Goal: Transaction & Acquisition: Purchase product/service

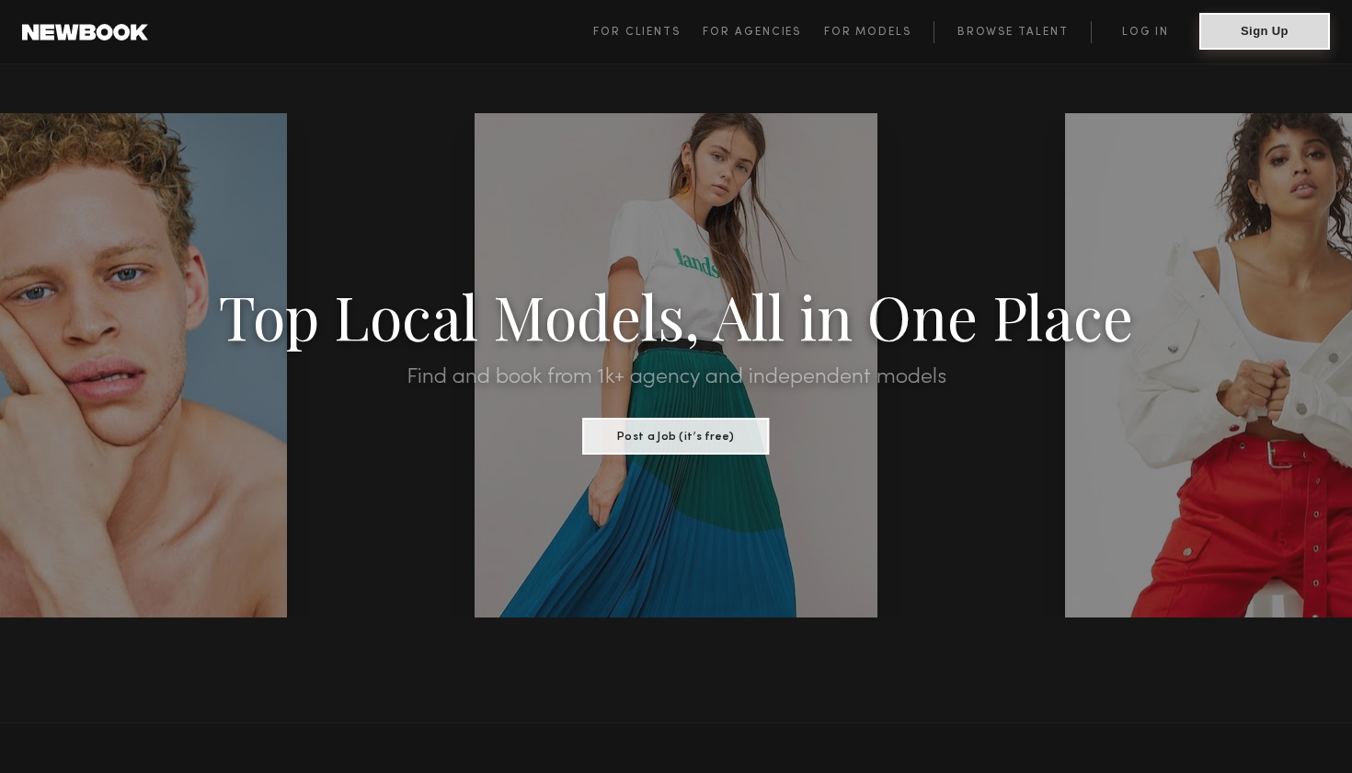
click at [1309, 35] on button "Sign Up" at bounding box center [1265, 31] width 131 height 37
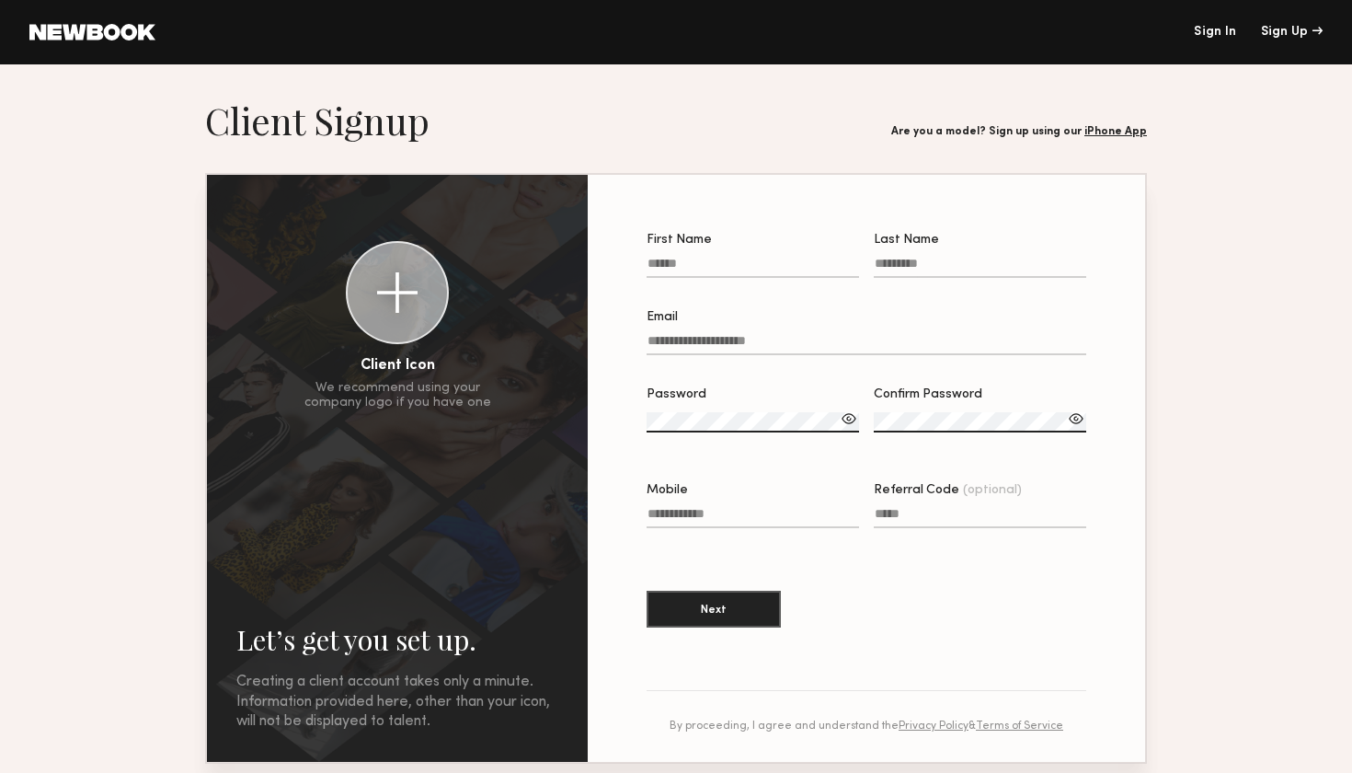
click at [1220, 39] on header "Sign In Sign Up" at bounding box center [676, 32] width 1352 height 64
click at [1219, 34] on link "Sign In" at bounding box center [1215, 32] width 42 height 13
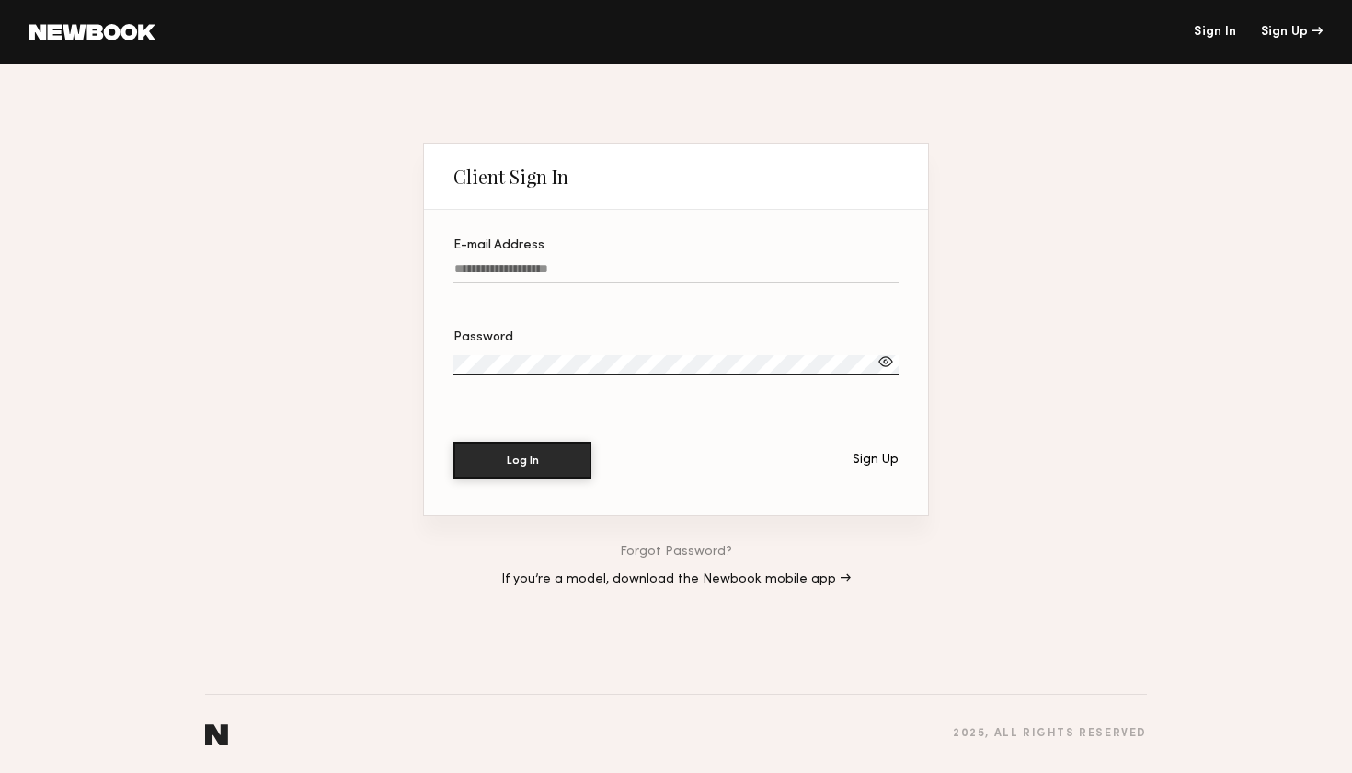
type input "*"
type input "**********"
click at [522, 460] on button "Log In" at bounding box center [523, 460] width 138 height 37
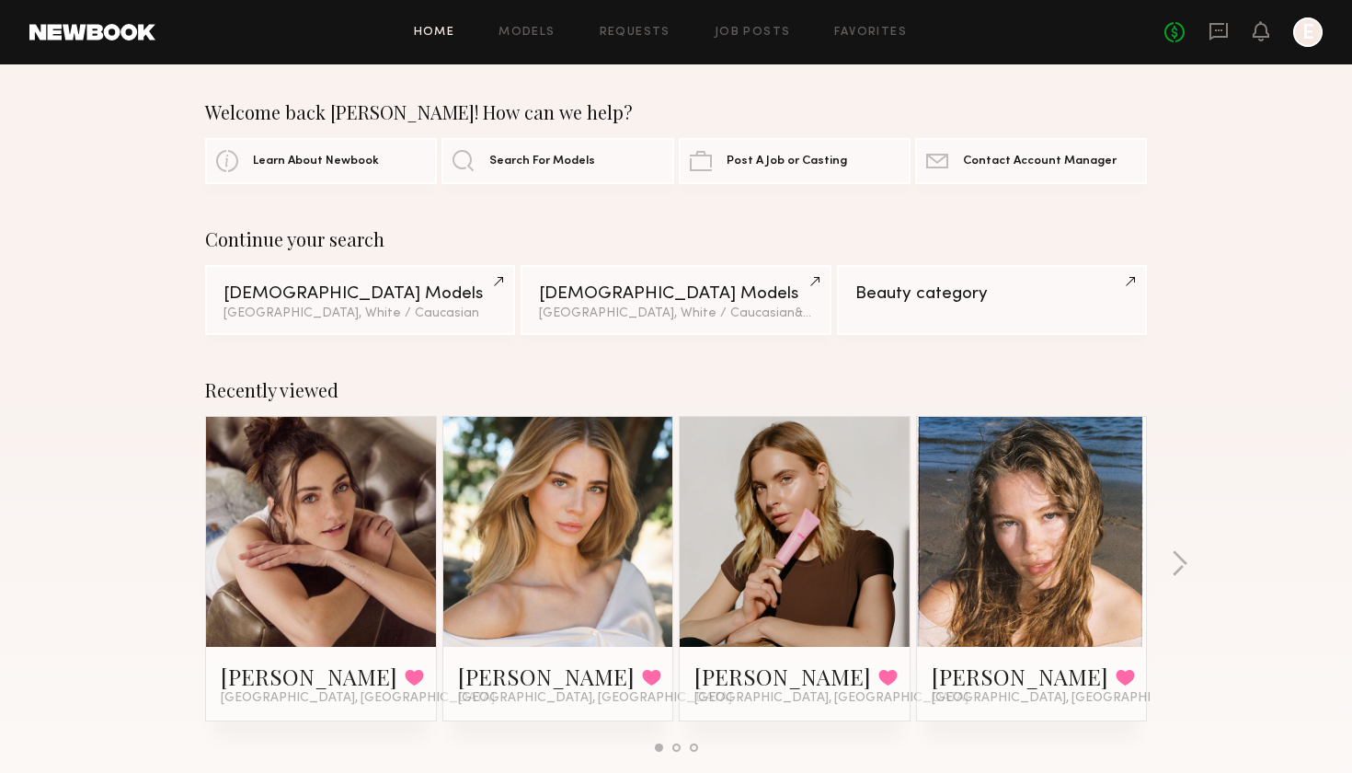
click at [782, 41] on div "Home Models Requests Job Posts Favorites Sign Out No fees up to $5,000 E" at bounding box center [738, 31] width 1167 height 29
click at [765, 34] on link "Job Posts" at bounding box center [753, 33] width 76 height 12
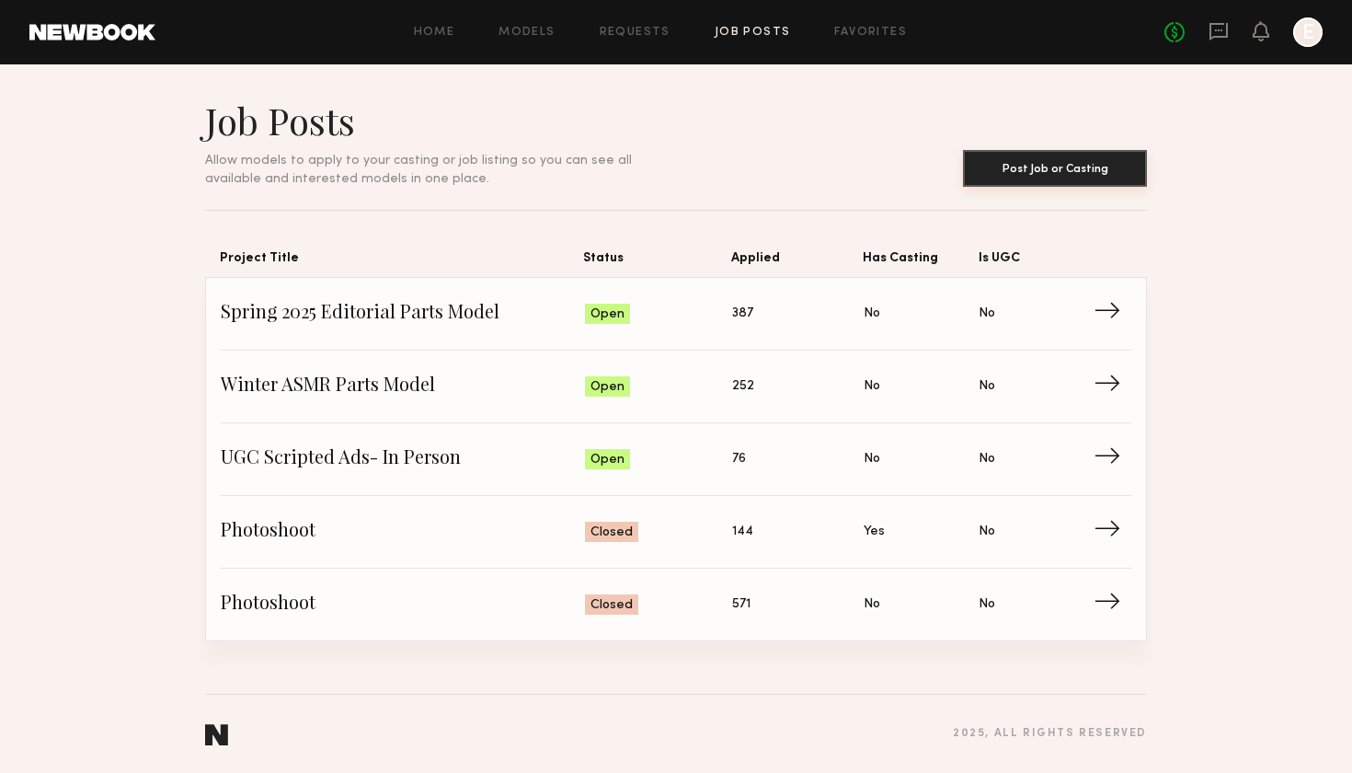
click at [1004, 177] on button "Post Job or Casting" at bounding box center [1055, 168] width 184 height 37
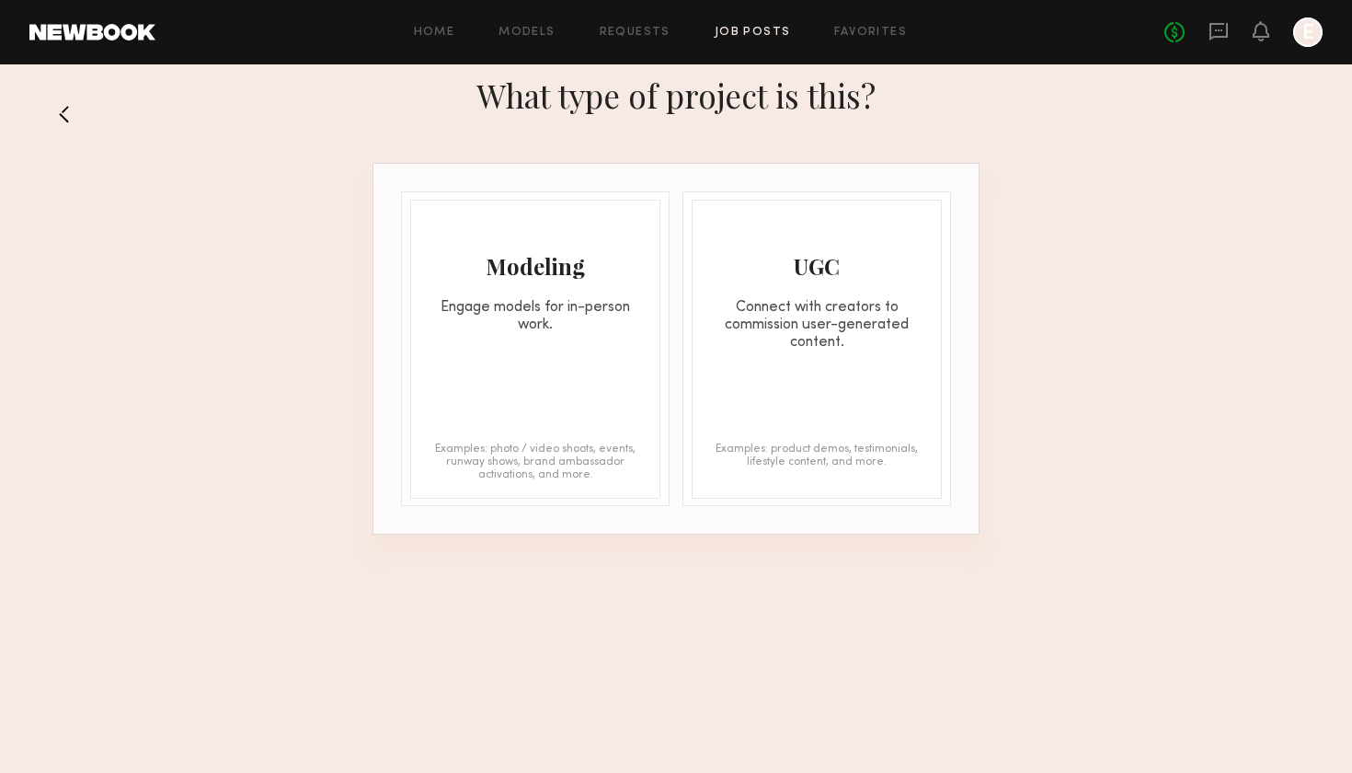
click at [574, 387] on div "Modeling Engage models for in-person work. Examples: photo / video shoots, even…" at bounding box center [535, 349] width 250 height 299
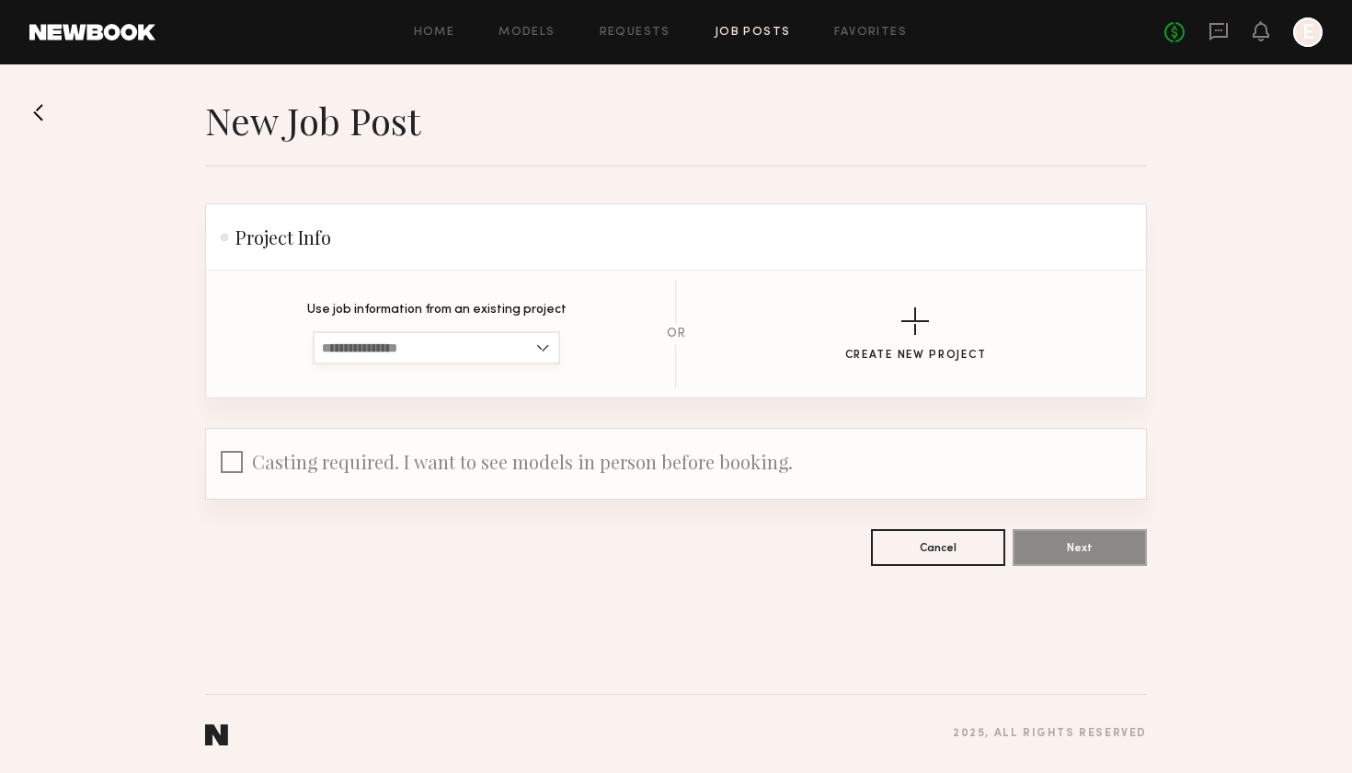
click at [471, 349] on input at bounding box center [436, 347] width 247 height 33
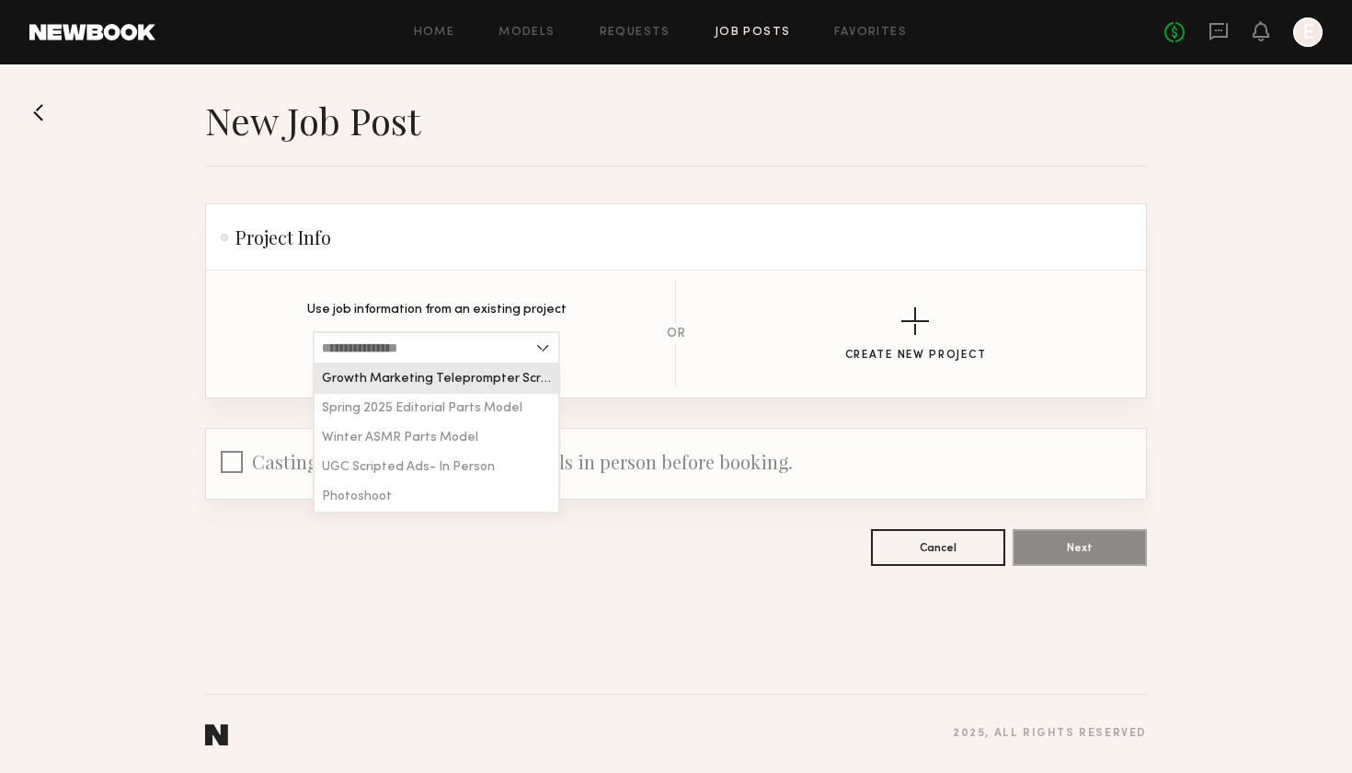
click at [213, 195] on section "New Job Post Project Info Use job information from an existing project Growth M…" at bounding box center [676, 332] width 942 height 468
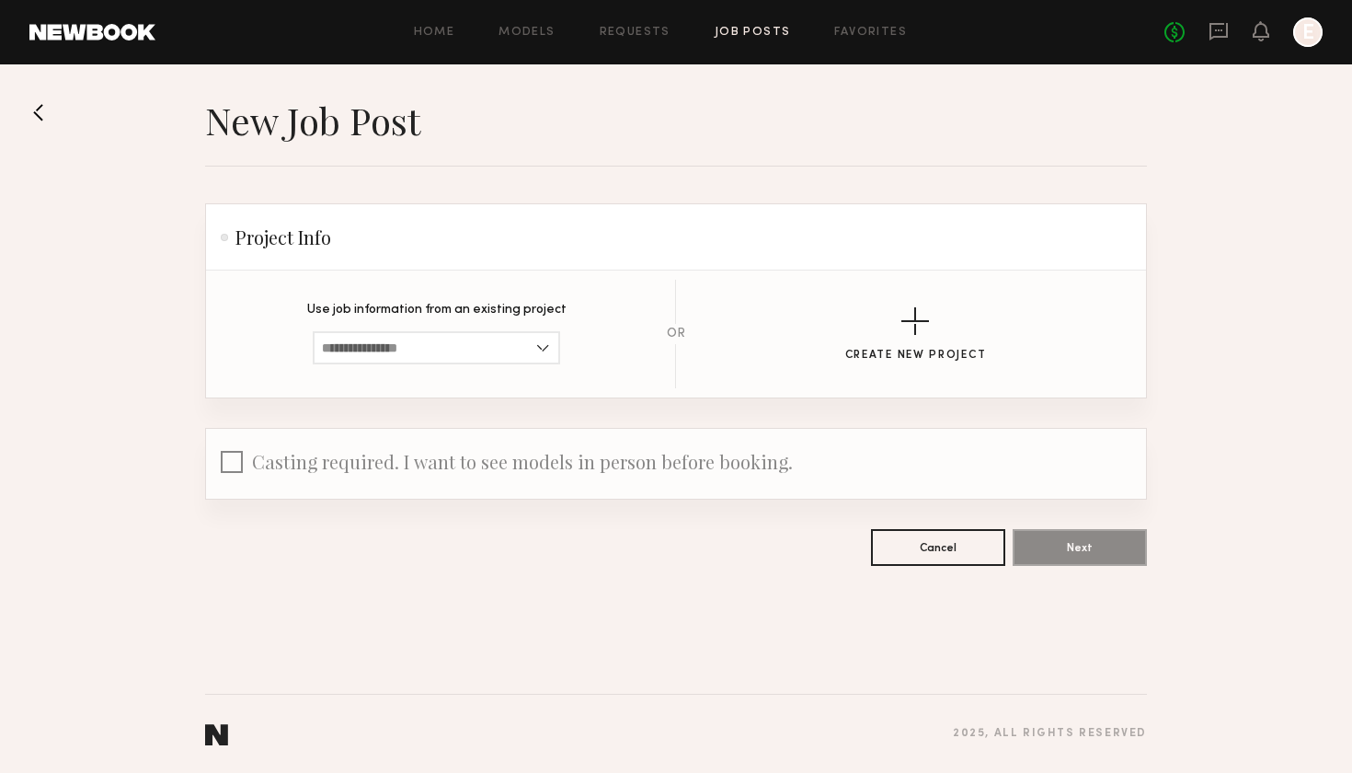
click at [1308, 34] on div at bounding box center [1307, 31] width 29 height 29
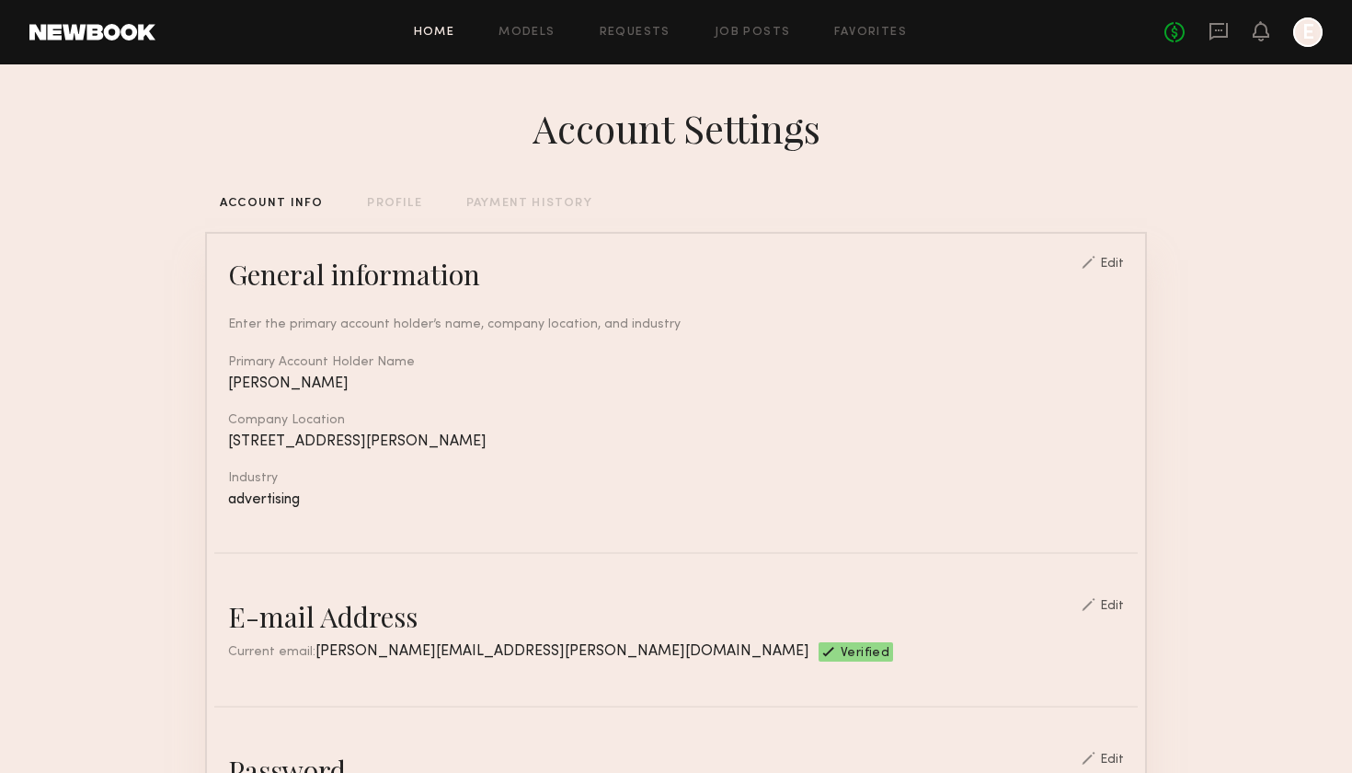
click at [439, 35] on link "Home" at bounding box center [434, 33] width 41 height 12
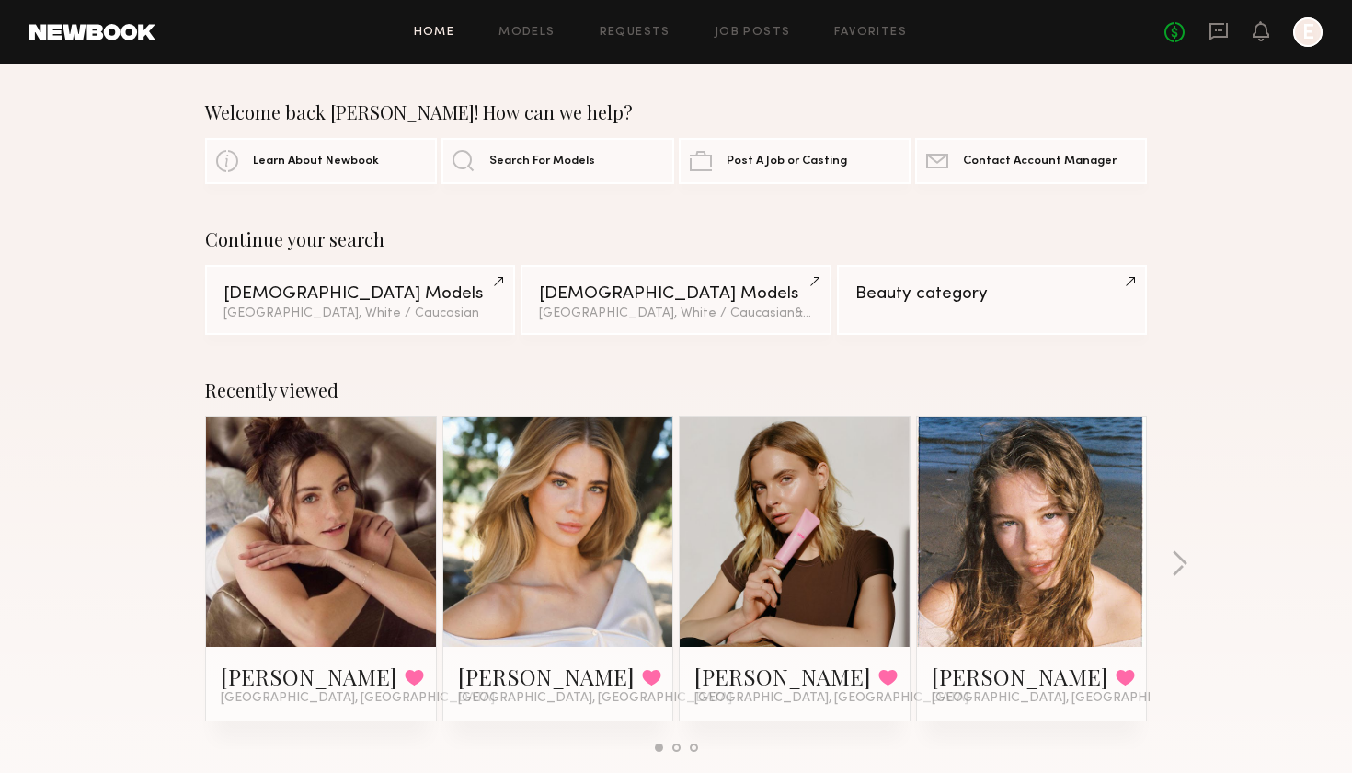
click at [66, 35] on link at bounding box center [92, 32] width 126 height 17
click at [854, 166] on link "Post A Job or Casting" at bounding box center [795, 160] width 232 height 46
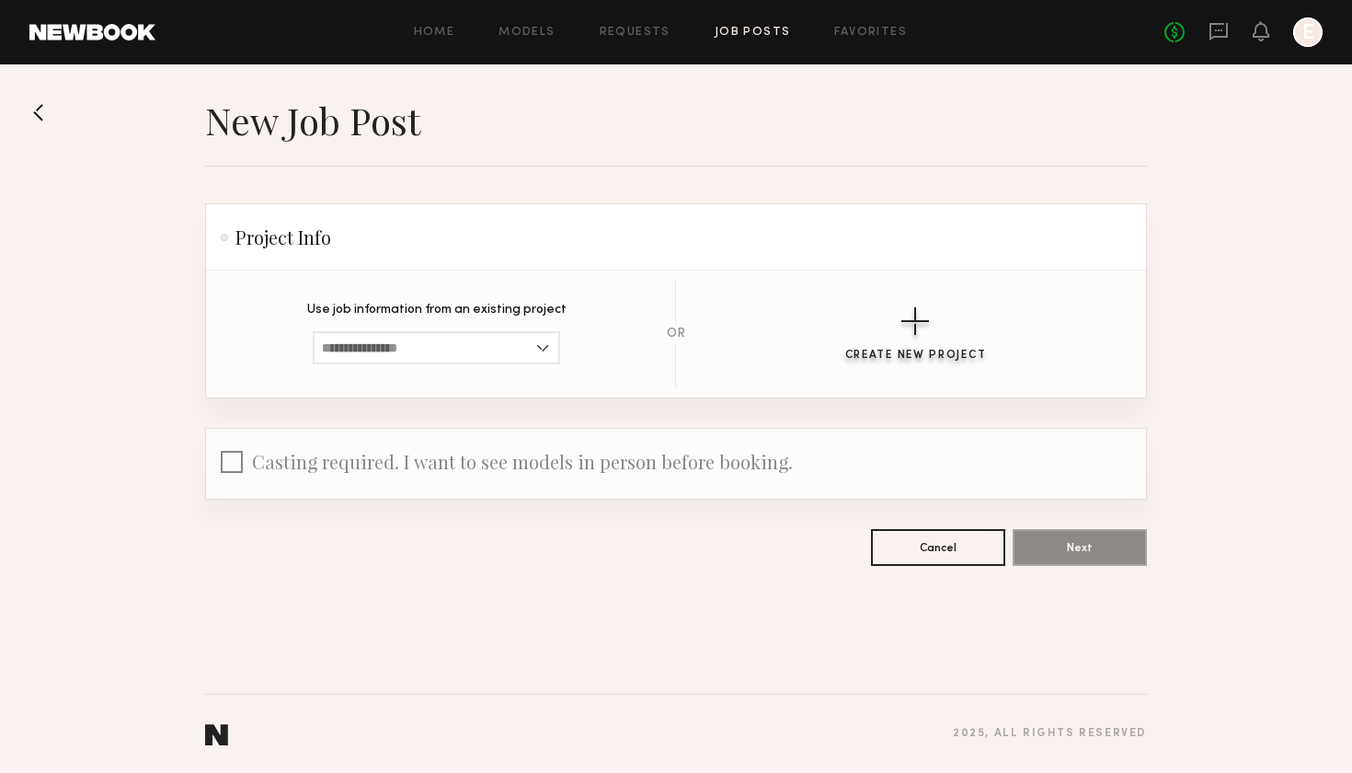
click at [907, 331] on div "button" at bounding box center [915, 321] width 28 height 28
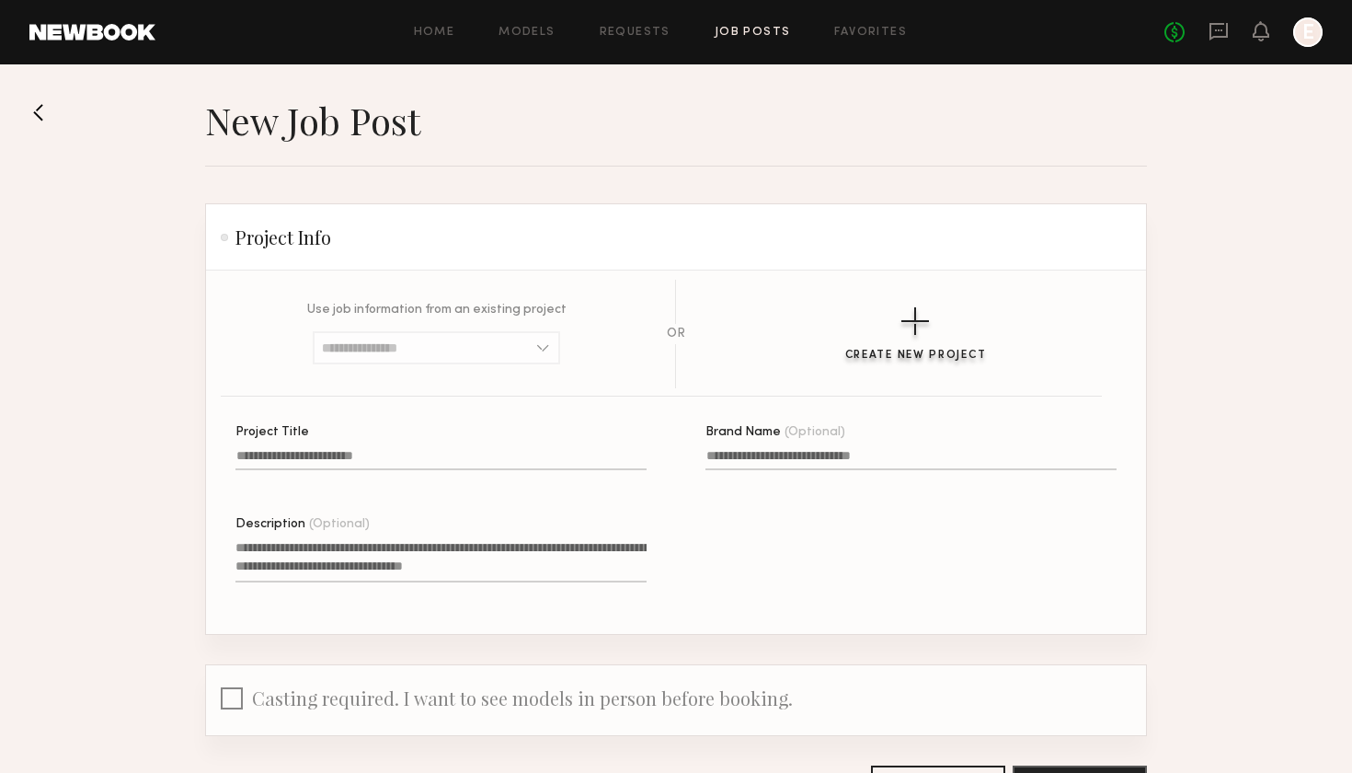
click at [920, 335] on div "button" at bounding box center [915, 321] width 28 height 28
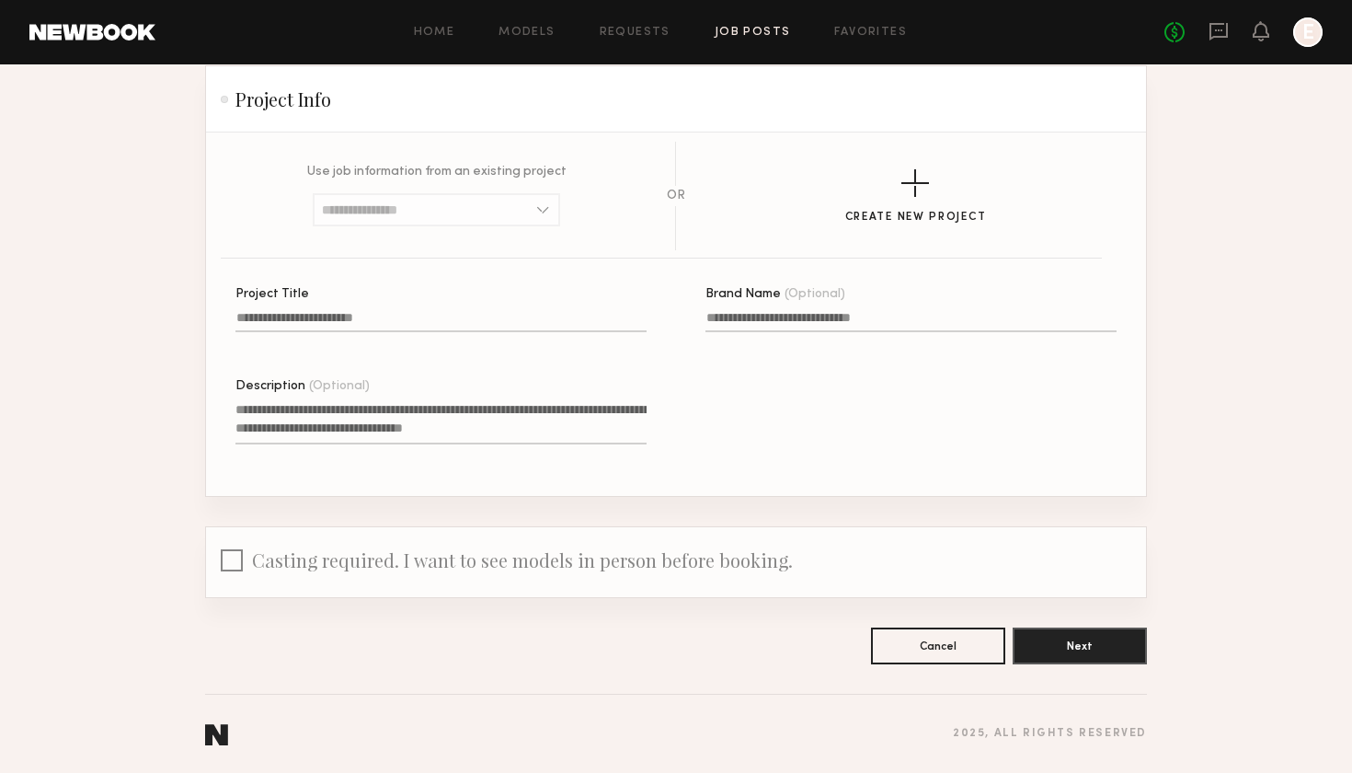
scroll to position [138, 0]
click at [813, 320] on input "Brand Name (Optional)" at bounding box center [911, 321] width 411 height 21
type input "**********"
click at [475, 326] on input "Project Title" at bounding box center [440, 321] width 411 height 21
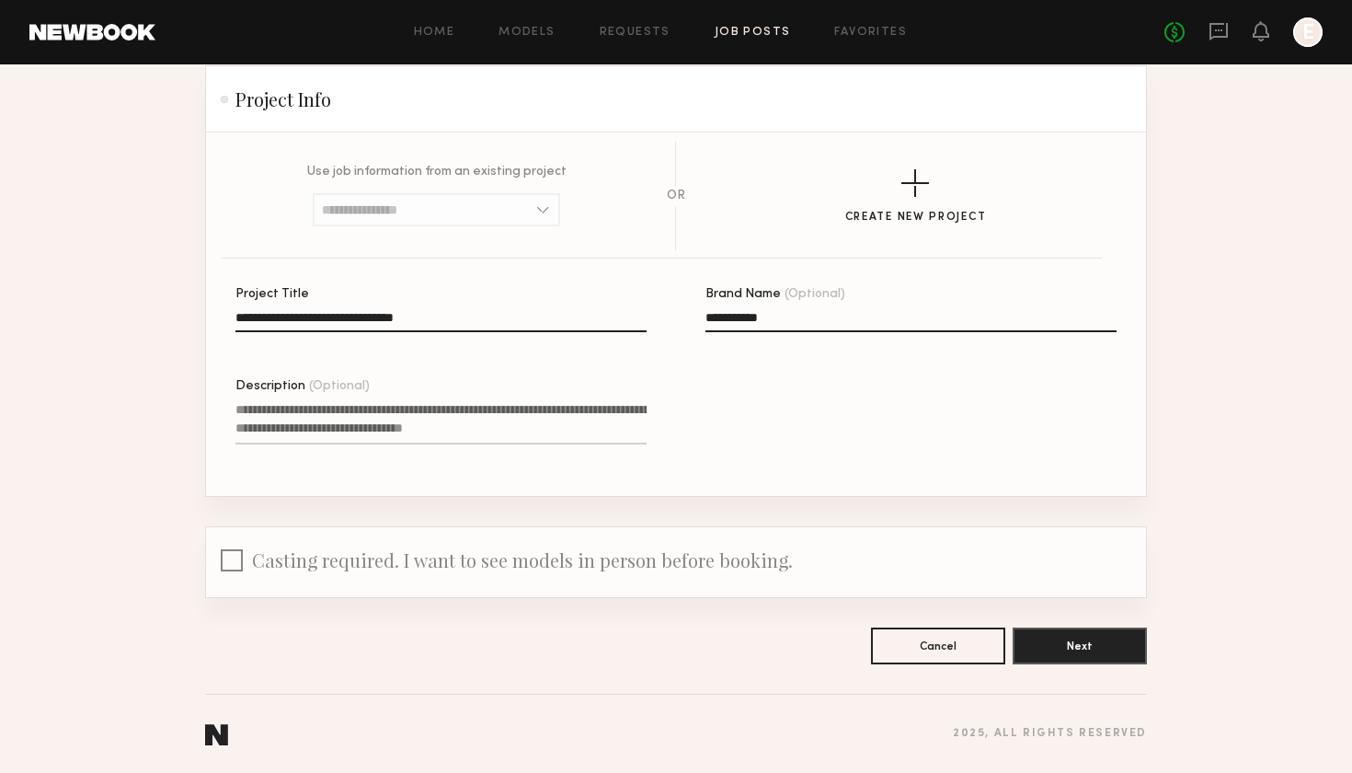
click at [361, 419] on textarea "Description (Optional)" at bounding box center [440, 422] width 411 height 44
click at [314, 432] on textarea "Description (Optional)" at bounding box center [440, 422] width 411 height 44
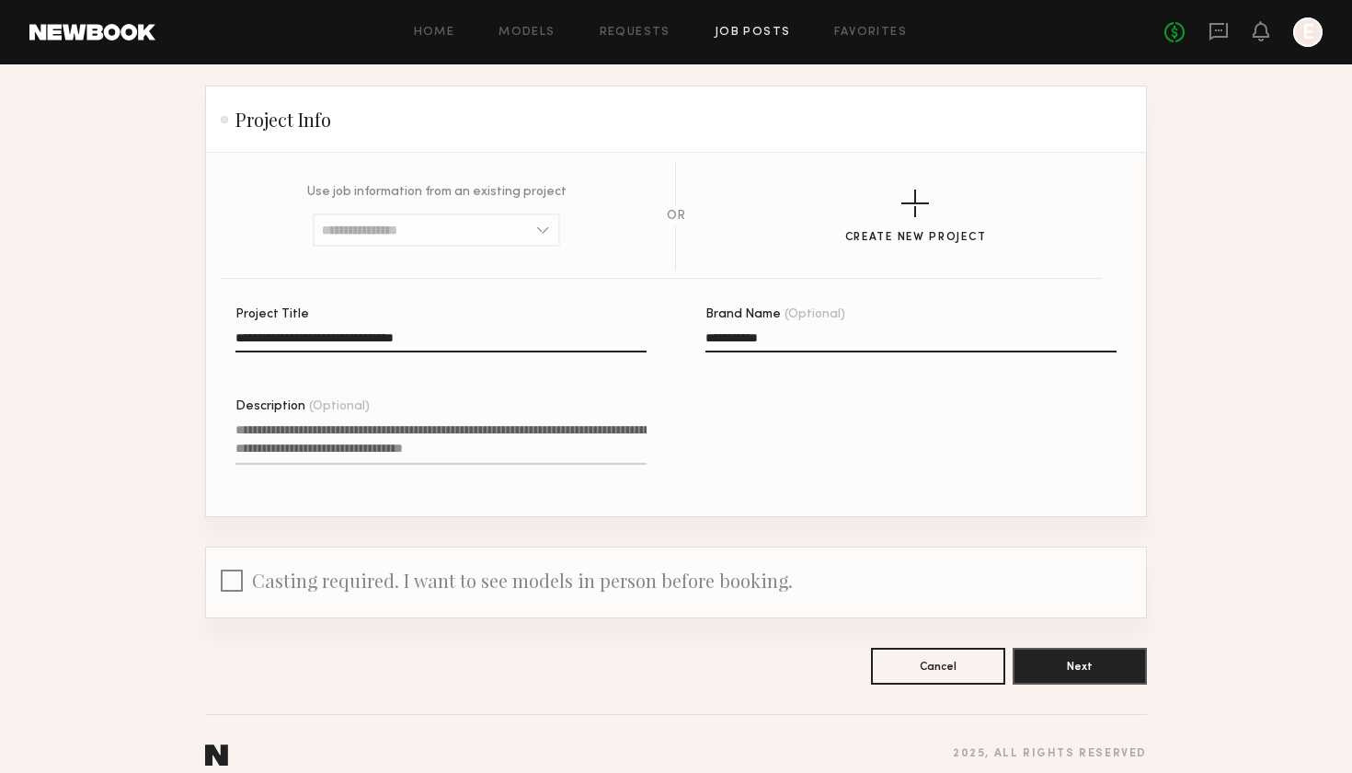
scroll to position [110, 0]
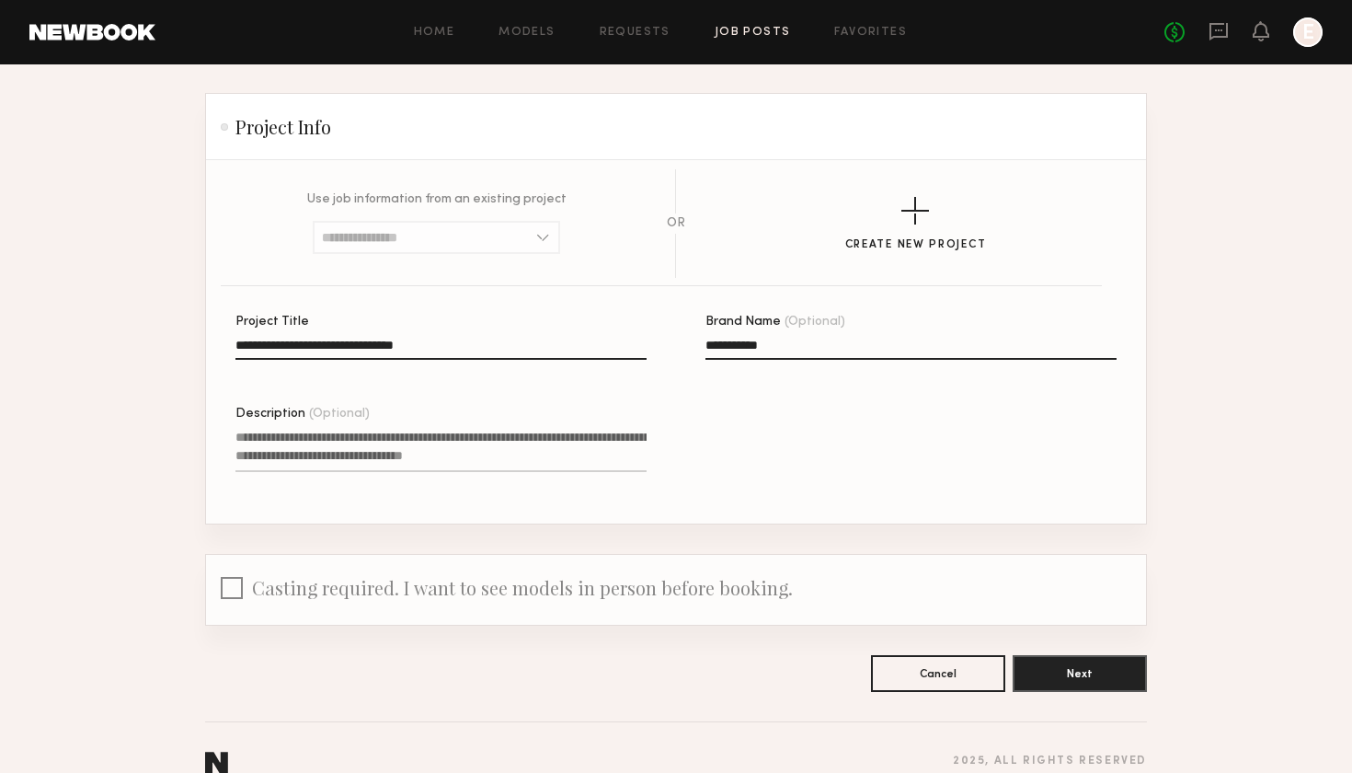
click at [261, 345] on input "**********" at bounding box center [440, 349] width 411 height 21
click at [274, 348] on input "**********" at bounding box center [440, 349] width 411 height 21
type input "**********"
click at [732, 346] on input "**********" at bounding box center [911, 349] width 411 height 21
click at [744, 343] on input "**********" at bounding box center [911, 349] width 411 height 21
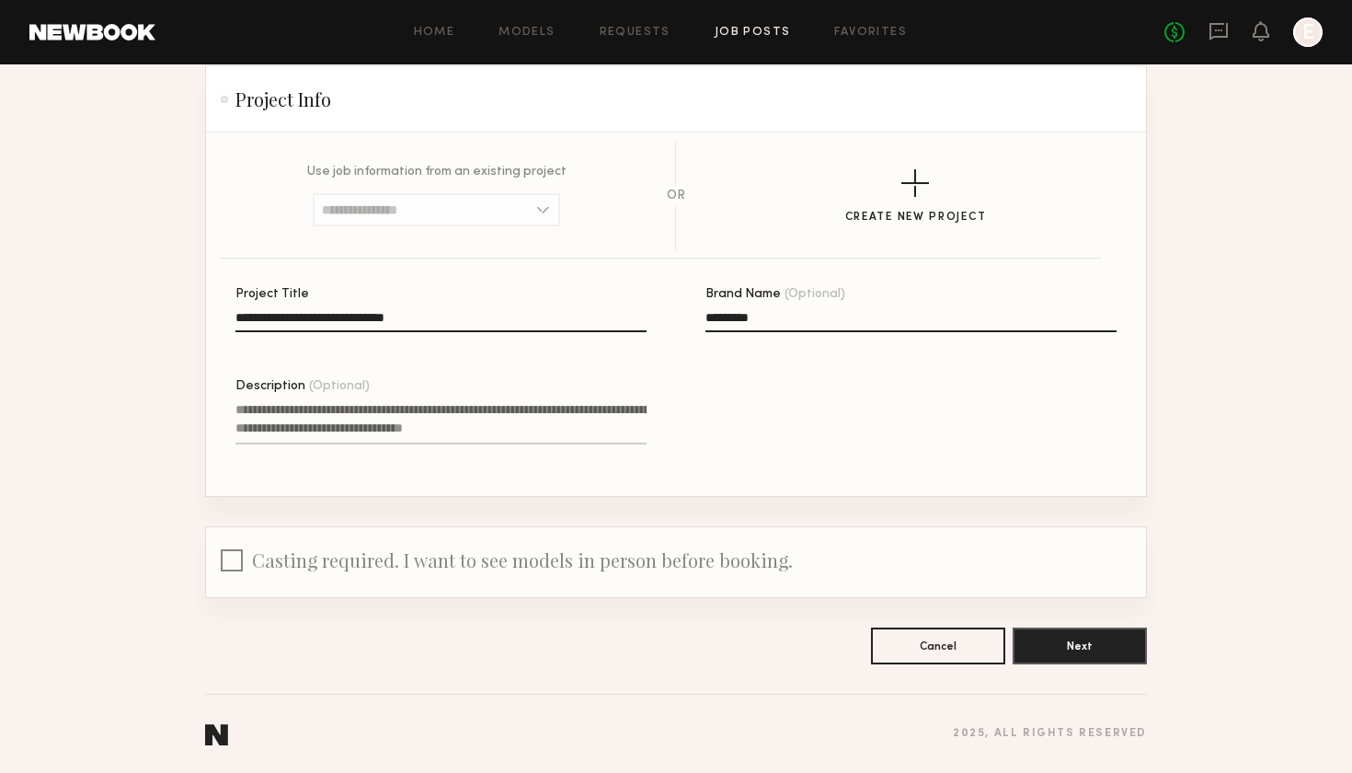
scroll to position [138, 0]
type input "*********"
click at [1094, 649] on button "Next" at bounding box center [1080, 644] width 134 height 37
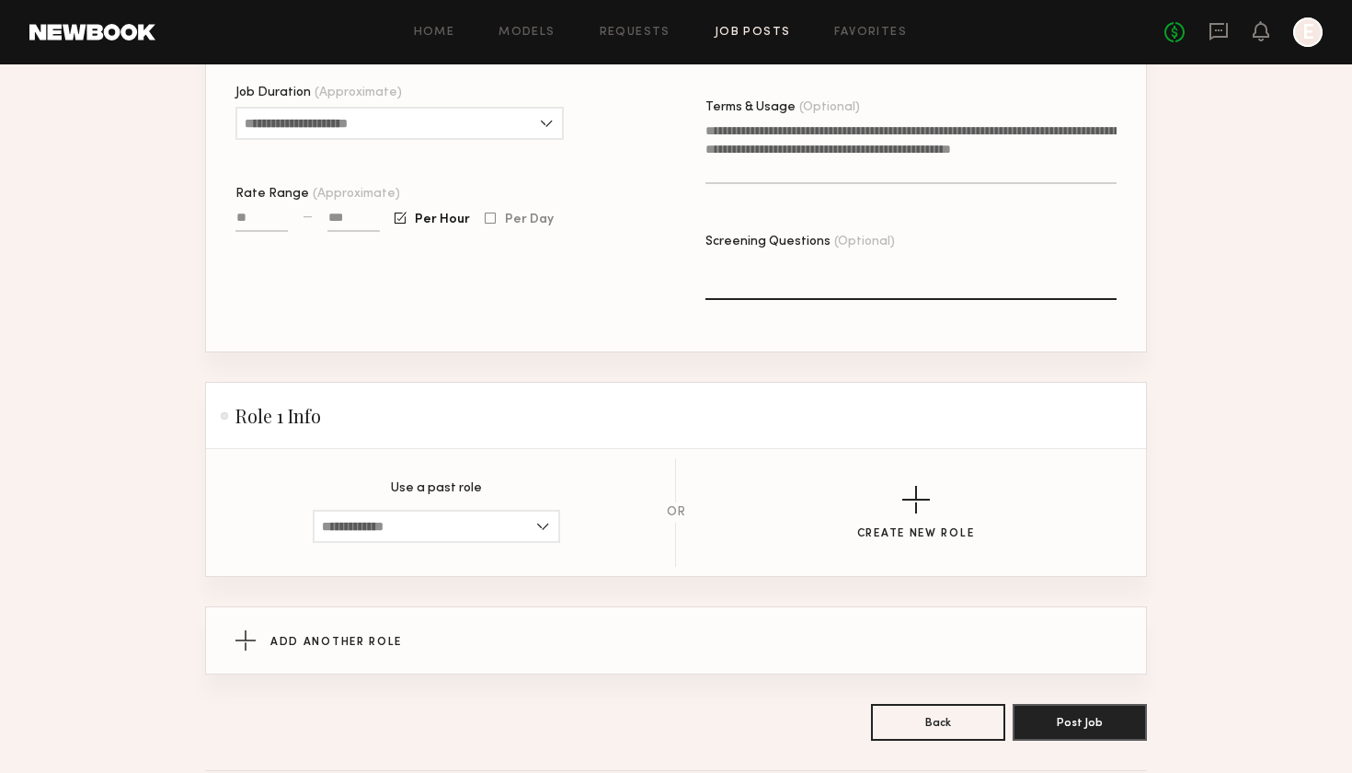
scroll to position [592, 0]
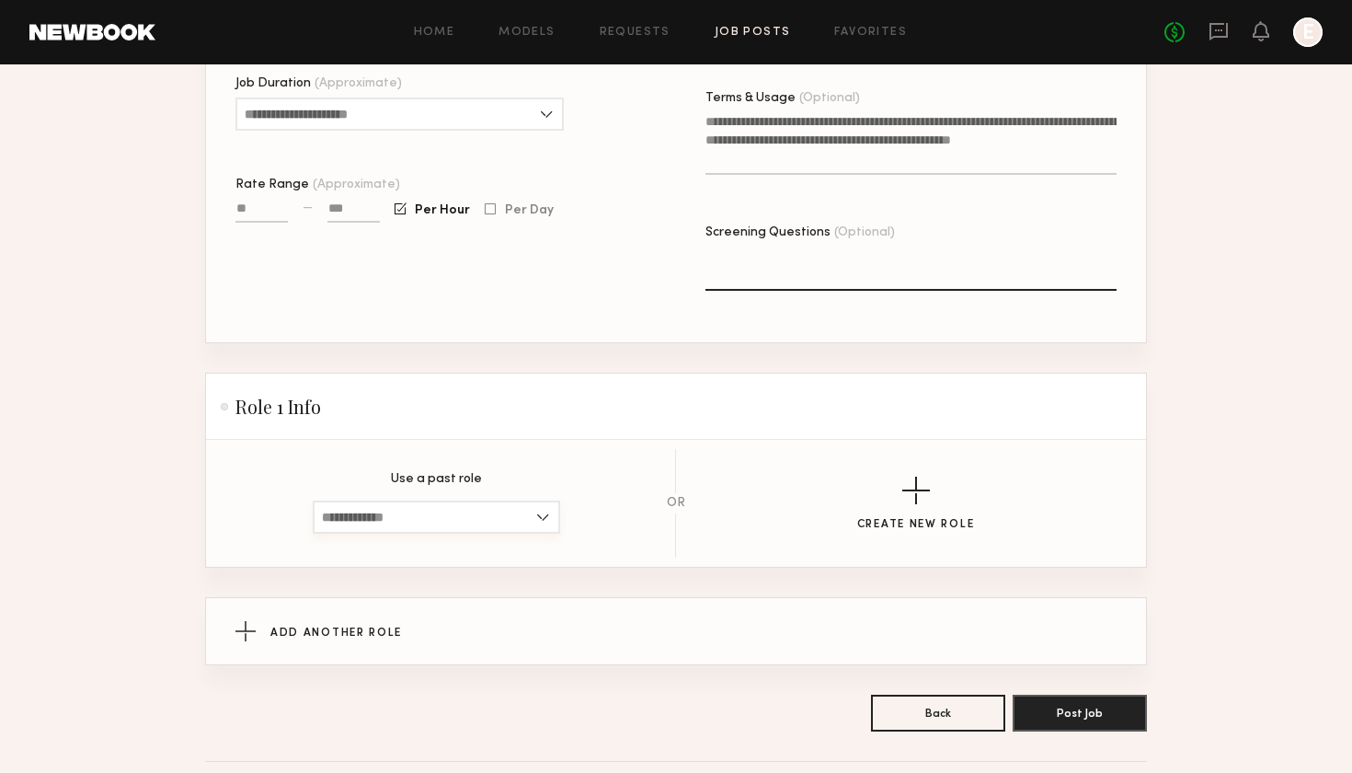
click at [488, 522] on input at bounding box center [436, 516] width 247 height 33
click at [130, 438] on section "New Job Post Project Info This information can no longer be edited. Project Tit…" at bounding box center [676, 118] width 1352 height 1226
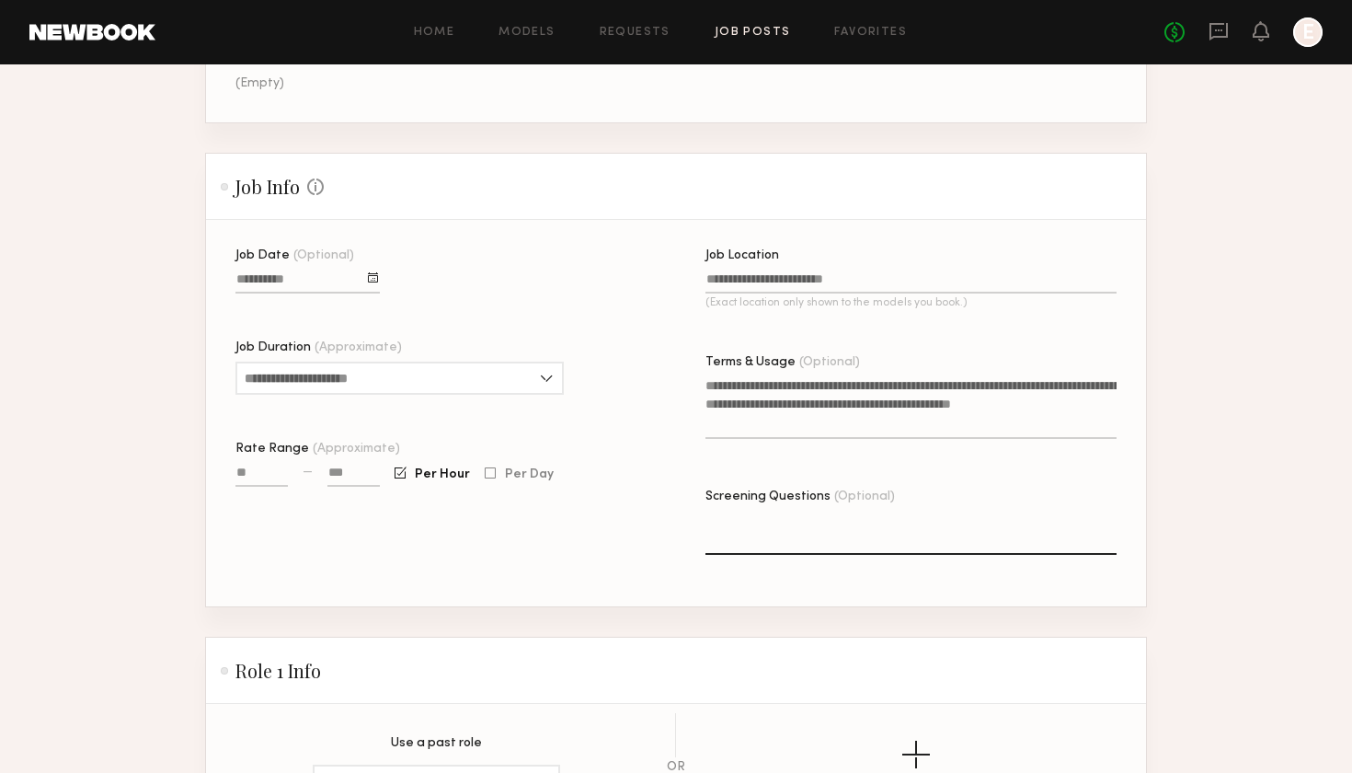
scroll to position [327, 0]
click at [369, 279] on div at bounding box center [373, 279] width 10 height 10
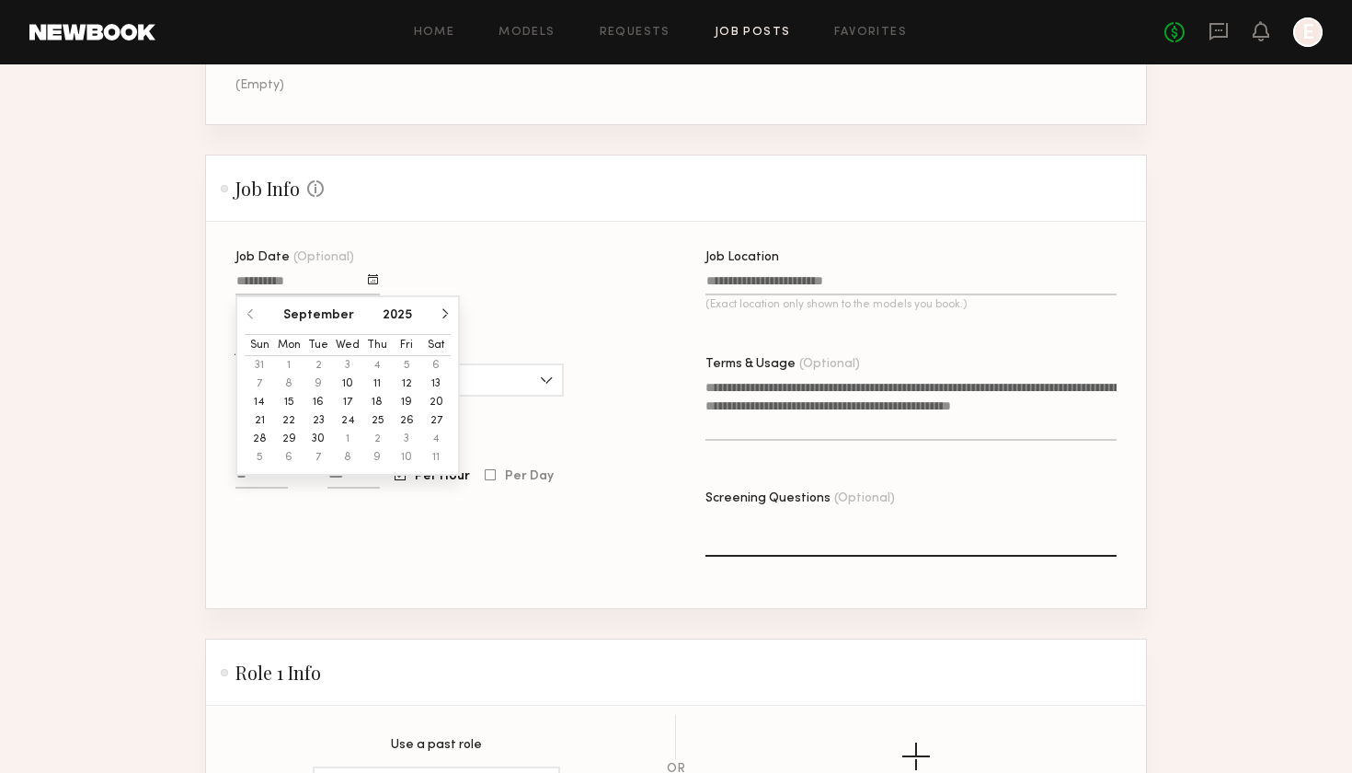
click at [321, 422] on button "23" at bounding box center [318, 420] width 29 height 18
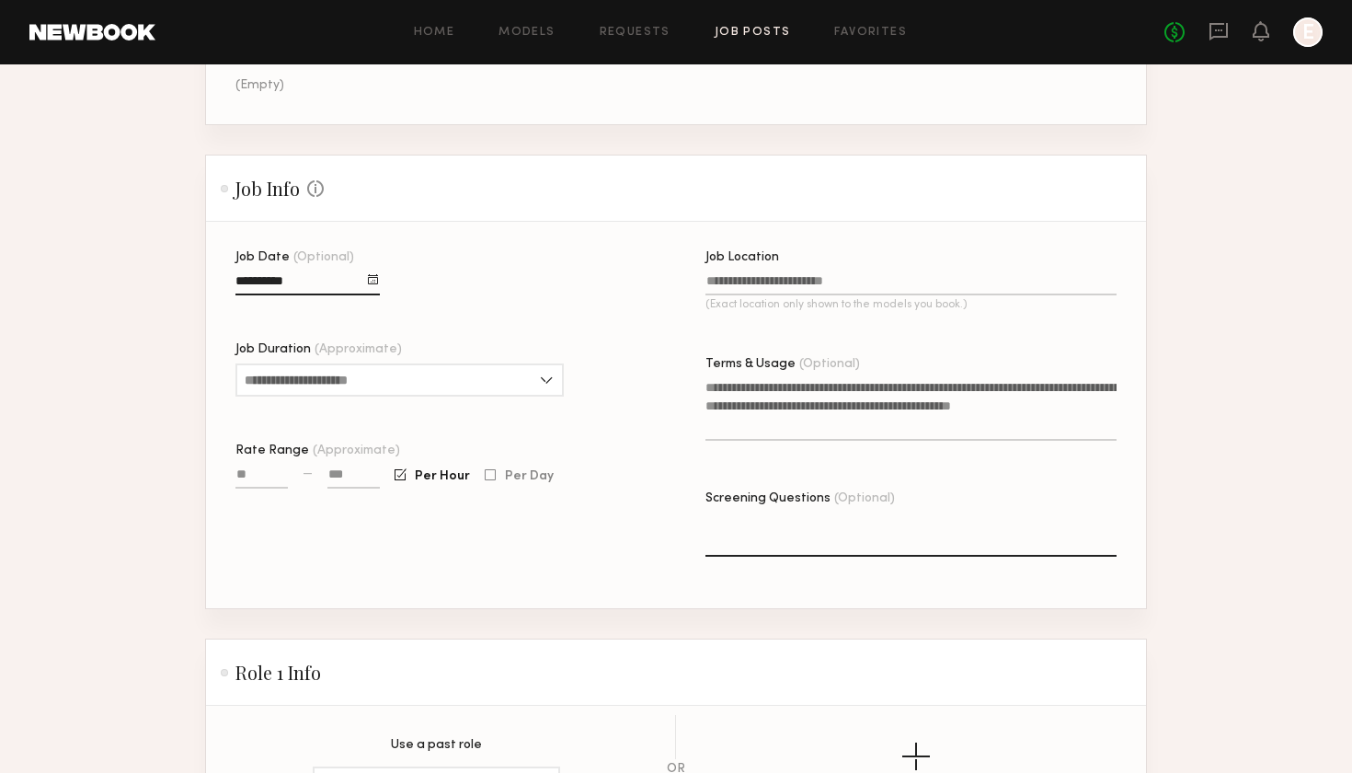
click at [764, 287] on input "Job Location (Exact location only shown to the models you book.)" at bounding box center [911, 284] width 411 height 21
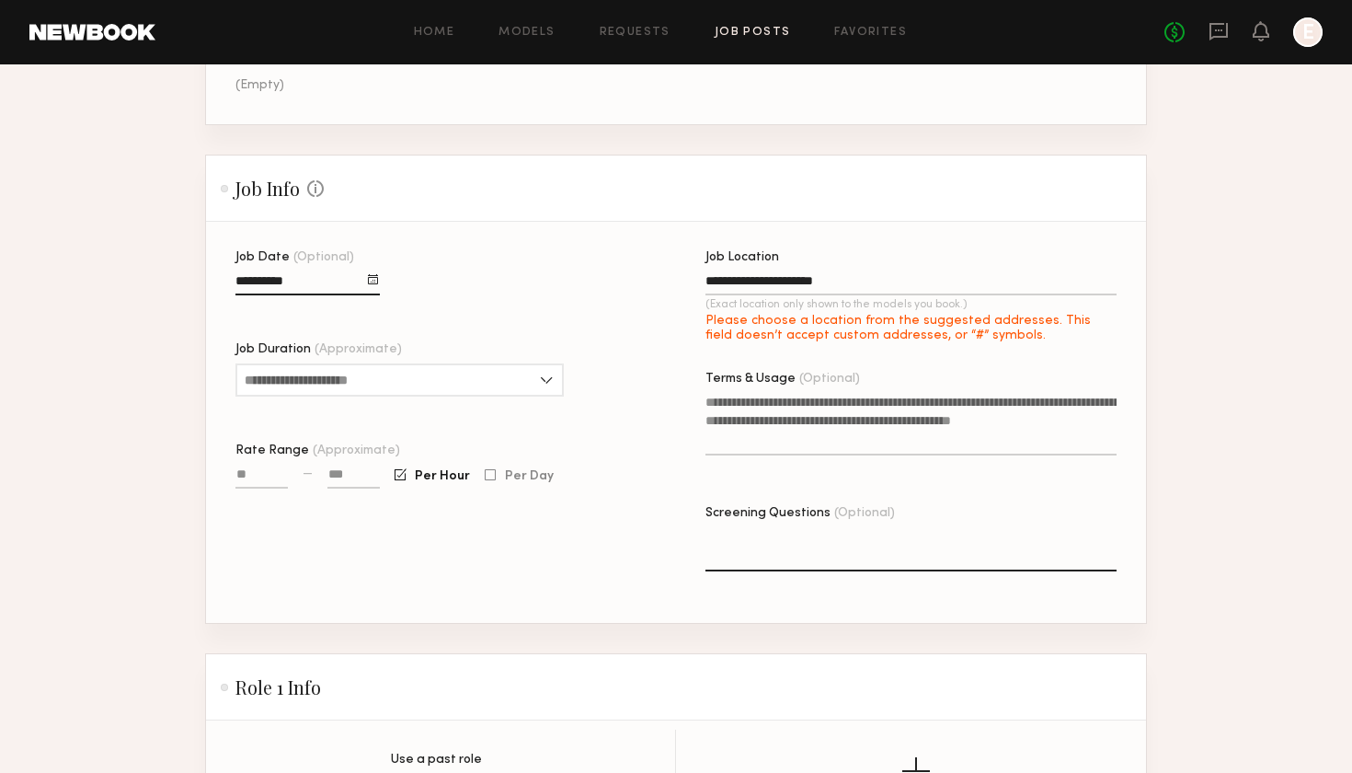
type input "**********"
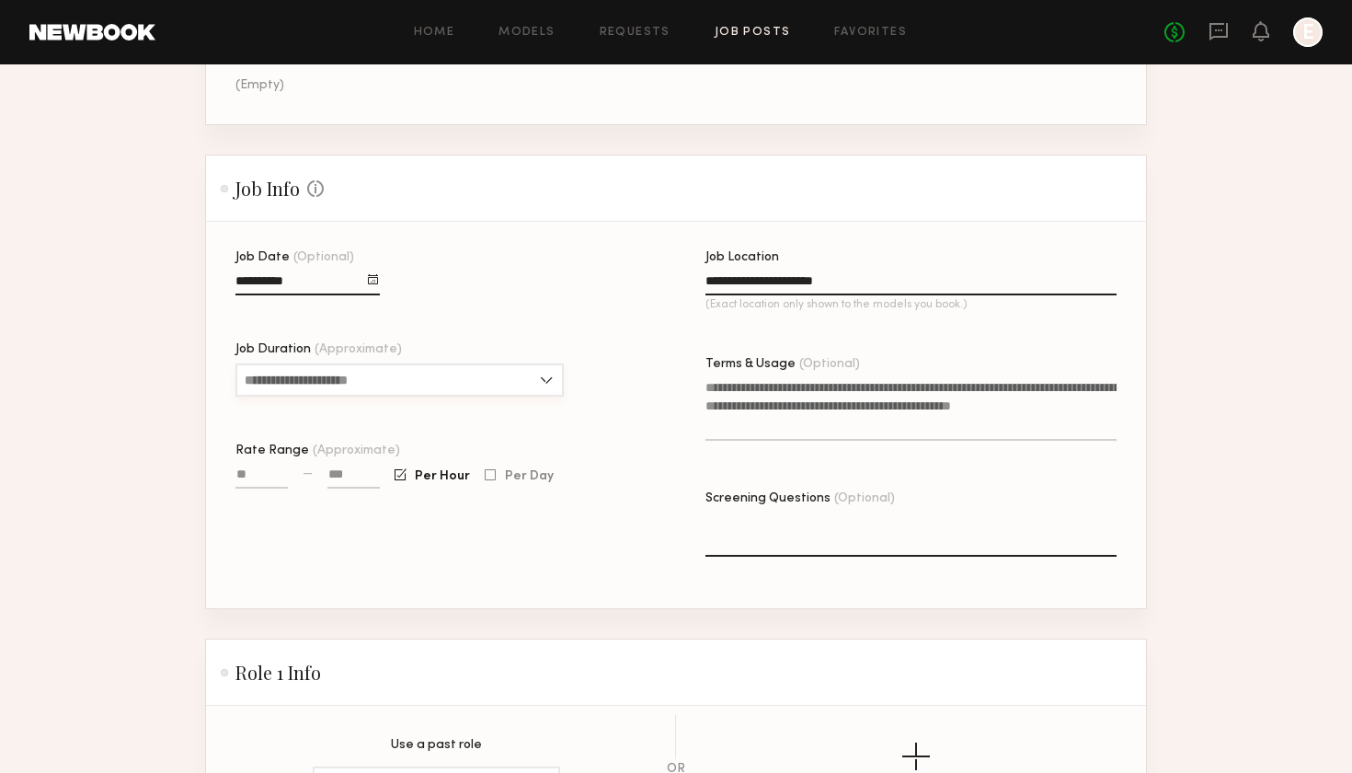
click at [356, 378] on input "Job Duration (Approximate)" at bounding box center [399, 379] width 328 height 33
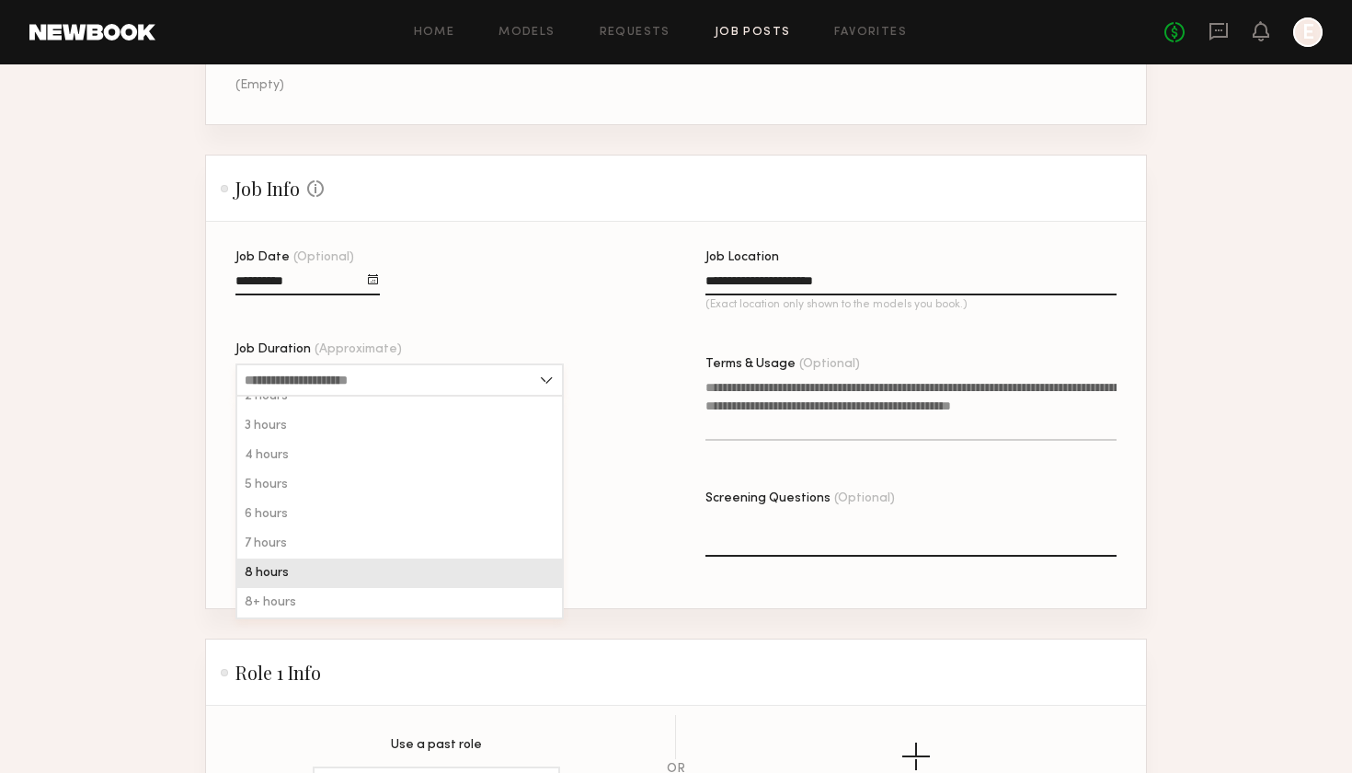
scroll to position [44, 0]
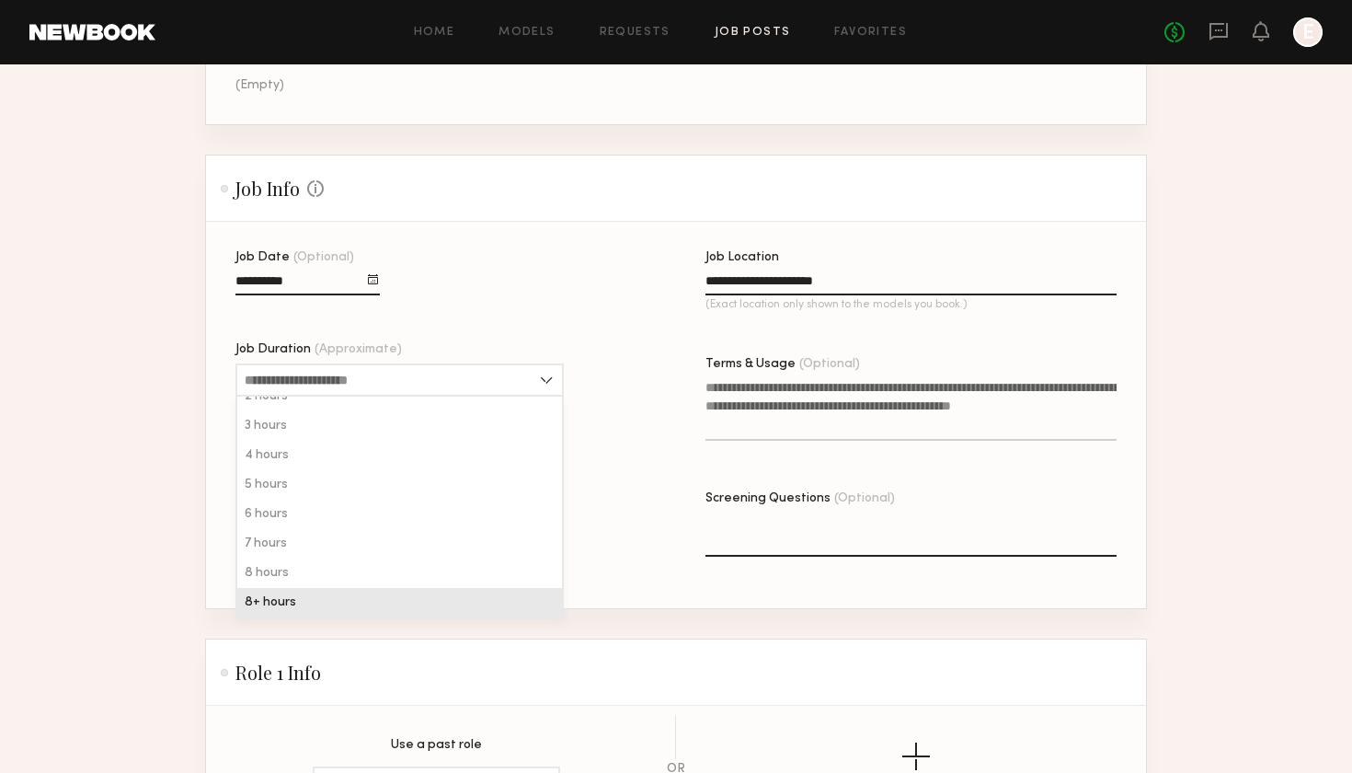
click at [310, 603] on div "8+ hours" at bounding box center [399, 602] width 325 height 29
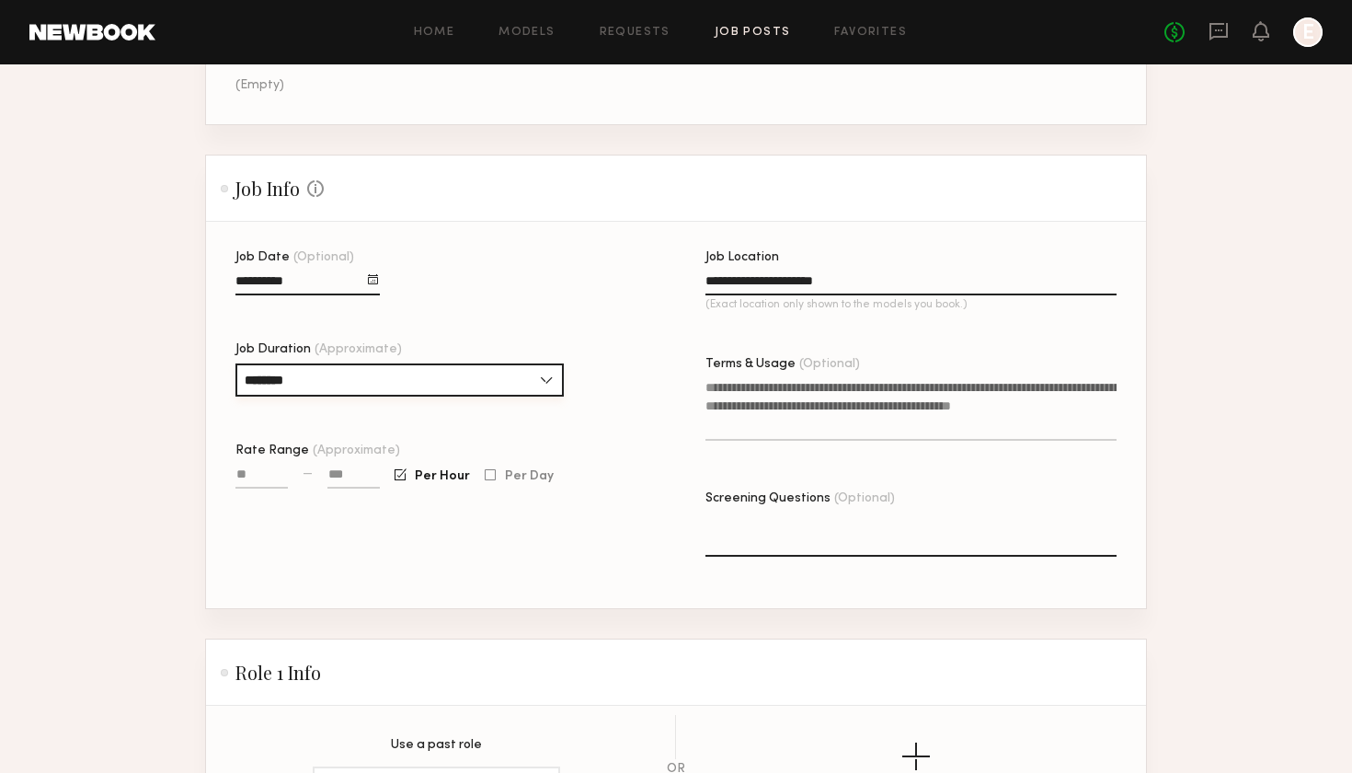
click at [347, 375] on input "********" at bounding box center [399, 379] width 328 height 33
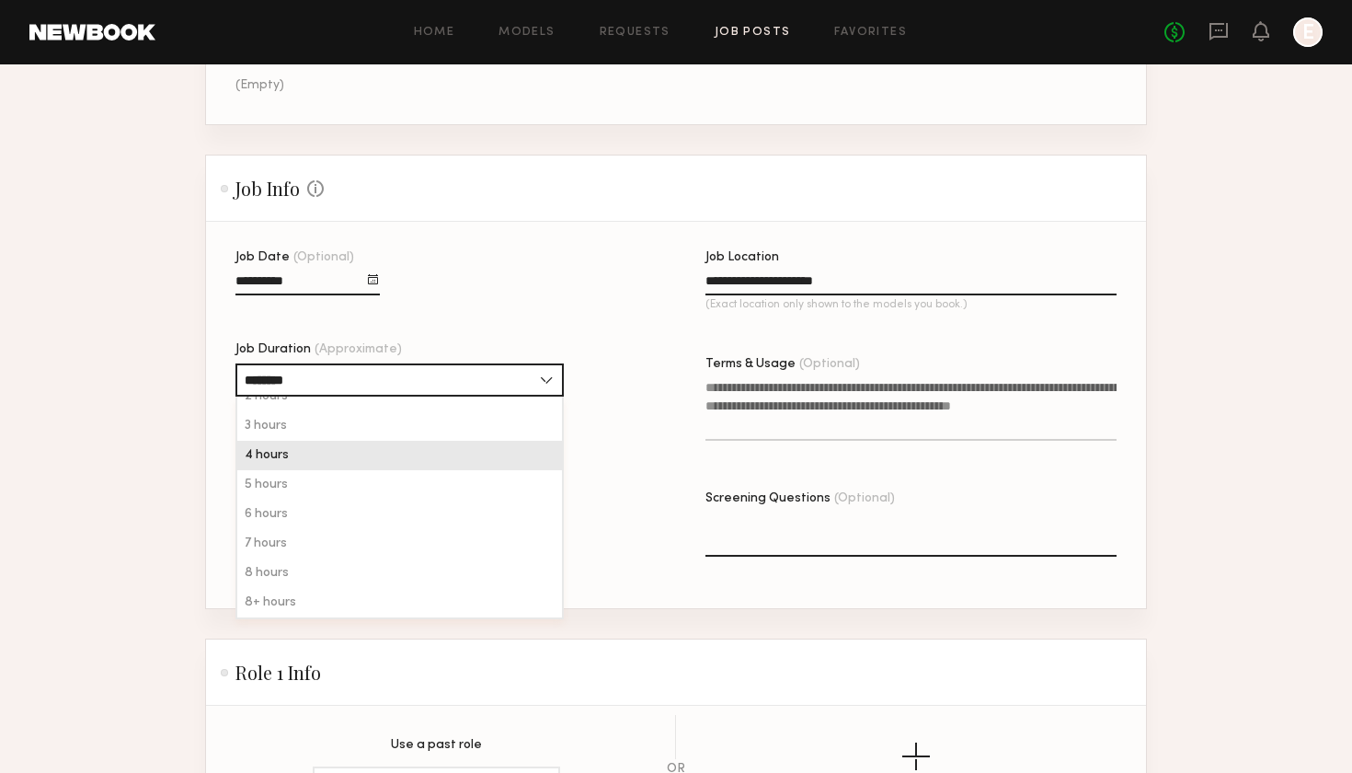
click at [386, 467] on div "4 hours" at bounding box center [399, 455] width 325 height 29
type input "*******"
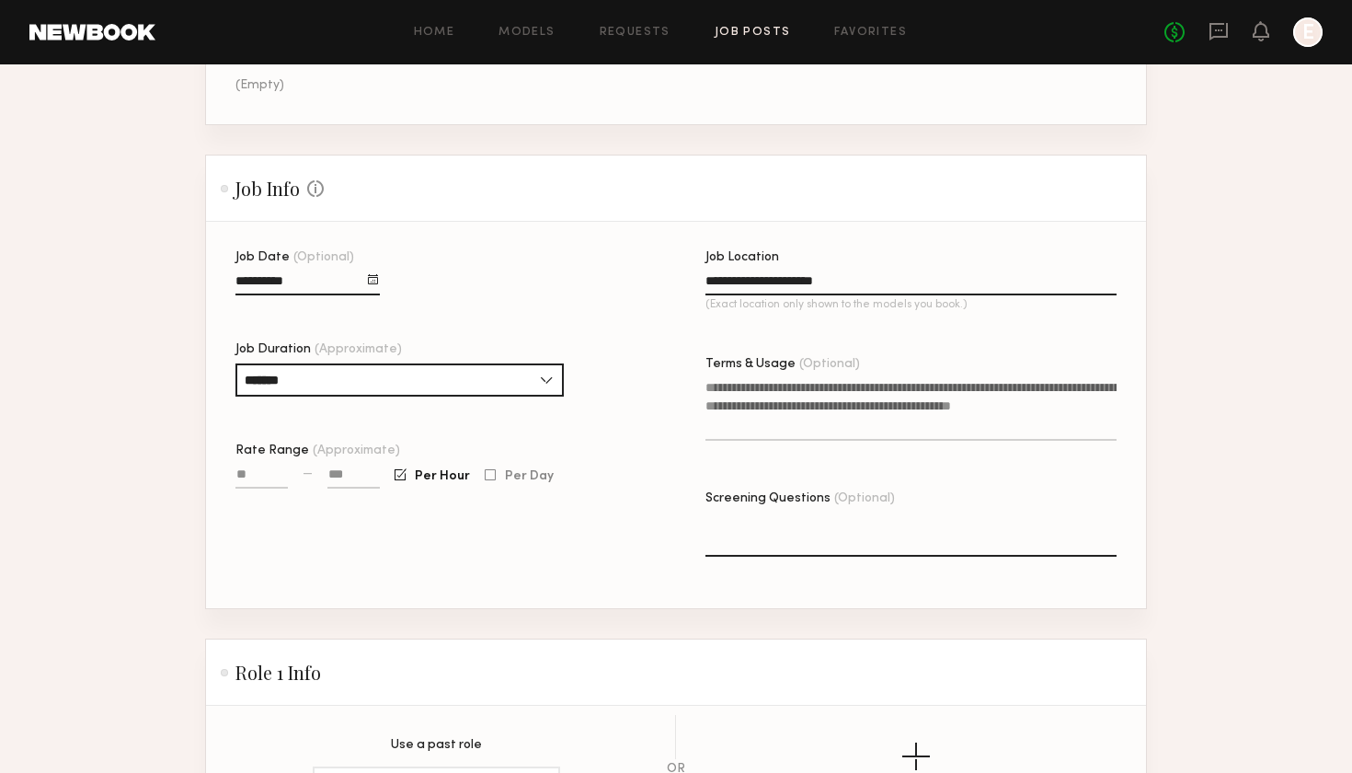
click at [270, 481] on input "Rate Range (Approximate)" at bounding box center [261, 477] width 52 height 21
type input "****"
click at [346, 473] on input at bounding box center [353, 477] width 52 height 21
type input "****"
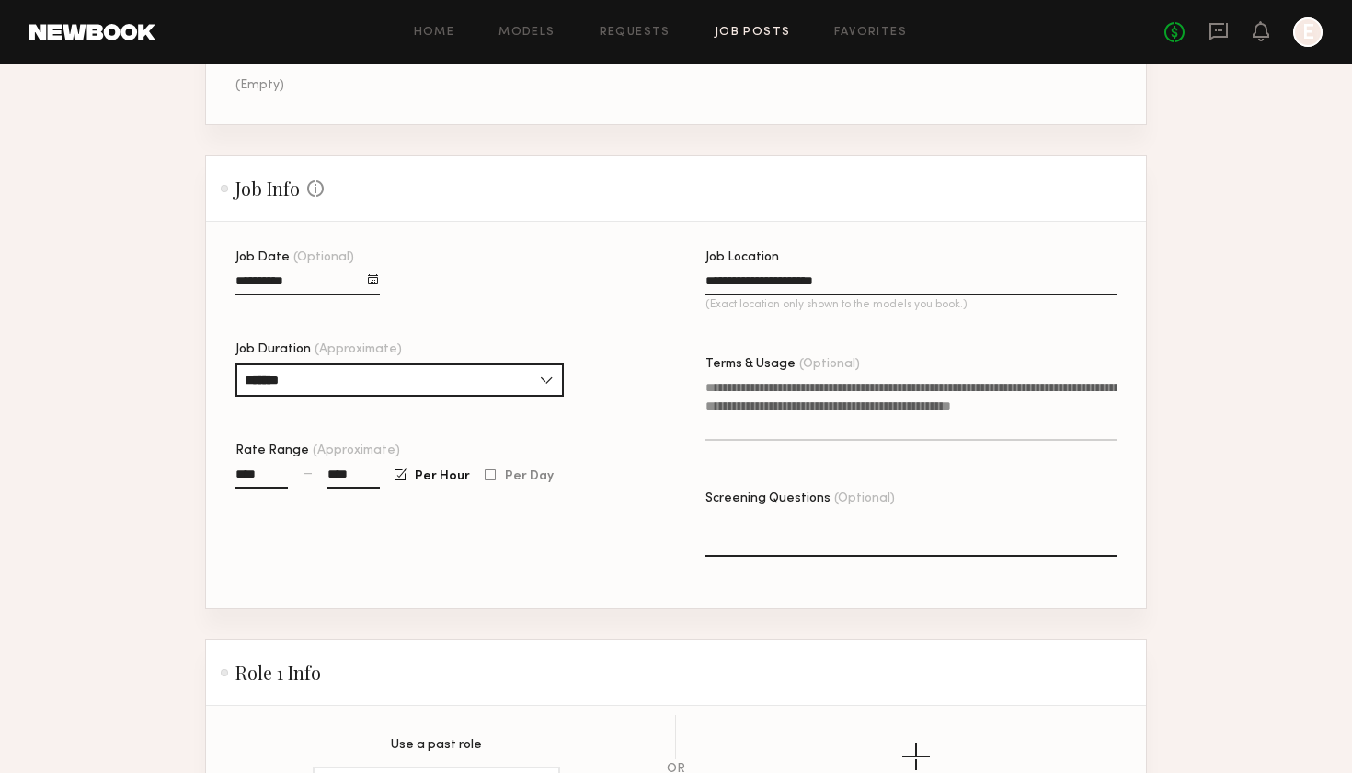
click at [583, 547] on div "Job Date (Optional) Job Duration (Approximate) ******* 1 hour 2 hours 3 hours 4…" at bounding box center [440, 429] width 411 height 357
click at [756, 429] on textarea "Terms & Usage (Optional)" at bounding box center [911, 409] width 411 height 63
paste textarea "**********"
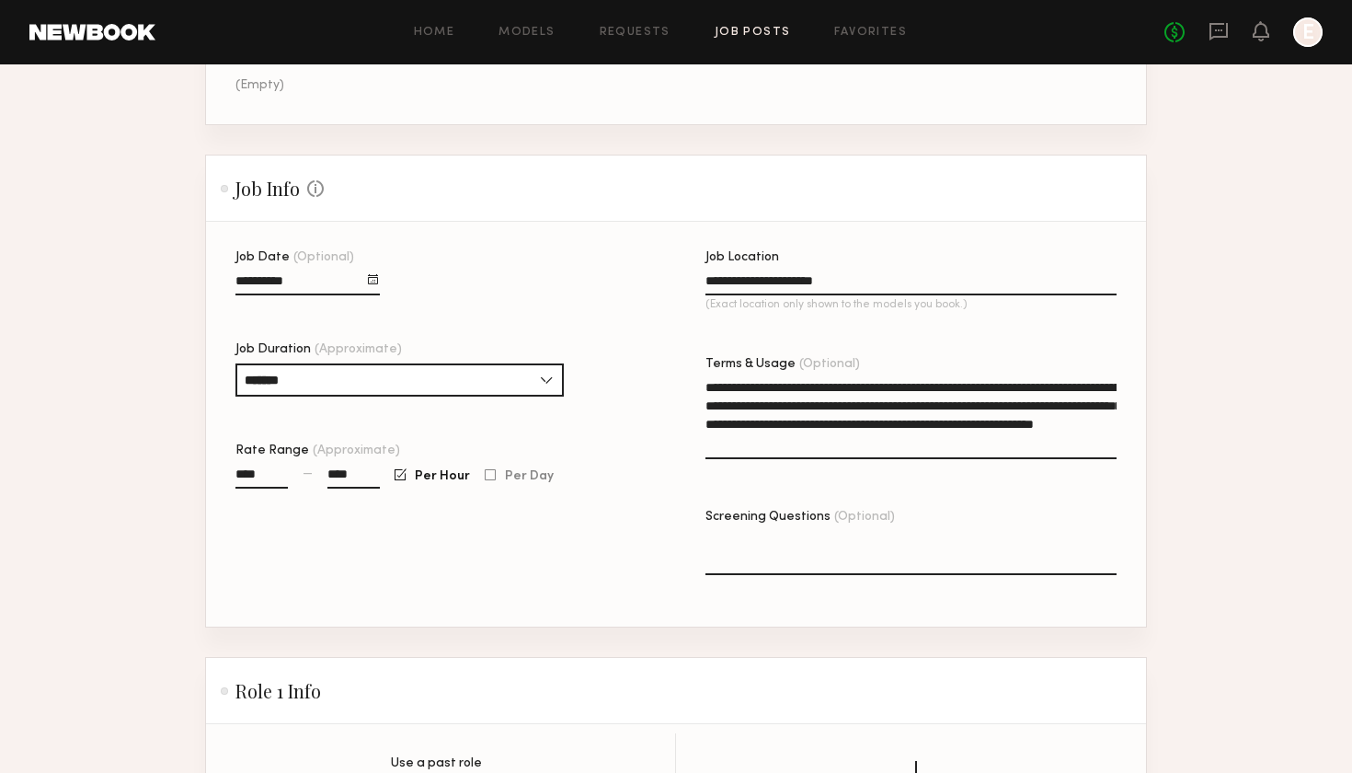
drag, startPoint x: 780, startPoint y: 438, endPoint x: 1143, endPoint y: 464, distance: 364.3
click at [1143, 464] on div "**********" at bounding box center [705, 438] width 940 height 375
paste textarea "**********"
click at [775, 442] on textarea "**********" at bounding box center [911, 418] width 411 height 81
click at [898, 440] on textarea "**********" at bounding box center [911, 418] width 411 height 81
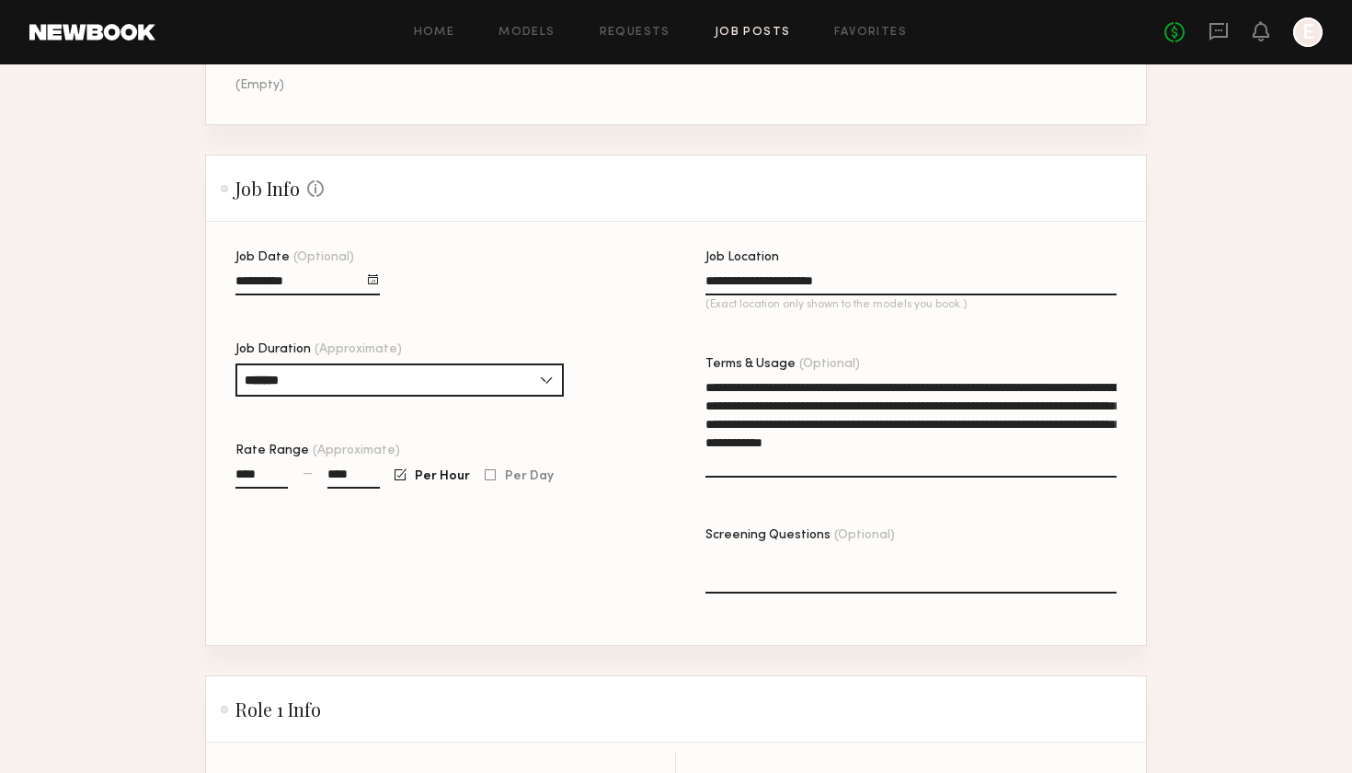
drag, startPoint x: 706, startPoint y: 458, endPoint x: 780, endPoint y: 455, distance: 74.6
click at [780, 455] on textarea "**********" at bounding box center [911, 427] width 411 height 99
click at [838, 451] on textarea "**********" at bounding box center [911, 427] width 411 height 99
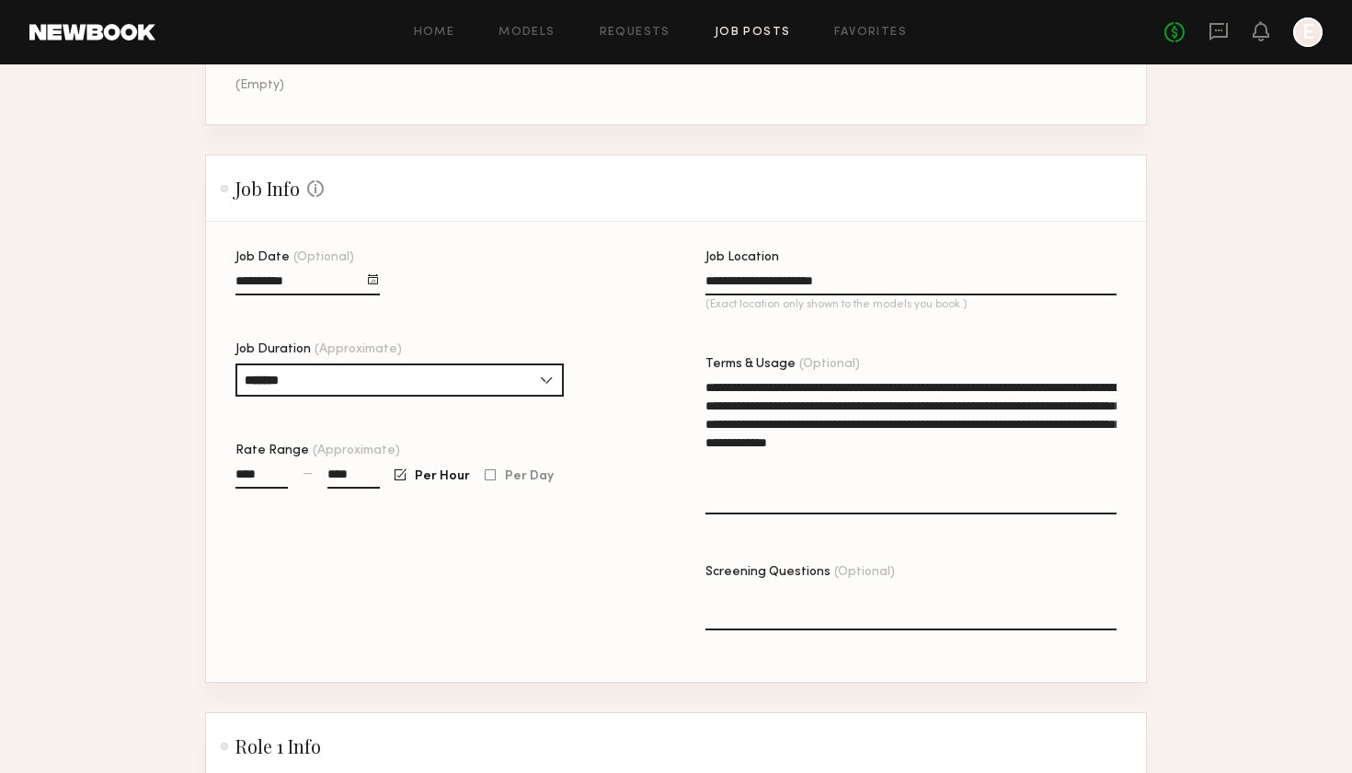
paste textarea "**********"
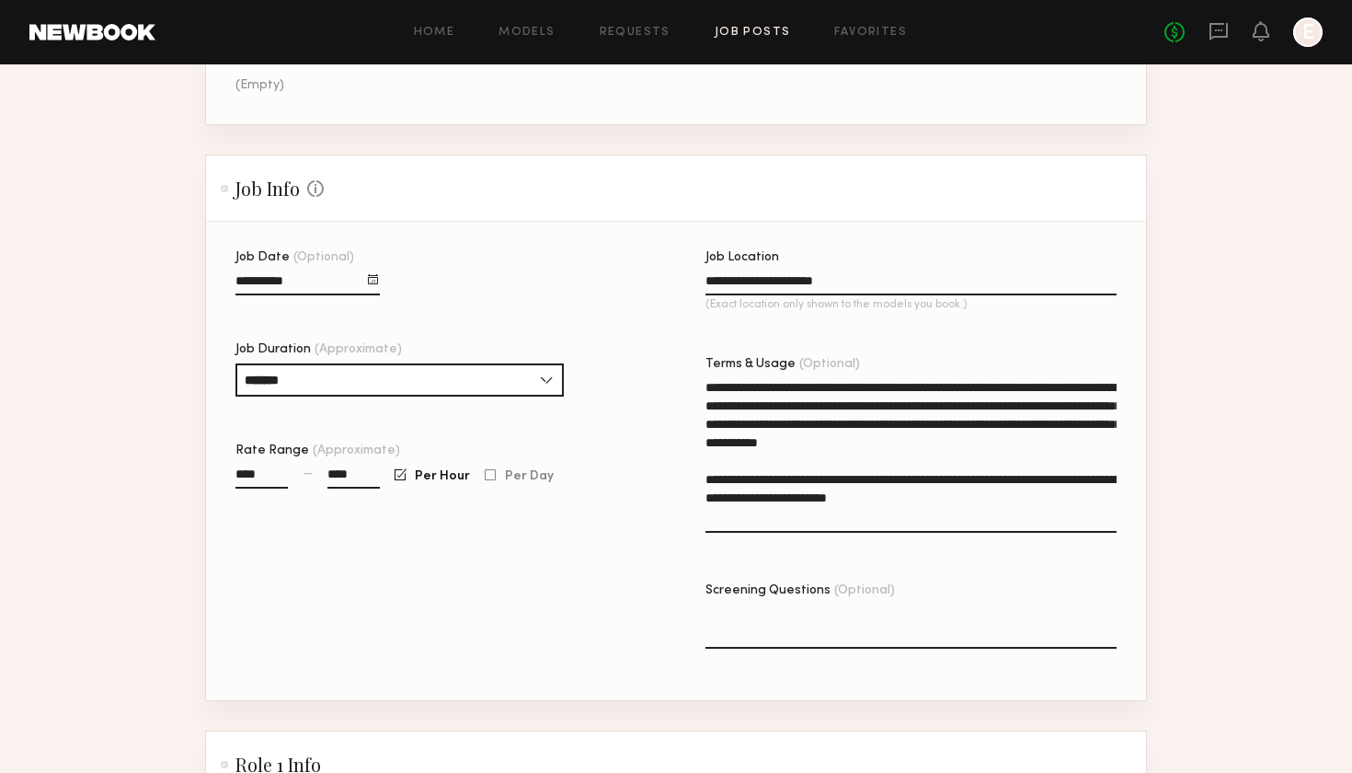
click at [707, 382] on textarea "**********" at bounding box center [911, 455] width 411 height 155
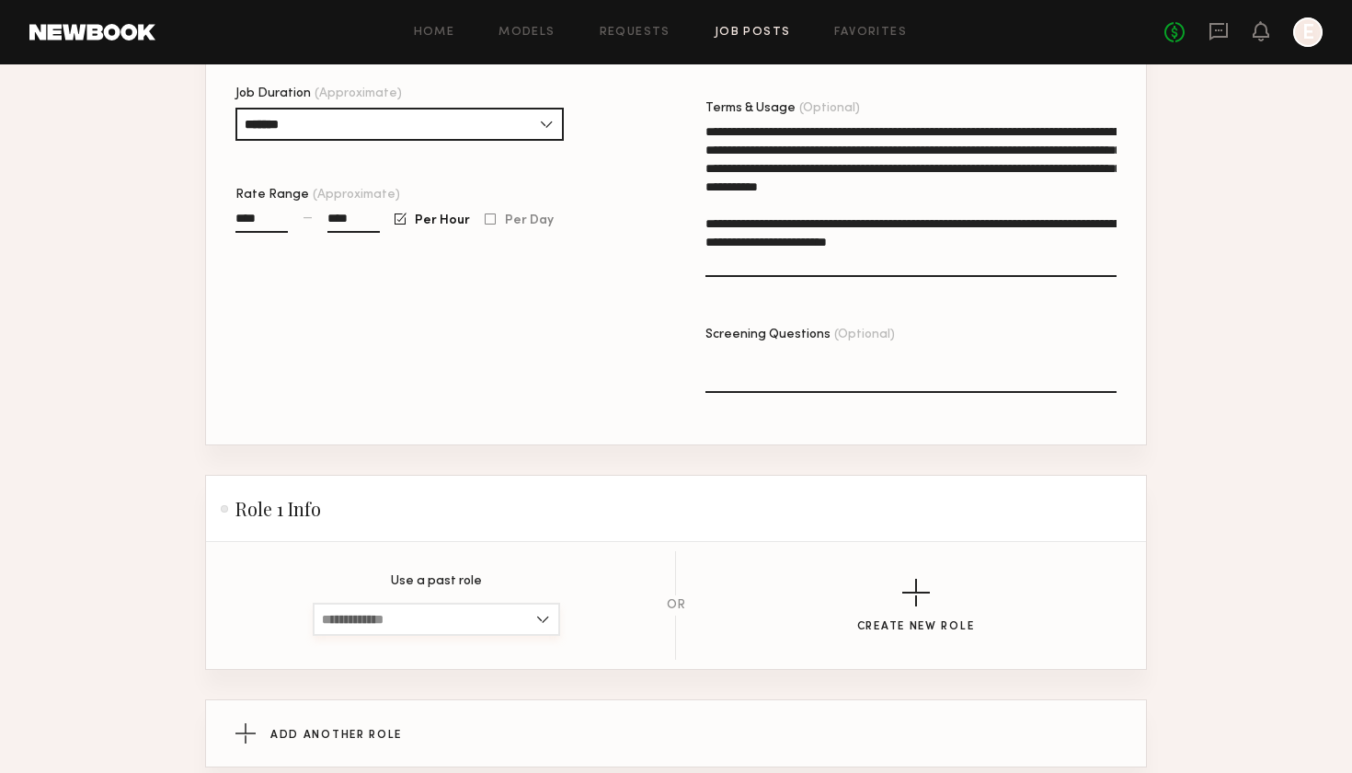
scroll to position [580, 0]
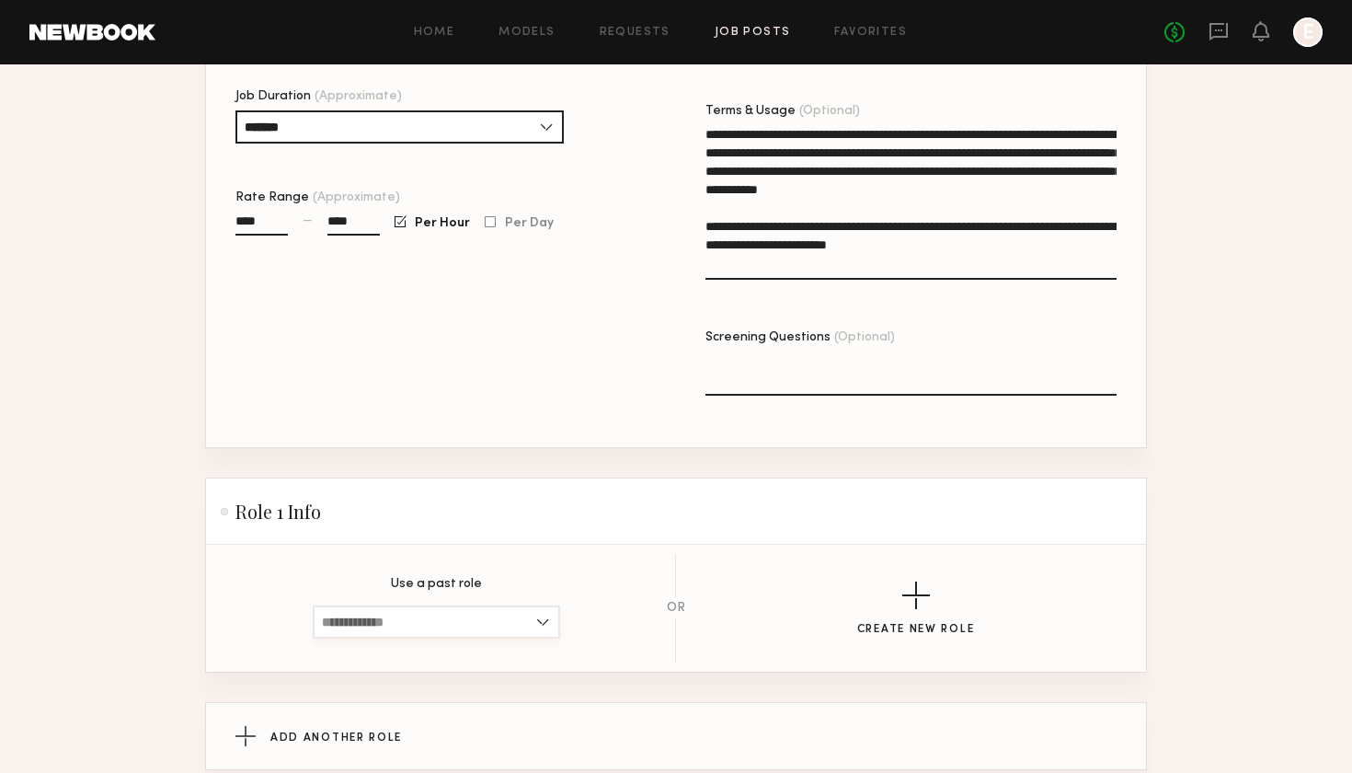
type textarea "**********"
click at [509, 619] on input at bounding box center [436, 621] width 247 height 33
click at [867, 595] on button "Create New Role" at bounding box center [916, 608] width 118 height 54
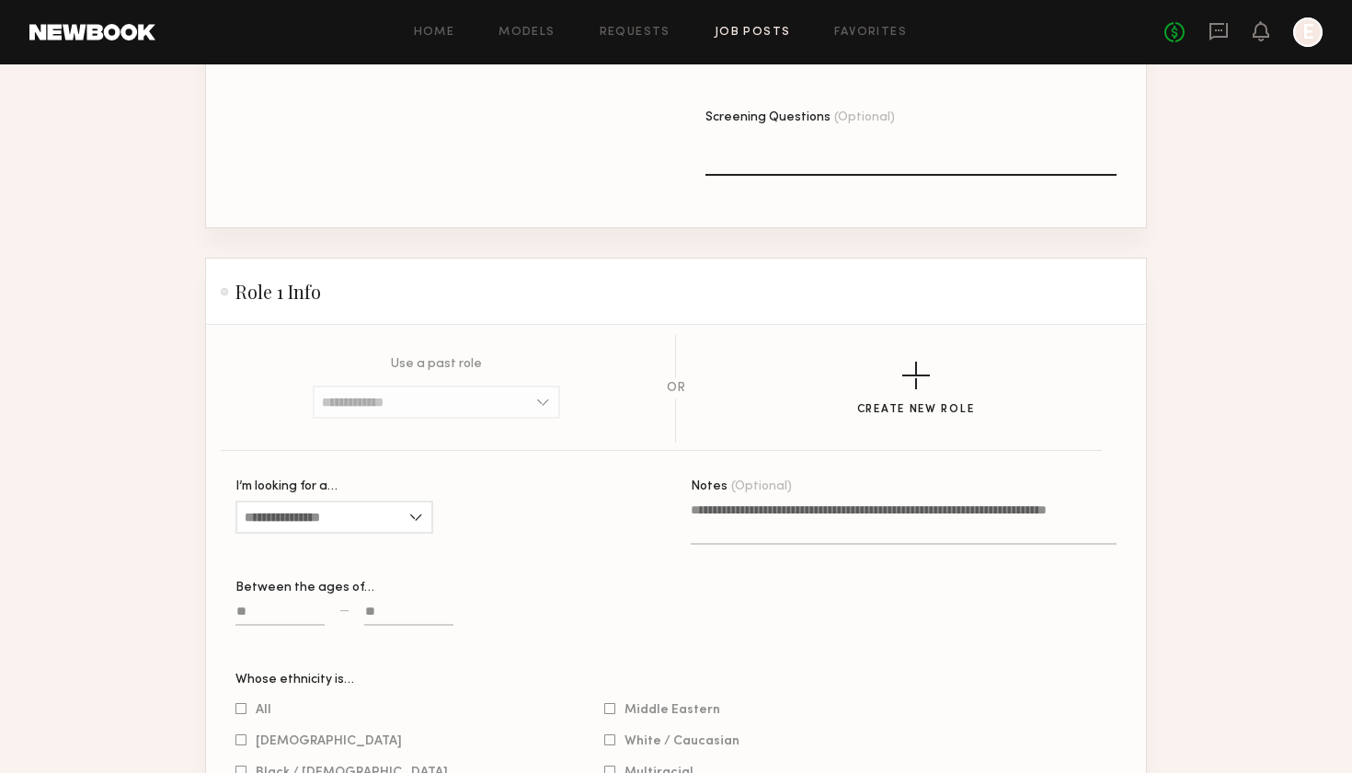
scroll to position [821, 0]
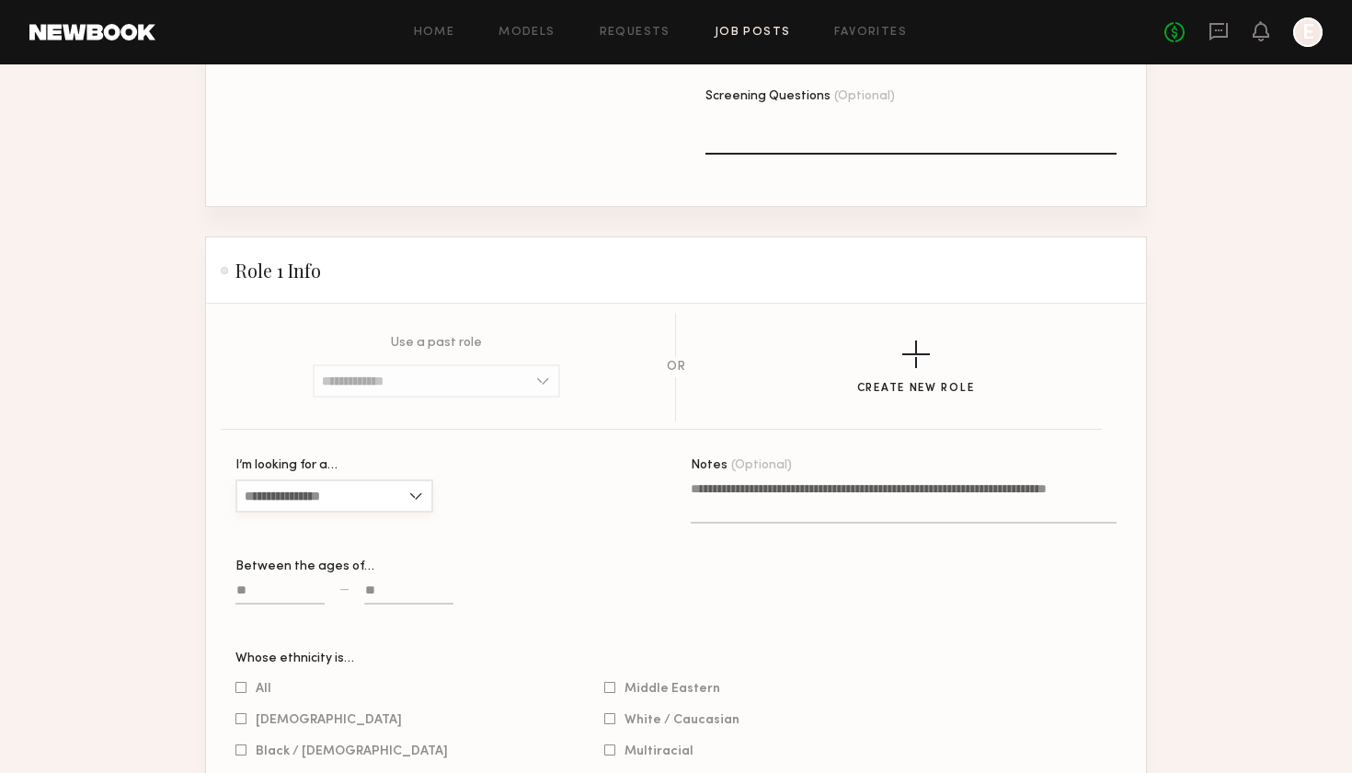
click at [382, 508] on input "I’m looking for a…" at bounding box center [334, 495] width 198 height 33
click at [378, 527] on div "Female" at bounding box center [334, 526] width 194 height 29
type input "******"
click at [261, 583] on label at bounding box center [279, 601] width 89 height 42
click at [261, 583] on input at bounding box center [279, 593] width 89 height 21
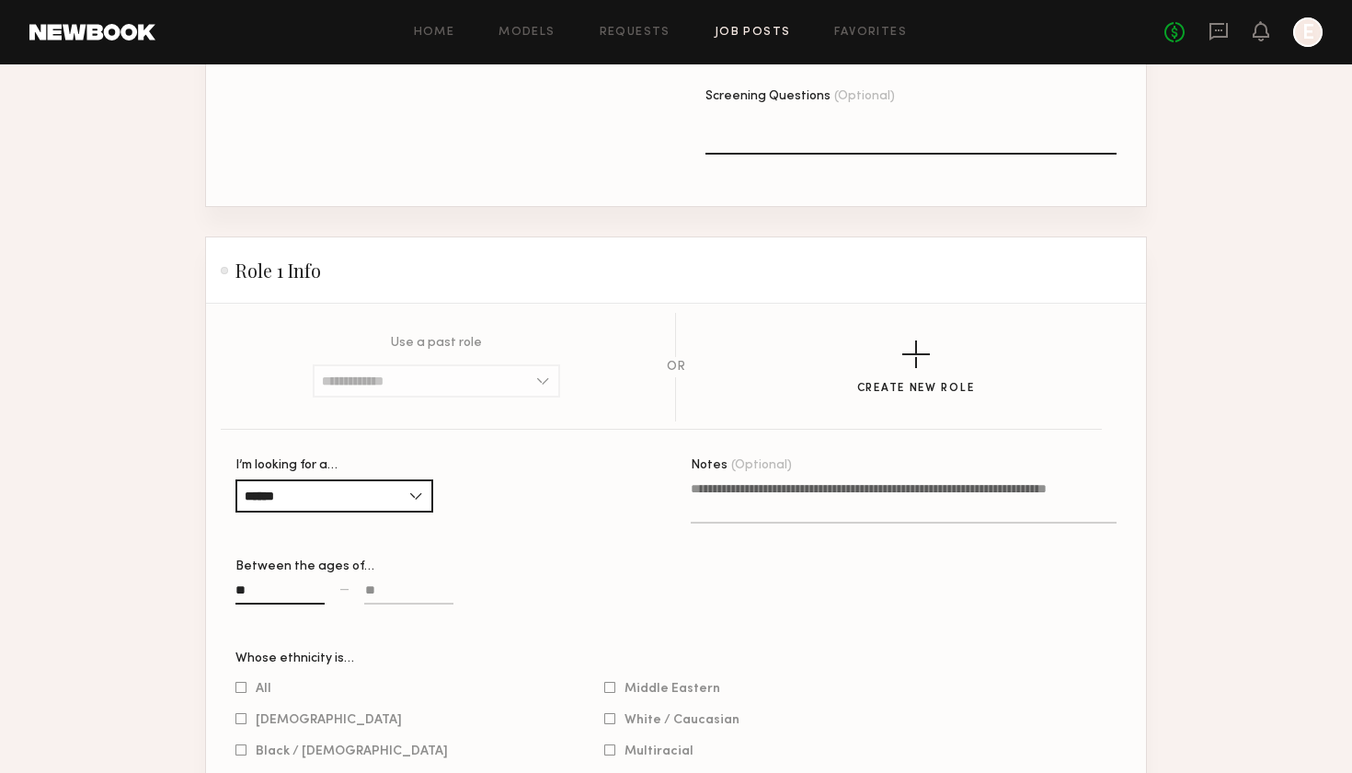
type input "**"
click at [393, 591] on input at bounding box center [408, 593] width 89 height 21
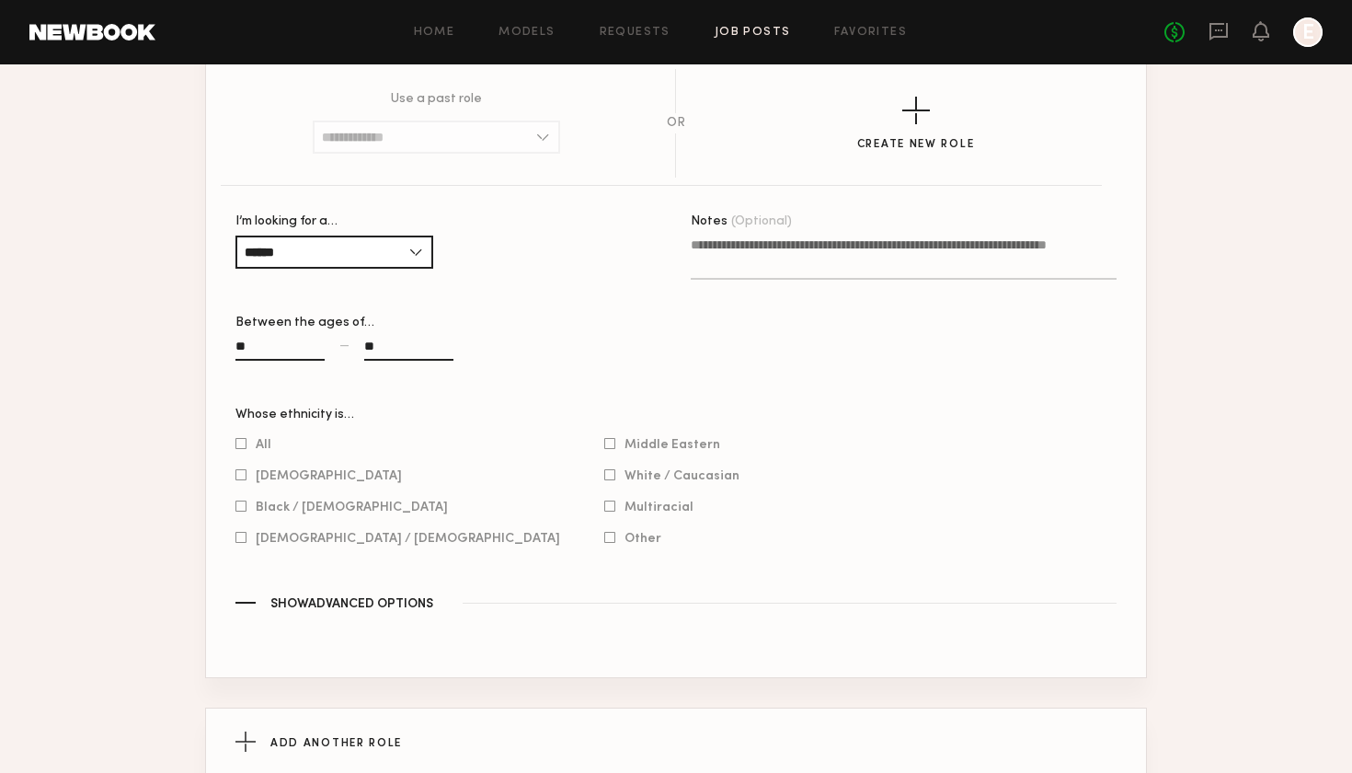
scroll to position [1066, 0]
type input "**"
click at [567, 321] on div "Between the ages of…" at bounding box center [448, 321] width 426 height 13
click at [248, 599] on button "Show Advanced Options" at bounding box center [675, 600] width 881 height 17
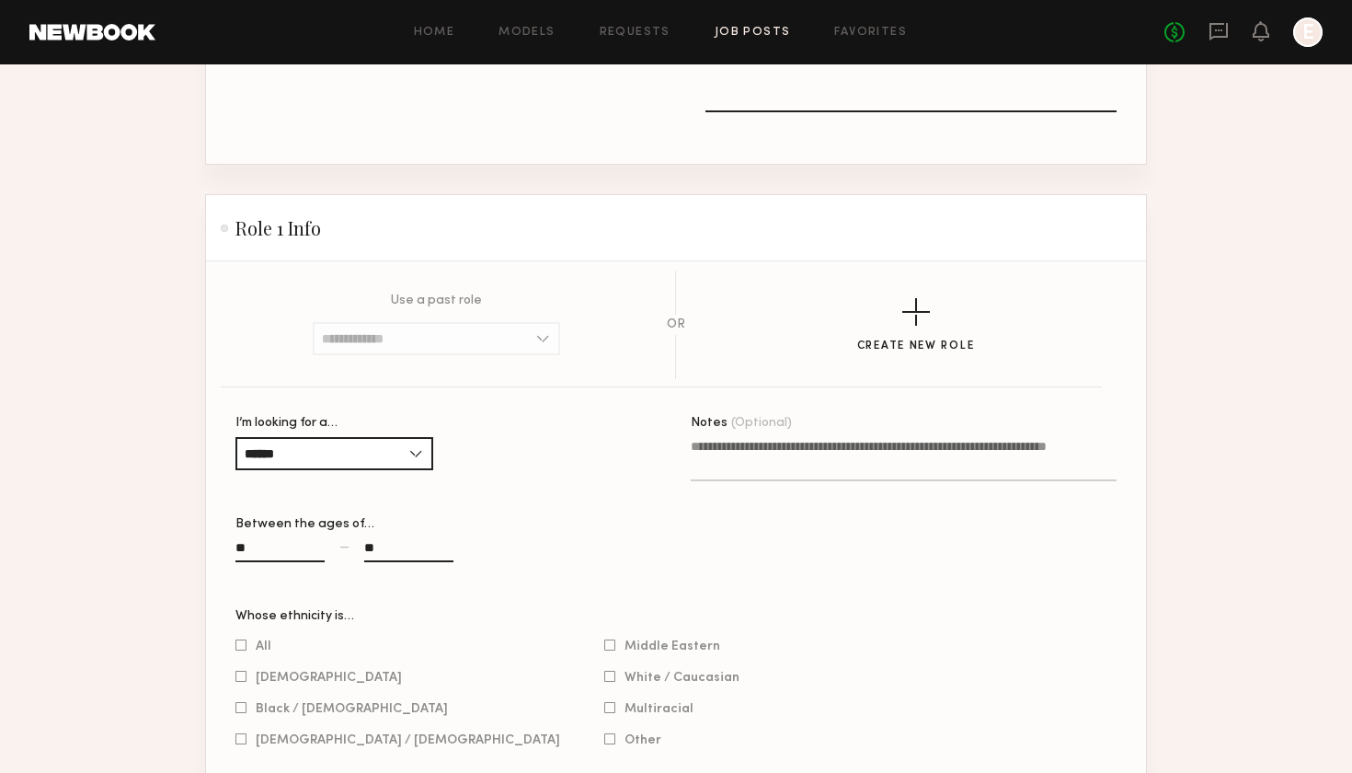
scroll to position [922, 0]
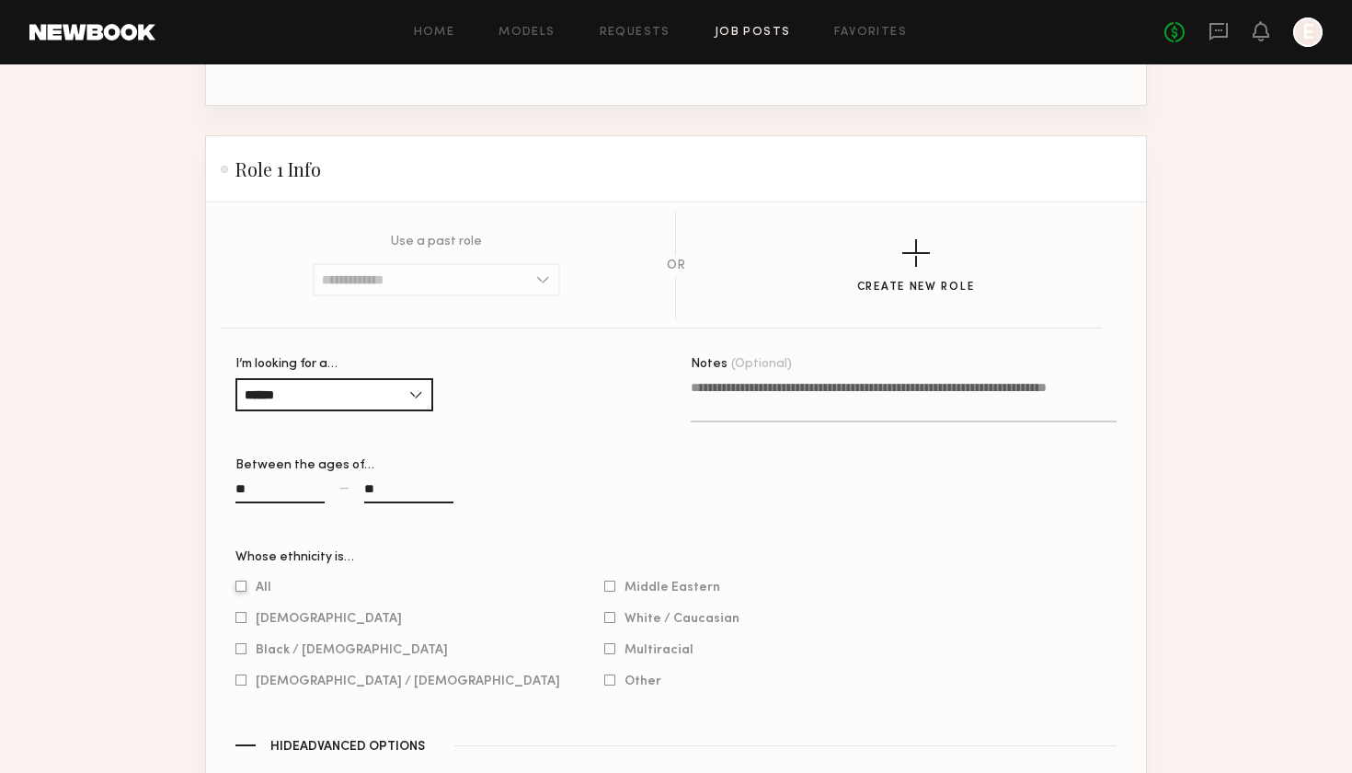
click at [243, 584] on div at bounding box center [240, 586] width 11 height 12
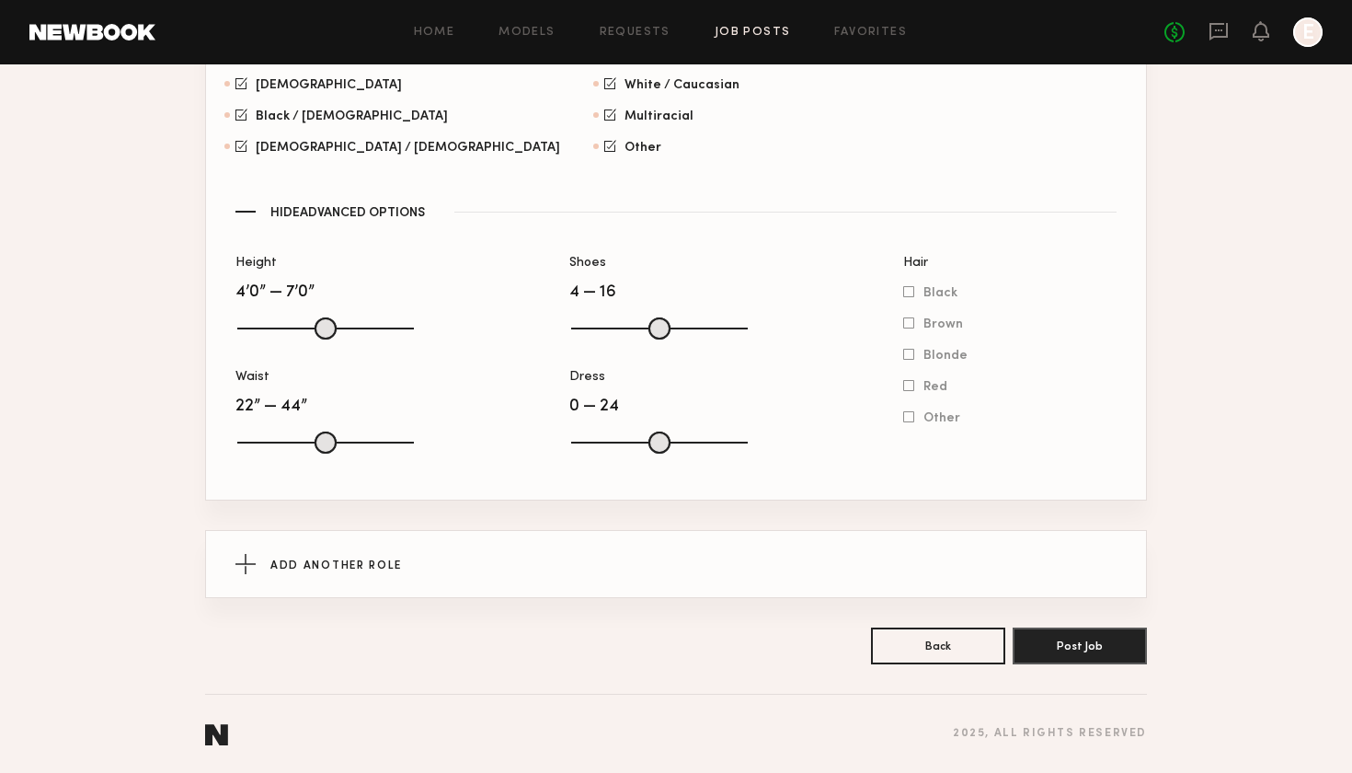
scroll to position [1455, 0]
click at [279, 567] on span "Add Another Role" at bounding box center [336, 565] width 132 height 11
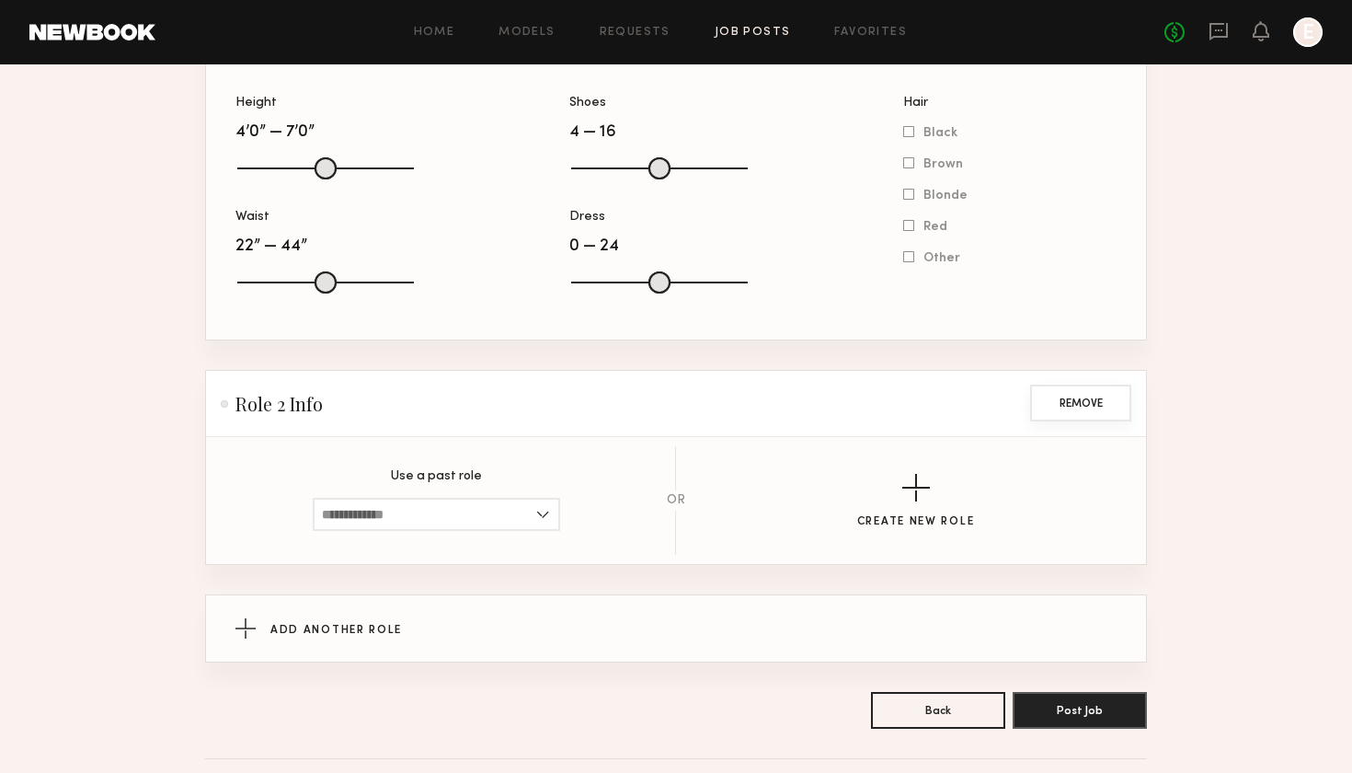
click at [1085, 391] on button "Remove" at bounding box center [1080, 403] width 101 height 37
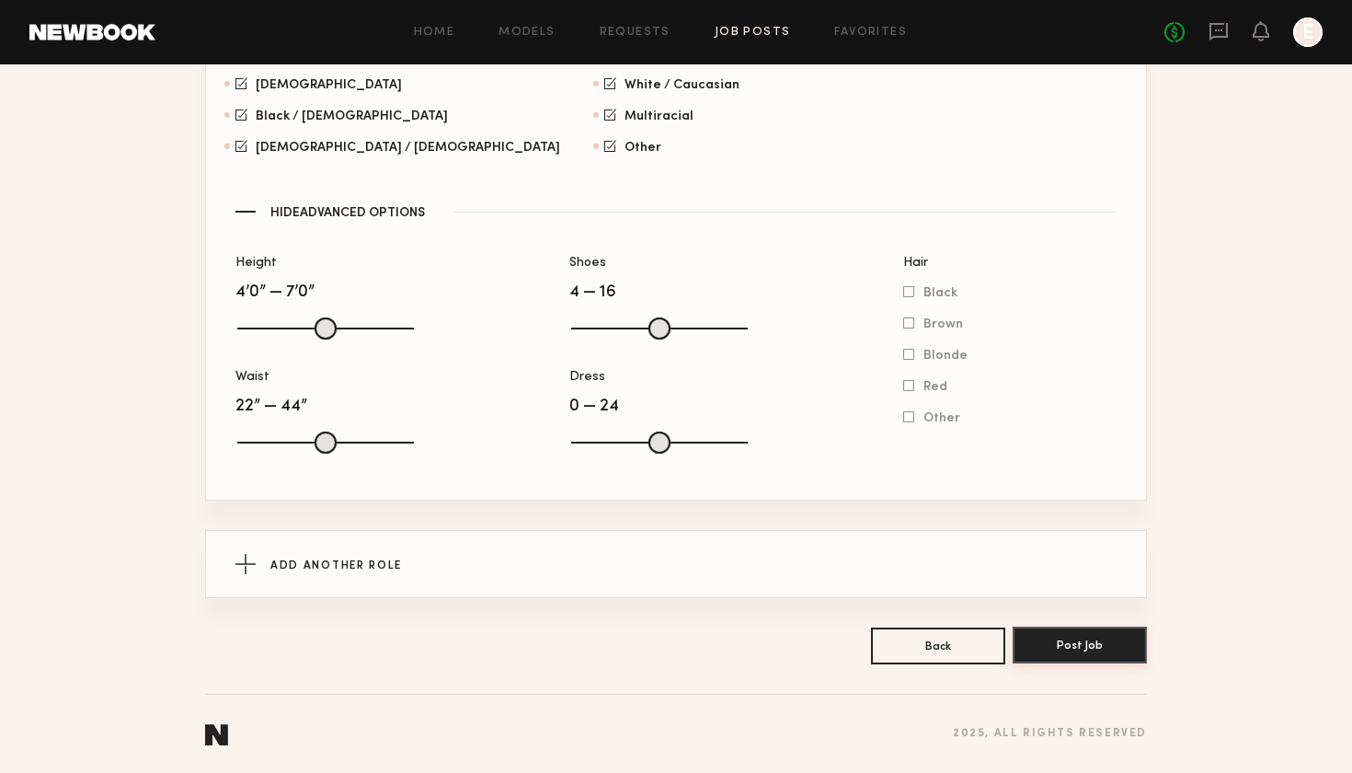
click at [1060, 642] on button "Post Job" at bounding box center [1080, 644] width 134 height 37
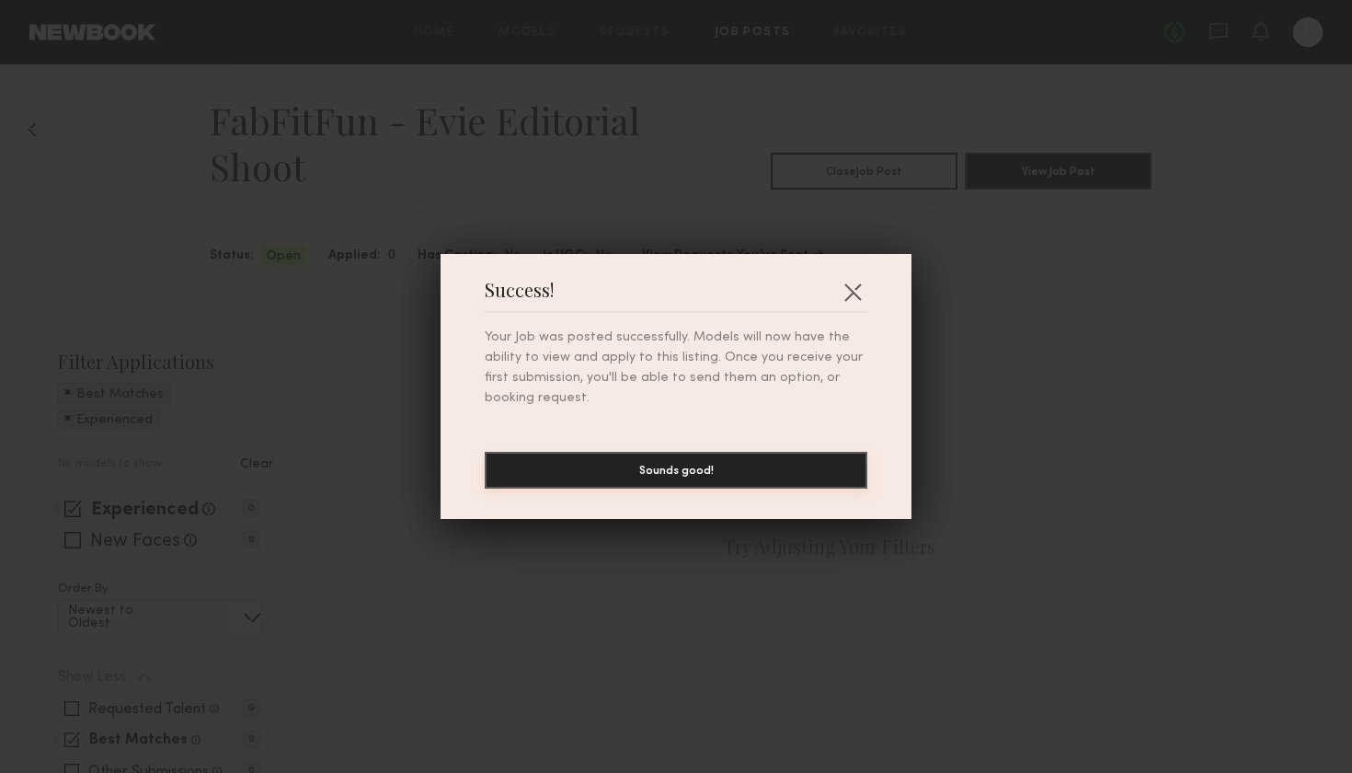
click at [750, 474] on button "Sounds good!" at bounding box center [676, 470] width 383 height 37
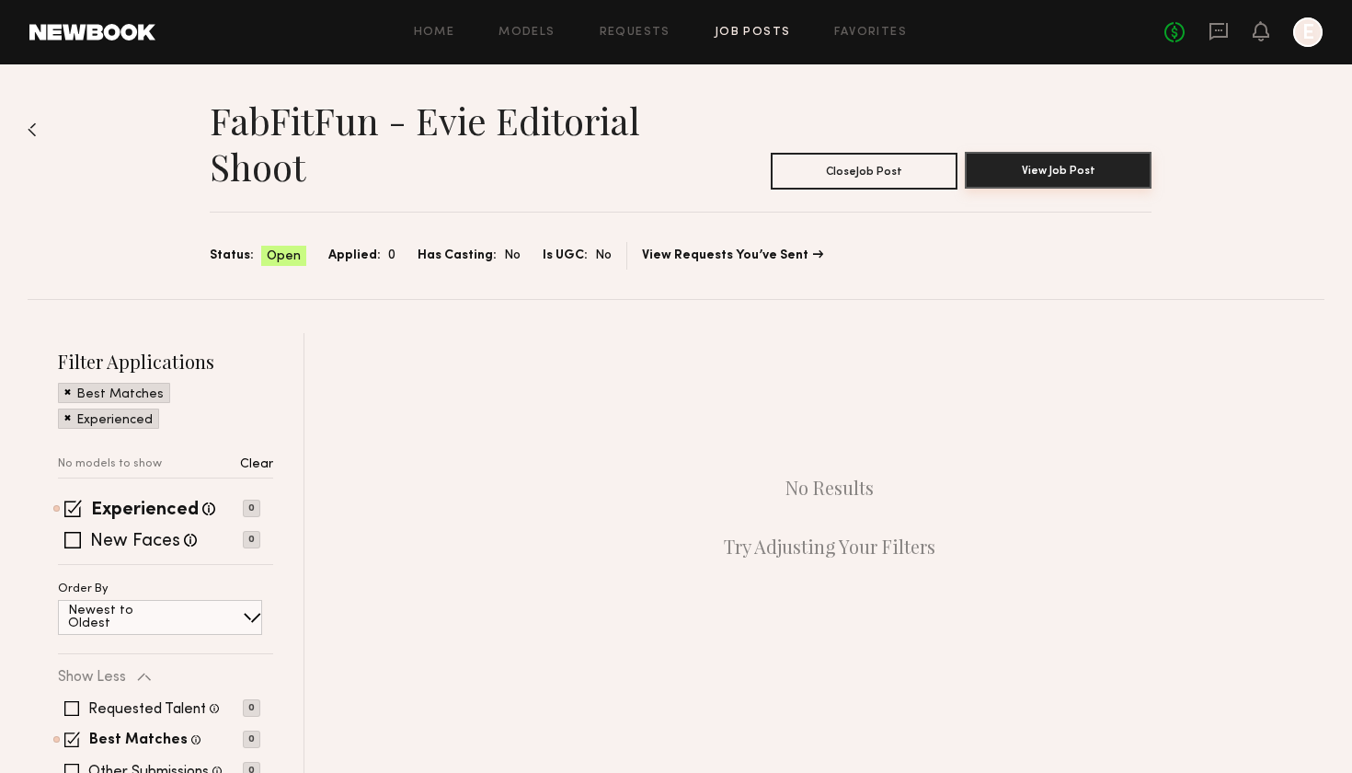
click at [1063, 156] on button "View Job Post" at bounding box center [1058, 170] width 187 height 37
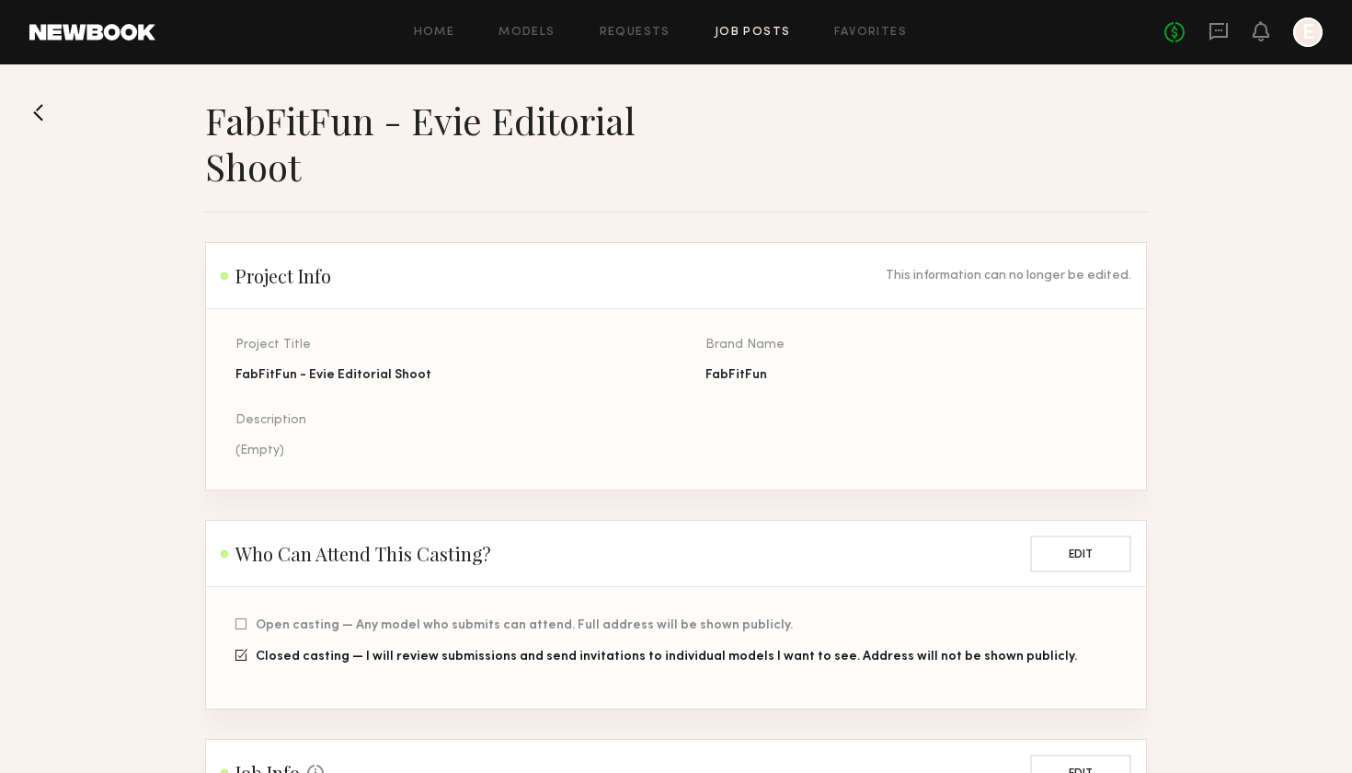
click at [732, 27] on link "Job Posts" at bounding box center [753, 33] width 76 height 12
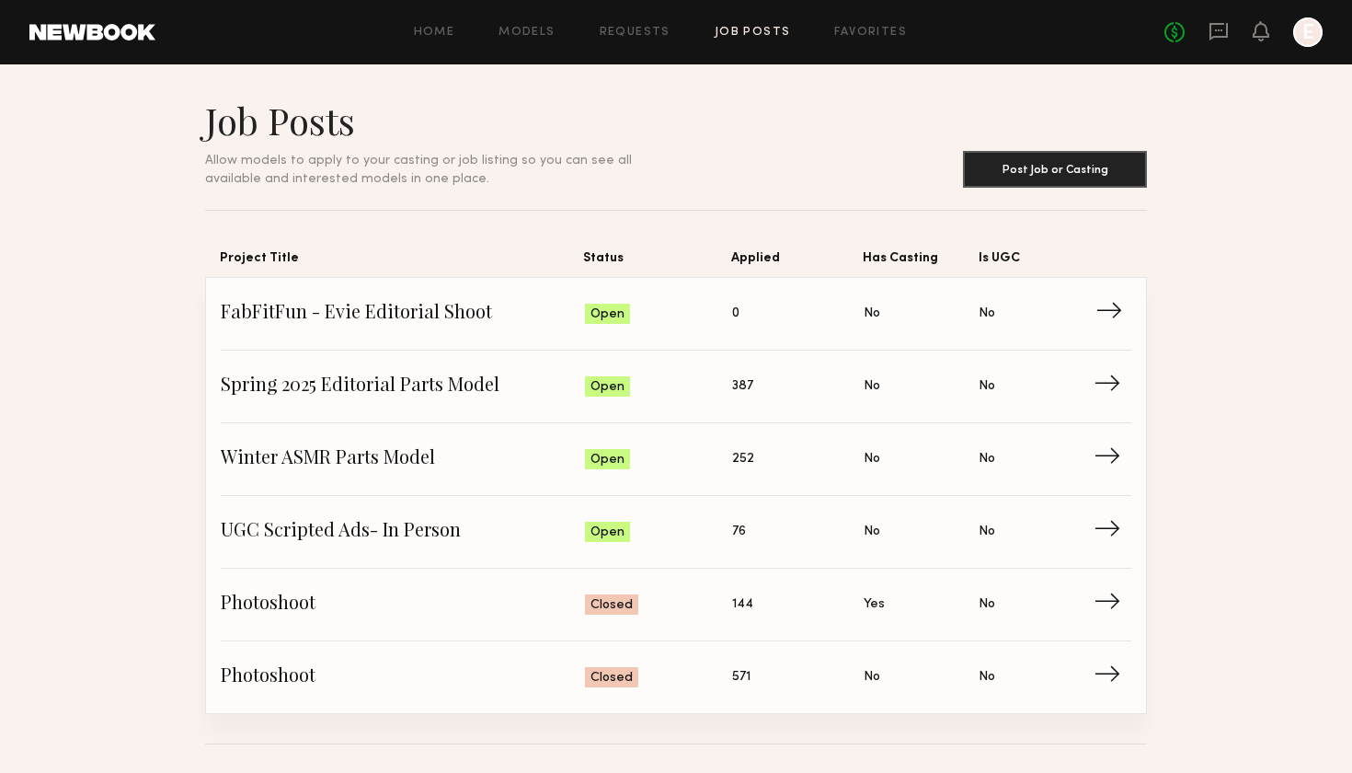
click at [483, 329] on link "FabFitFun - Evie Editorial Shoot Status: Open Applied: 0 Has Casting: No Is UGC…" at bounding box center [676, 314] width 911 height 73
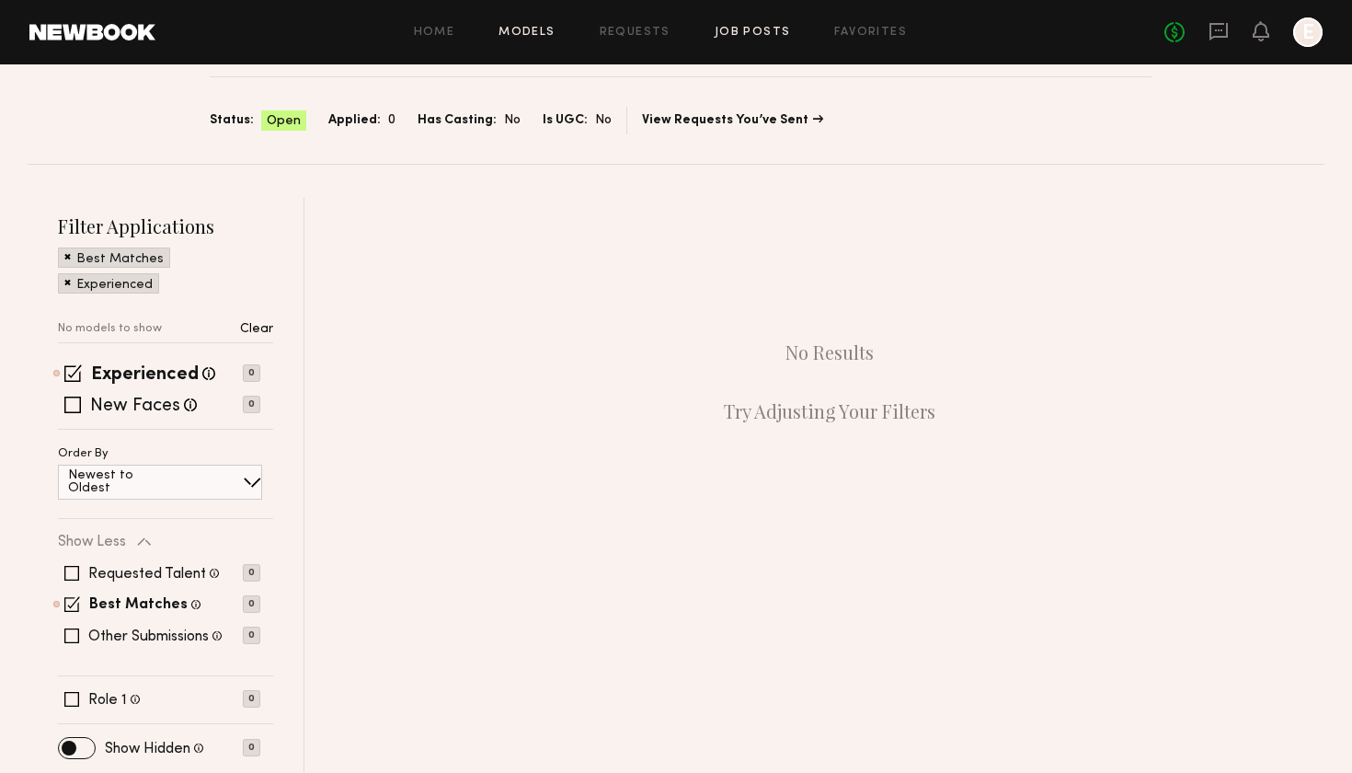
scroll to position [135, 0]
click at [552, 28] on link "Models" at bounding box center [527, 33] width 56 height 12
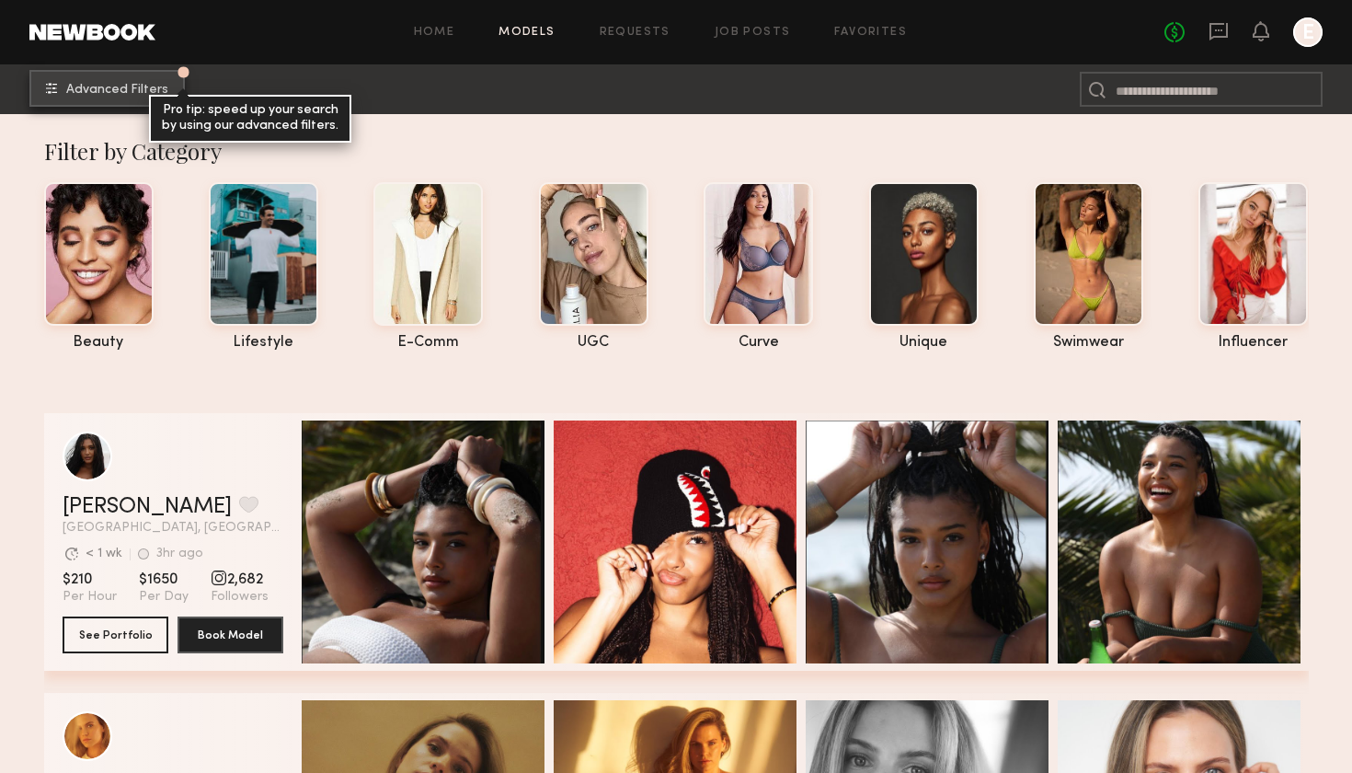
click at [140, 89] on span "Advanced Filters" at bounding box center [117, 90] width 102 height 13
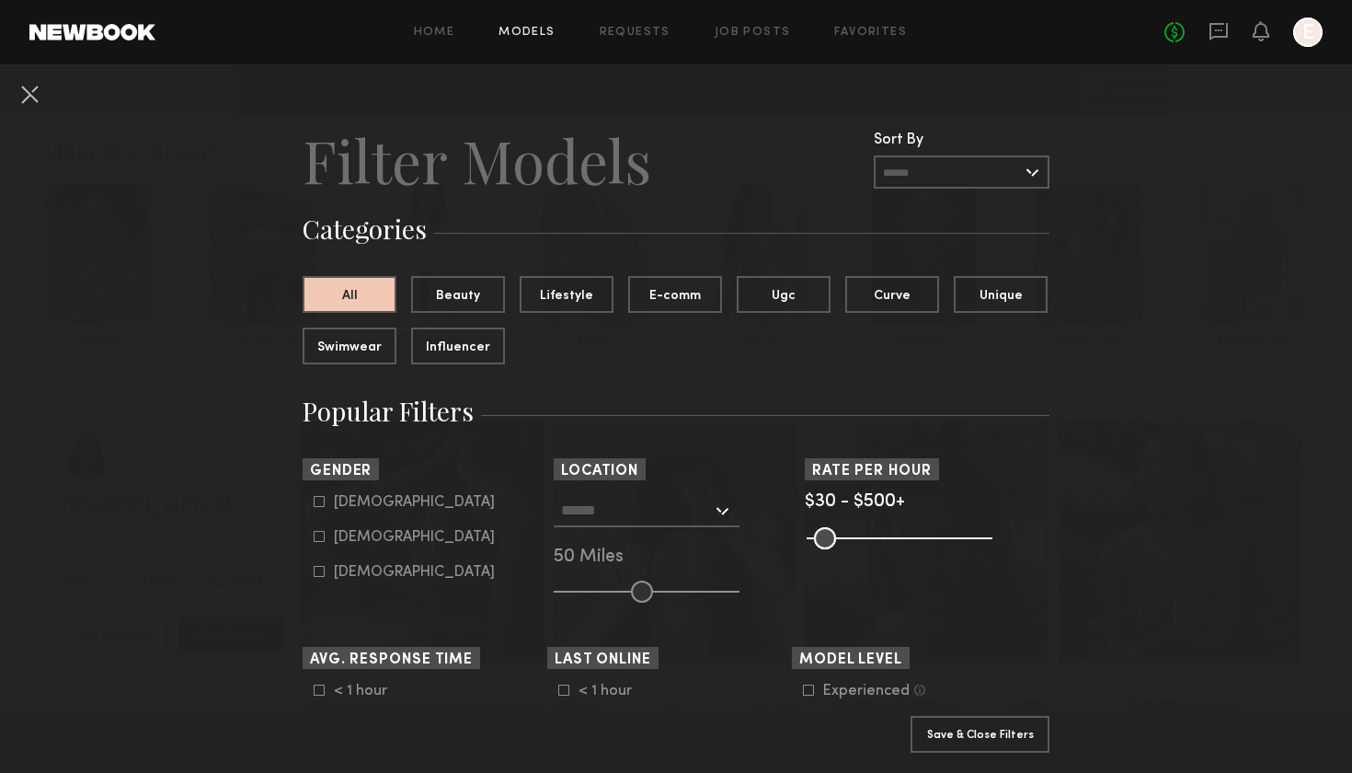
click at [355, 533] on div "Female" at bounding box center [414, 537] width 161 height 11
type input "**"
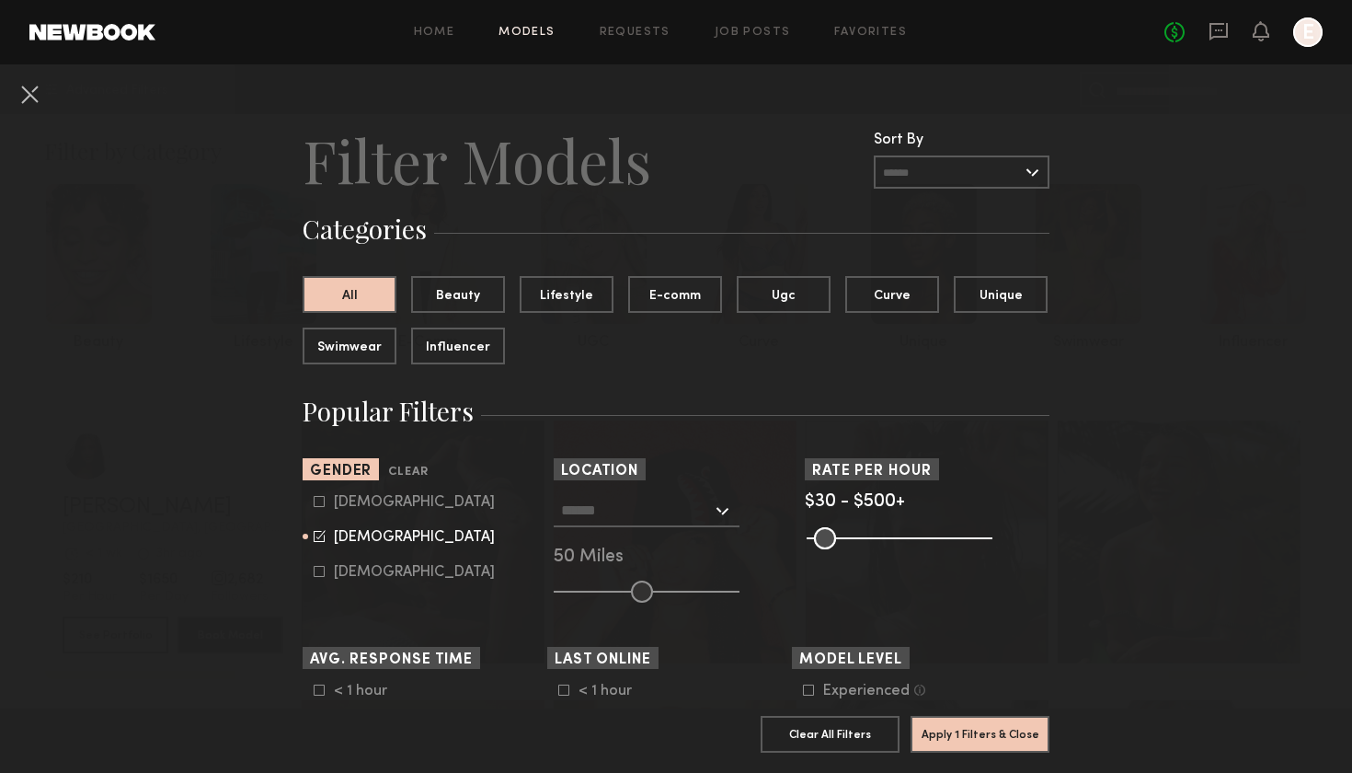
click at [658, 522] on input "text" at bounding box center [636, 509] width 151 height 31
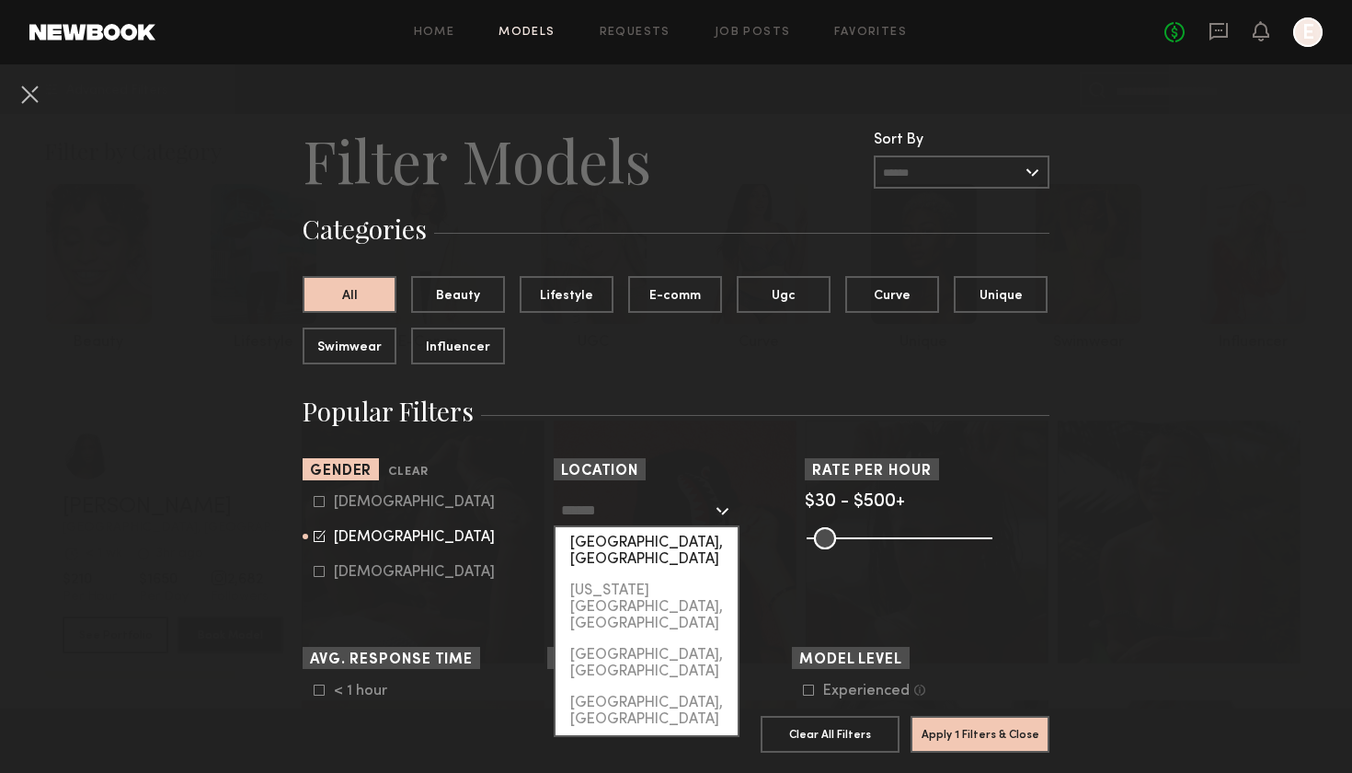
click at [648, 546] on div "[GEOGRAPHIC_DATA], [GEOGRAPHIC_DATA]" at bounding box center [647, 551] width 182 height 48
type input "**********"
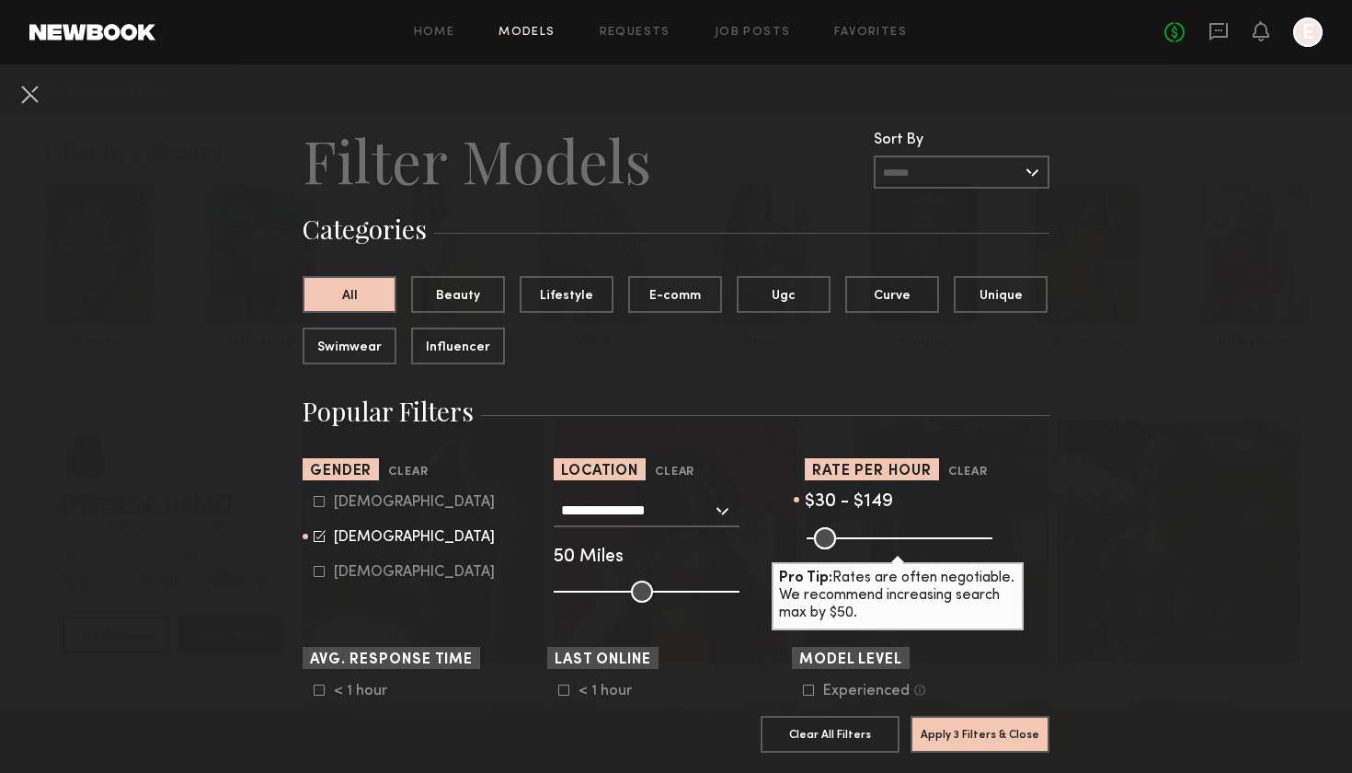
drag, startPoint x: 976, startPoint y: 543, endPoint x: 859, endPoint y: 570, distance: 120.0
click at [859, 547] on div "Pro Tip: Rates are often negotiable. We recommend increasing search max by $50." at bounding box center [927, 536] width 245 height 22
click at [863, 546] on input "range" at bounding box center [900, 538] width 186 height 22
drag, startPoint x: 868, startPoint y: 537, endPoint x: 878, endPoint y: 538, distance: 9.2
type input "***"
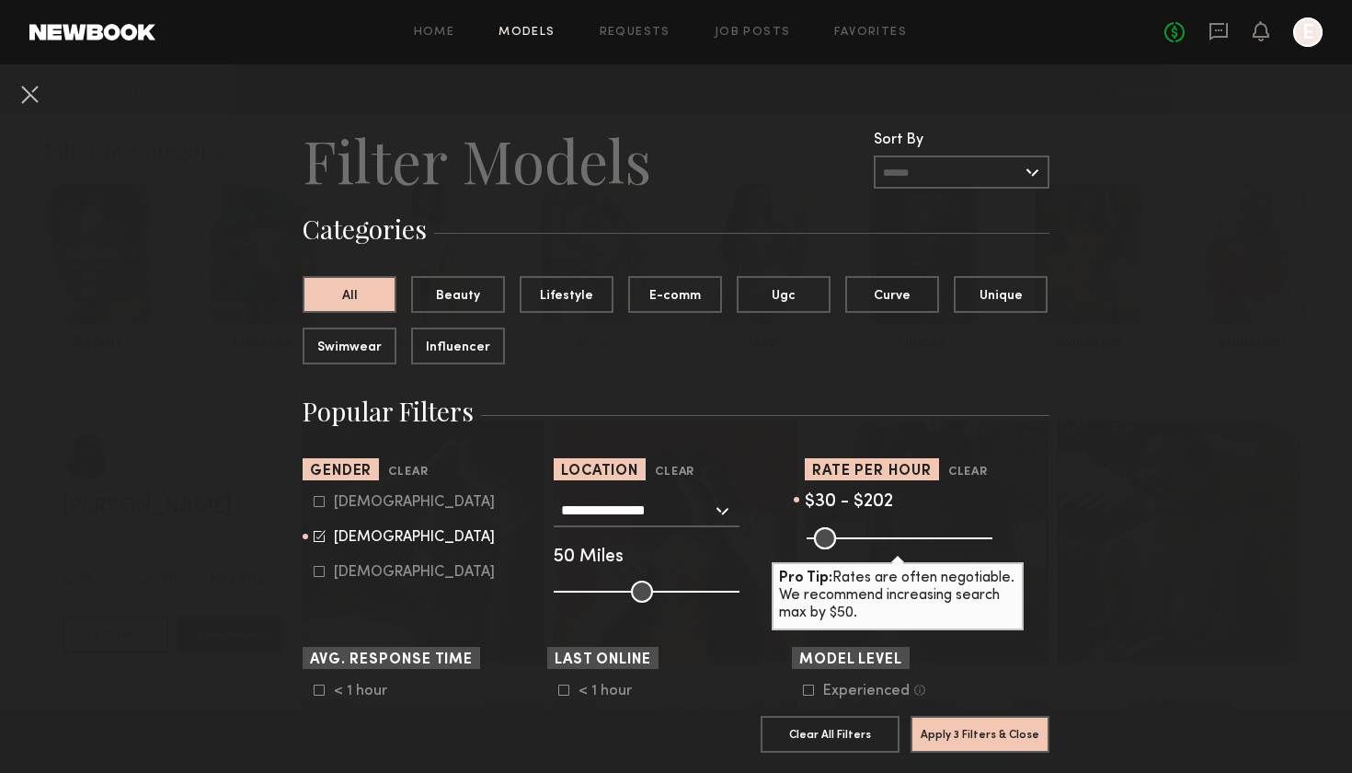
click at [878, 538] on input "range" at bounding box center [900, 538] width 186 height 22
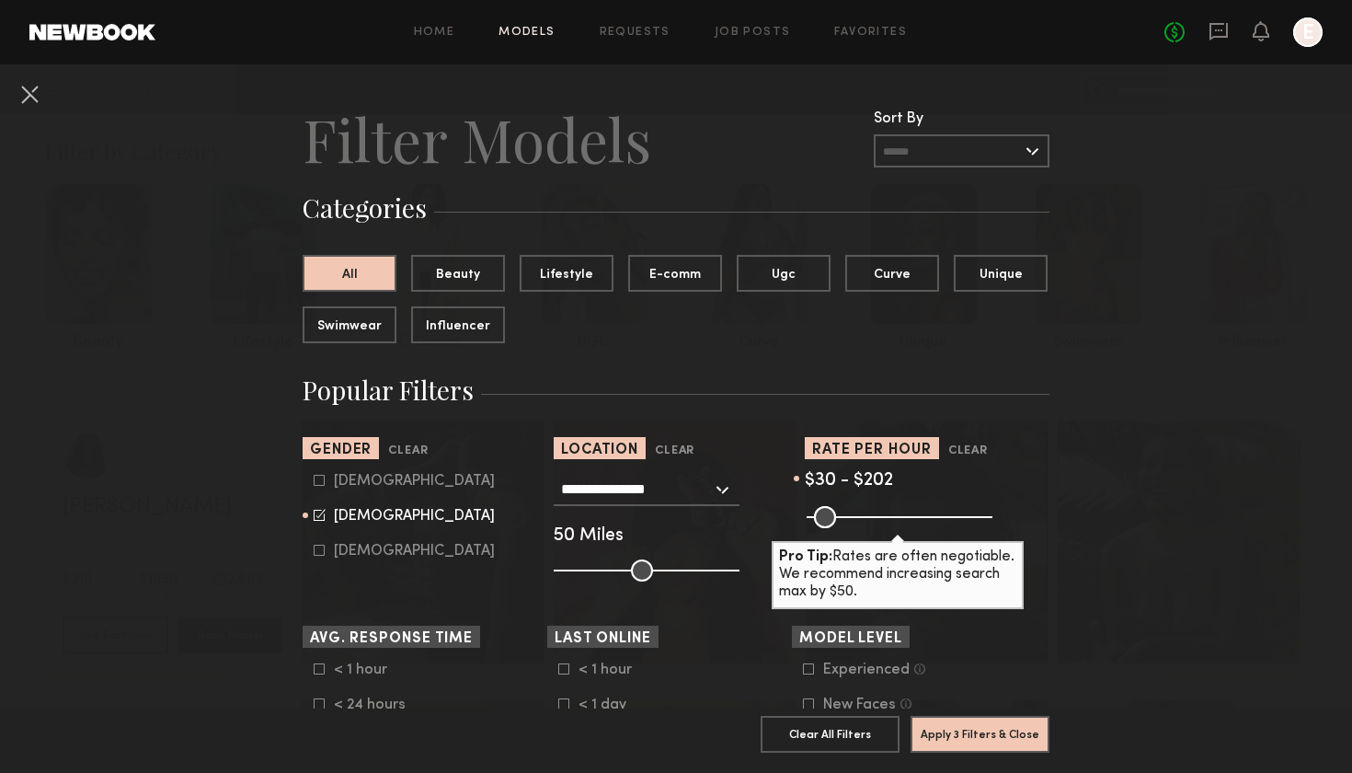
scroll to position [36, 0]
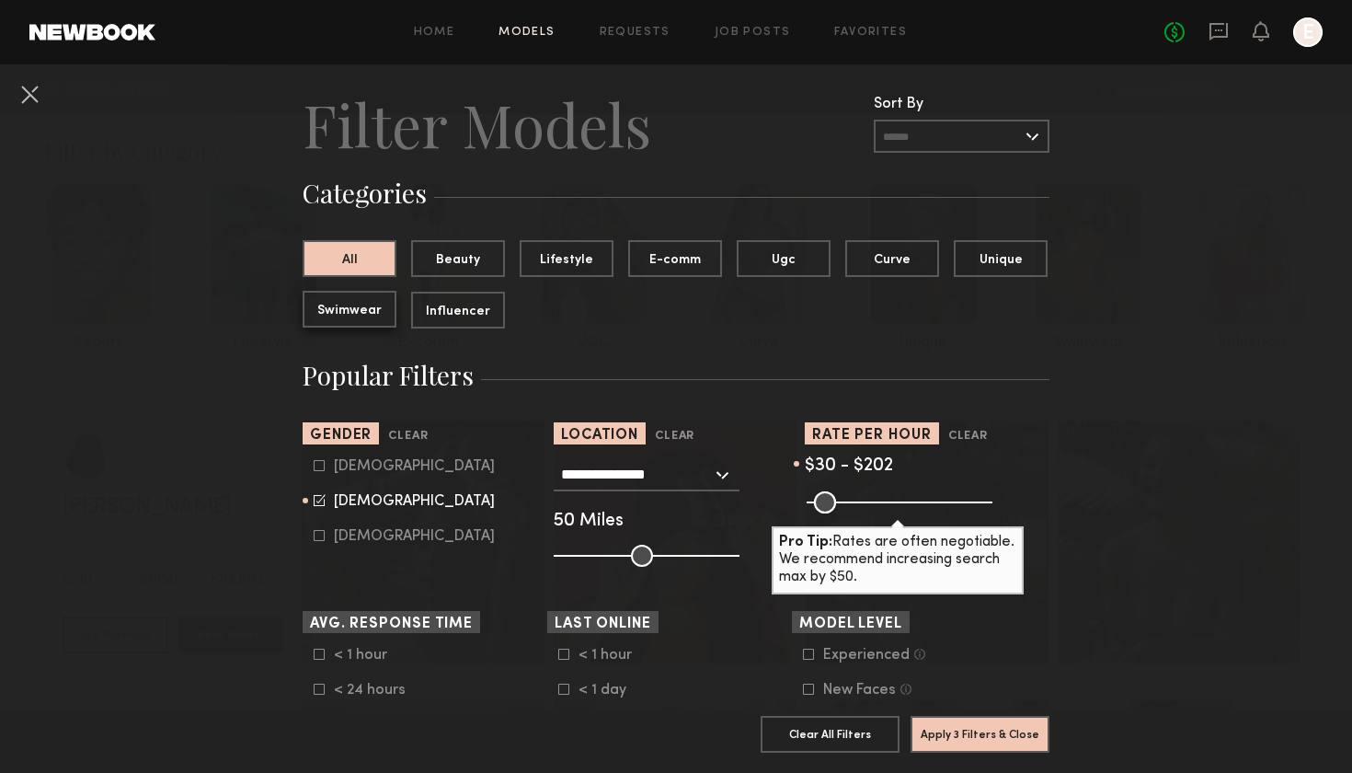
click at [332, 313] on button "Swimwear" at bounding box center [350, 309] width 94 height 37
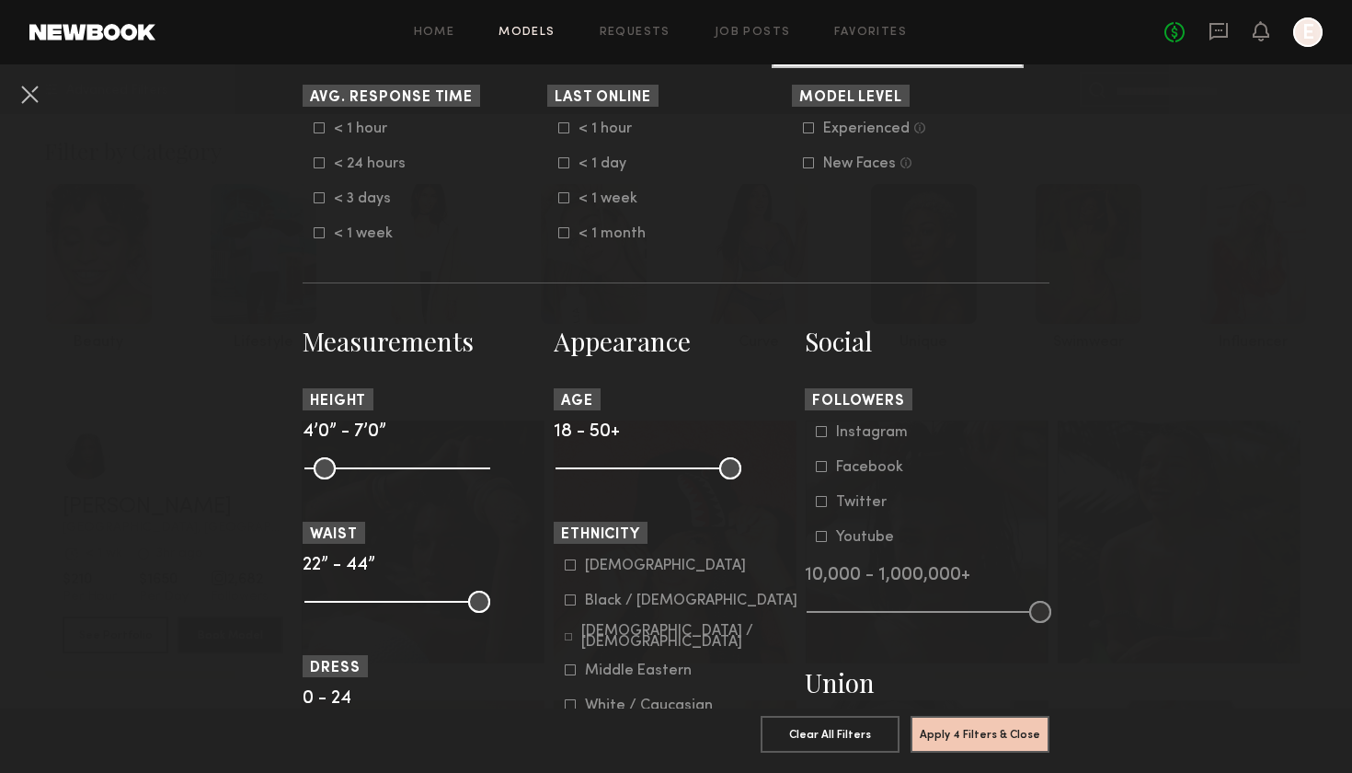
scroll to position [564, 0]
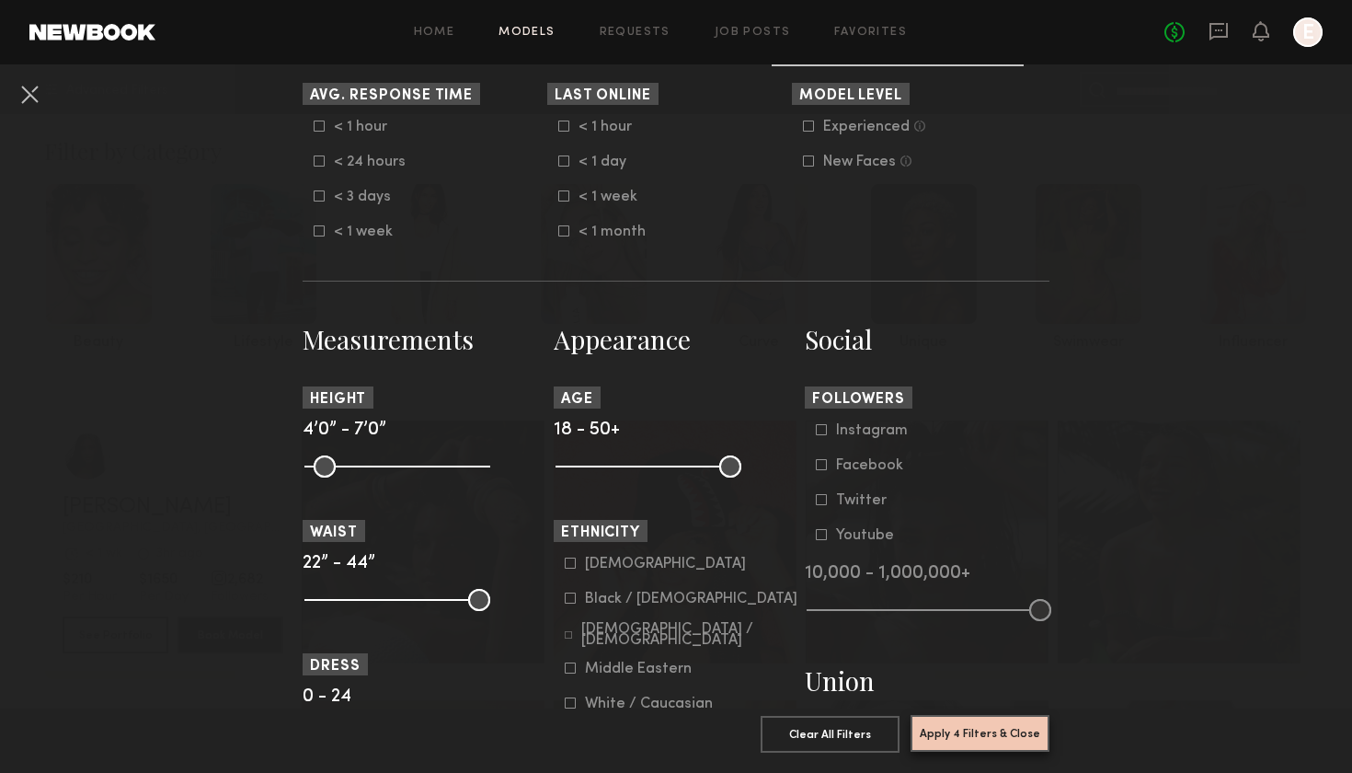
click at [1024, 743] on button "Apply 4 Filters & Close" at bounding box center [980, 733] width 139 height 37
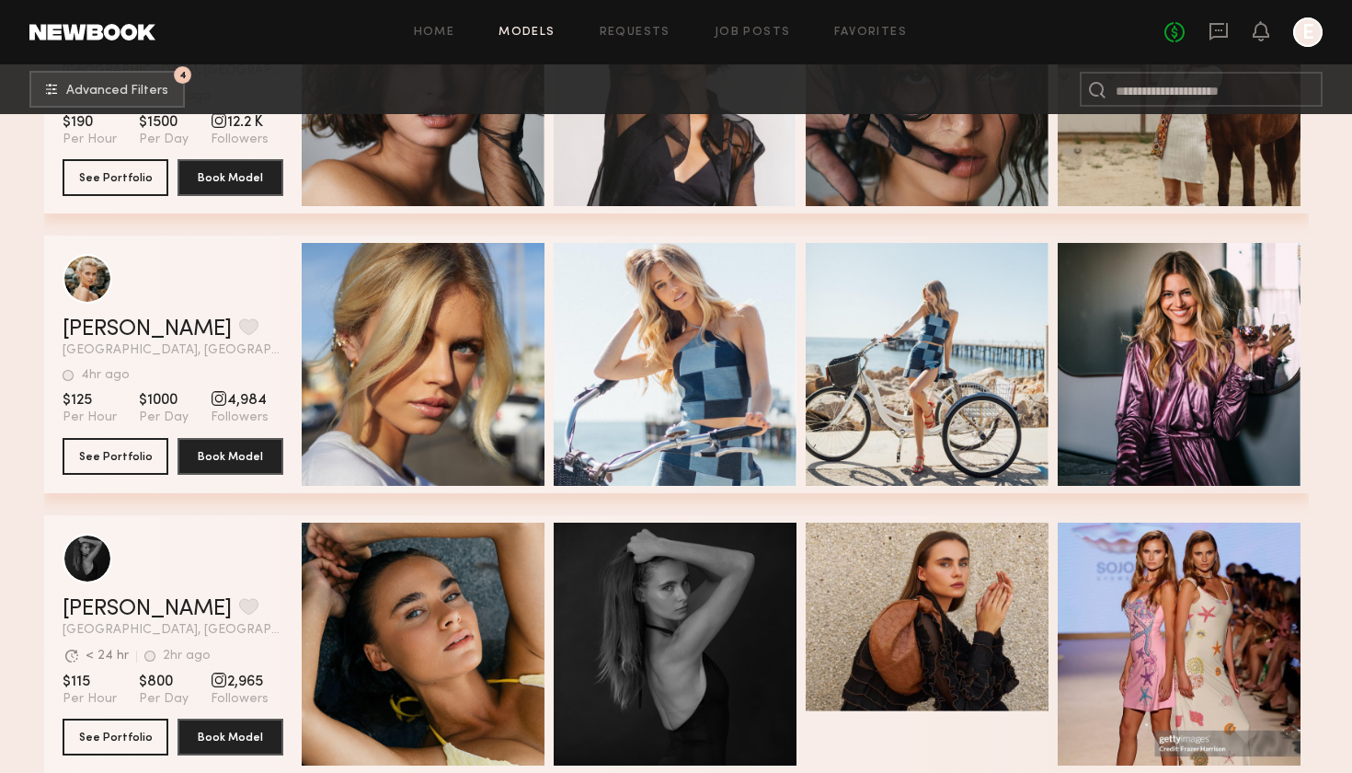
scroll to position [754, 0]
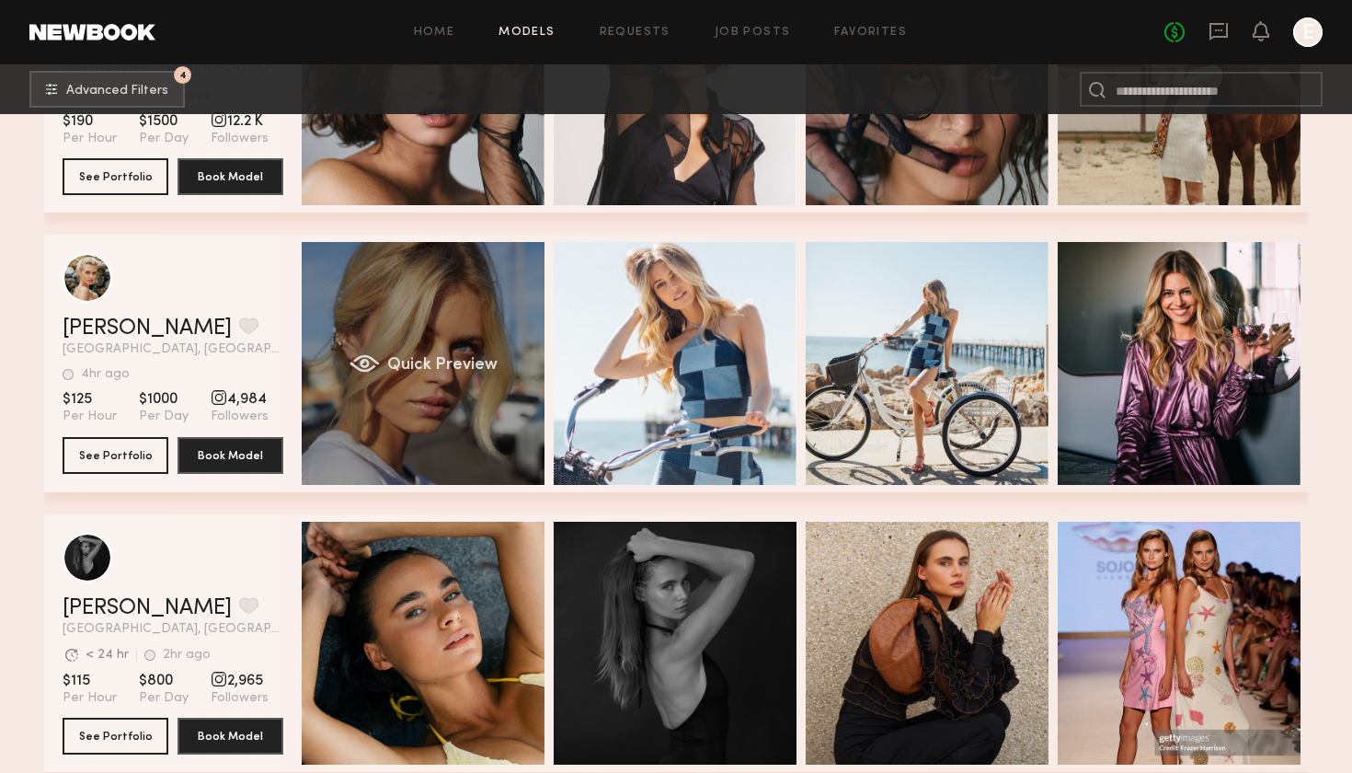
click at [485, 391] on div "Quick Preview" at bounding box center [423, 363] width 243 height 243
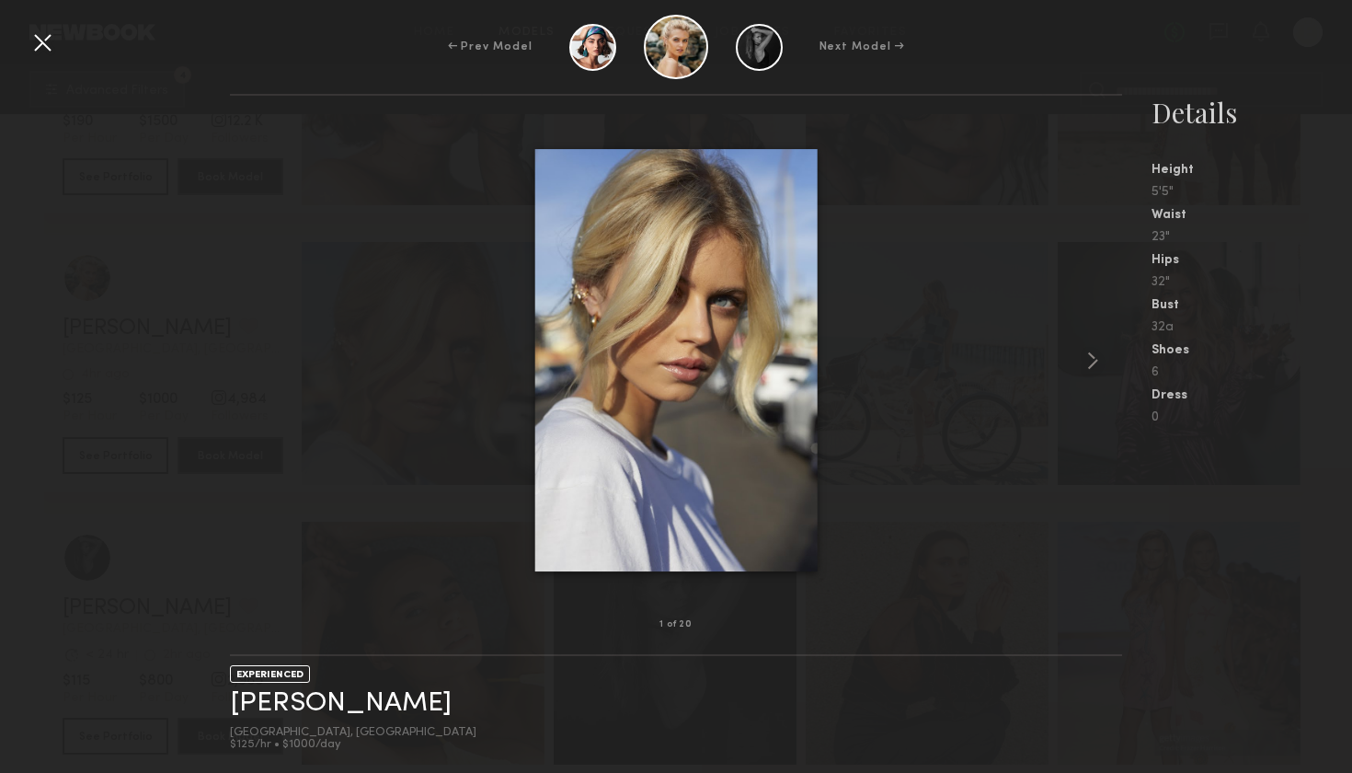
click at [36, 44] on div at bounding box center [42, 42] width 29 height 29
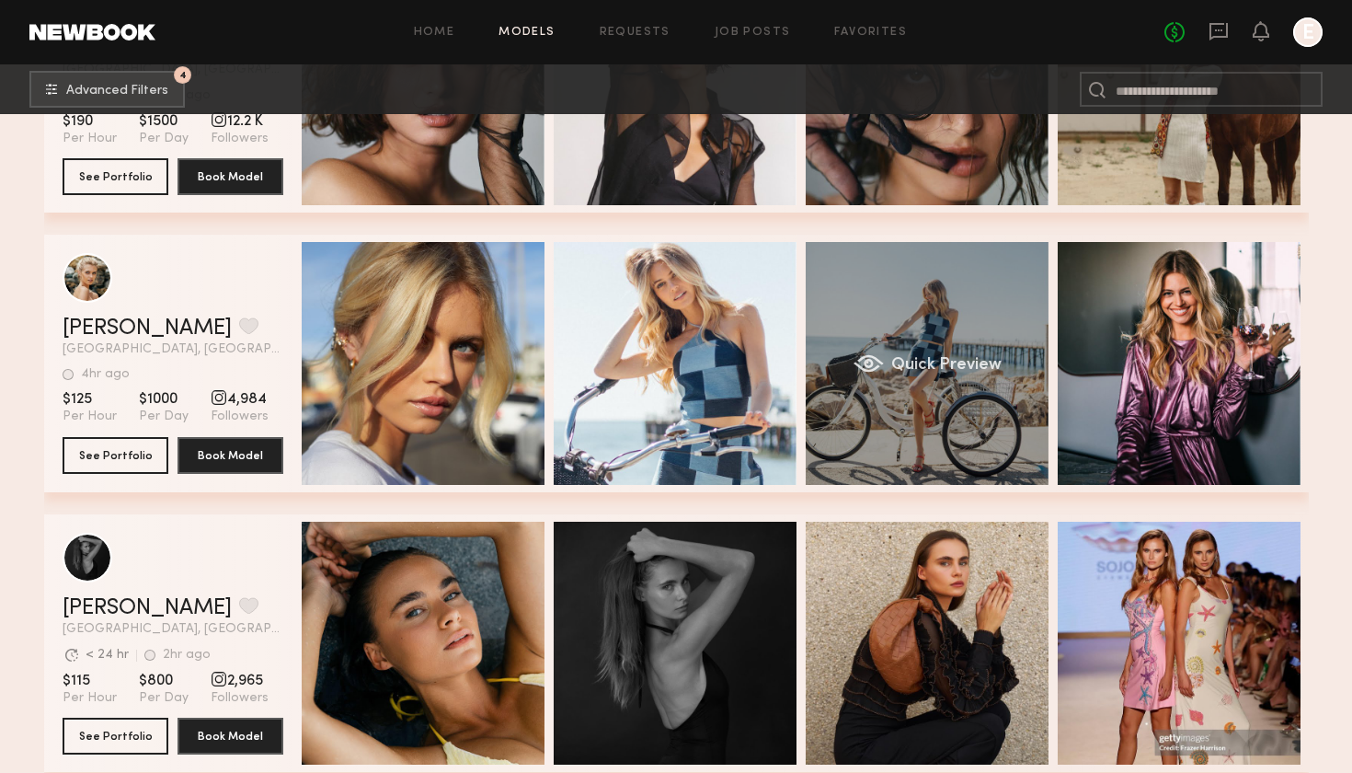
click at [867, 332] on div "Quick Preview" at bounding box center [927, 363] width 243 height 243
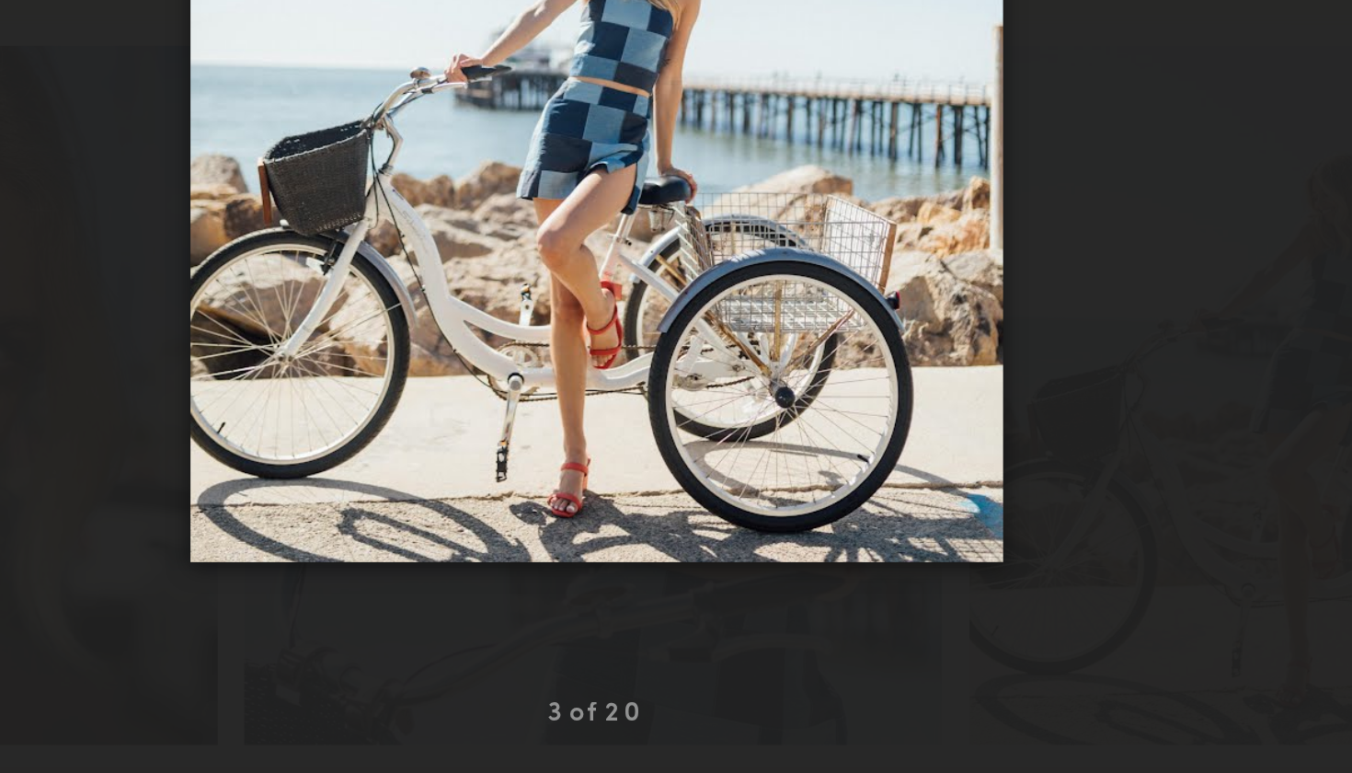
scroll to position [619, 0]
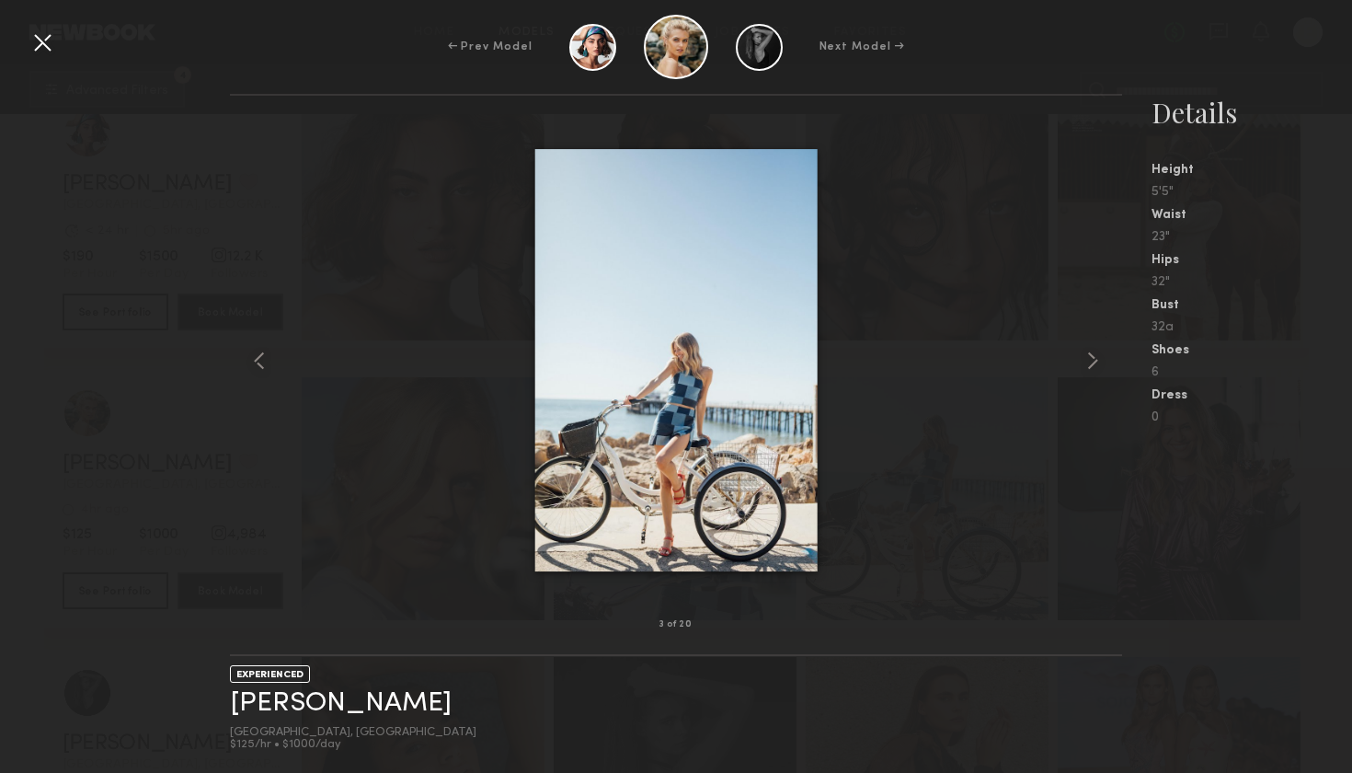
click at [35, 38] on div at bounding box center [42, 42] width 29 height 29
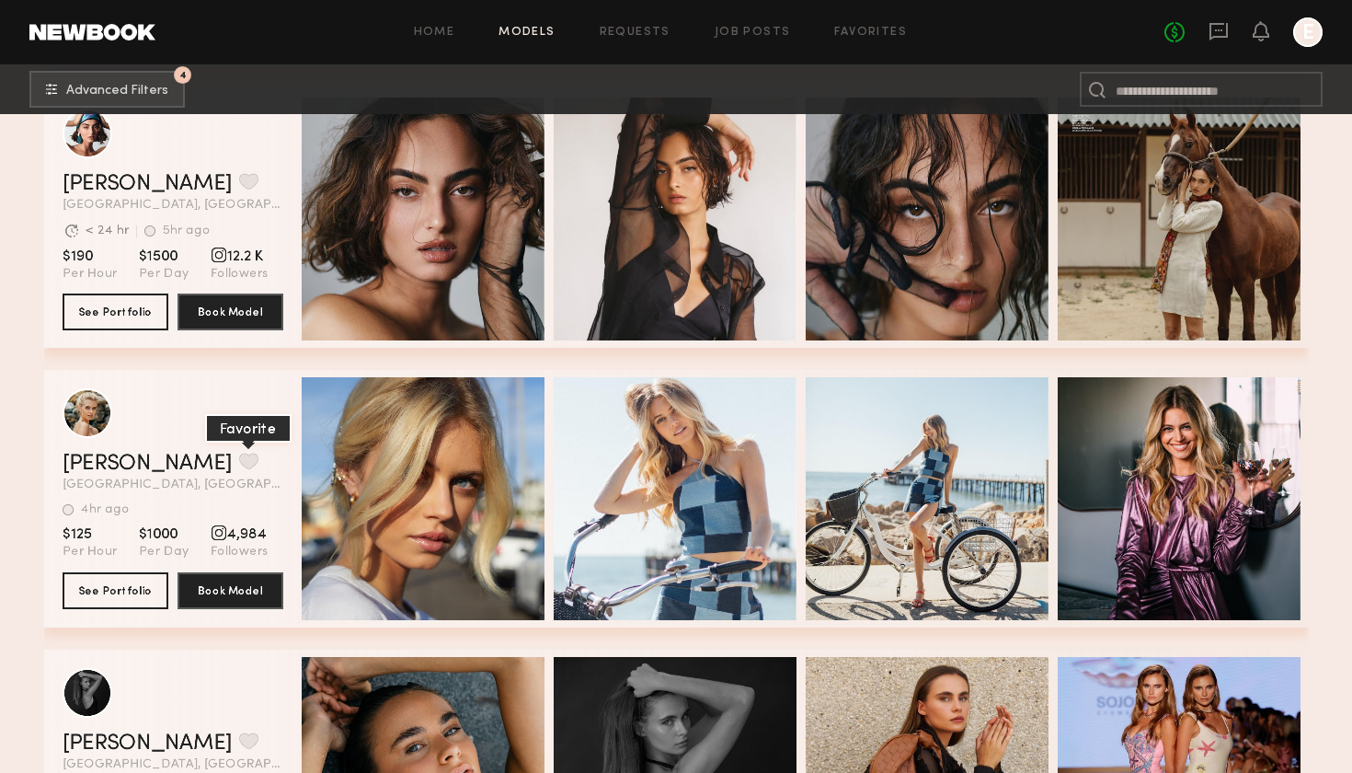
click at [239, 466] on button "grid" at bounding box center [248, 461] width 19 height 17
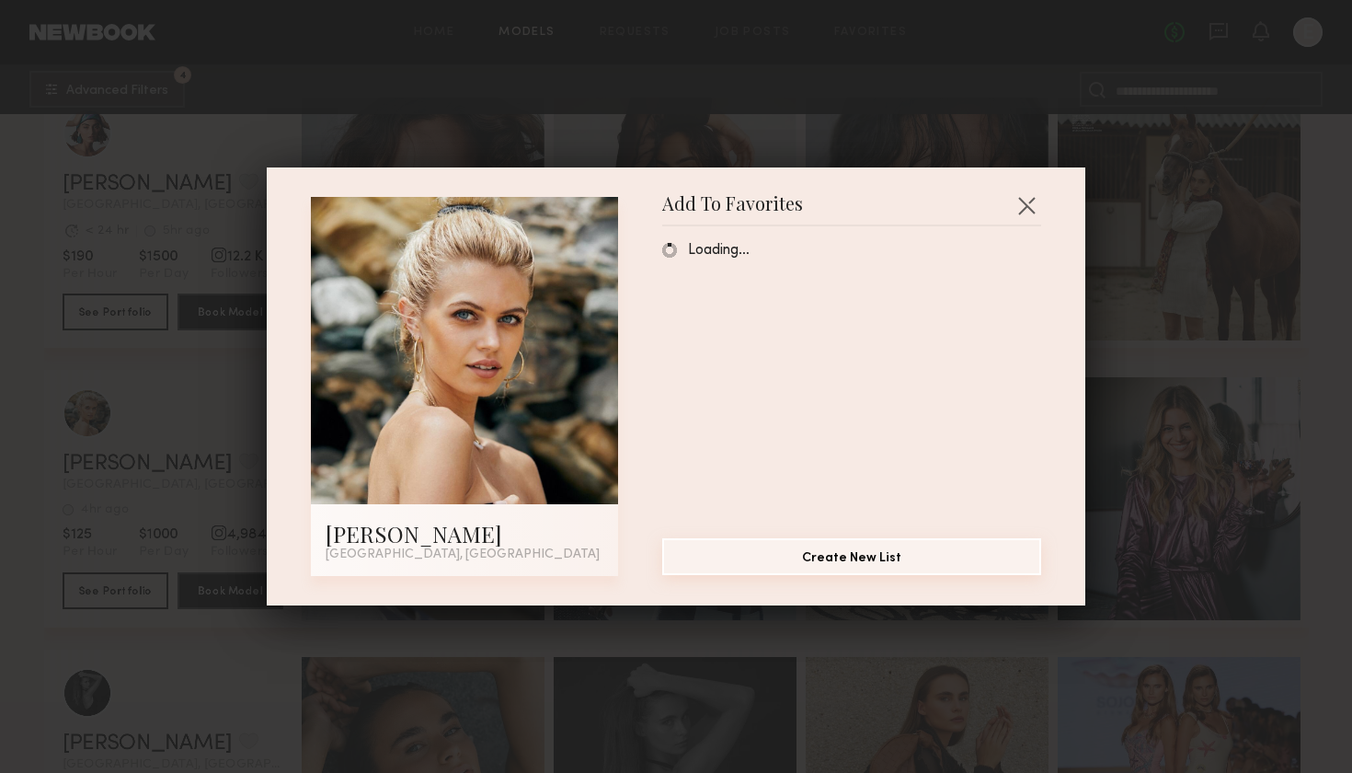
click at [890, 563] on button "Create New List" at bounding box center [851, 556] width 379 height 37
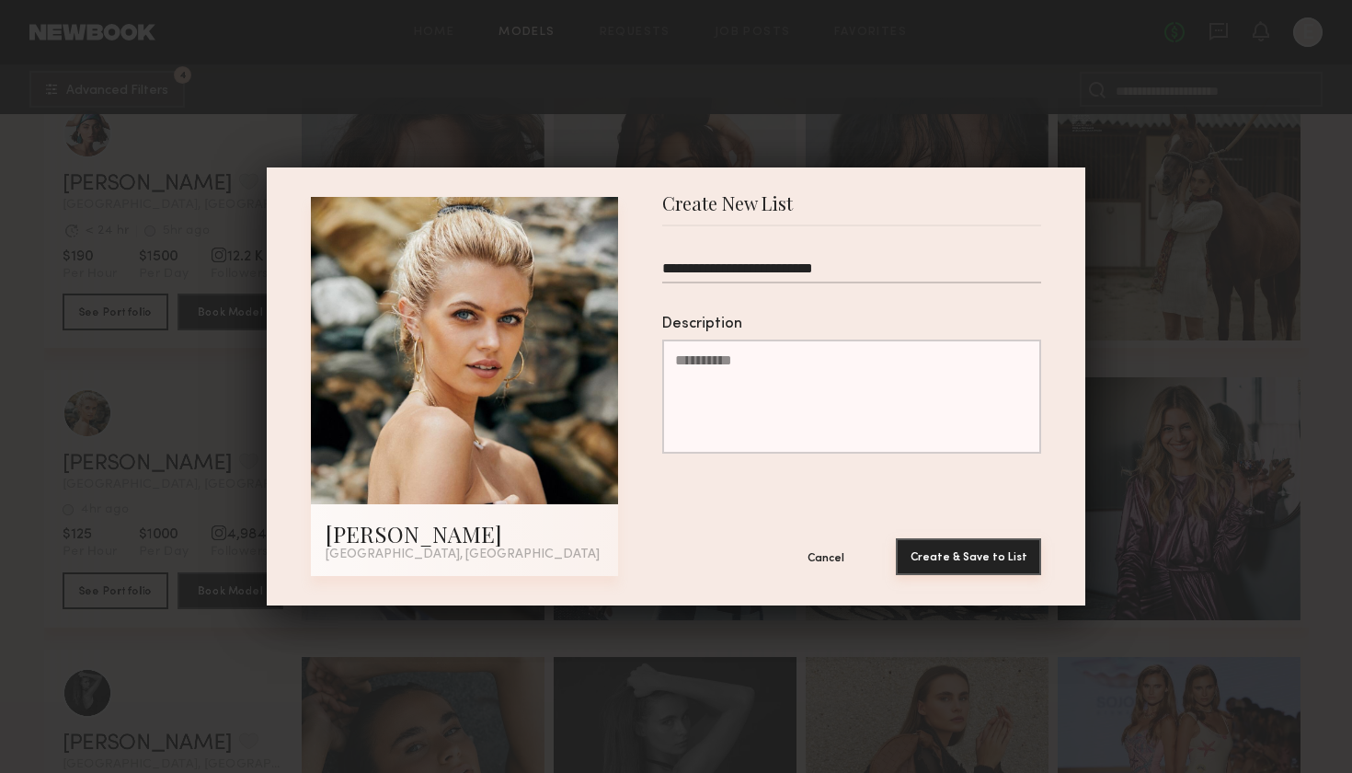
type input "**********"
click at [990, 556] on button "Create & Save to List" at bounding box center [968, 556] width 145 height 37
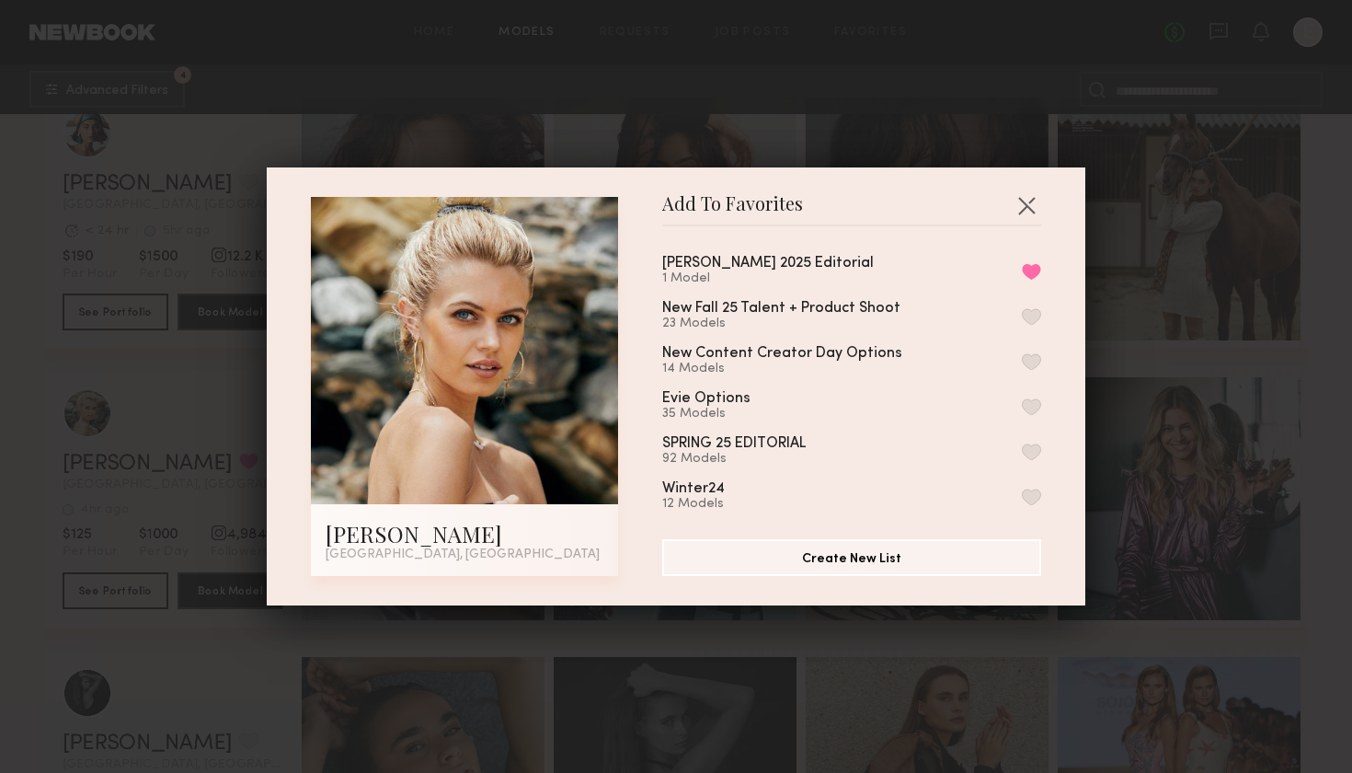
click at [1029, 208] on button "button" at bounding box center [1026, 204] width 29 height 29
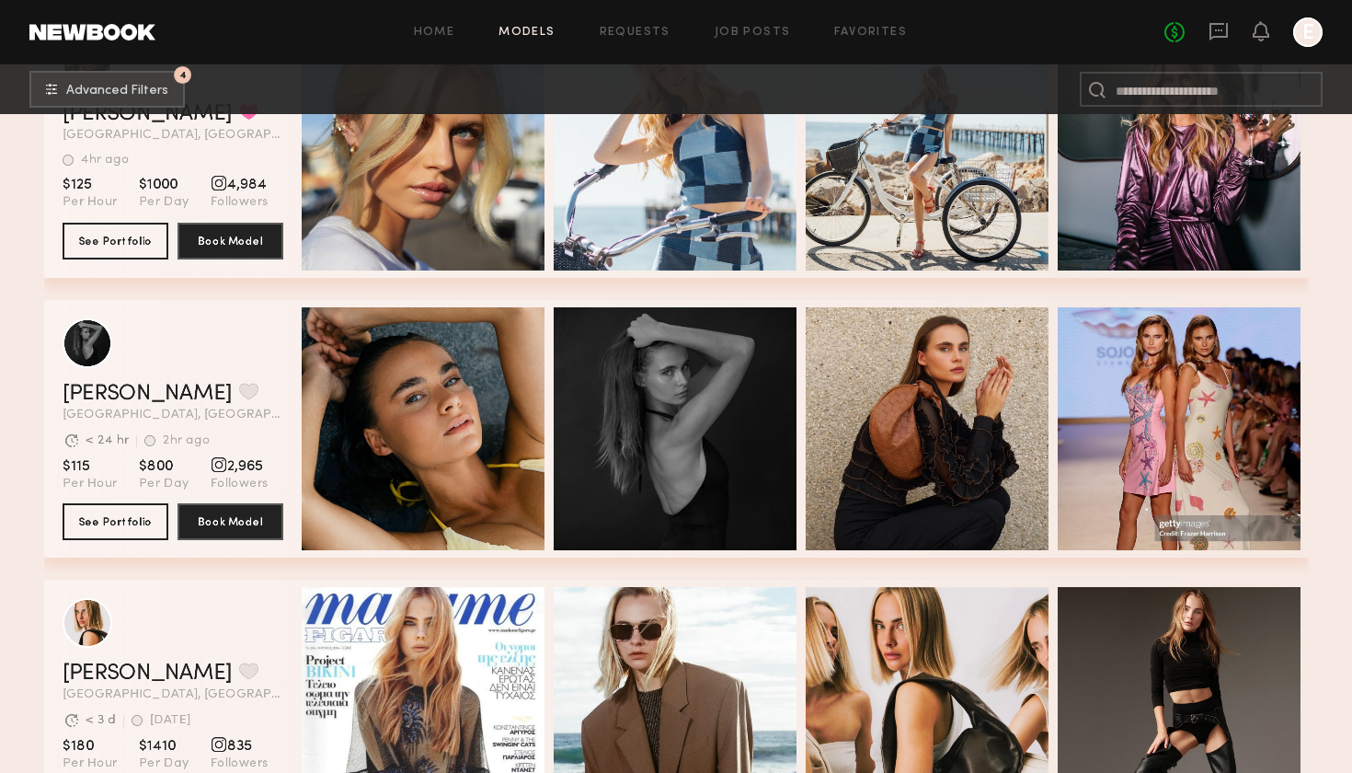
scroll to position [970, 0]
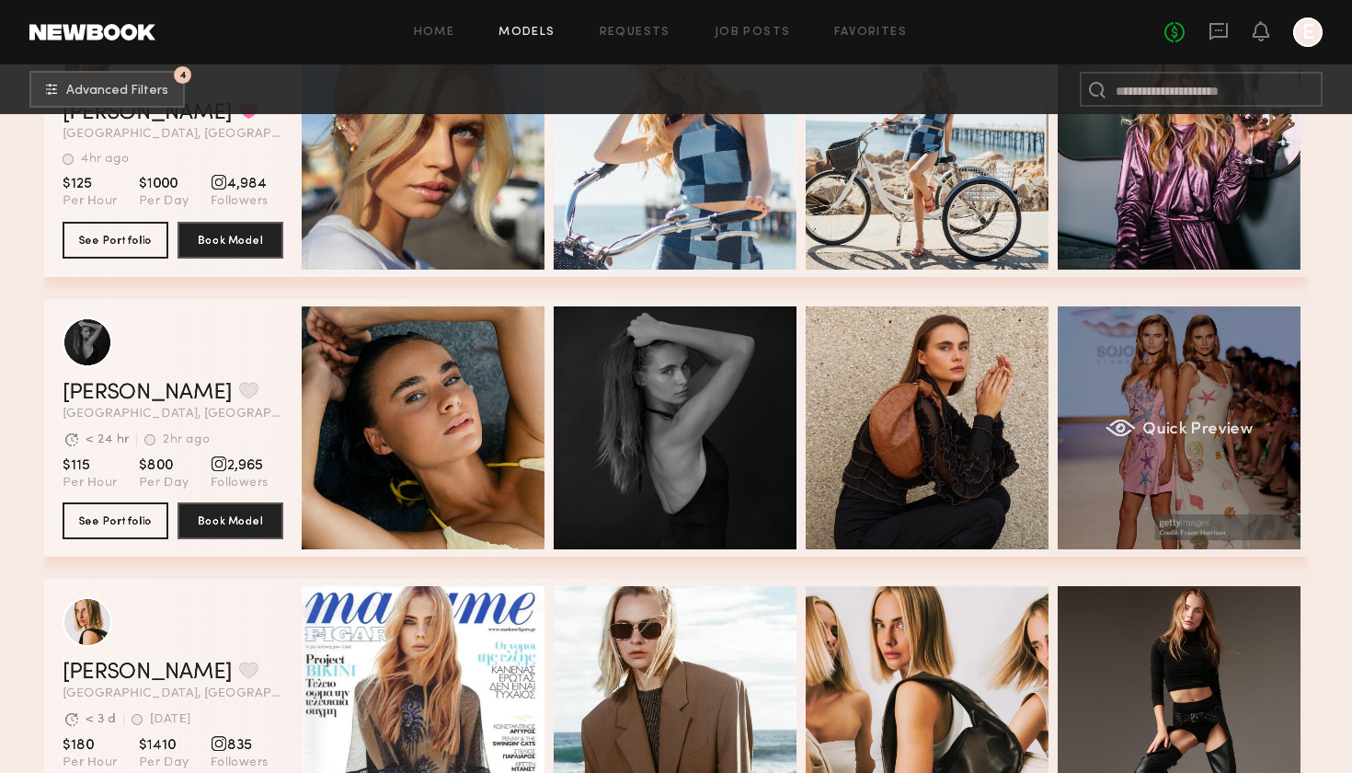
click at [1240, 445] on div "Quick Preview" at bounding box center [1179, 427] width 243 height 243
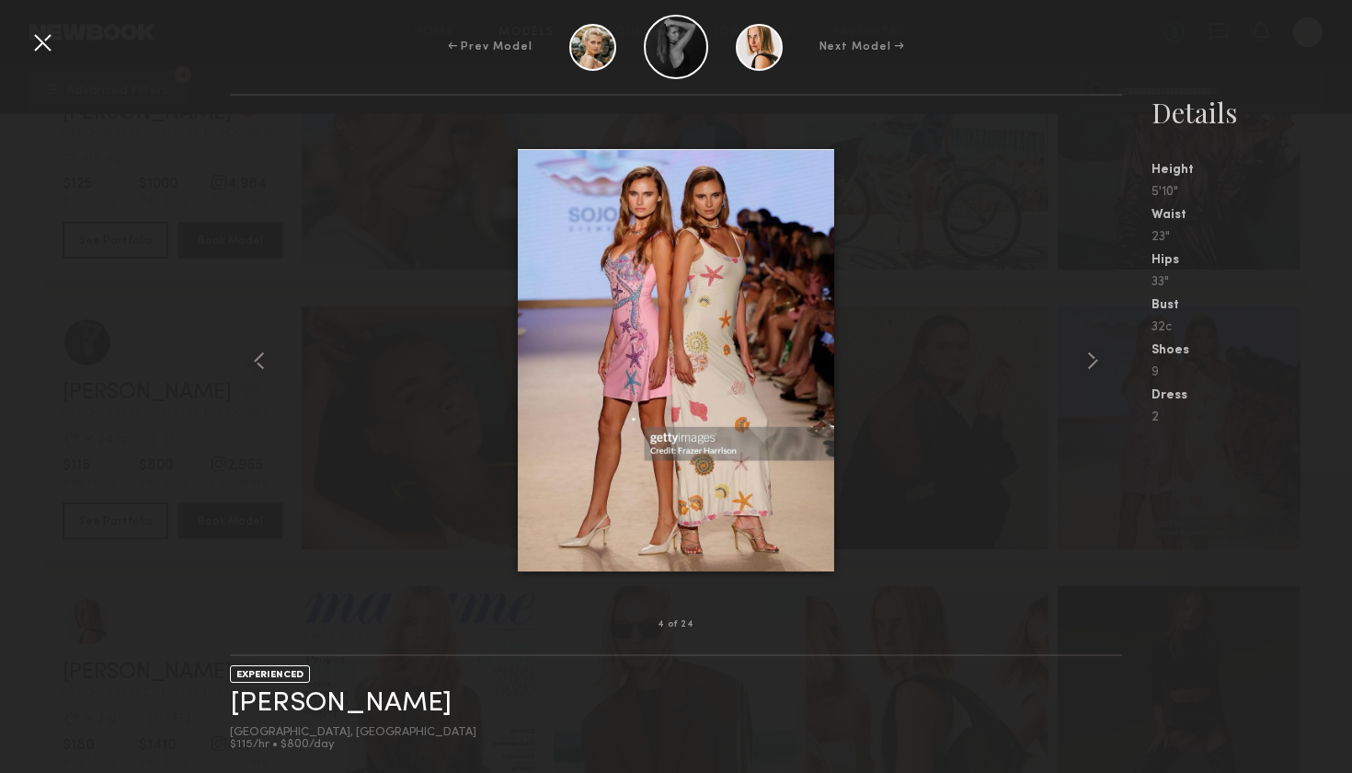
click at [47, 54] on div at bounding box center [42, 42] width 29 height 29
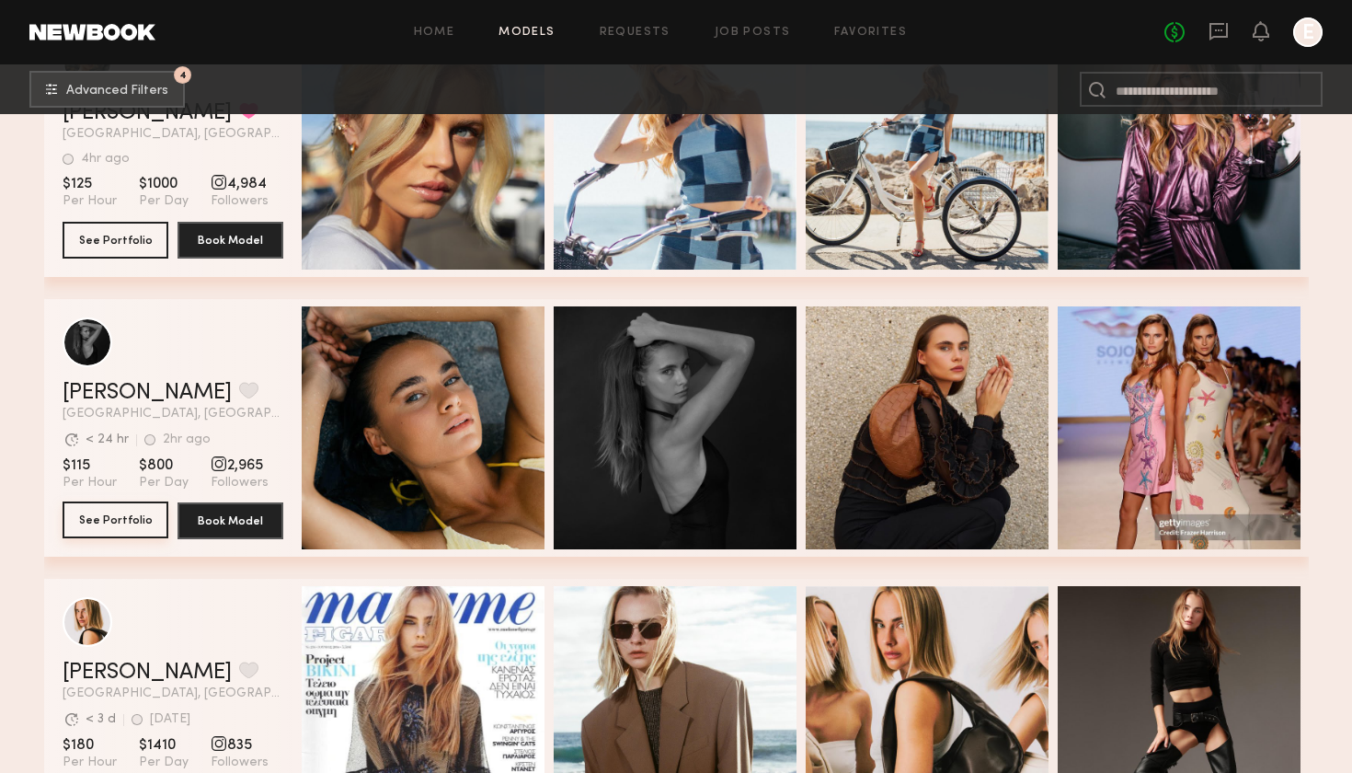
click at [116, 535] on button "See Portfolio" at bounding box center [116, 519] width 106 height 37
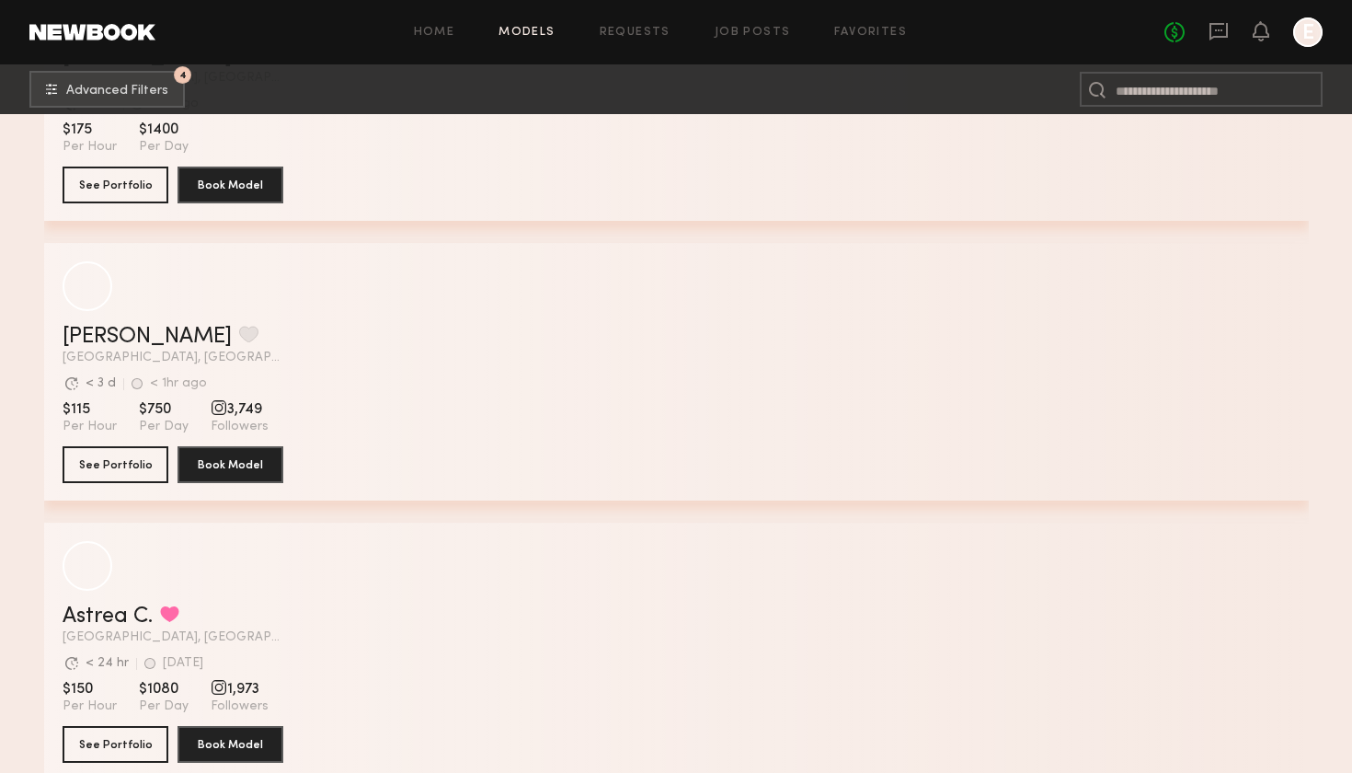
scroll to position [4104, 0]
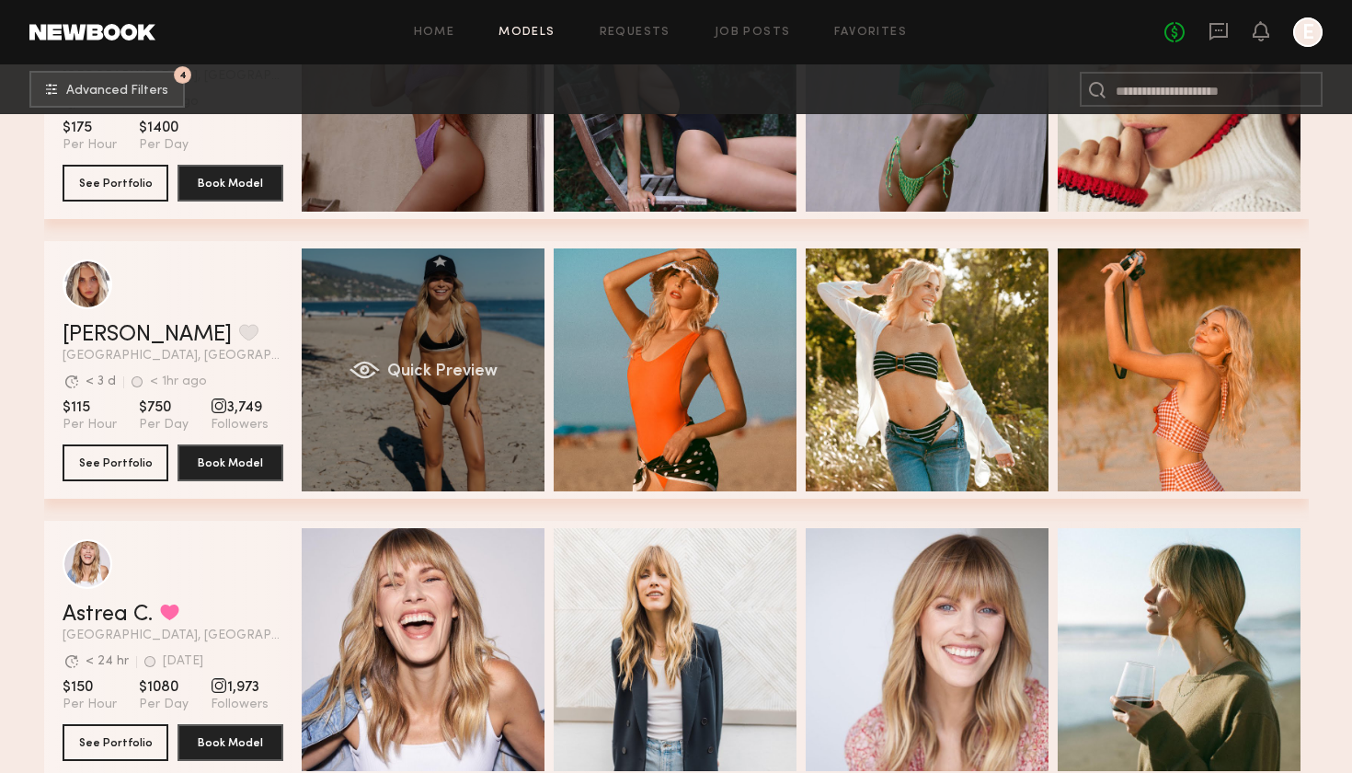
click at [440, 419] on div "Quick Preview" at bounding box center [423, 369] width 243 height 243
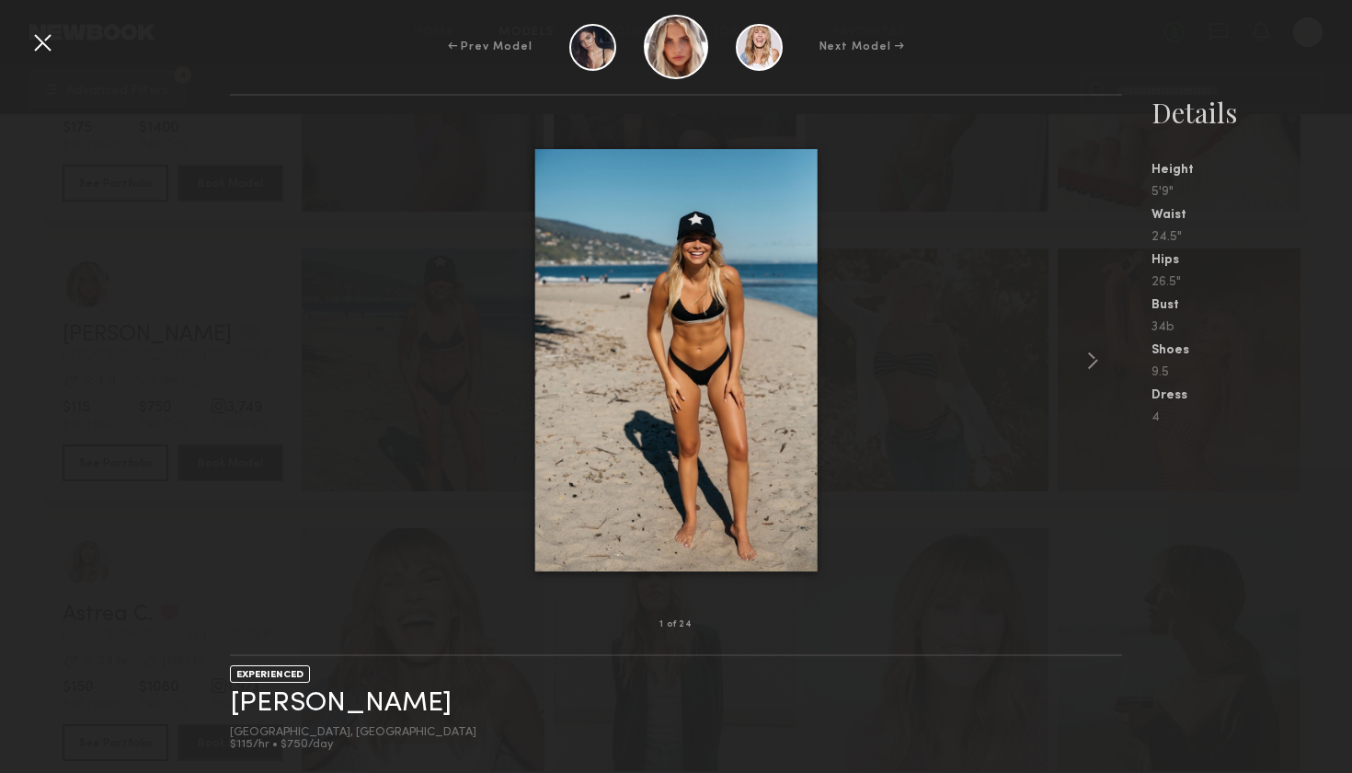
scroll to position [3926, 0]
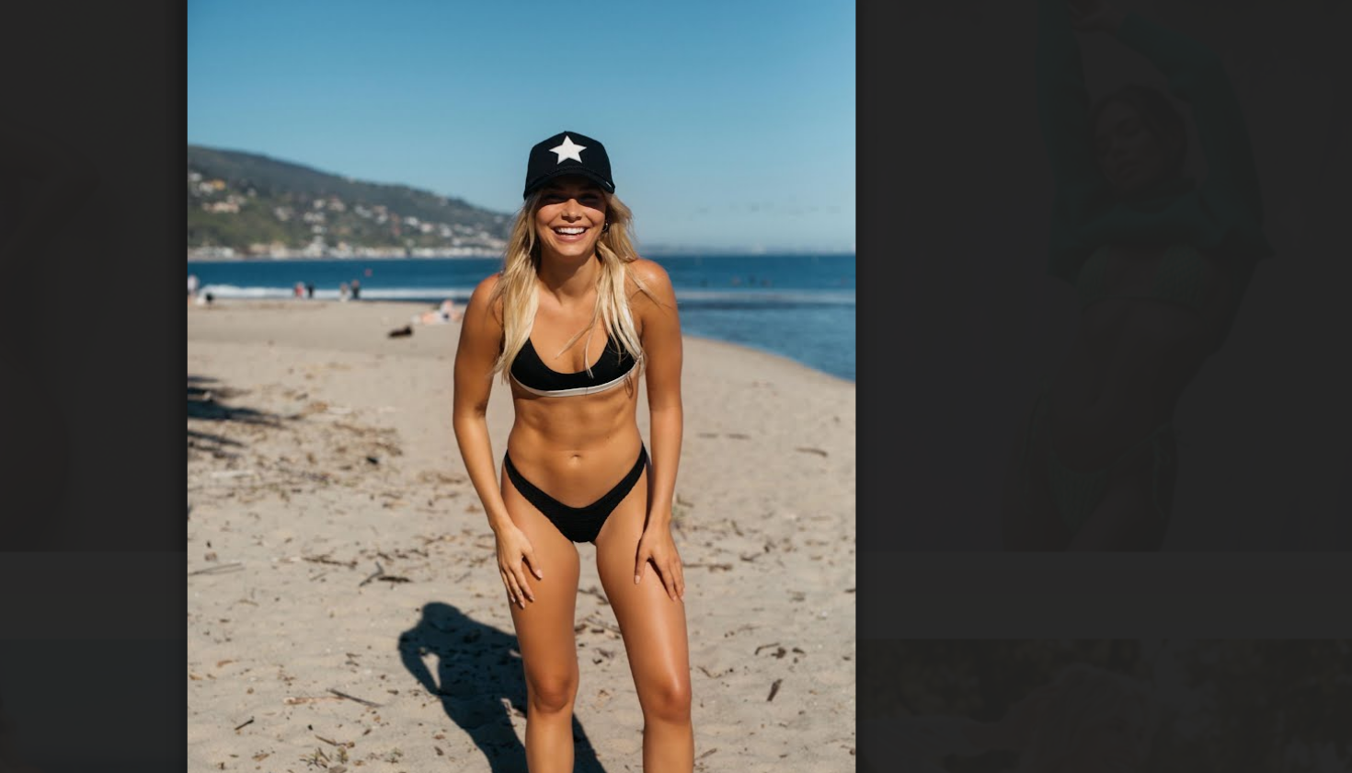
click at [476, 184] on div at bounding box center [676, 360] width 892 height 470
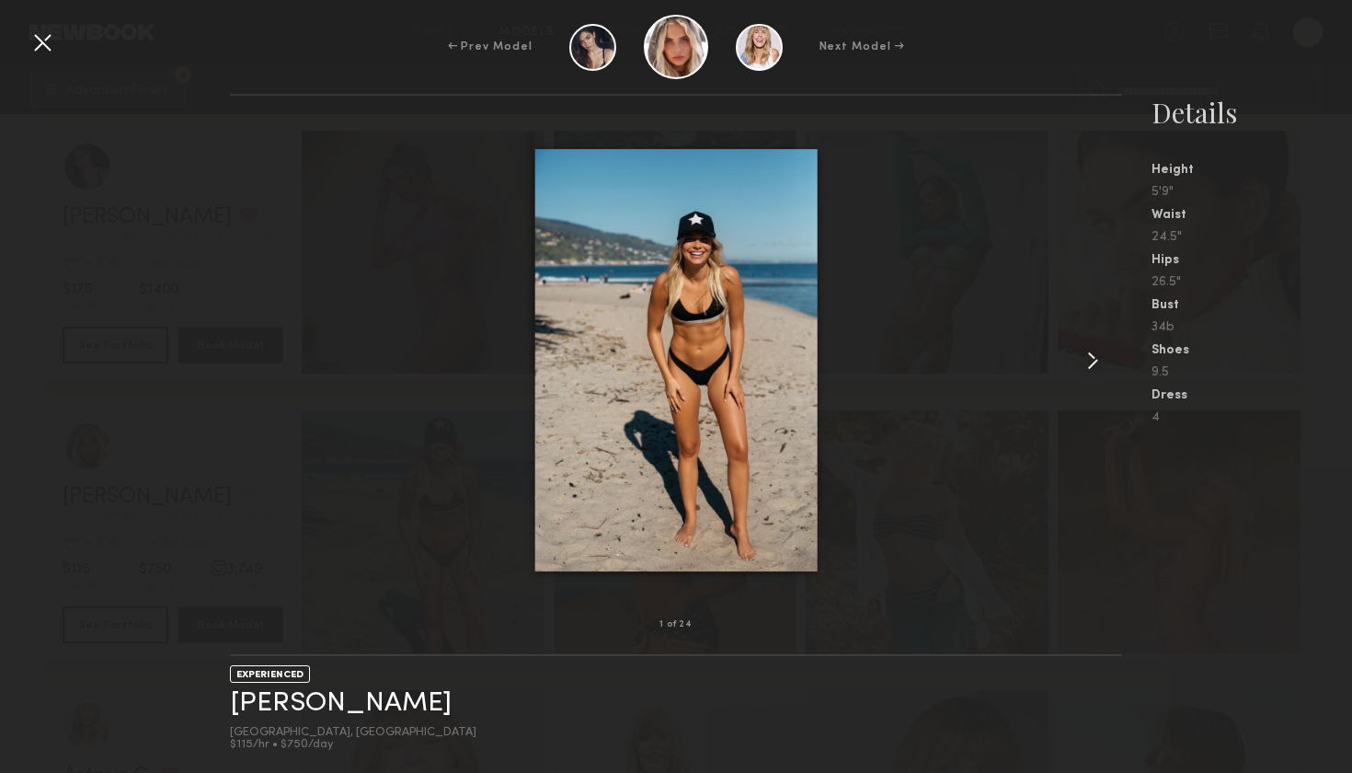
click at [49, 41] on div at bounding box center [42, 42] width 29 height 29
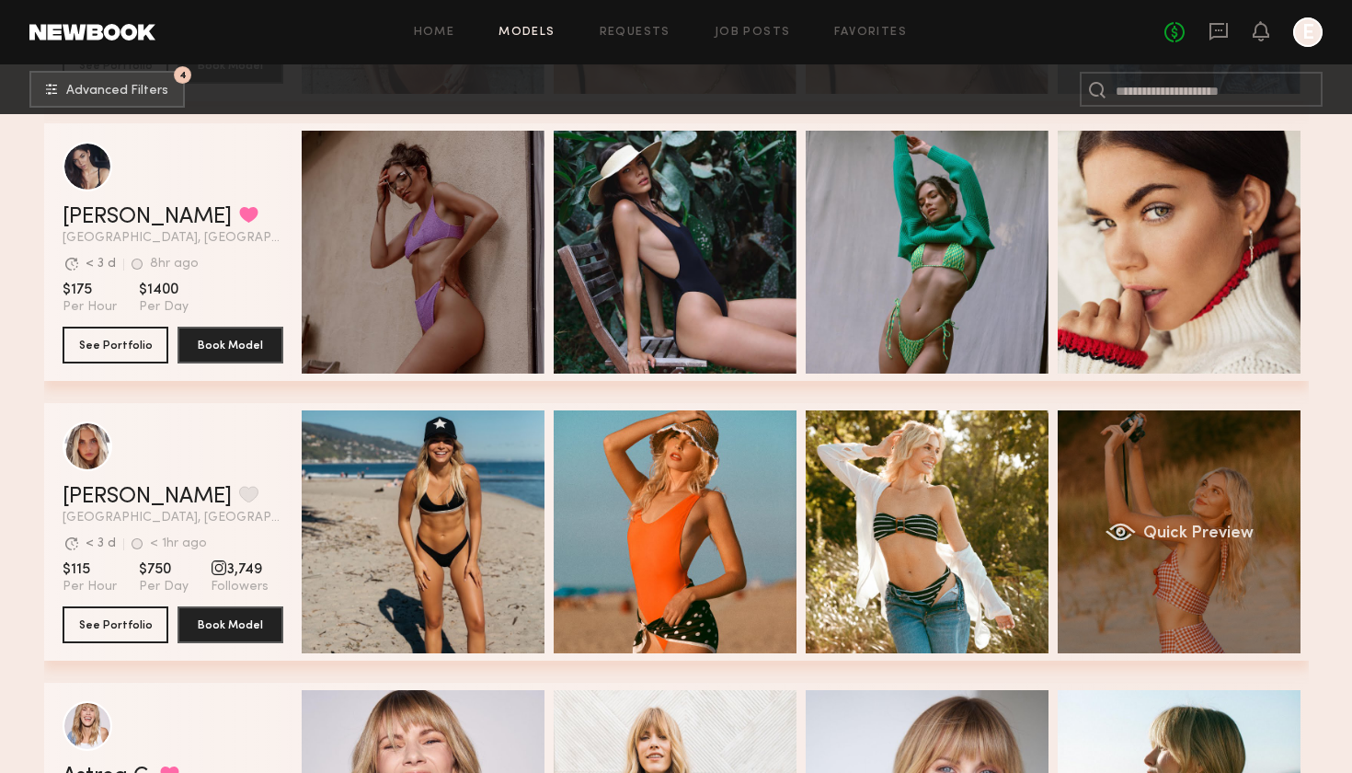
click at [1231, 536] on span "Quick Preview" at bounding box center [1197, 533] width 110 height 17
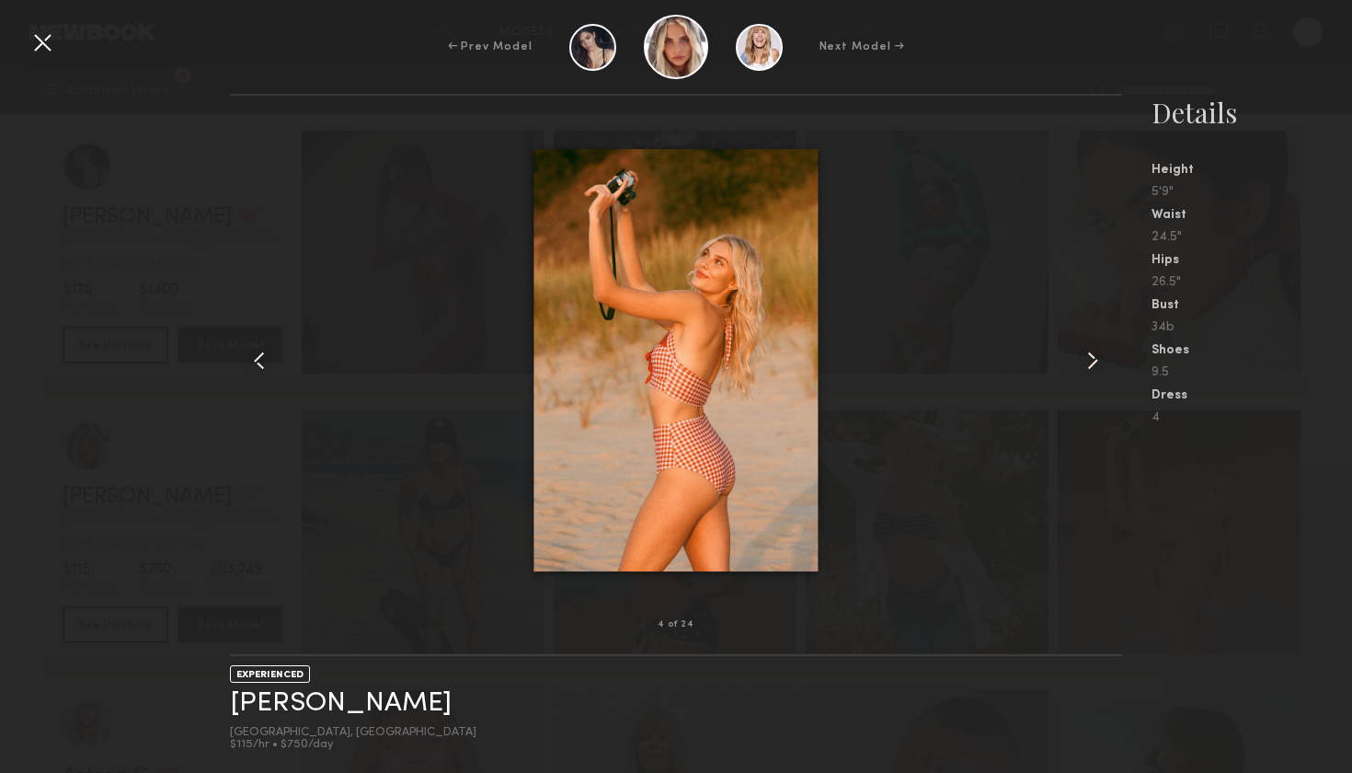
scroll to position [3848, 0]
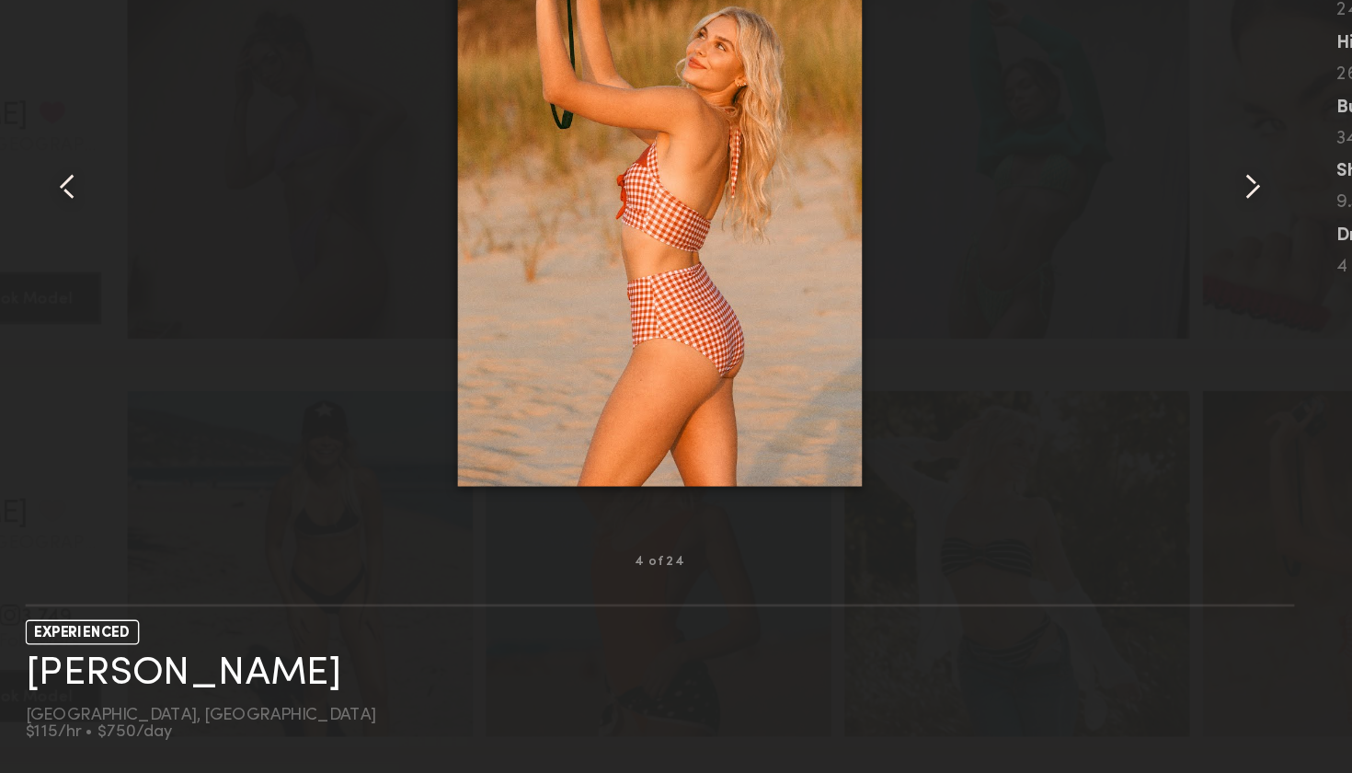
click at [1078, 346] on common-icon at bounding box center [1092, 360] width 29 height 29
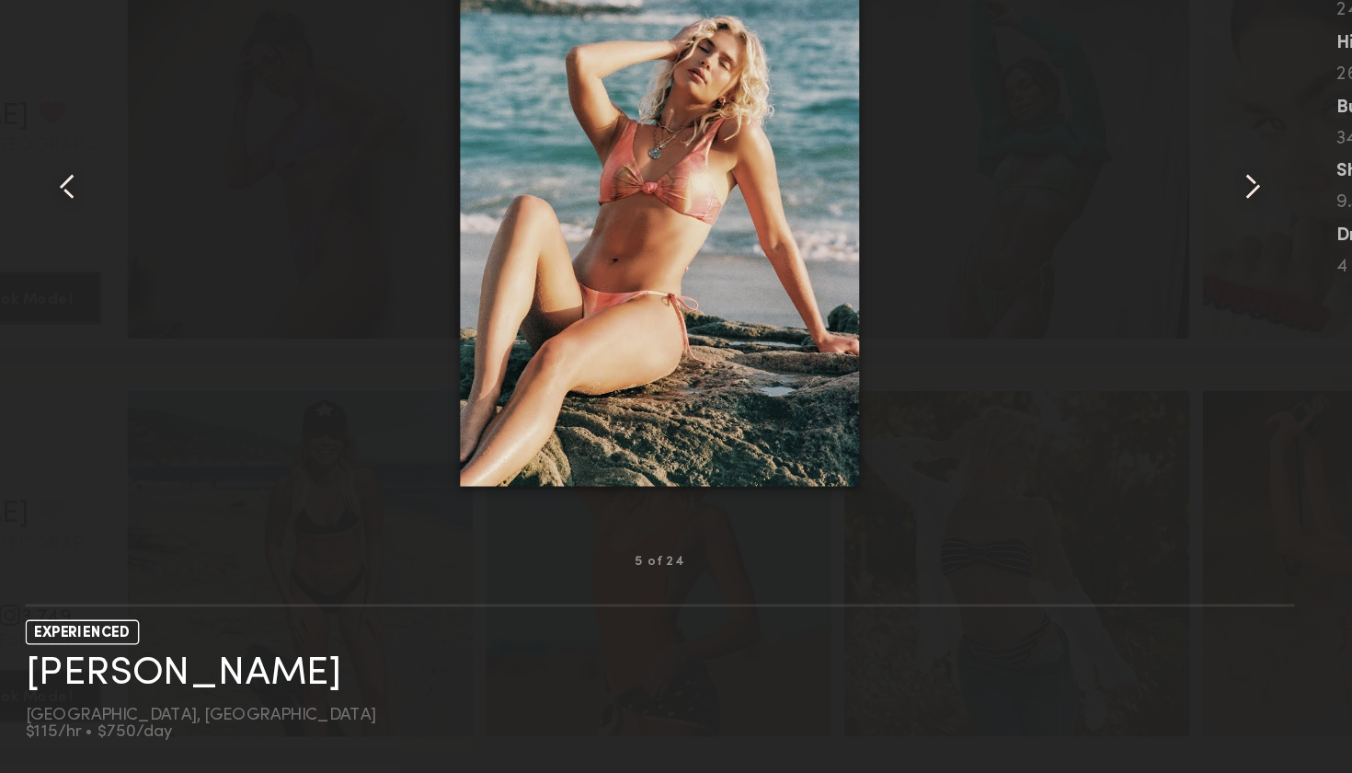
scroll to position [3997, 0]
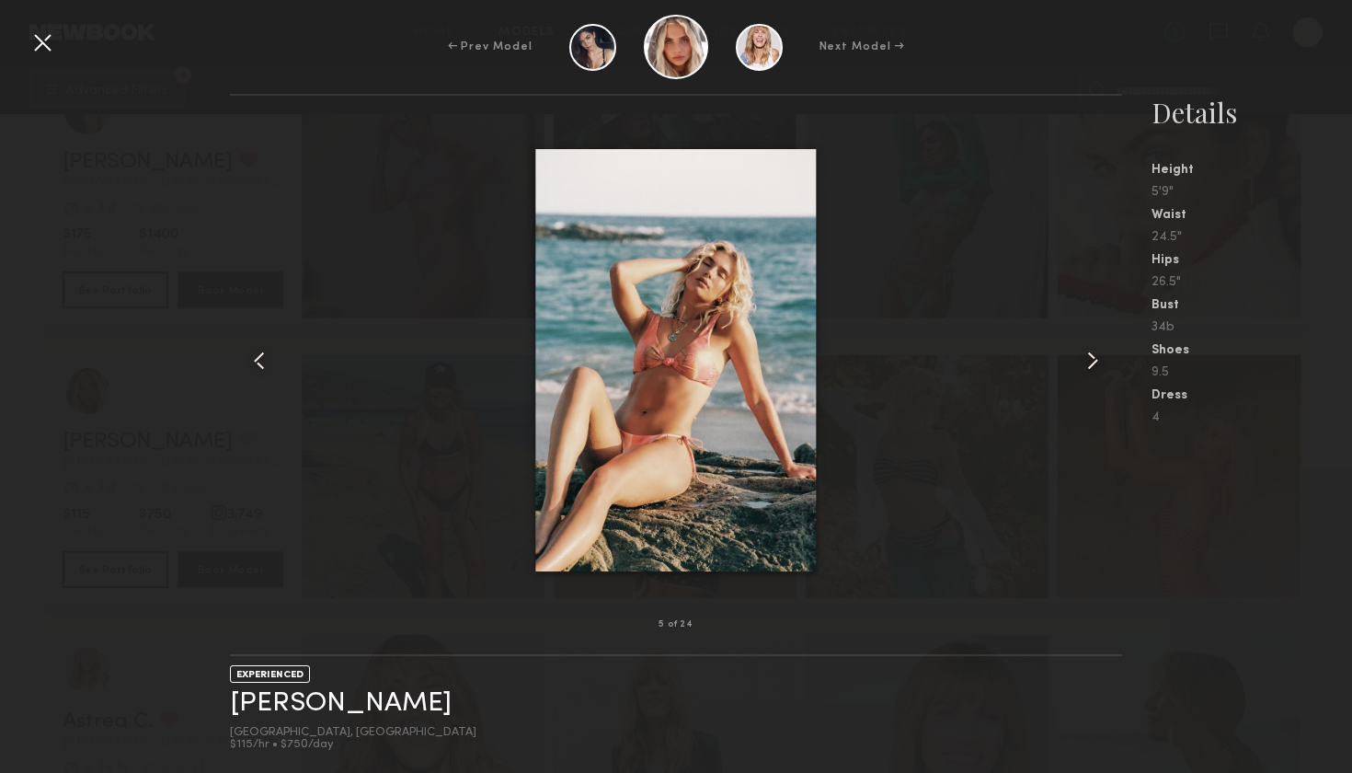
click at [40, 41] on div at bounding box center [42, 42] width 29 height 29
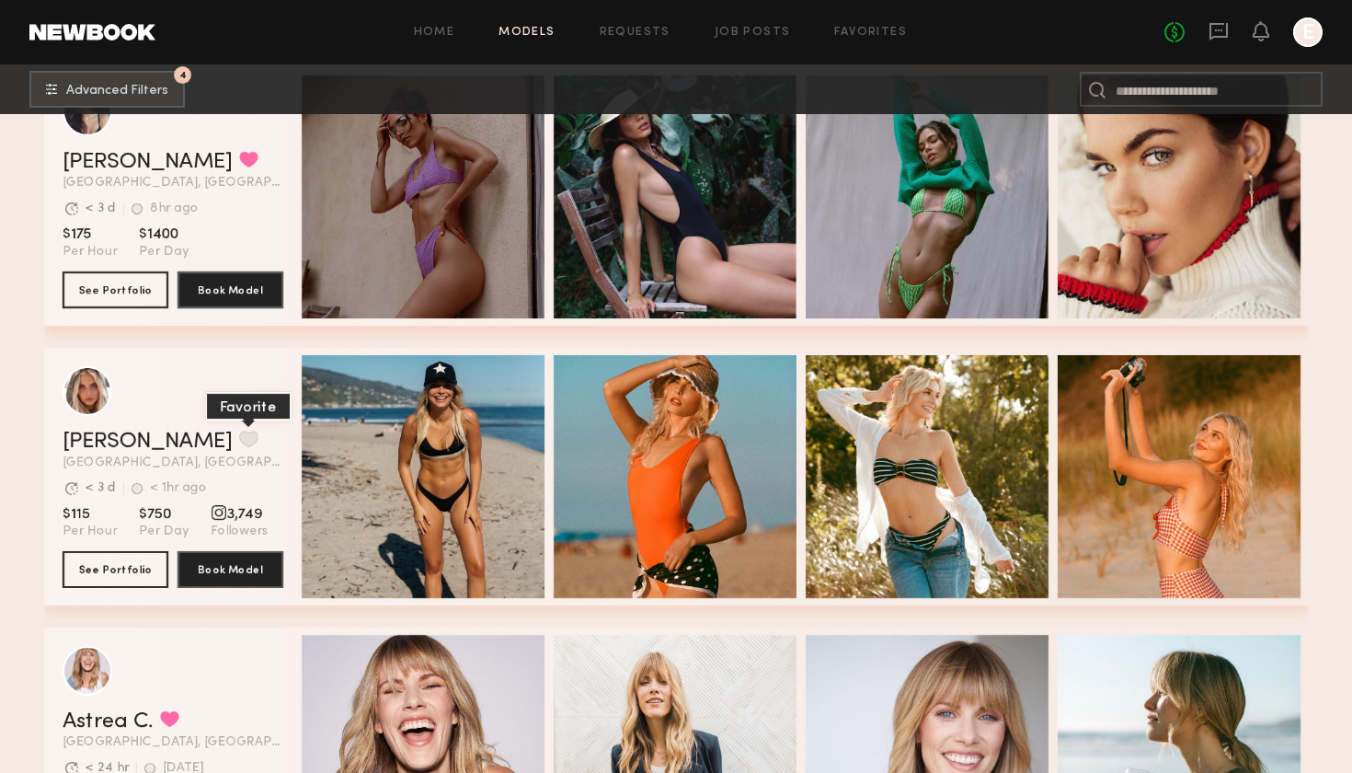
click at [239, 441] on button "grid" at bounding box center [248, 439] width 19 height 17
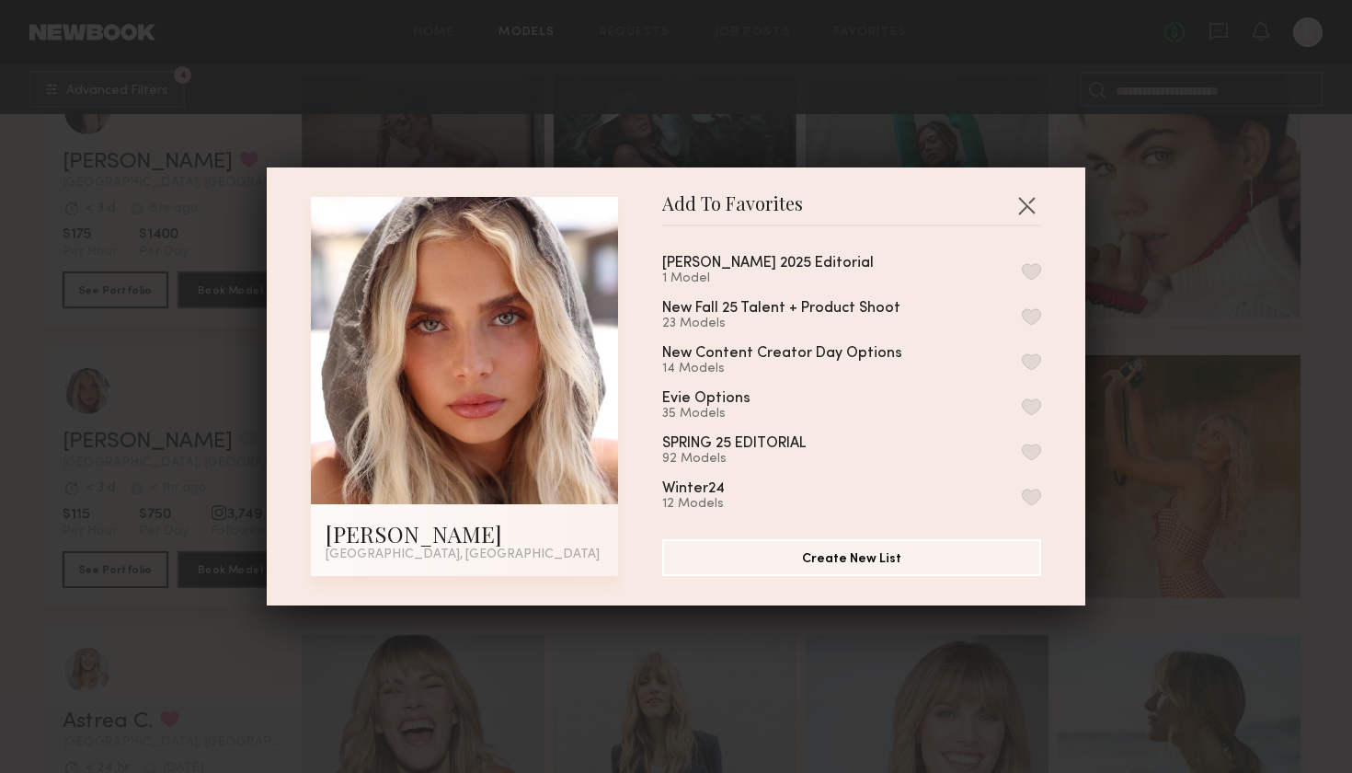
click at [855, 290] on div "Evie Winter 2025 Editorial 1 Model New Fall 25 Talent + Product Shoot 23 Models…" at bounding box center [860, 375] width 397 height 269
click at [895, 272] on div "Evie Winter 2025 Editorial 1 Model" at bounding box center [851, 271] width 379 height 30
click at [733, 275] on div "1 Model" at bounding box center [790, 278] width 256 height 15
click at [1028, 267] on button "button" at bounding box center [1031, 271] width 19 height 17
click at [1126, 141] on div "Add To Favorites Allea S. Los Angeles, CA Add To Favorites Evie Winter 2025 Edi…" at bounding box center [676, 386] width 1352 height 773
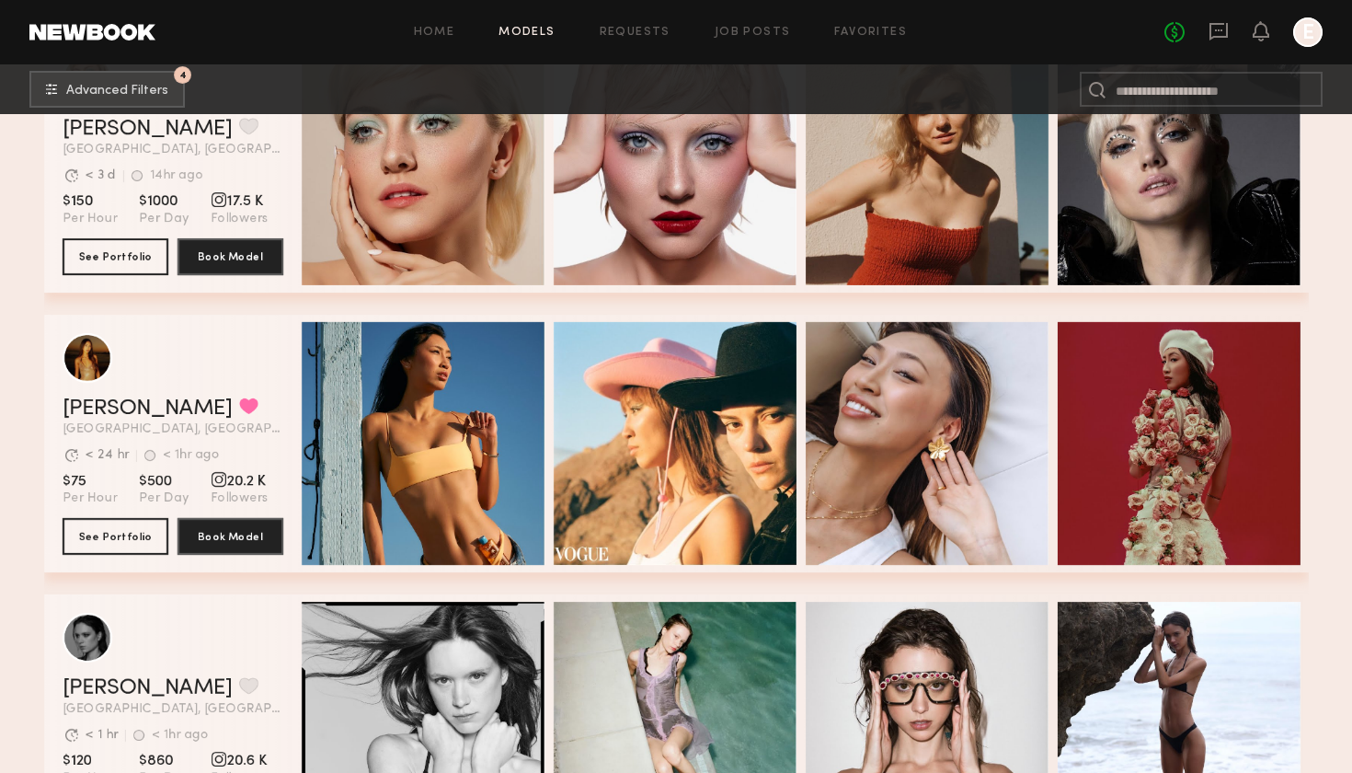
scroll to position [5150, 0]
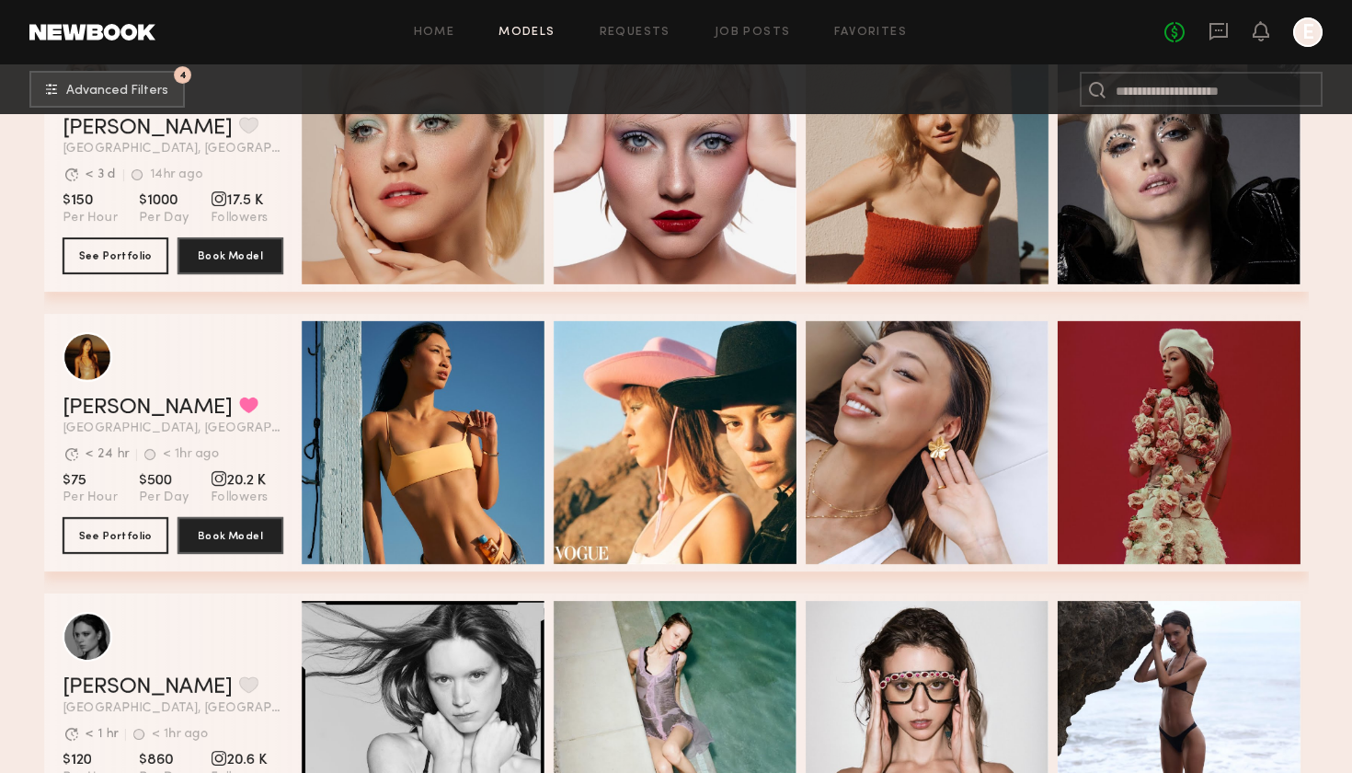
click at [139, 390] on header "Kristine W. Favorited Los Angeles, CA Avg. request response time < 24 hr < 1hr …" at bounding box center [173, 383] width 221 height 103
click at [140, 403] on link "Kristine W." at bounding box center [147, 407] width 169 height 22
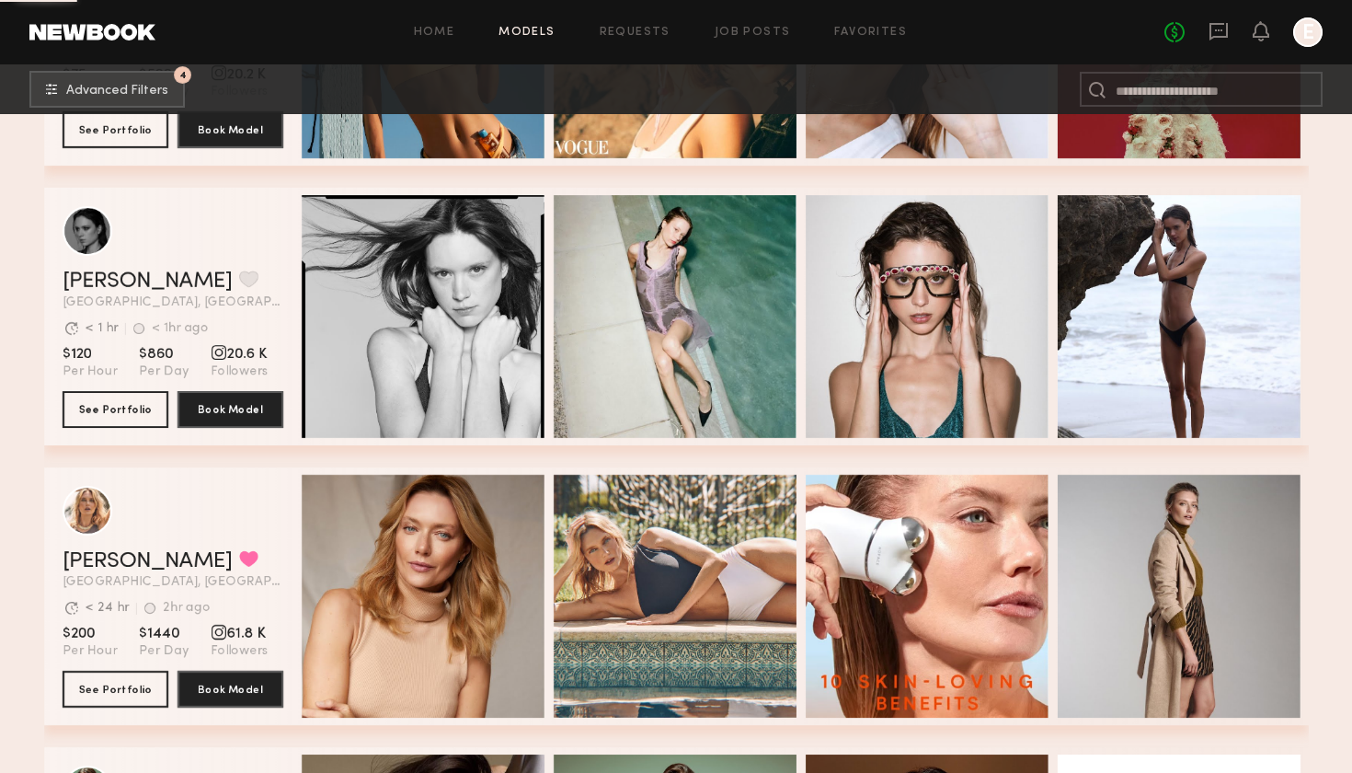
scroll to position [5517, 0]
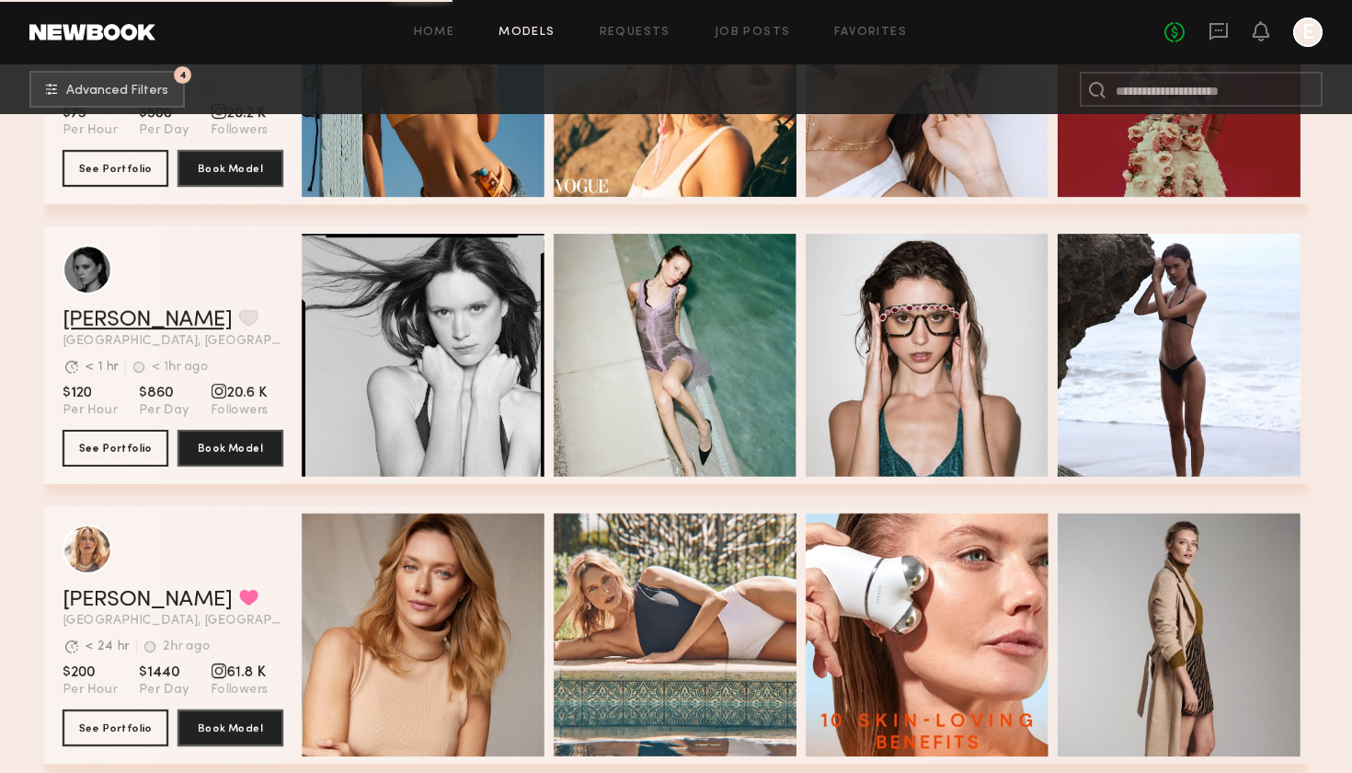
click at [79, 327] on link "Tori W." at bounding box center [147, 320] width 169 height 22
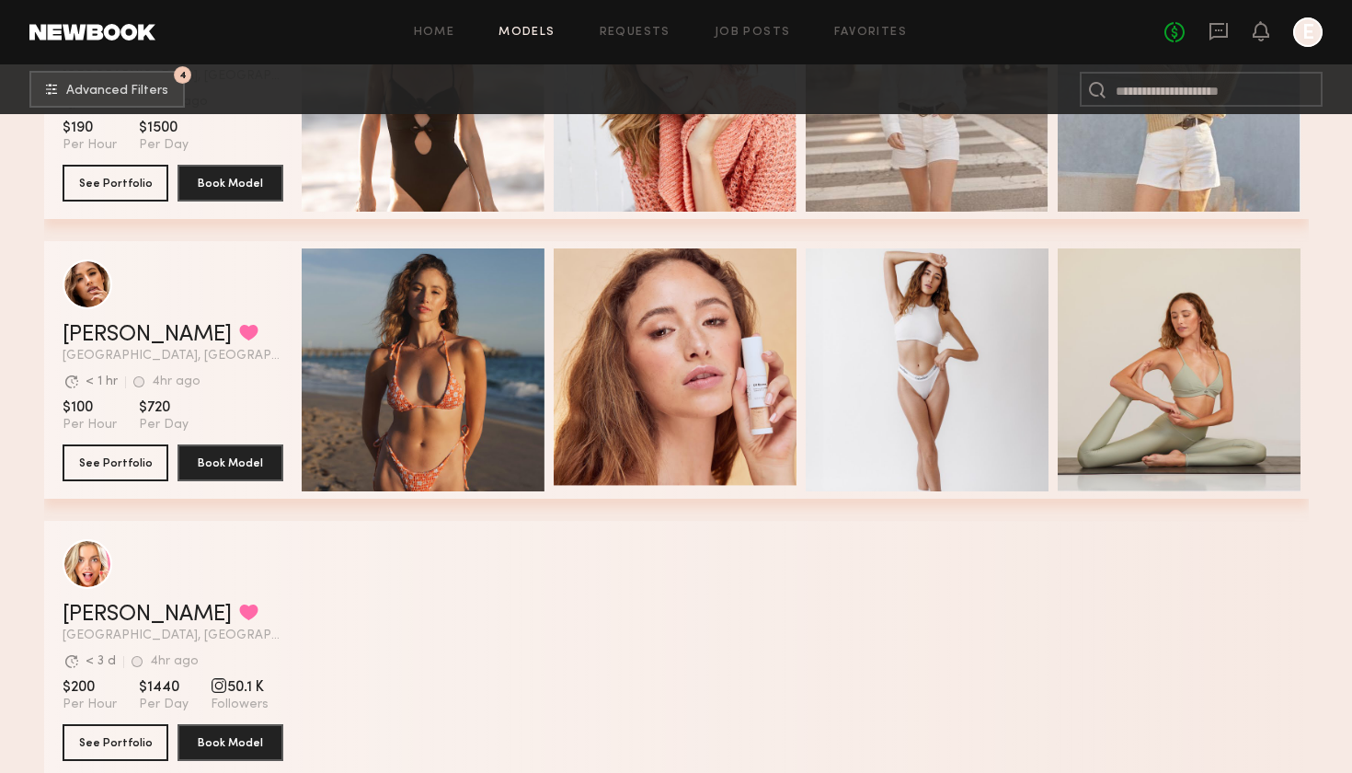
scroll to position [7251, 0]
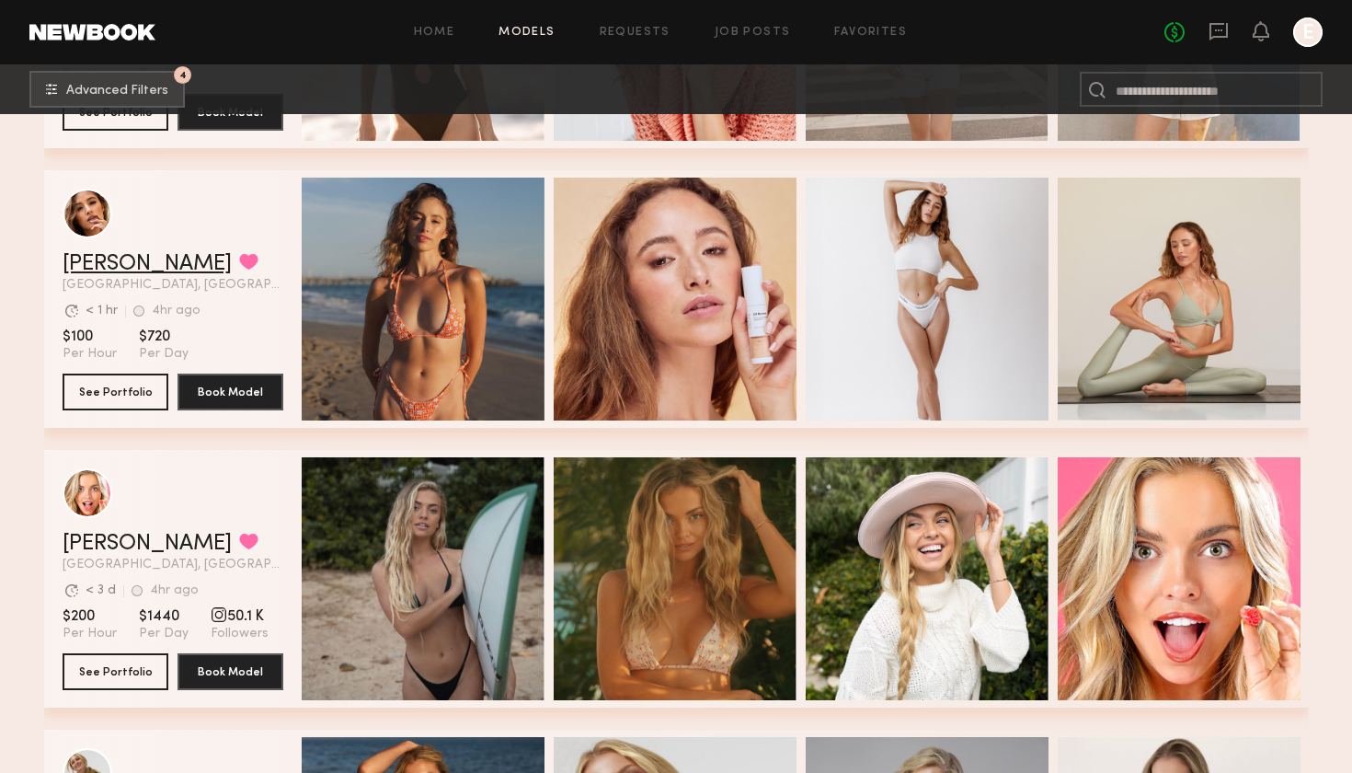
click at [104, 266] on link "Jacqueline R." at bounding box center [147, 264] width 169 height 22
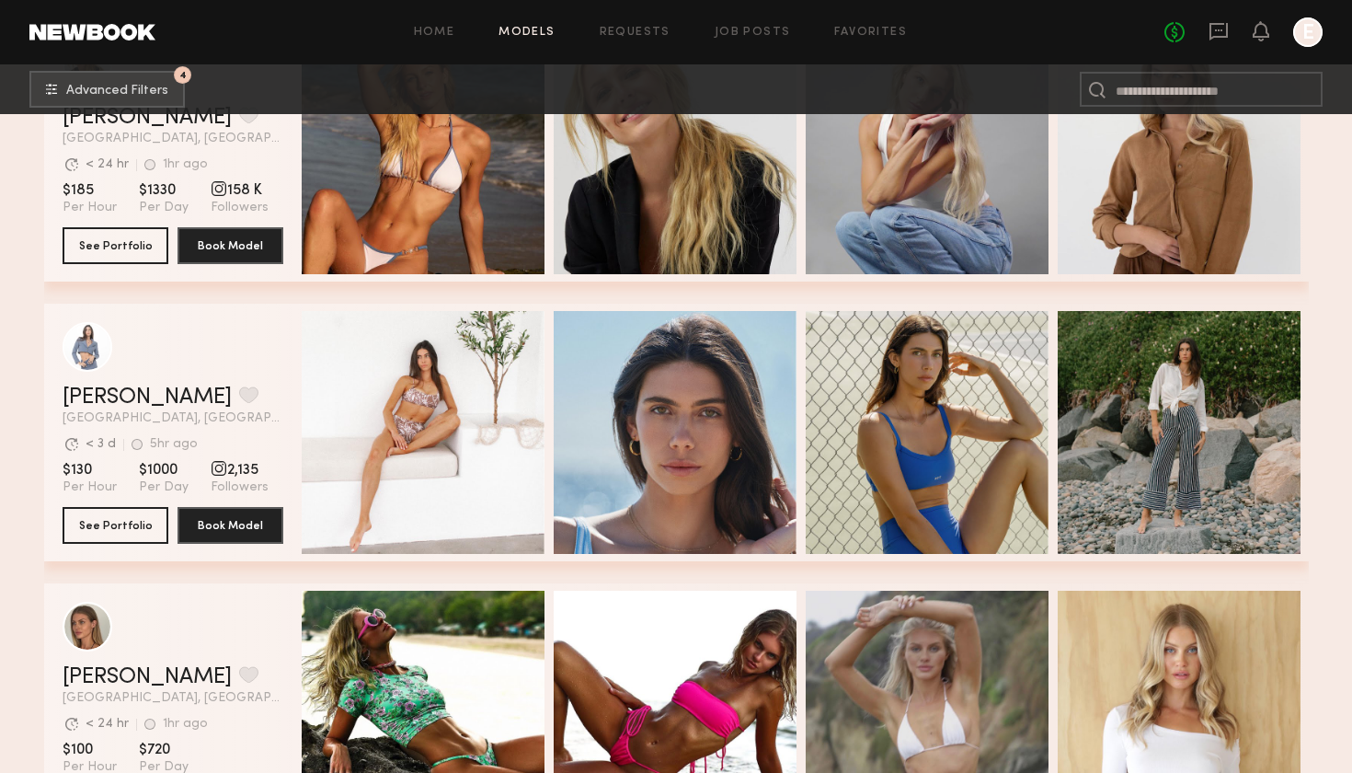
scroll to position [7968, 0]
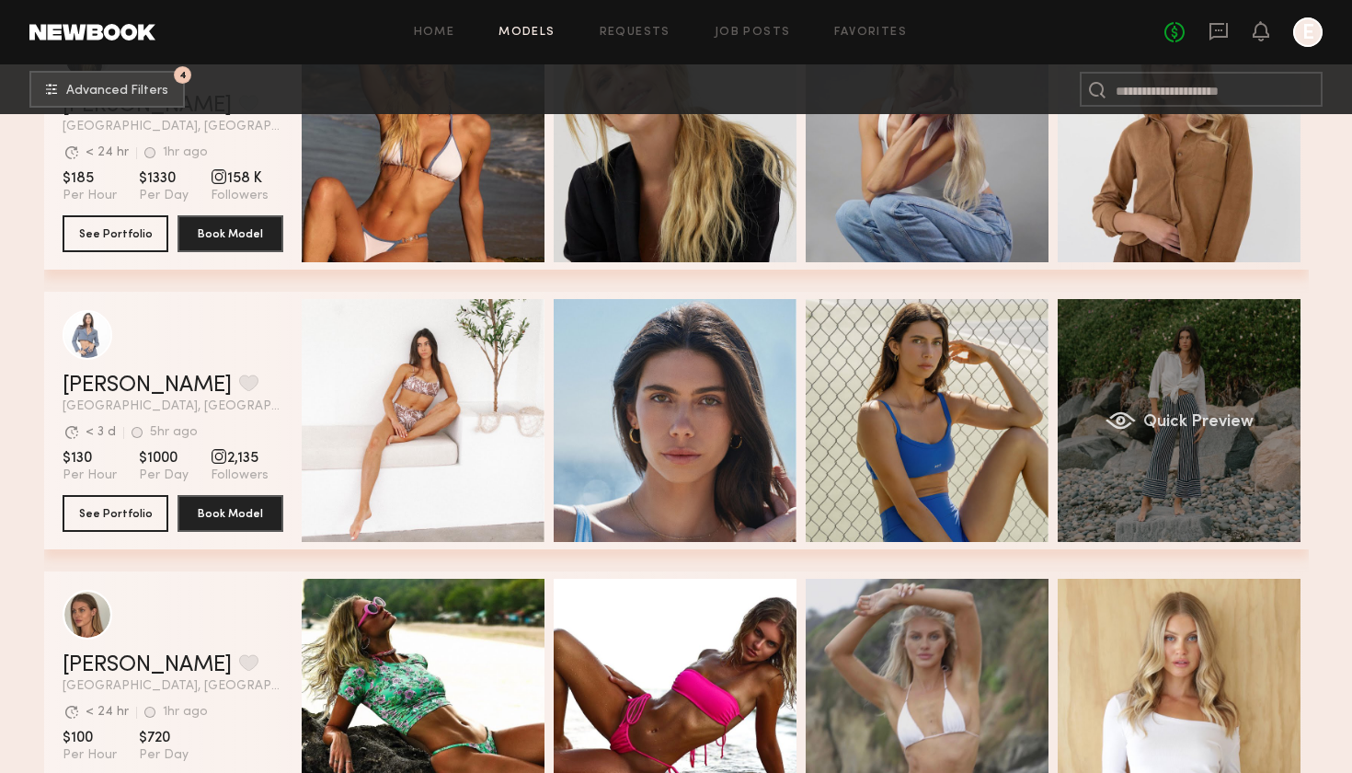
click at [1193, 427] on span "Quick Preview" at bounding box center [1197, 422] width 110 height 17
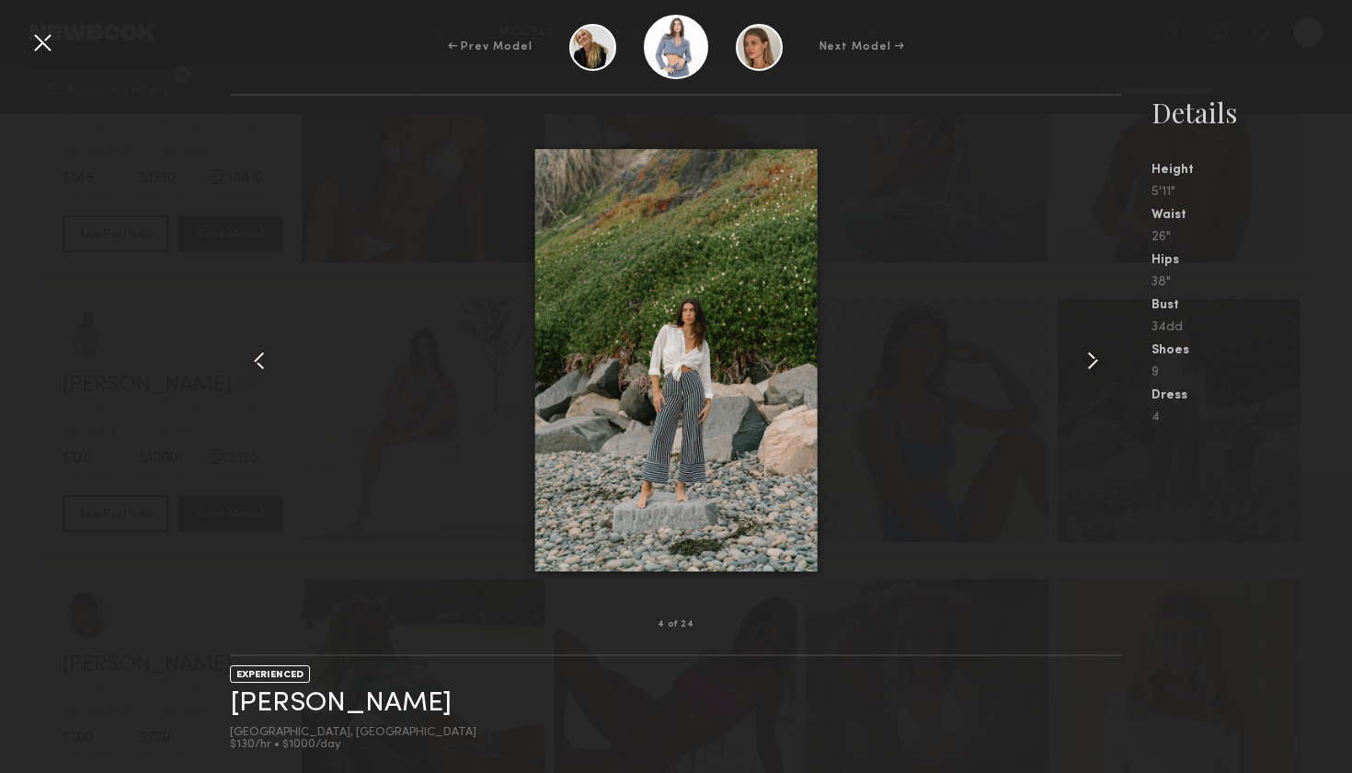
click at [1086, 355] on common-icon at bounding box center [1092, 360] width 29 height 29
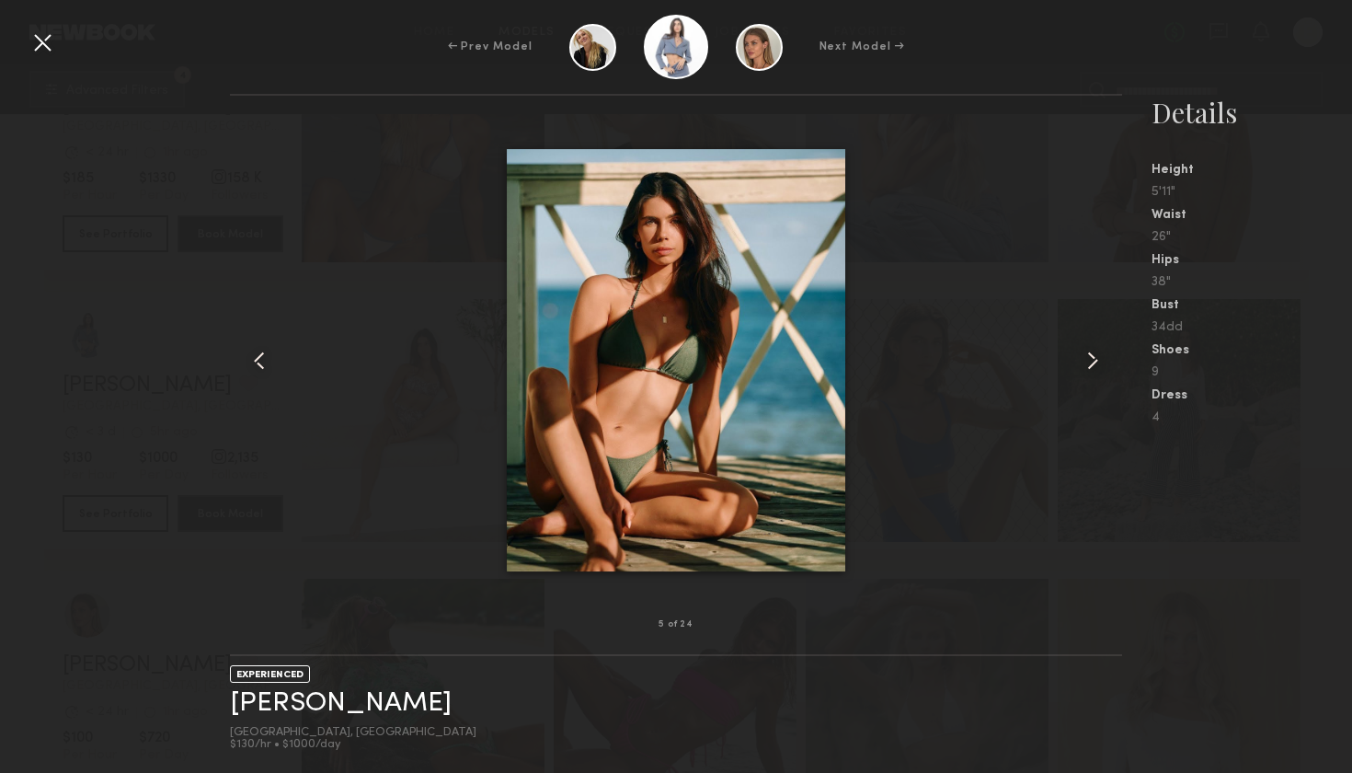
click at [1091, 355] on common-icon at bounding box center [1092, 360] width 29 height 29
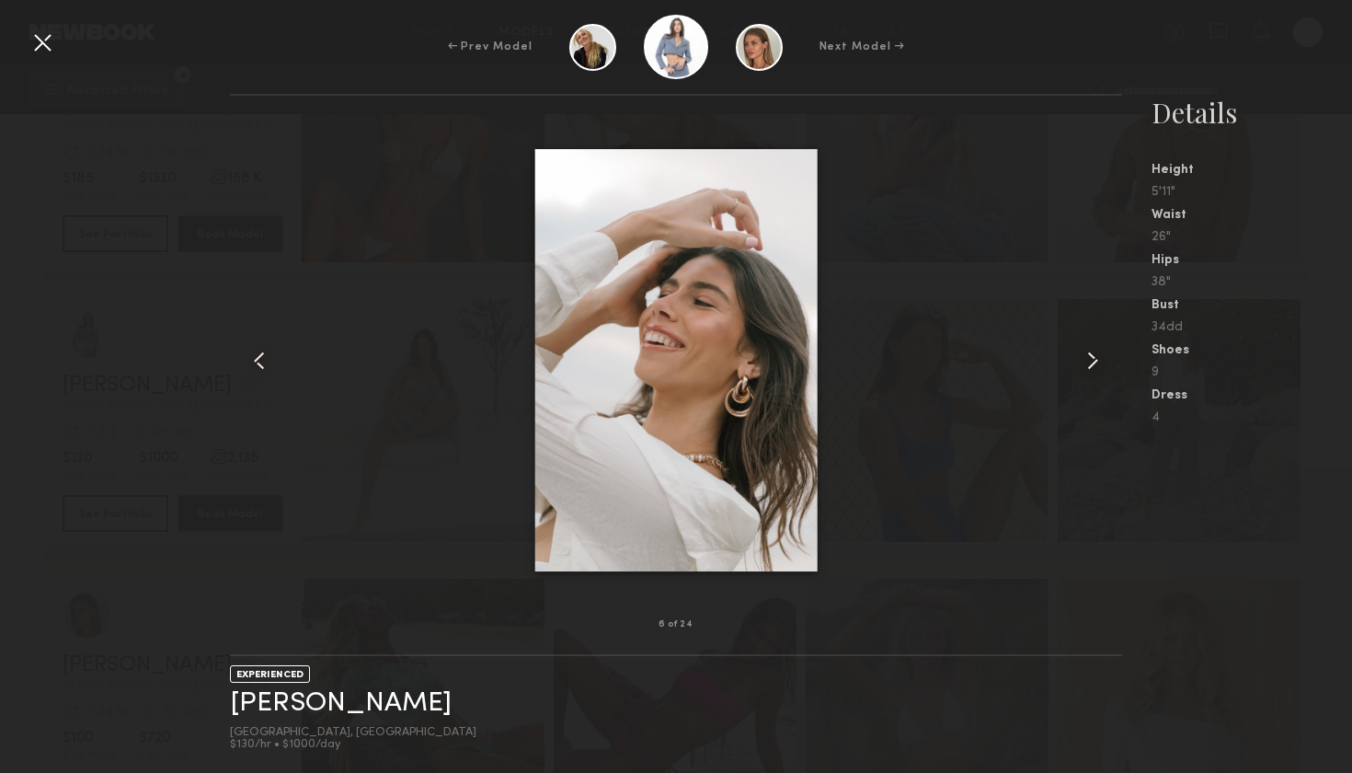
click at [1099, 360] on common-icon at bounding box center [1092, 360] width 29 height 29
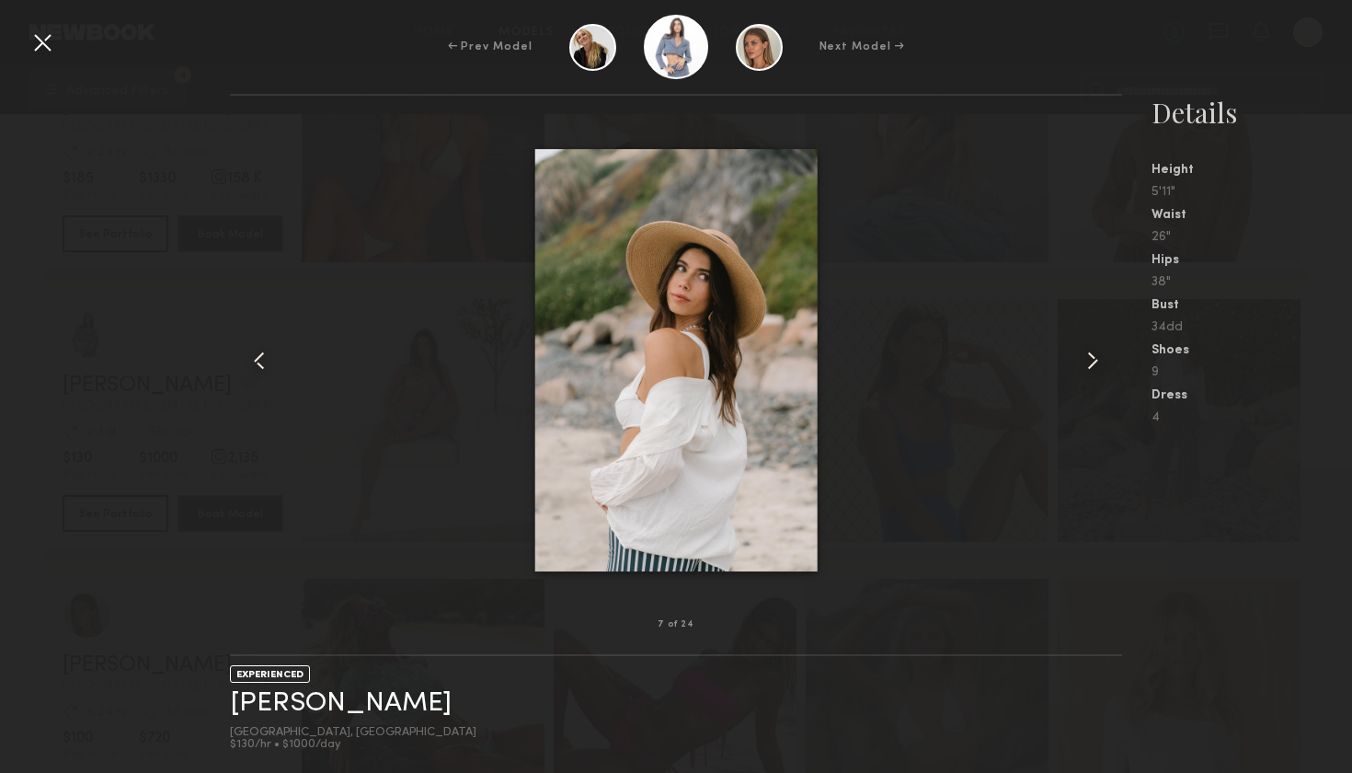
click at [45, 45] on div at bounding box center [42, 42] width 29 height 29
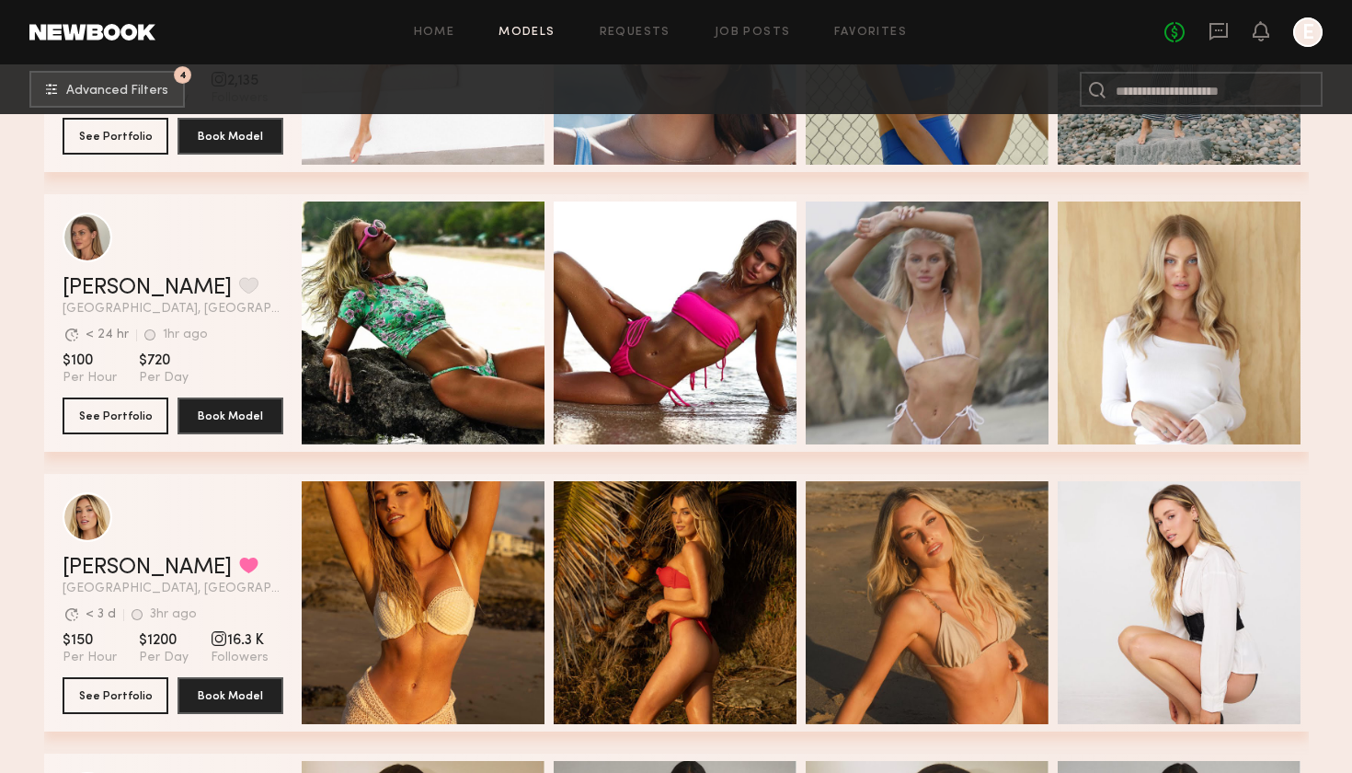
scroll to position [8345, 0]
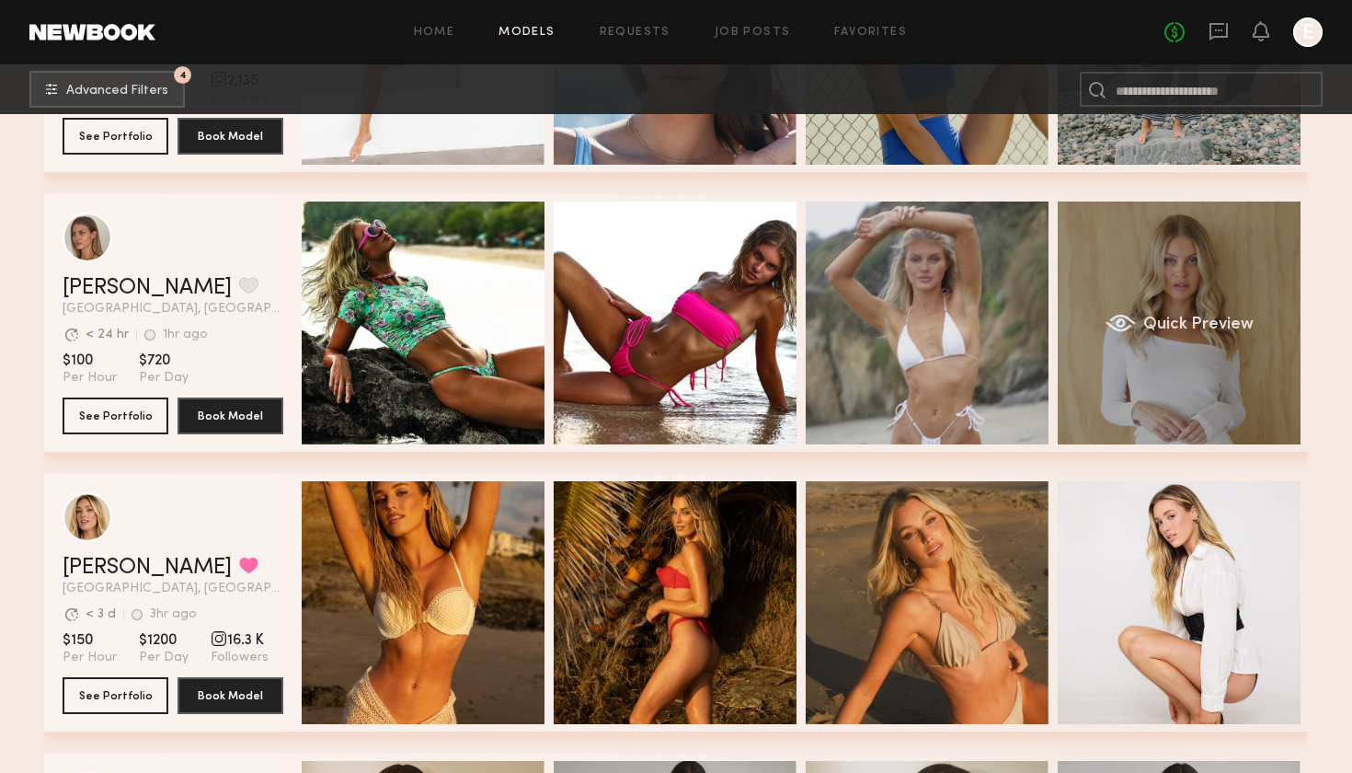
click at [1223, 327] on span "Quick Preview" at bounding box center [1197, 324] width 110 height 17
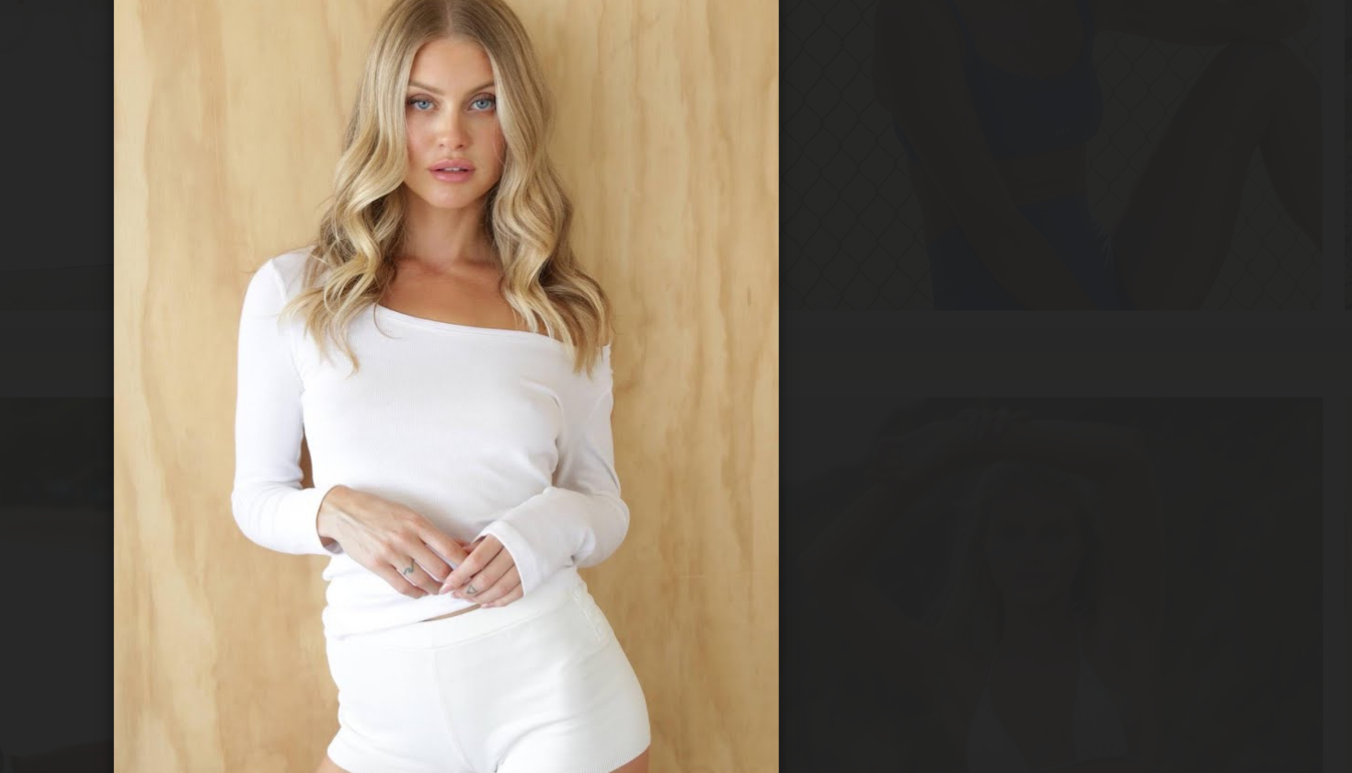
scroll to position [8208, 0]
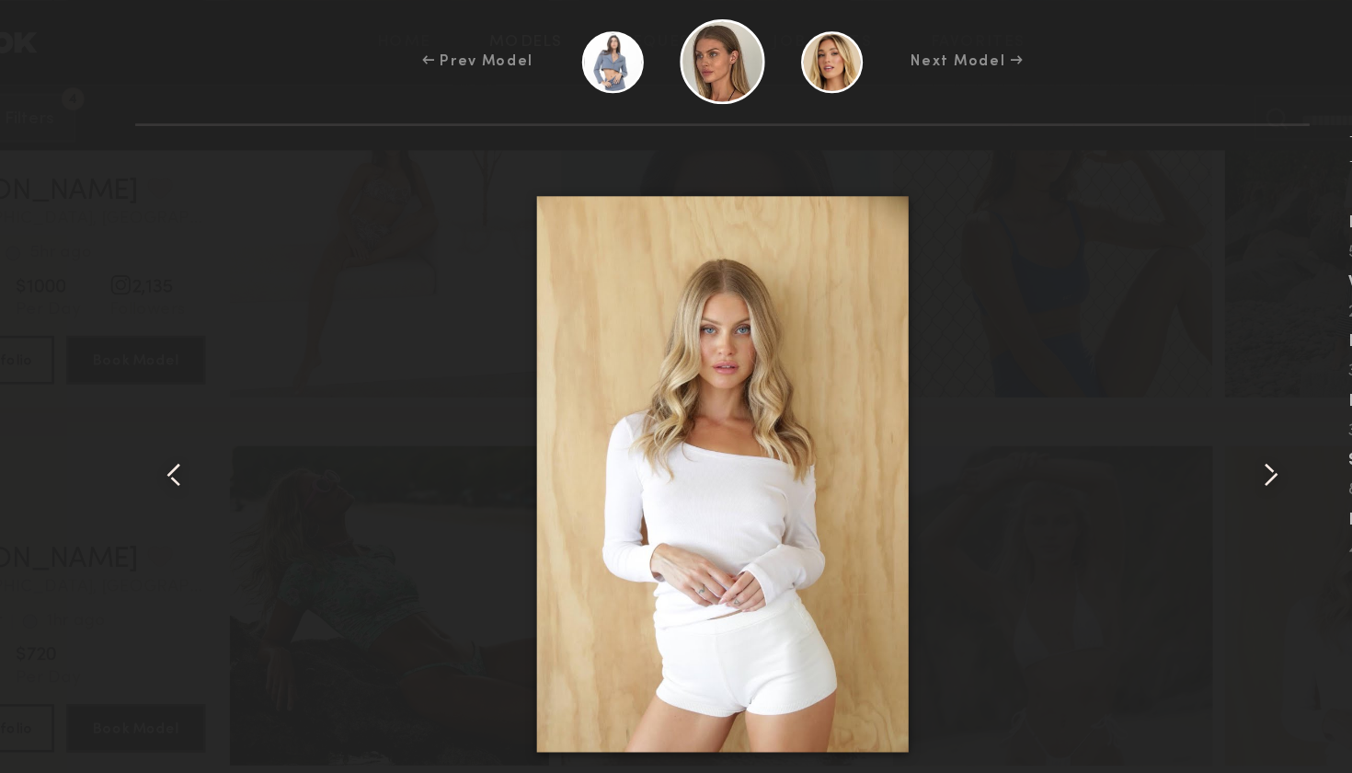
click at [1078, 349] on common-icon at bounding box center [1092, 360] width 29 height 29
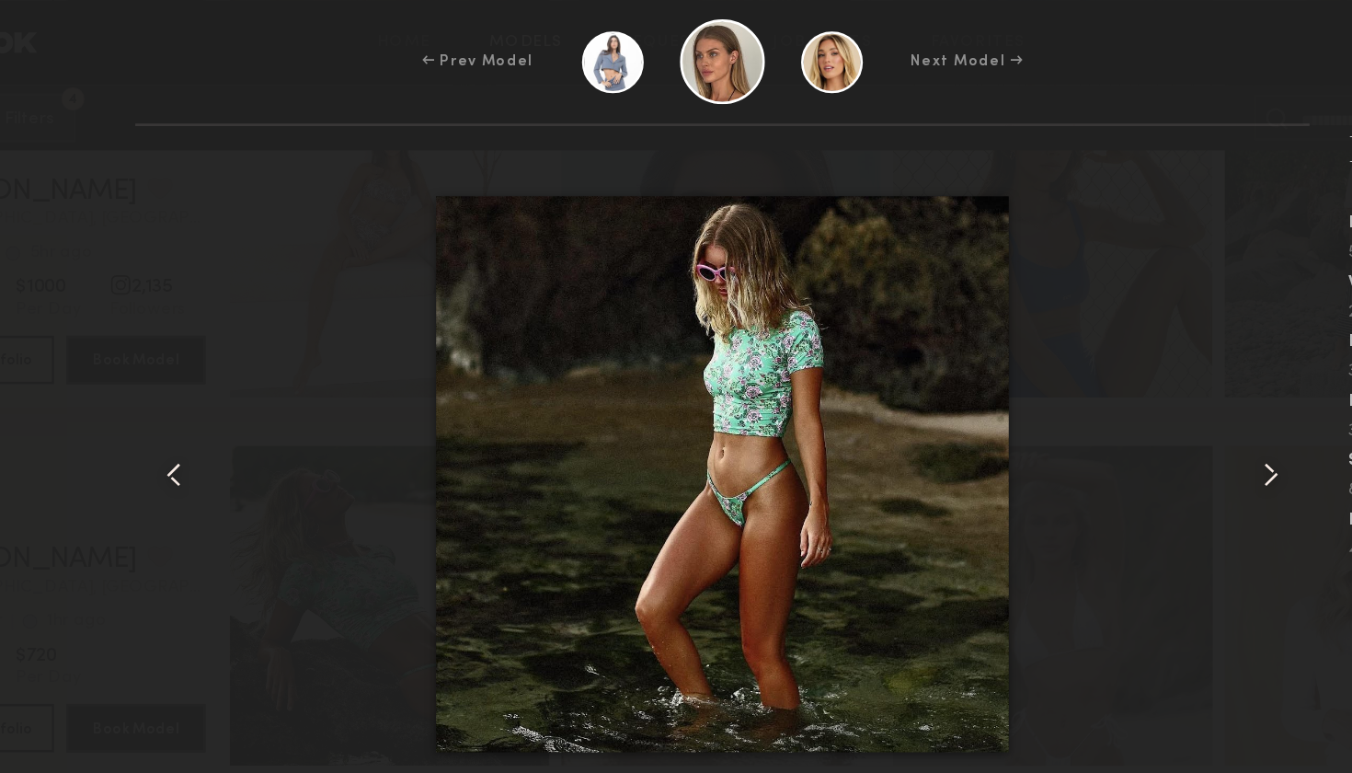
click at [448, 47] on div "← Prev Model" at bounding box center [490, 47] width 85 height 17
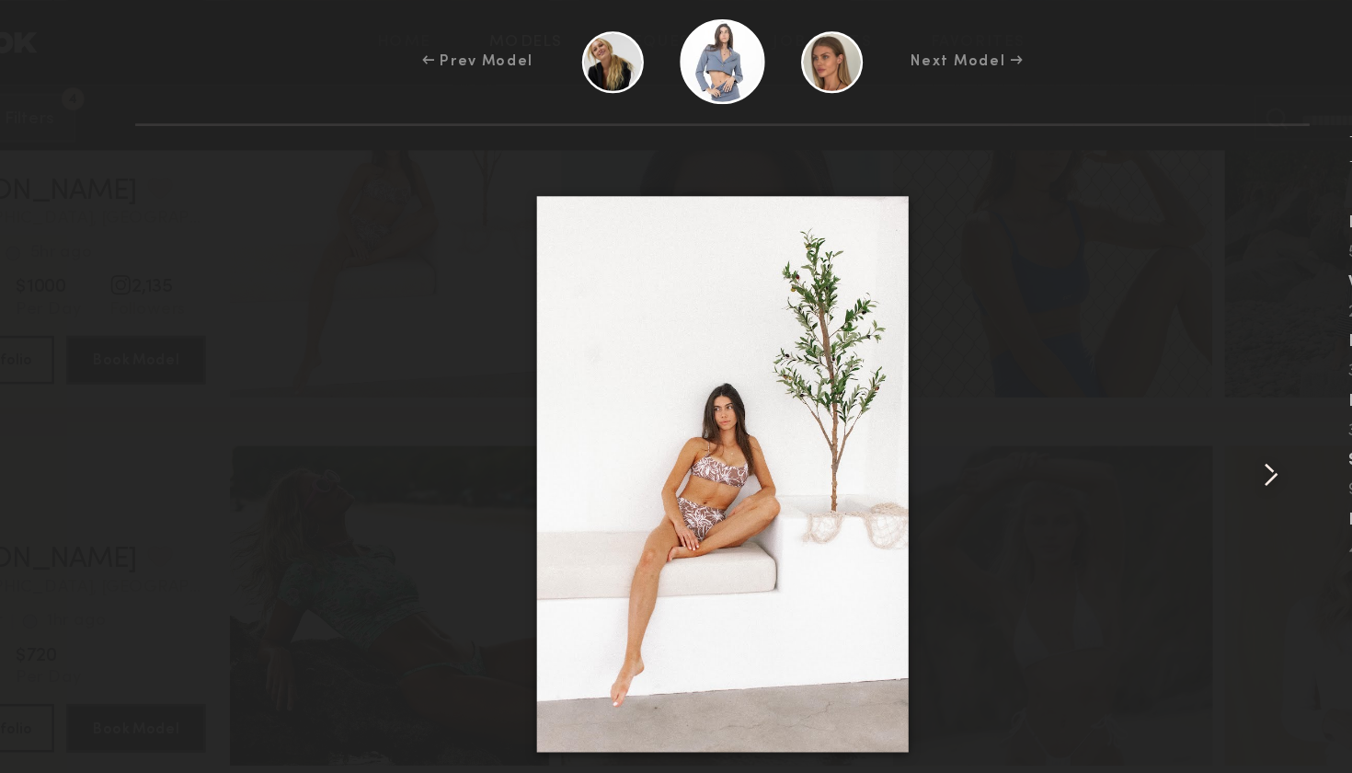
click at [230, 367] on div at bounding box center [676, 360] width 892 height 470
click at [230, 322] on div at bounding box center [676, 360] width 892 height 470
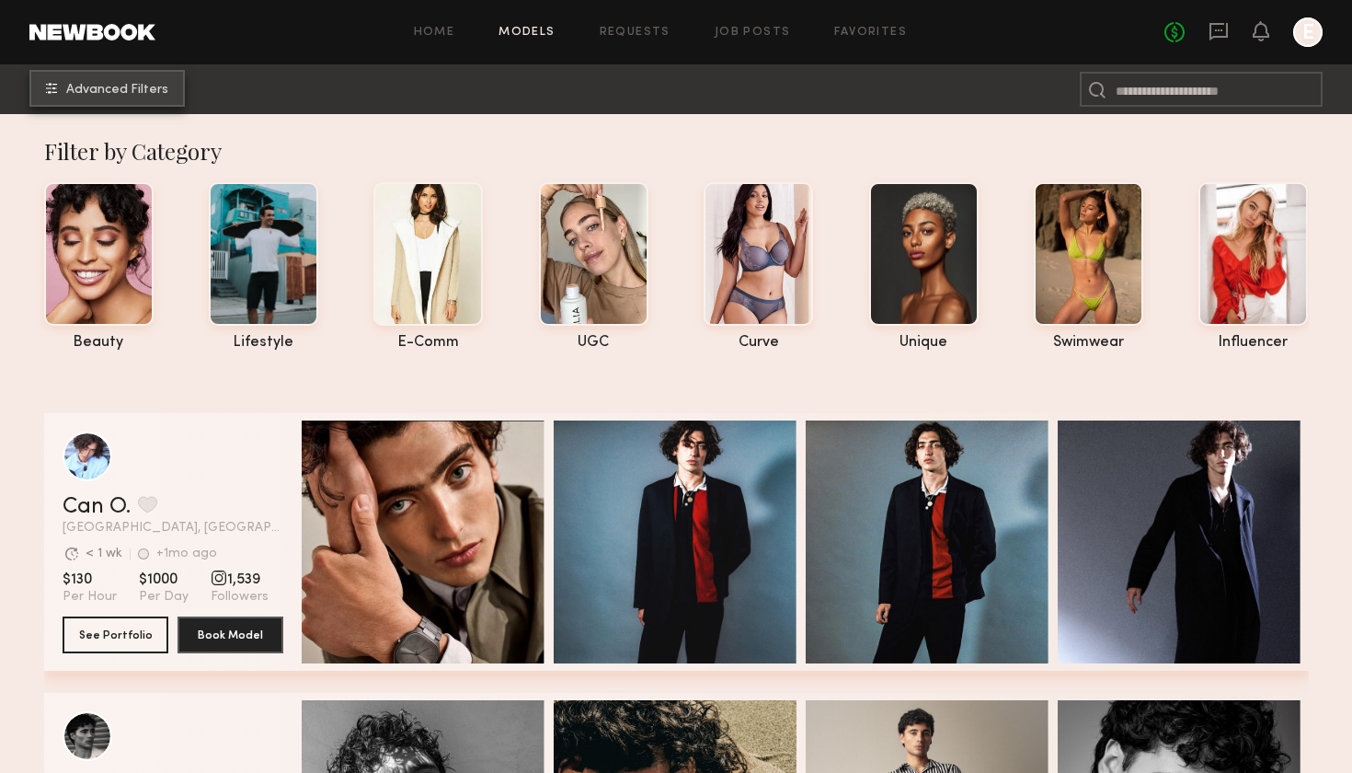
click at [109, 88] on span "Advanced Filters" at bounding box center [117, 90] width 102 height 13
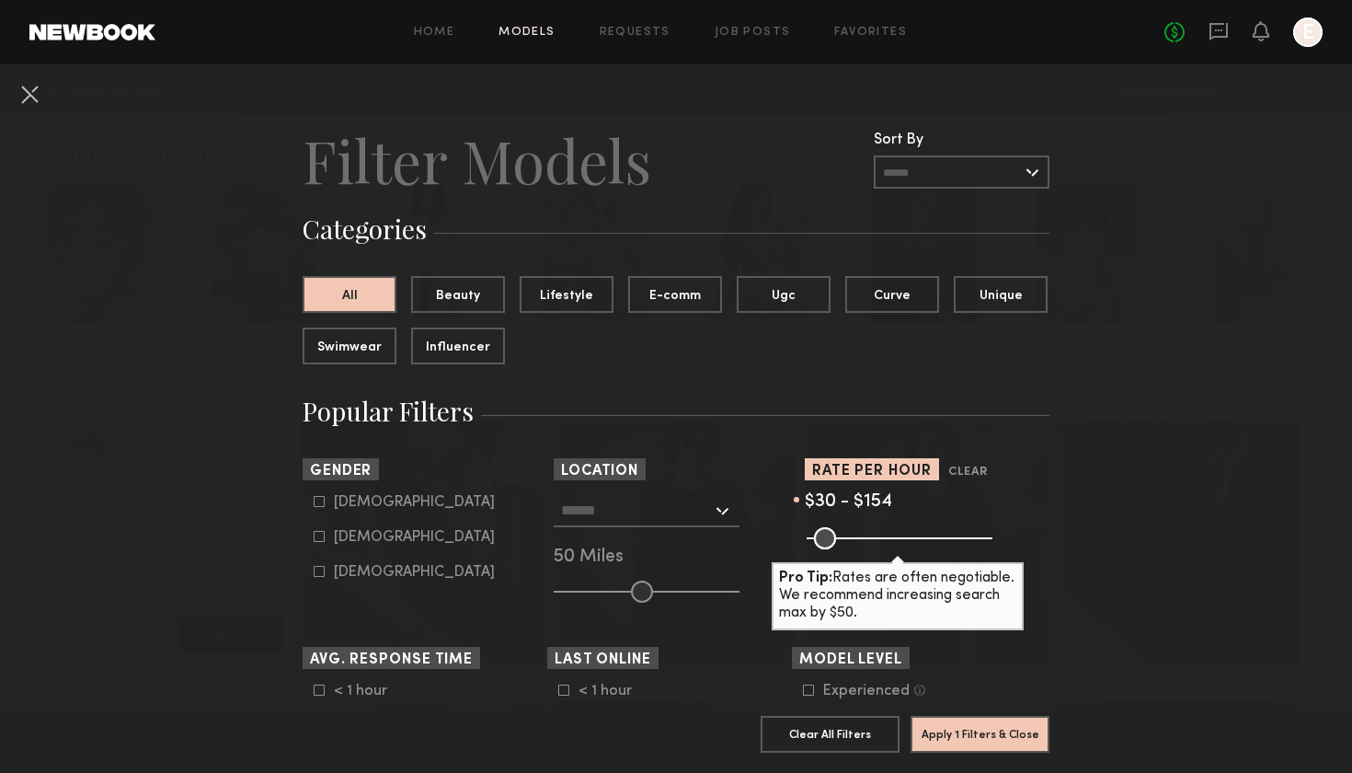
drag, startPoint x: 978, startPoint y: 538, endPoint x: 861, endPoint y: 538, distance: 116.8
type input "***"
click at [861, 538] on input "range" at bounding box center [900, 538] width 186 height 22
click at [323, 537] on icon at bounding box center [319, 536] width 11 height 11
type input "**"
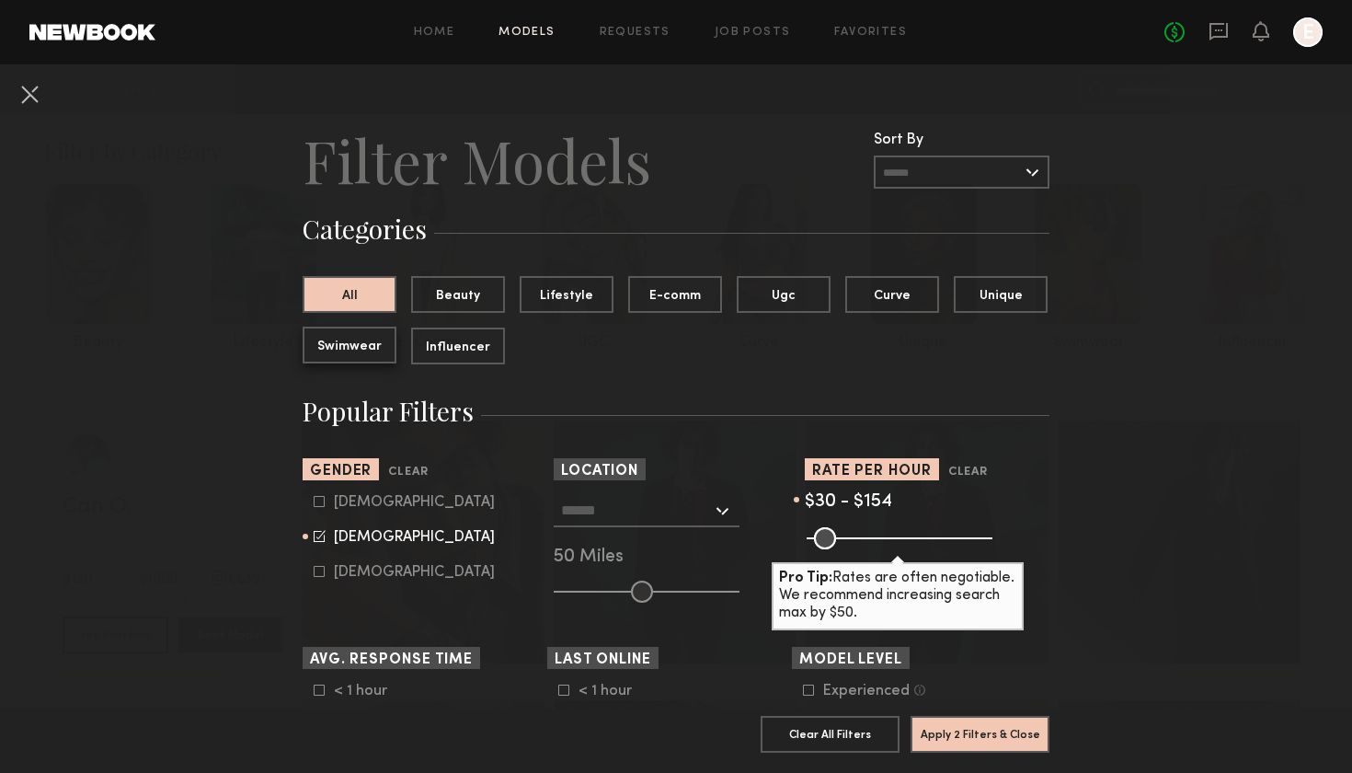
click at [328, 349] on button "Swimwear" at bounding box center [350, 345] width 94 height 37
click at [975, 741] on button "Apply 3 Filters & Close" at bounding box center [980, 733] width 139 height 37
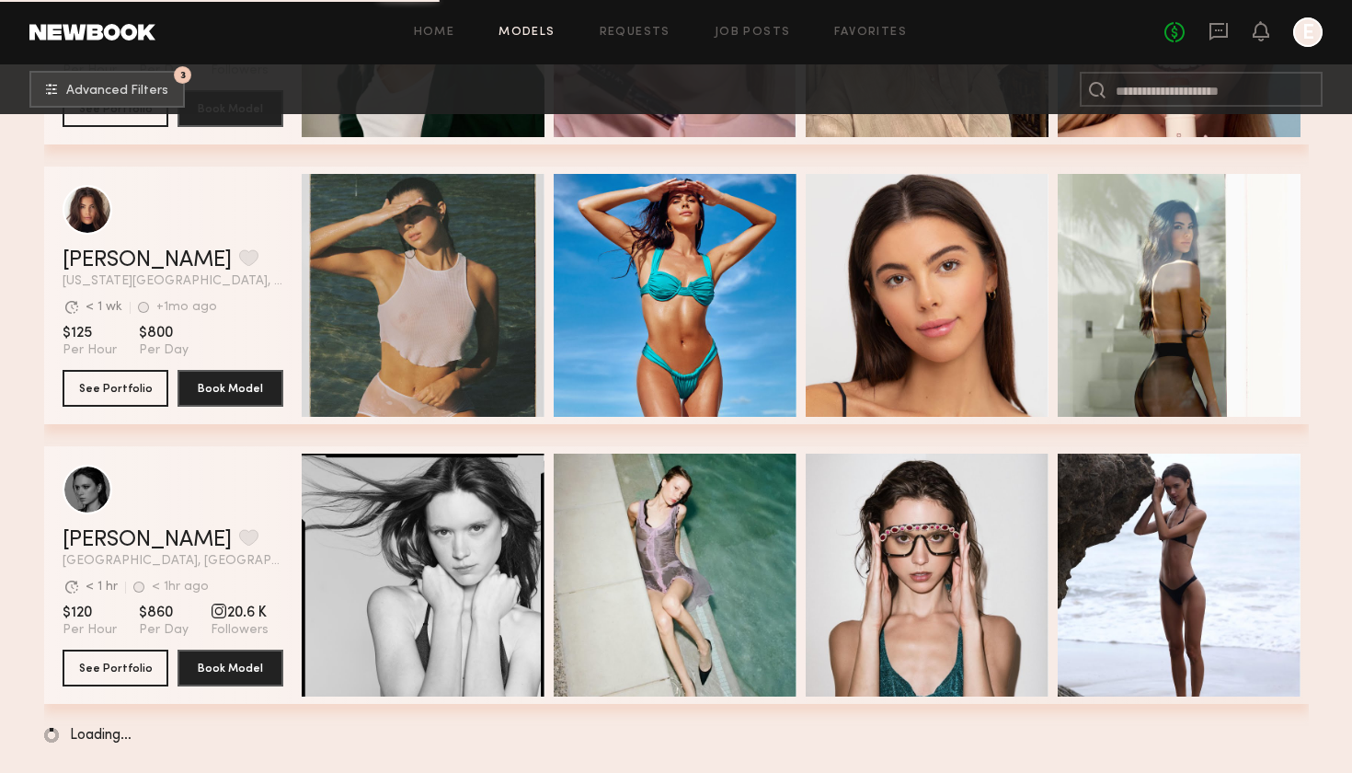
scroll to position [3060, 0]
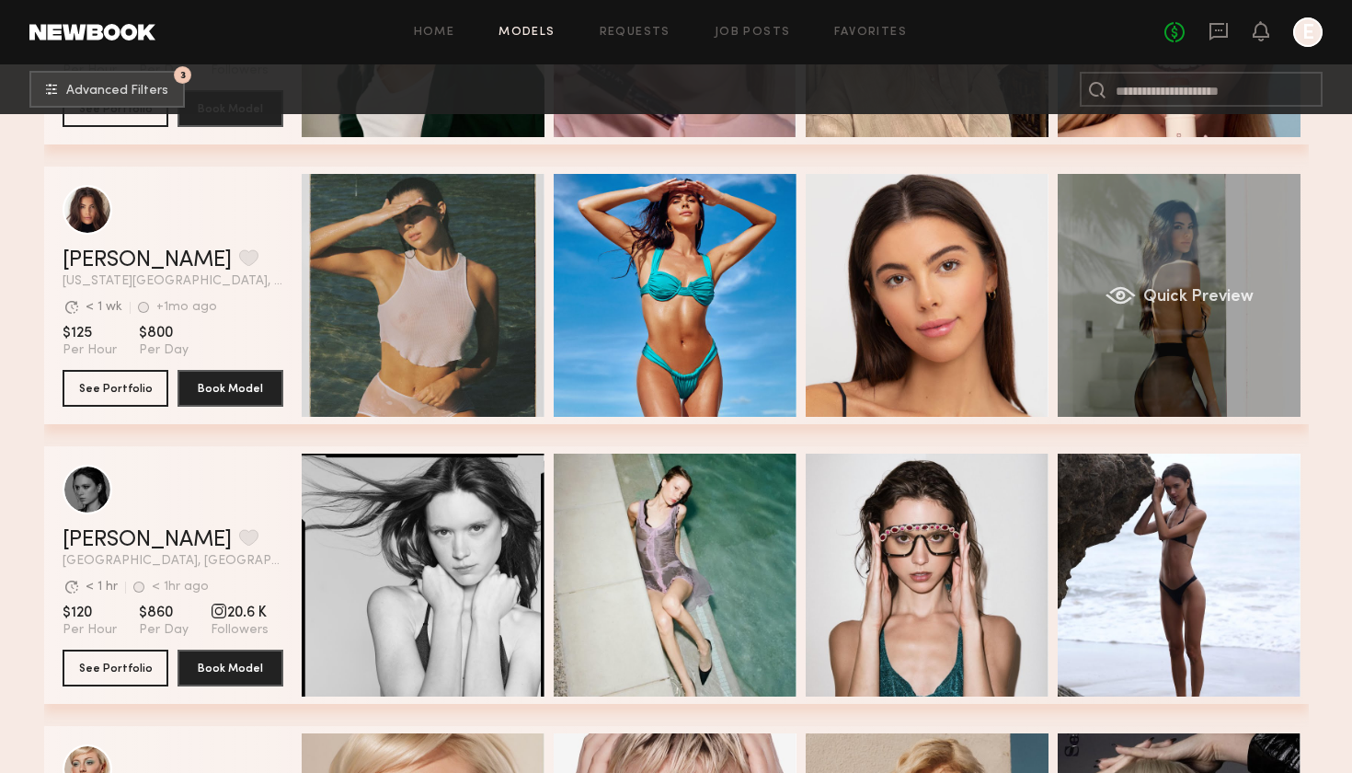
click at [1197, 316] on div "Quick Preview" at bounding box center [1179, 295] width 243 height 243
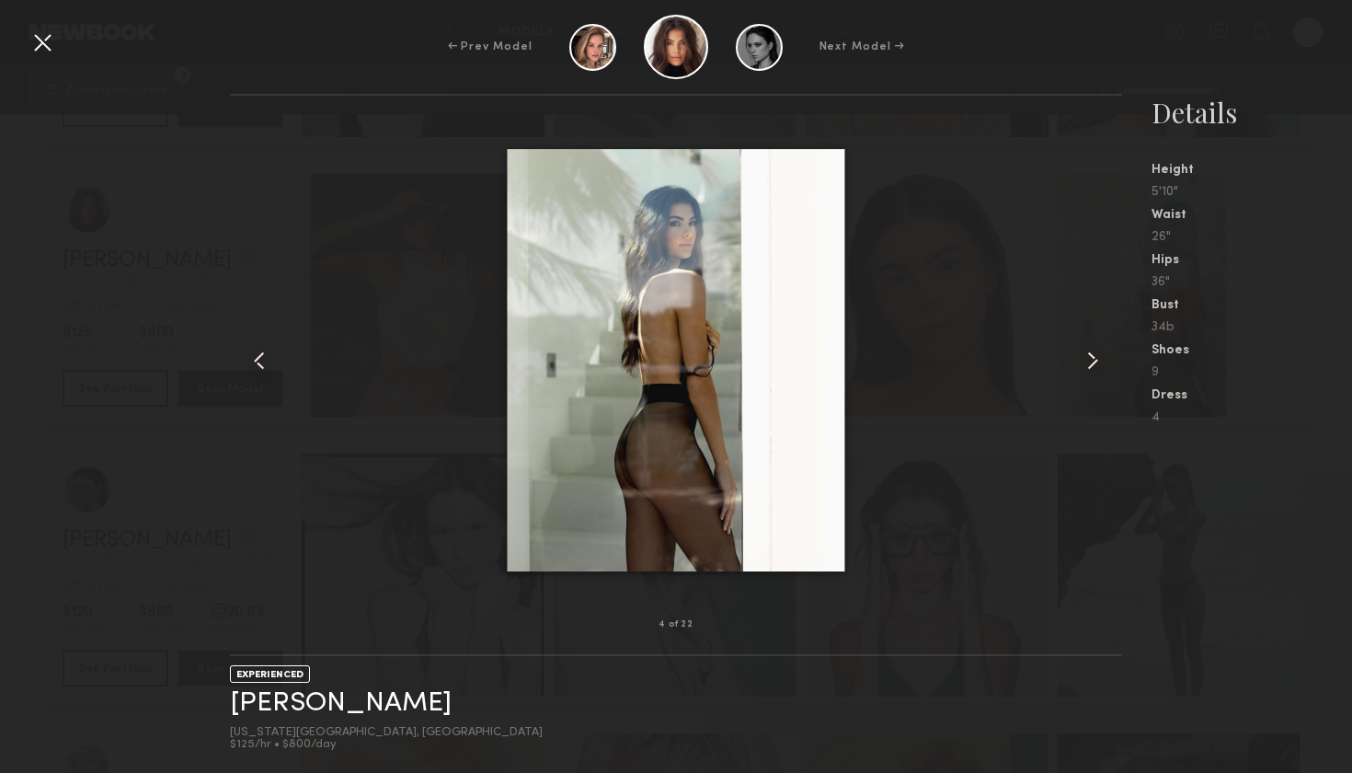
click at [1110, 370] on div at bounding box center [1104, 360] width 36 height 470
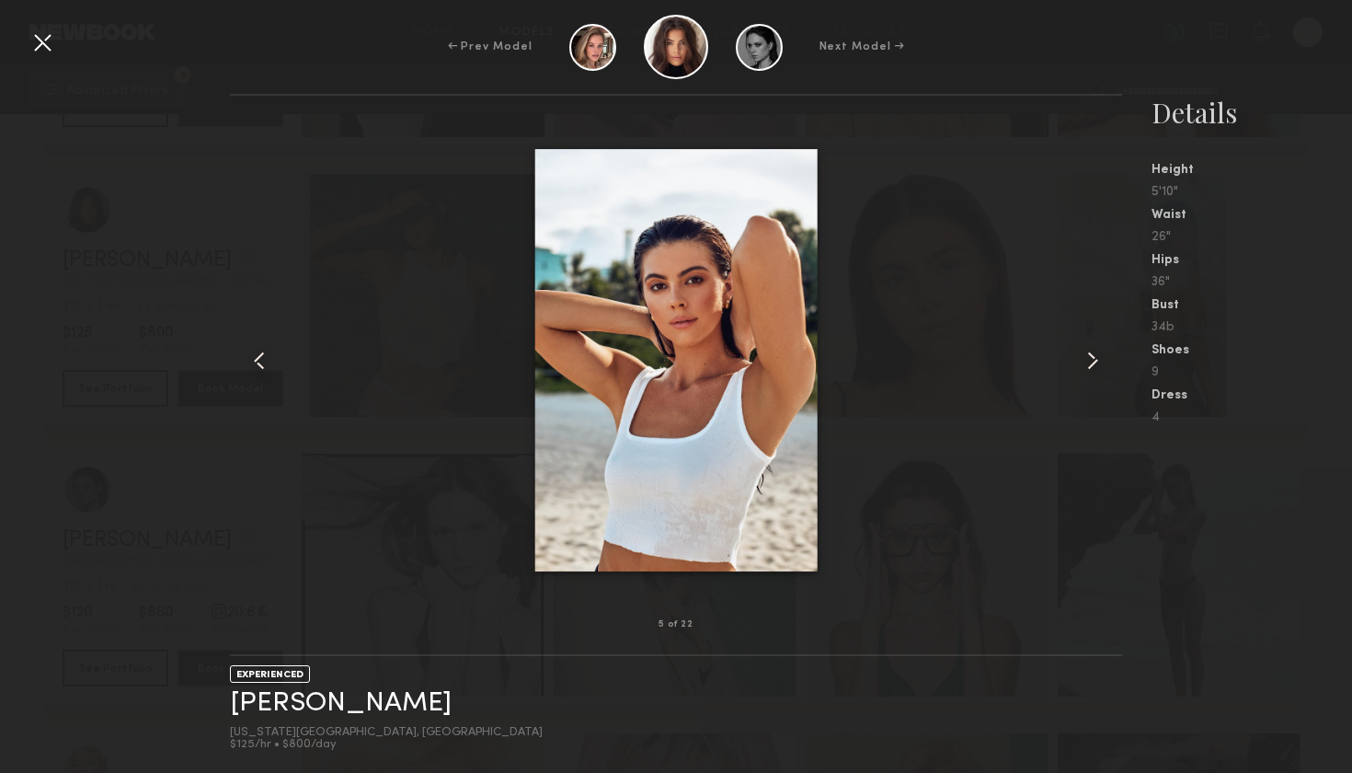
click at [1098, 366] on common-icon at bounding box center [1092, 360] width 29 height 29
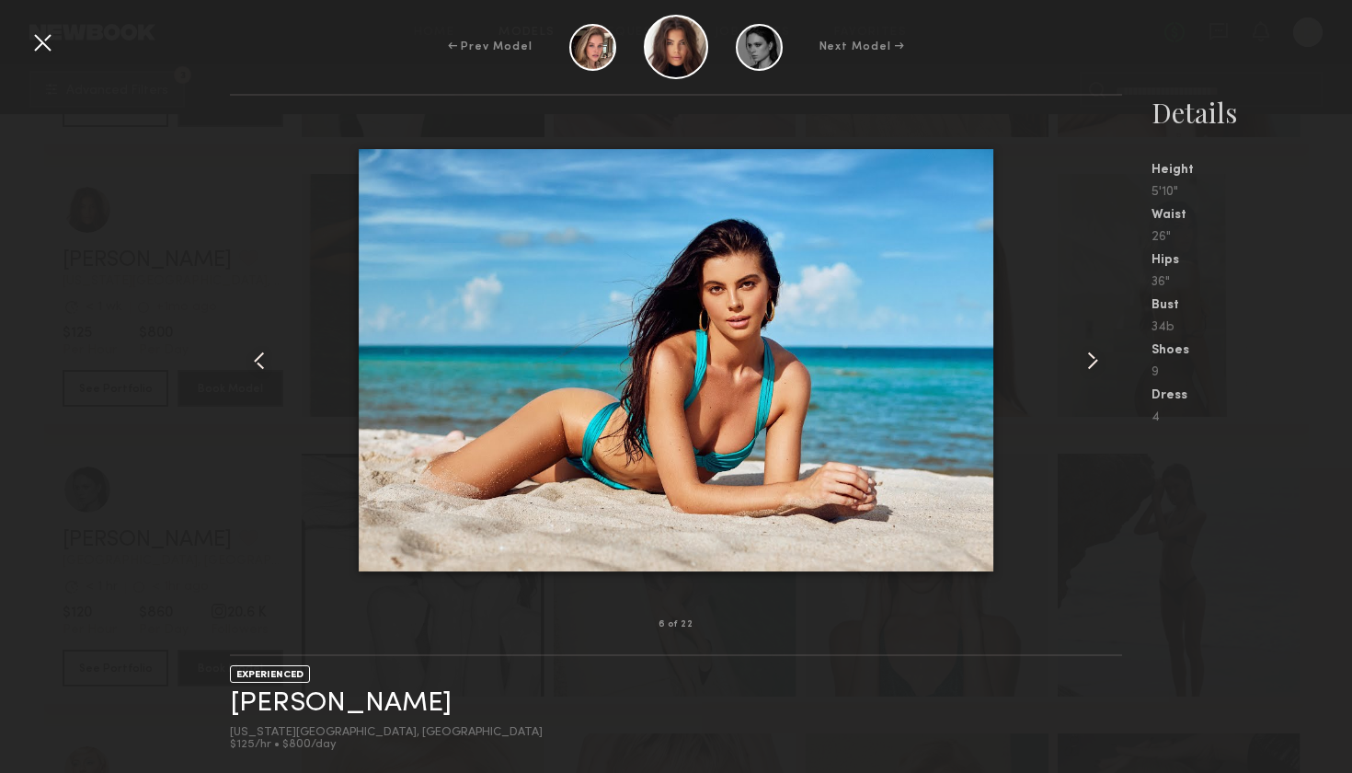
click at [1103, 358] on common-icon at bounding box center [1092, 360] width 29 height 29
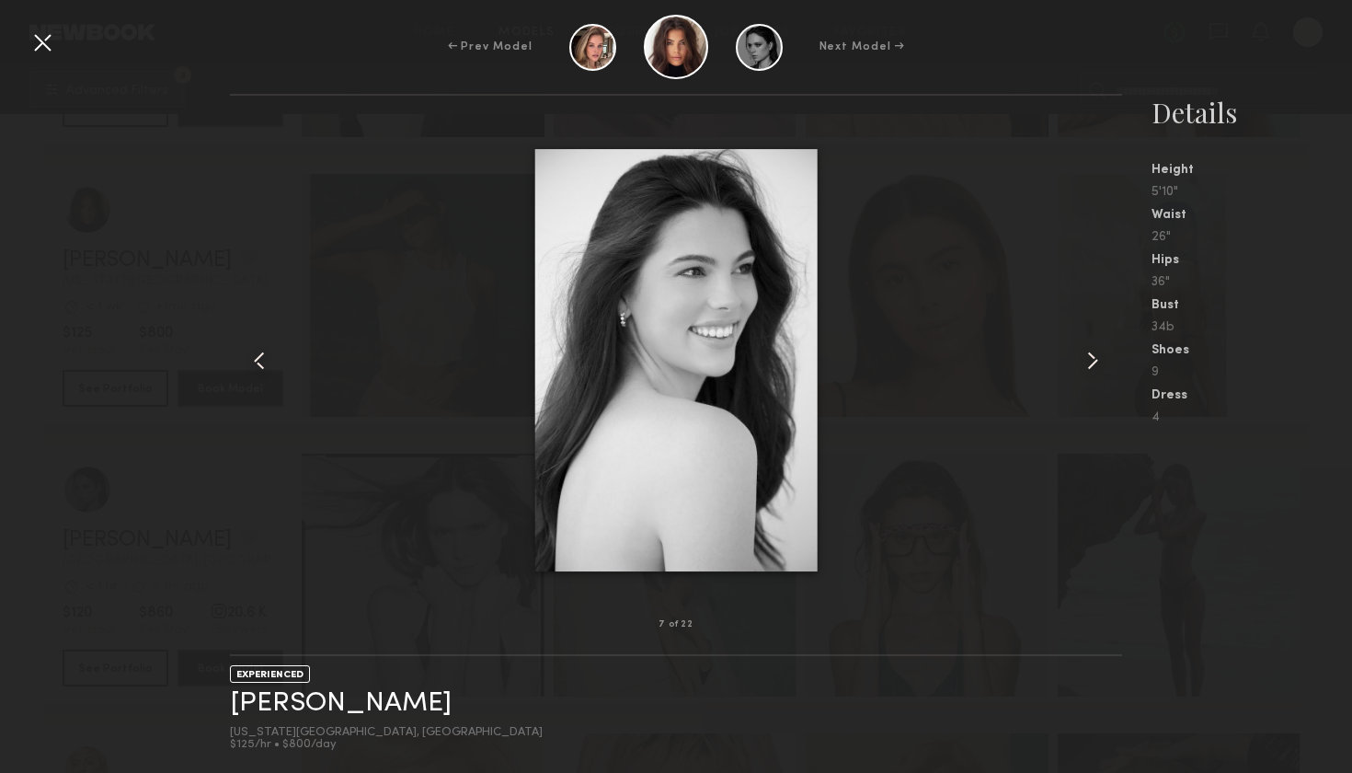
click at [1103, 358] on common-icon at bounding box center [1092, 360] width 29 height 29
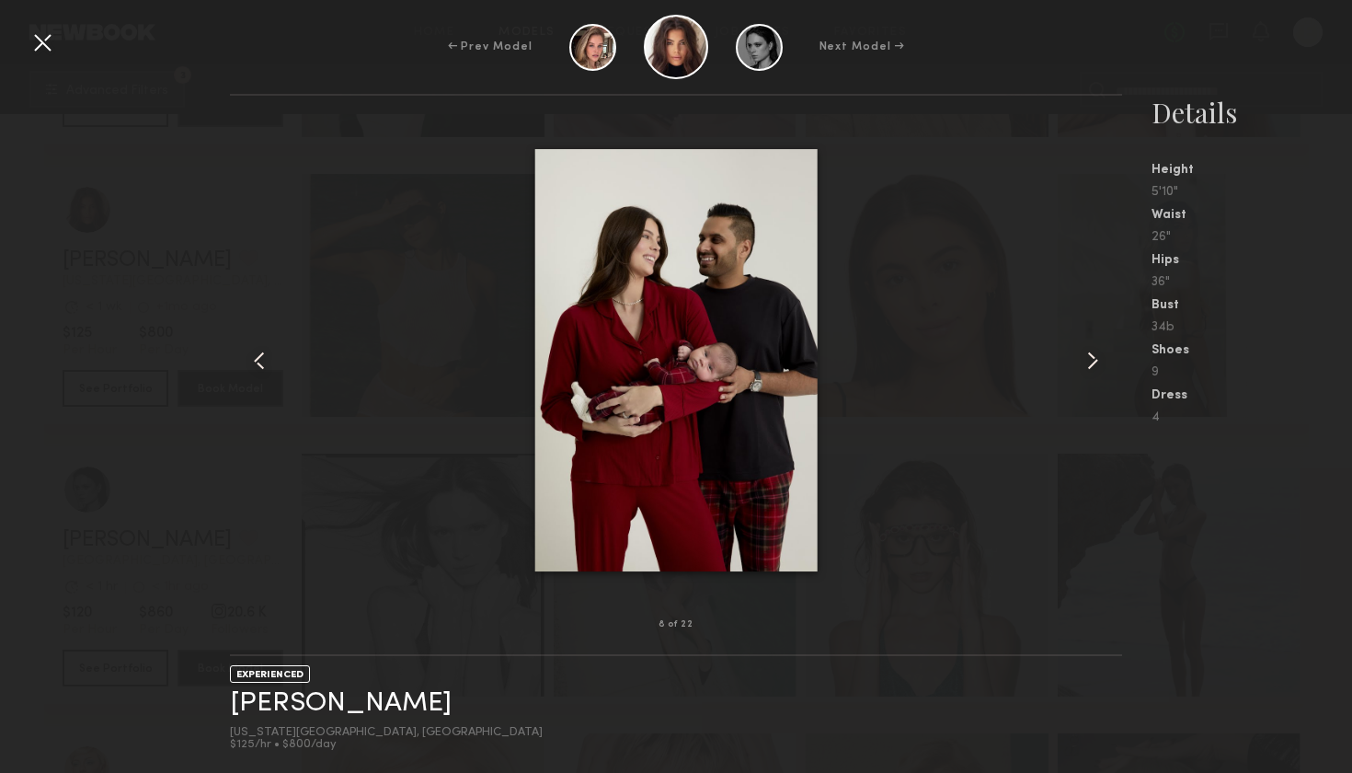
click at [1103, 358] on common-icon at bounding box center [1092, 360] width 29 height 29
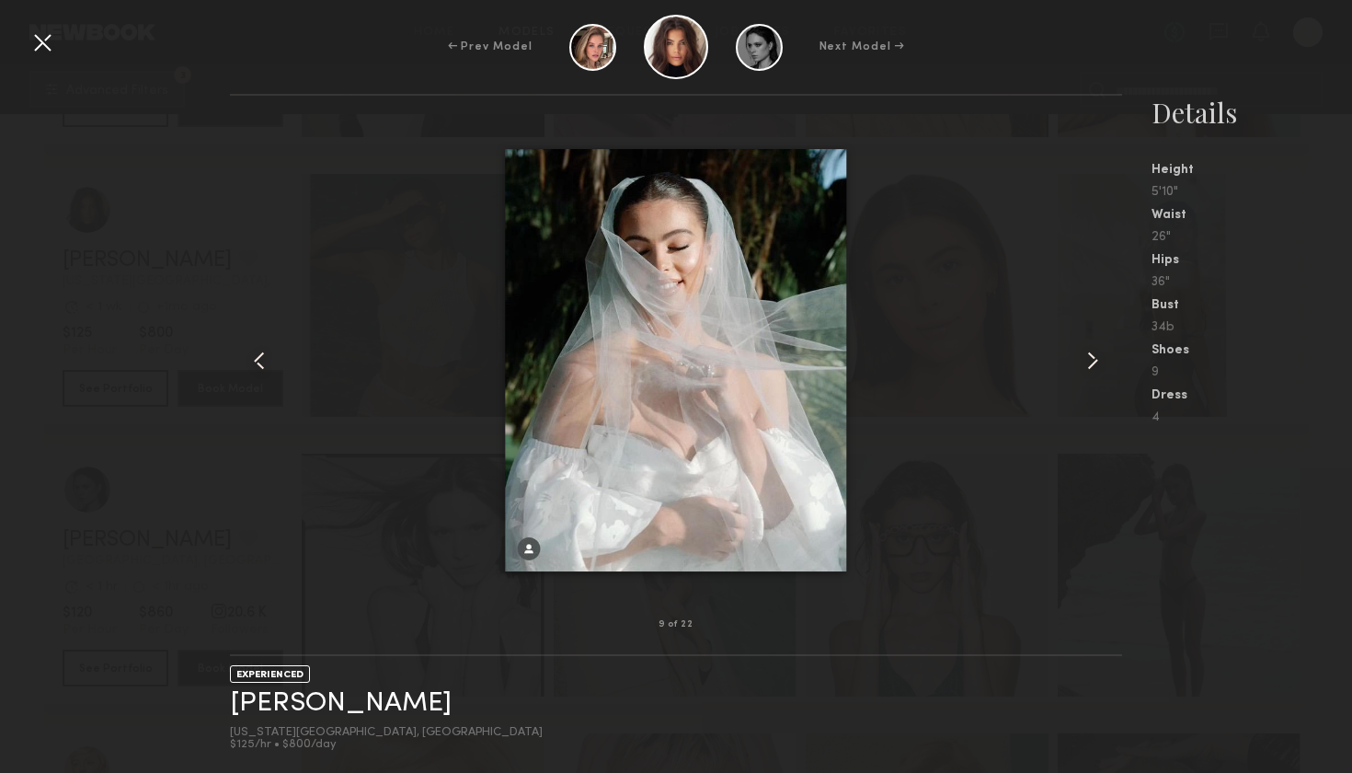
click at [1103, 358] on common-icon at bounding box center [1092, 360] width 29 height 29
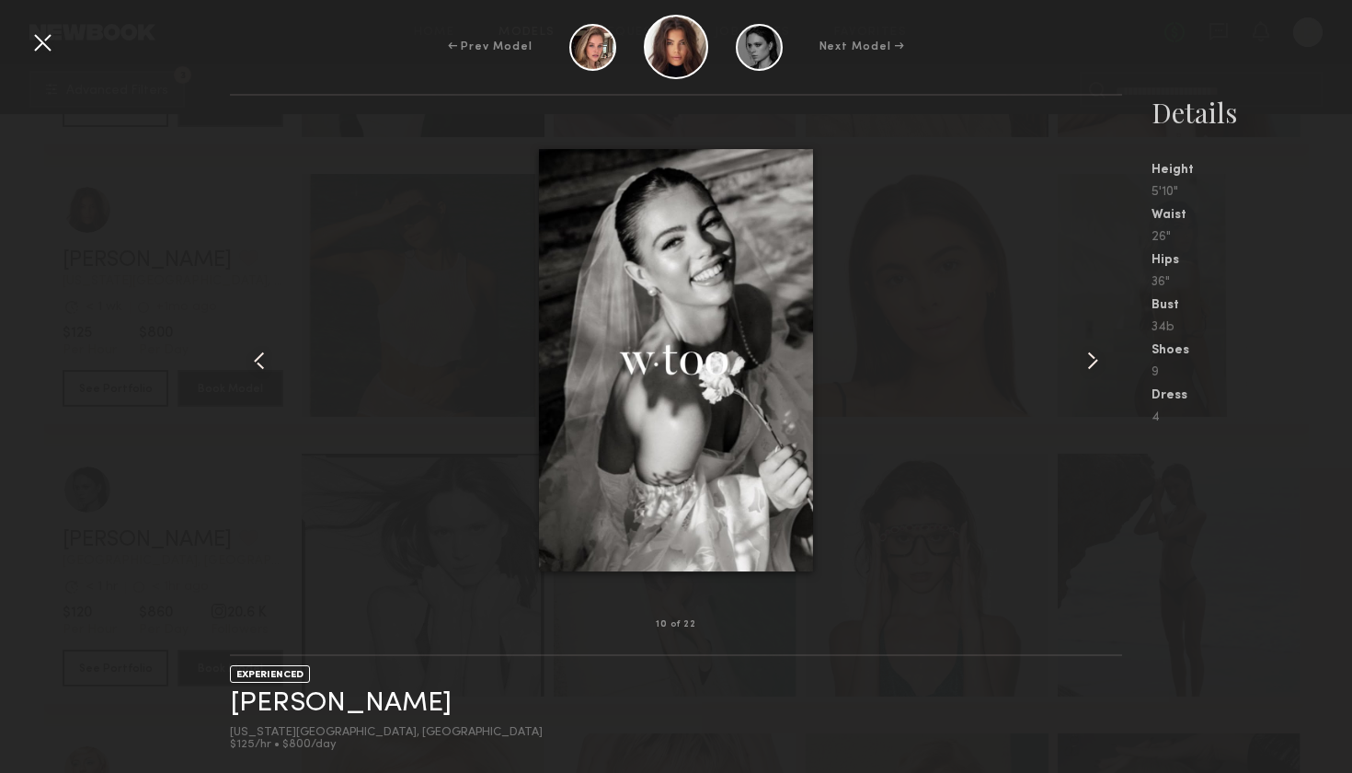
click at [1103, 358] on common-icon at bounding box center [1092, 360] width 29 height 29
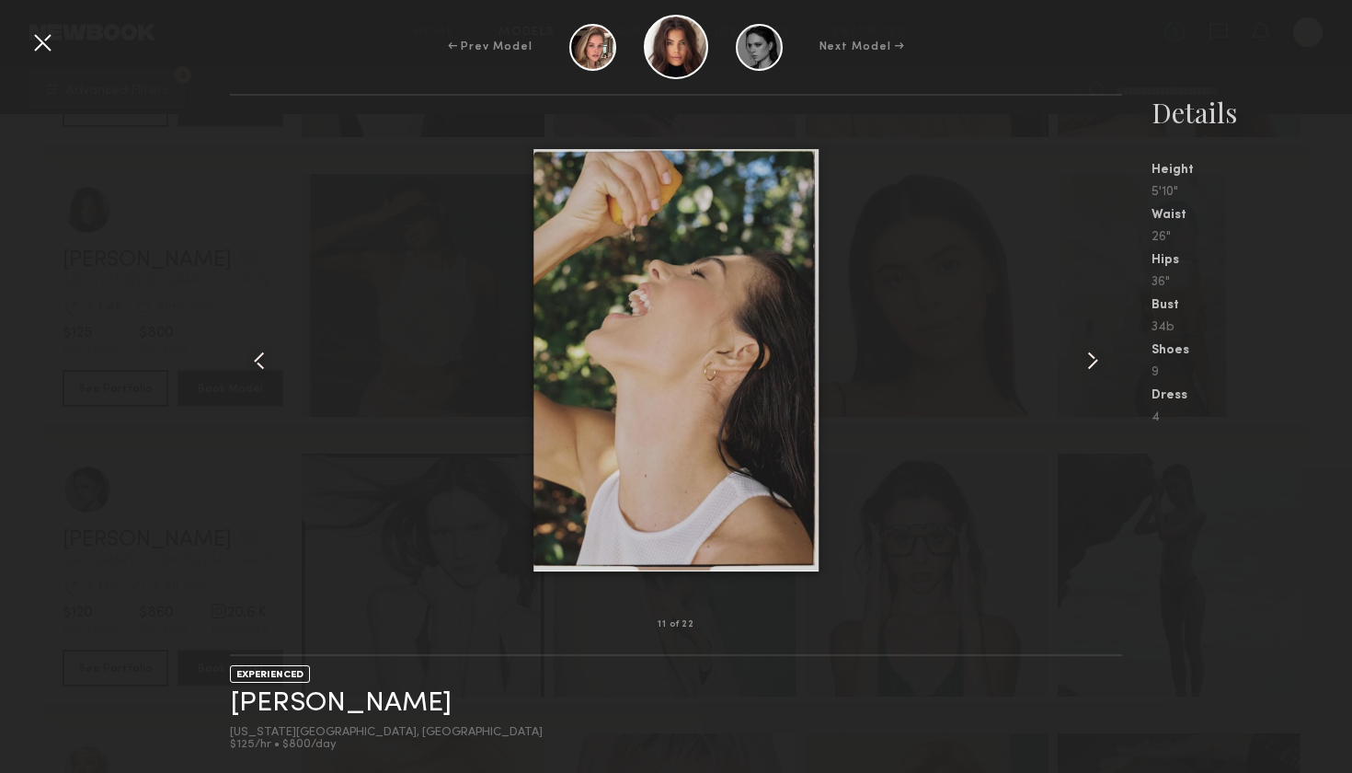
click at [1103, 358] on common-icon at bounding box center [1092, 360] width 29 height 29
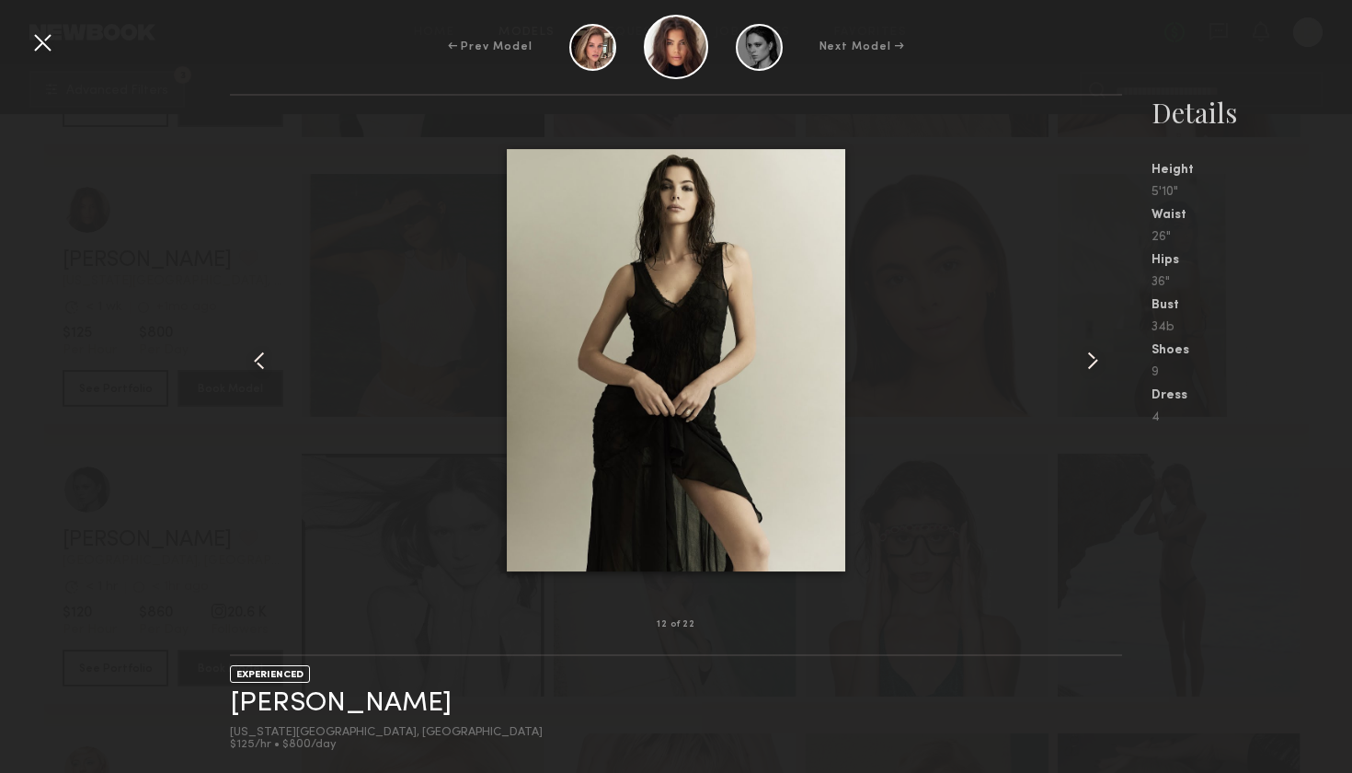
click at [257, 358] on common-icon at bounding box center [259, 360] width 29 height 29
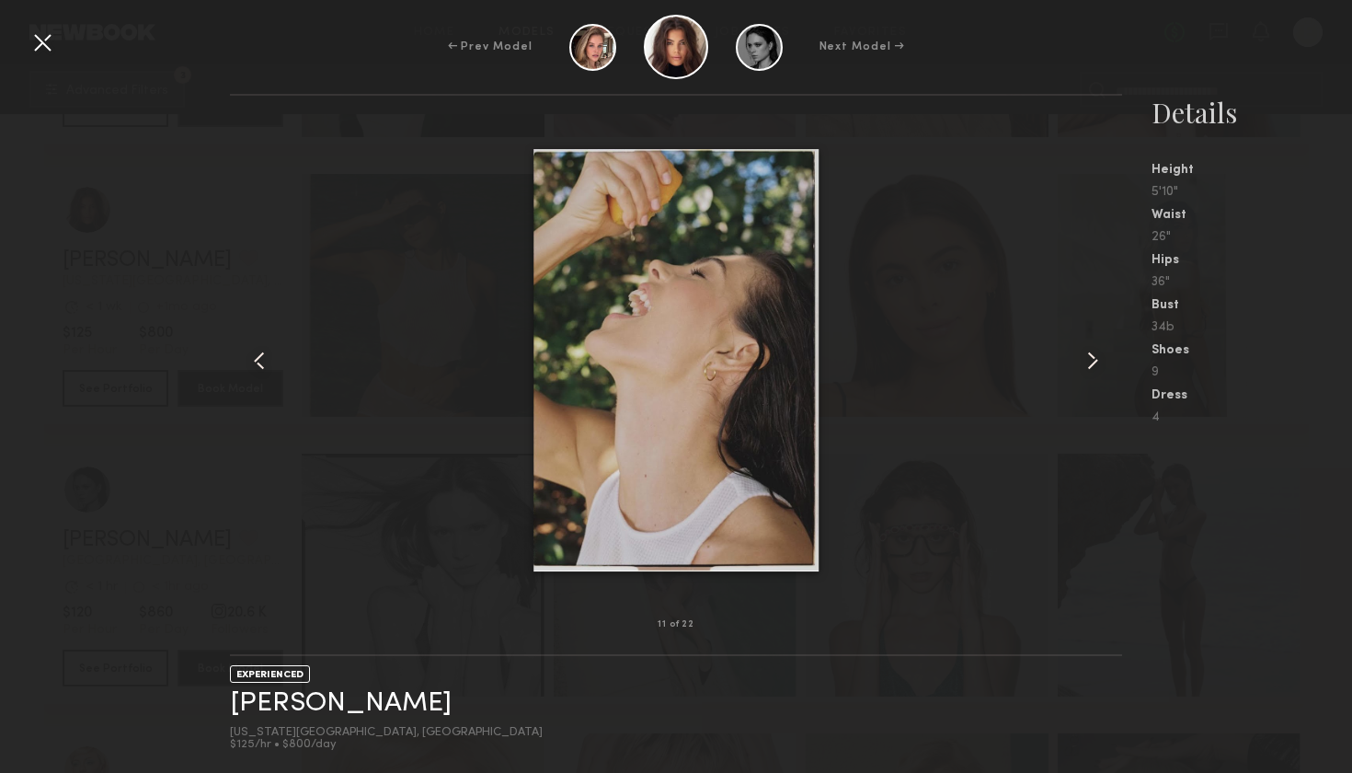
click at [1102, 362] on common-icon at bounding box center [1092, 360] width 29 height 29
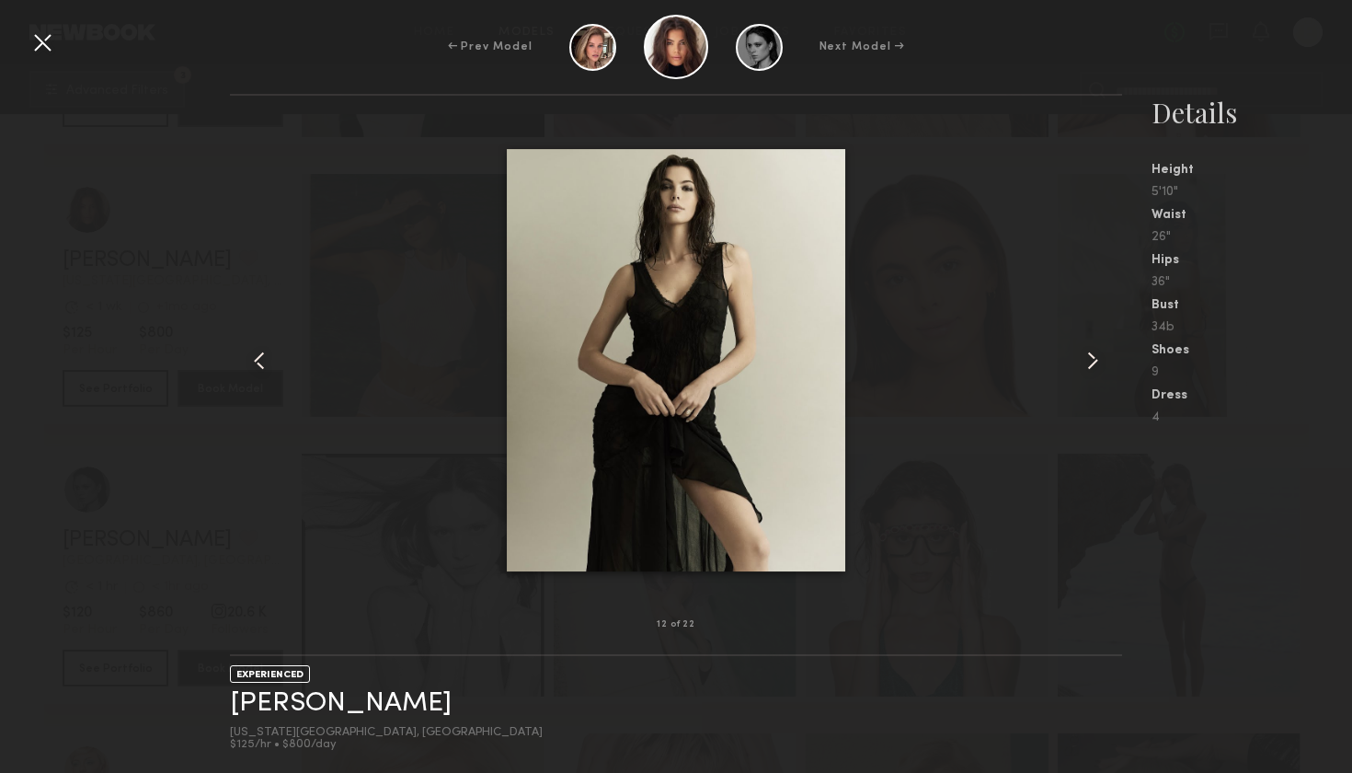
click at [1102, 362] on common-icon at bounding box center [1092, 360] width 29 height 29
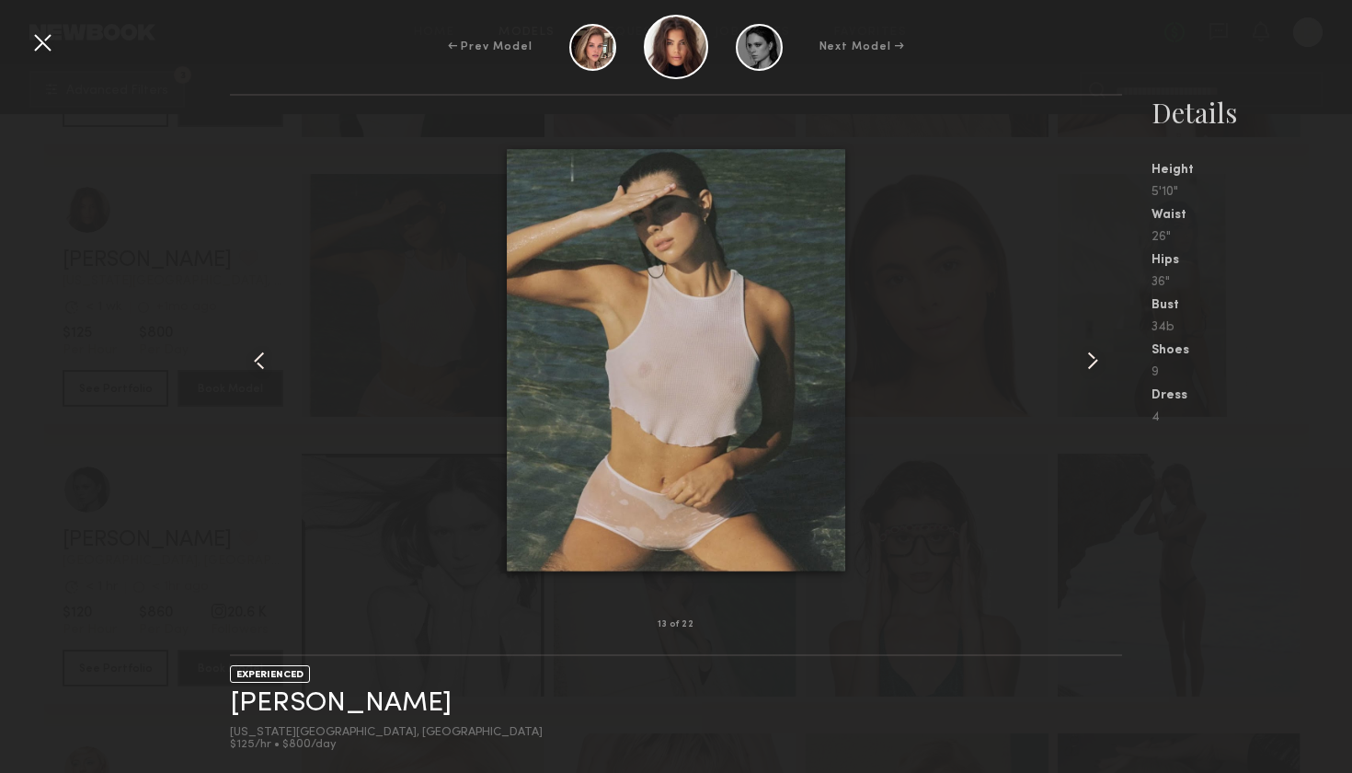
click at [1102, 362] on common-icon at bounding box center [1092, 360] width 29 height 29
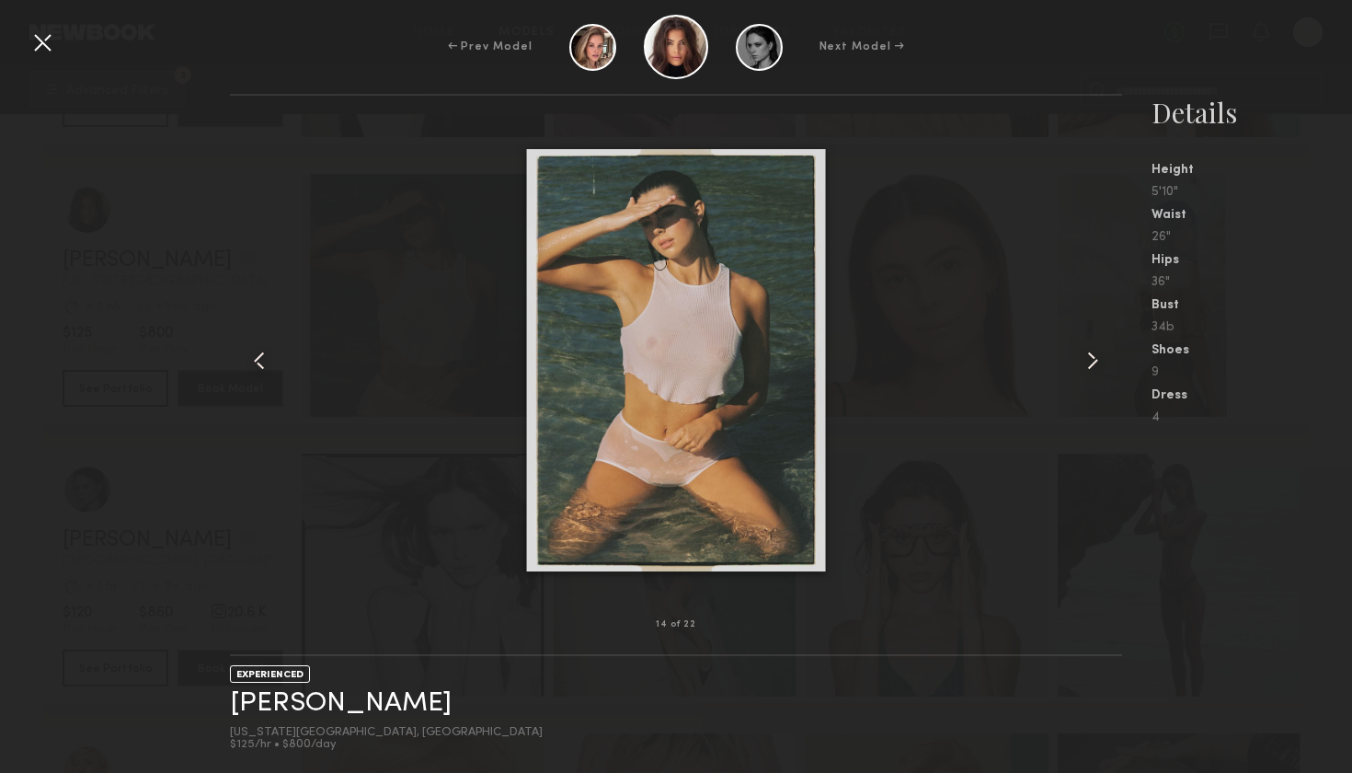
click at [1102, 362] on common-icon at bounding box center [1092, 360] width 29 height 29
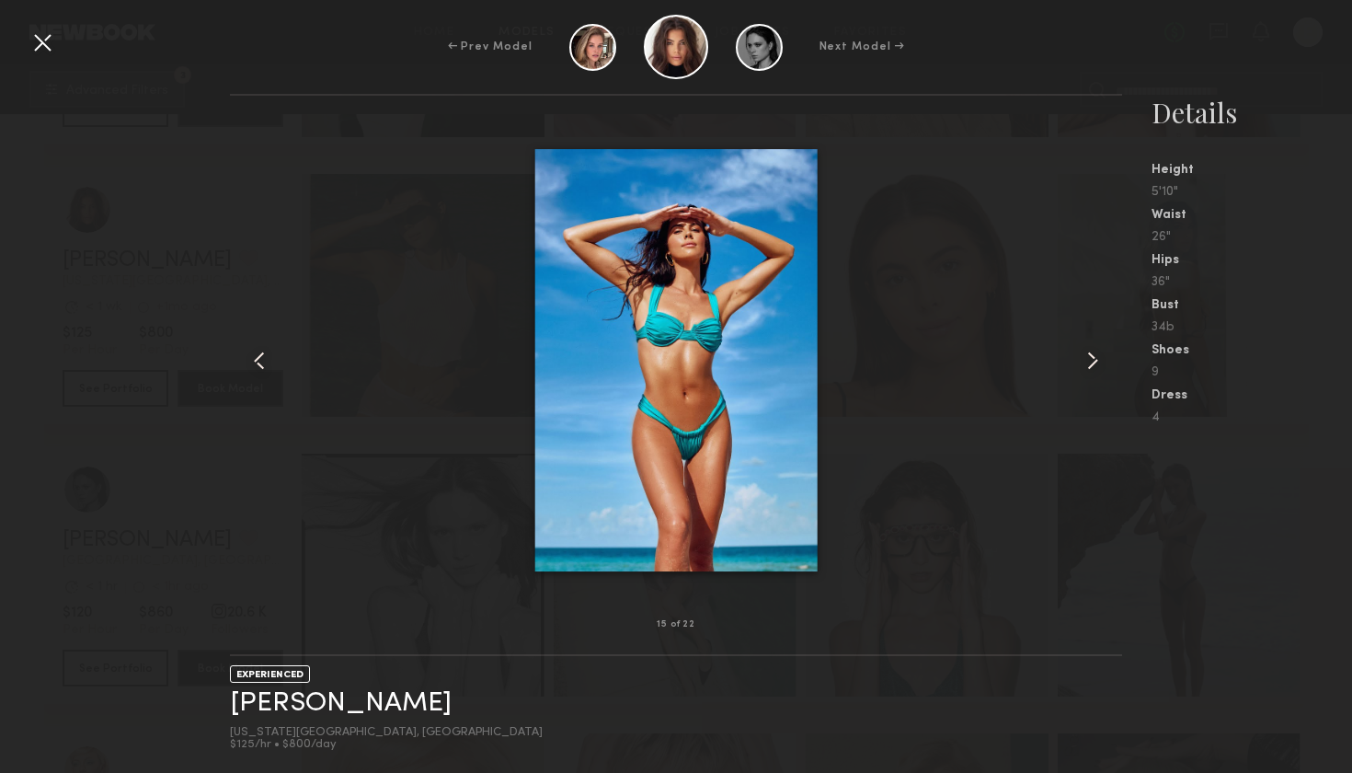
click at [1097, 372] on common-icon at bounding box center [1092, 360] width 29 height 29
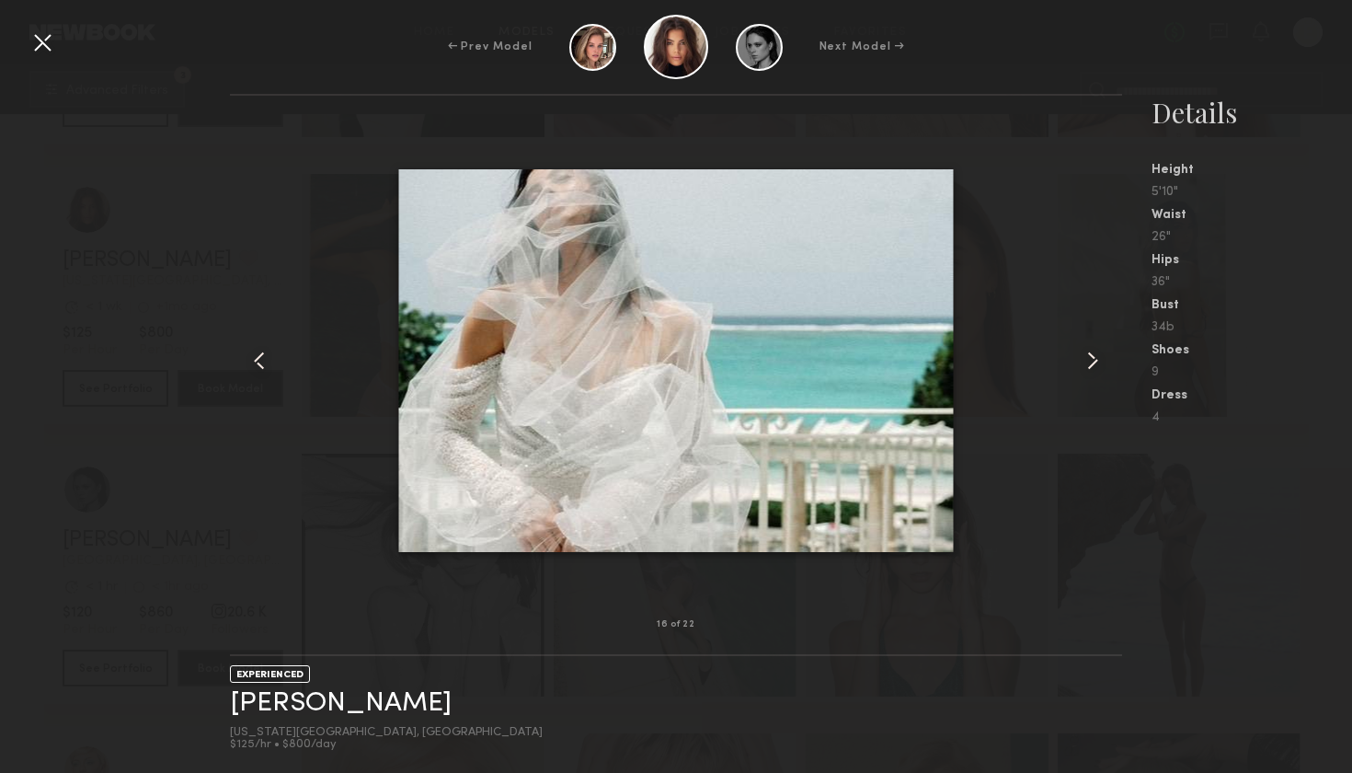
click at [1097, 372] on common-icon at bounding box center [1092, 360] width 29 height 29
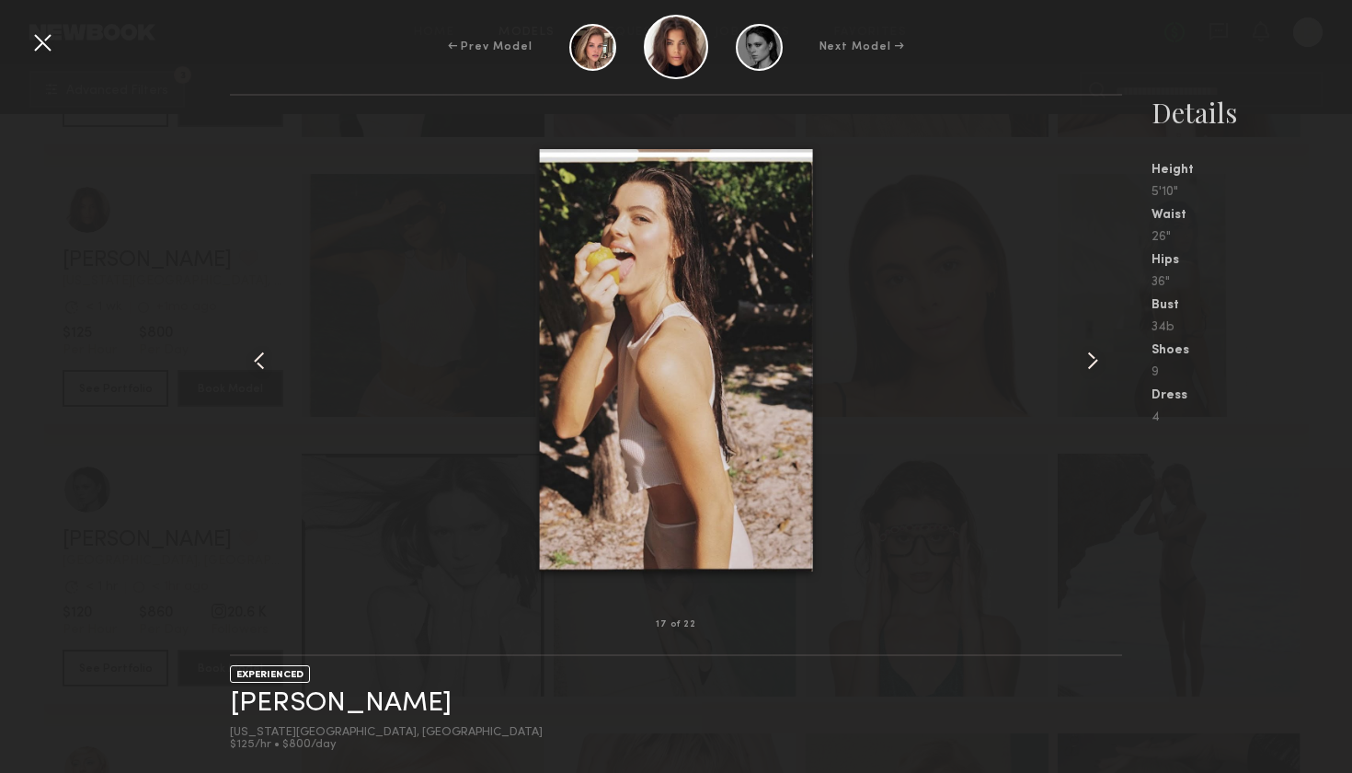
click at [1039, 264] on div at bounding box center [676, 360] width 892 height 470
click at [30, 40] on div at bounding box center [42, 42] width 29 height 29
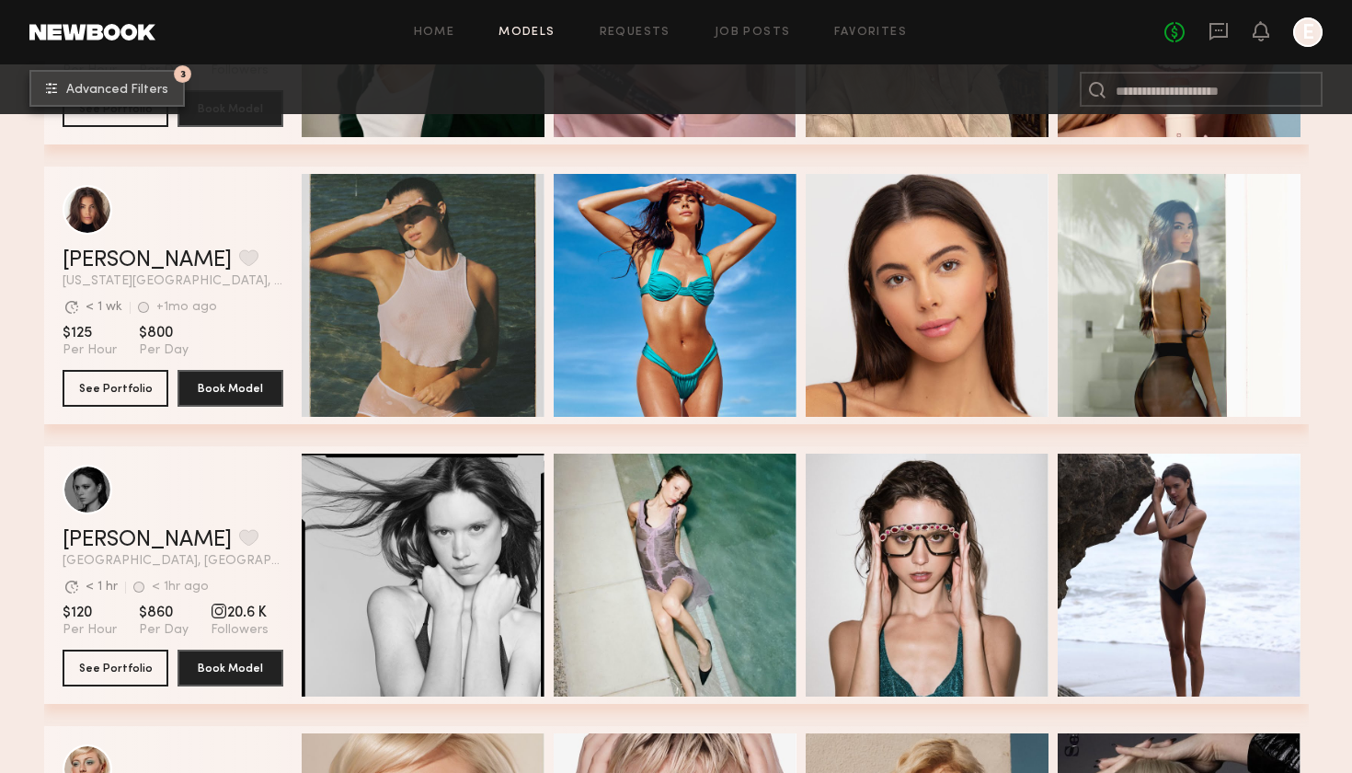
click at [104, 86] on span "Advanced Filters" at bounding box center [117, 90] width 102 height 13
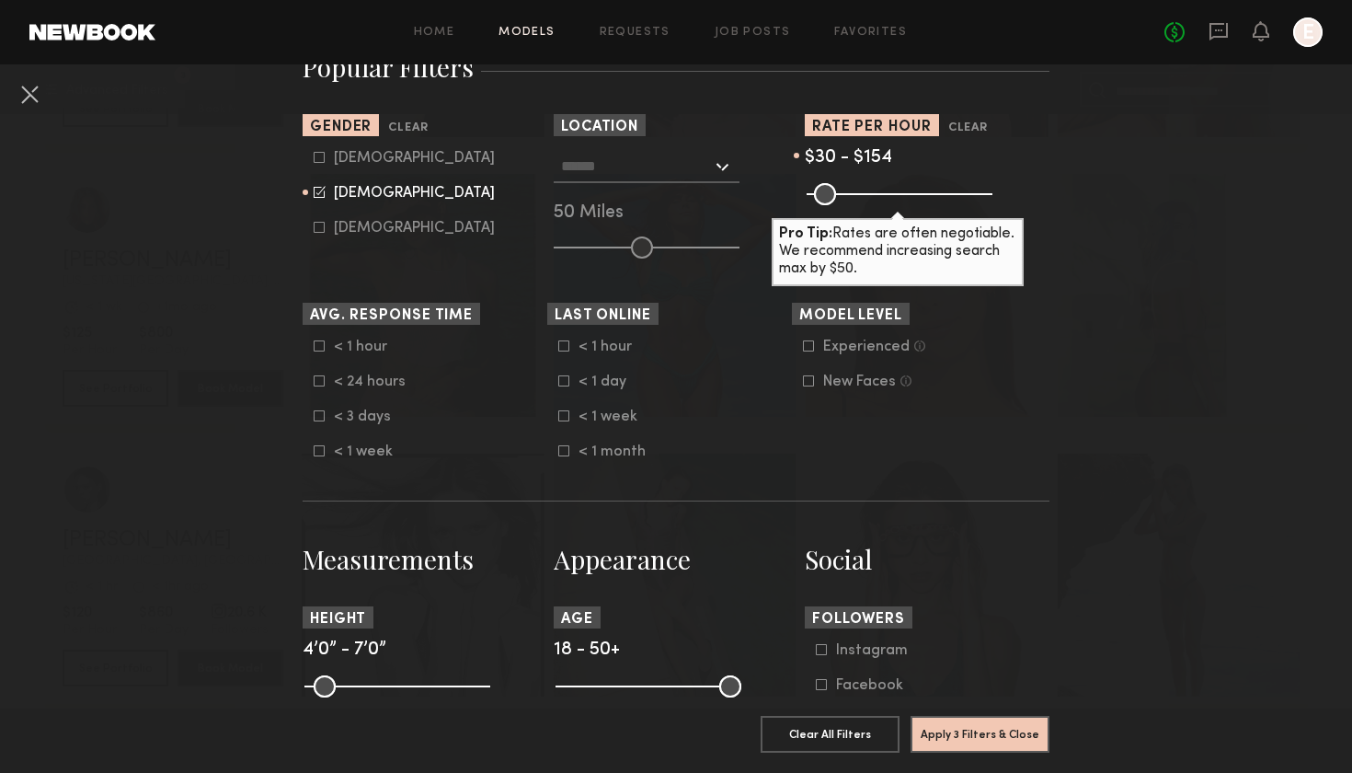
scroll to position [345, 0]
click at [637, 176] on input "text" at bounding box center [636, 164] width 151 height 31
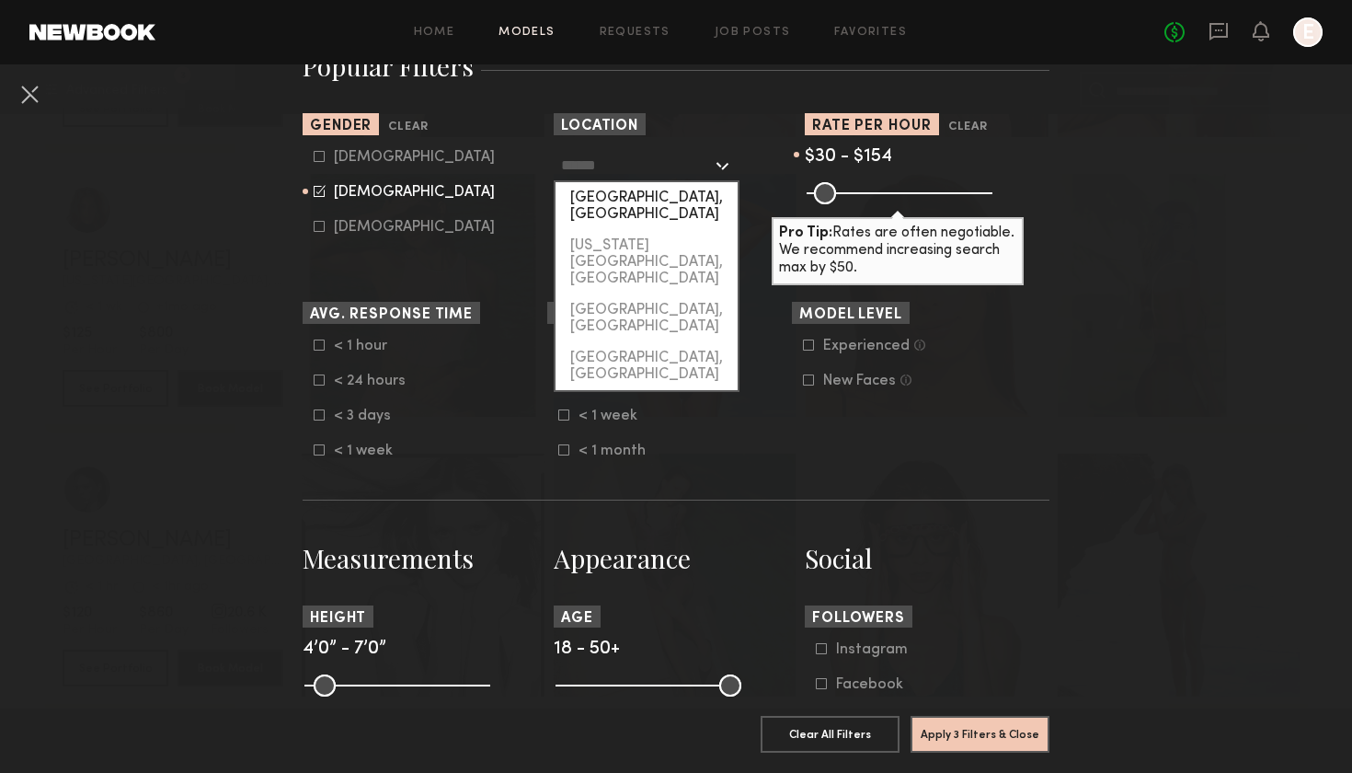
click at [640, 195] on div "[GEOGRAPHIC_DATA], [GEOGRAPHIC_DATA]" at bounding box center [647, 206] width 182 height 48
type input "**********"
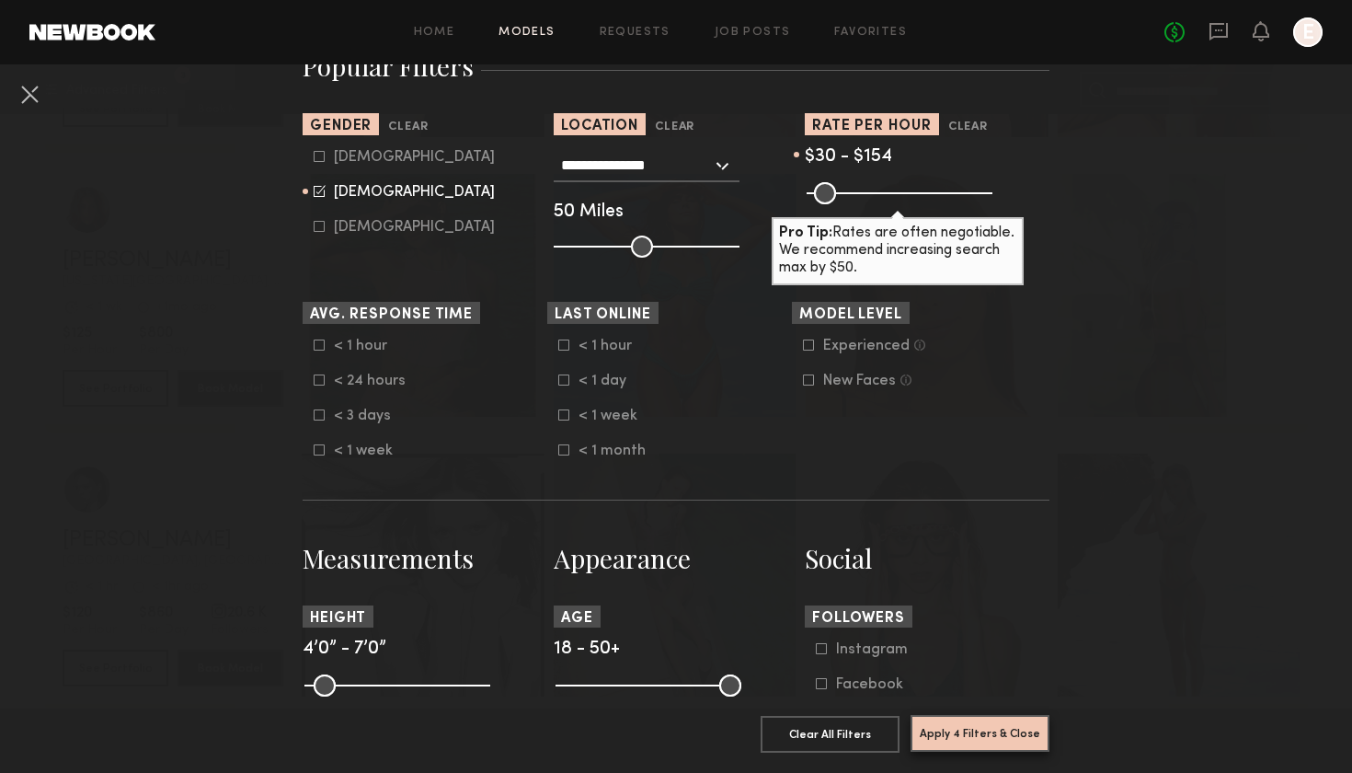
click at [1009, 742] on button "Apply 4 Filters & Close" at bounding box center [980, 733] width 139 height 37
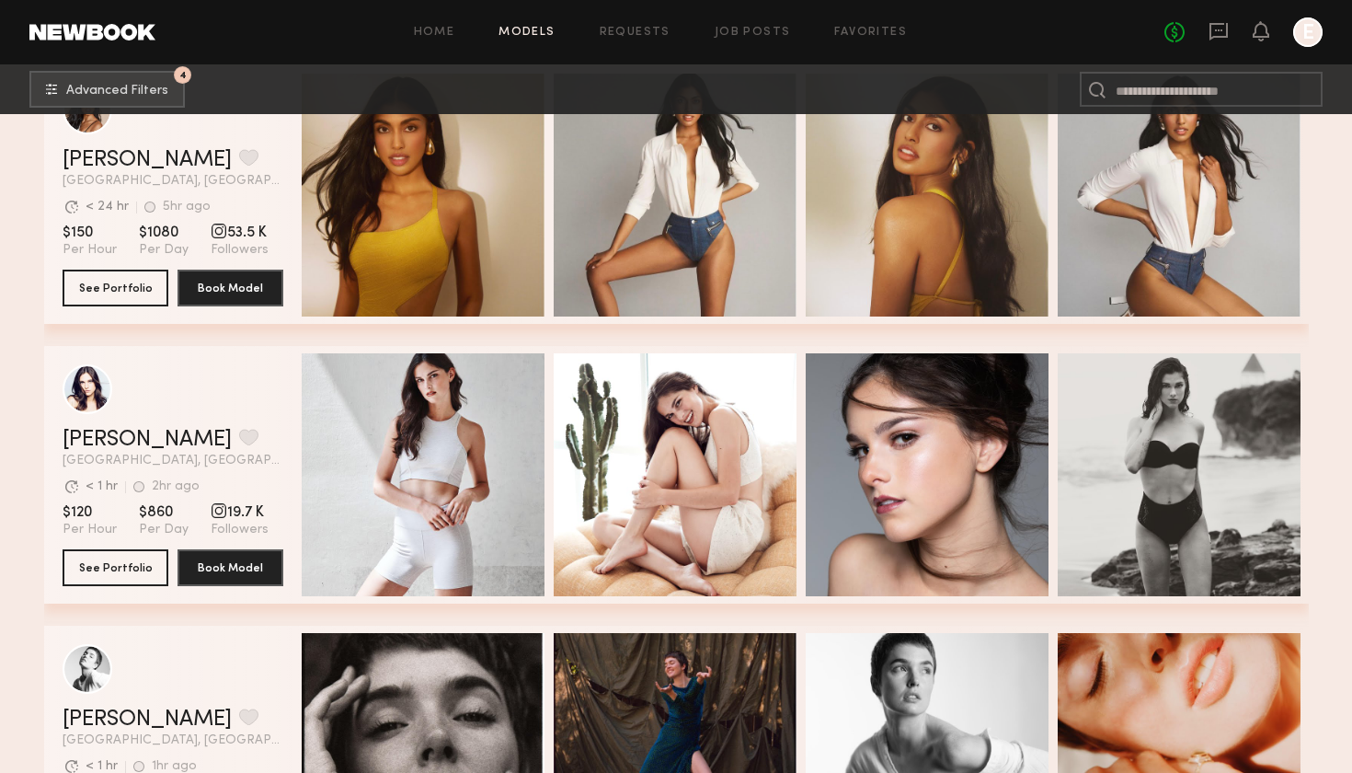
scroll to position [4568, 0]
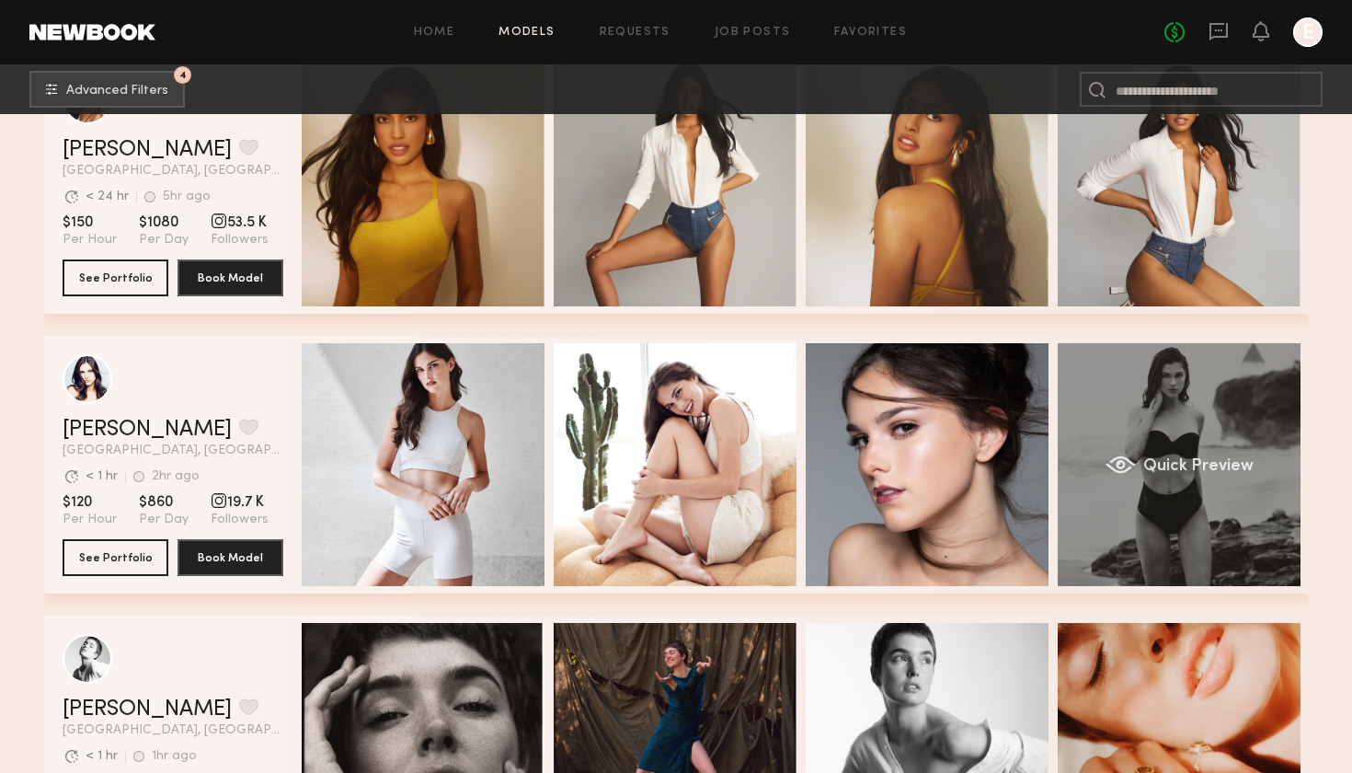
click at [1219, 469] on span "Quick Preview" at bounding box center [1197, 466] width 110 height 17
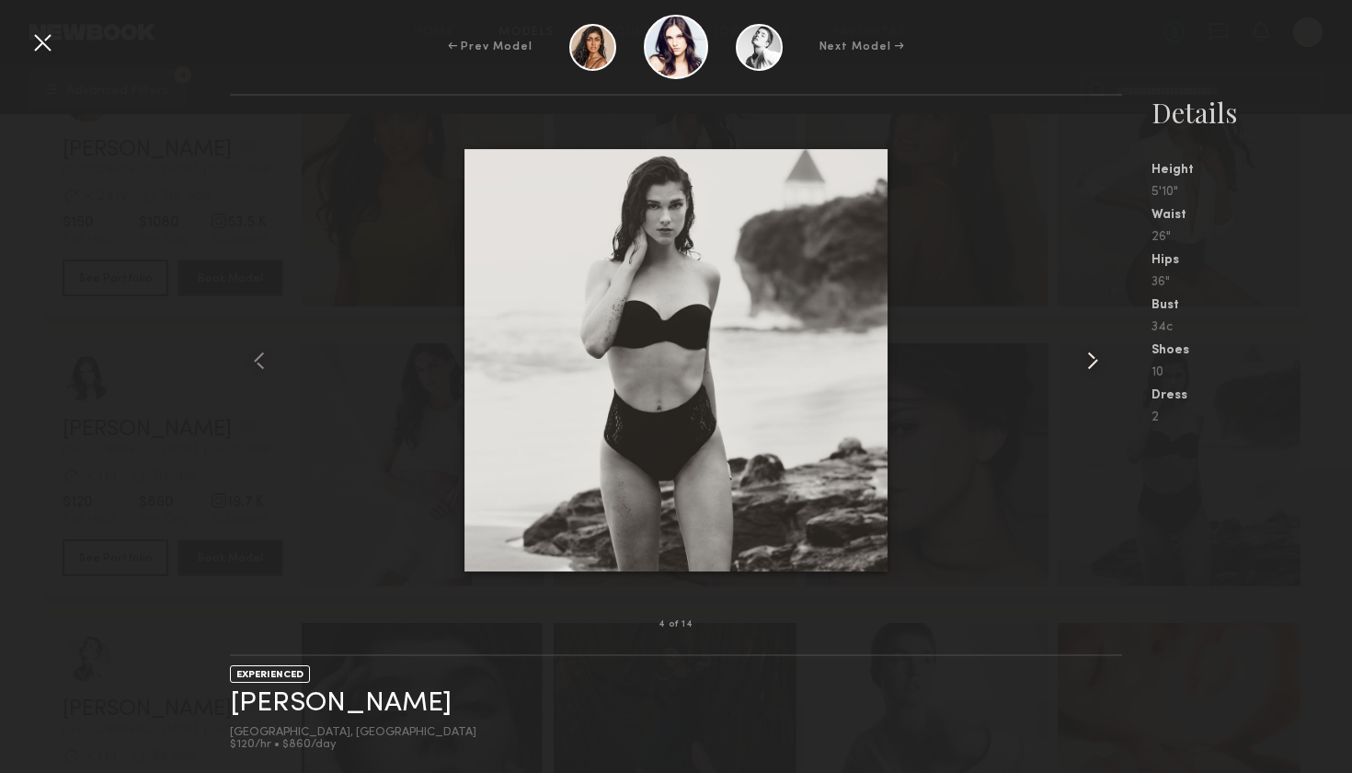
click at [1082, 346] on common-icon at bounding box center [1092, 360] width 29 height 29
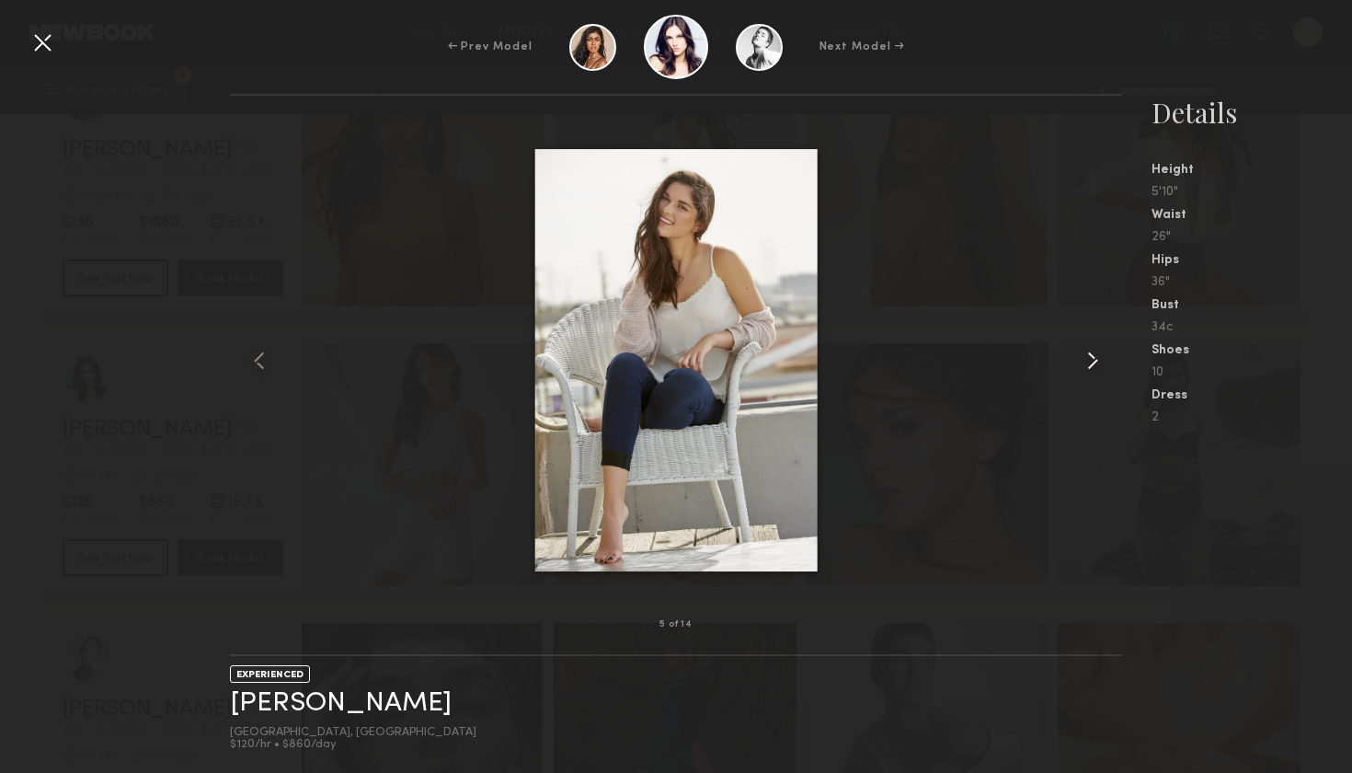
click at [1082, 346] on common-icon at bounding box center [1092, 360] width 29 height 29
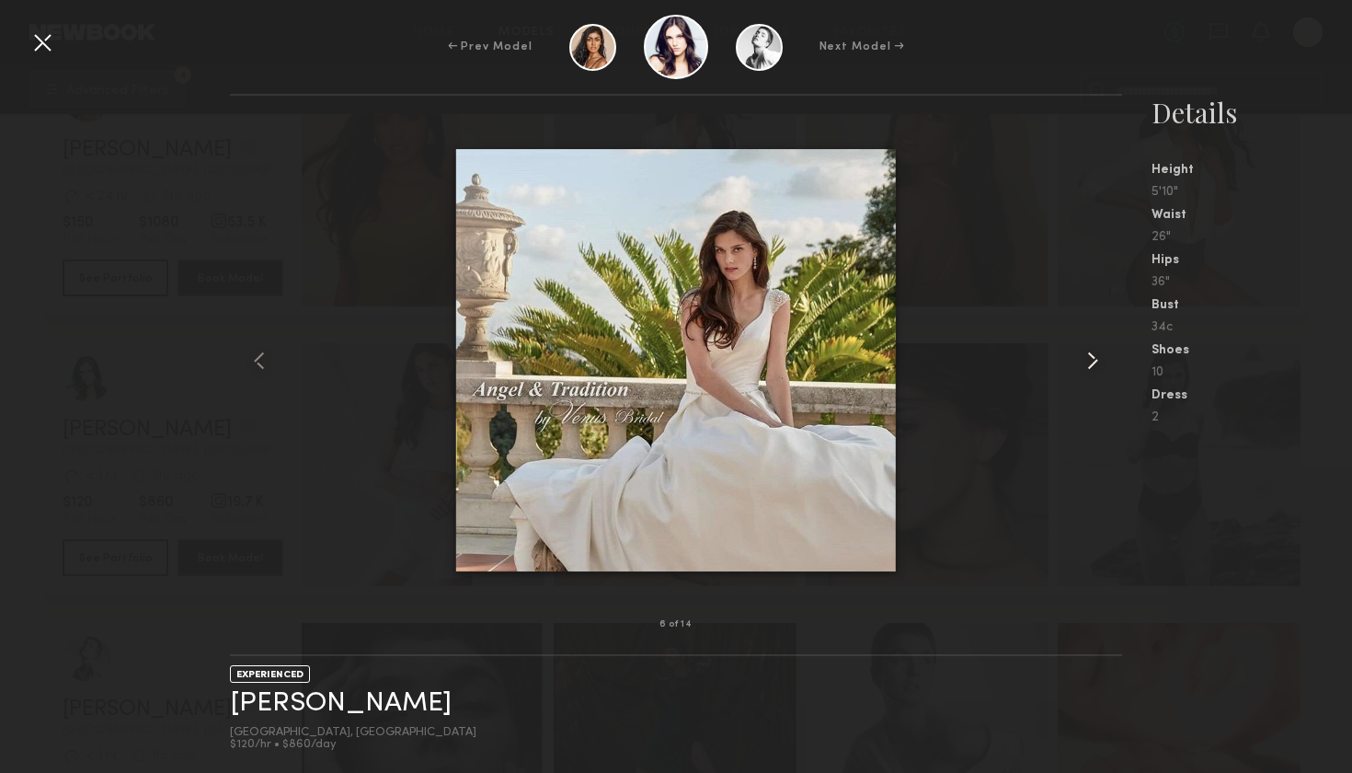
click at [1082, 346] on common-icon at bounding box center [1092, 360] width 29 height 29
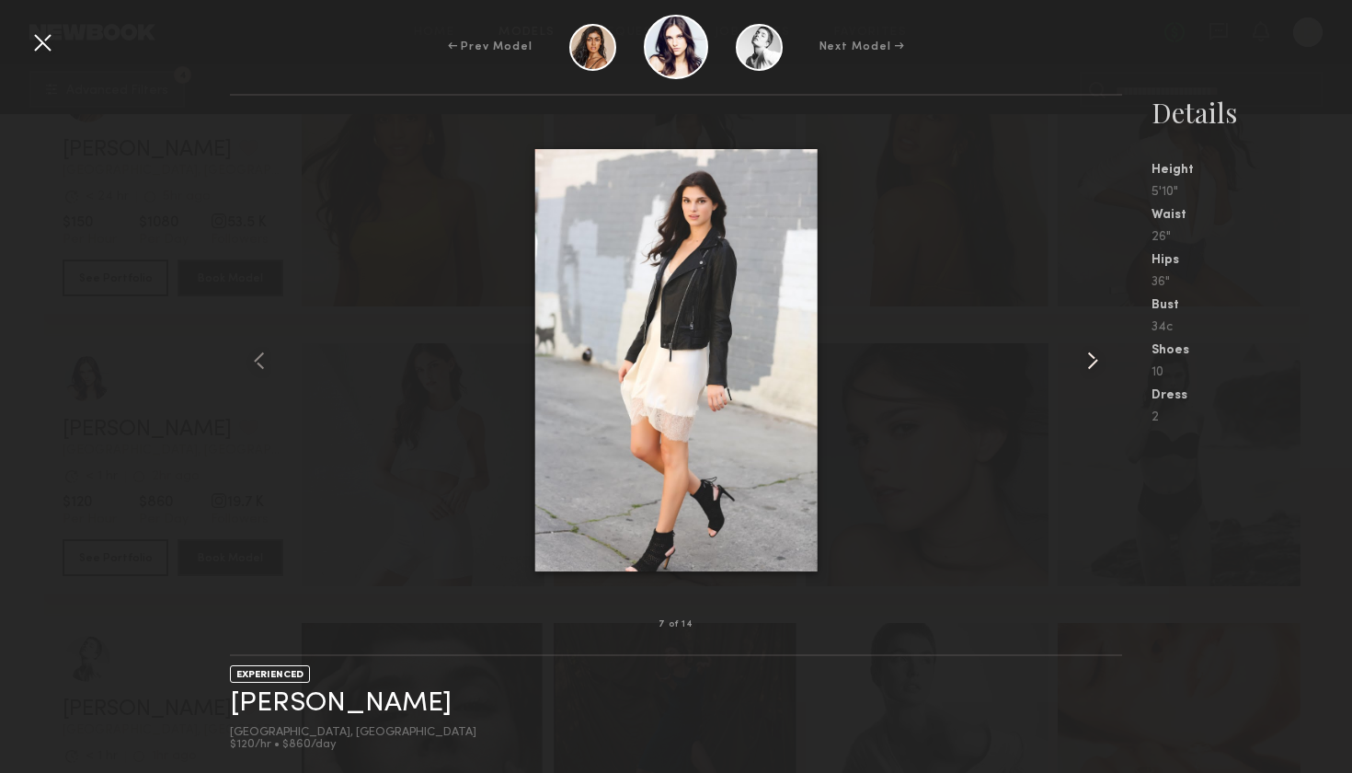
click at [1082, 346] on common-icon at bounding box center [1092, 360] width 29 height 29
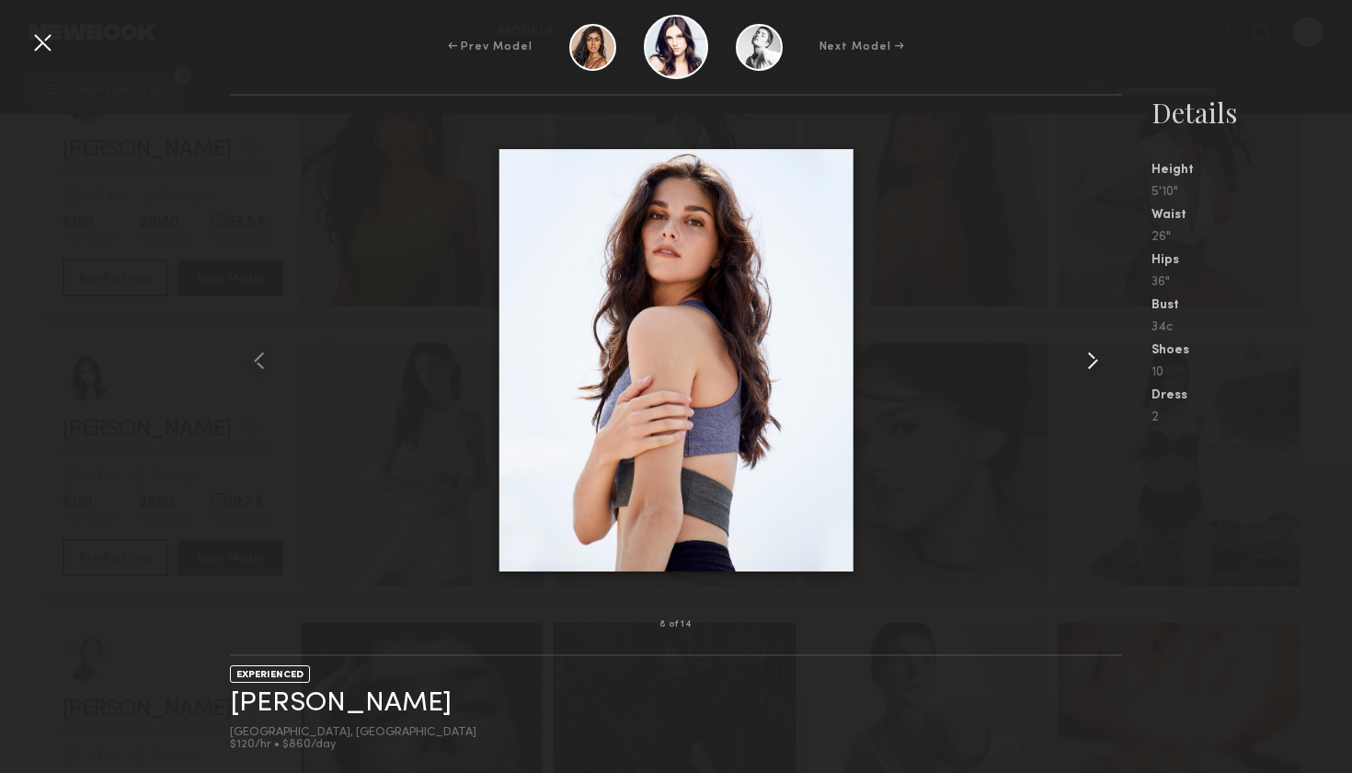
click at [1082, 346] on common-icon at bounding box center [1092, 360] width 29 height 29
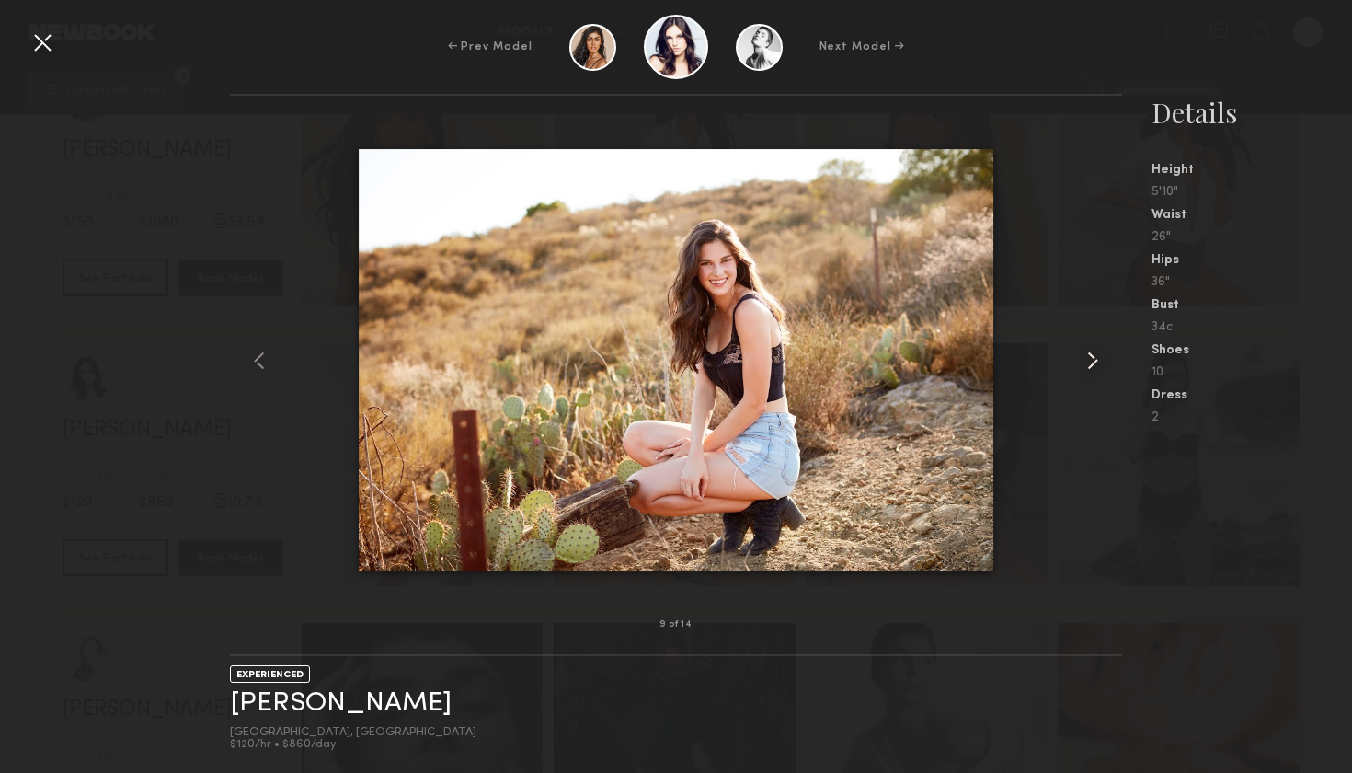
click at [1082, 346] on common-icon at bounding box center [1092, 360] width 29 height 29
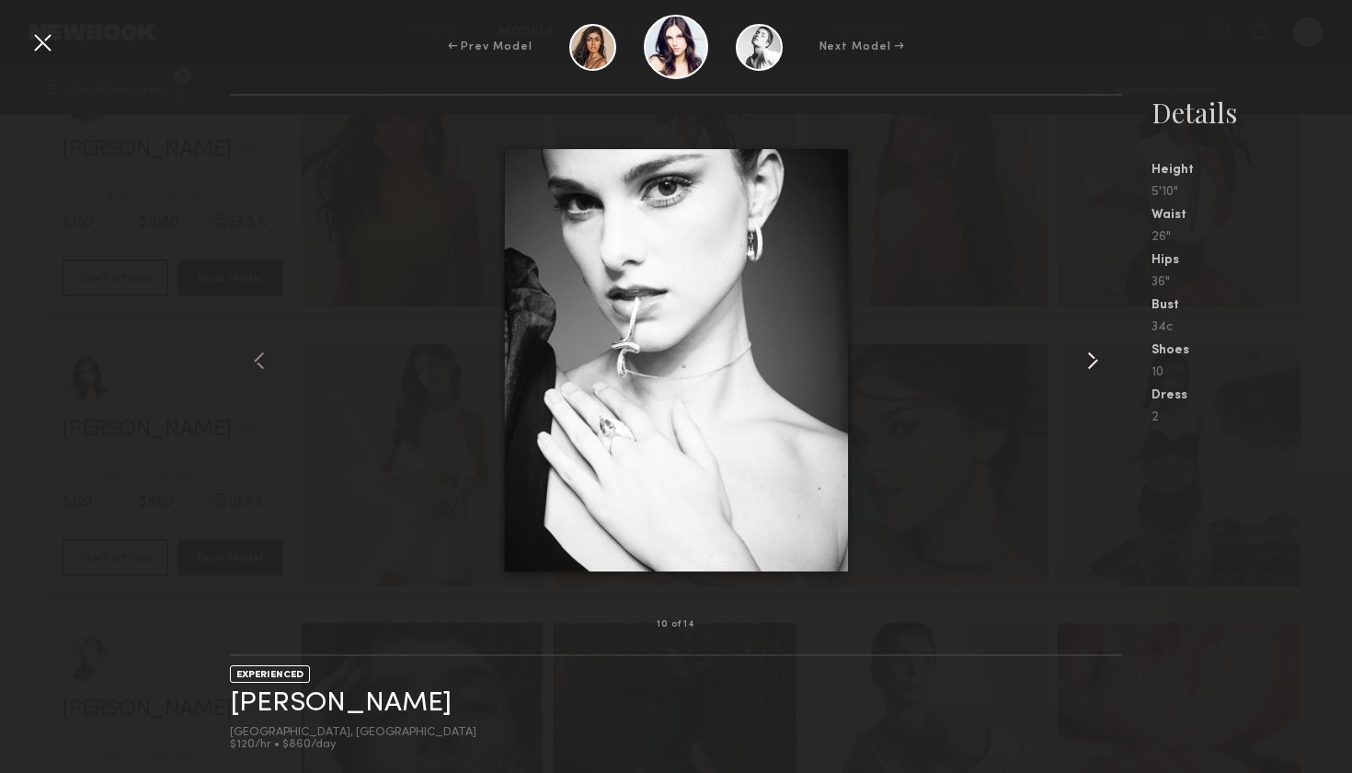
click at [1082, 346] on common-icon at bounding box center [1092, 360] width 29 height 29
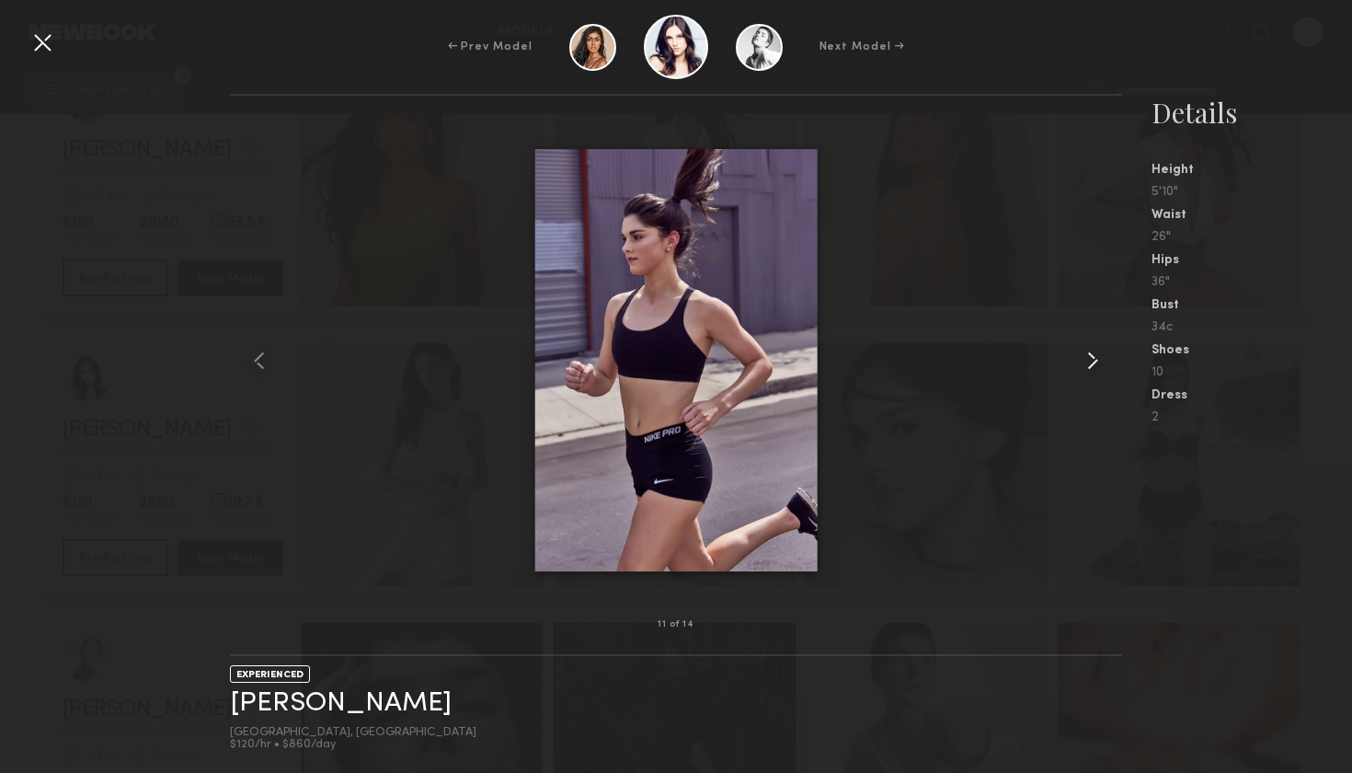
click at [1082, 346] on common-icon at bounding box center [1092, 360] width 29 height 29
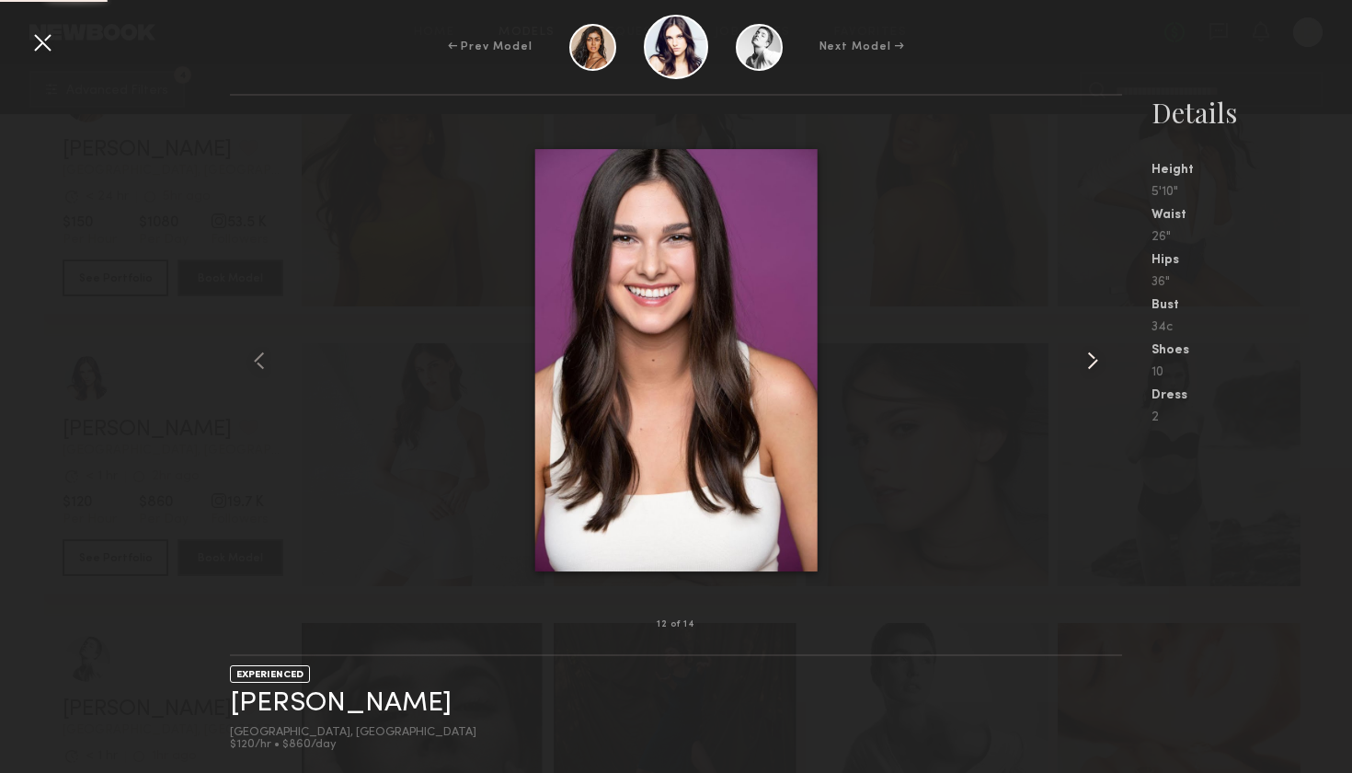
click at [1082, 346] on common-icon at bounding box center [1092, 360] width 29 height 29
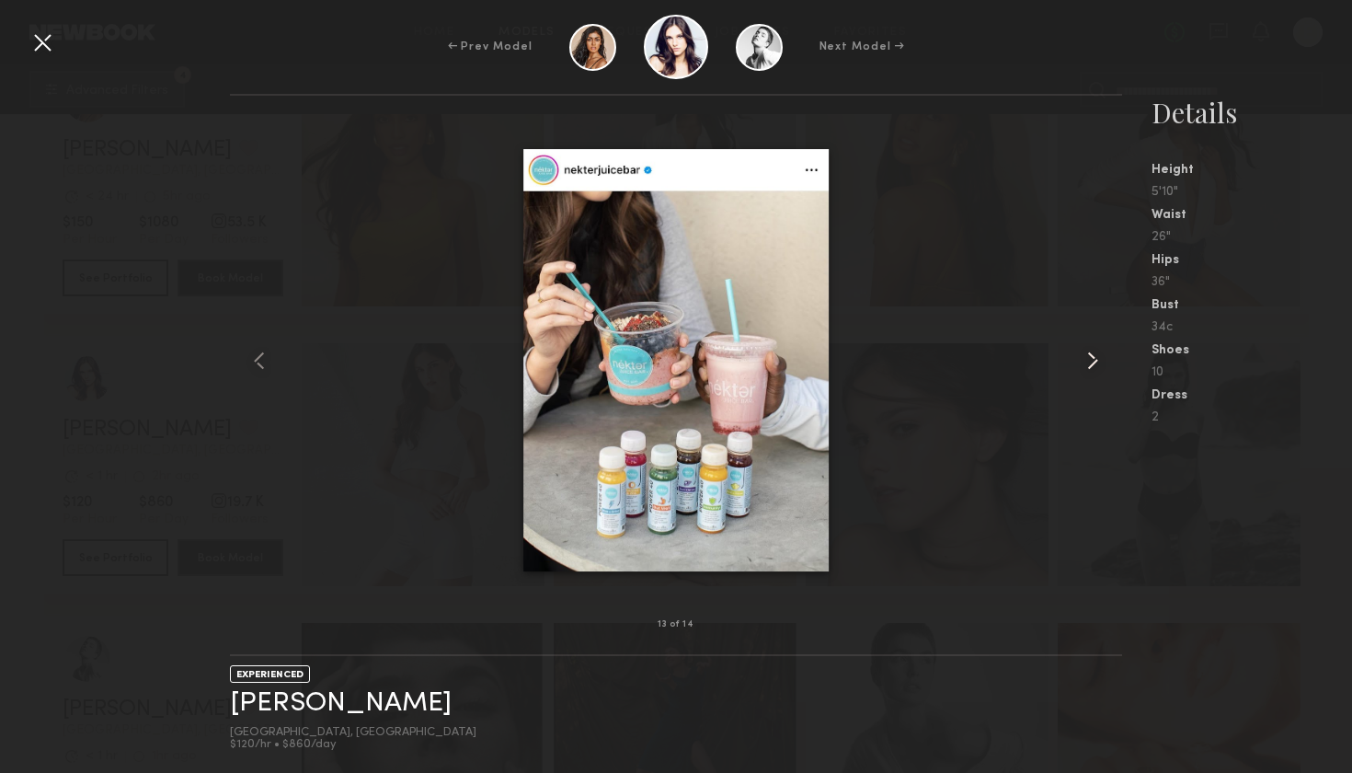
click at [1082, 346] on common-icon at bounding box center [1092, 360] width 29 height 29
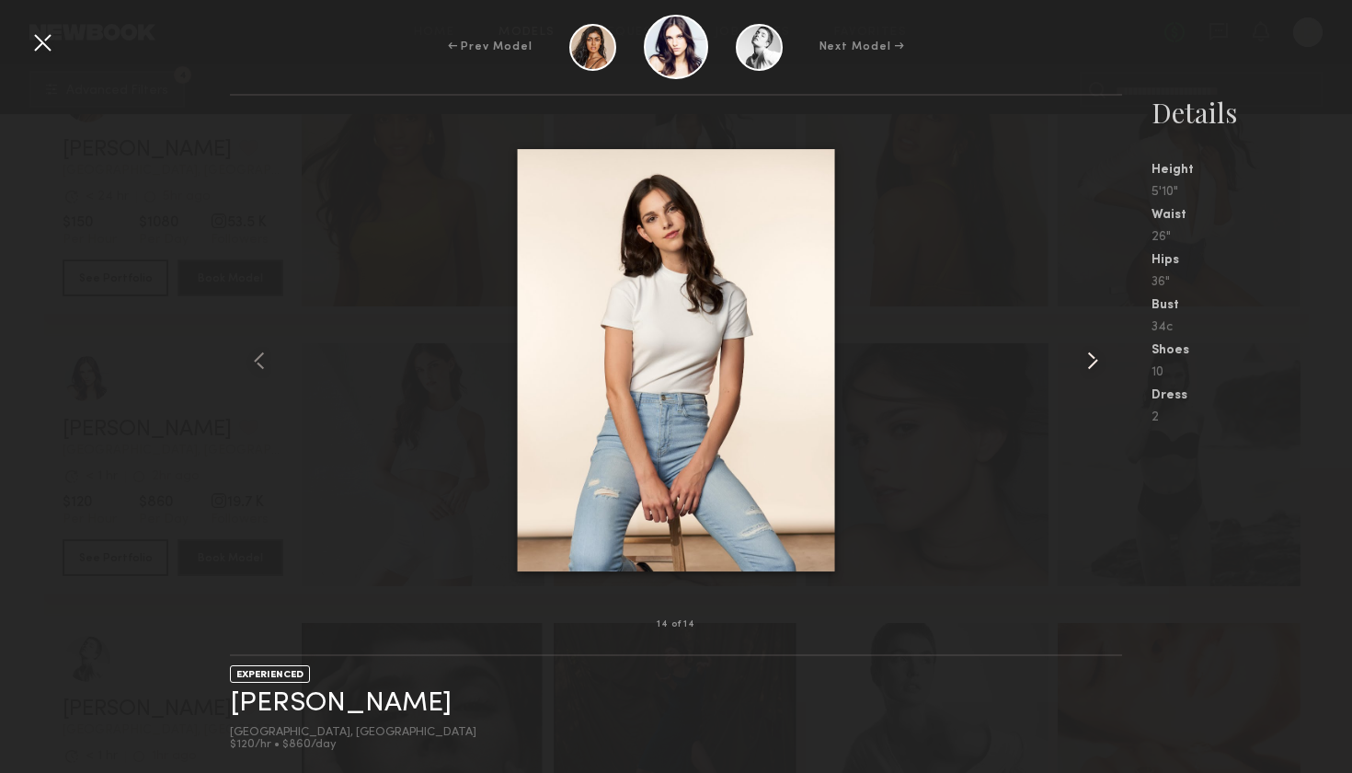
click at [1082, 346] on common-icon at bounding box center [1092, 360] width 29 height 29
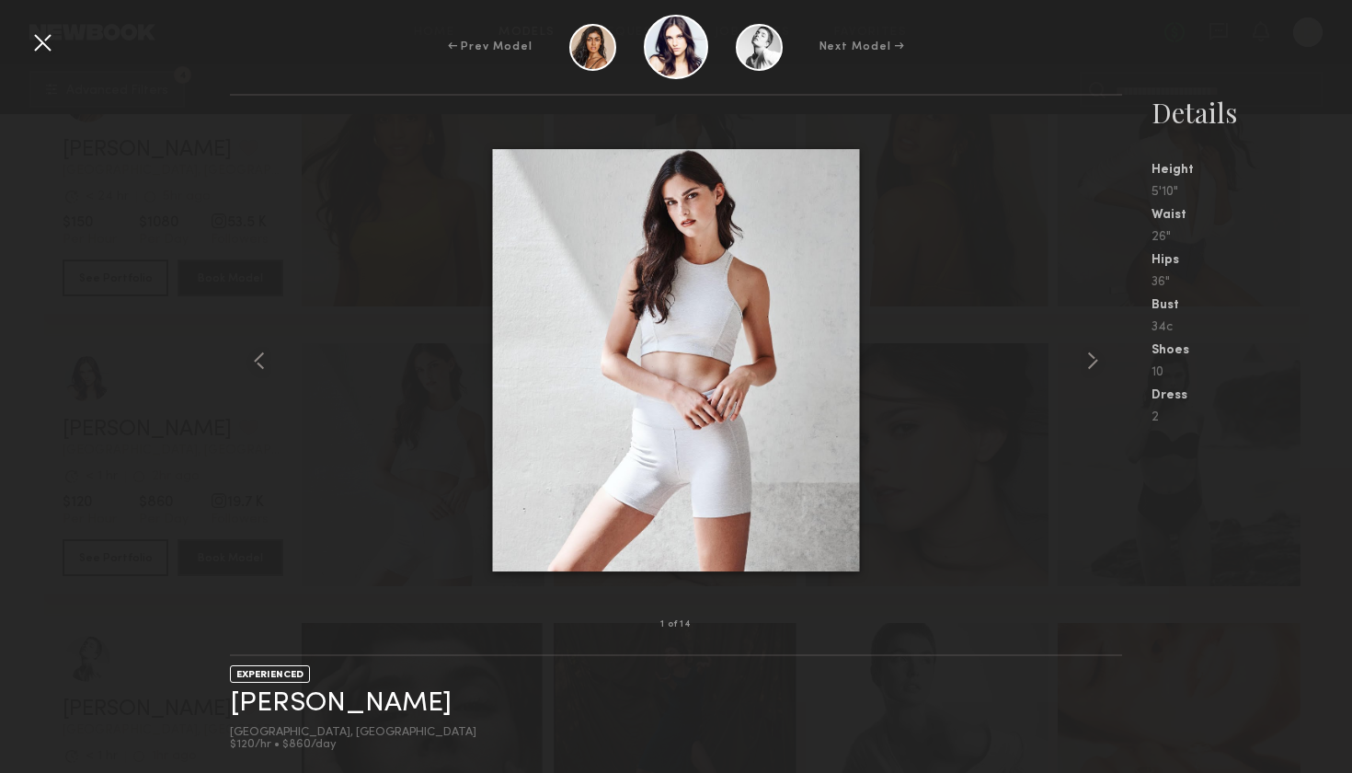
click at [40, 32] on div at bounding box center [42, 42] width 29 height 29
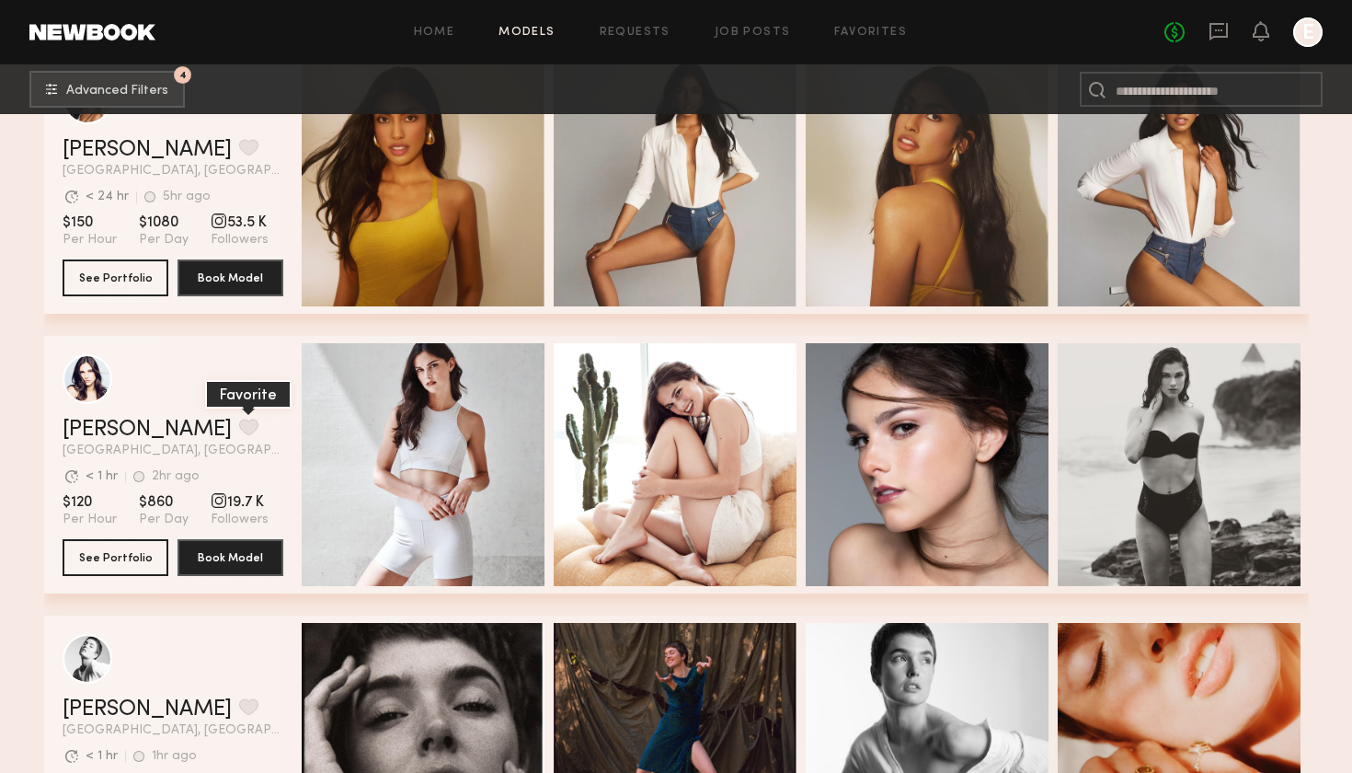
click at [239, 423] on button "grid" at bounding box center [248, 427] width 19 height 17
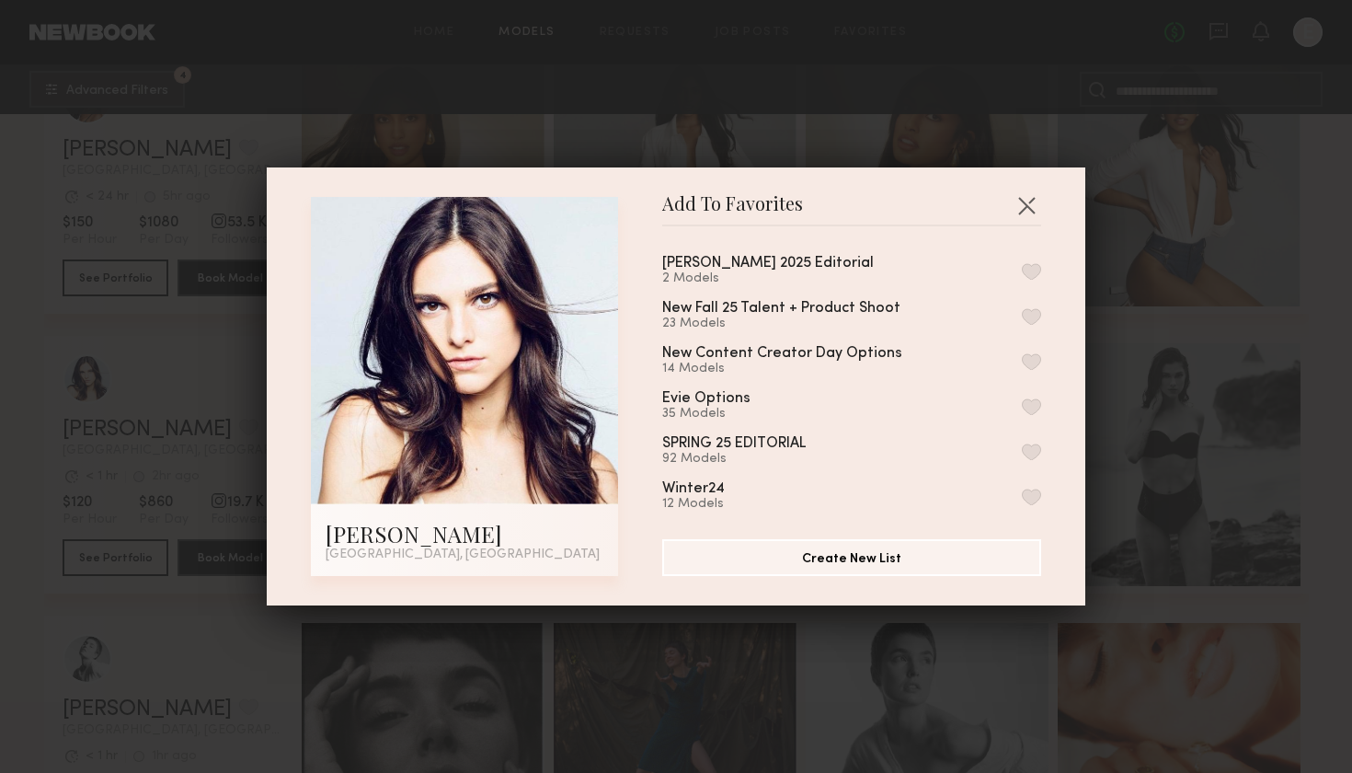
click at [888, 263] on div "Evie Winter 2025 Editorial 2 Models" at bounding box center [851, 271] width 379 height 30
click at [1027, 271] on button "button" at bounding box center [1031, 271] width 19 height 17
click at [1025, 203] on button "button" at bounding box center [1026, 204] width 29 height 29
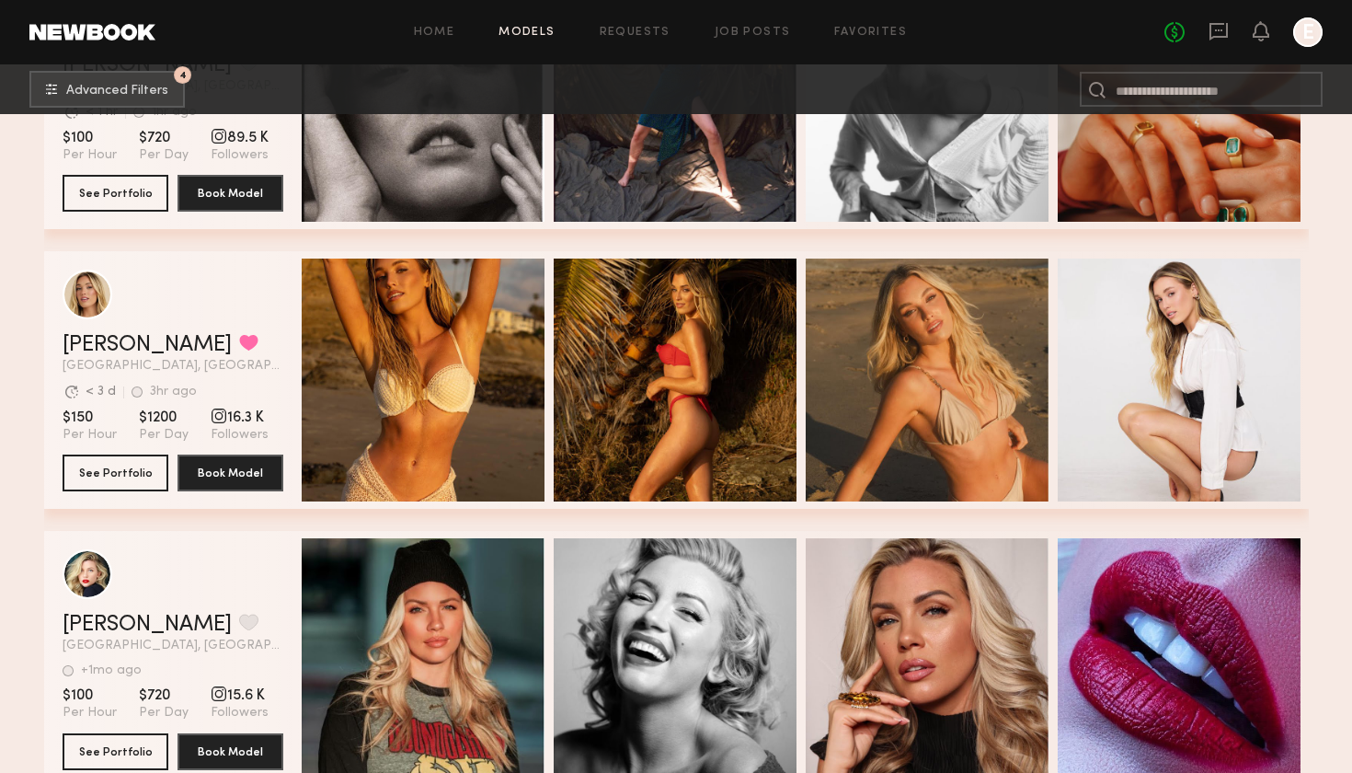
scroll to position [5217, 0]
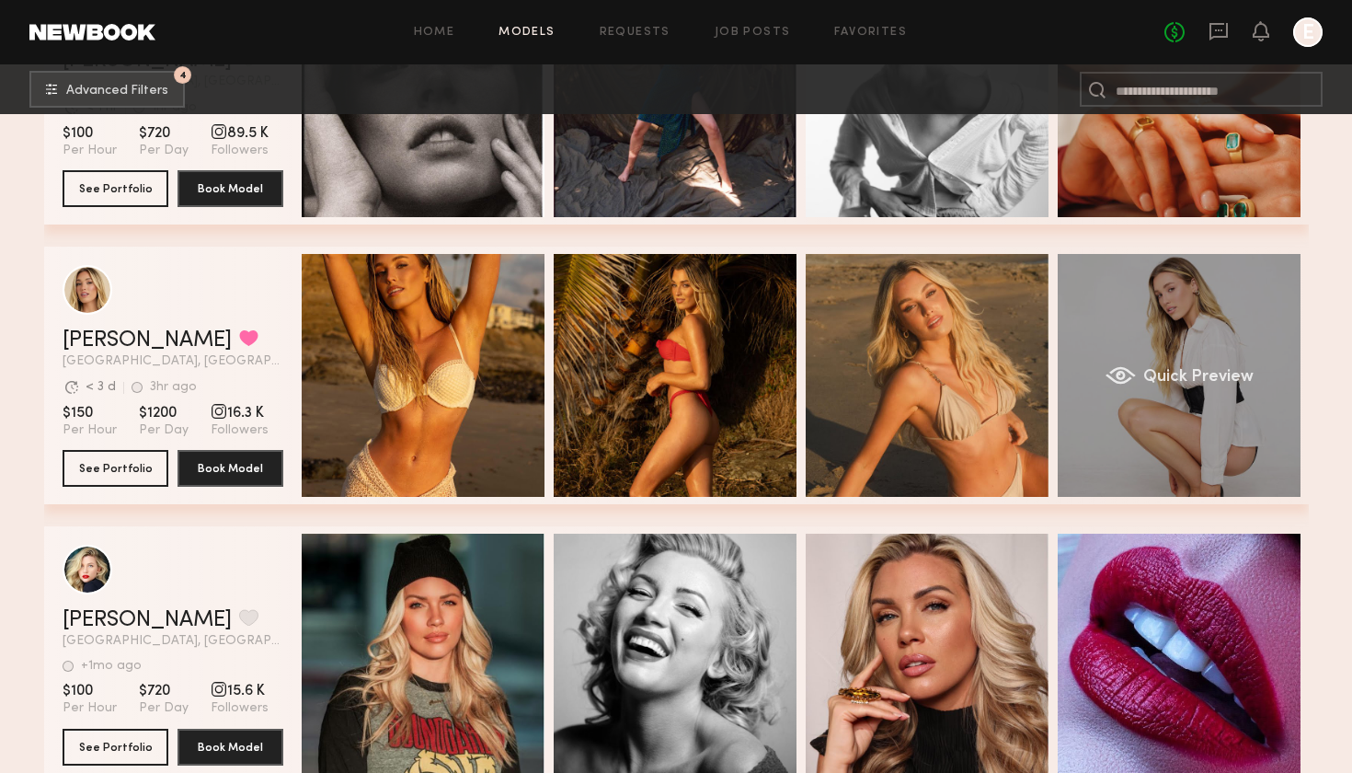
click at [1246, 375] on span "Quick Preview" at bounding box center [1197, 377] width 110 height 17
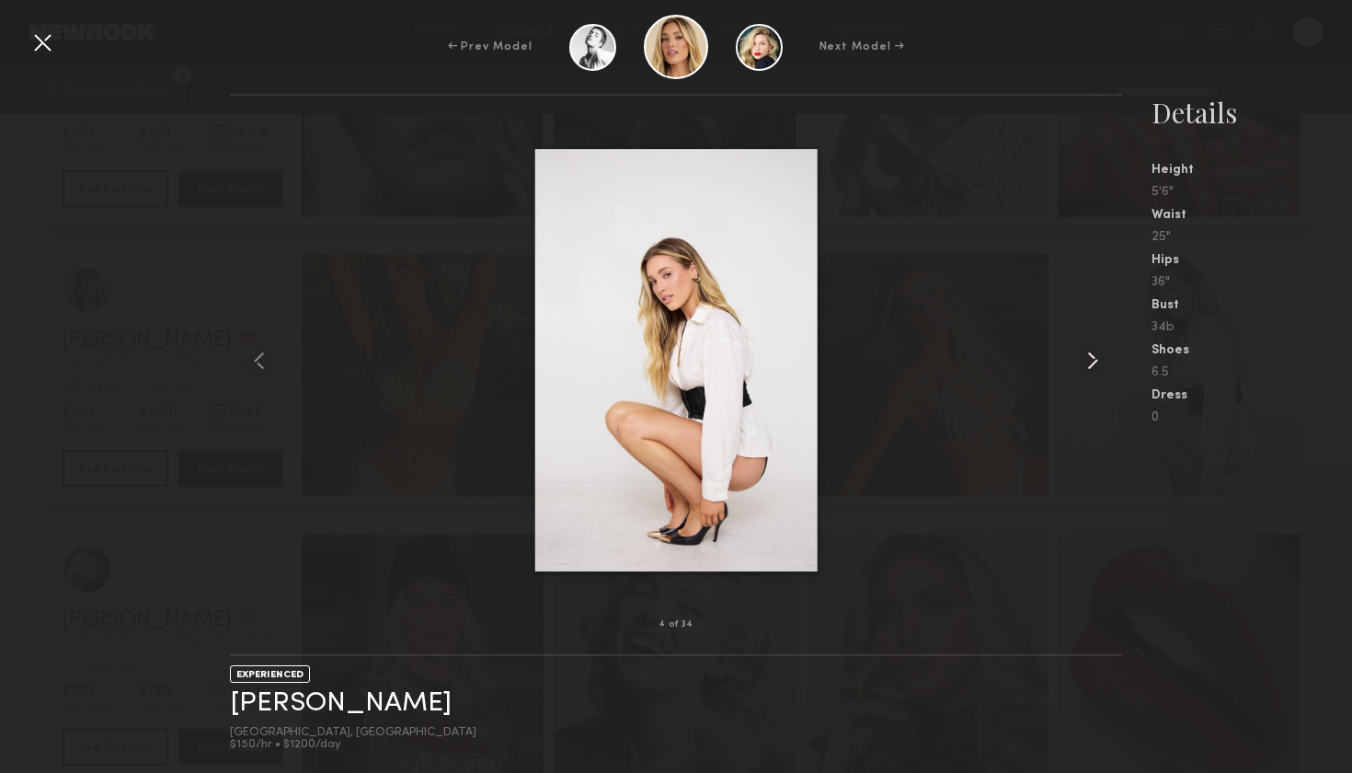
click at [1095, 367] on common-icon at bounding box center [1092, 360] width 29 height 29
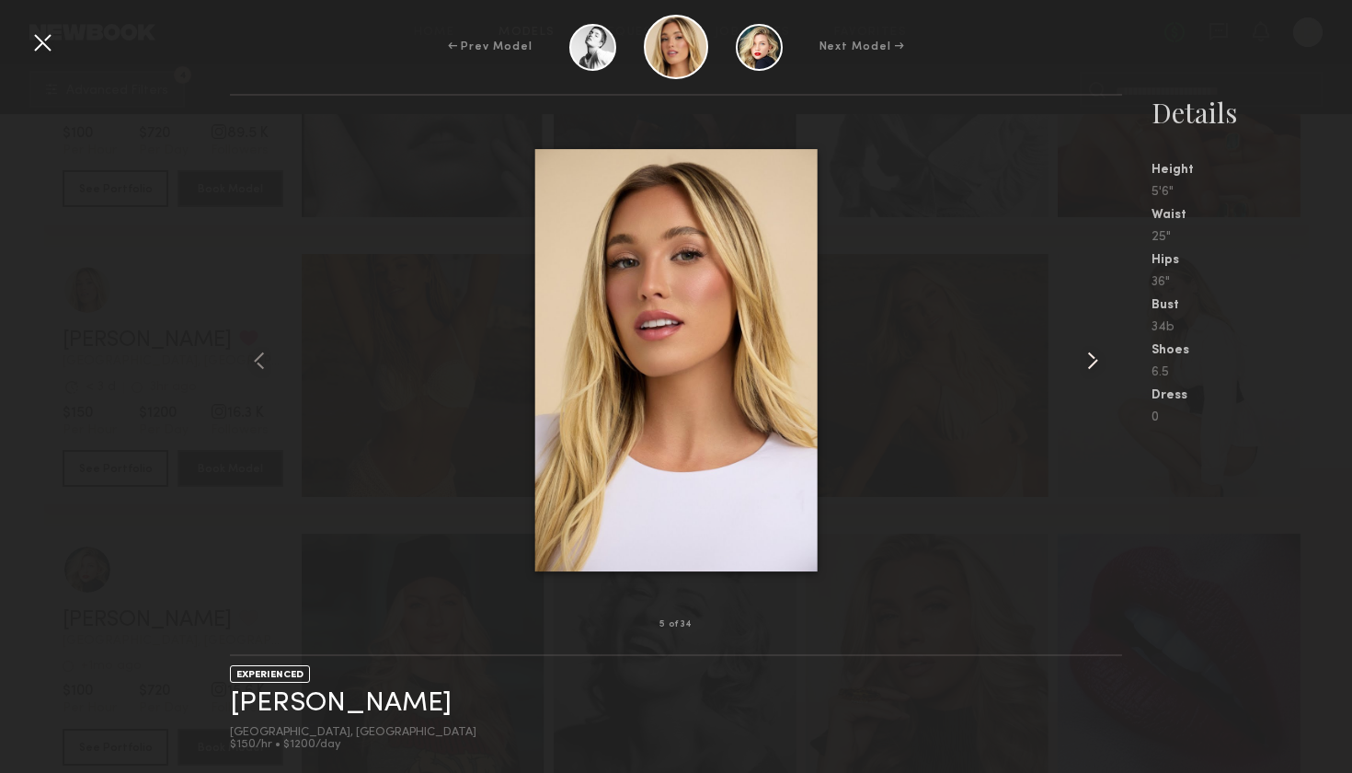
click at [1095, 367] on common-icon at bounding box center [1092, 360] width 29 height 29
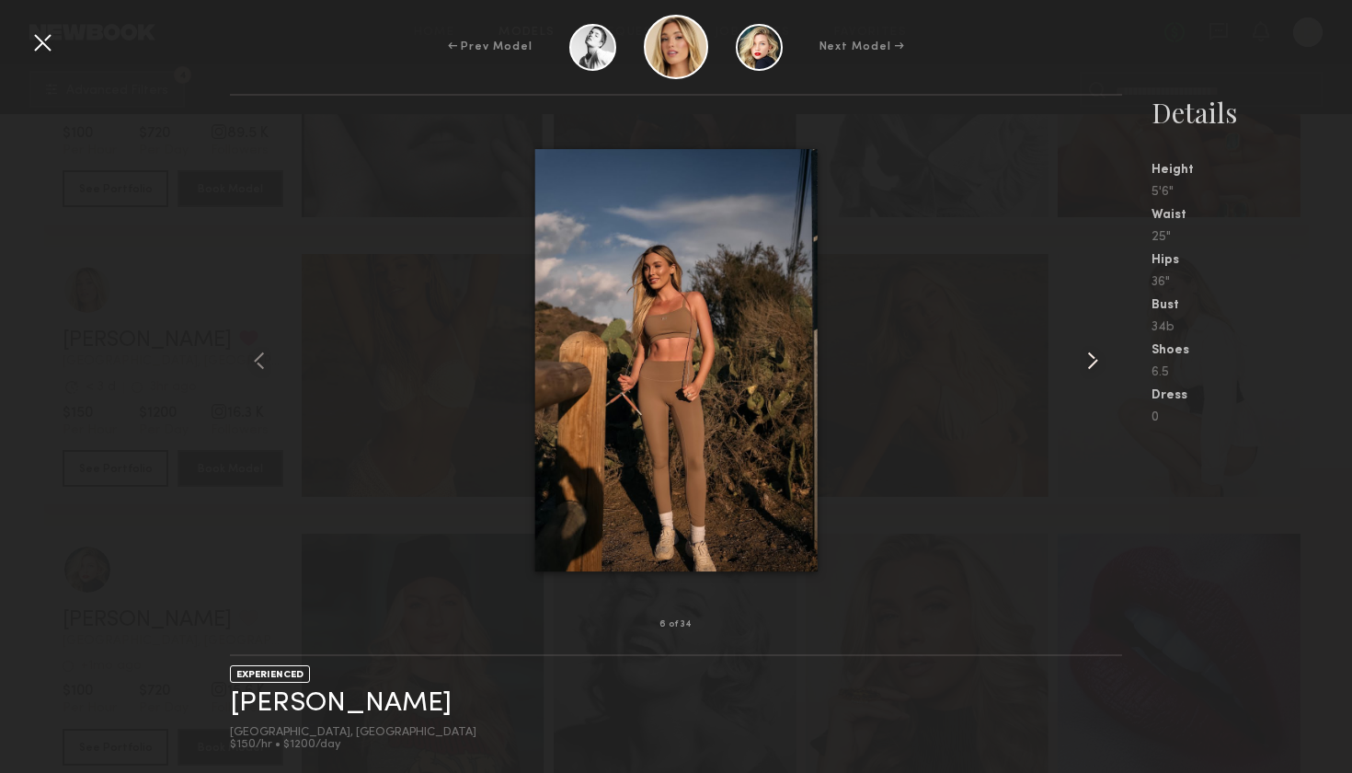
click at [1095, 367] on common-icon at bounding box center [1092, 360] width 29 height 29
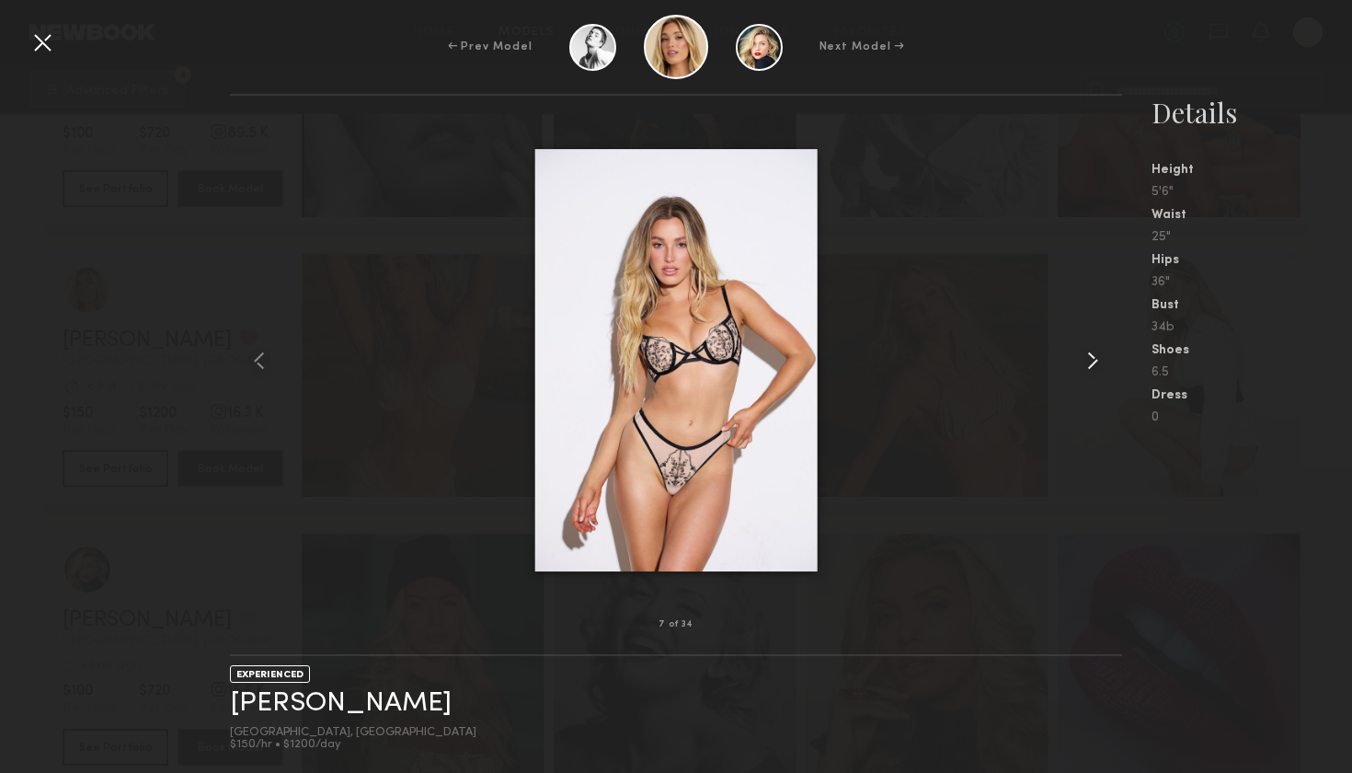
click at [1095, 367] on common-icon at bounding box center [1092, 360] width 29 height 29
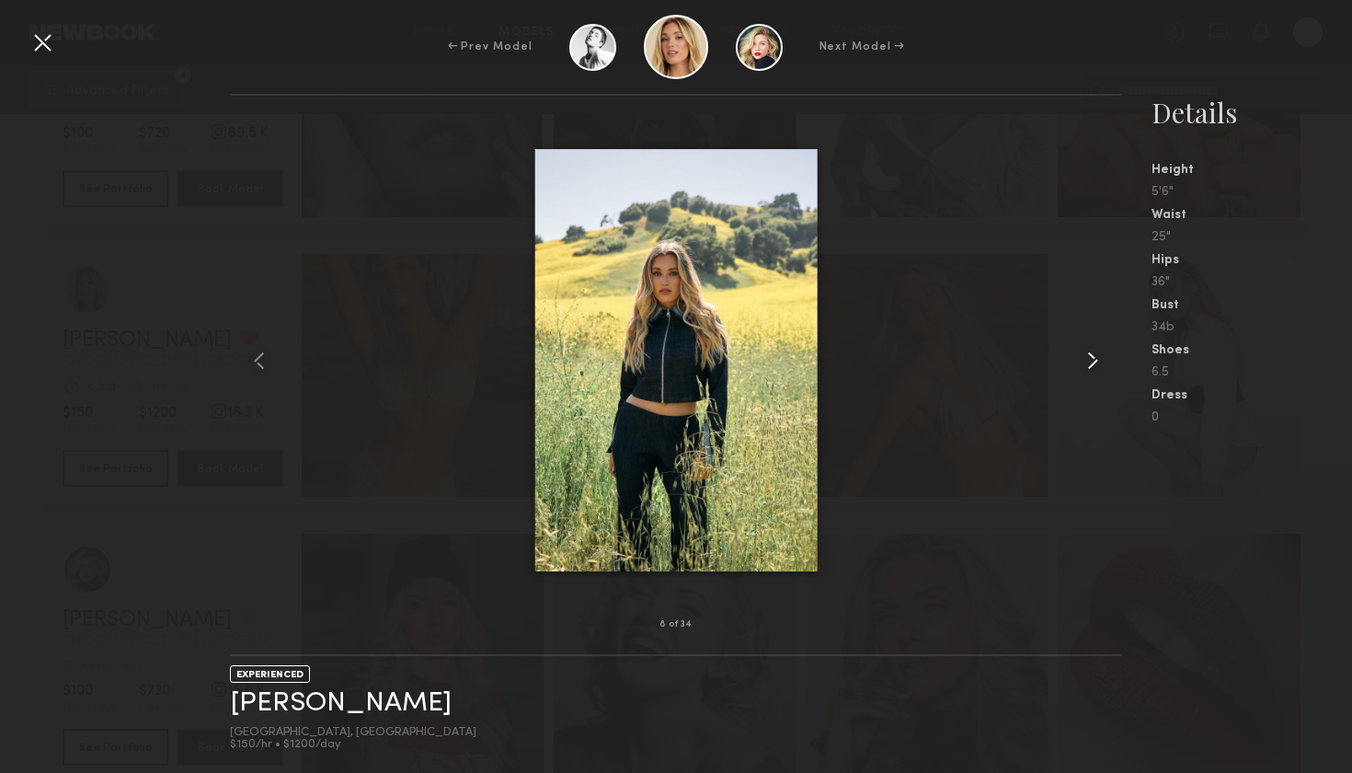
click at [1095, 367] on common-icon at bounding box center [1092, 360] width 29 height 29
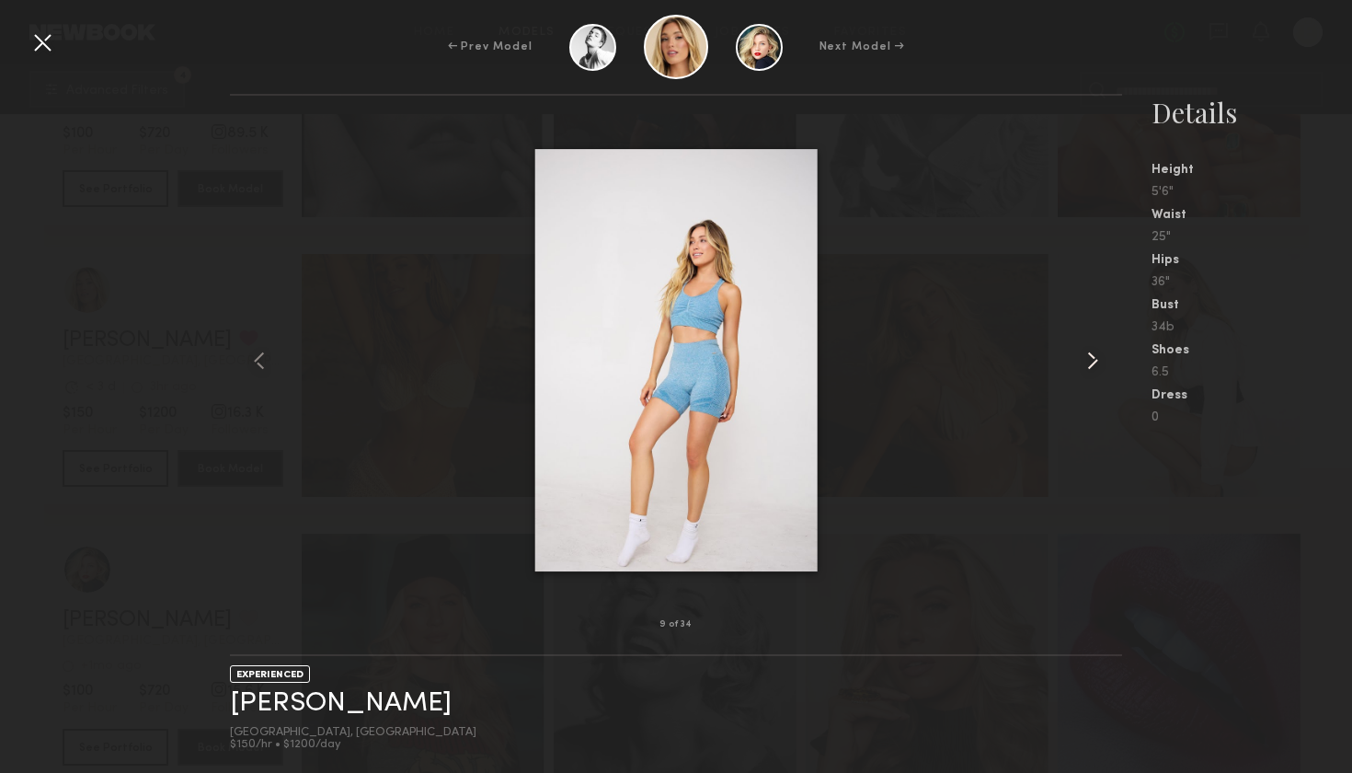
click at [1095, 367] on common-icon at bounding box center [1092, 360] width 29 height 29
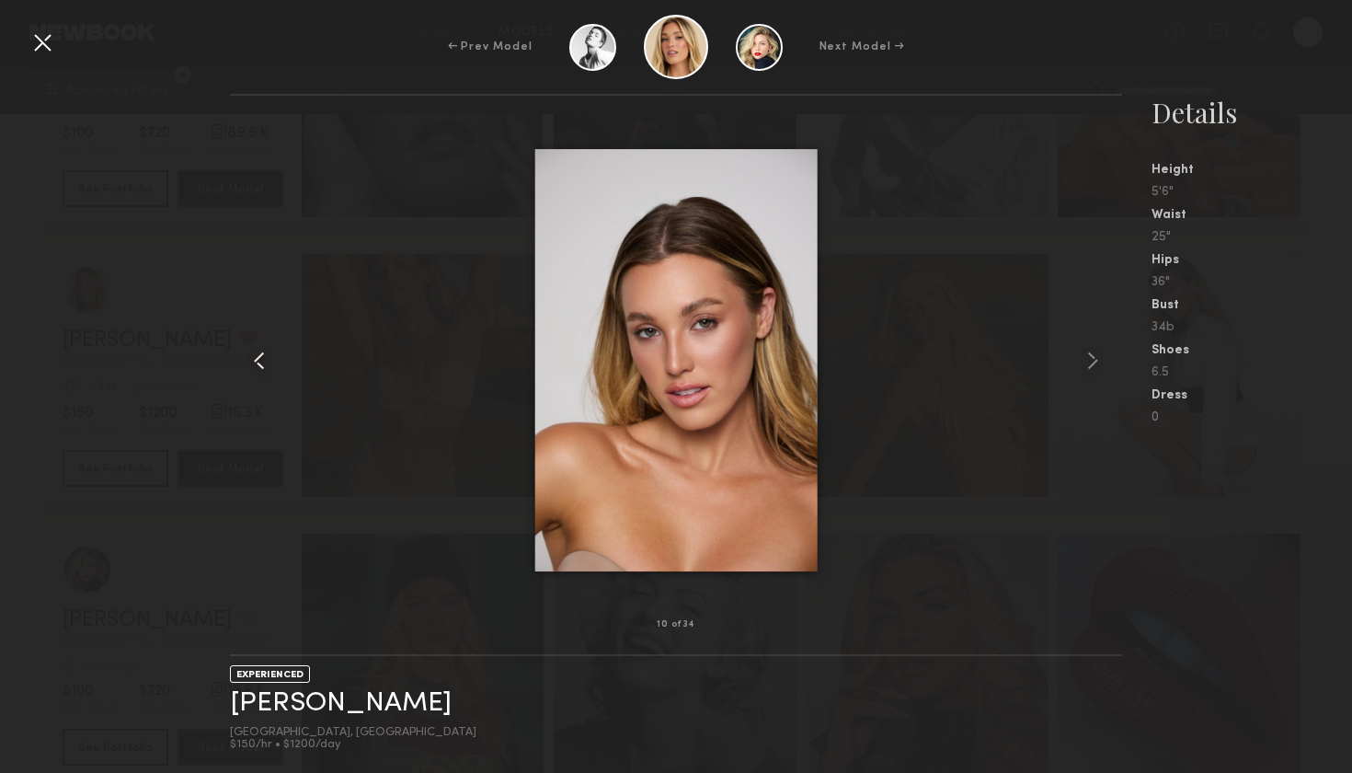
click at [249, 369] on common-icon at bounding box center [259, 360] width 29 height 29
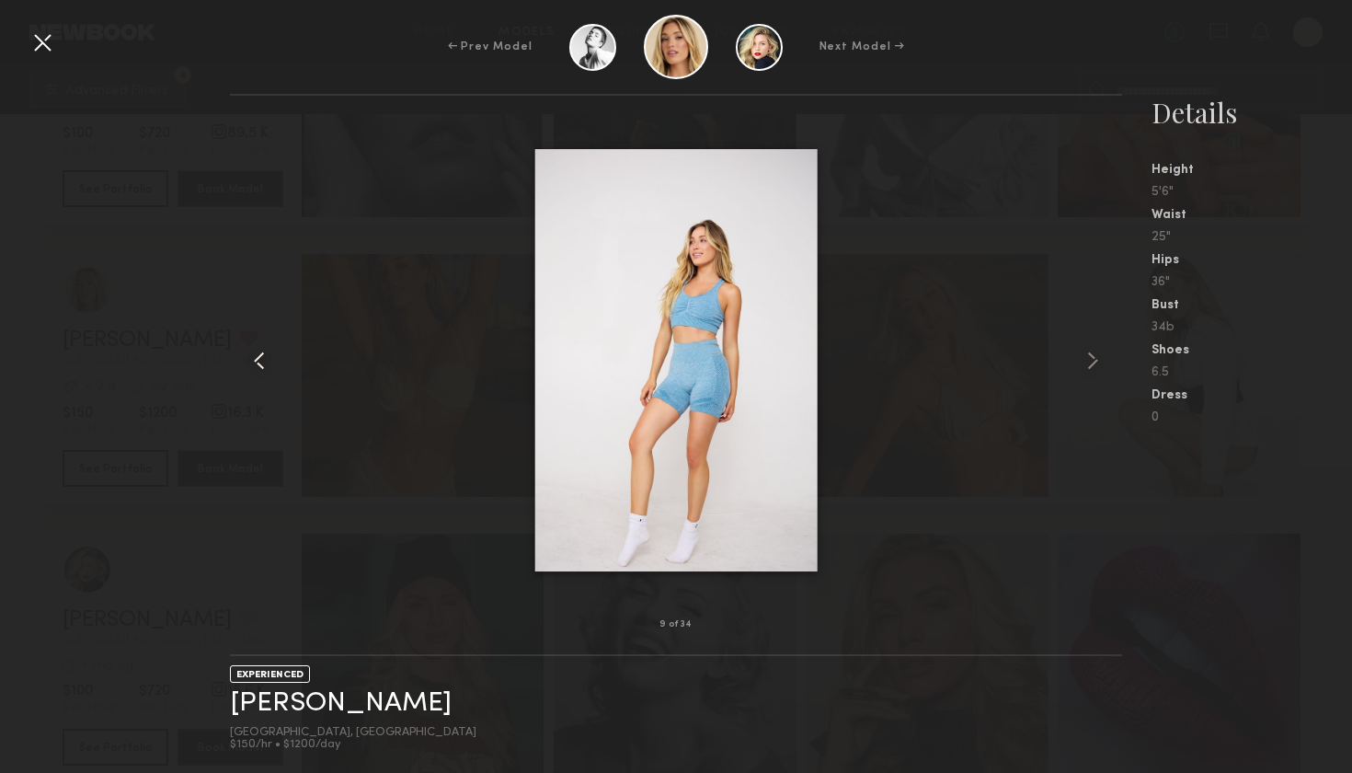
click at [247, 357] on common-icon at bounding box center [259, 360] width 29 height 29
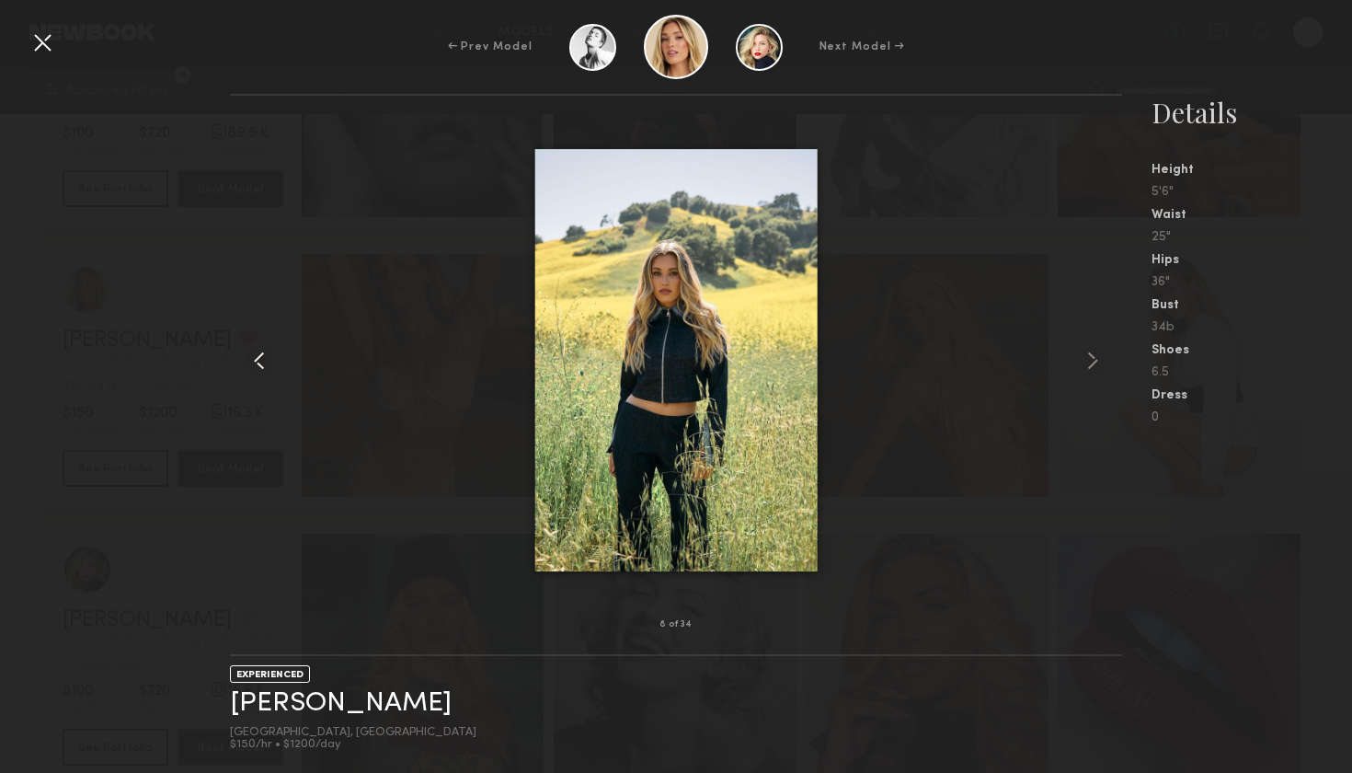
click at [247, 357] on common-icon at bounding box center [259, 360] width 29 height 29
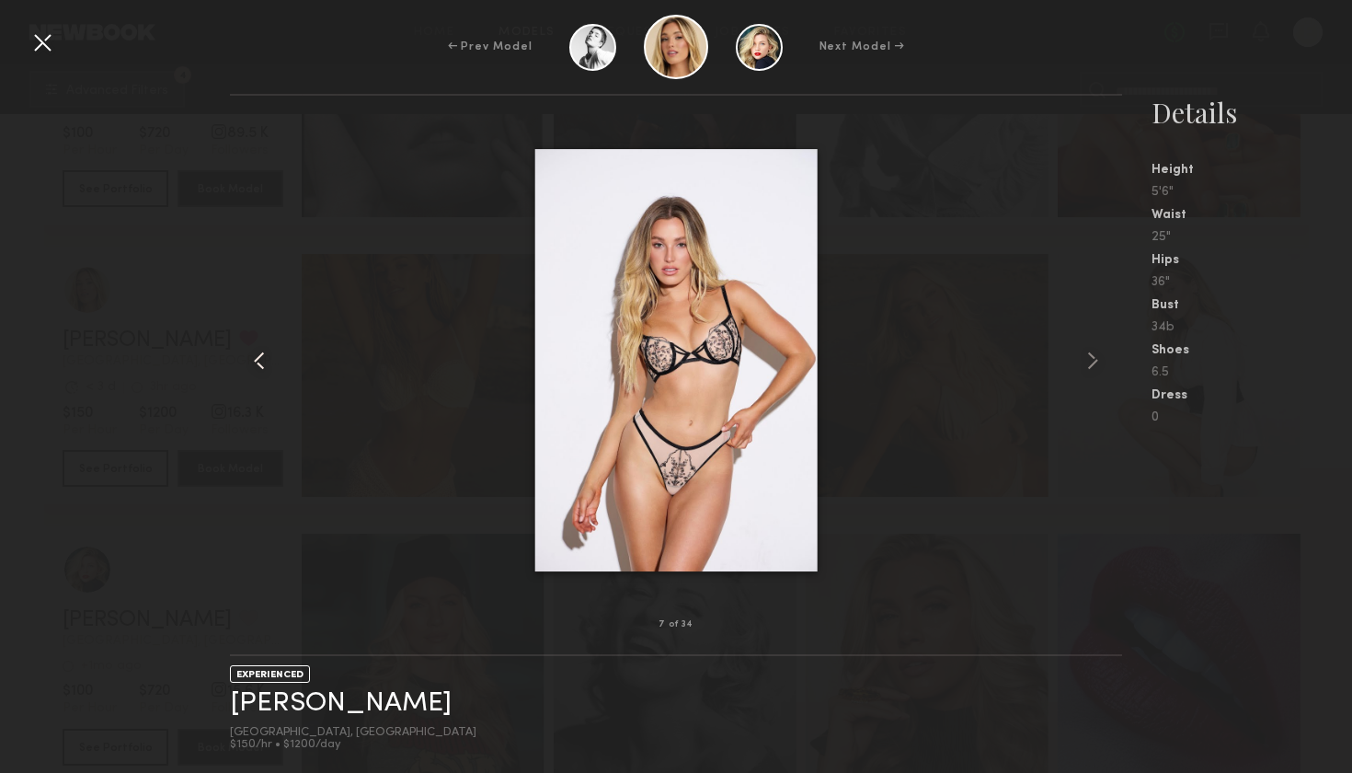
click at [249, 352] on common-icon at bounding box center [259, 360] width 29 height 29
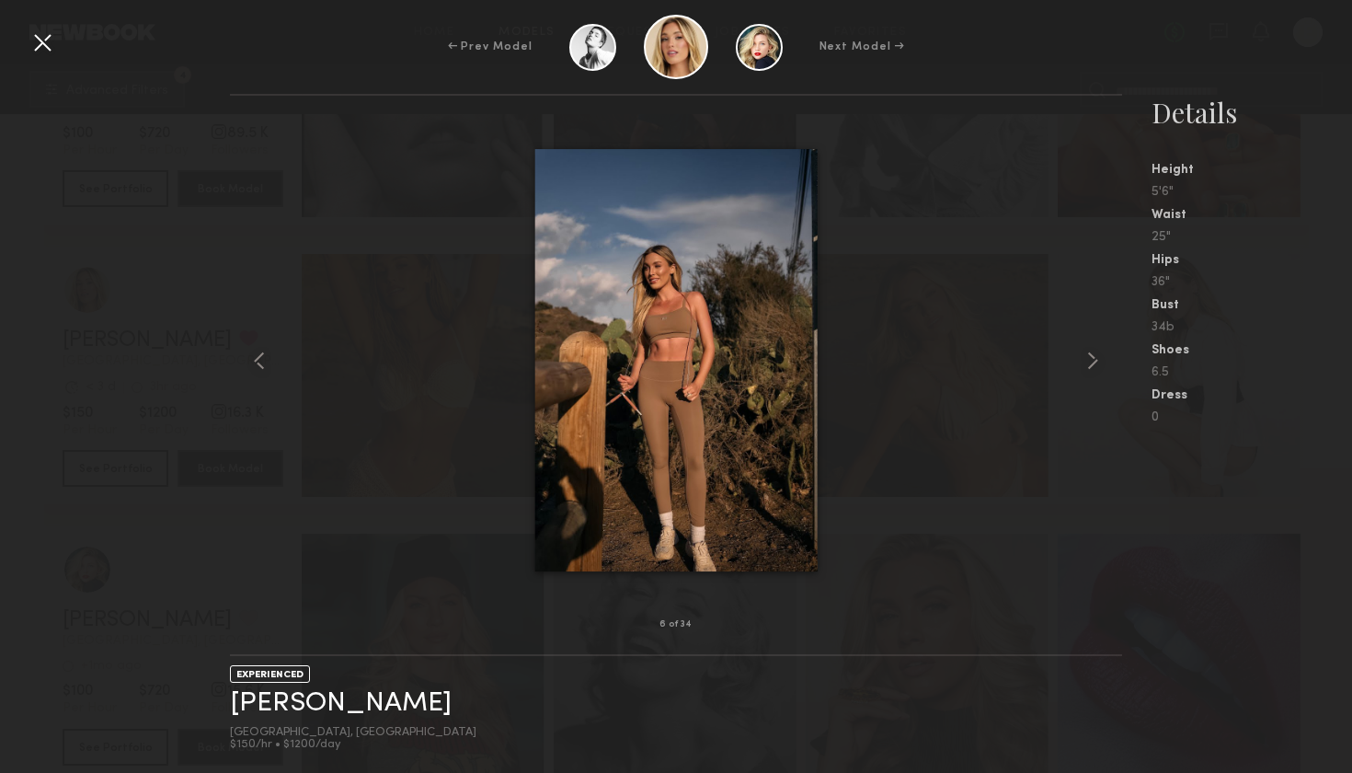
click at [1077, 369] on div at bounding box center [676, 360] width 892 height 470
click at [1088, 350] on common-icon at bounding box center [1092, 360] width 29 height 29
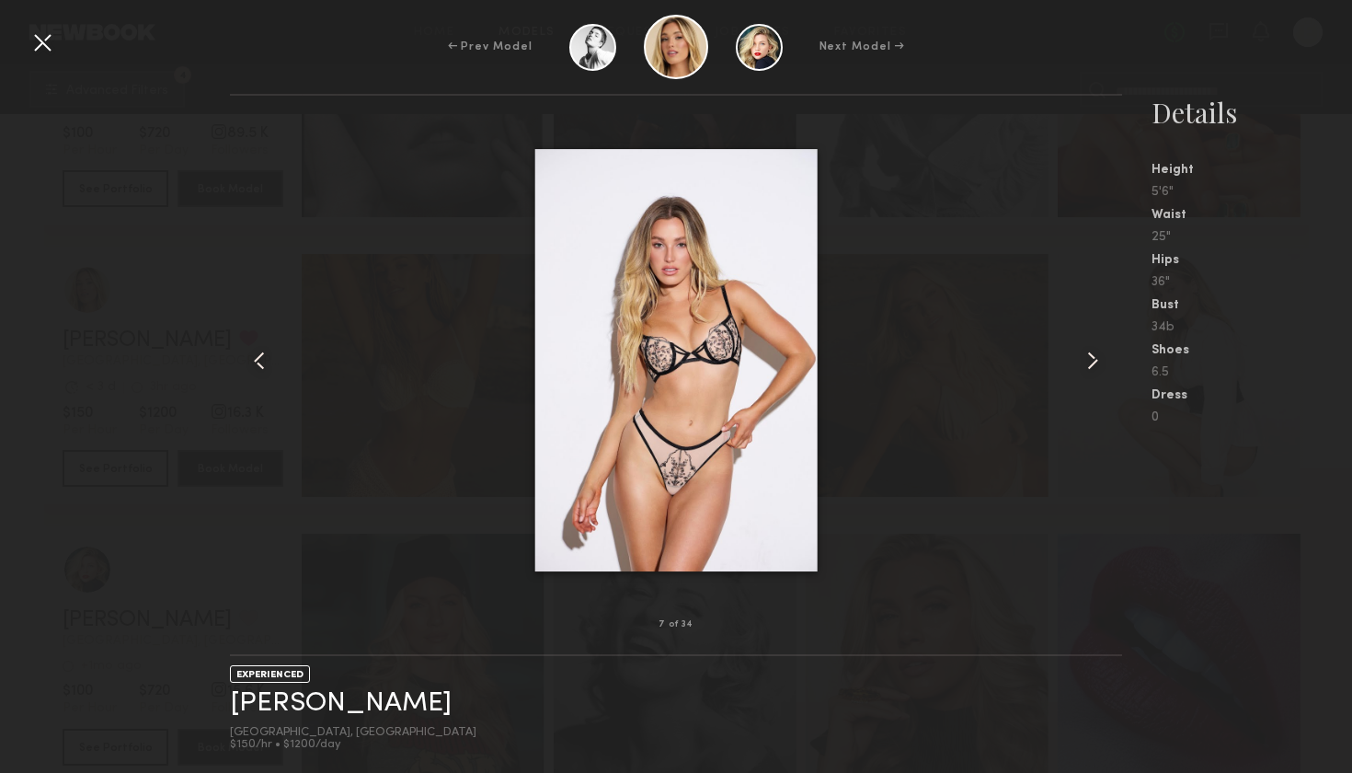
click at [1088, 350] on common-icon at bounding box center [1092, 360] width 29 height 29
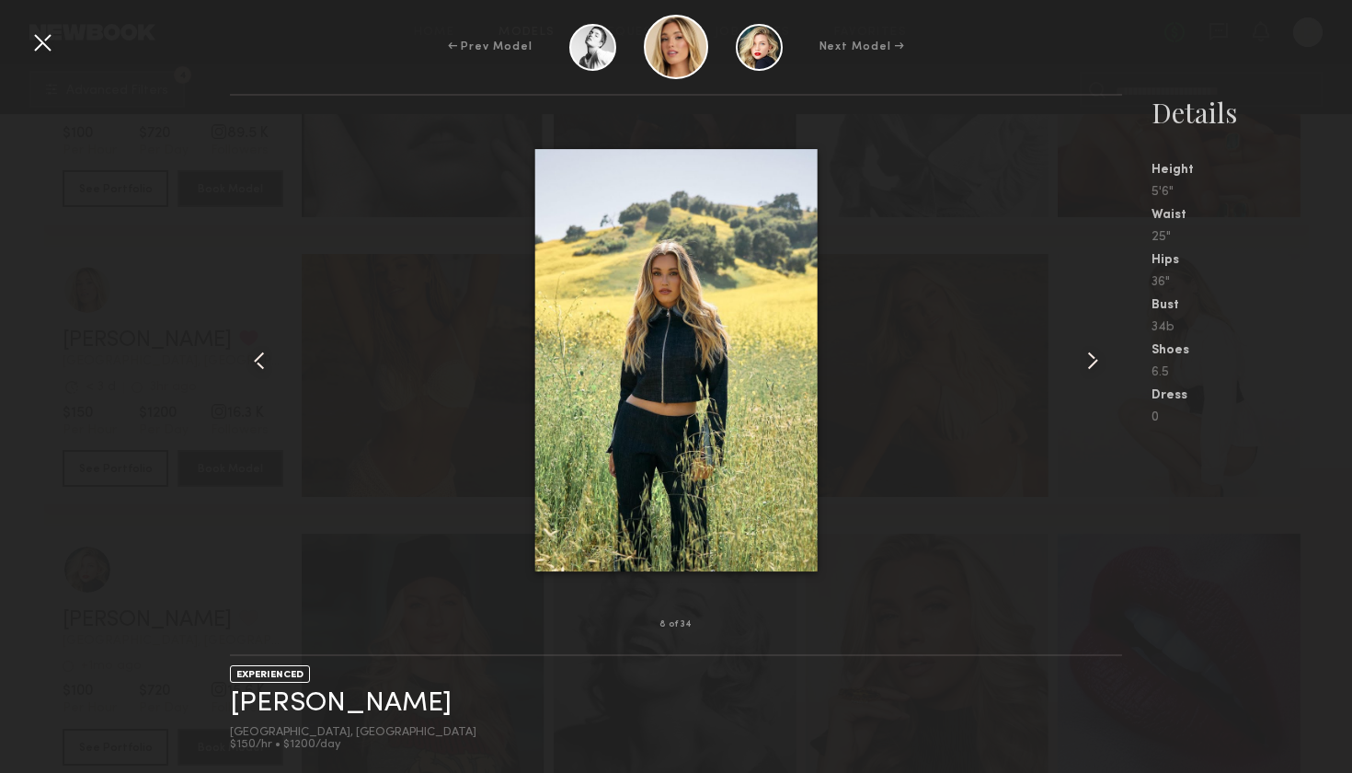
click at [1088, 350] on common-icon at bounding box center [1092, 360] width 29 height 29
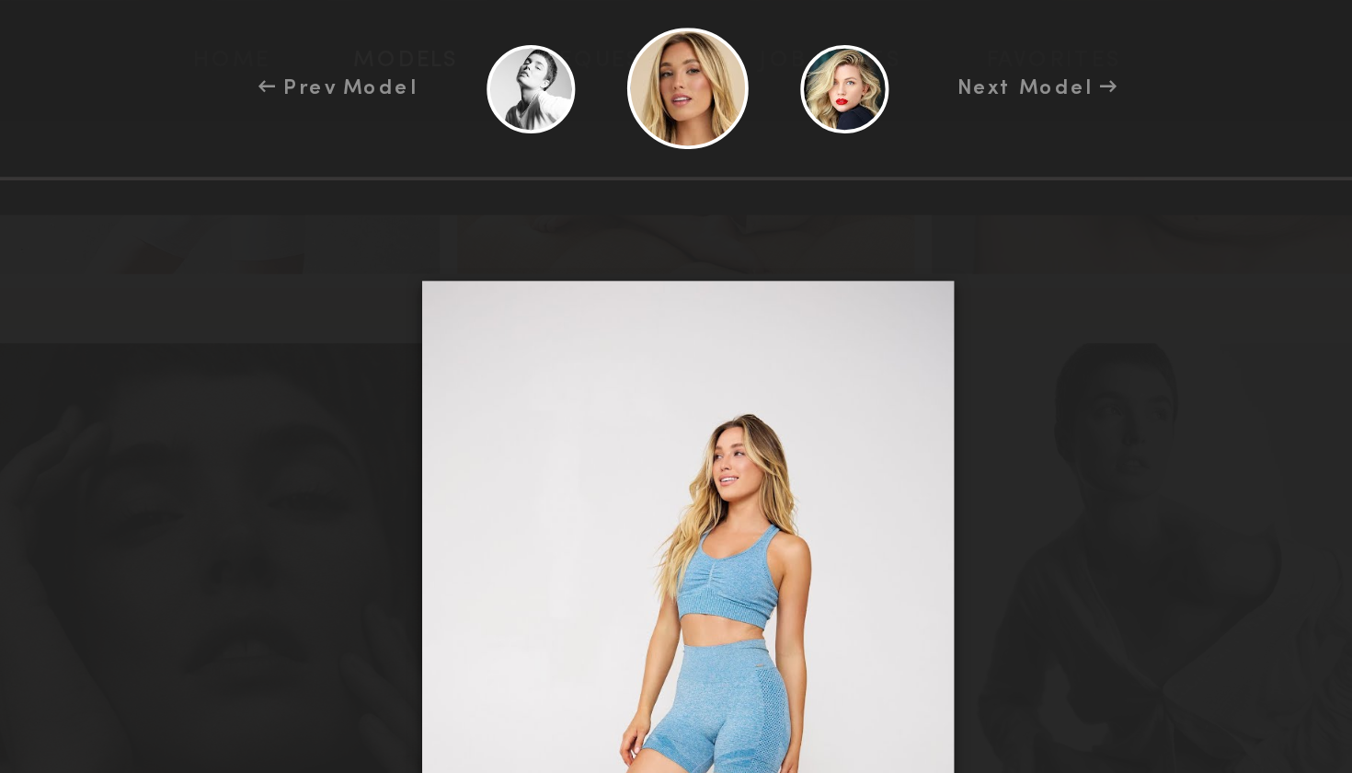
scroll to position [4801, 0]
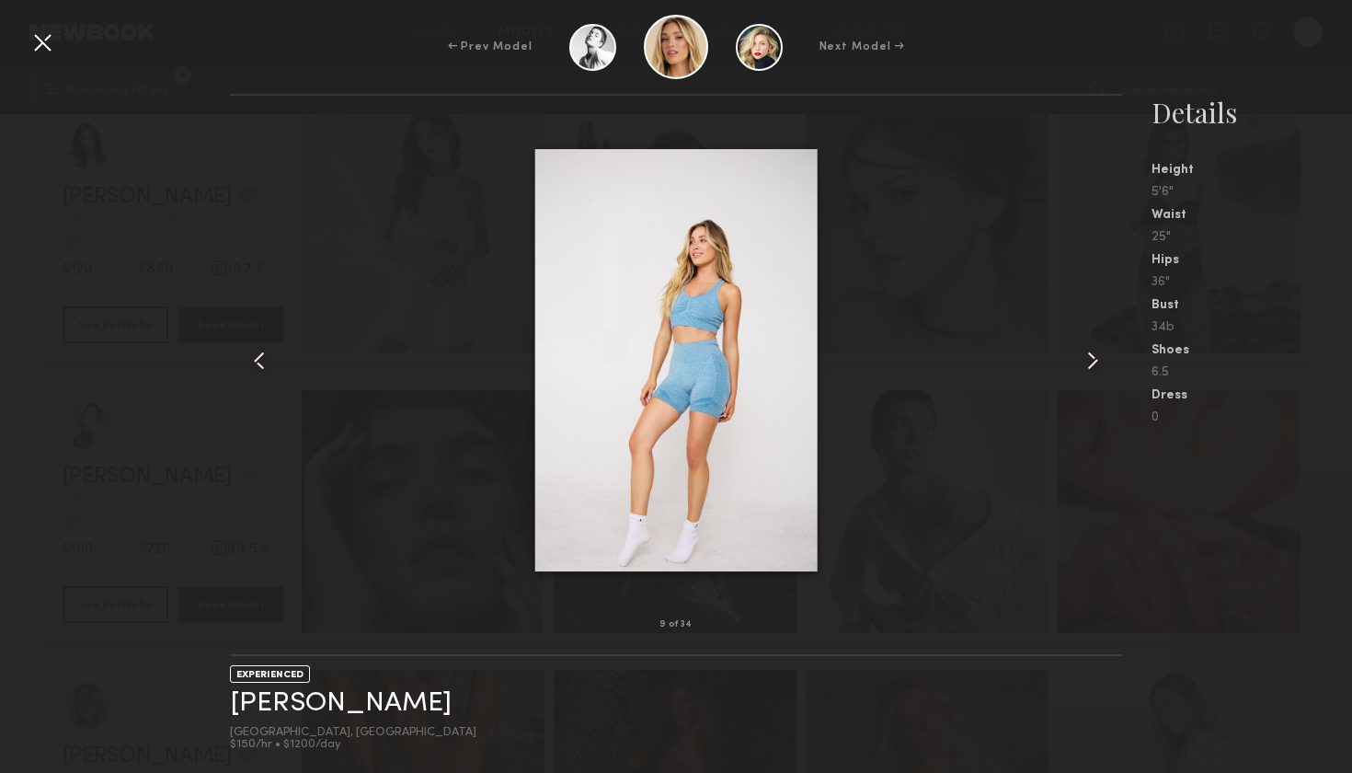
click at [53, 52] on div at bounding box center [42, 42] width 29 height 29
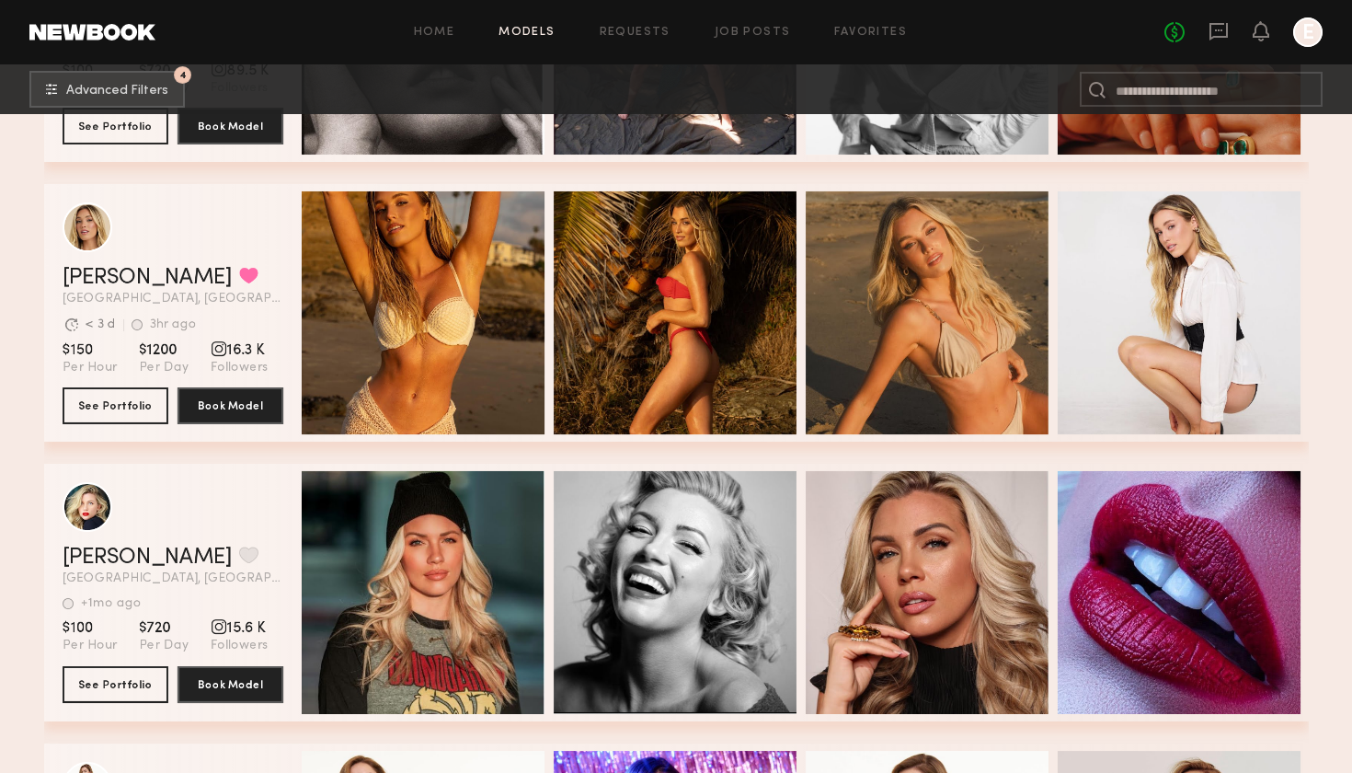
scroll to position [5275, 0]
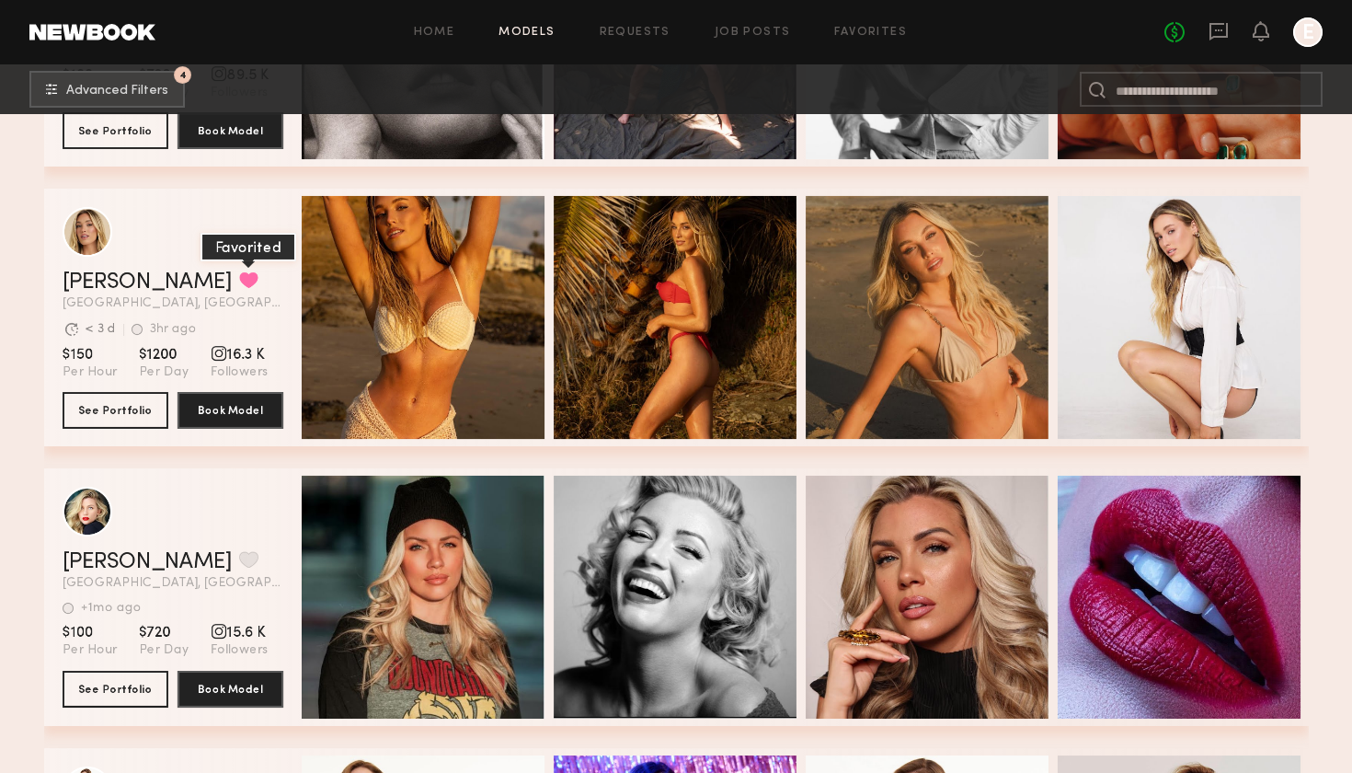
click at [239, 273] on button "grid" at bounding box center [248, 279] width 19 height 17
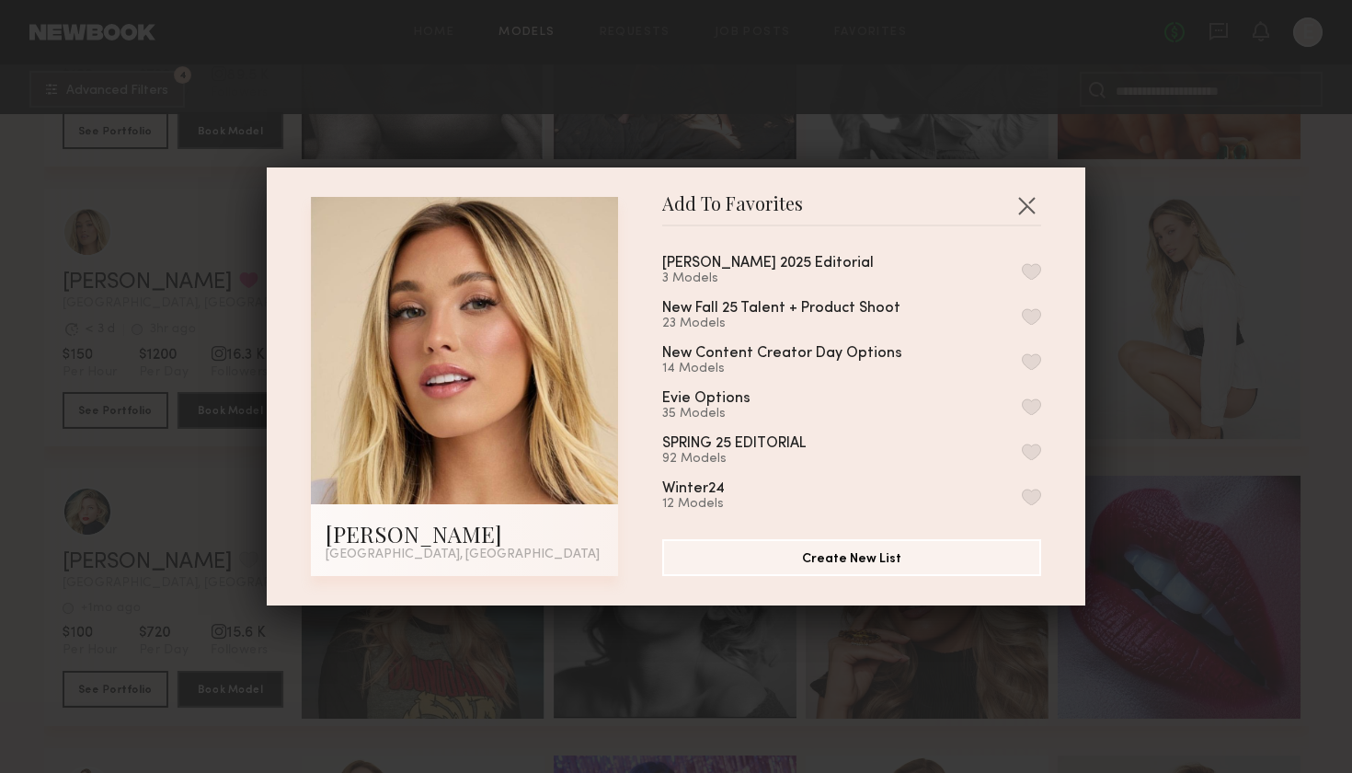
click at [1030, 267] on button "button" at bounding box center [1031, 271] width 19 height 17
click at [1024, 192] on button "button" at bounding box center [1026, 204] width 29 height 29
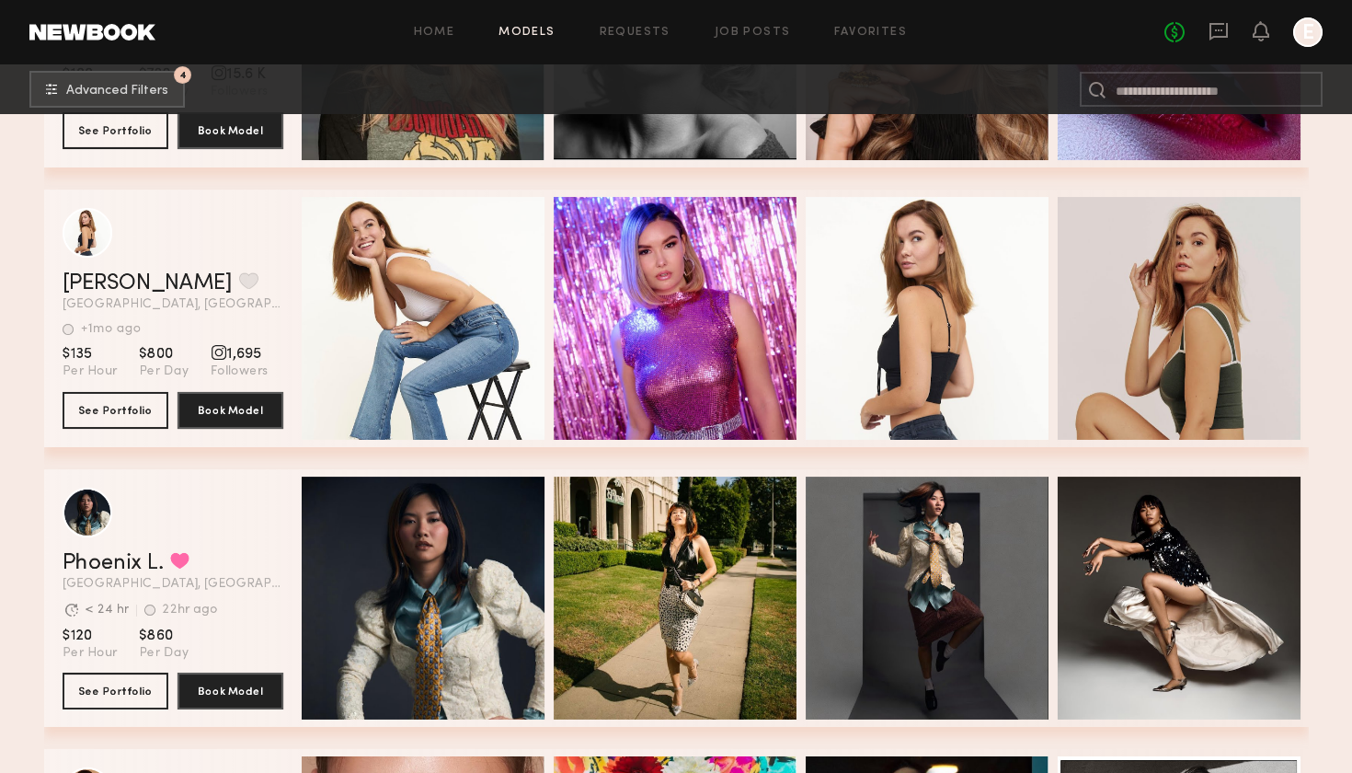
scroll to position [5827, 0]
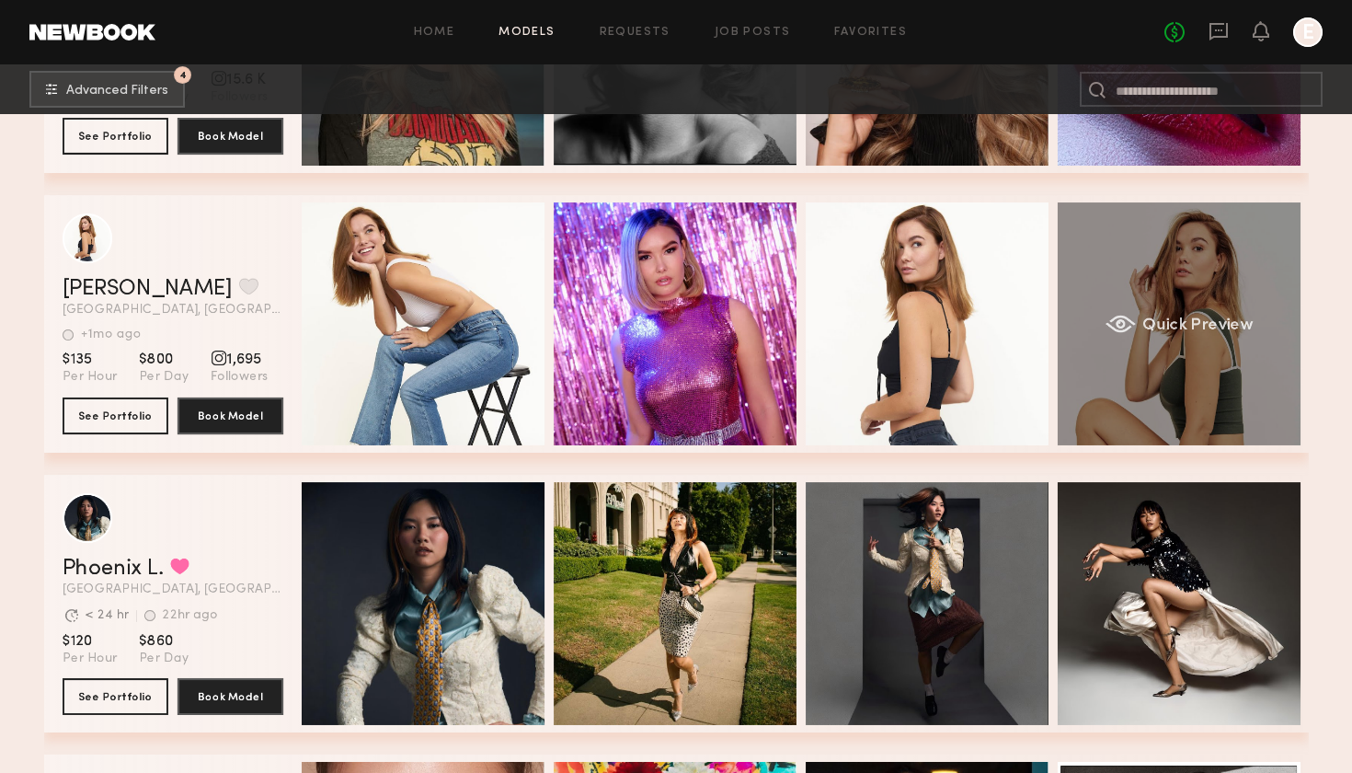
click at [1227, 308] on div "Quick Preview" at bounding box center [1179, 323] width 243 height 243
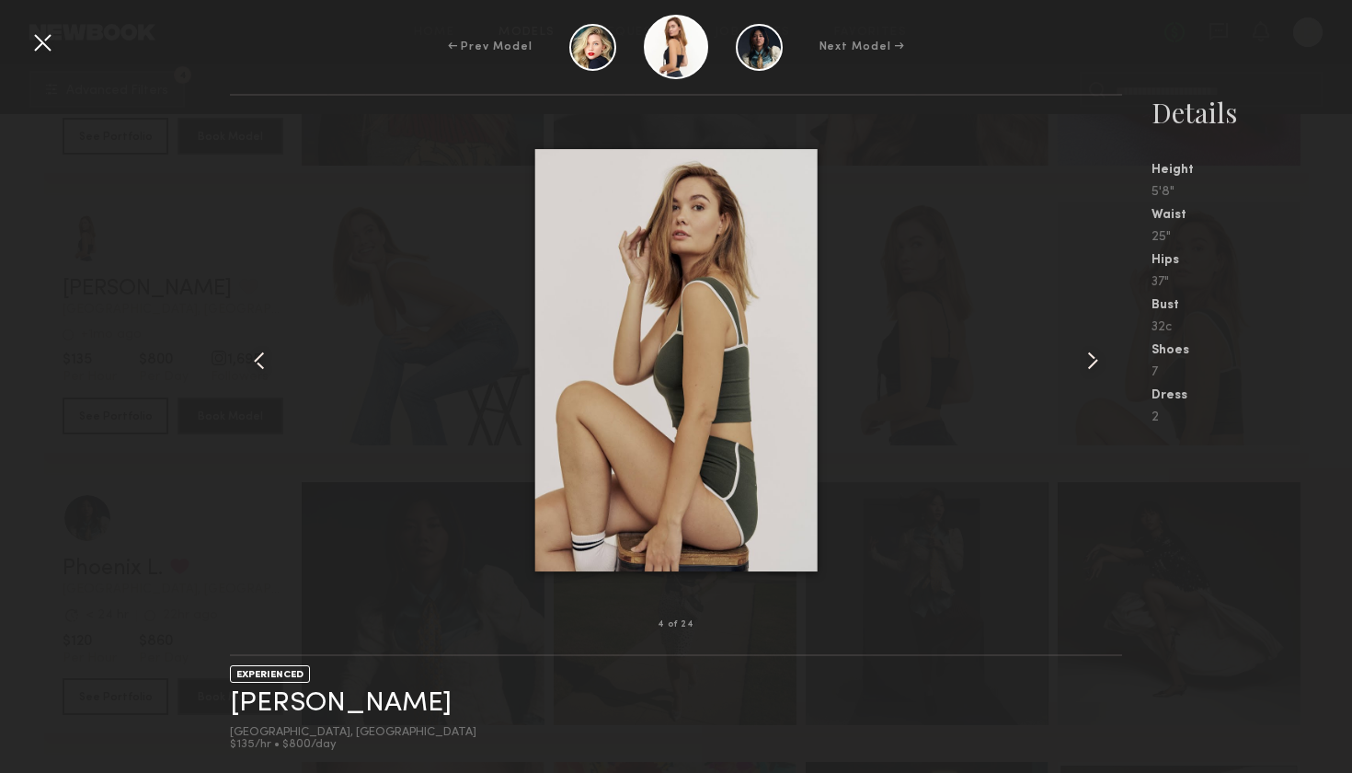
click at [1090, 360] on common-icon at bounding box center [1092, 360] width 29 height 29
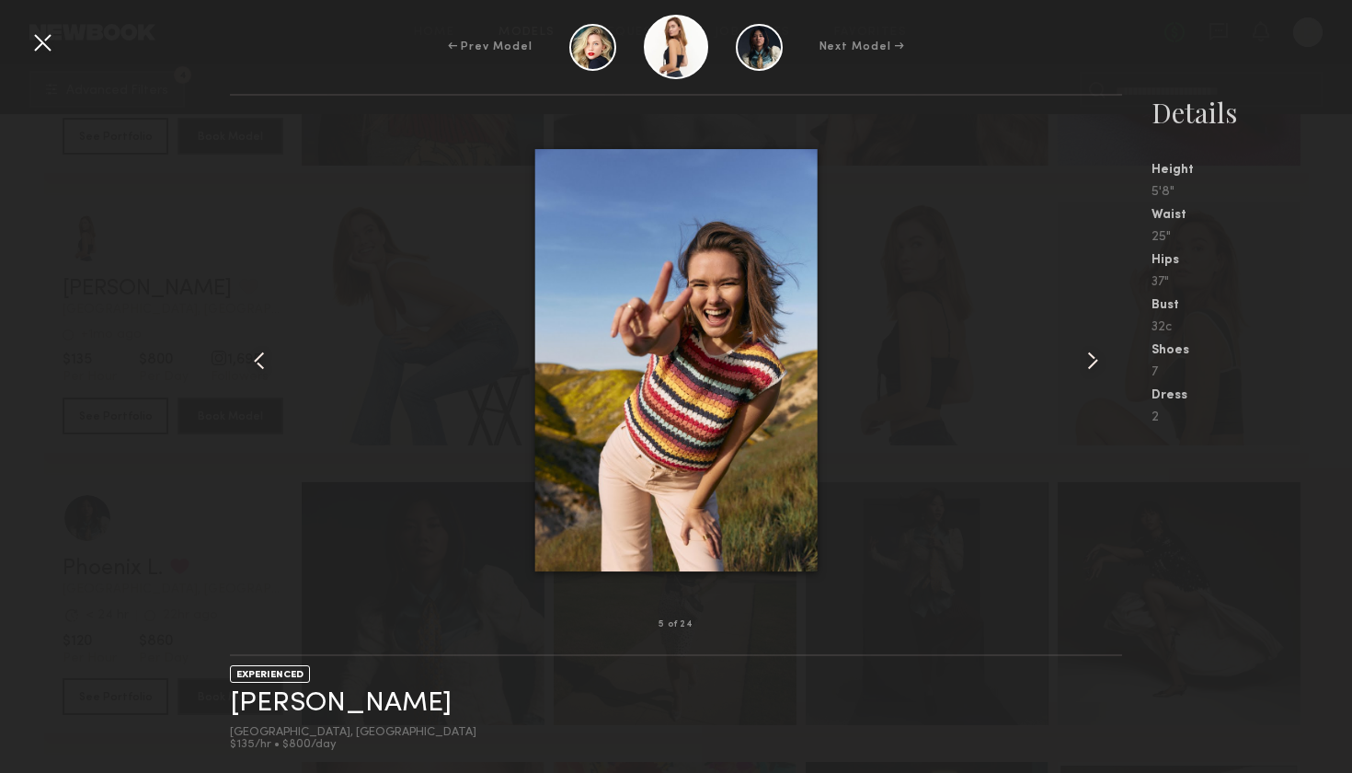
click at [1090, 360] on common-icon at bounding box center [1092, 360] width 29 height 29
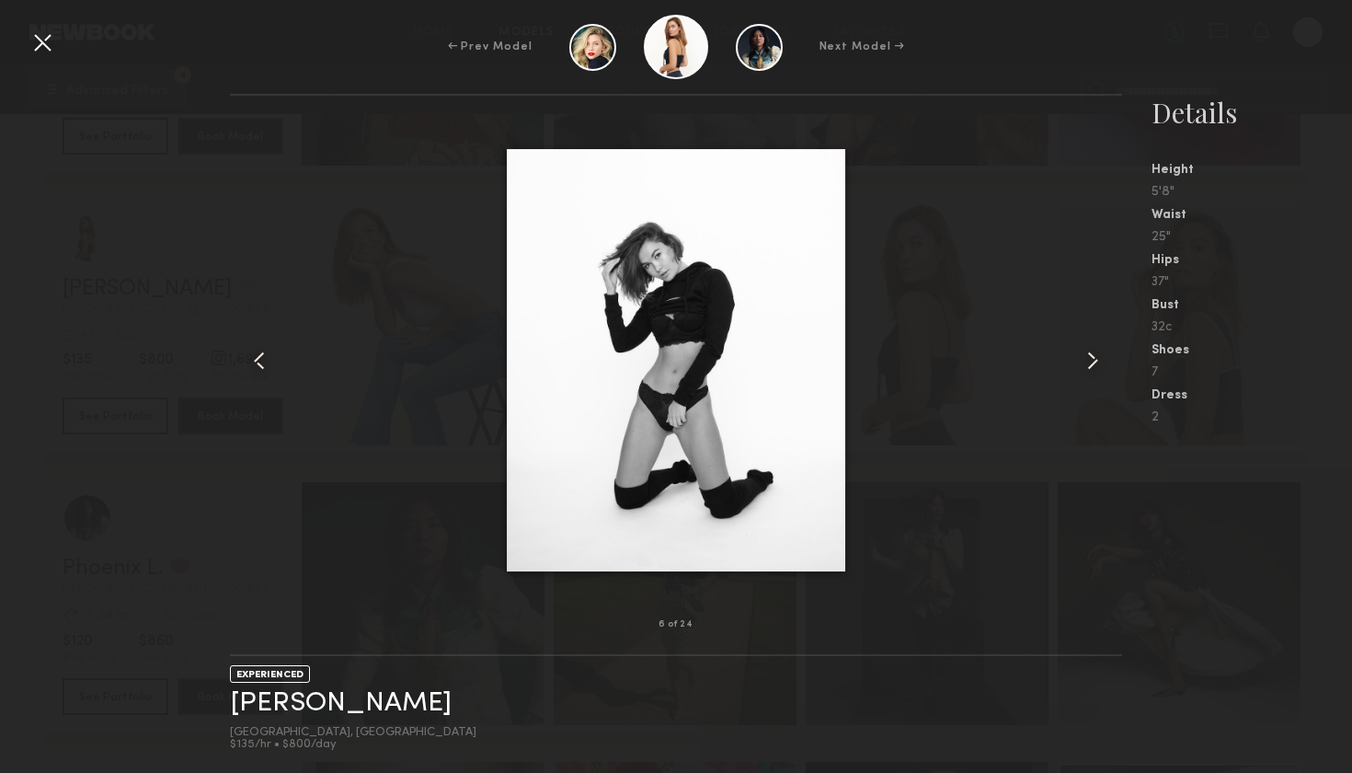
click at [1090, 360] on common-icon at bounding box center [1092, 360] width 29 height 29
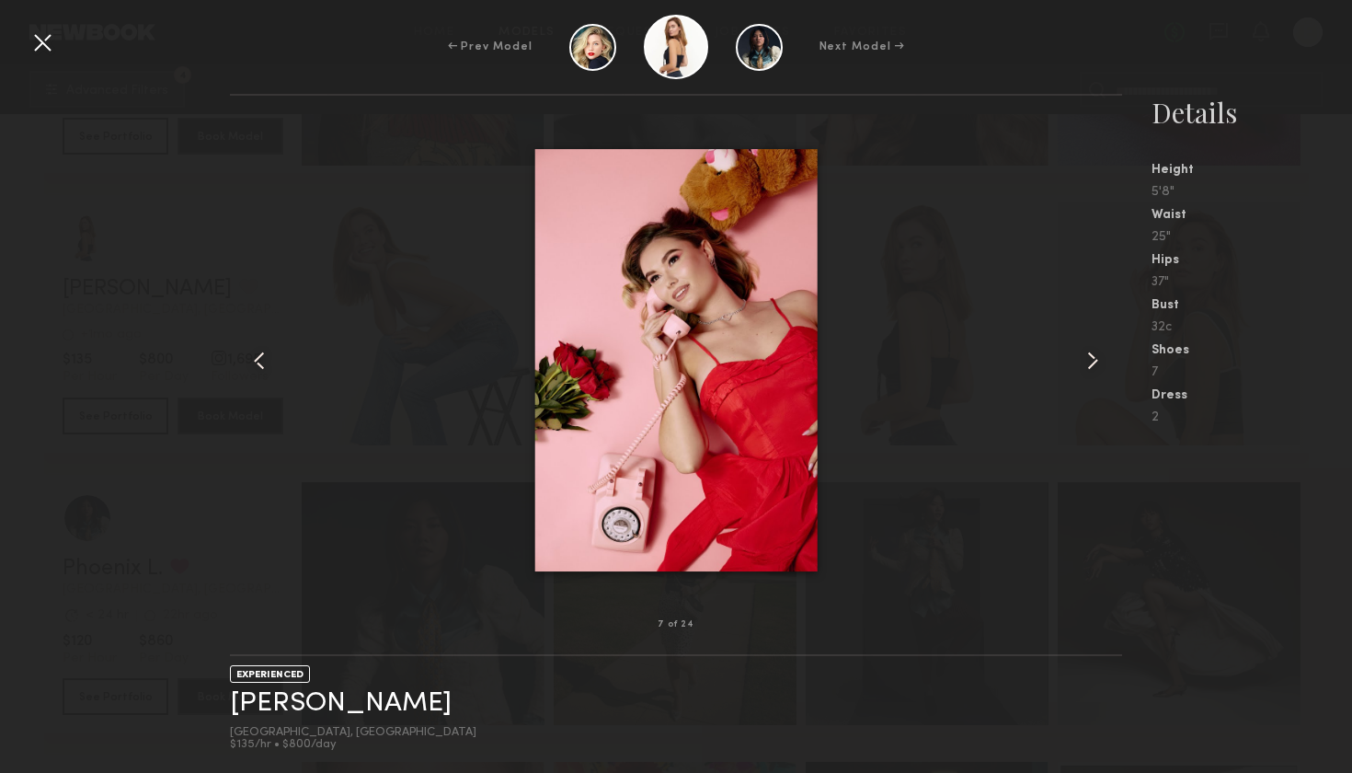
click at [1090, 360] on common-icon at bounding box center [1092, 360] width 29 height 29
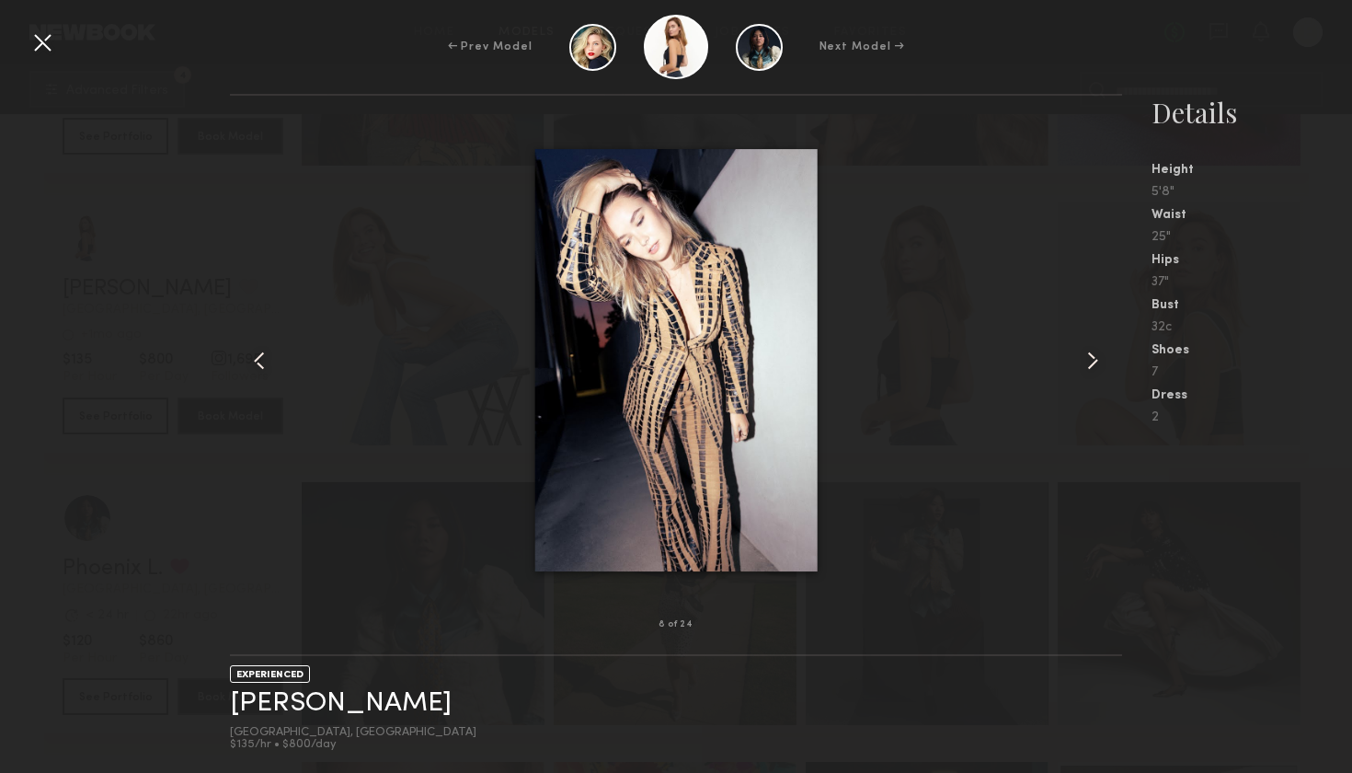
click at [1090, 360] on common-icon at bounding box center [1092, 360] width 29 height 29
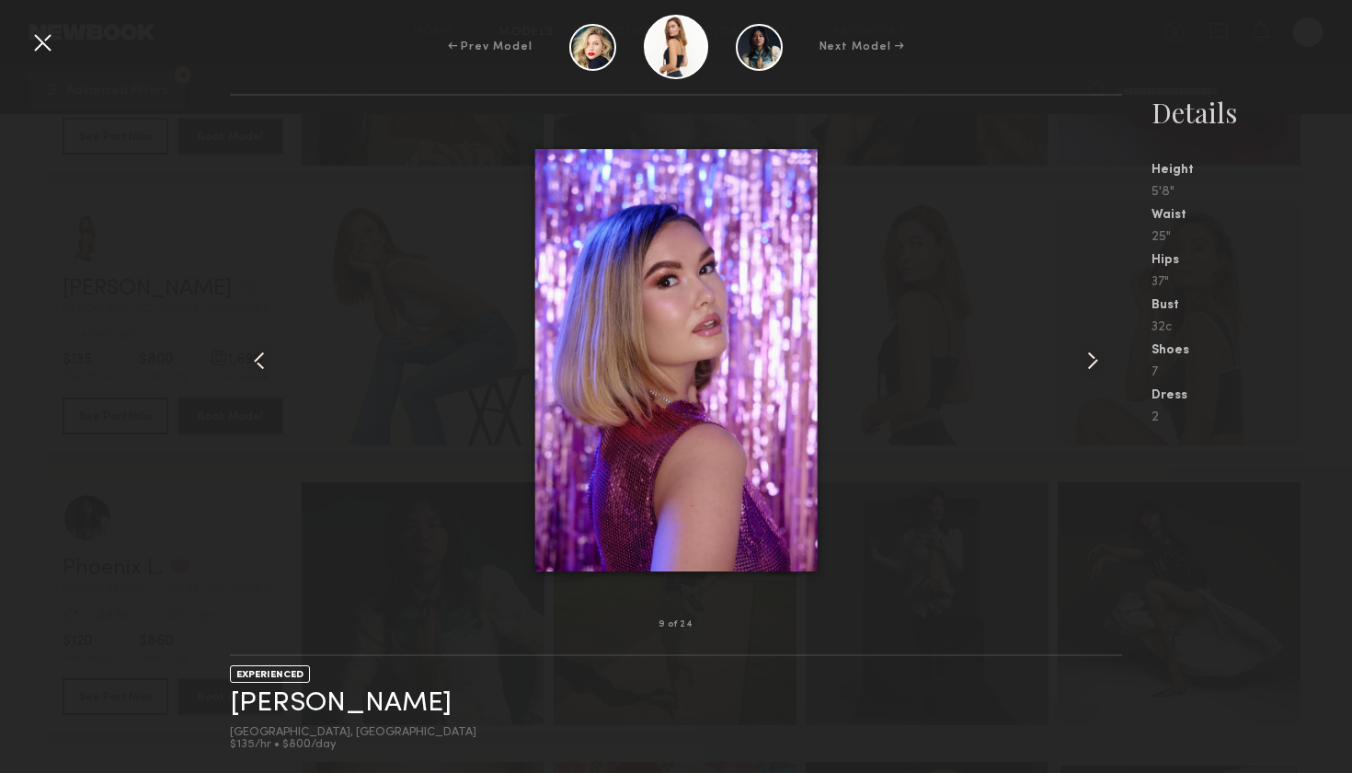
click at [1090, 360] on common-icon at bounding box center [1092, 360] width 29 height 29
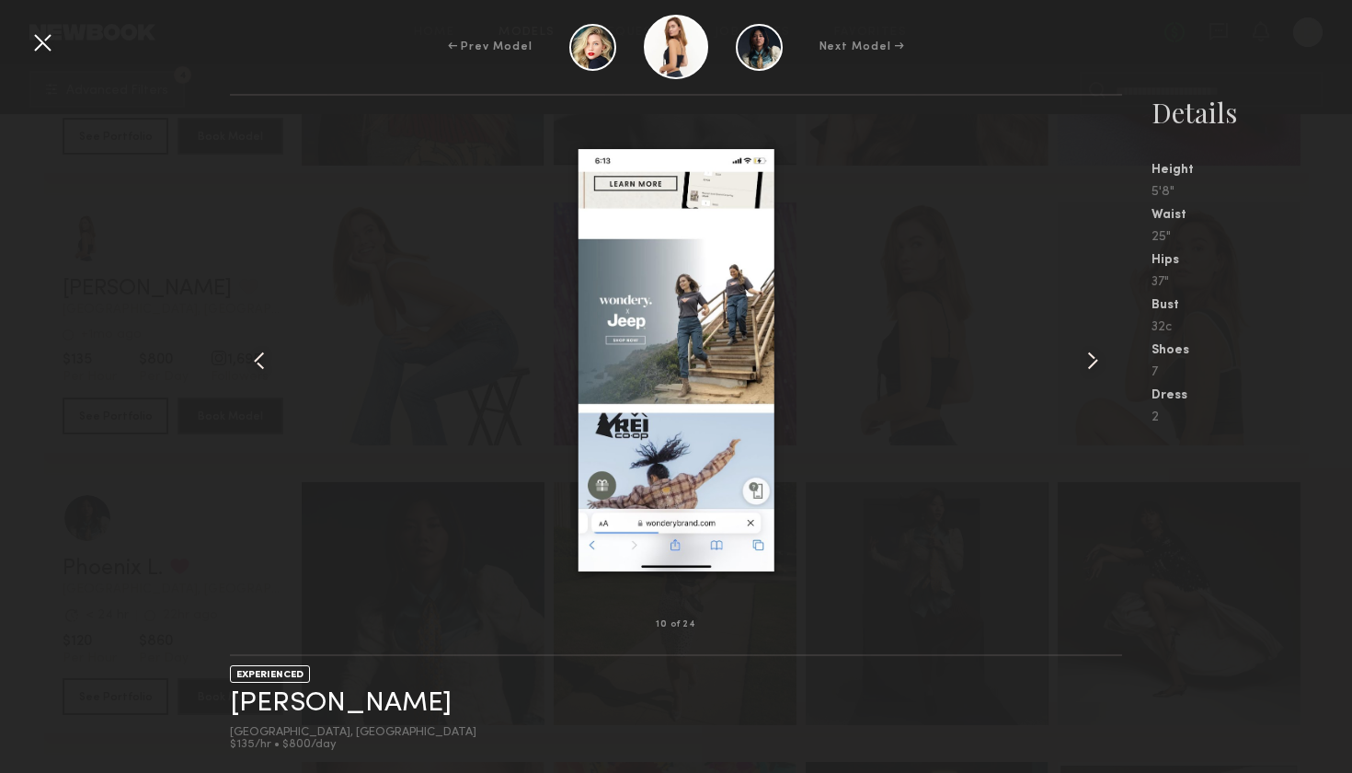
click at [41, 35] on div at bounding box center [42, 42] width 29 height 29
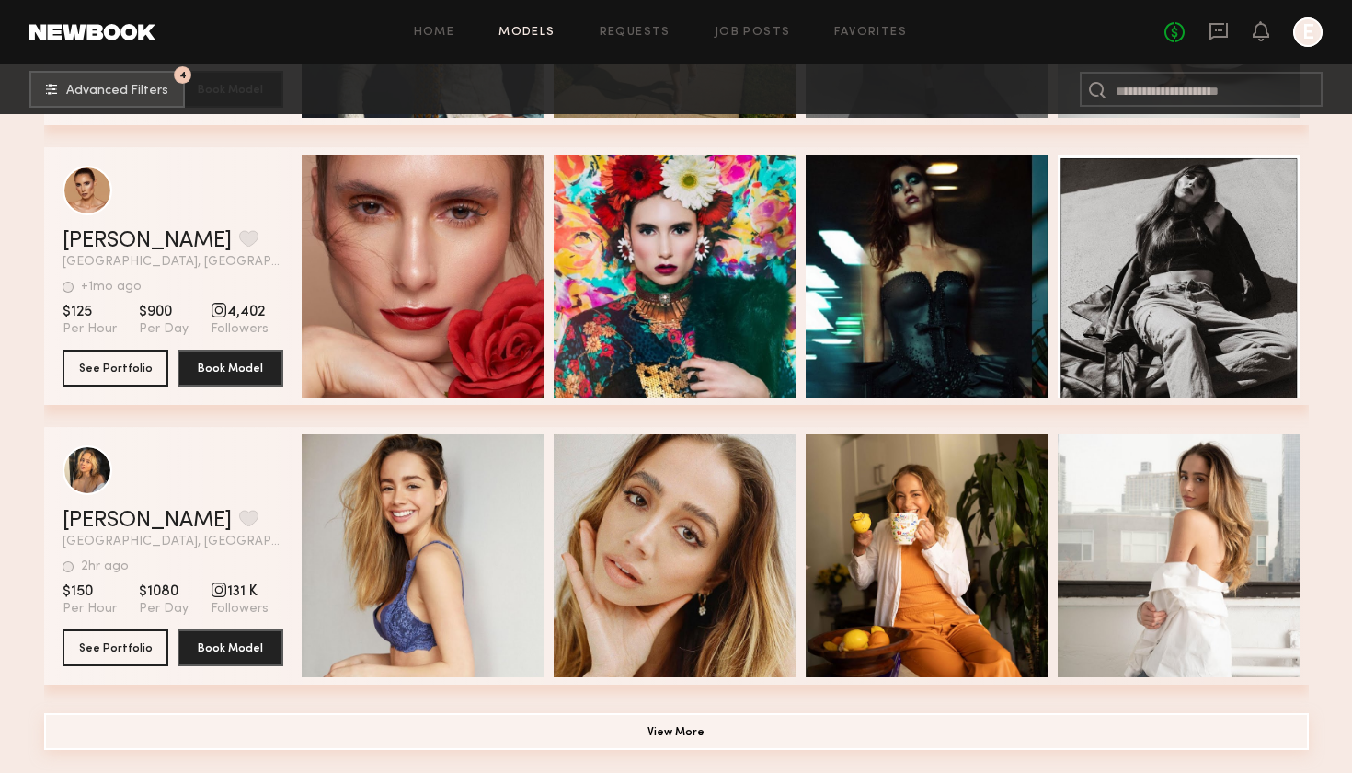
click at [689, 736] on button "View More" at bounding box center [676, 731] width 1265 height 37
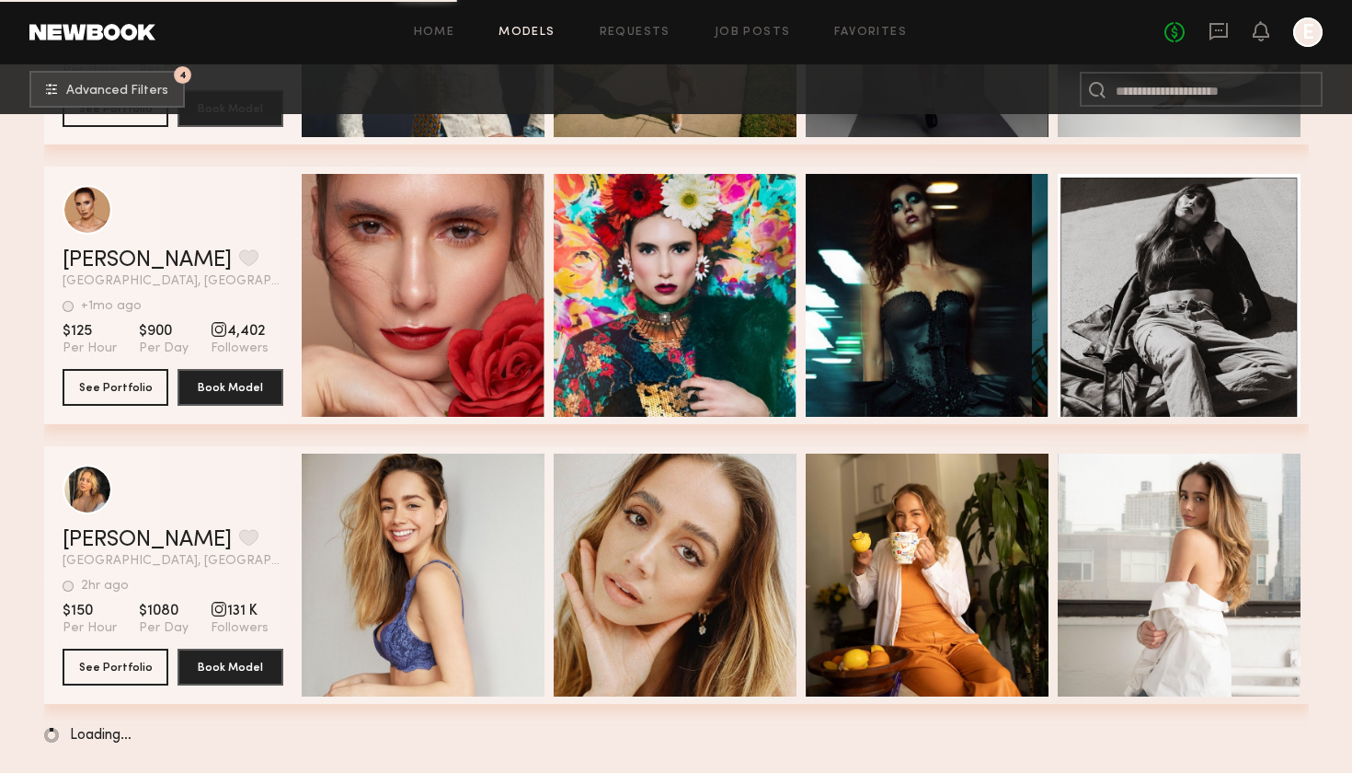
scroll to position [6415, 0]
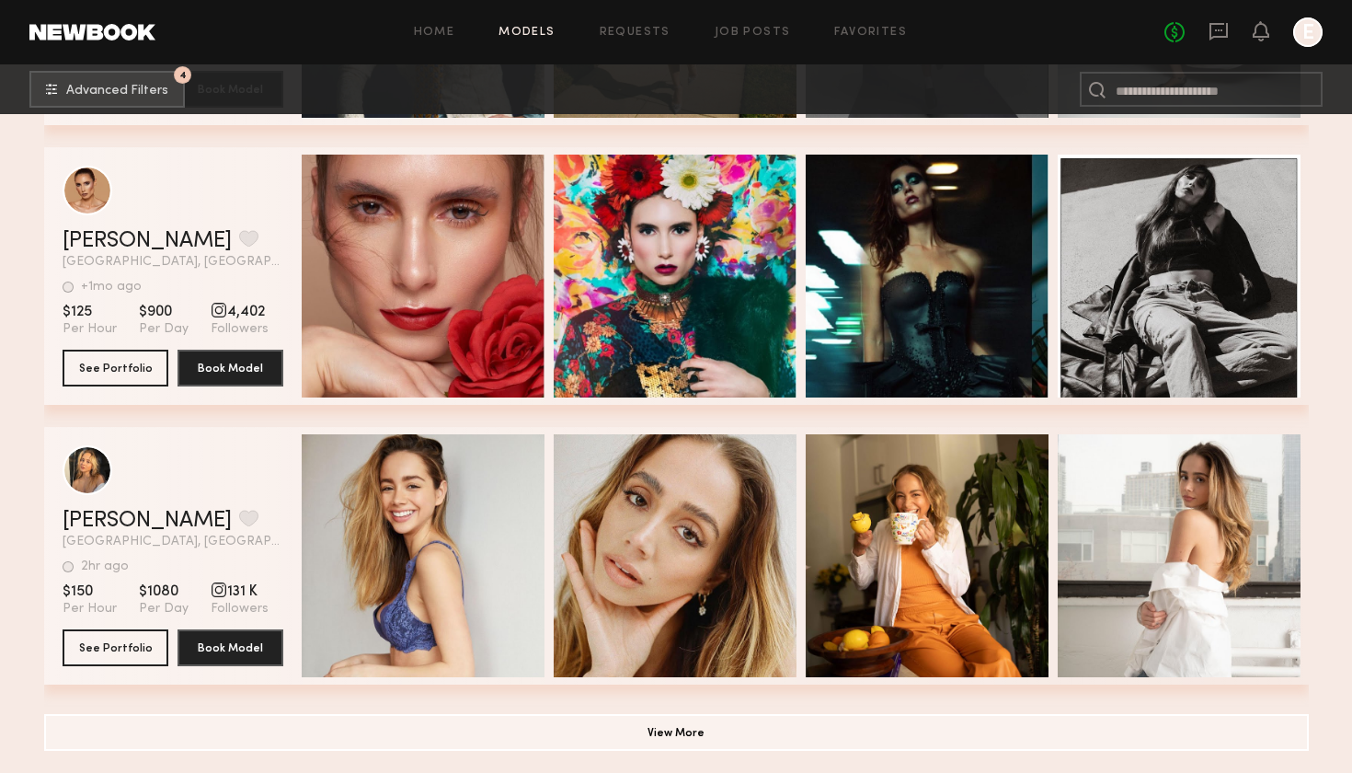
click at [662, 742] on button "View More" at bounding box center [676, 732] width 1265 height 37
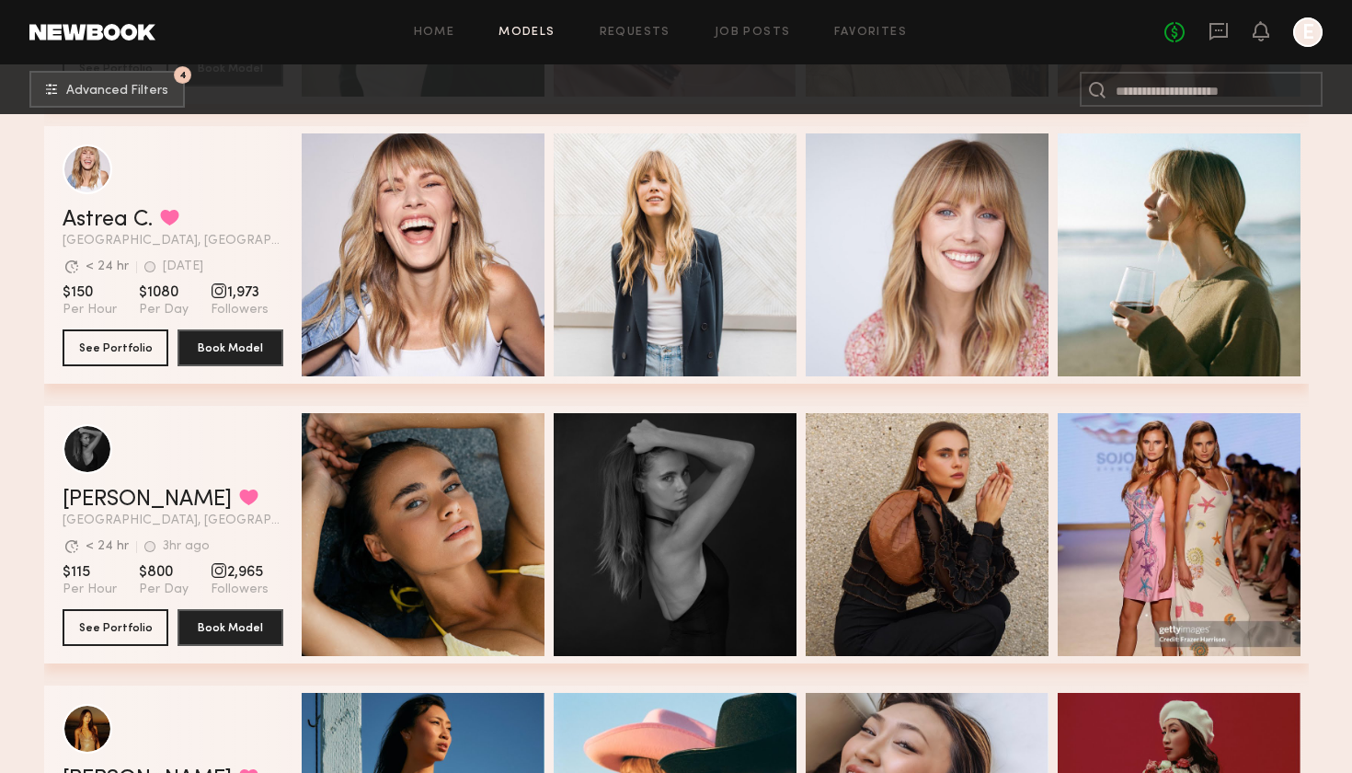
scroll to position [1603, 0]
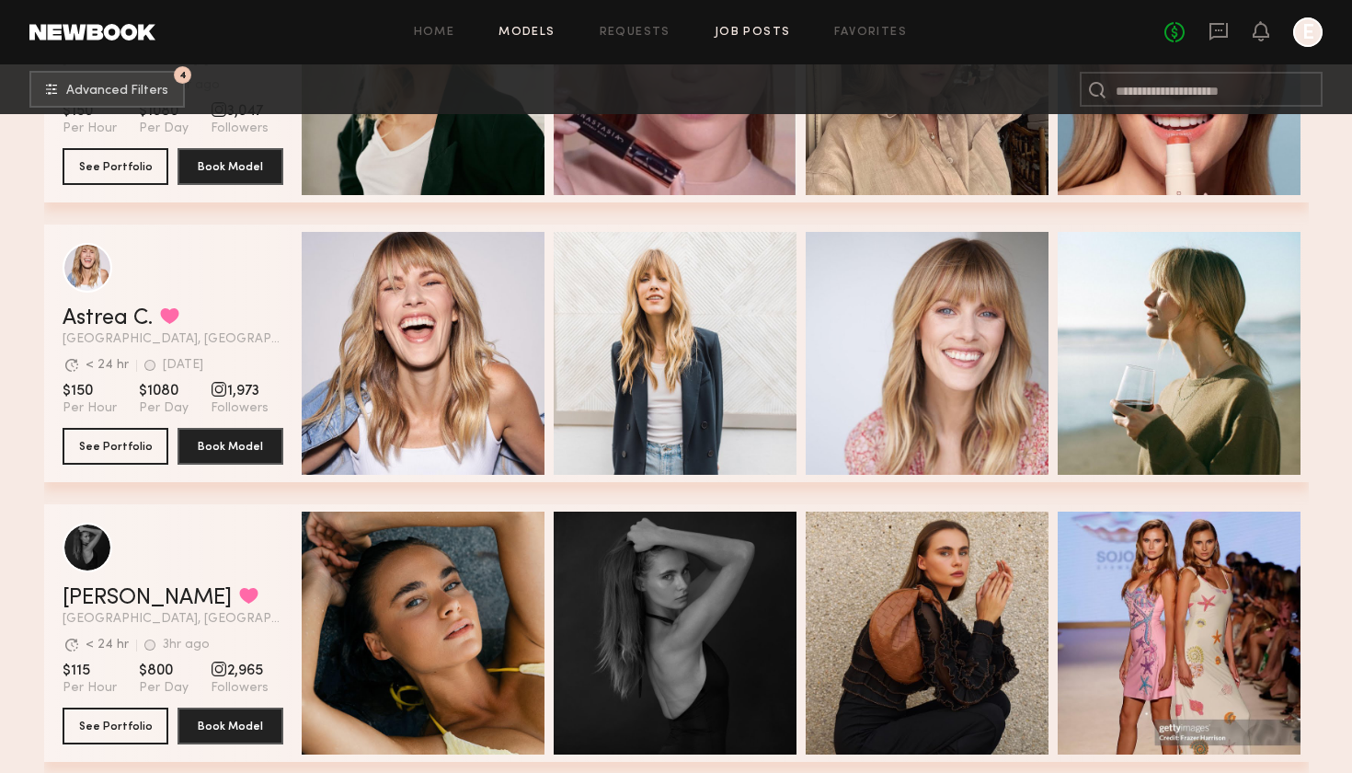
click at [732, 33] on link "Job Posts" at bounding box center [753, 33] width 76 height 12
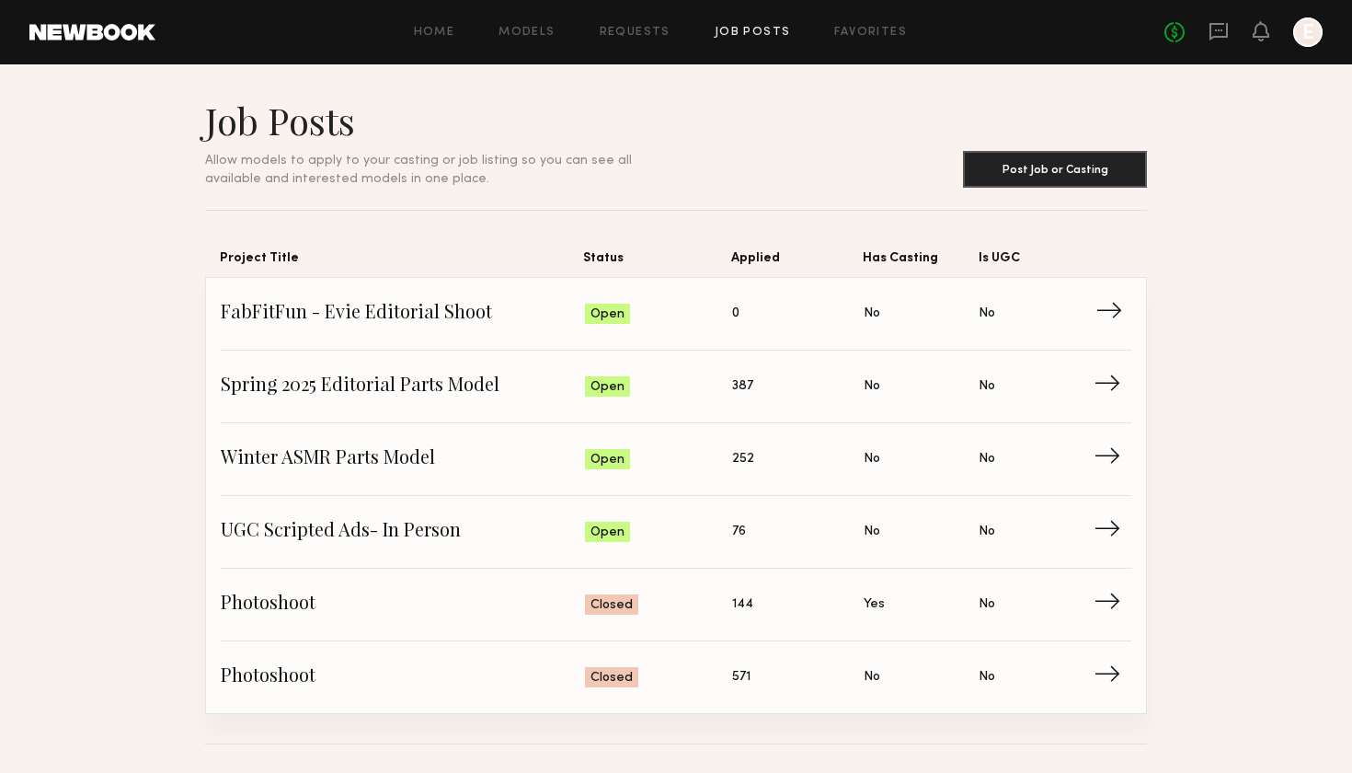
click at [534, 309] on span "FabFitFun - Evie Editorial Shoot" at bounding box center [403, 314] width 364 height 28
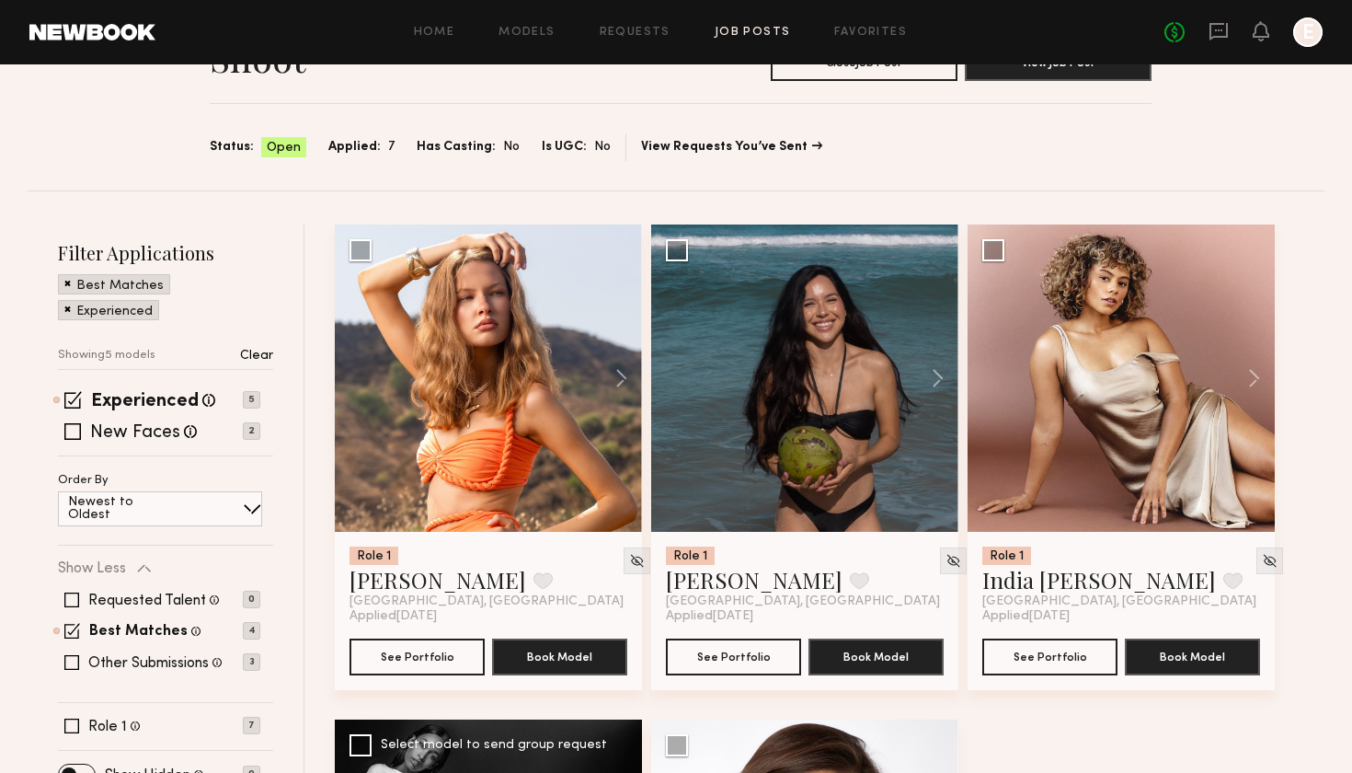
scroll to position [113, 0]
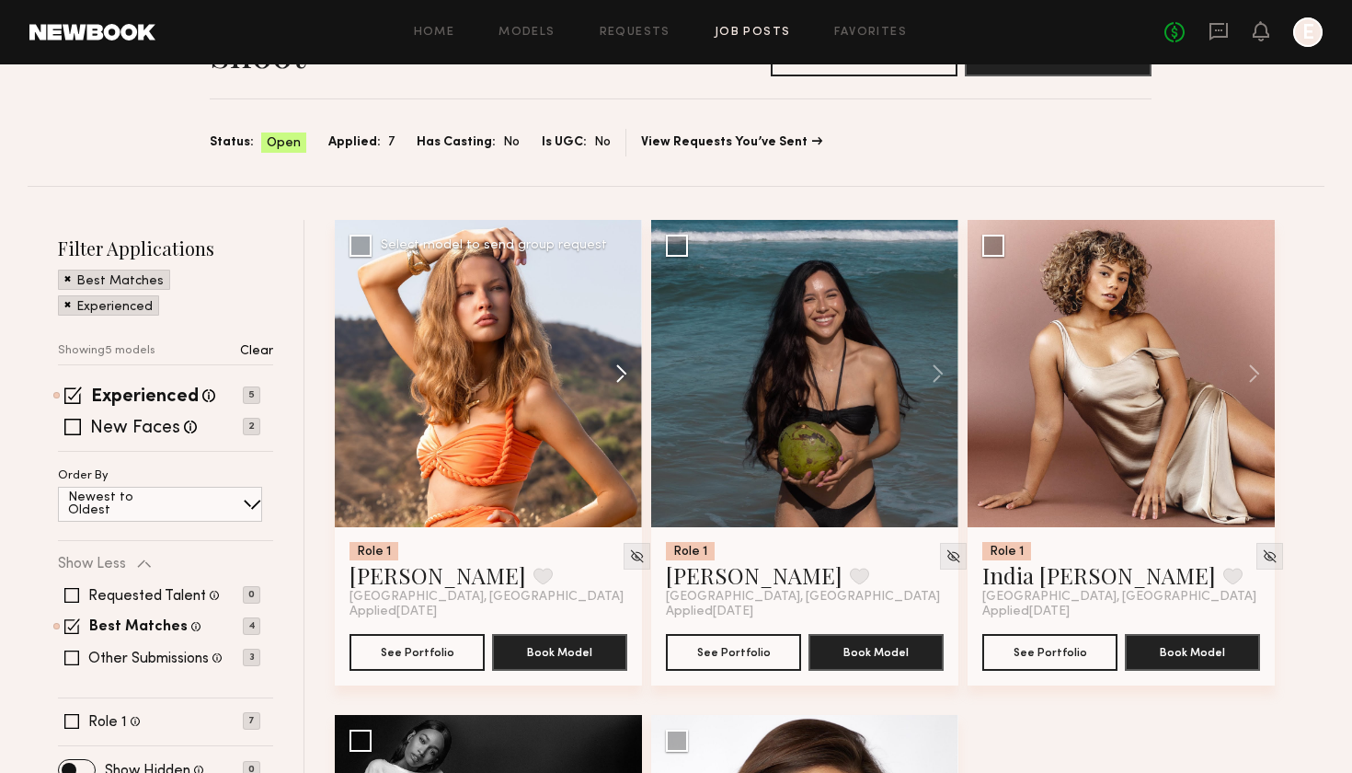
click at [618, 377] on button at bounding box center [612, 373] width 59 height 307
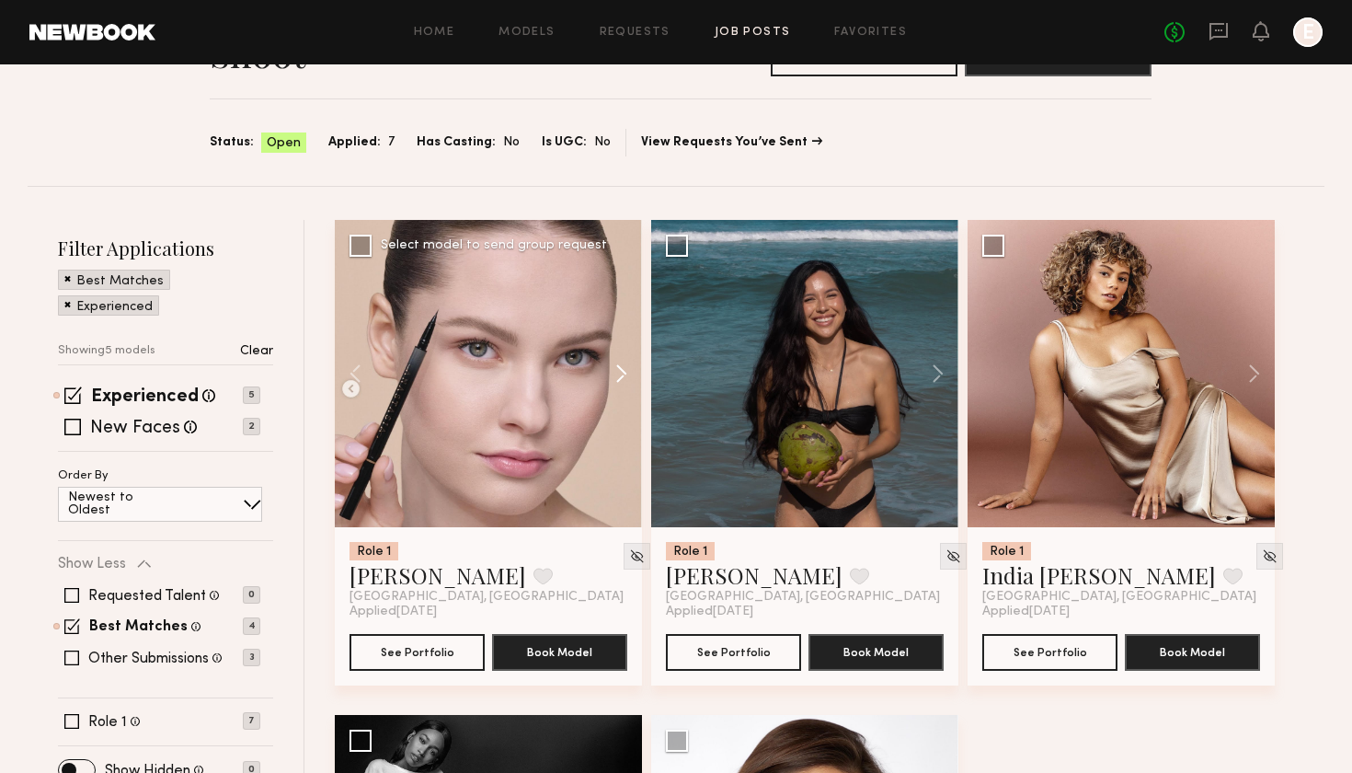
click at [618, 377] on button at bounding box center [612, 373] width 59 height 307
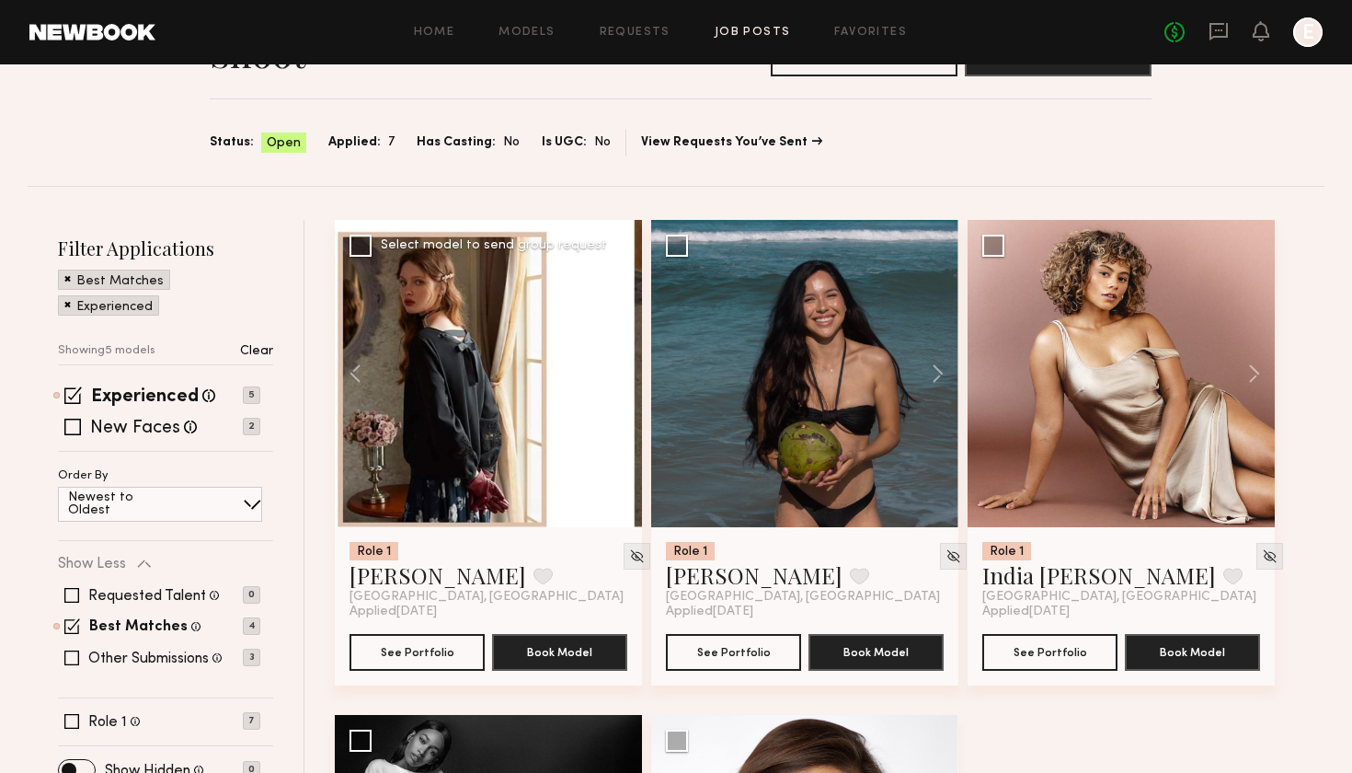
click at [618, 377] on button at bounding box center [612, 373] width 59 height 307
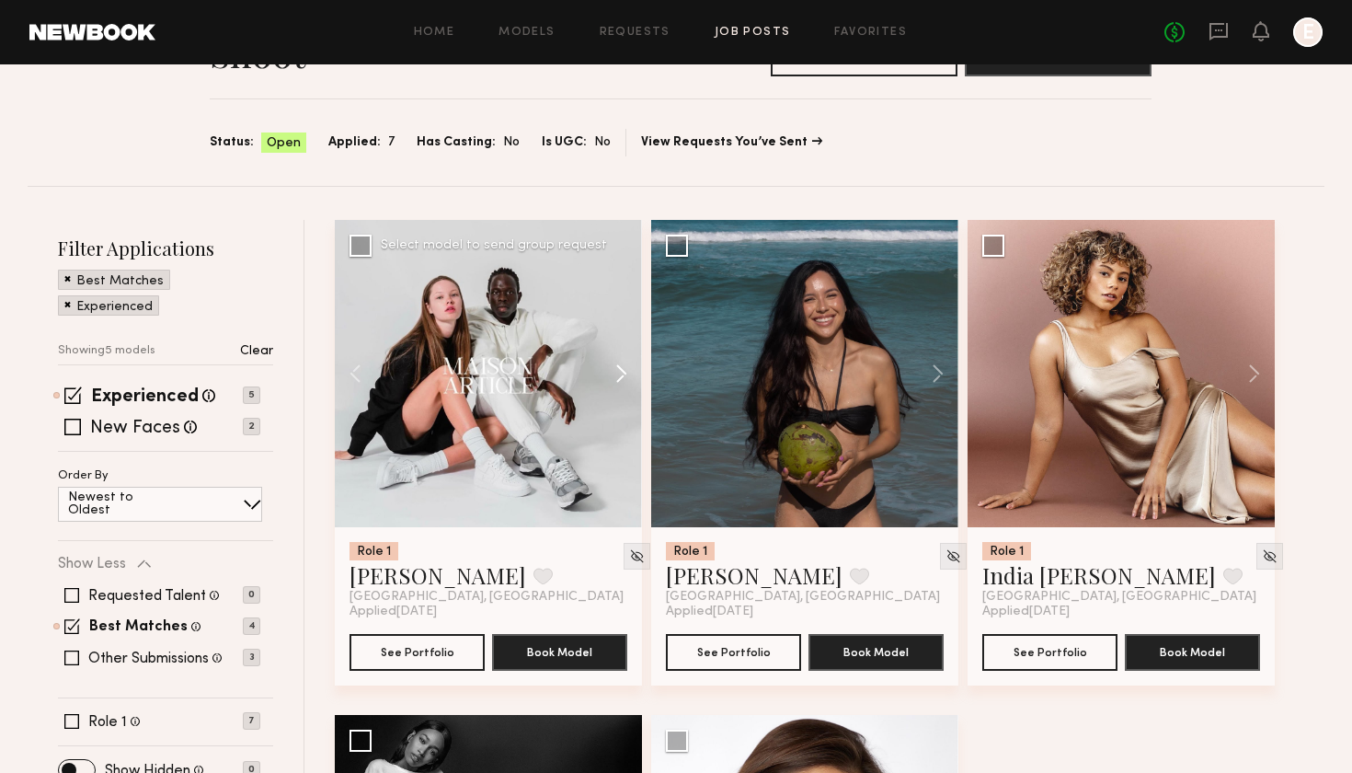
click at [613, 373] on button at bounding box center [612, 373] width 59 height 307
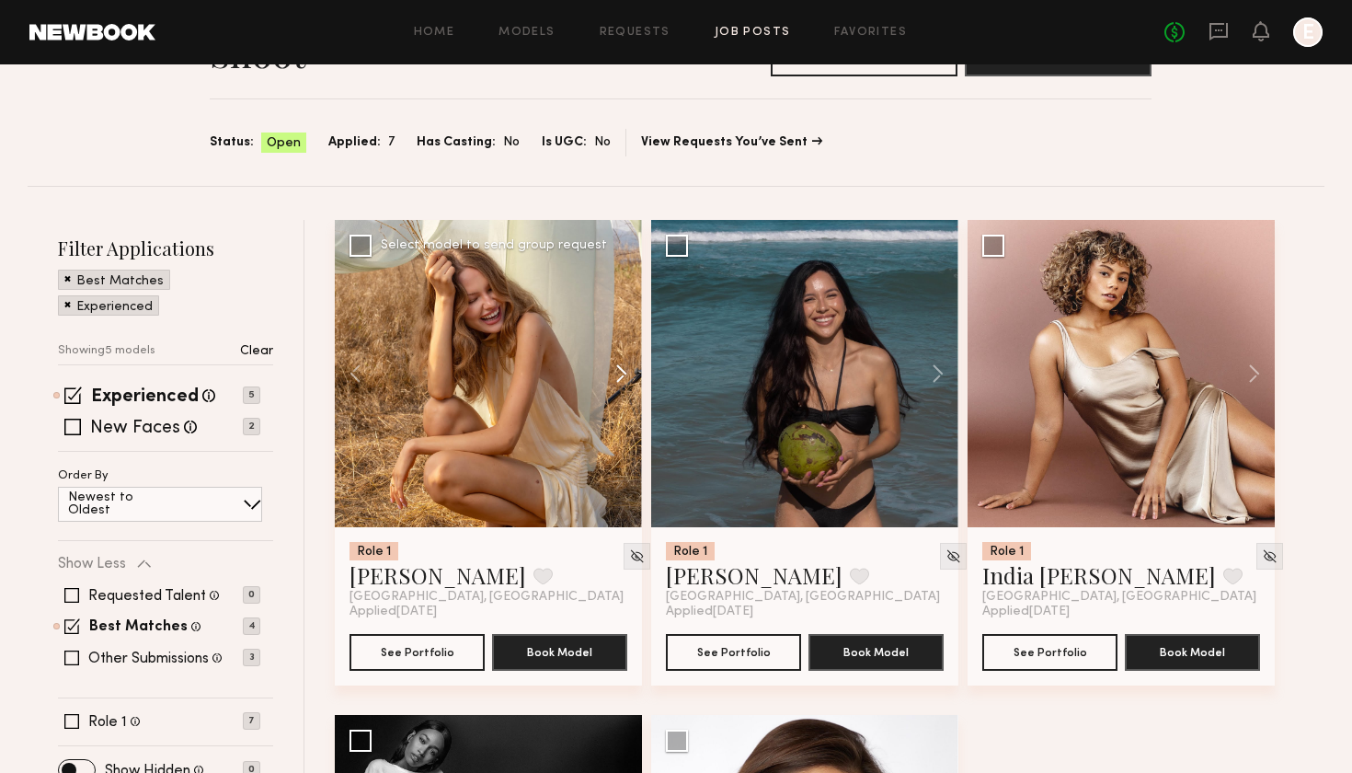
click at [613, 373] on button at bounding box center [612, 373] width 59 height 307
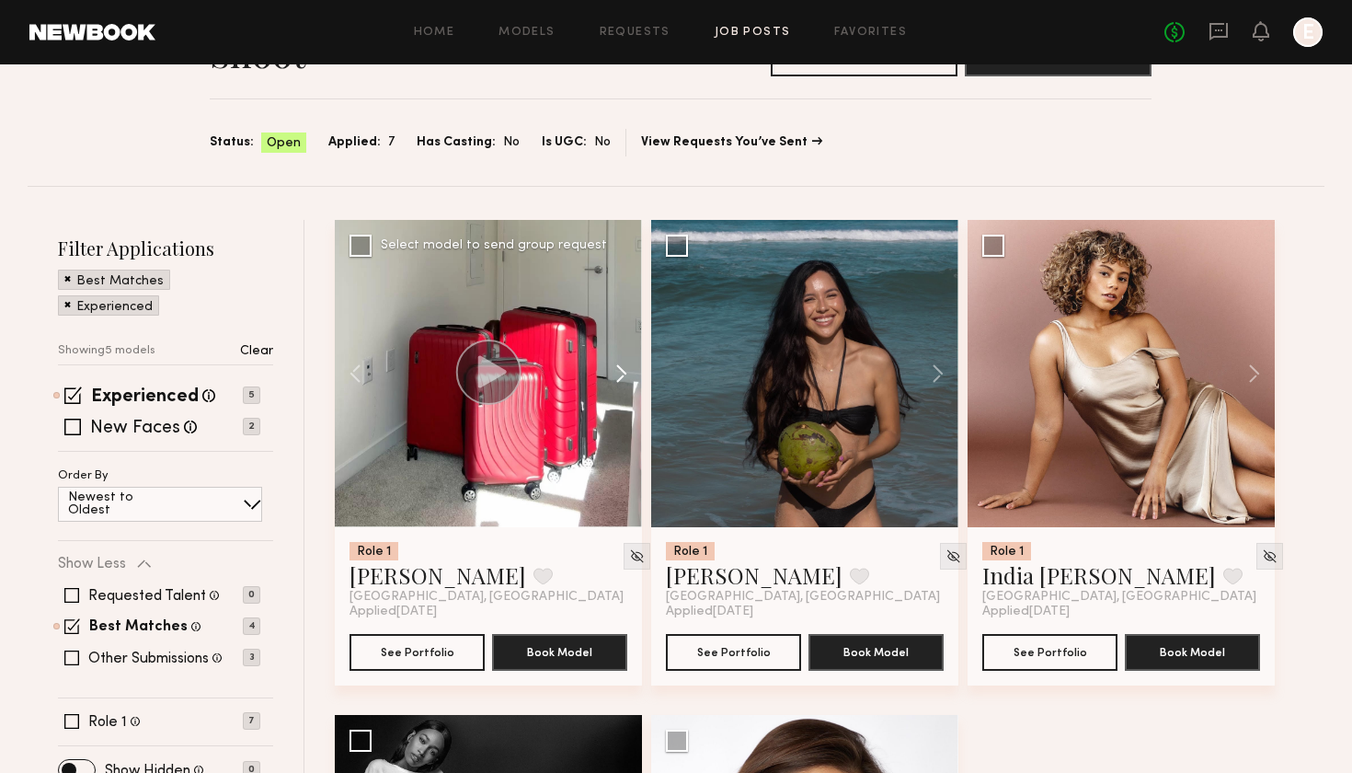
click at [613, 373] on button at bounding box center [612, 373] width 59 height 307
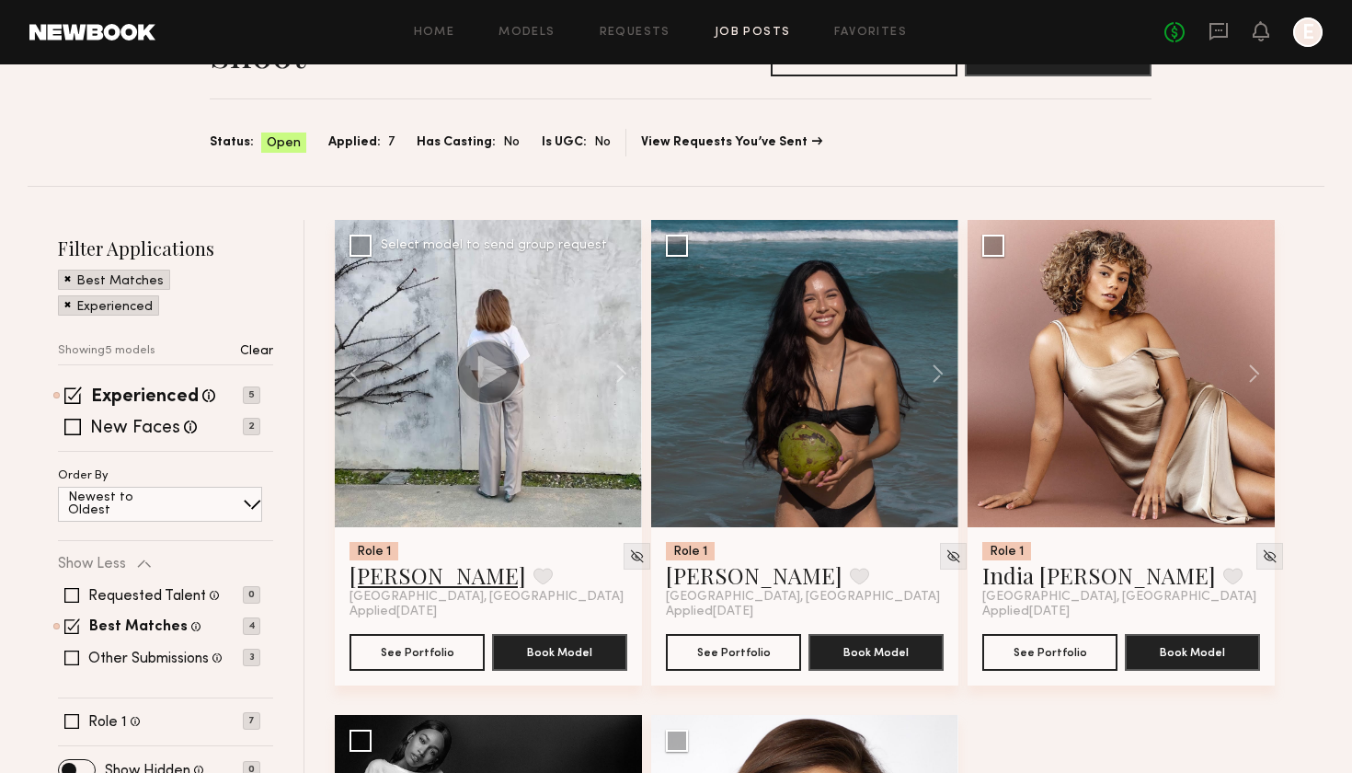
click at [444, 570] on link "[PERSON_NAME]" at bounding box center [438, 574] width 177 height 29
click at [936, 369] on button at bounding box center [929, 373] width 59 height 307
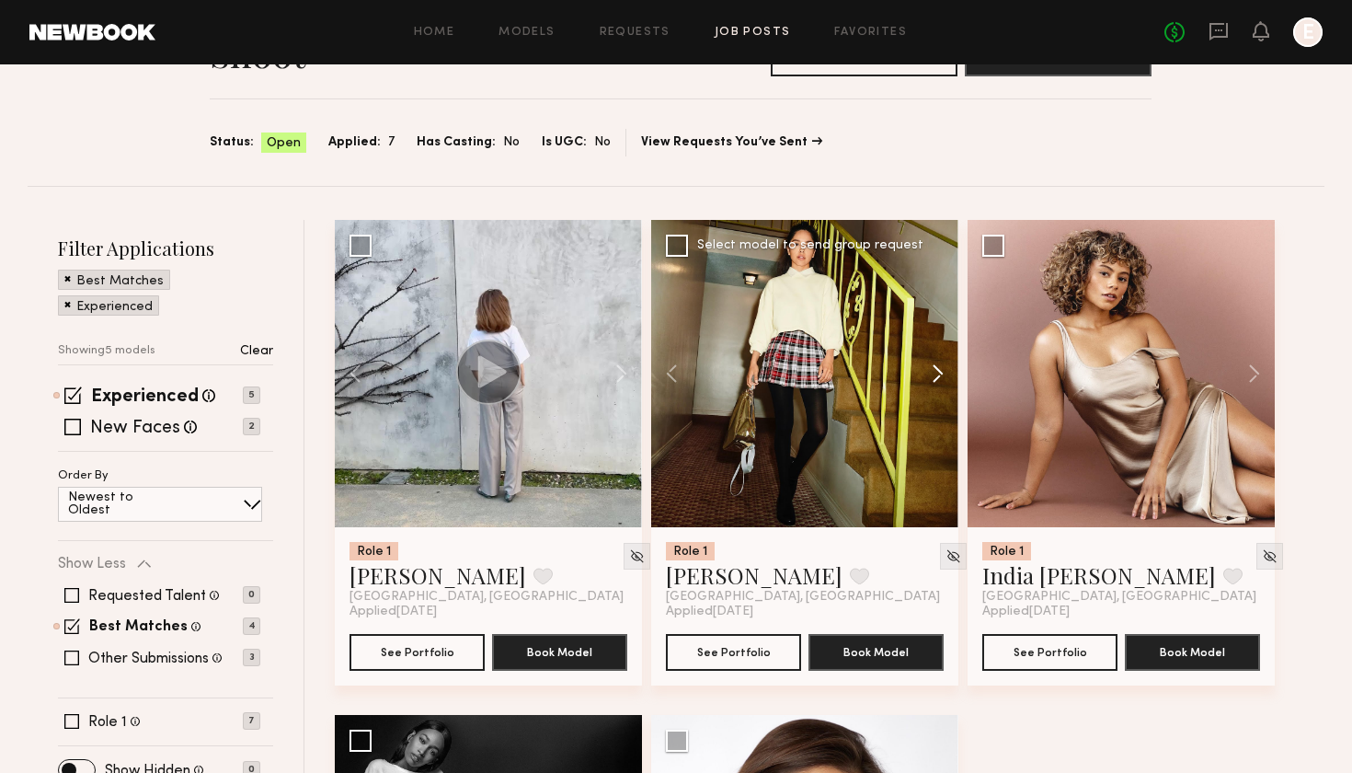
click at [936, 369] on button at bounding box center [929, 373] width 59 height 307
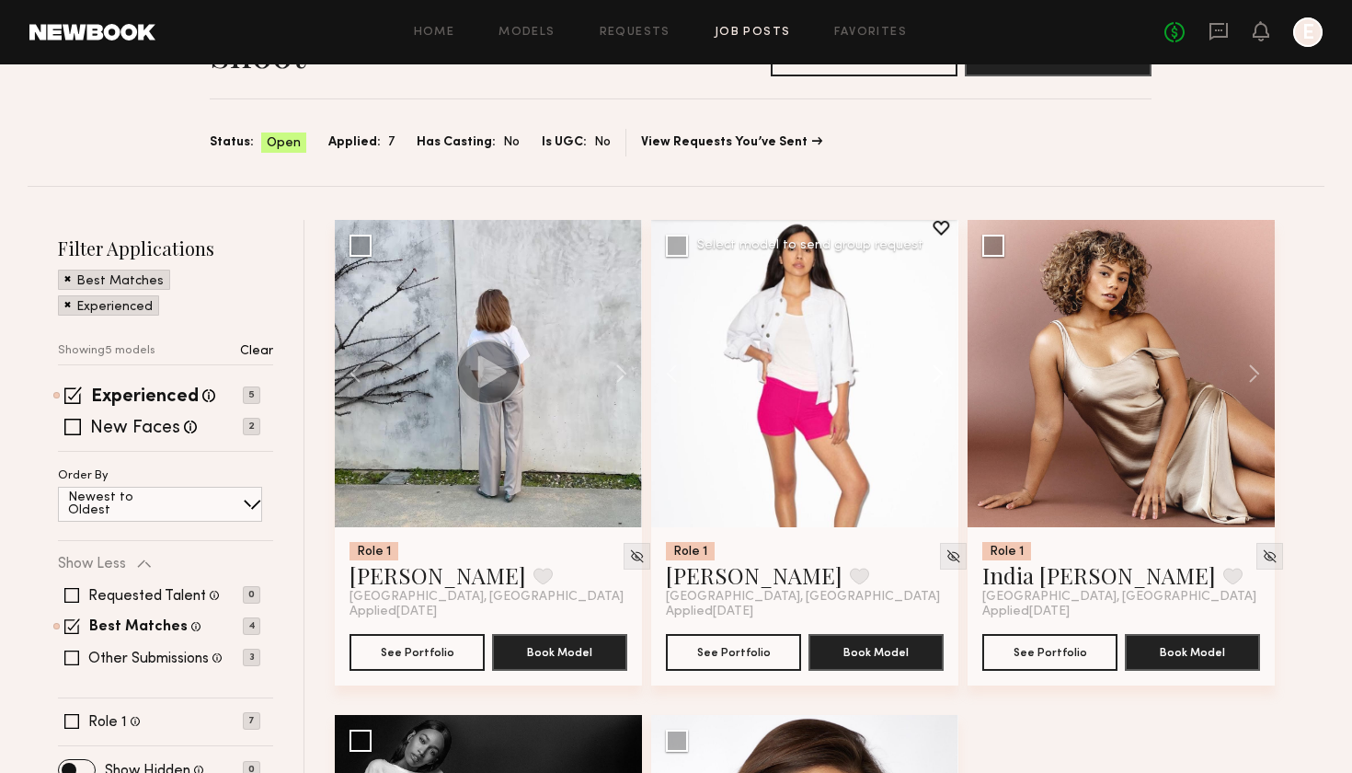
click at [936, 369] on button at bounding box center [929, 373] width 59 height 307
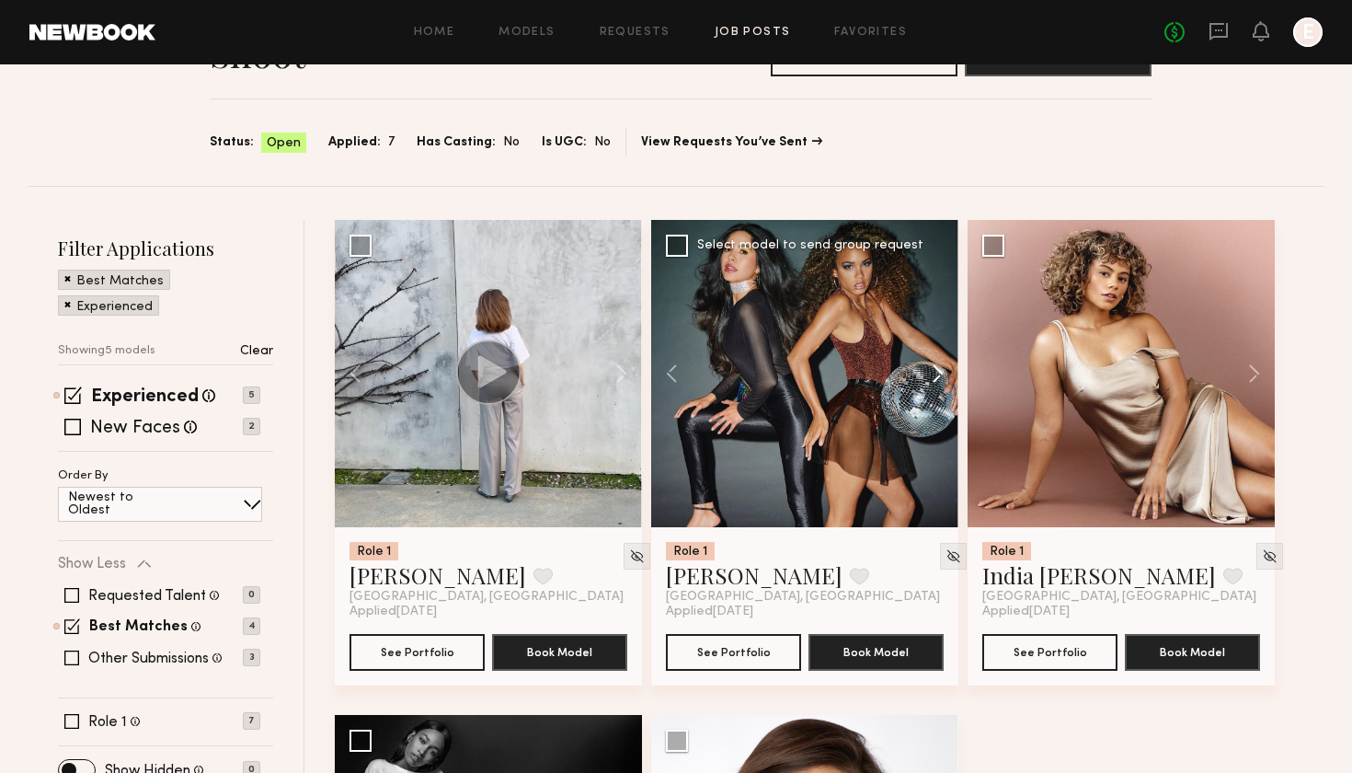
click at [936, 369] on button at bounding box center [929, 373] width 59 height 307
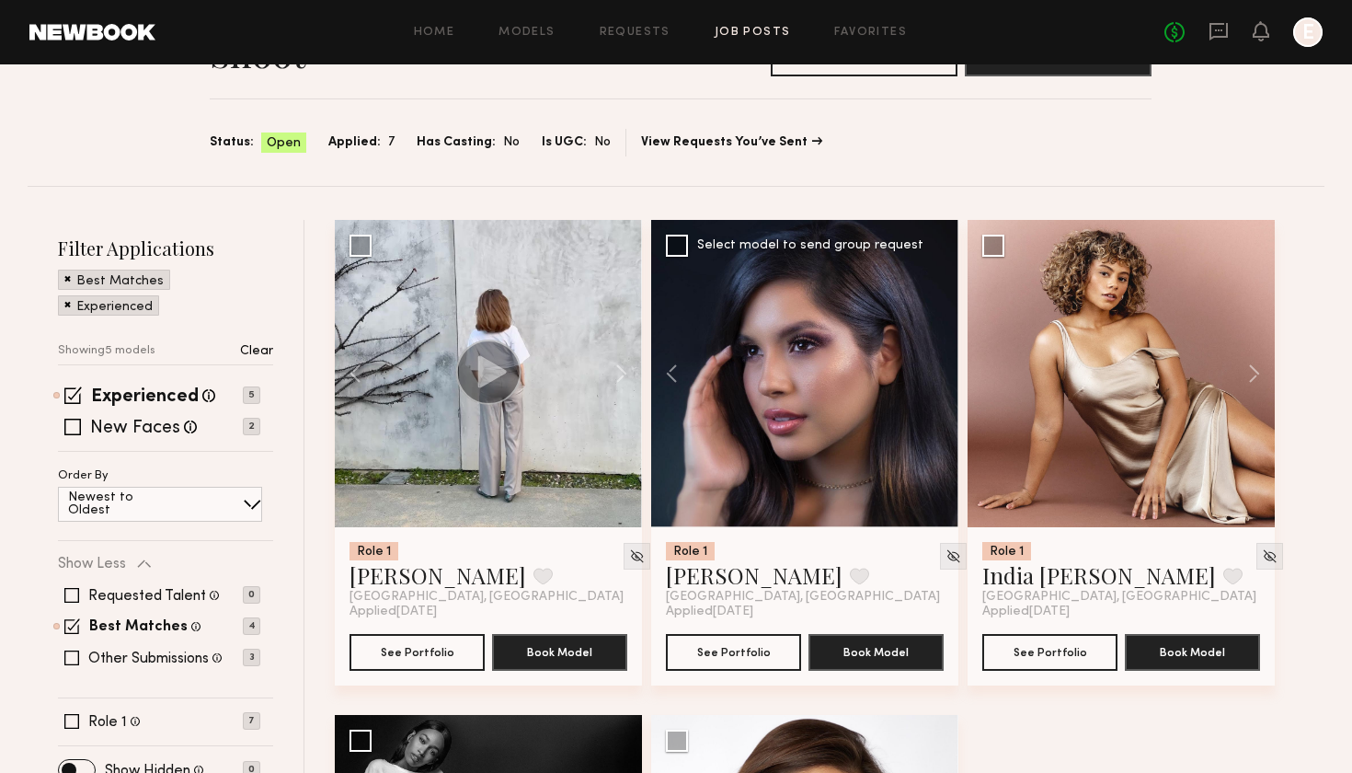
click at [936, 369] on div at bounding box center [804, 373] width 307 height 307
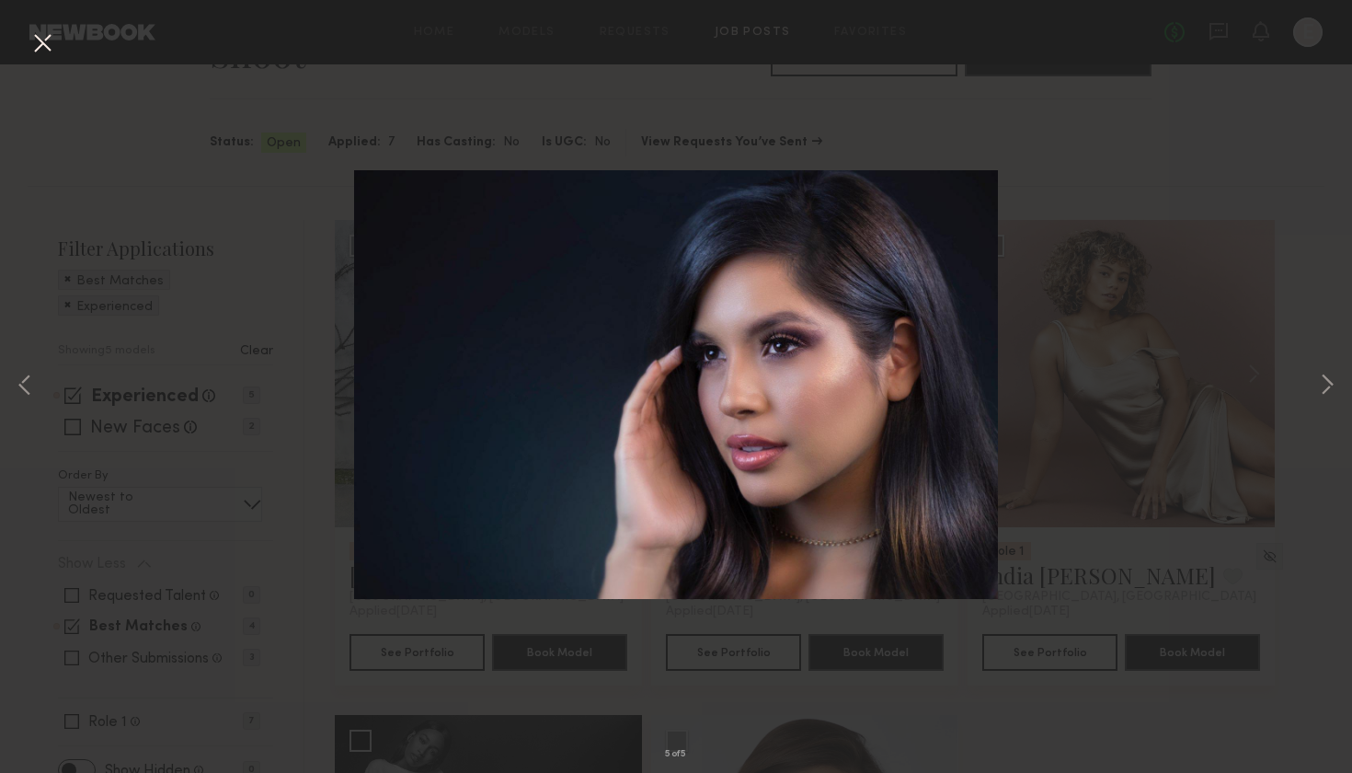
click at [49, 38] on button at bounding box center [42, 44] width 29 height 33
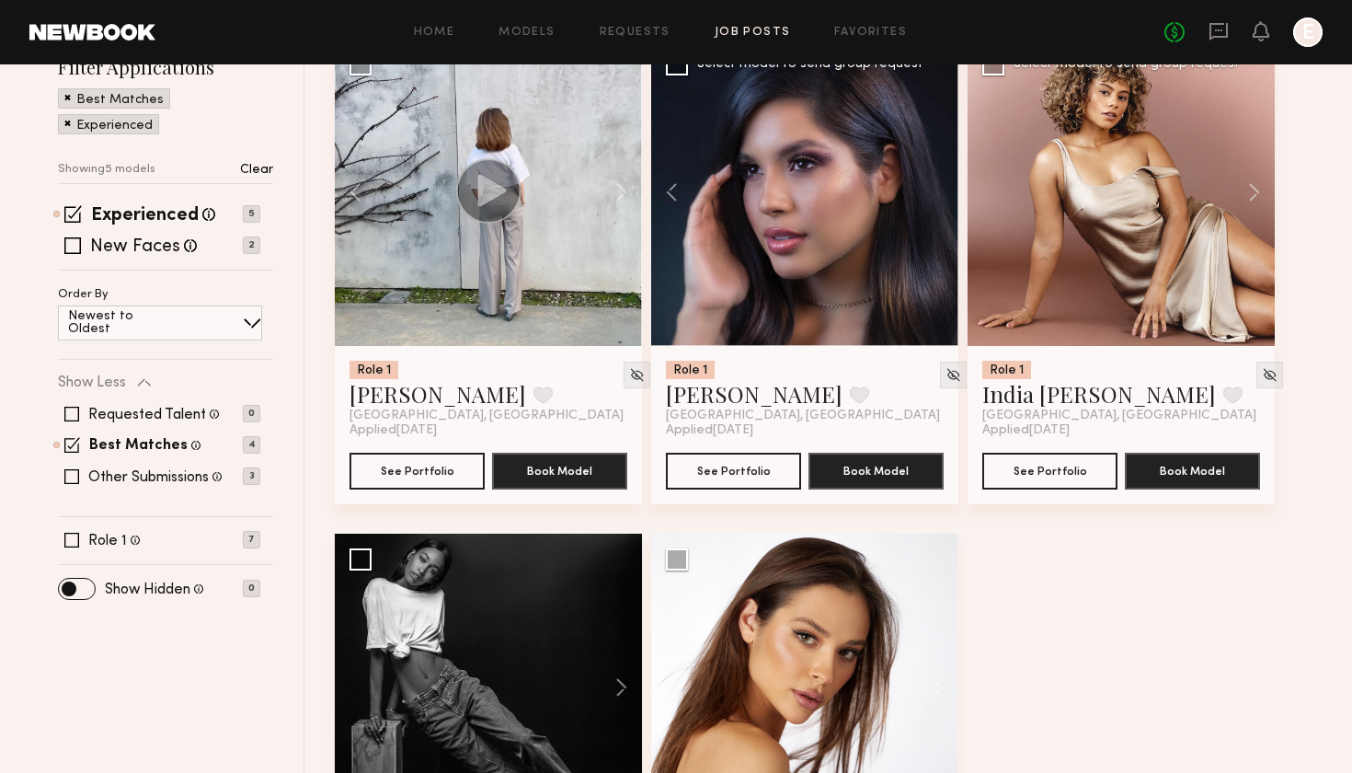
scroll to position [293, 0]
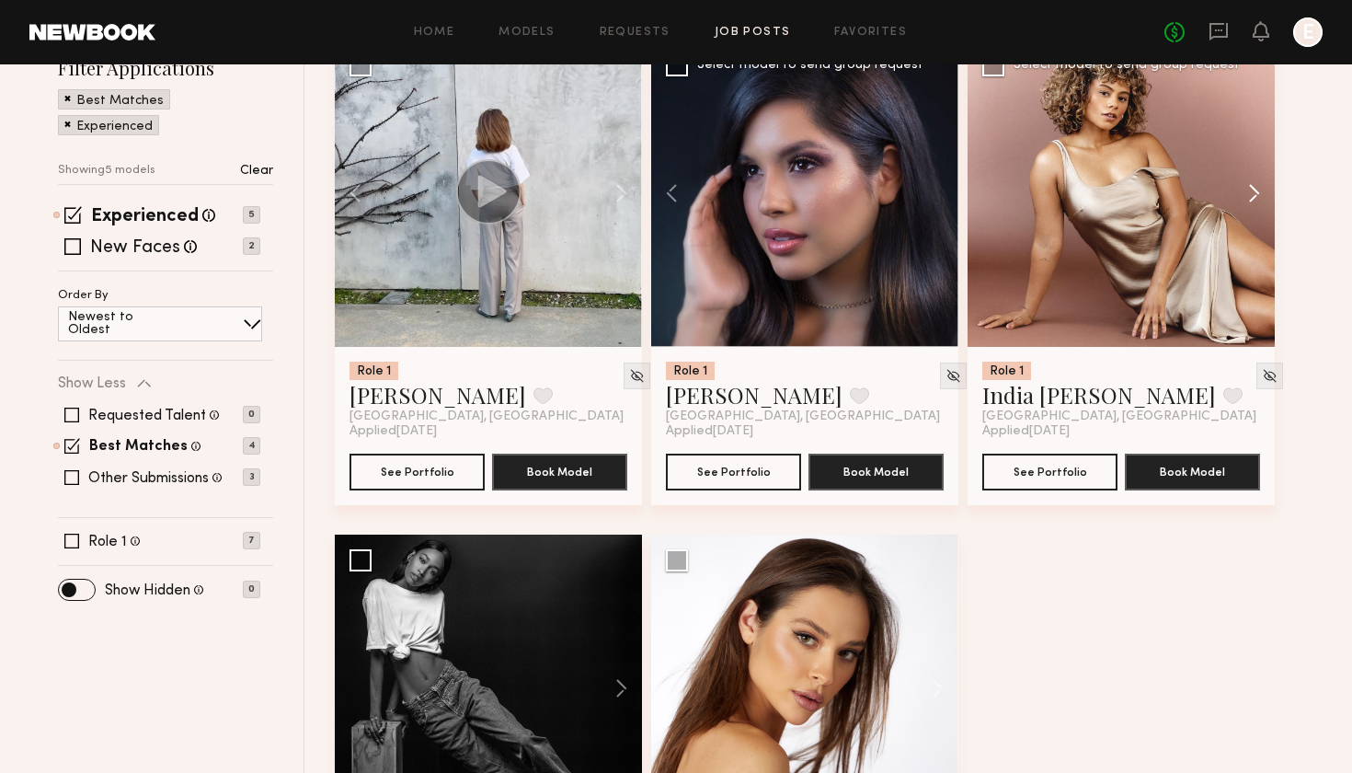
click at [1258, 182] on button at bounding box center [1245, 193] width 59 height 307
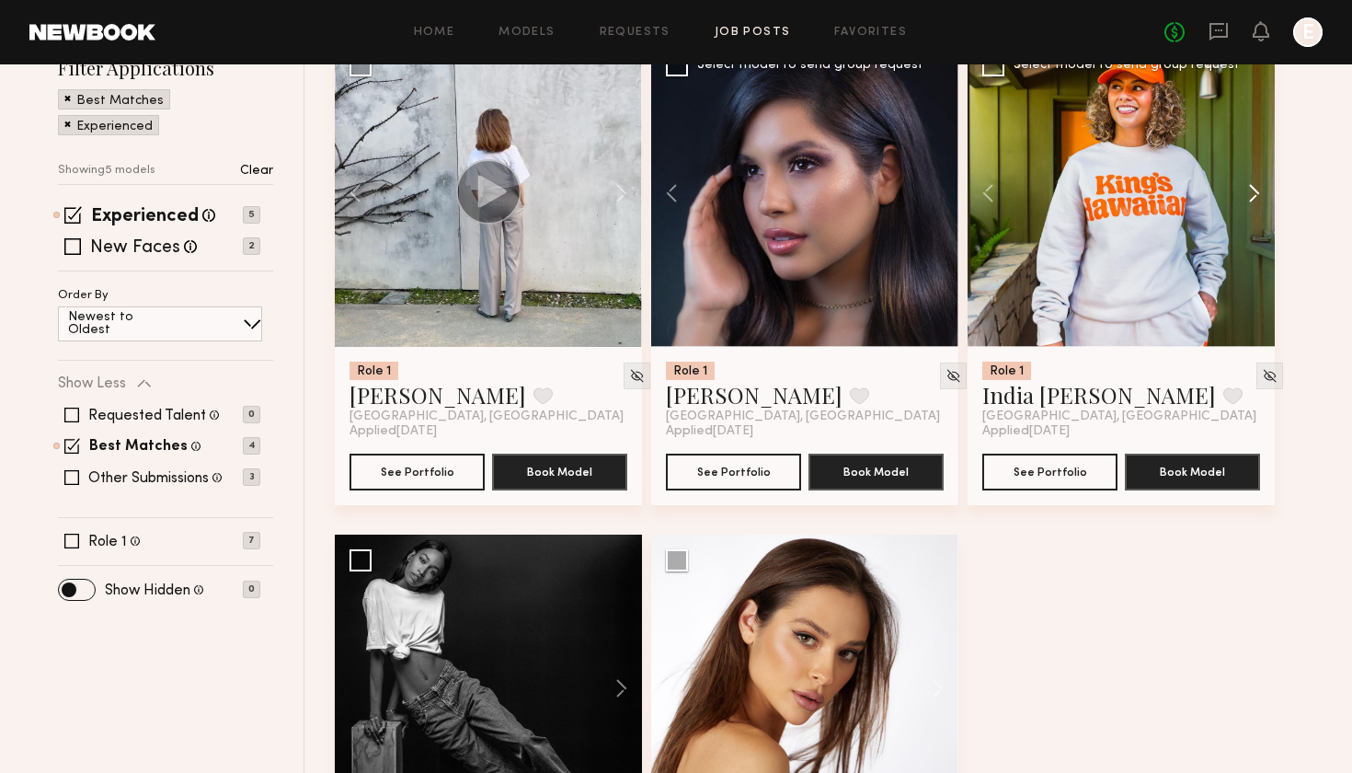
click at [1258, 182] on button at bounding box center [1245, 193] width 59 height 307
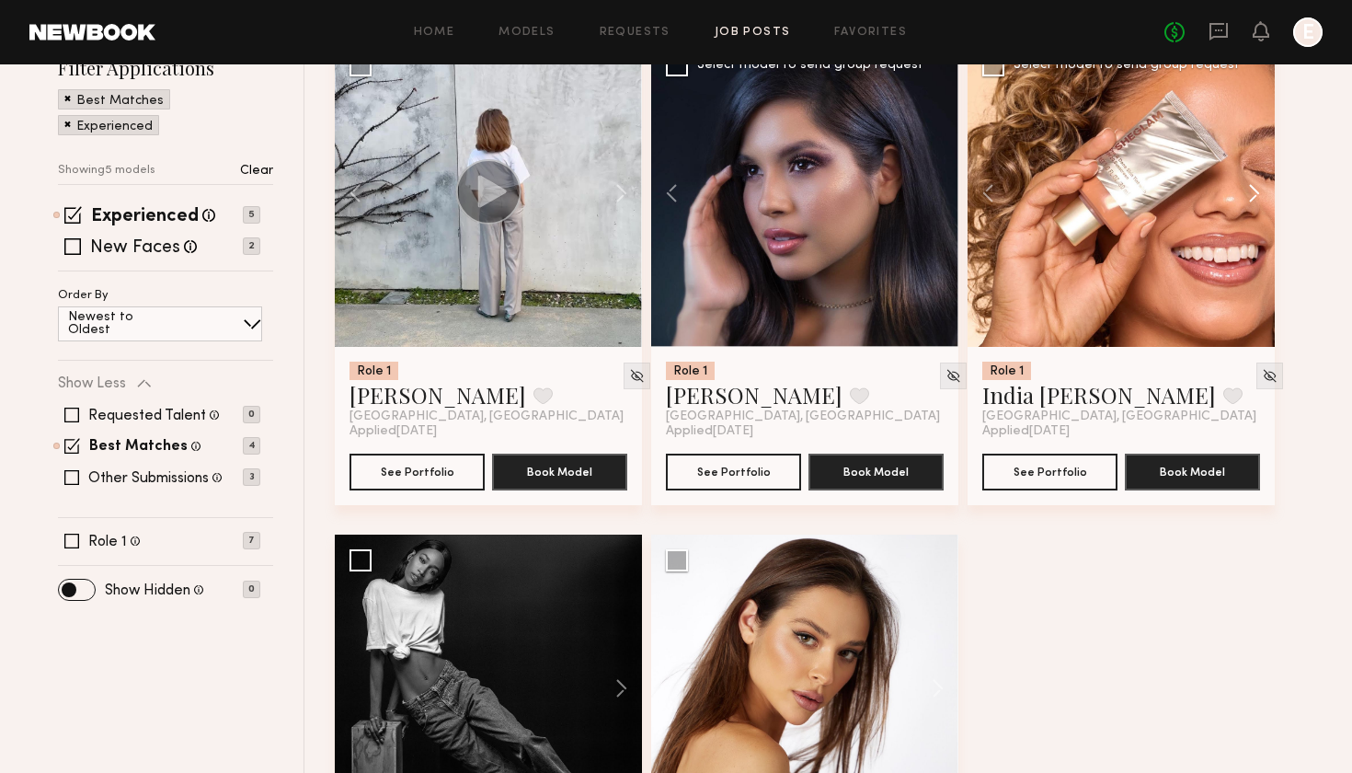
click at [1258, 182] on button at bounding box center [1245, 193] width 59 height 307
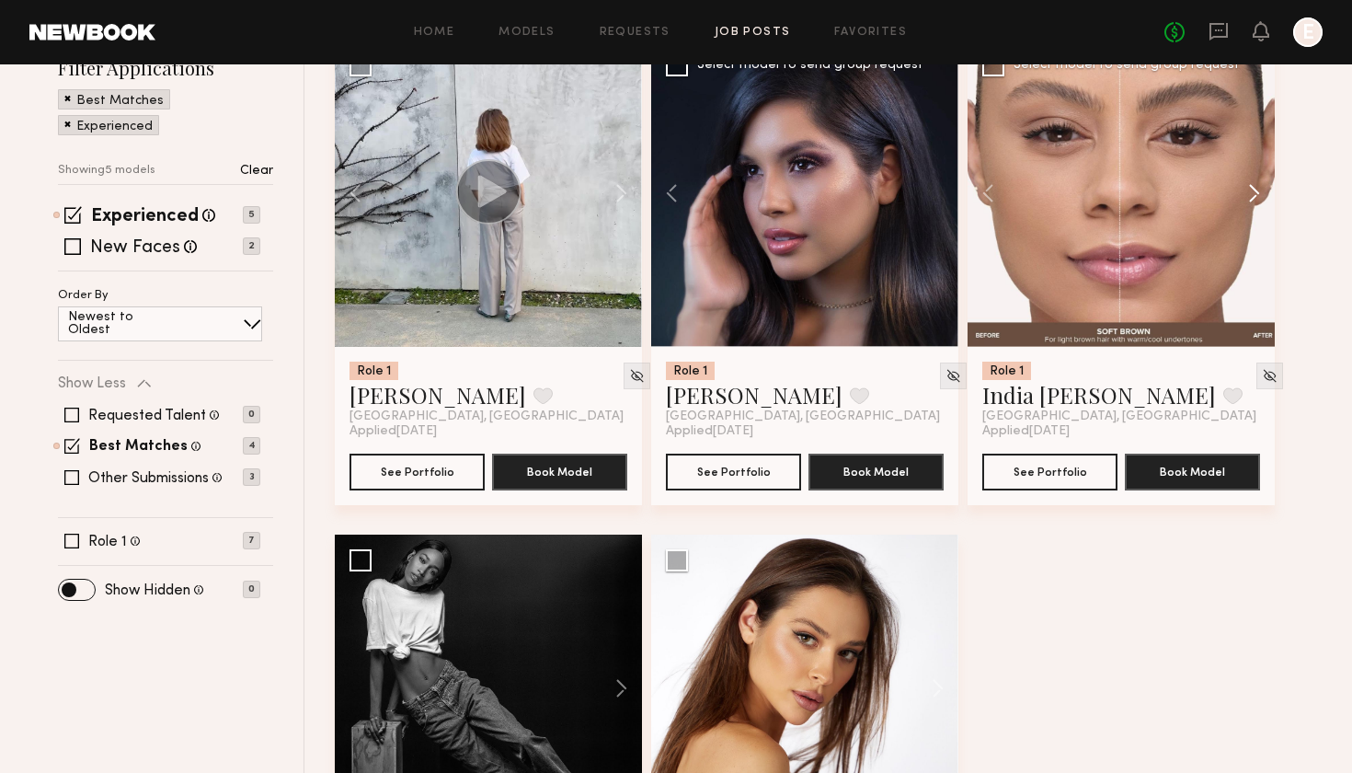
click at [1258, 182] on button at bounding box center [1245, 193] width 59 height 307
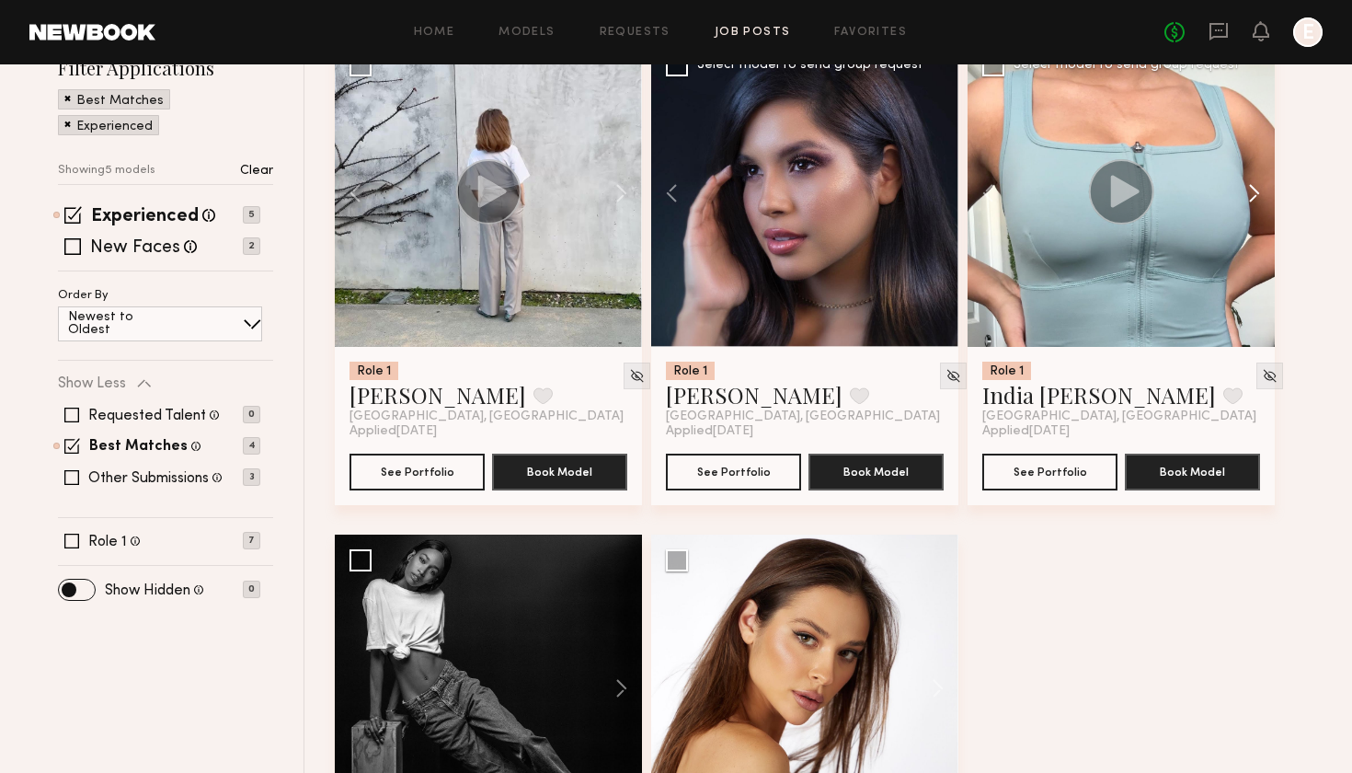
click at [1258, 182] on button at bounding box center [1245, 193] width 59 height 307
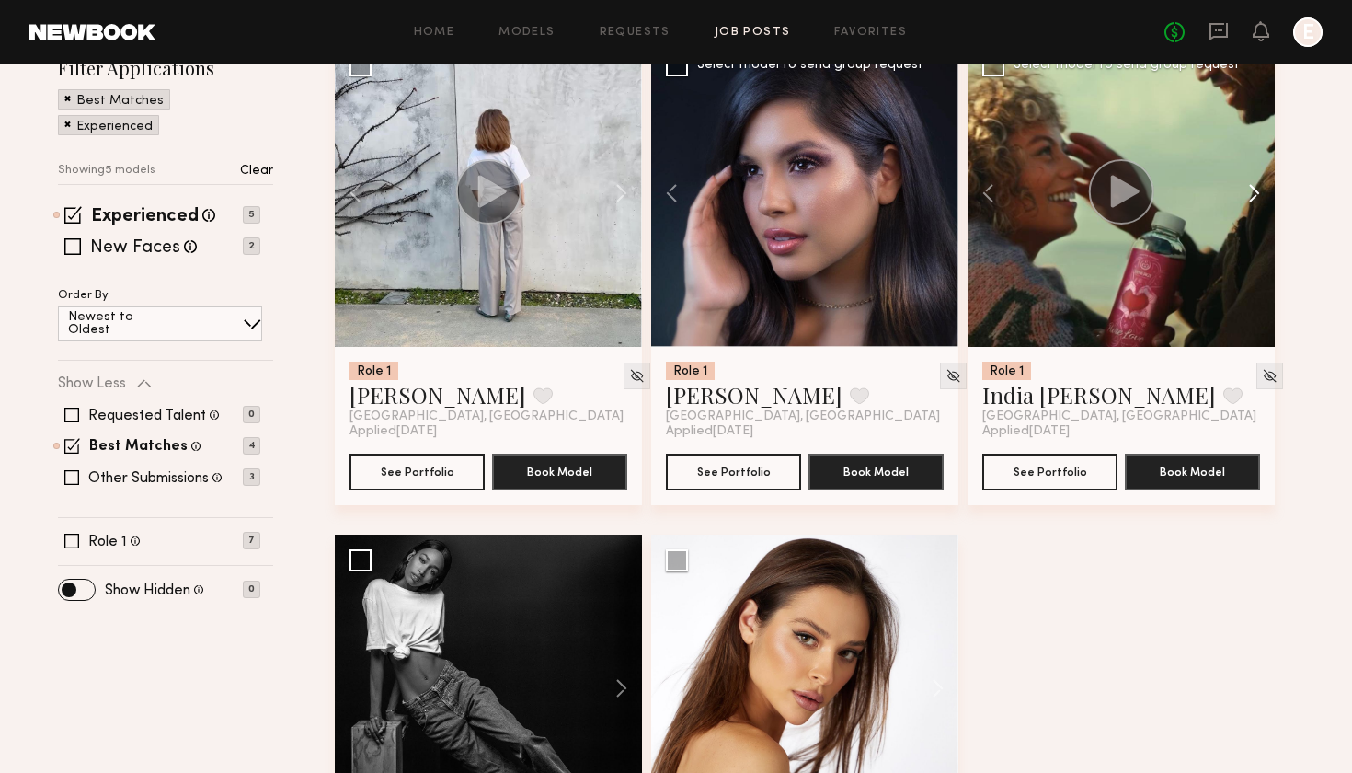
click at [1258, 182] on button at bounding box center [1245, 193] width 59 height 307
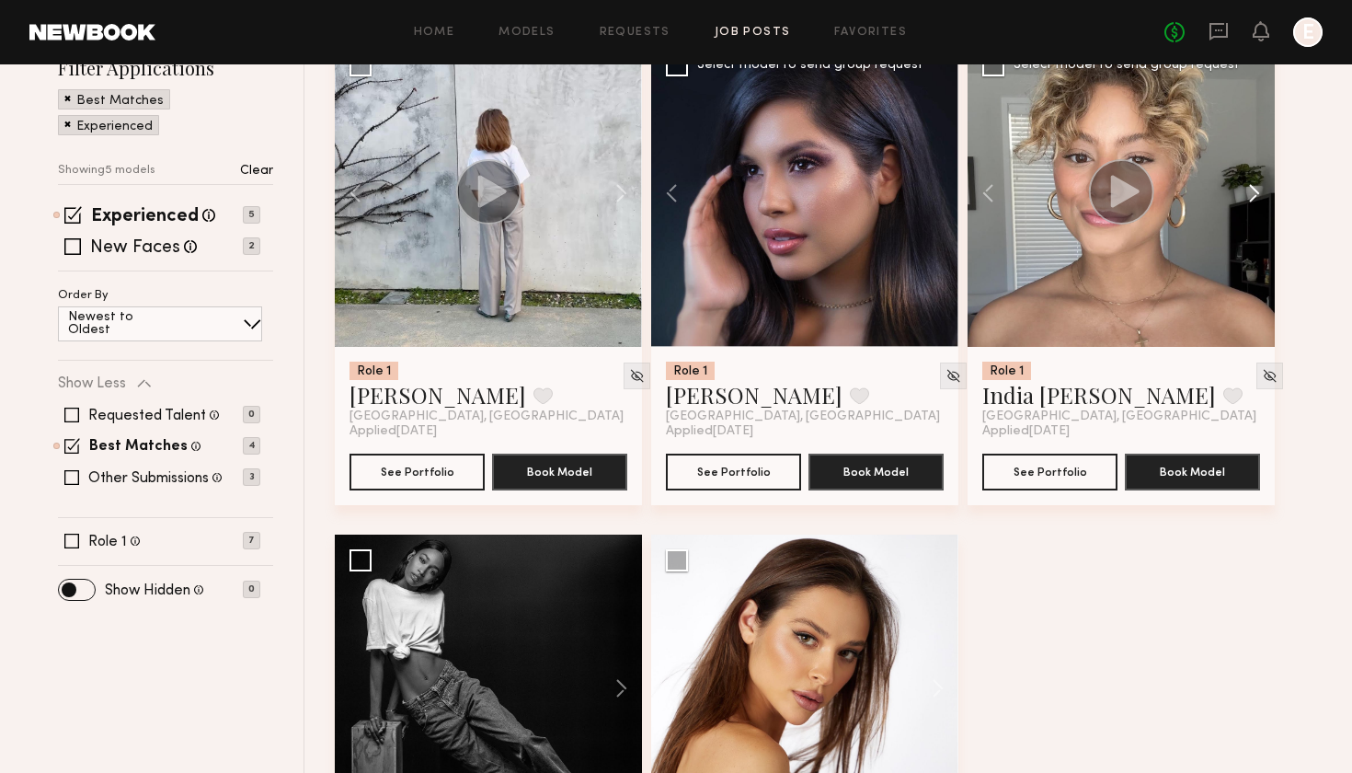
click at [1258, 182] on button at bounding box center [1245, 193] width 59 height 307
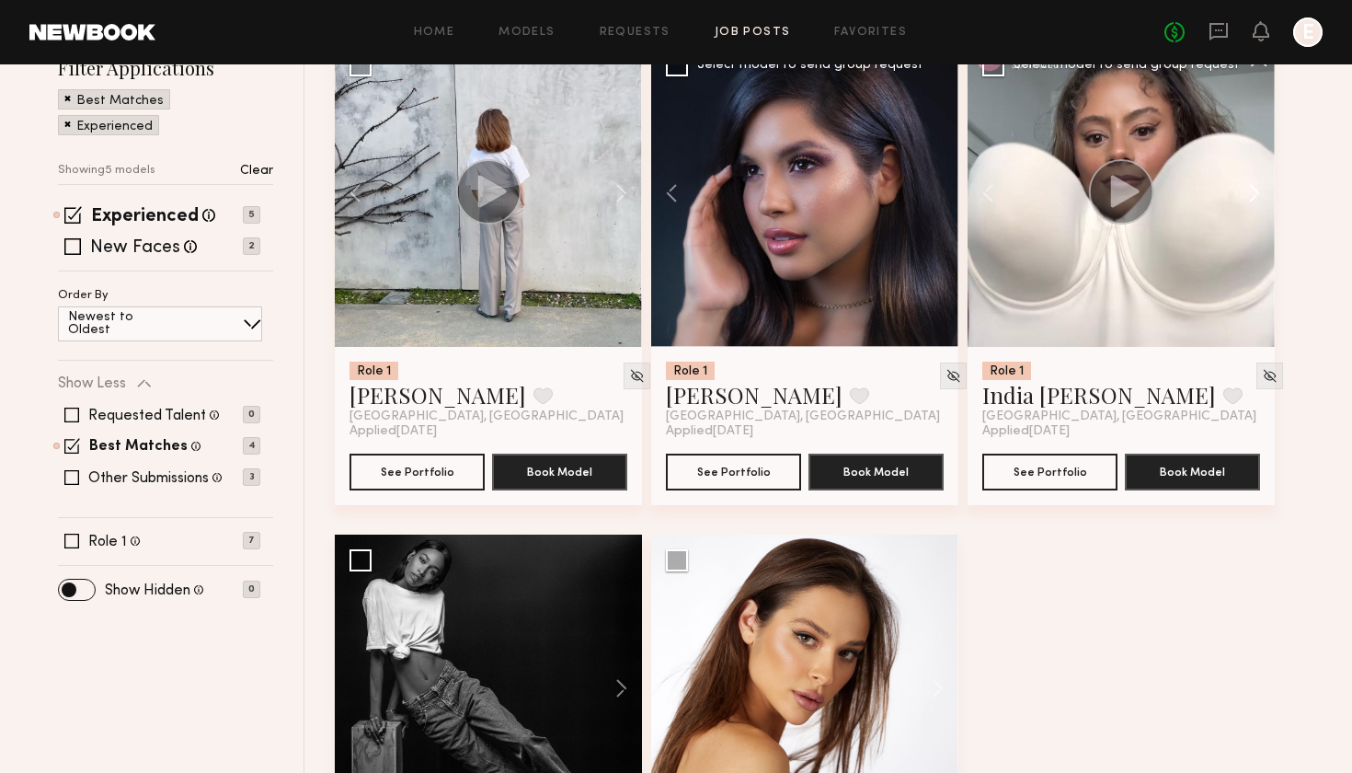
click at [1258, 182] on button at bounding box center [1245, 193] width 59 height 307
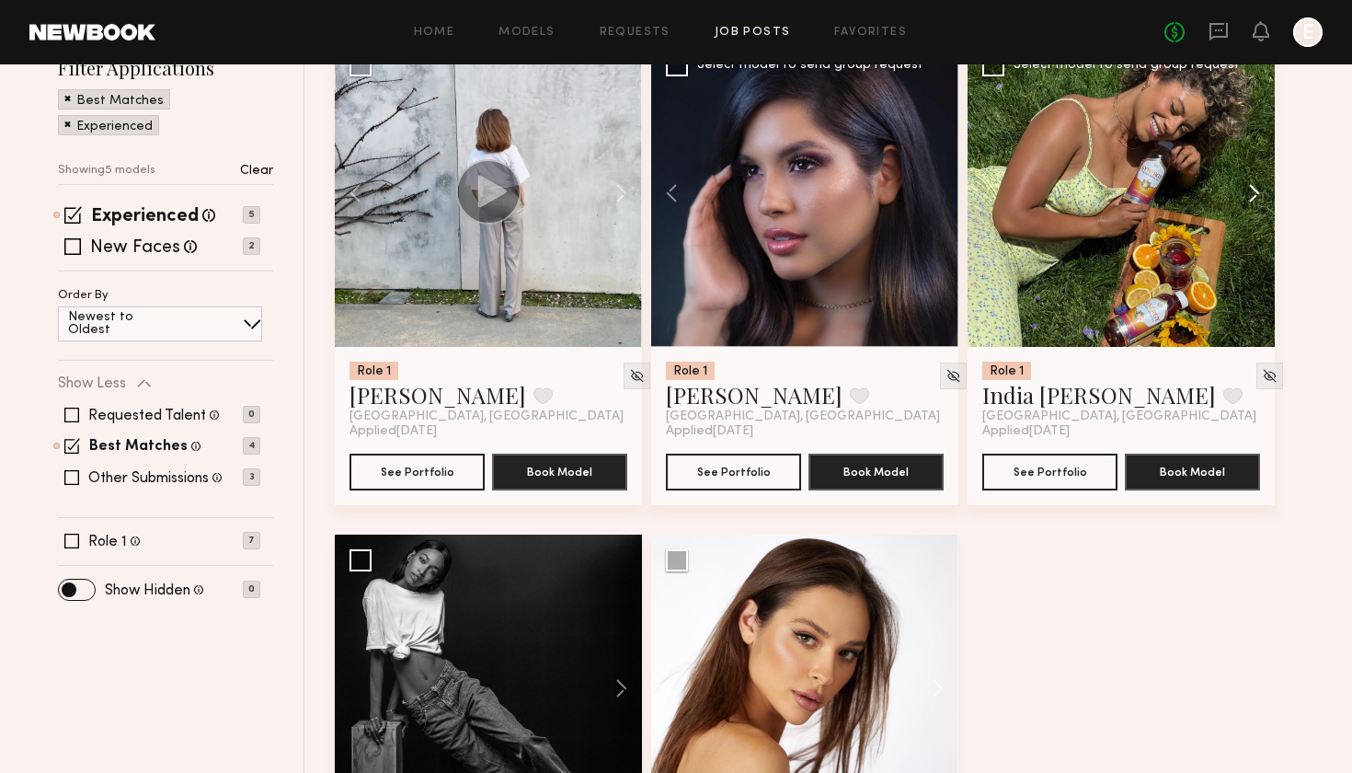
click at [1258, 182] on button at bounding box center [1245, 193] width 59 height 307
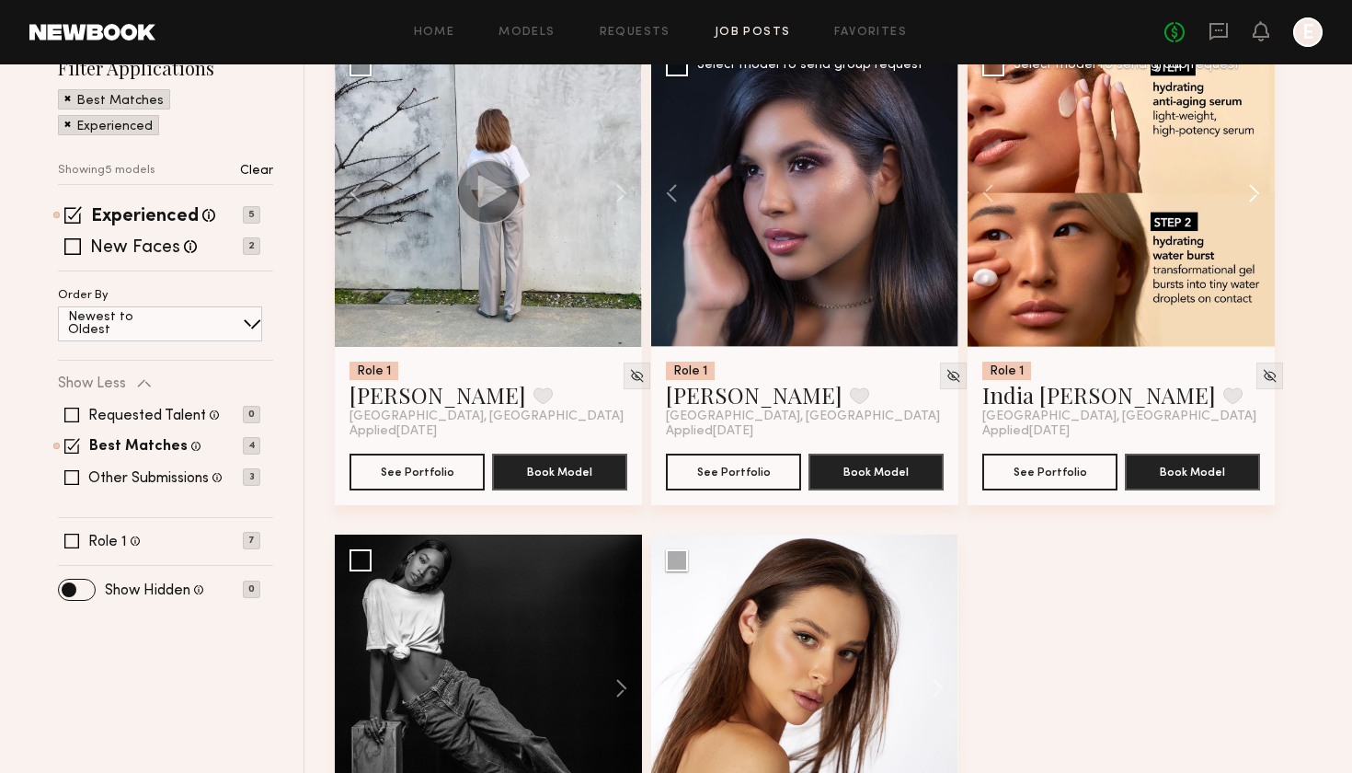
click at [1258, 182] on button at bounding box center [1245, 193] width 59 height 307
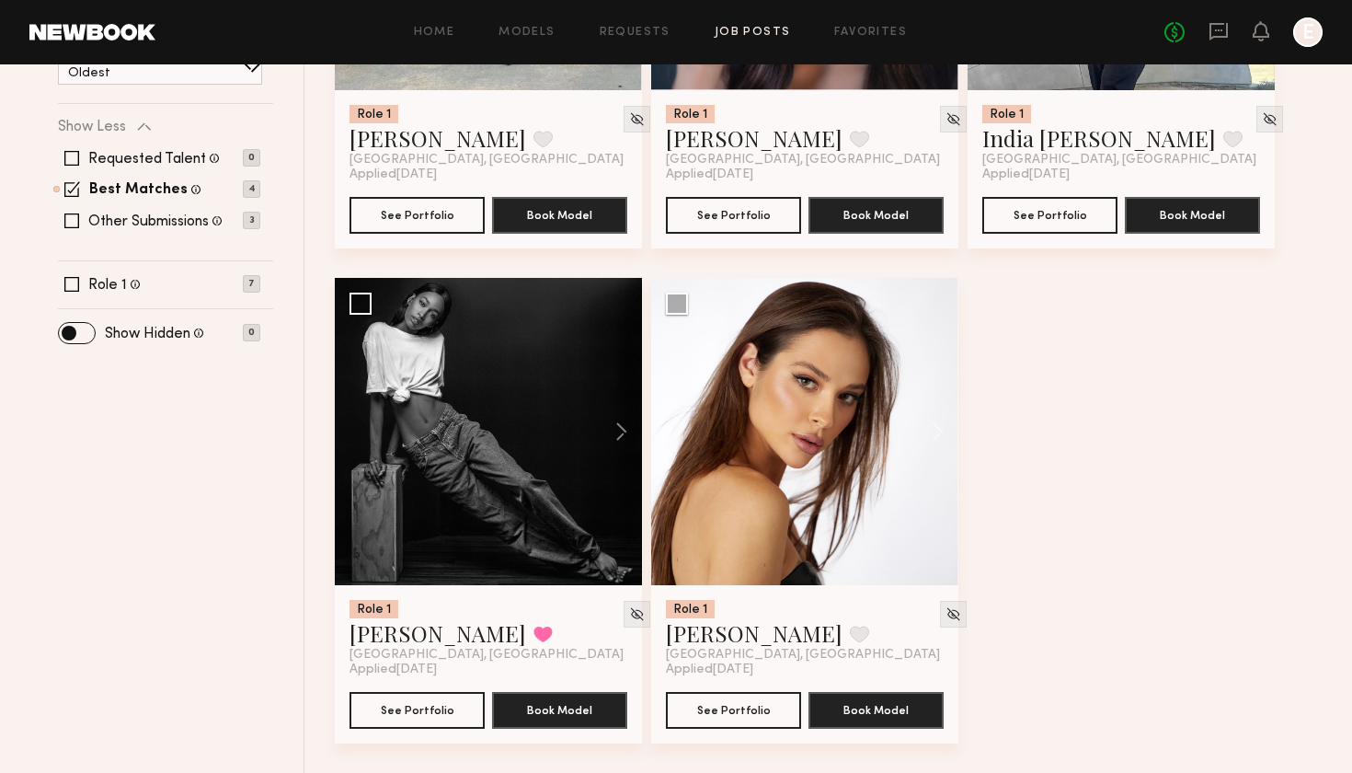
scroll to position [550, 0]
click at [616, 439] on button at bounding box center [612, 431] width 59 height 307
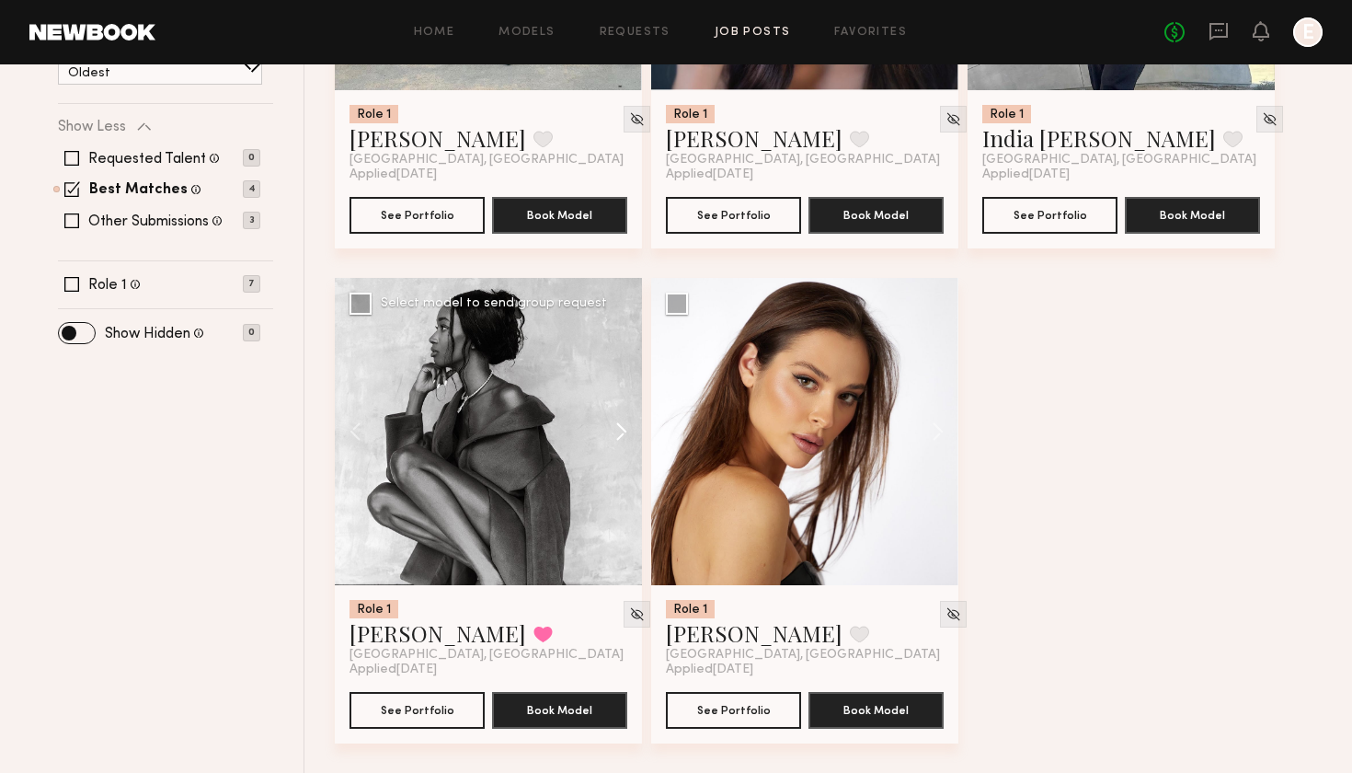
click at [616, 439] on button at bounding box center [612, 431] width 59 height 307
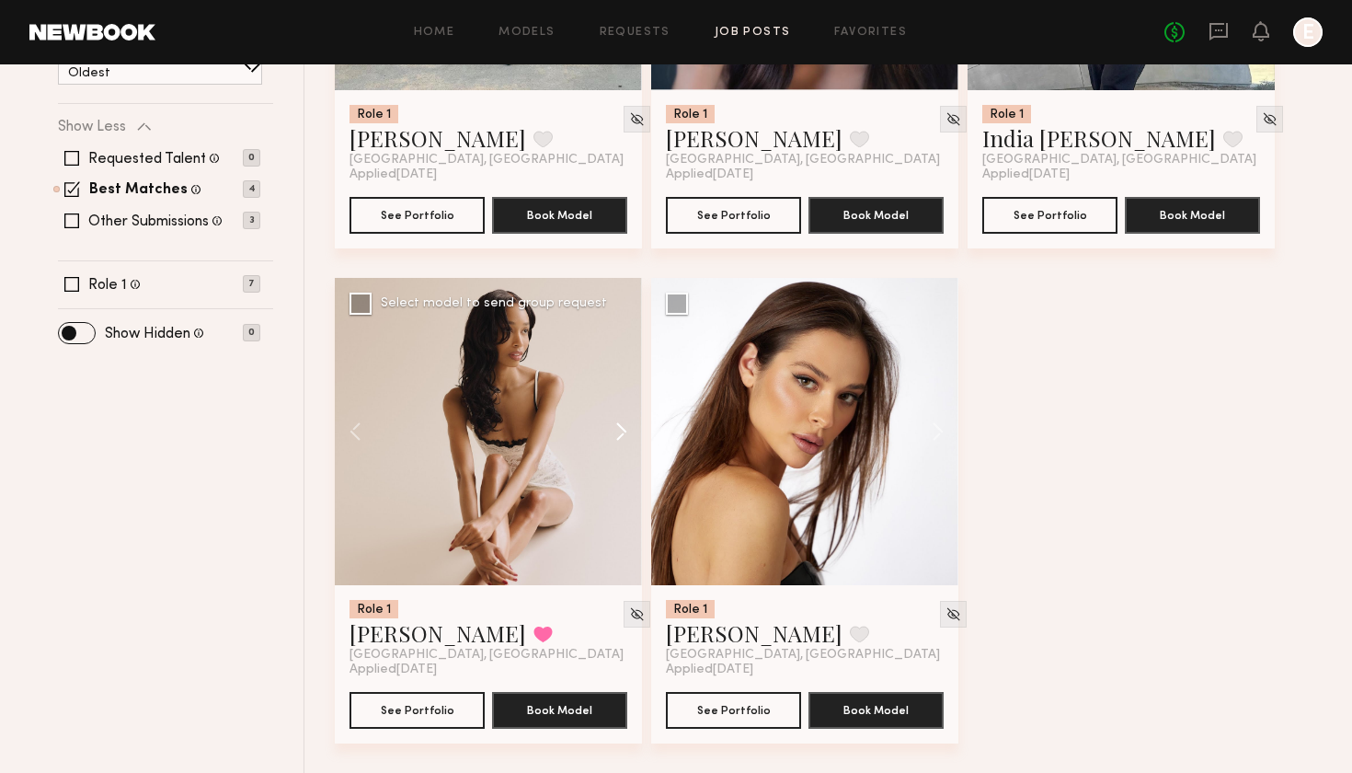
click at [616, 439] on button at bounding box center [612, 431] width 59 height 307
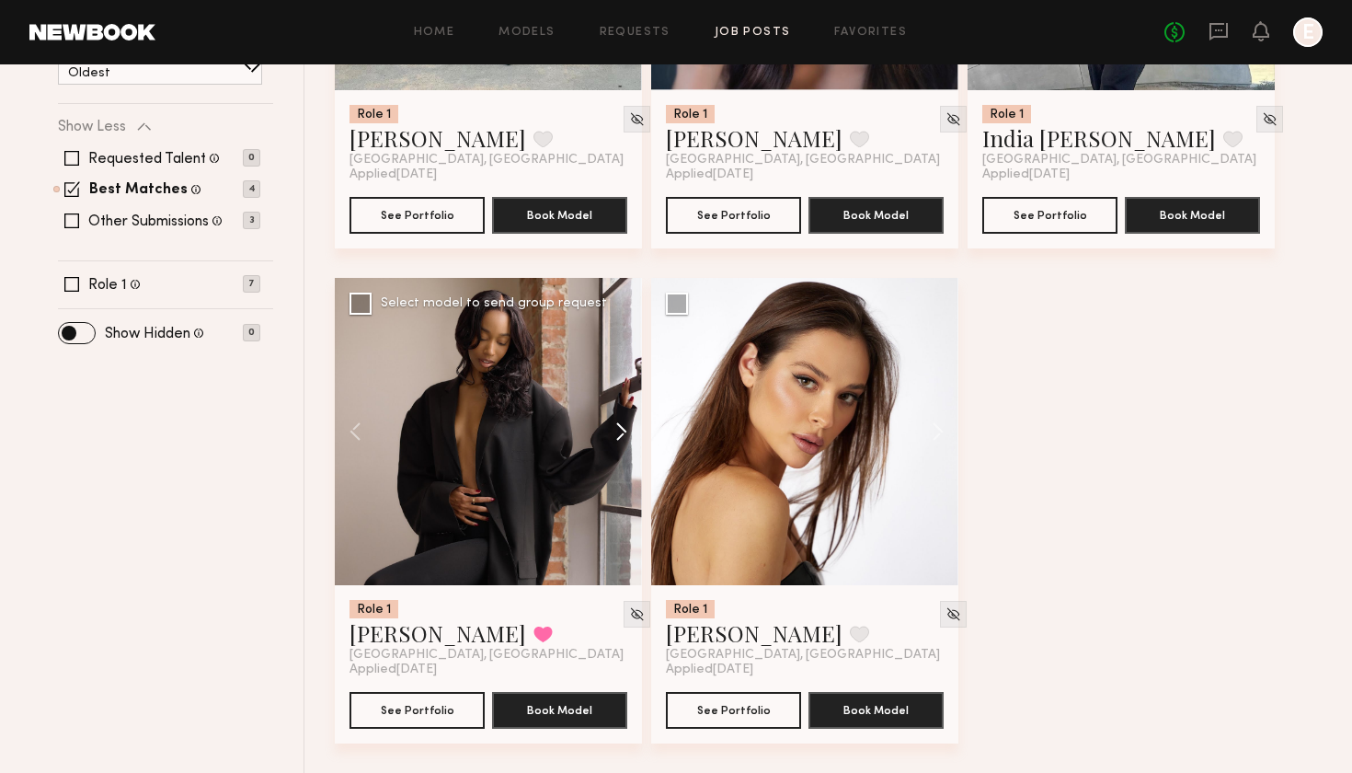
click at [616, 439] on button at bounding box center [612, 431] width 59 height 307
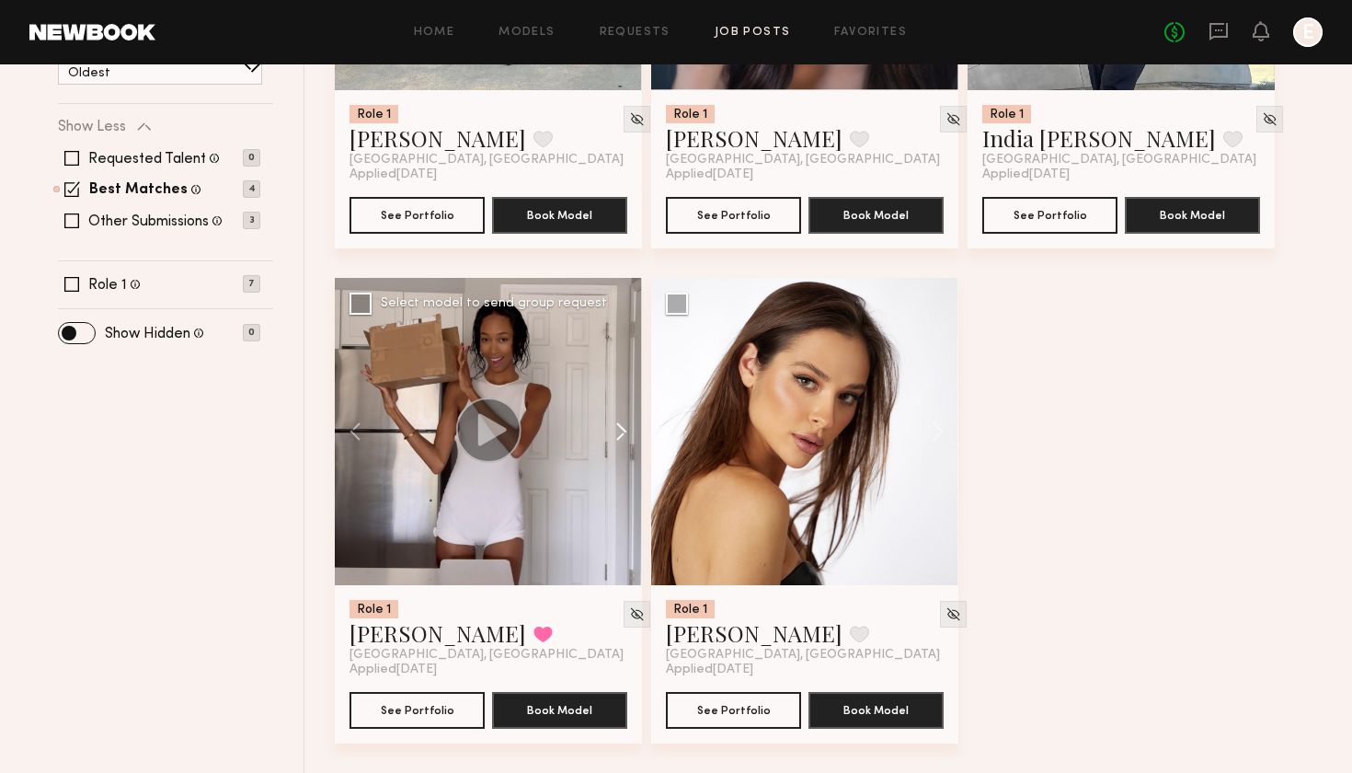
click at [616, 439] on button at bounding box center [612, 431] width 59 height 307
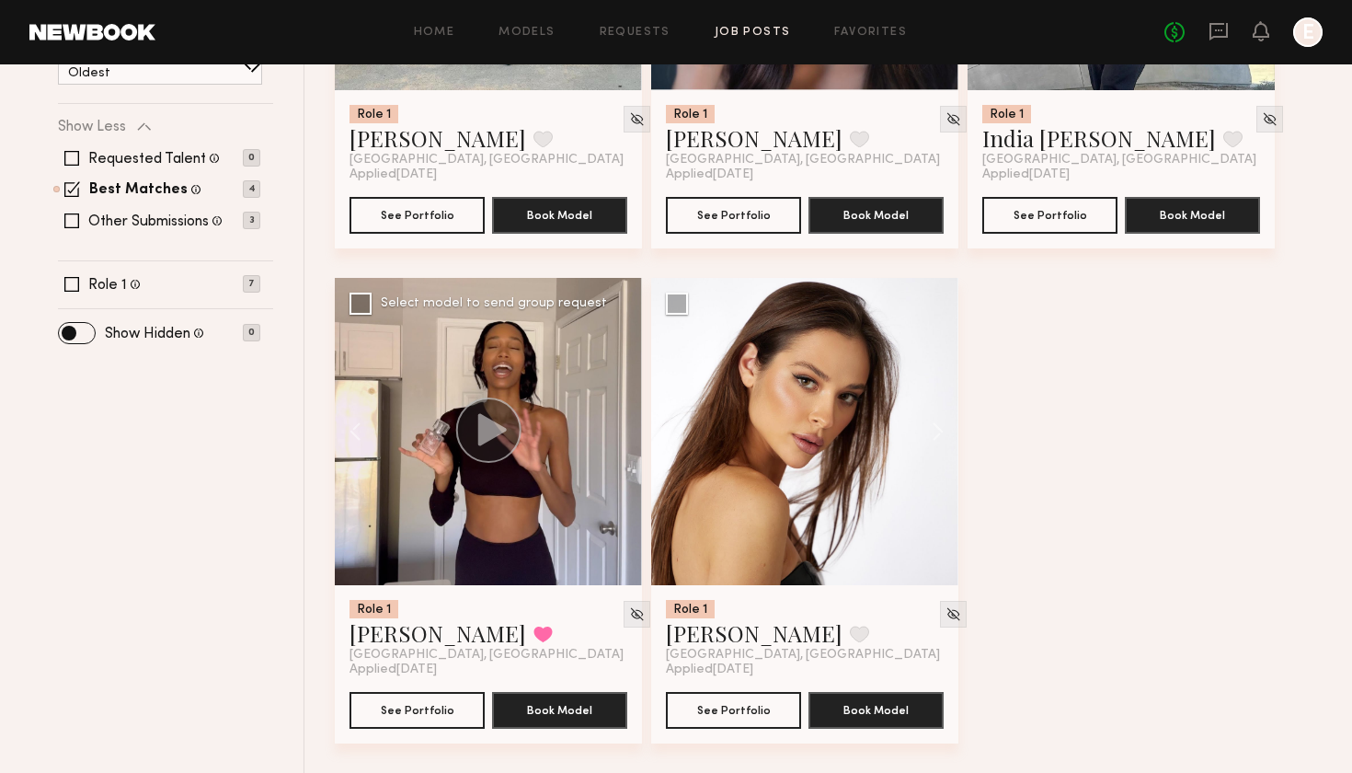
click at [616, 439] on div at bounding box center [488, 431] width 307 height 307
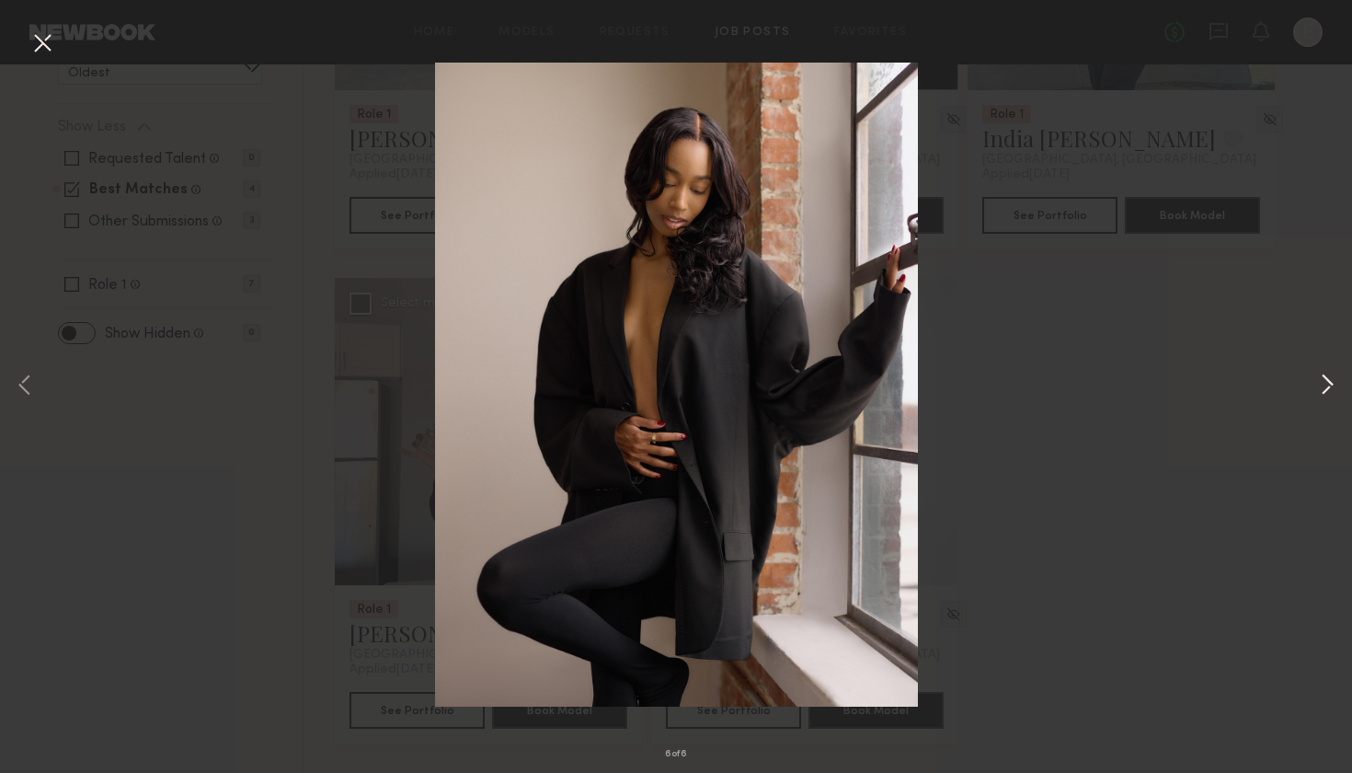
click at [1325, 384] on button at bounding box center [1327, 386] width 22 height 618
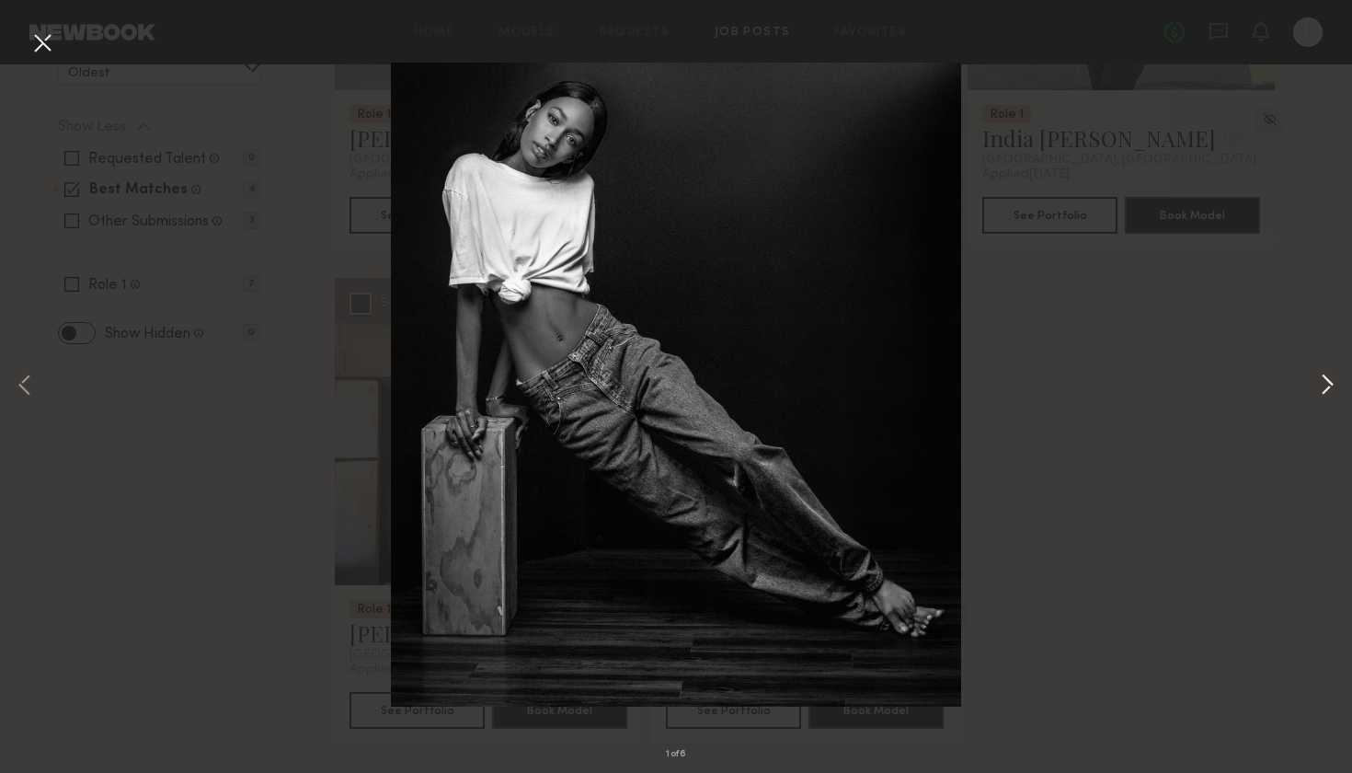
click at [1328, 381] on button at bounding box center [1327, 386] width 22 height 618
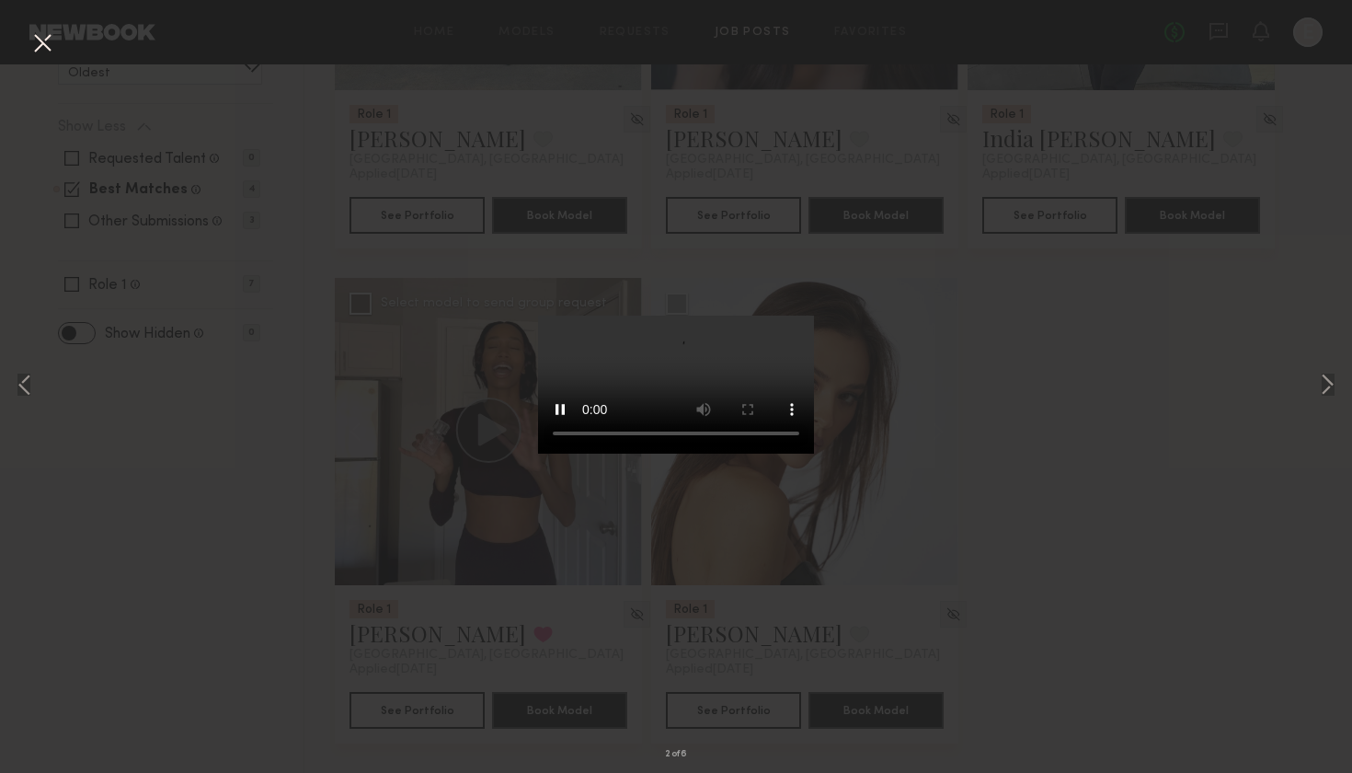
click at [304, 339] on div "2 of 6" at bounding box center [676, 386] width 1352 height 773
click at [39, 40] on button at bounding box center [42, 44] width 29 height 33
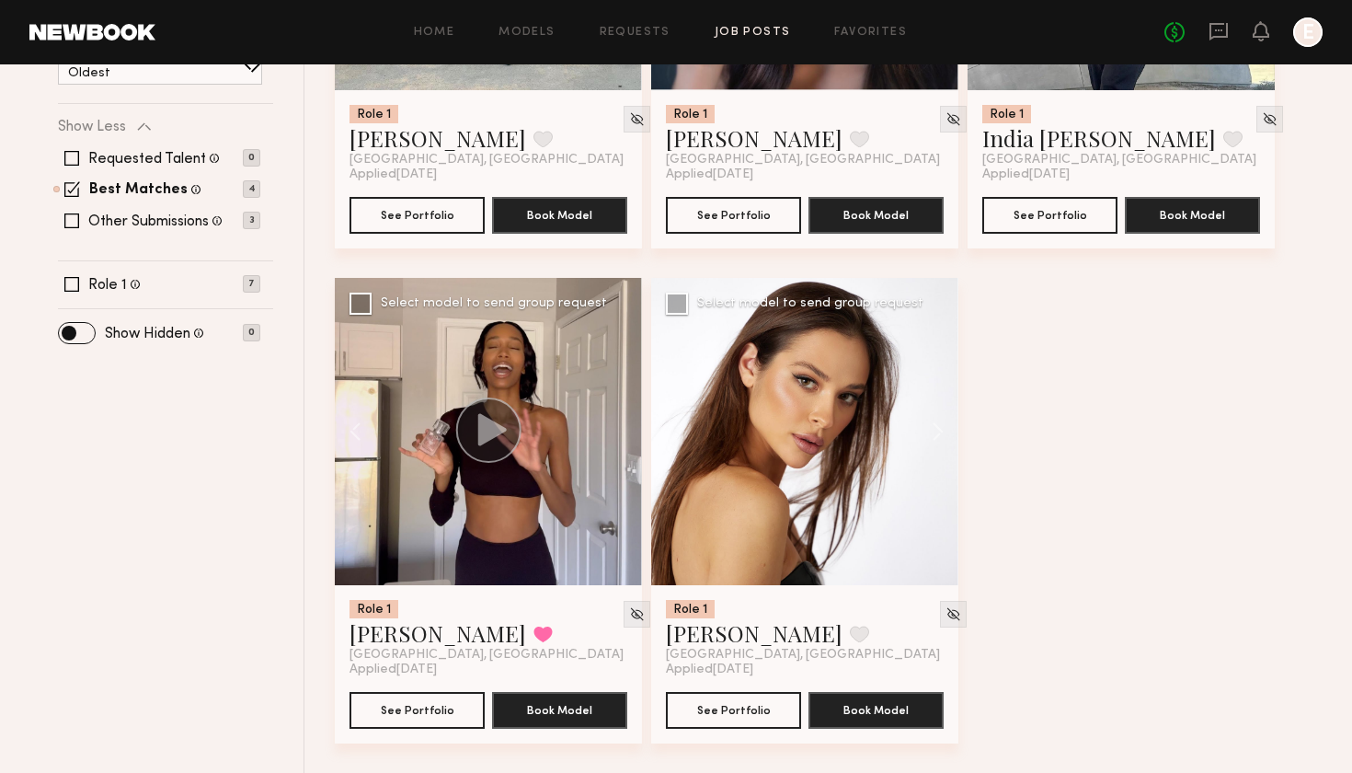
click at [850, 428] on div at bounding box center [804, 431] width 307 height 307
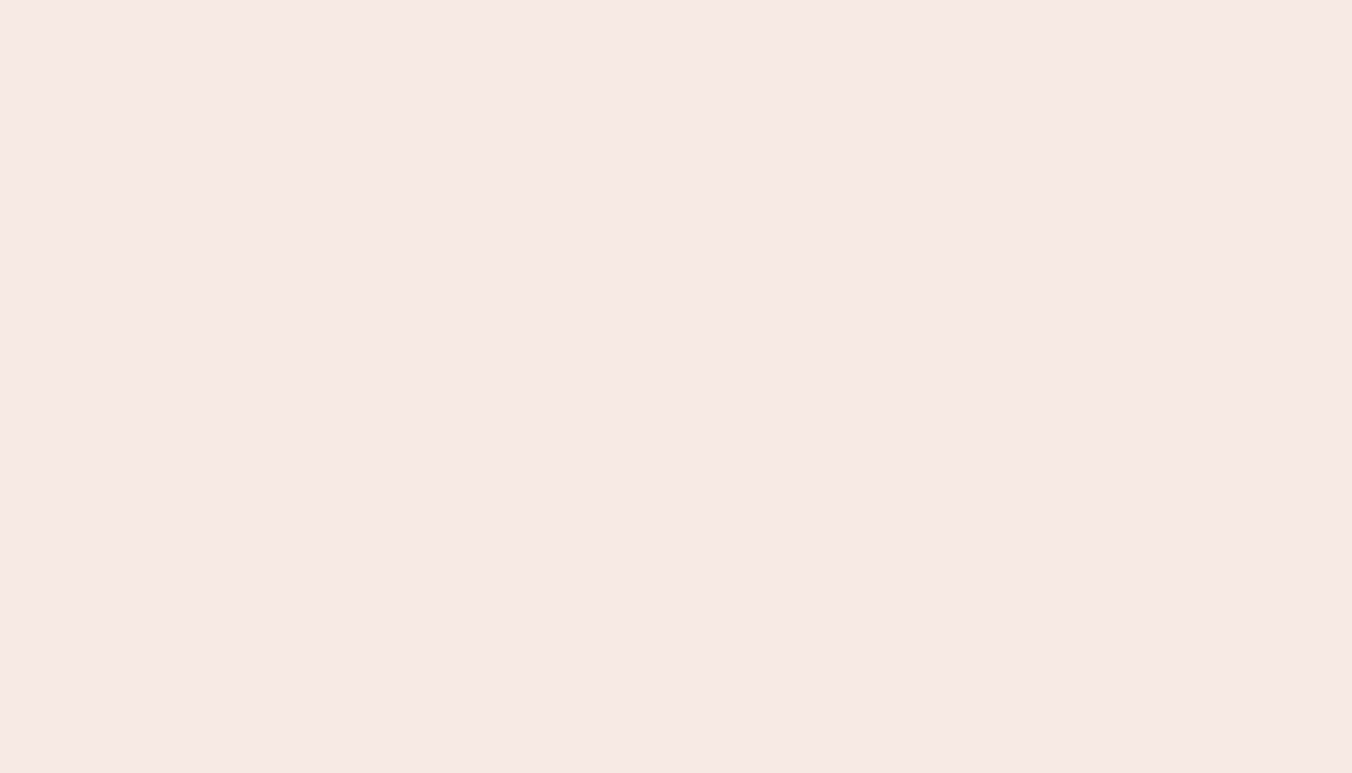
scroll to position [0, 0]
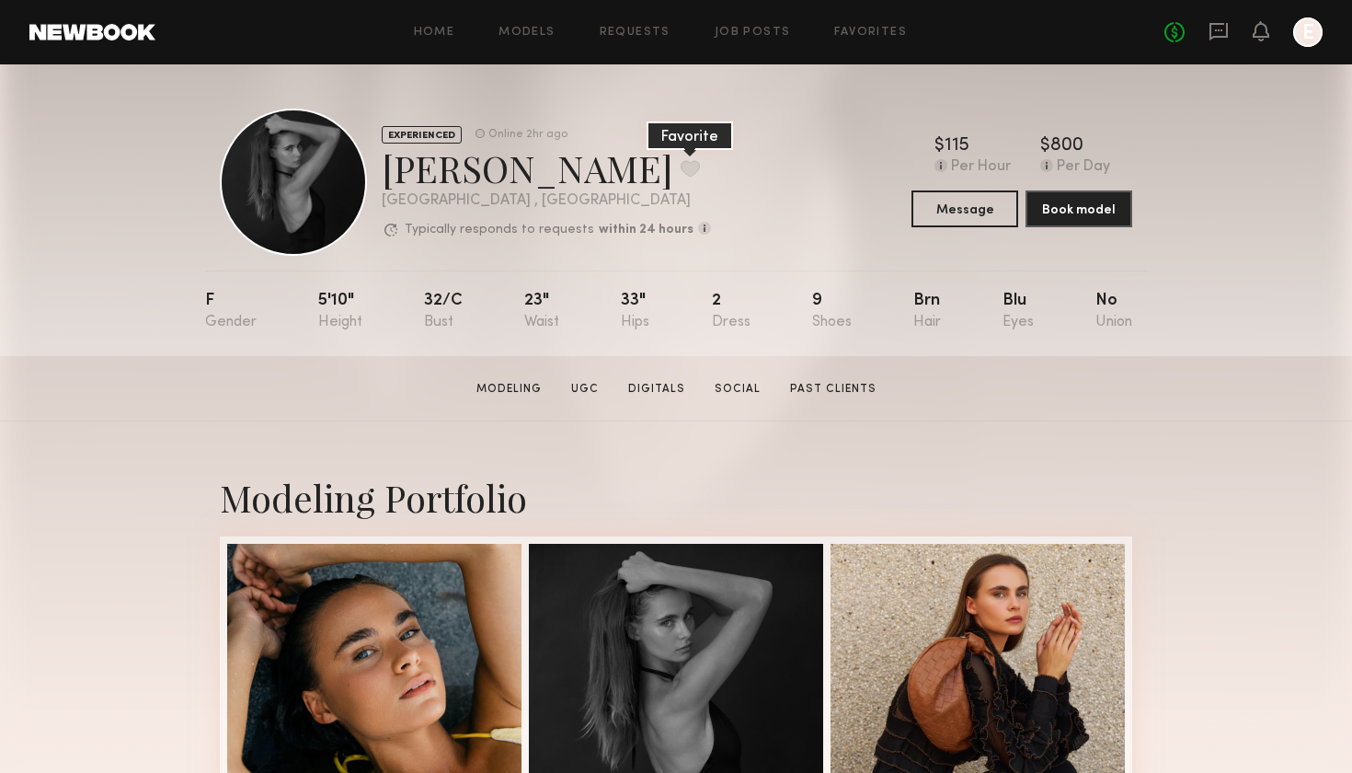
click at [681, 172] on button at bounding box center [690, 168] width 19 height 17
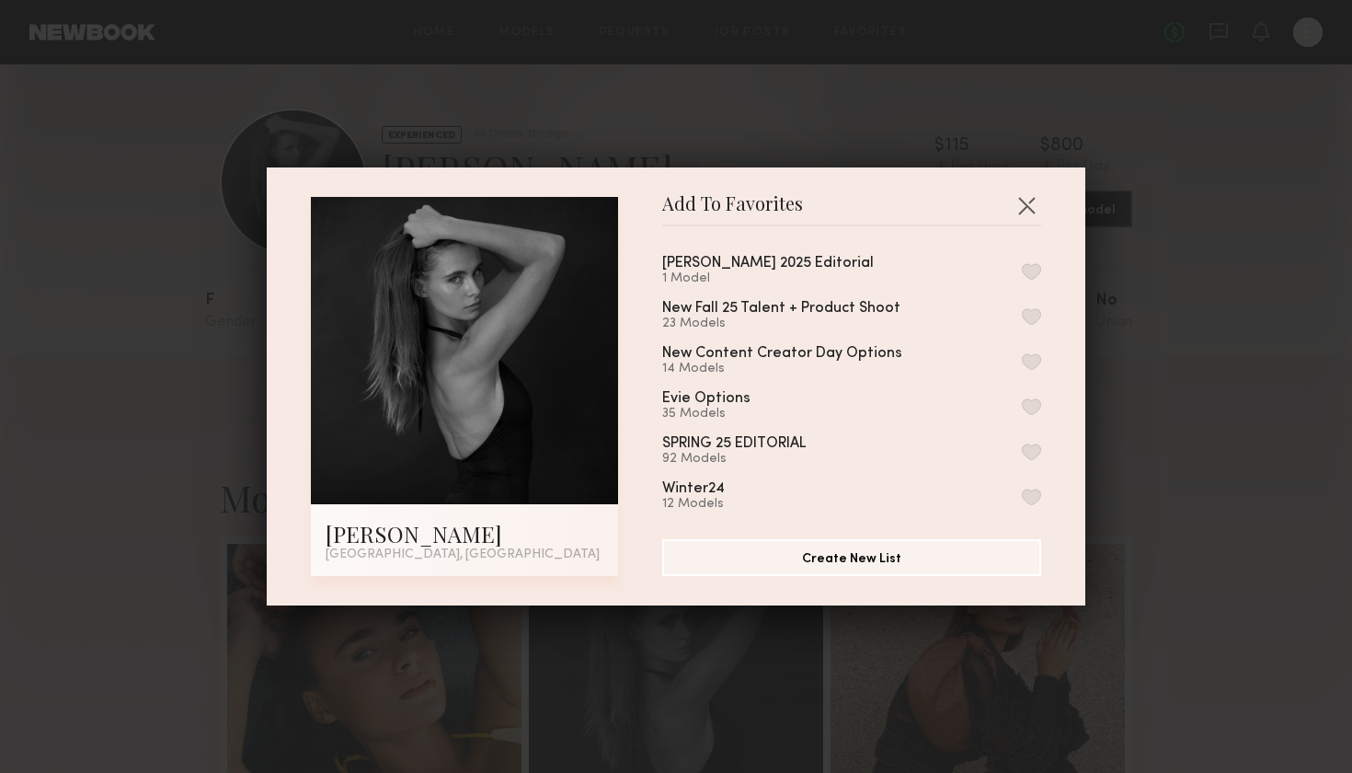
click at [772, 264] on div "Evie Winter 2025 Editorial" at bounding box center [768, 264] width 212 height 16
click at [1027, 270] on button "button" at bounding box center [1031, 271] width 19 height 17
click at [1024, 208] on button "button" at bounding box center [1026, 204] width 29 height 29
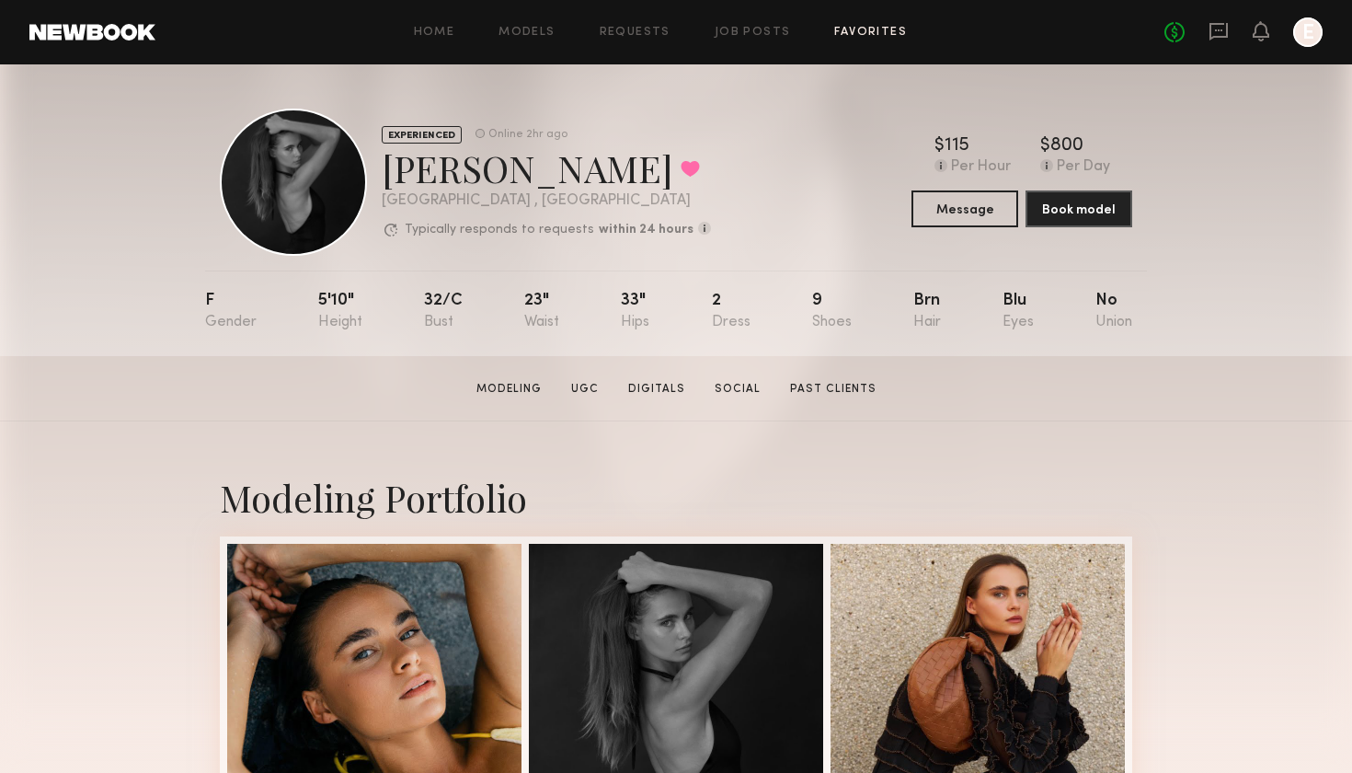
click at [836, 33] on link "Favorites" at bounding box center [870, 33] width 73 height 12
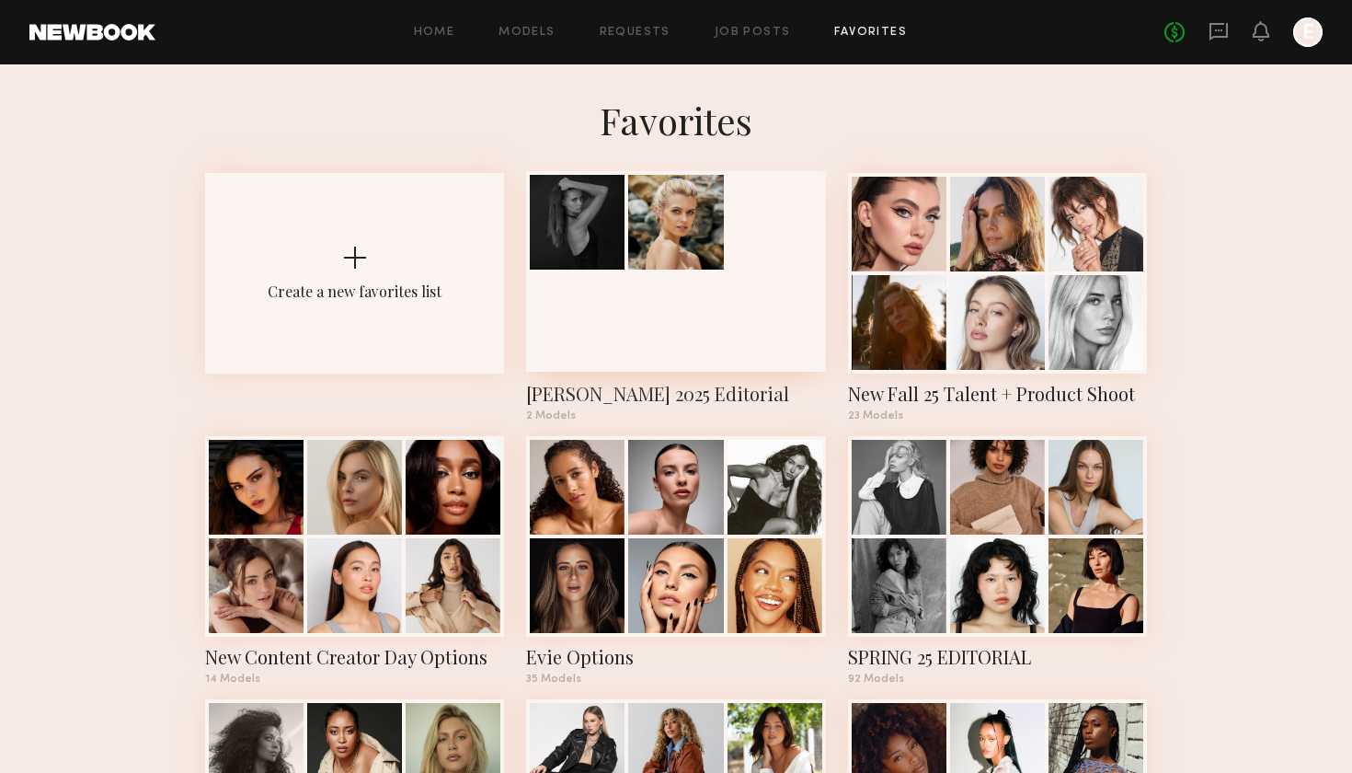
click at [686, 304] on div at bounding box center [675, 271] width 299 height 201
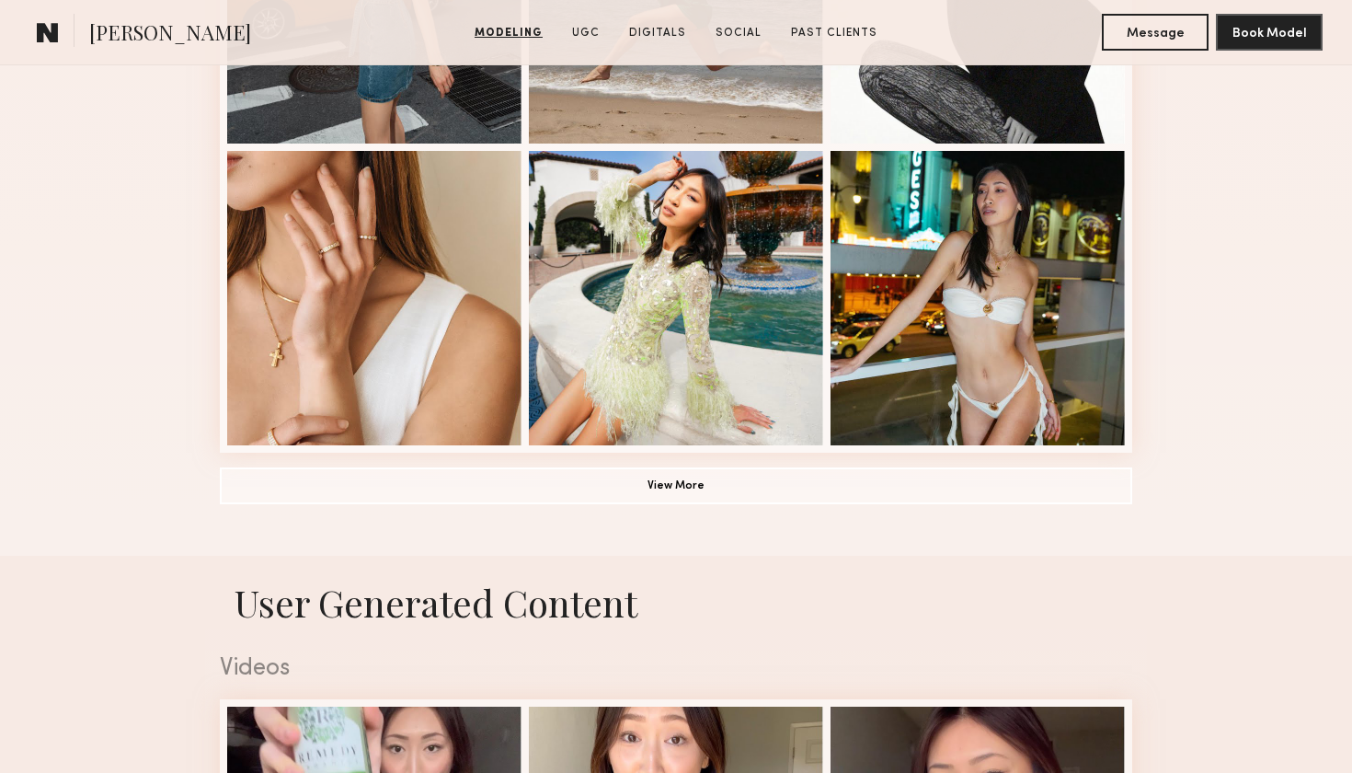
scroll to position [1297, 0]
click at [645, 487] on button "View More" at bounding box center [676, 485] width 913 height 37
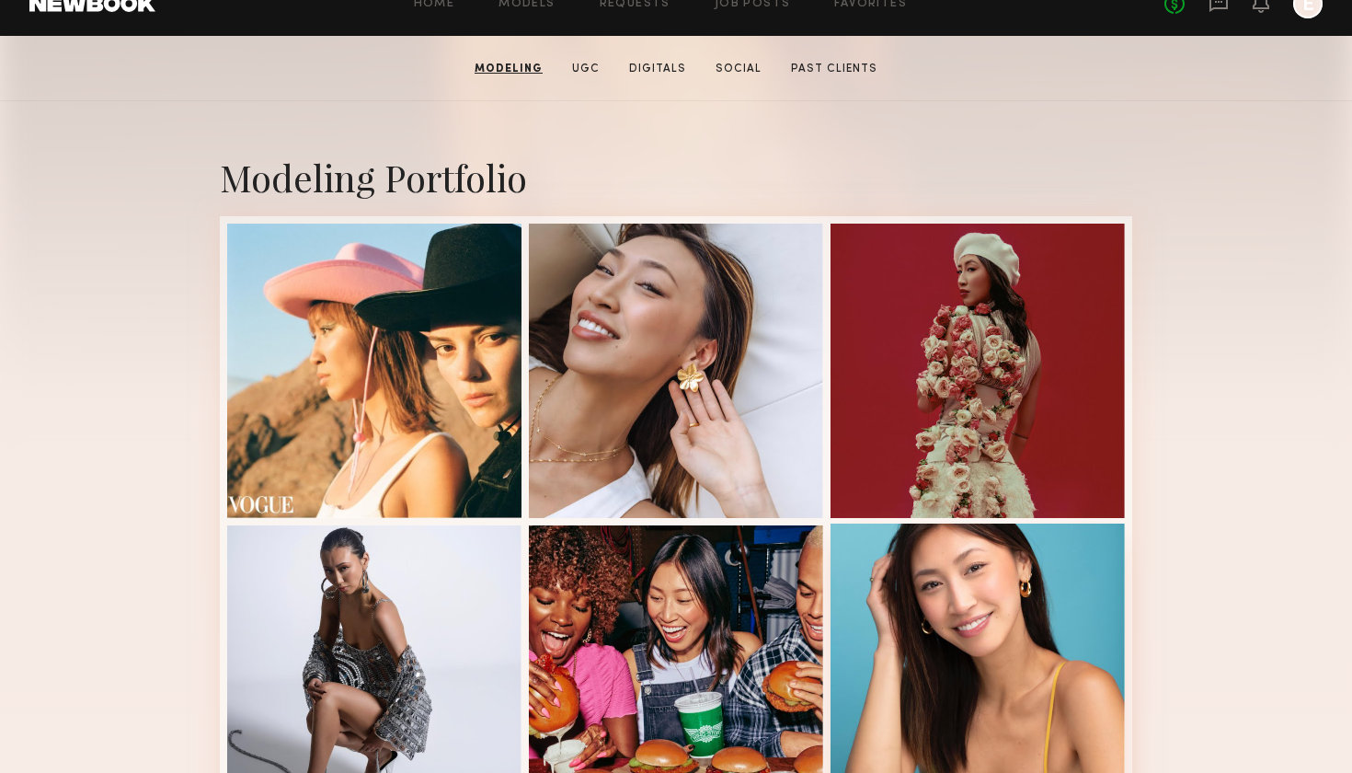
scroll to position [316, 0]
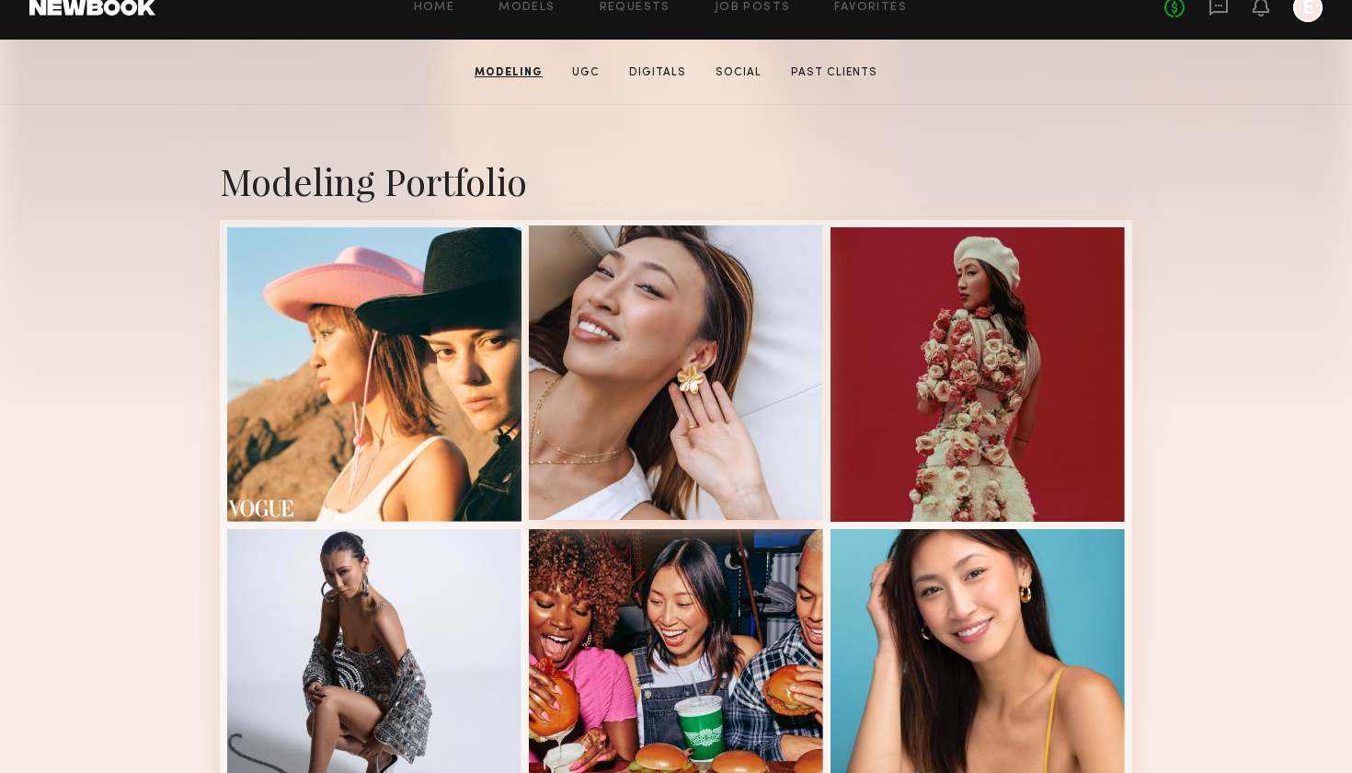
click at [659, 336] on div at bounding box center [676, 372] width 294 height 294
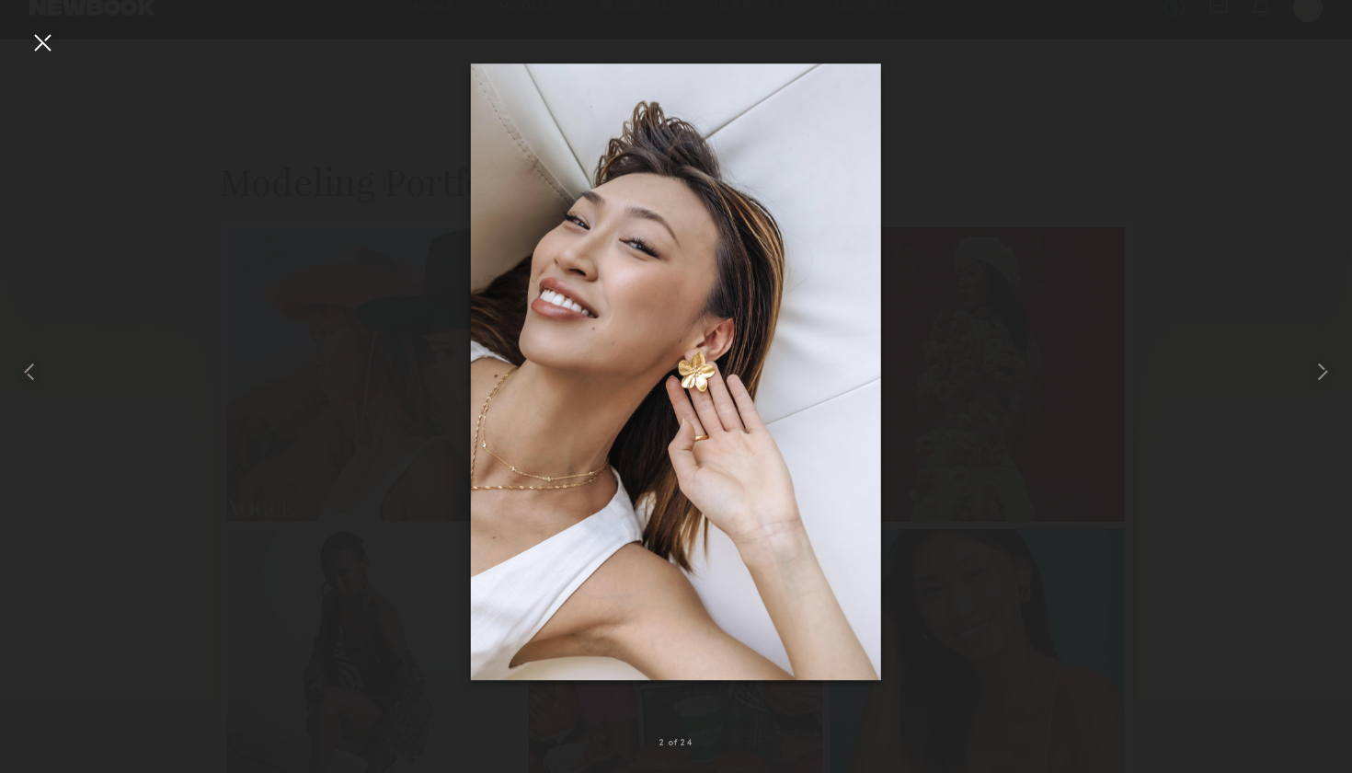
click at [42, 47] on div at bounding box center [42, 42] width 29 height 29
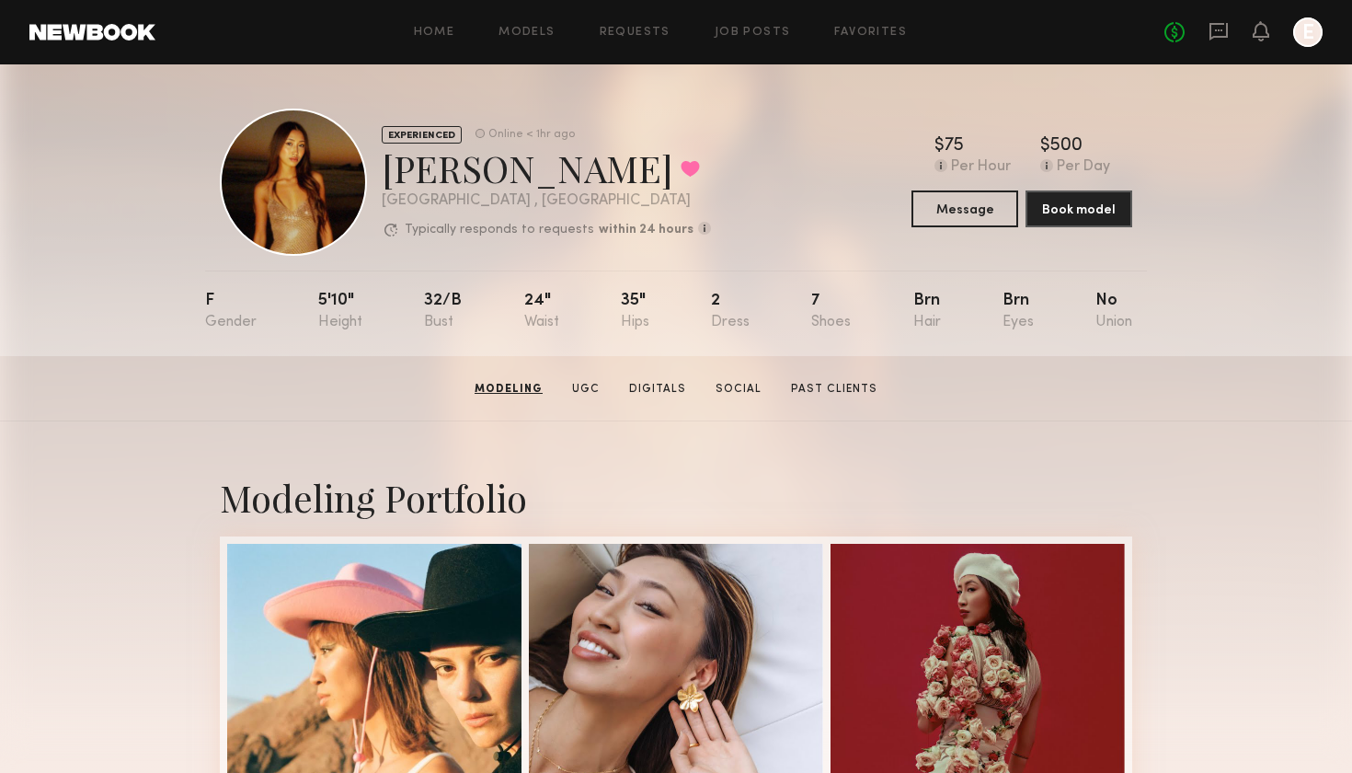
scroll to position [0, 0]
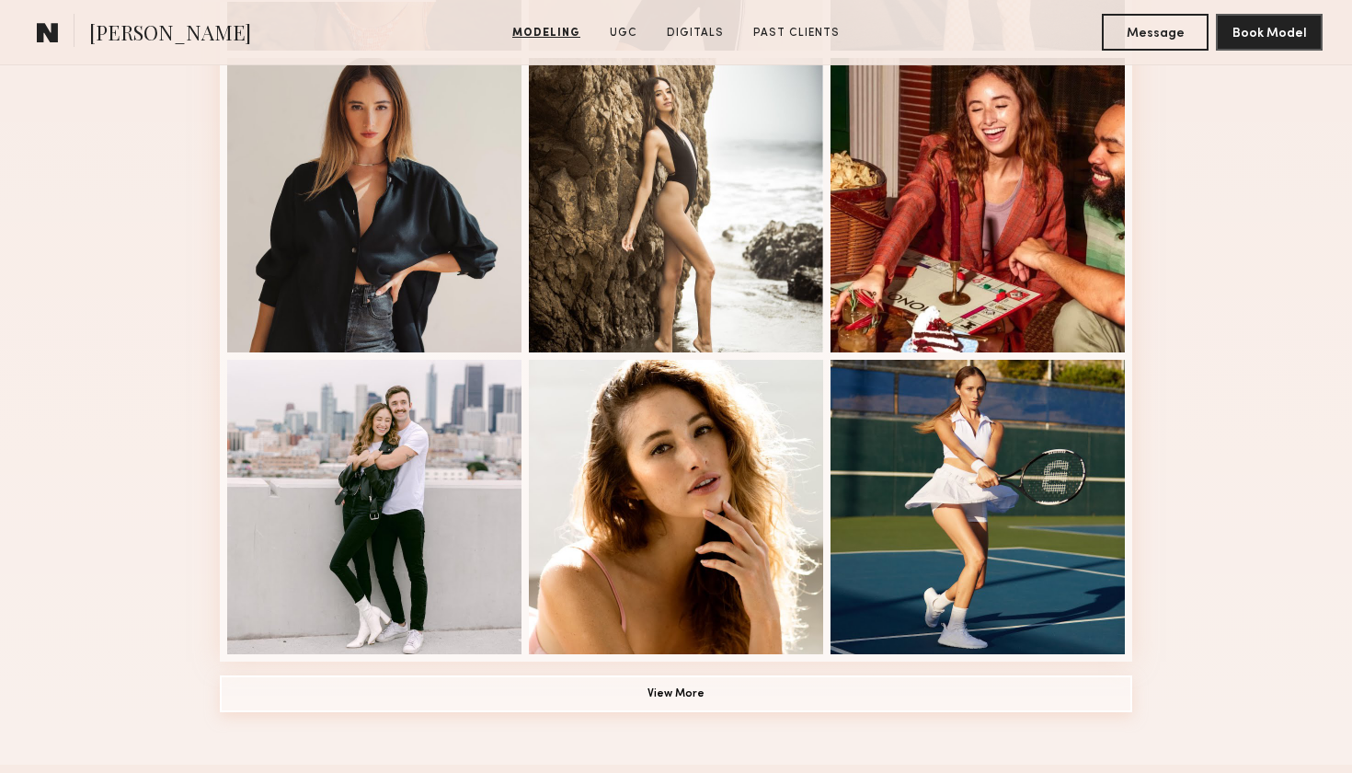
scroll to position [1085, 0]
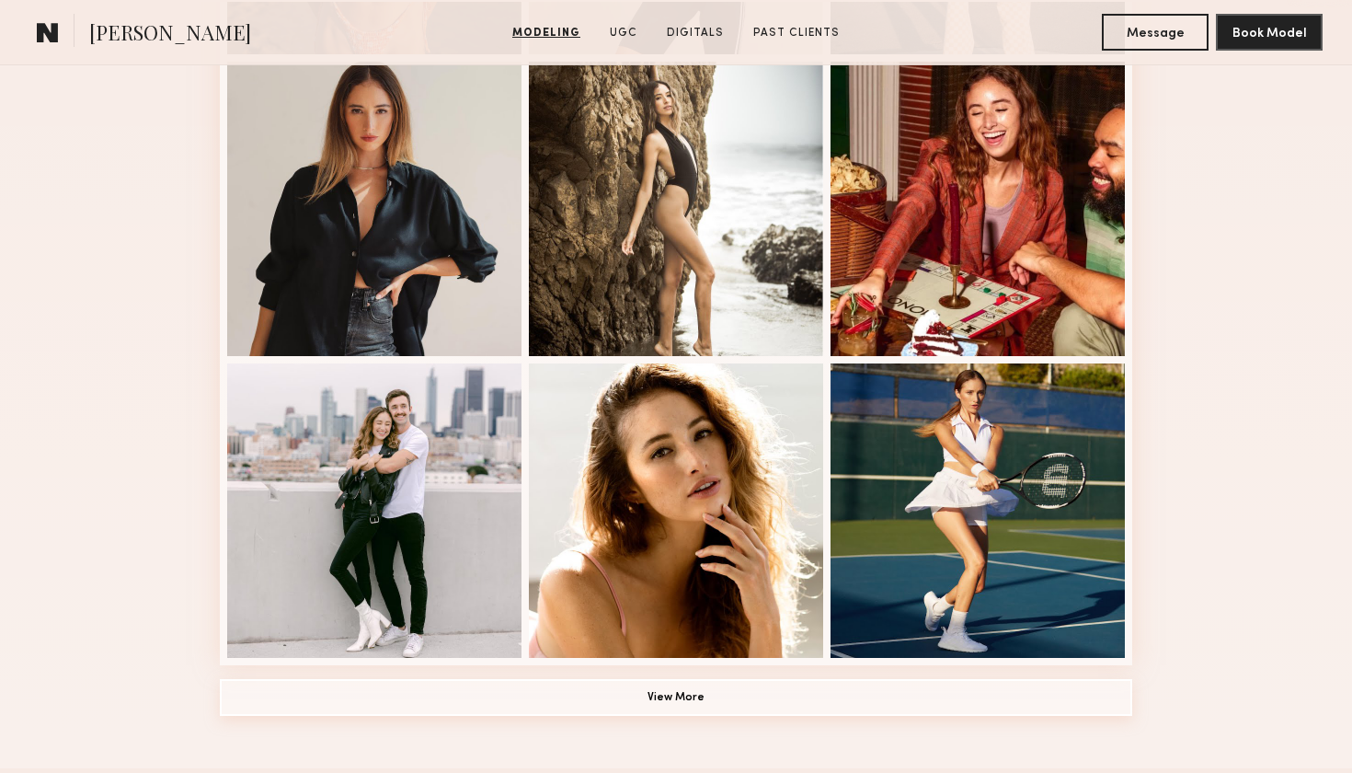
click at [728, 692] on button "View More" at bounding box center [676, 697] width 913 height 37
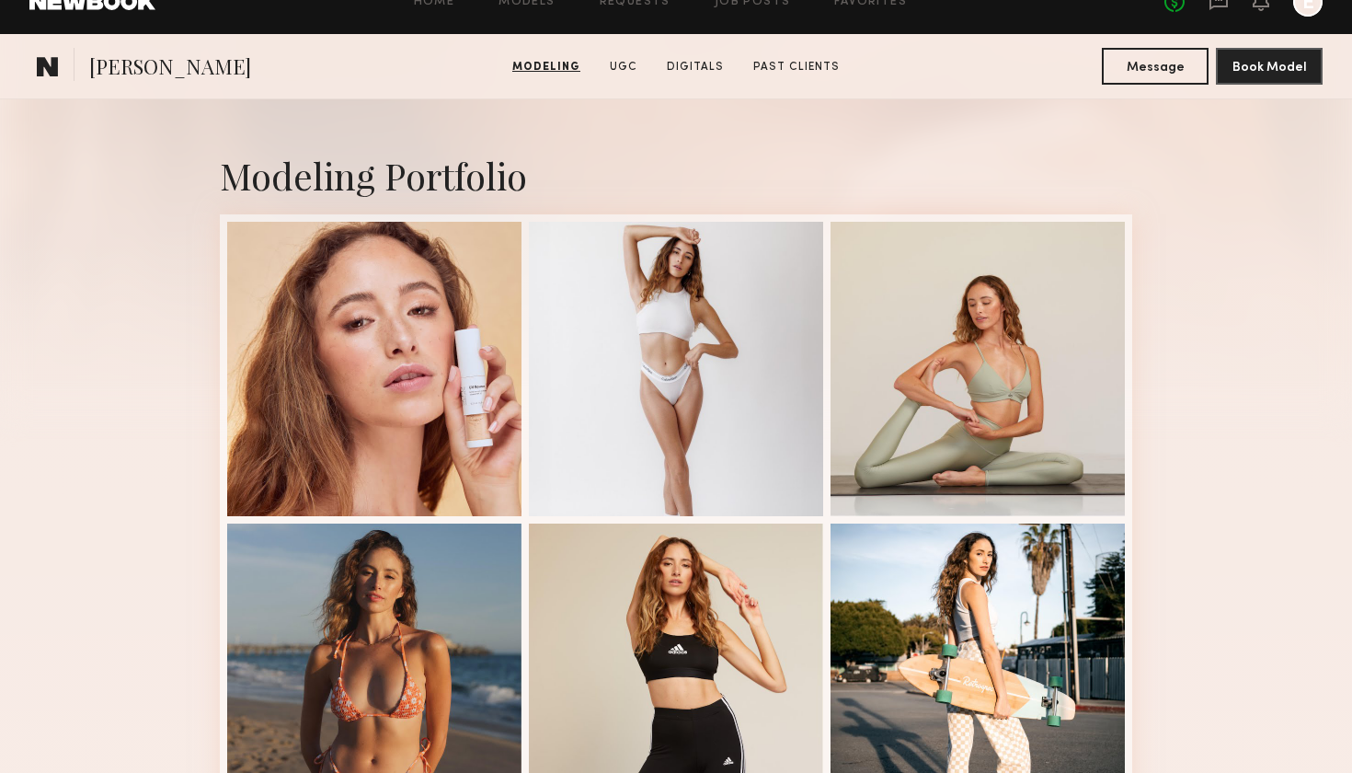
scroll to position [201, 0]
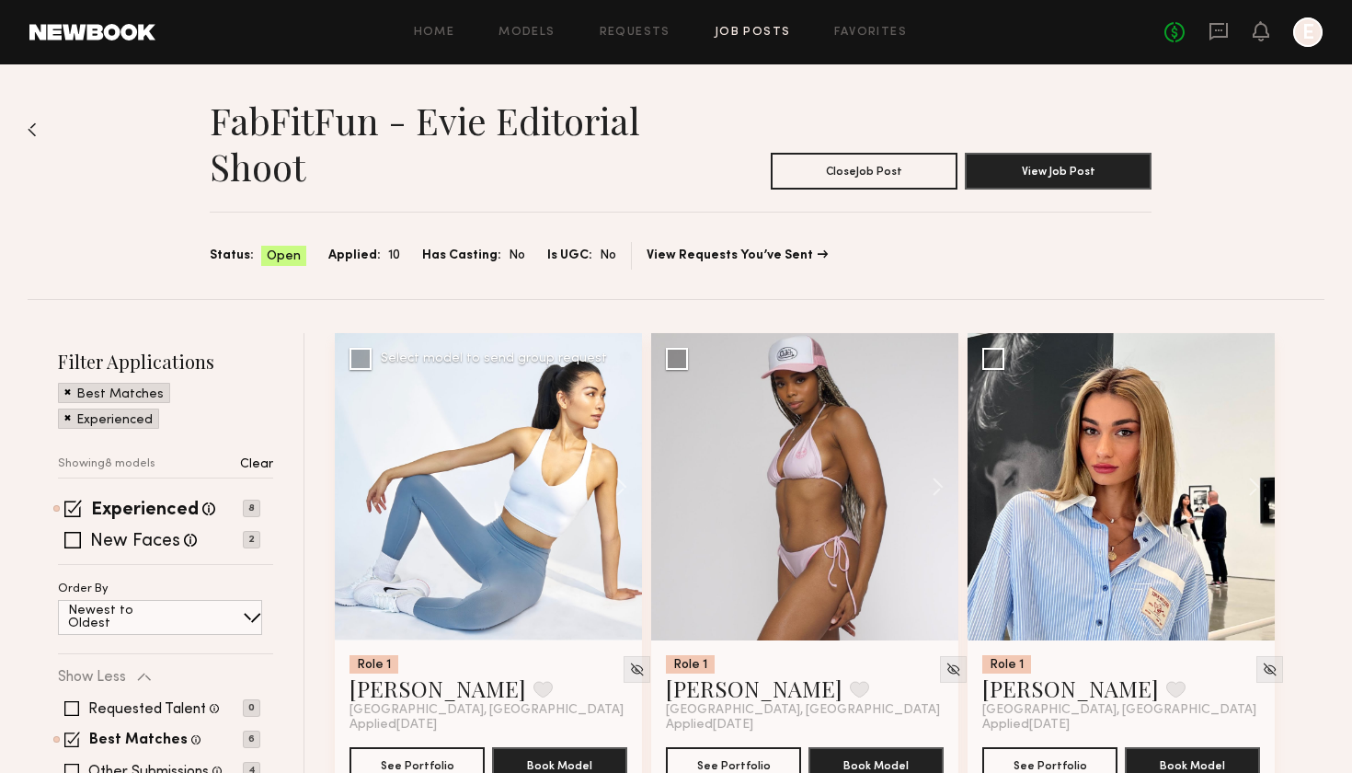
click at [482, 513] on div at bounding box center [488, 486] width 307 height 307
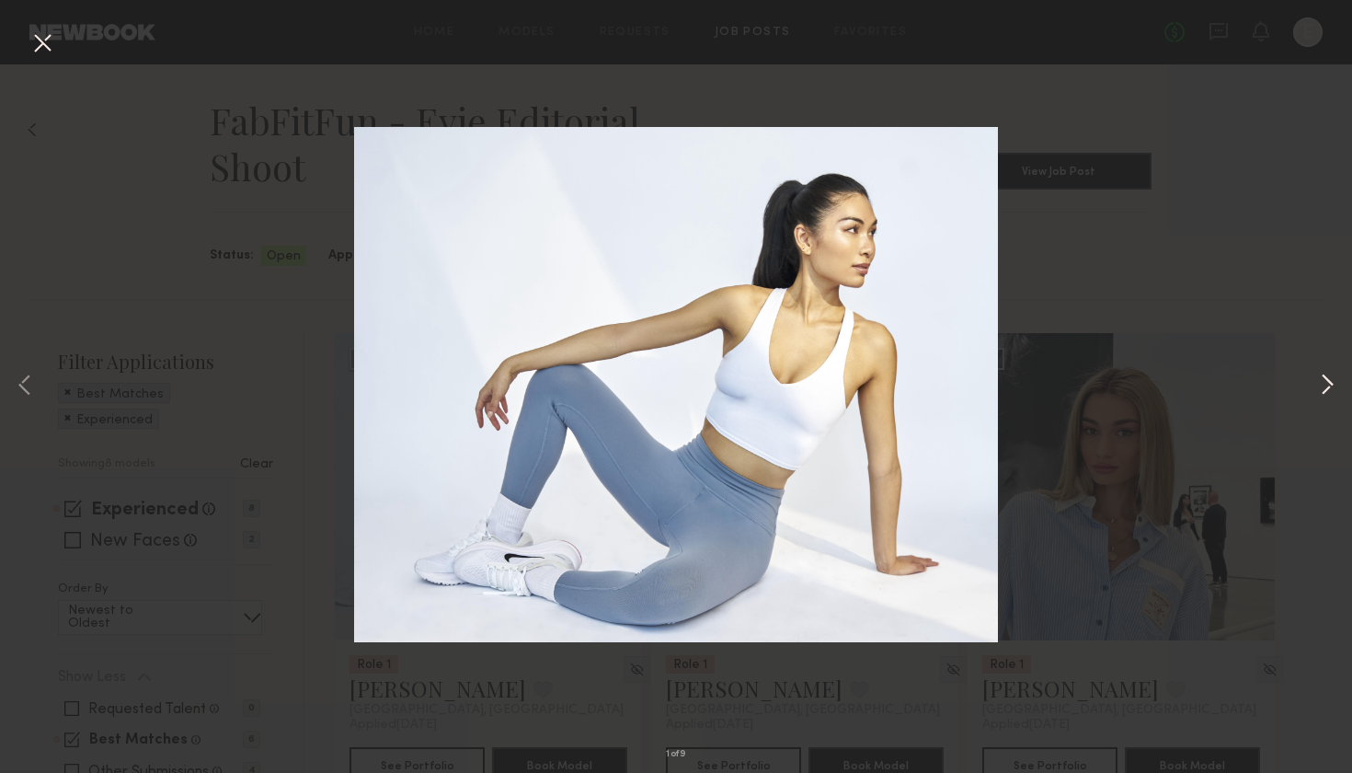
click at [1329, 392] on button at bounding box center [1327, 386] width 22 height 618
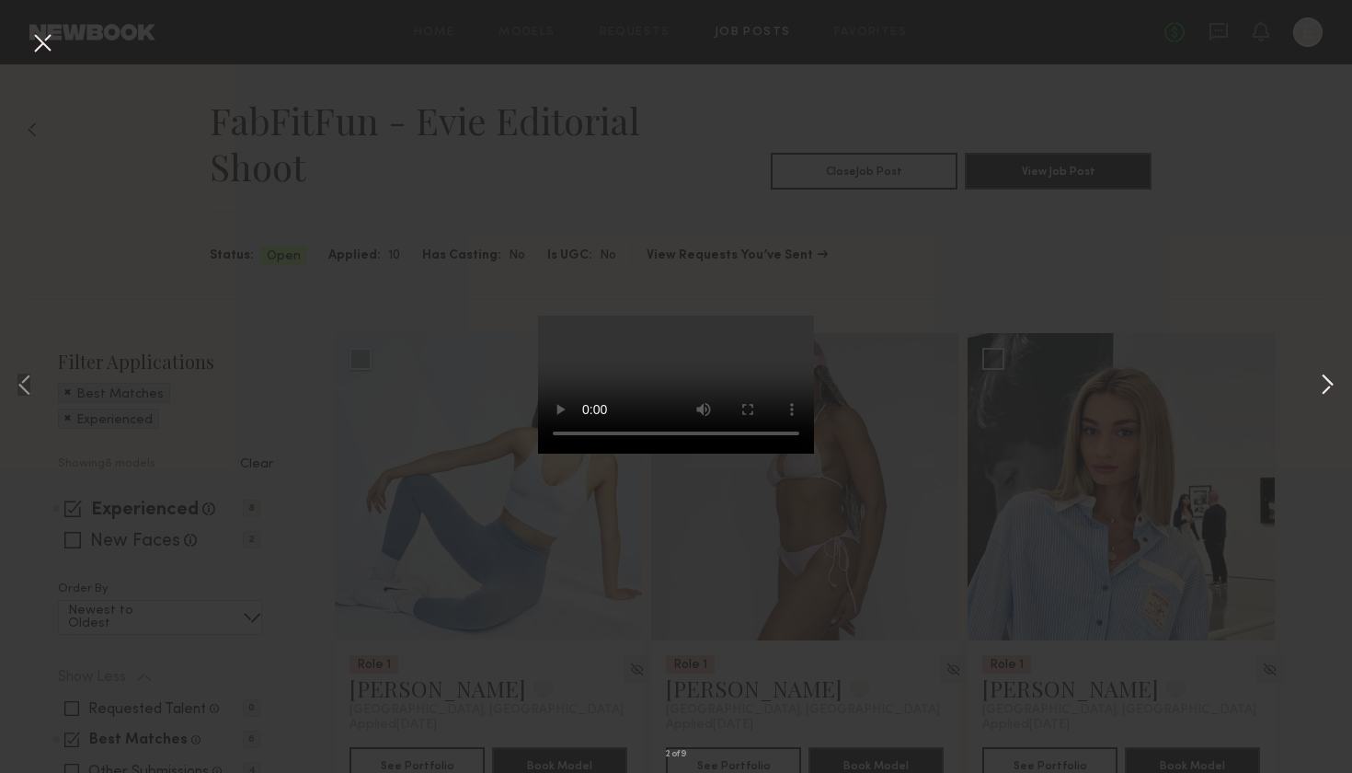
click at [1331, 381] on button at bounding box center [1327, 386] width 22 height 618
click at [1137, 155] on div "4 of 9" at bounding box center [676, 386] width 1352 height 773
click at [40, 43] on button at bounding box center [42, 44] width 29 height 33
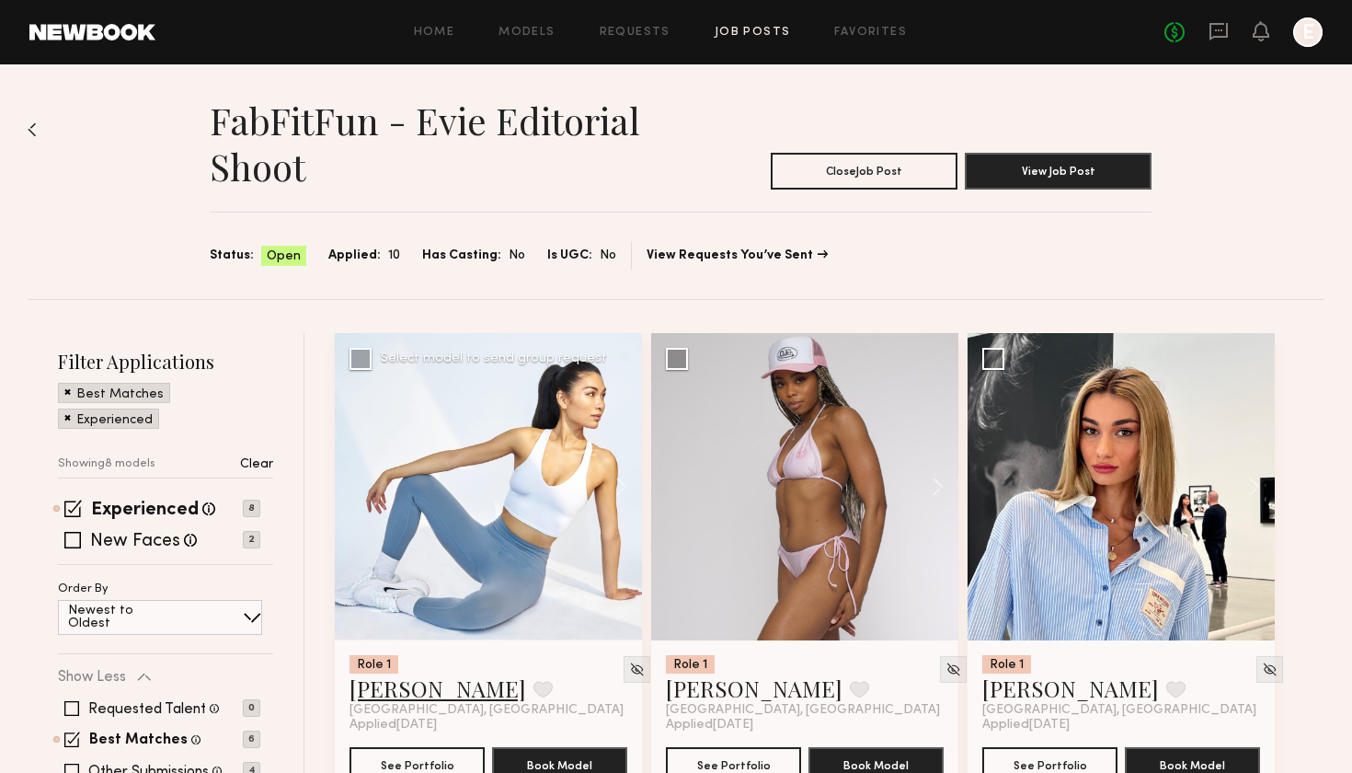
click at [429, 691] on link "Amanda L." at bounding box center [438, 687] width 177 height 29
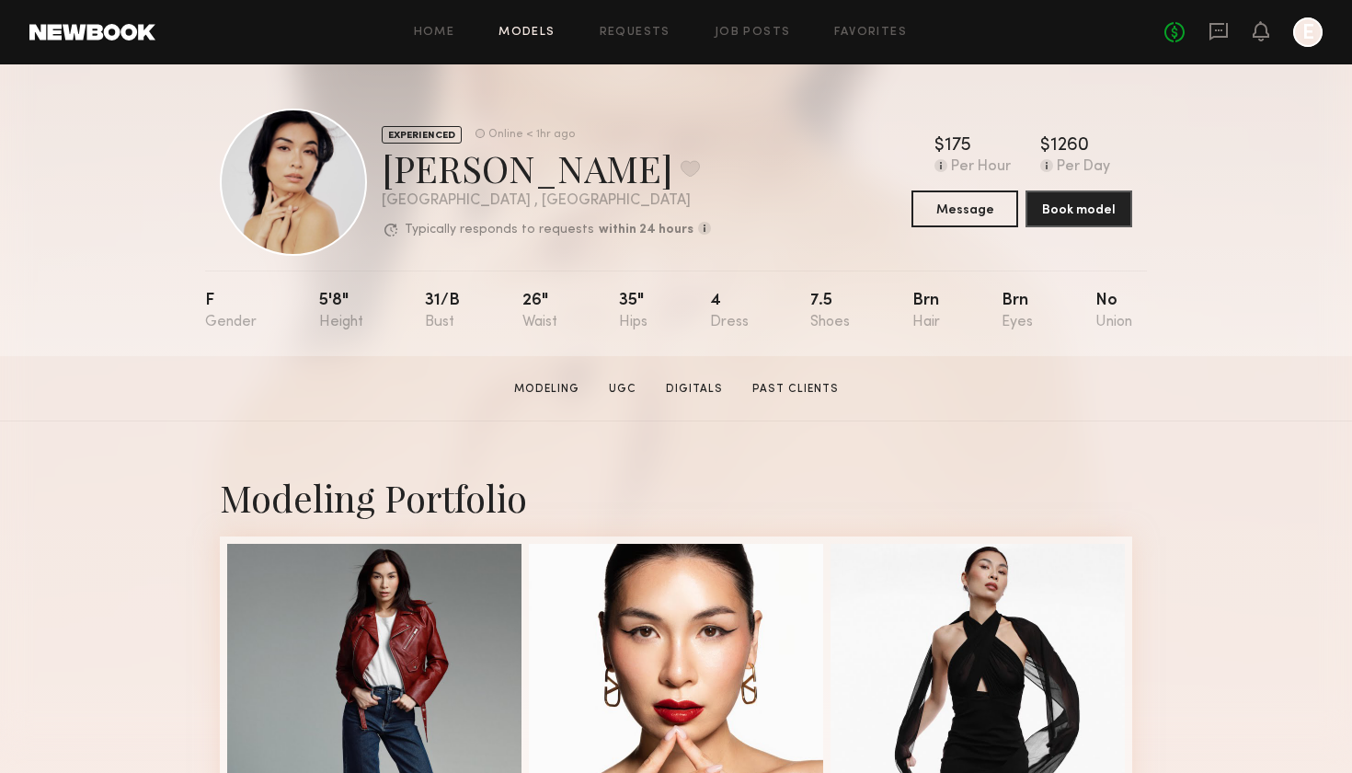
click at [540, 27] on link "Models" at bounding box center [527, 33] width 56 height 12
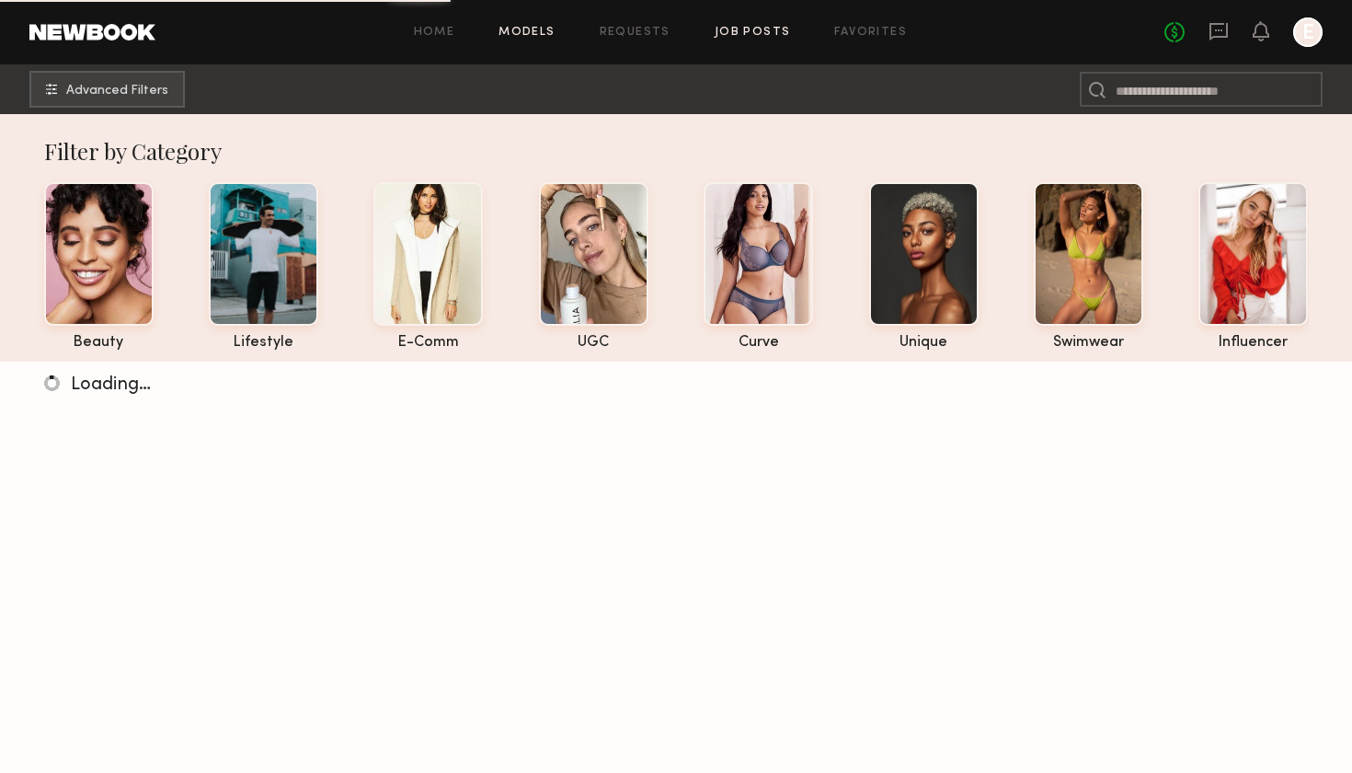
click at [747, 28] on link "Job Posts" at bounding box center [753, 33] width 76 height 12
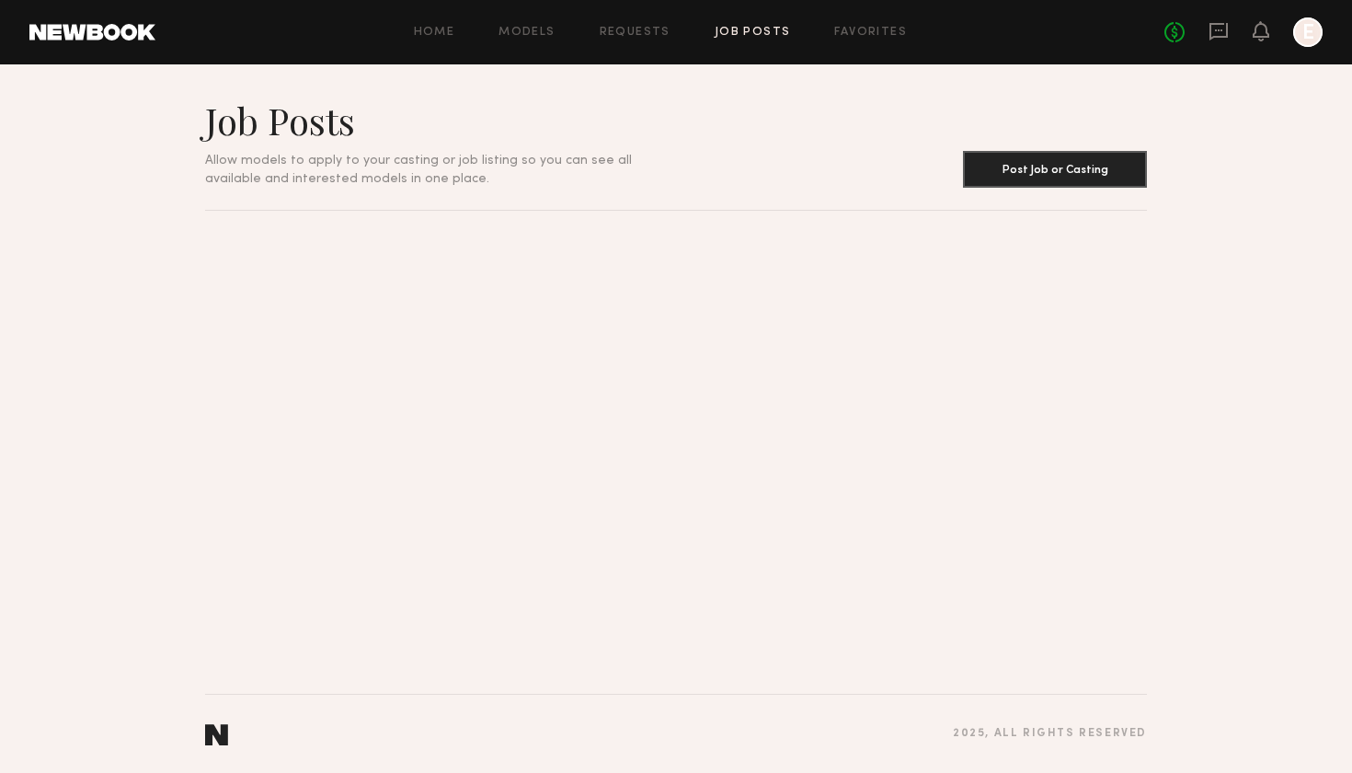
click at [744, 29] on link "Job Posts" at bounding box center [753, 33] width 76 height 12
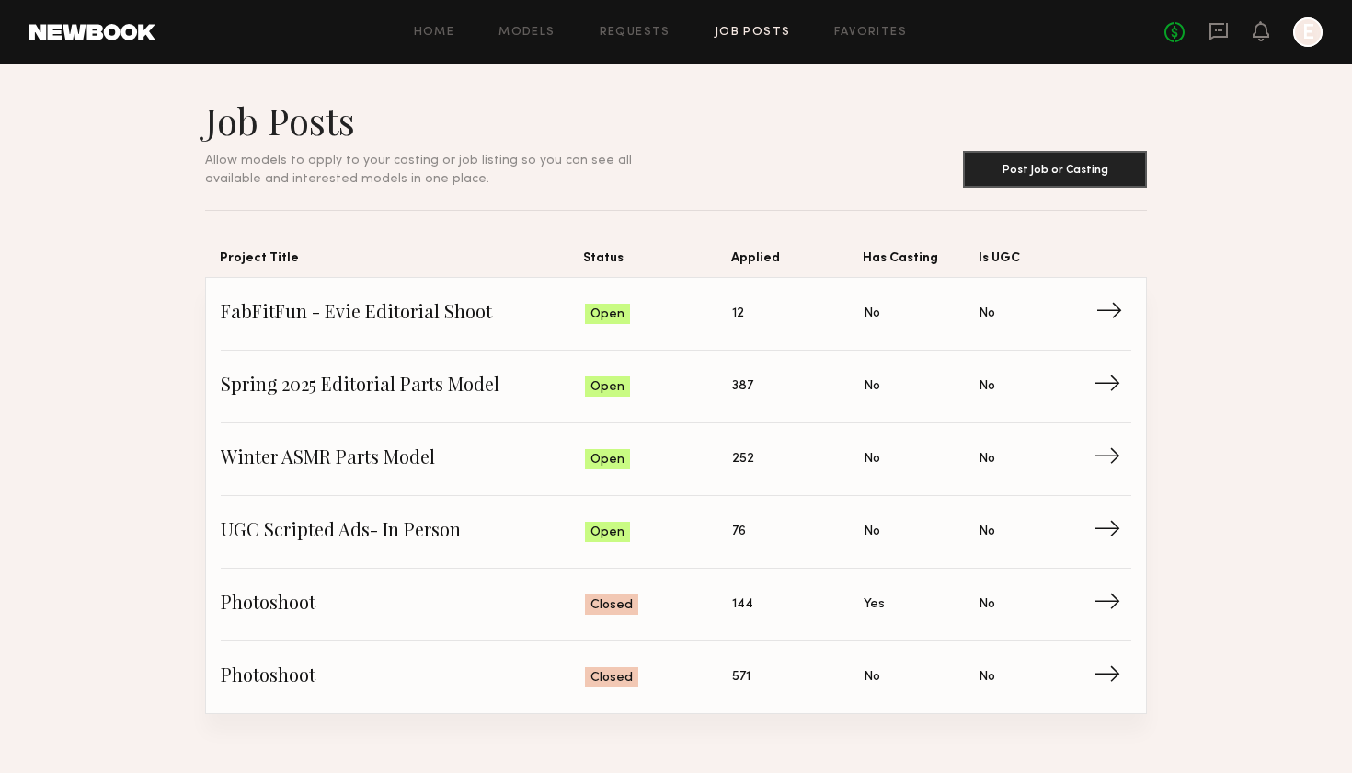
click at [328, 307] on span "FabFitFun - Evie Editorial Shoot" at bounding box center [403, 314] width 364 height 28
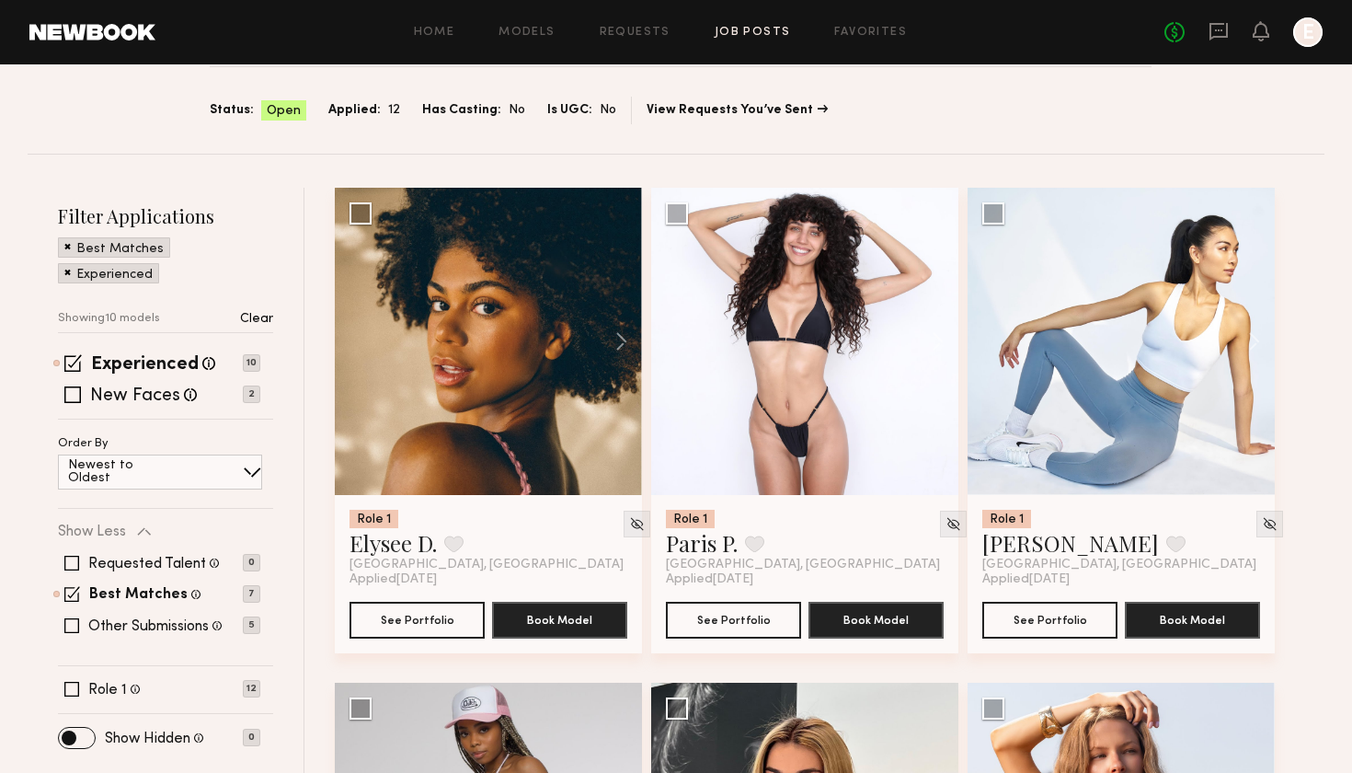
scroll to position [145, 0]
click at [610, 347] on button at bounding box center [612, 341] width 59 height 307
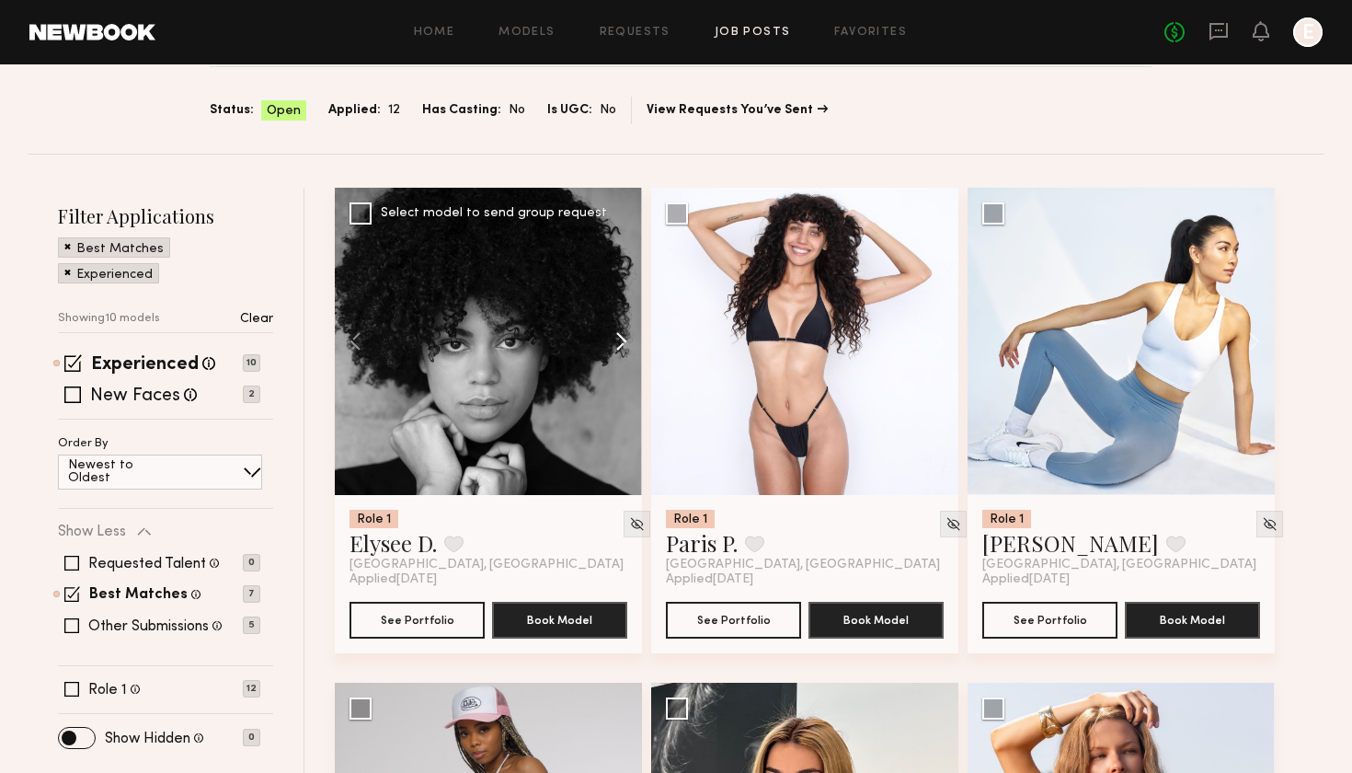
click at [610, 347] on button at bounding box center [612, 341] width 59 height 307
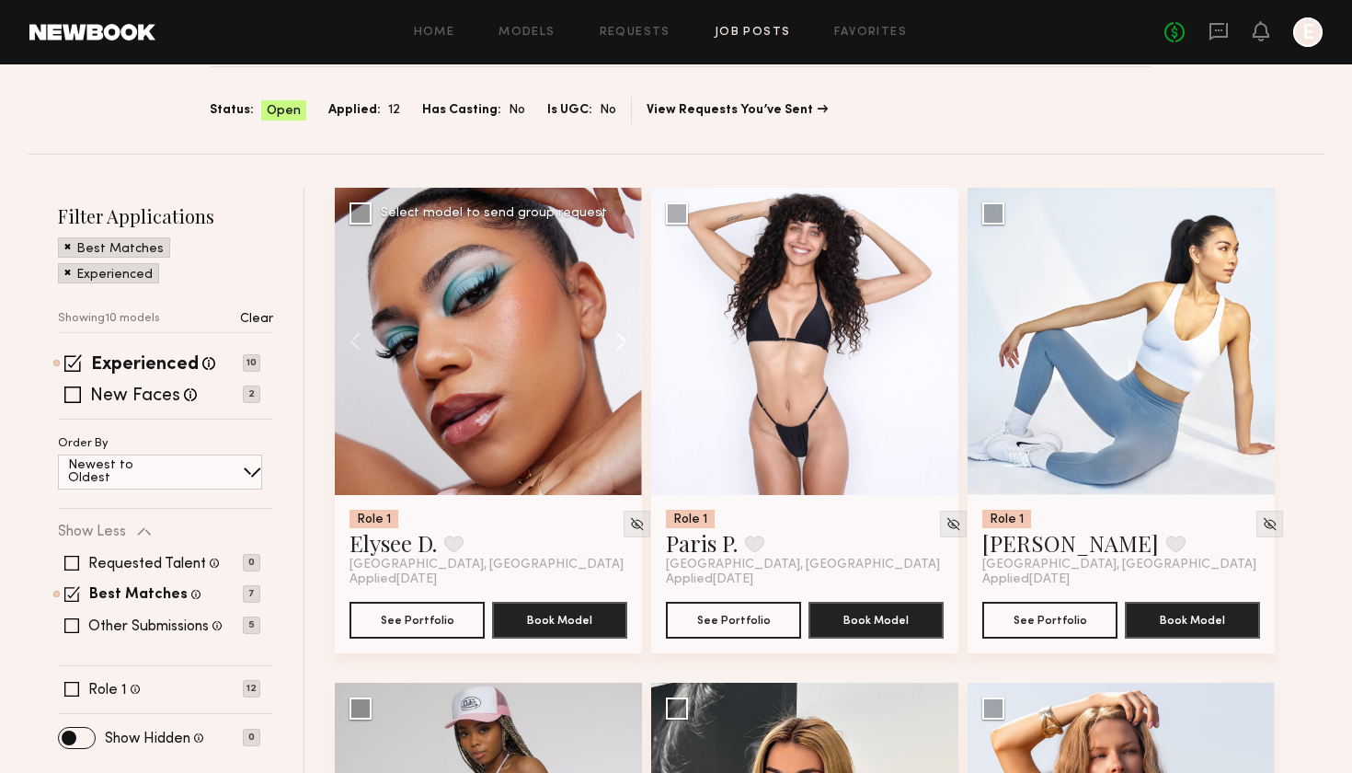
click at [610, 347] on button at bounding box center [612, 341] width 59 height 307
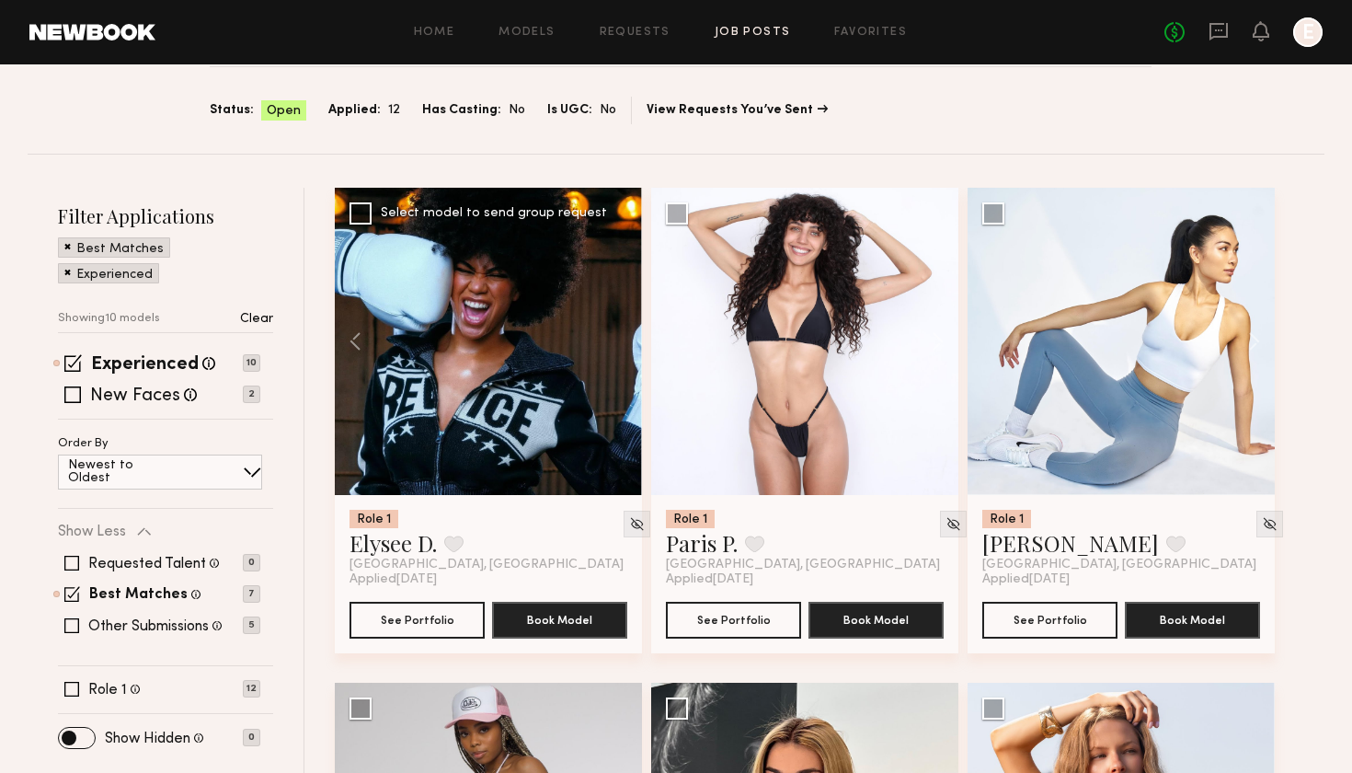
click at [610, 347] on div at bounding box center [488, 341] width 307 height 307
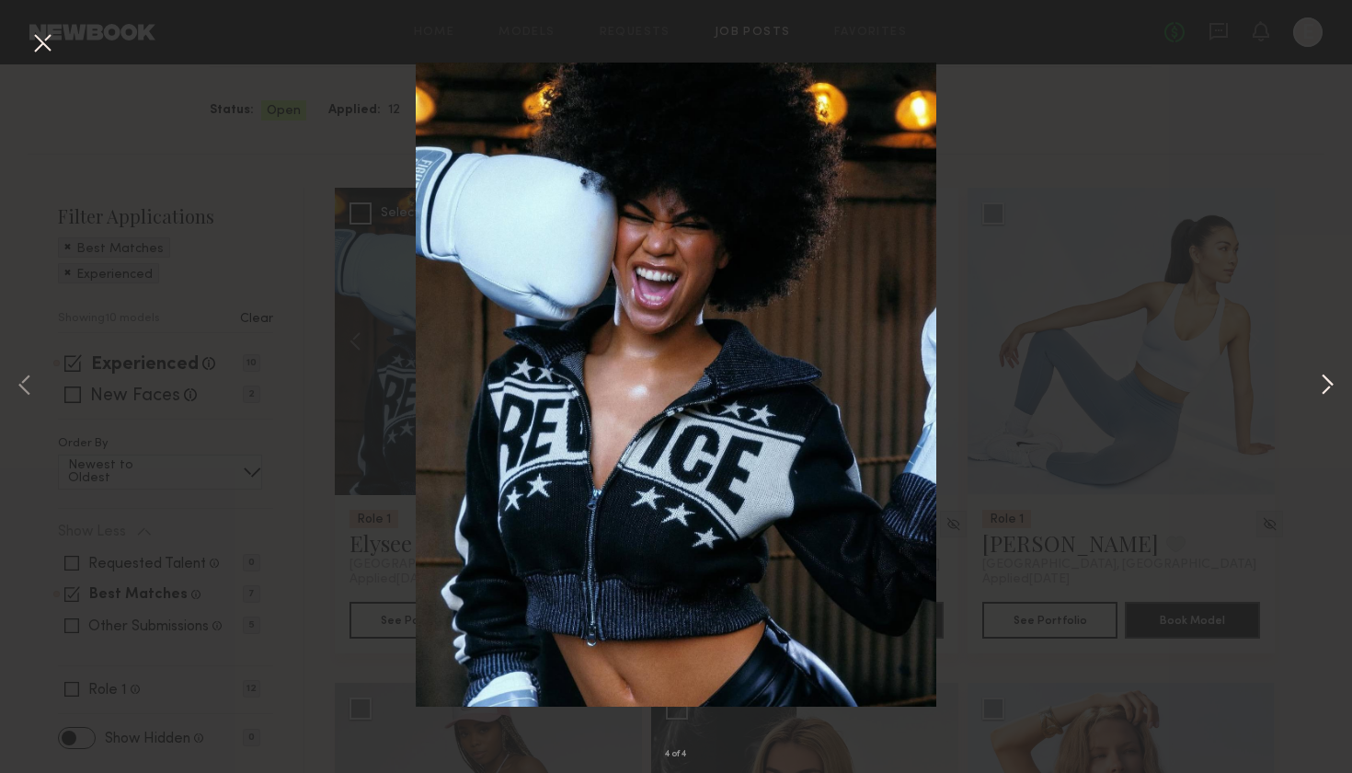
click at [1317, 385] on button at bounding box center [1327, 386] width 22 height 618
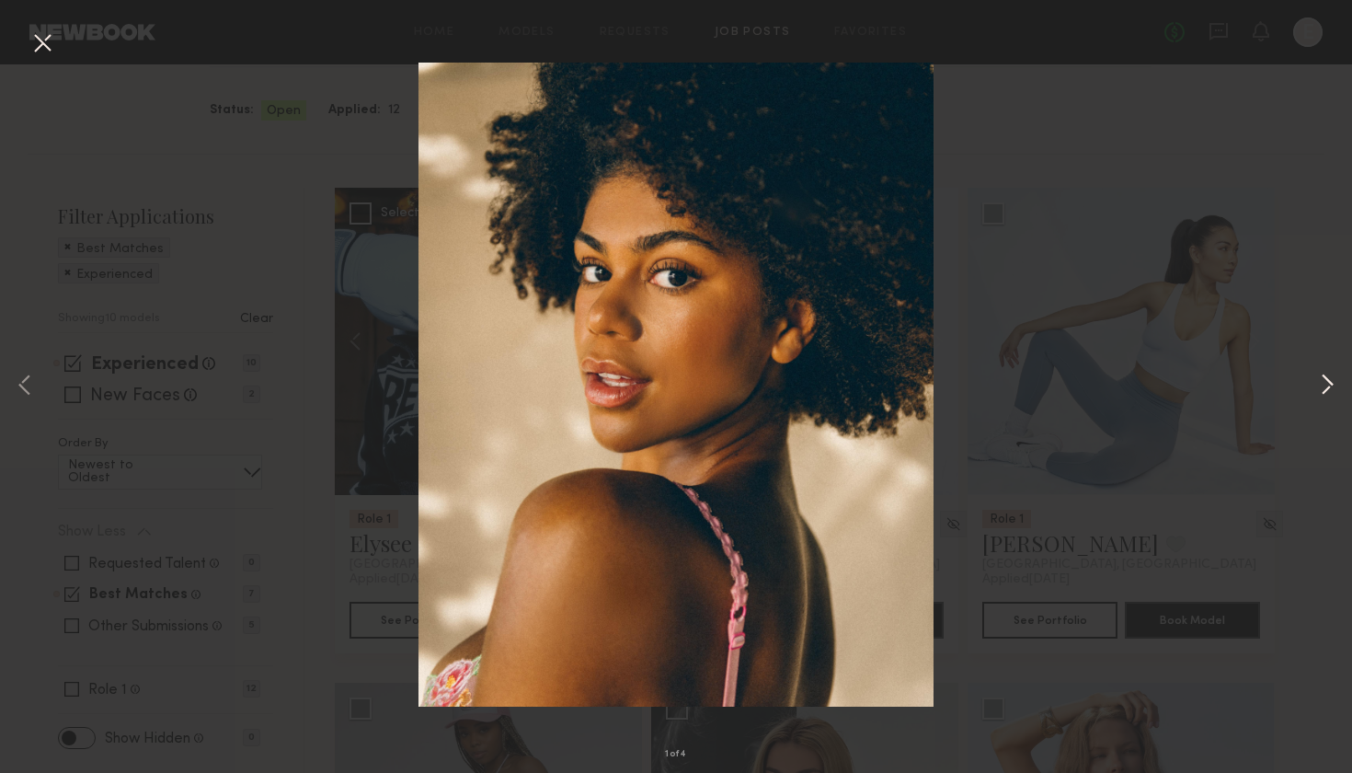
click at [1317, 385] on button at bounding box center [1327, 386] width 22 height 618
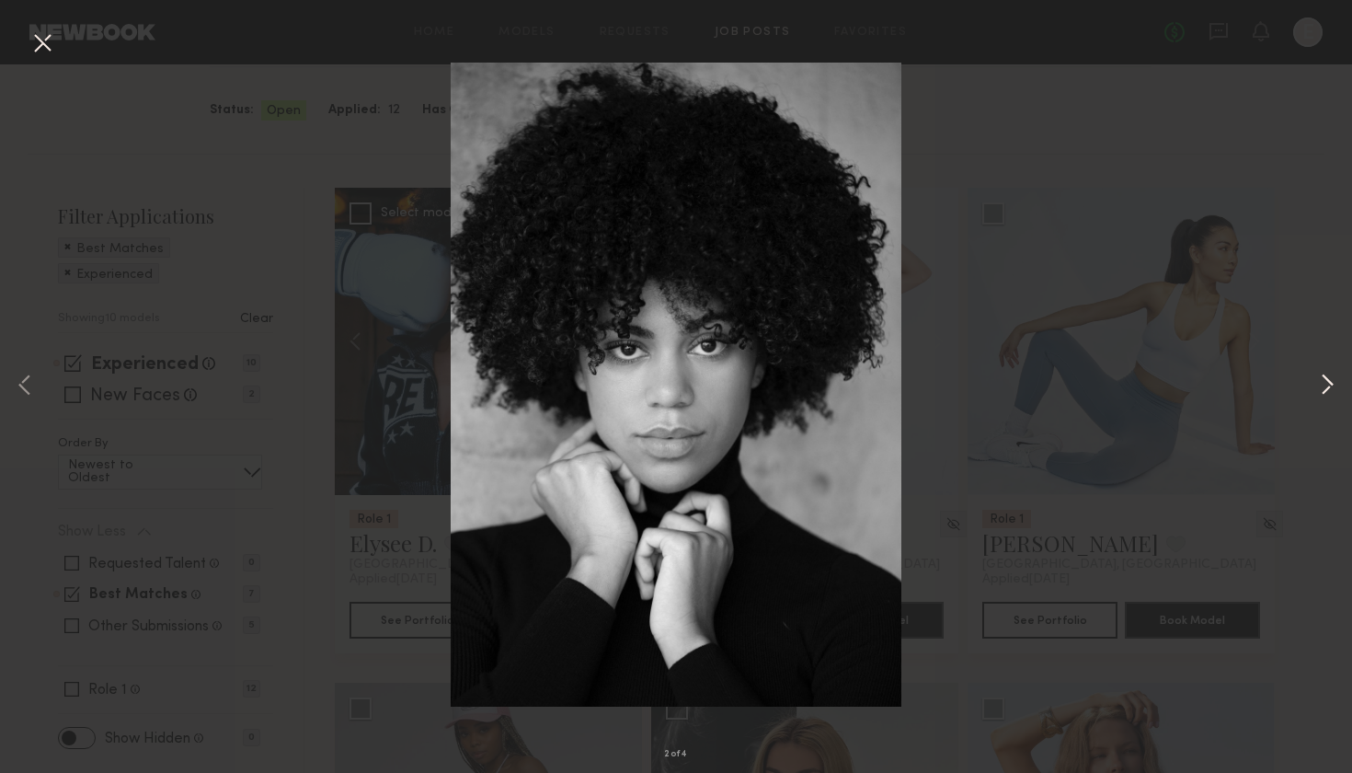
click at [1317, 385] on button at bounding box center [1327, 386] width 22 height 618
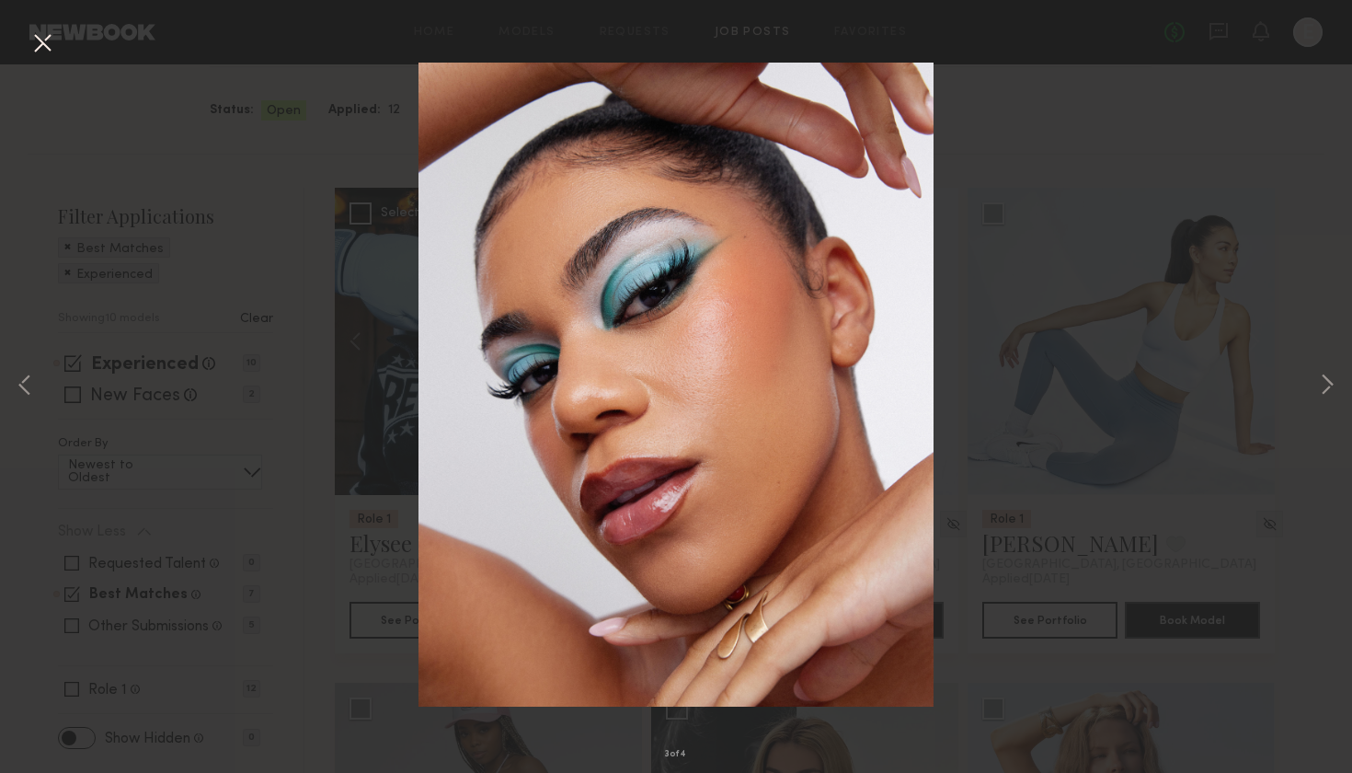
click at [239, 303] on div "3 of 4" at bounding box center [676, 386] width 1352 height 773
click at [39, 45] on button at bounding box center [42, 44] width 29 height 33
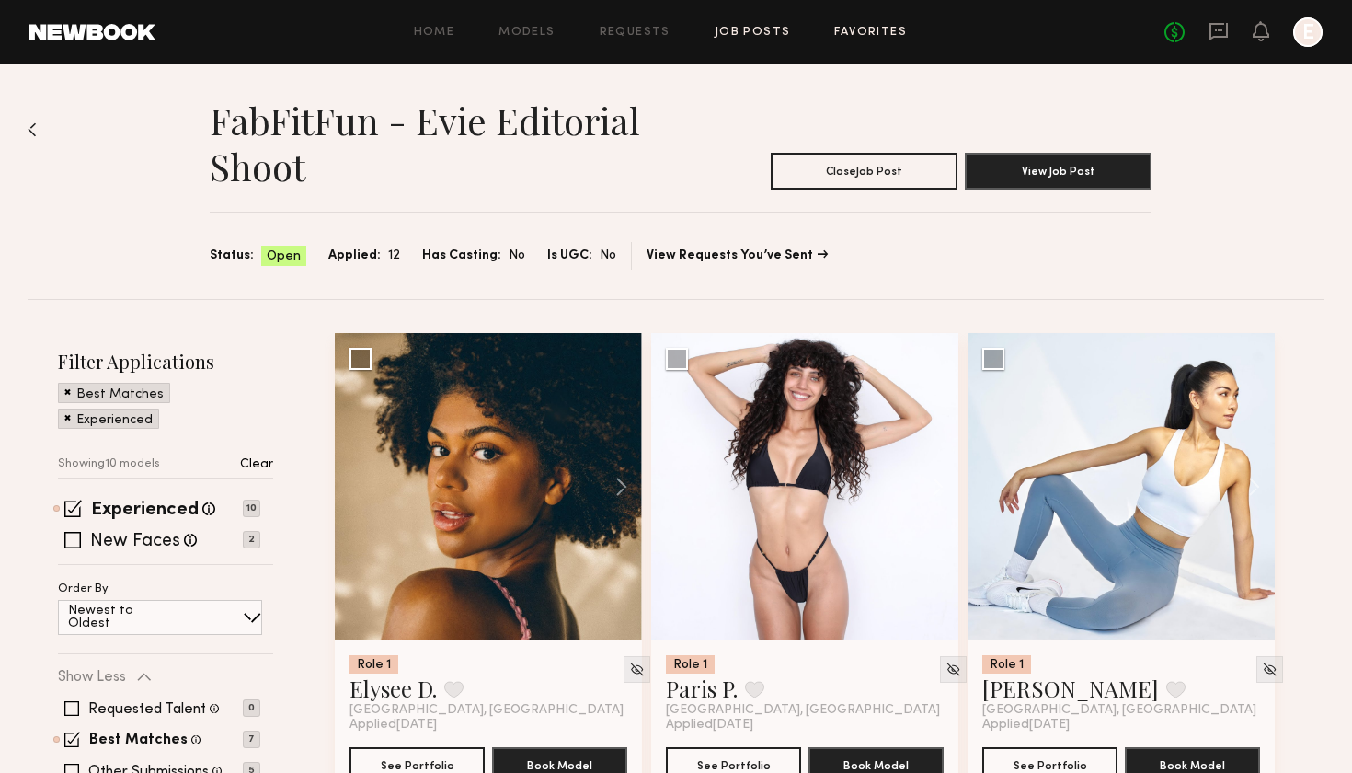
click at [849, 37] on link "Favorites" at bounding box center [870, 33] width 73 height 12
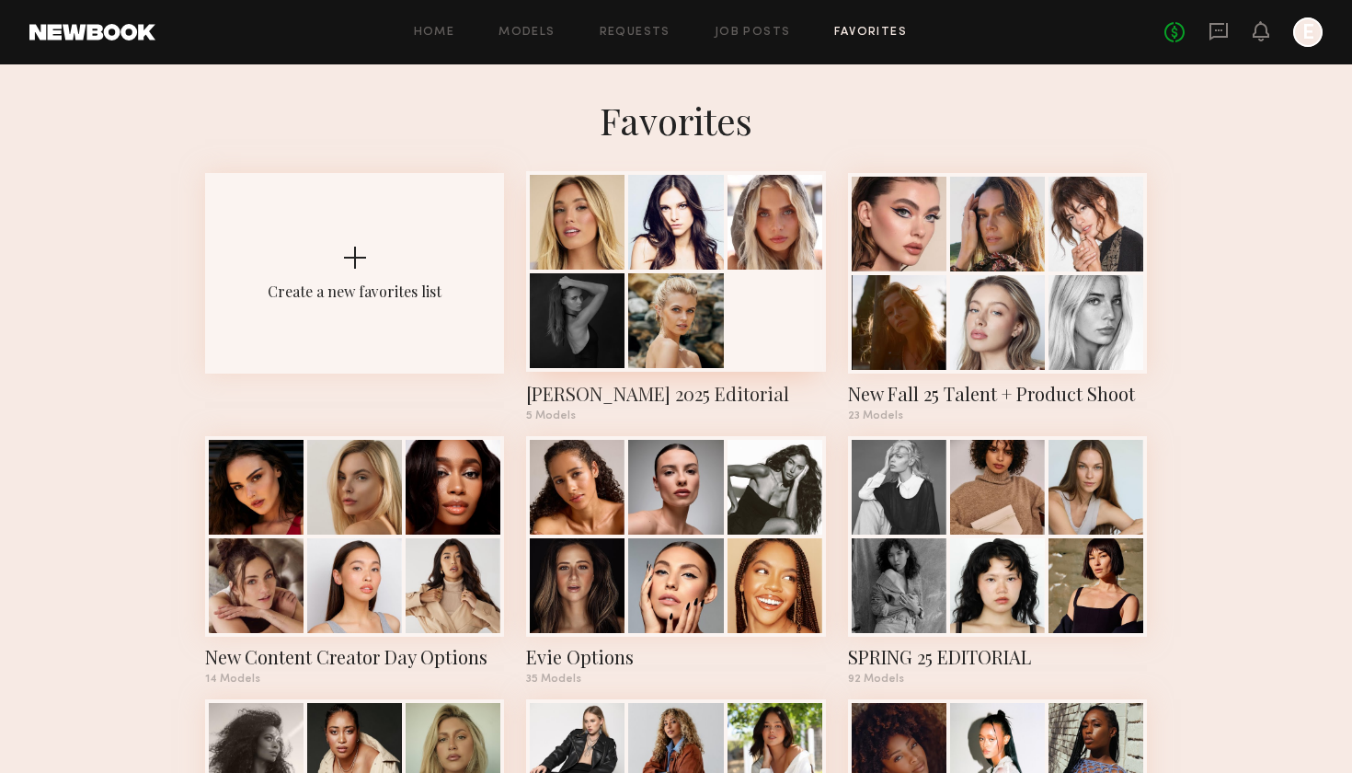
click at [646, 400] on div "[PERSON_NAME] 2025 Editorial" at bounding box center [675, 394] width 299 height 26
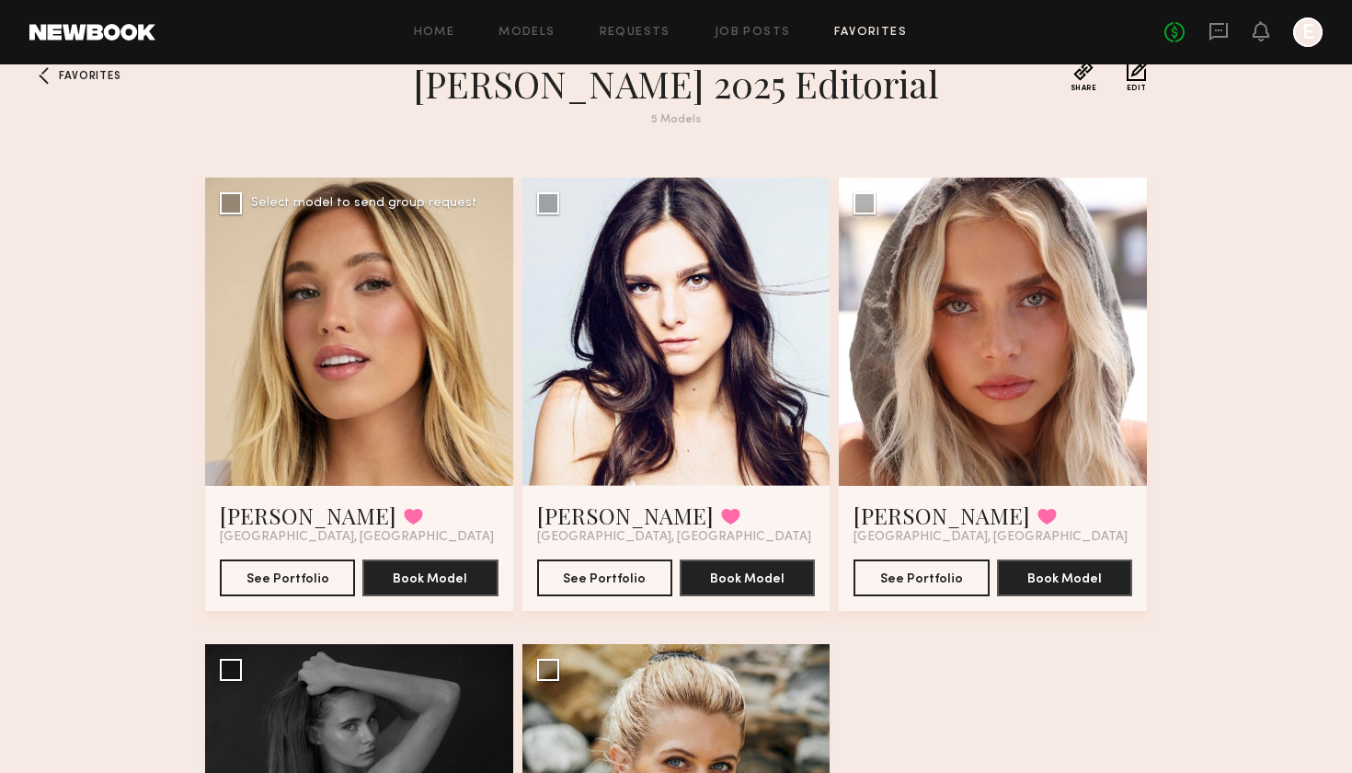
scroll to position [36, 0]
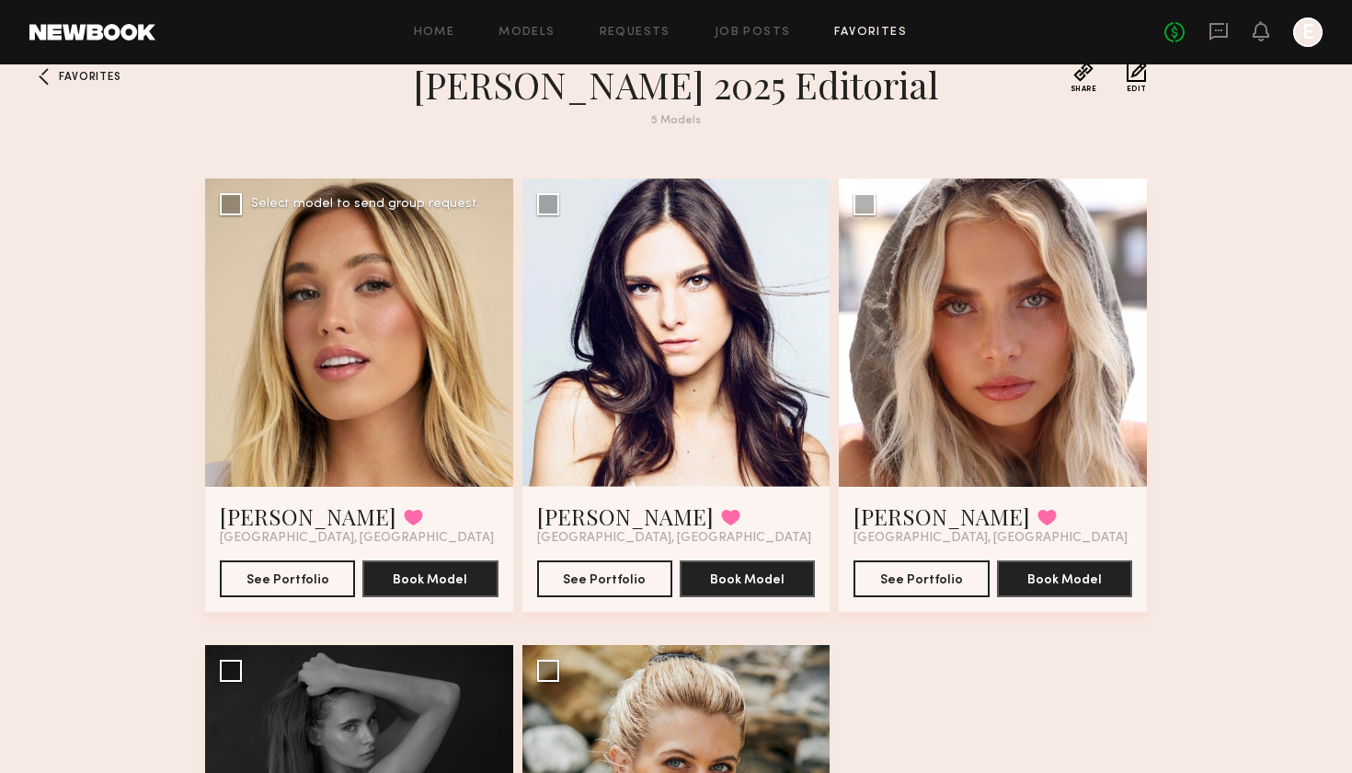
click at [339, 365] on div at bounding box center [359, 332] width 308 height 308
click at [434, 407] on div at bounding box center [359, 332] width 308 height 308
click at [302, 569] on button "See Portfolio" at bounding box center [287, 577] width 135 height 37
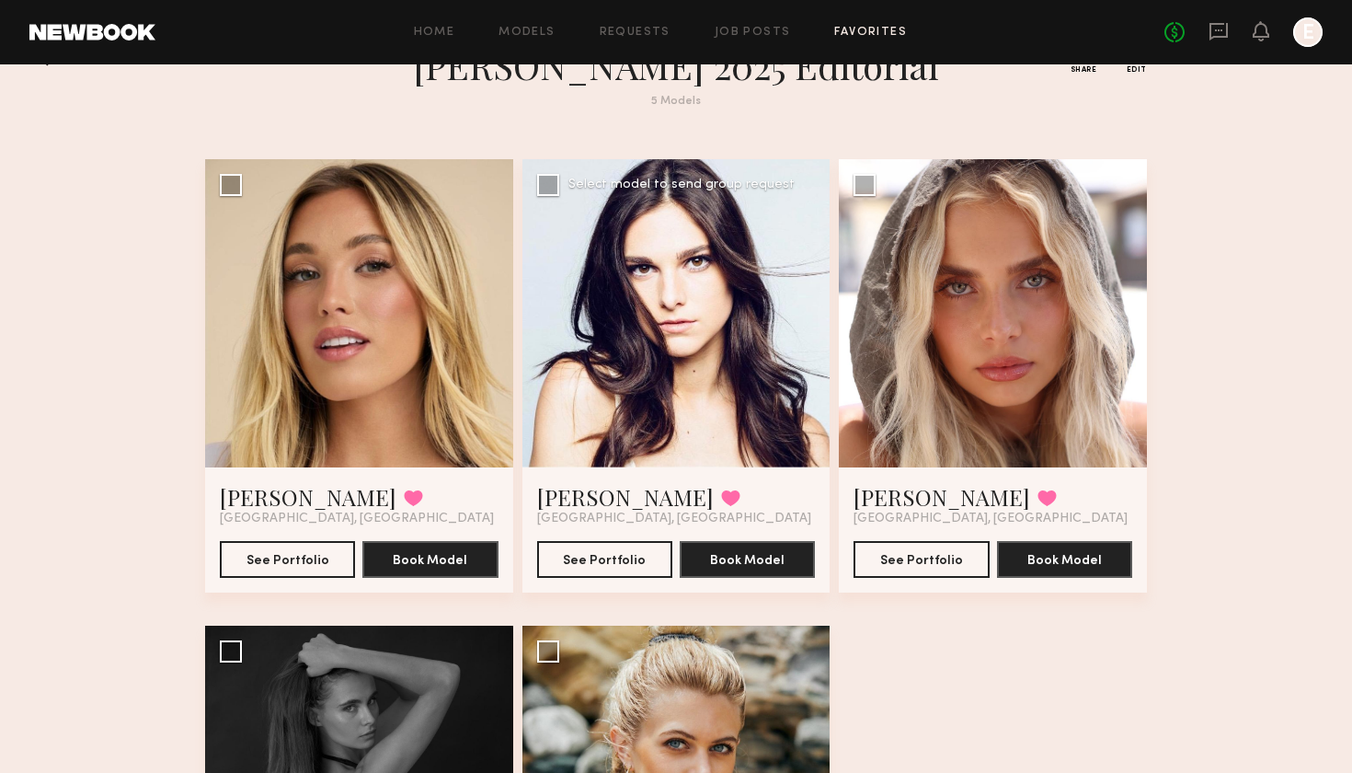
scroll to position [61, 0]
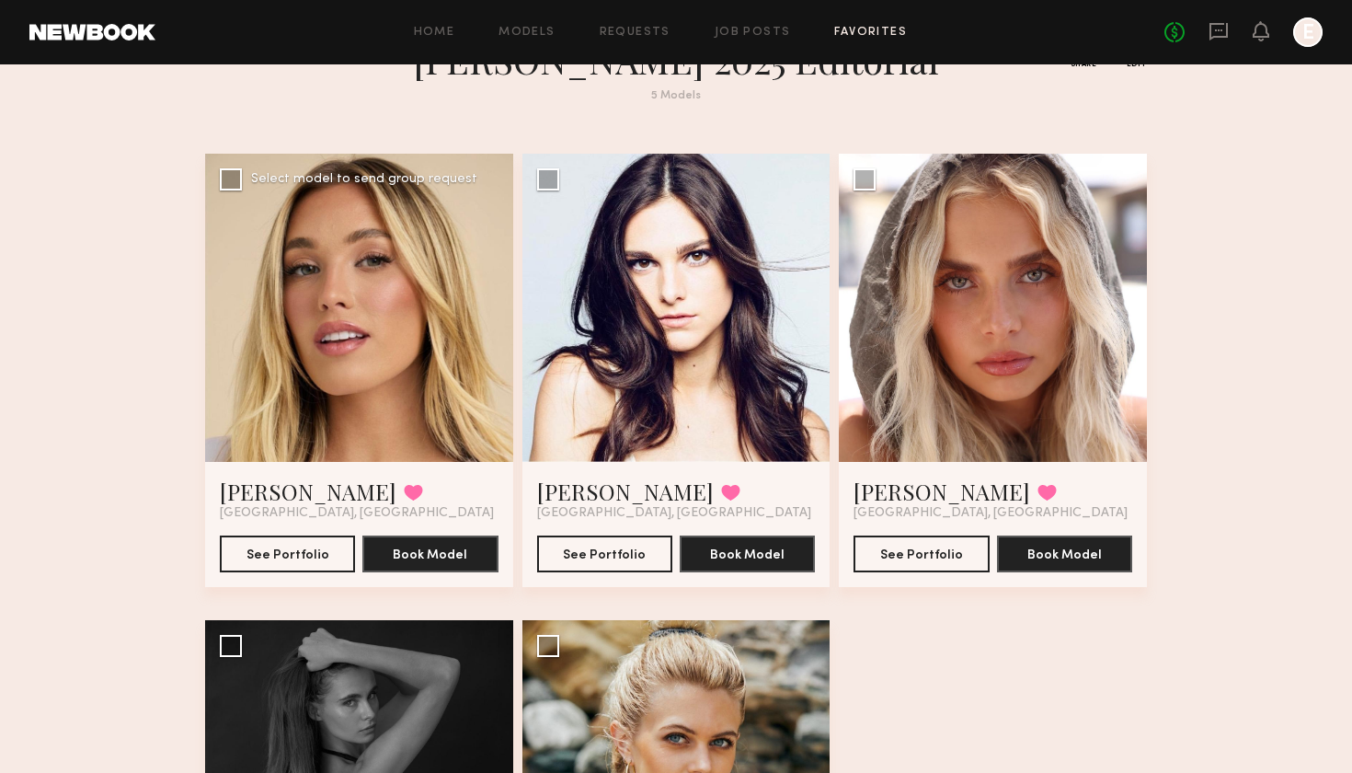
click at [372, 445] on div at bounding box center [359, 308] width 308 height 308
click at [373, 464] on div "Hailey M. Favorited Los Angeles, CA See Portfolio Book Model" at bounding box center [359, 524] width 308 height 125
click at [282, 494] on link "[PERSON_NAME]" at bounding box center [308, 490] width 177 height 29
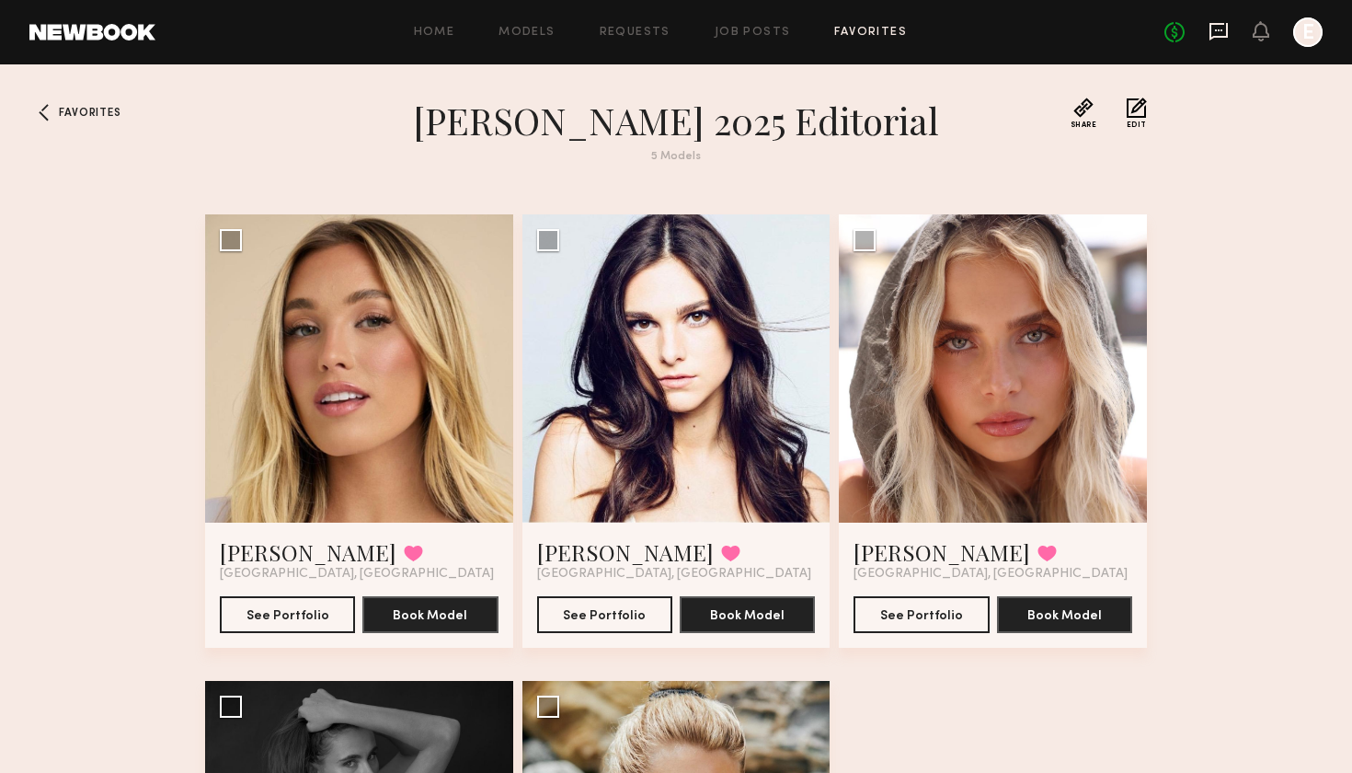
scroll to position [0, 0]
click at [1226, 36] on icon at bounding box center [1219, 31] width 18 height 17
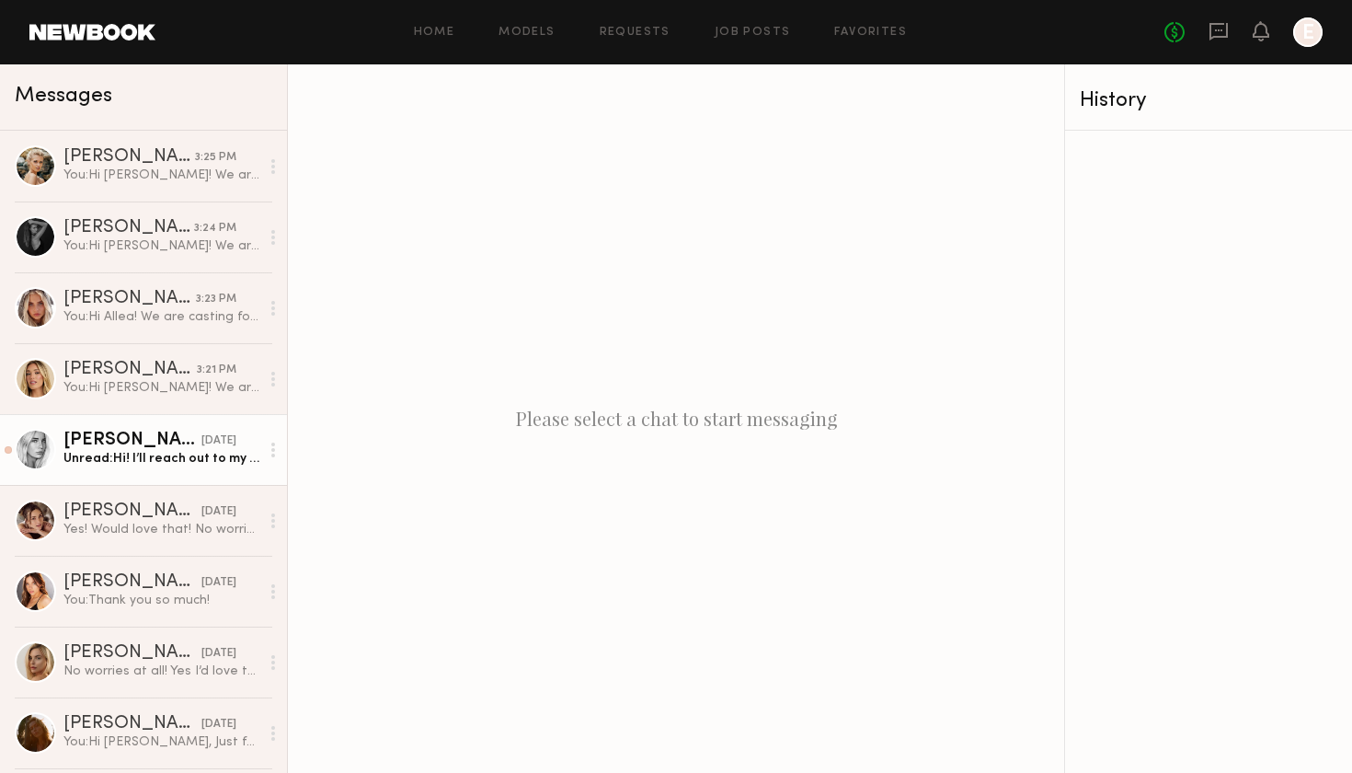
click at [150, 473] on link "Hannah T. 07/22/2025 Unread: Hi! I’ll reach out to my agent to see if she got y…" at bounding box center [143, 449] width 287 height 71
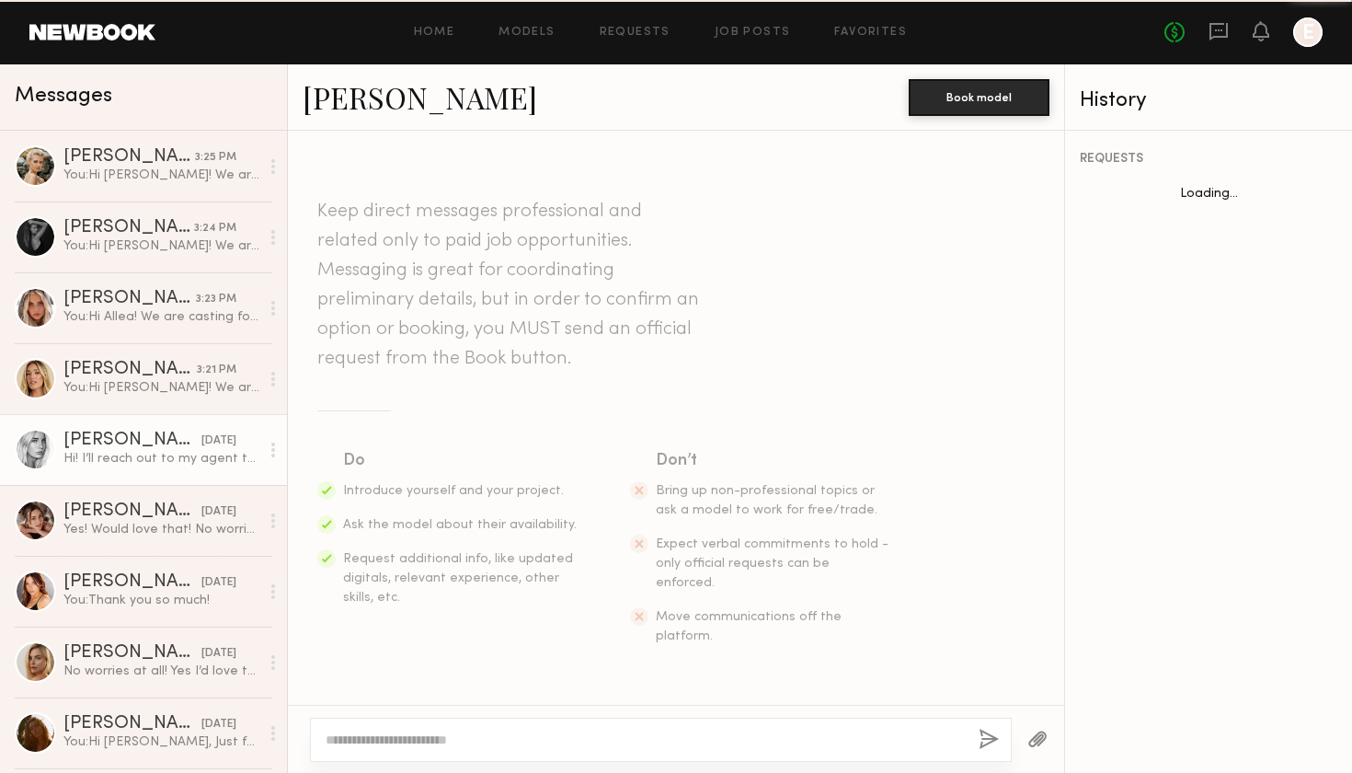
scroll to position [1885, 0]
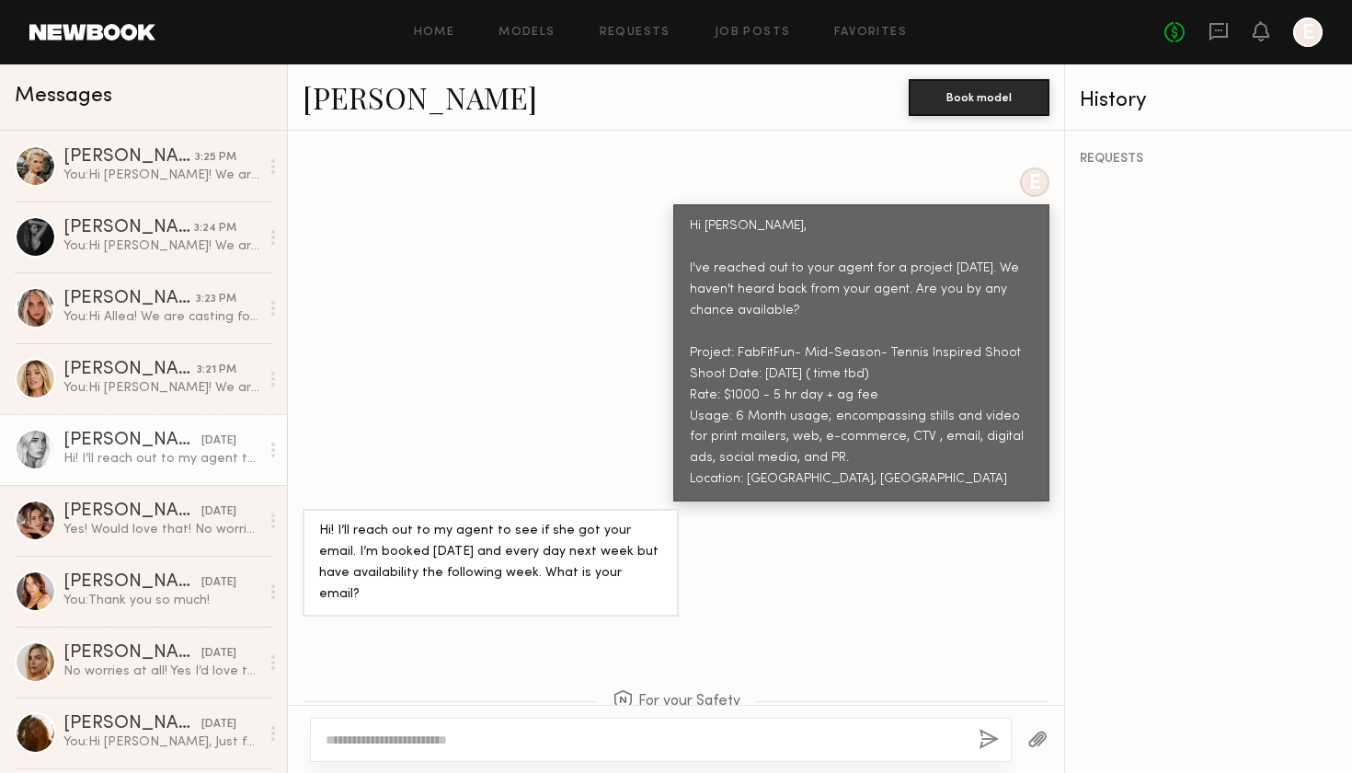
click at [98, 42] on header "Home Models Requests Job Posts Favorites Sign Out No fees up to $5,000 E" at bounding box center [676, 32] width 1352 height 64
click at [453, 30] on link "Home" at bounding box center [434, 33] width 41 height 12
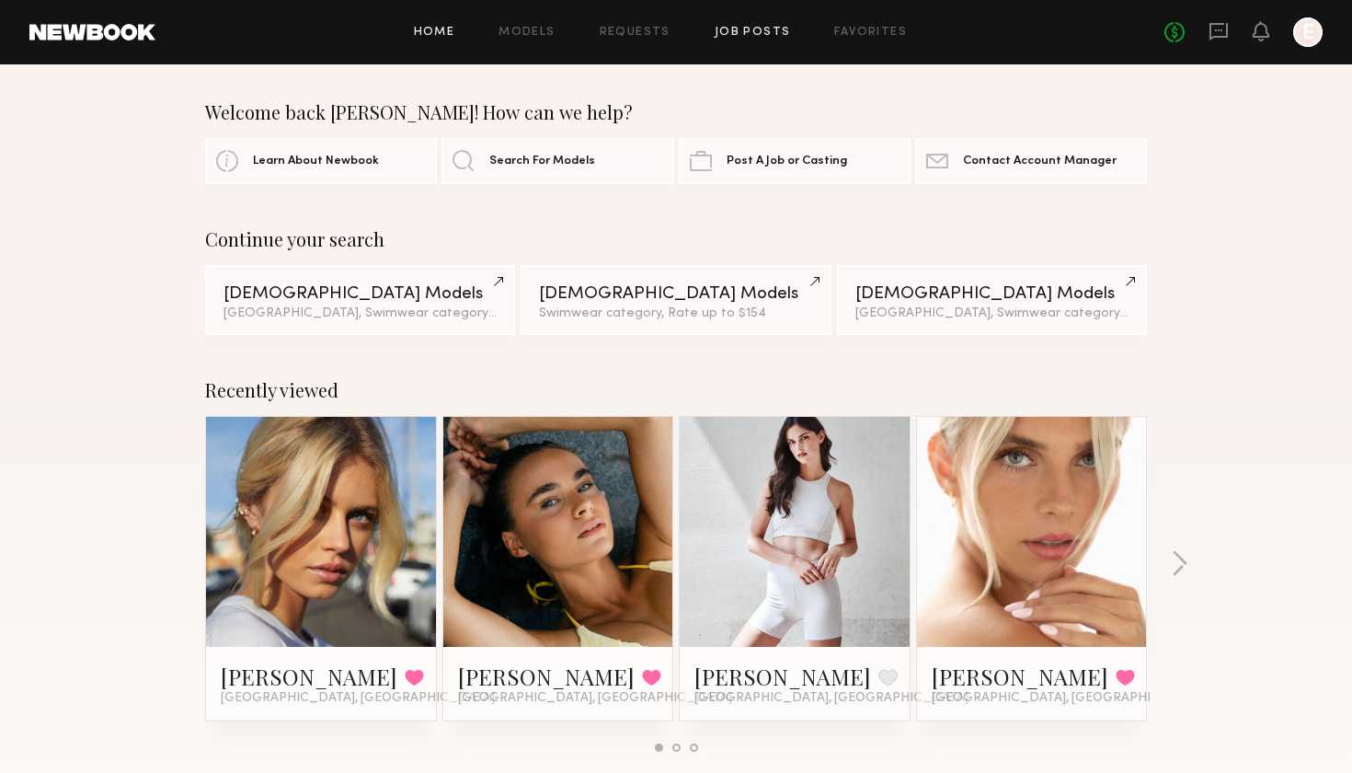
click at [748, 29] on link "Job Posts" at bounding box center [753, 33] width 76 height 12
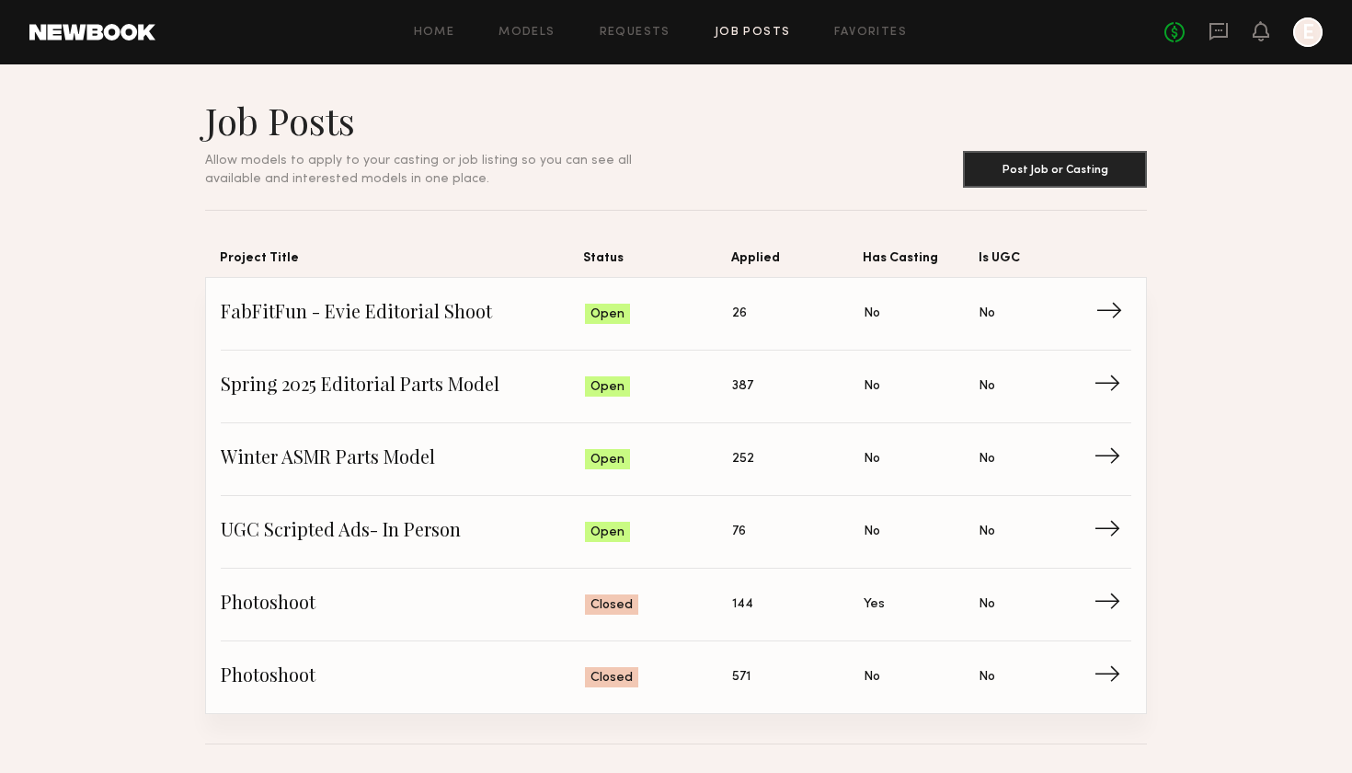
click at [1119, 318] on span "→" at bounding box center [1115, 314] width 38 height 28
click at [378, 326] on span "FabFitFun - Evie Editorial Shoot" at bounding box center [403, 314] width 364 height 28
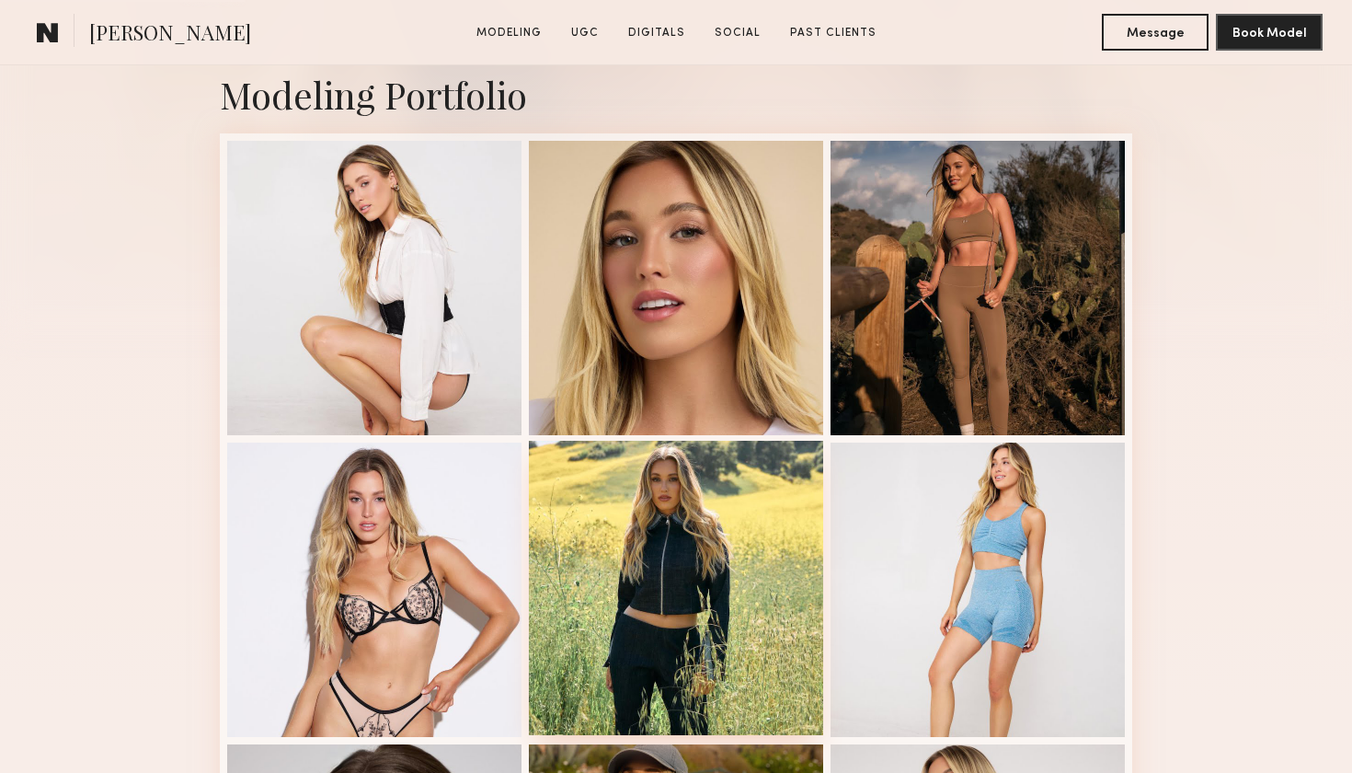
scroll to position [402, 0]
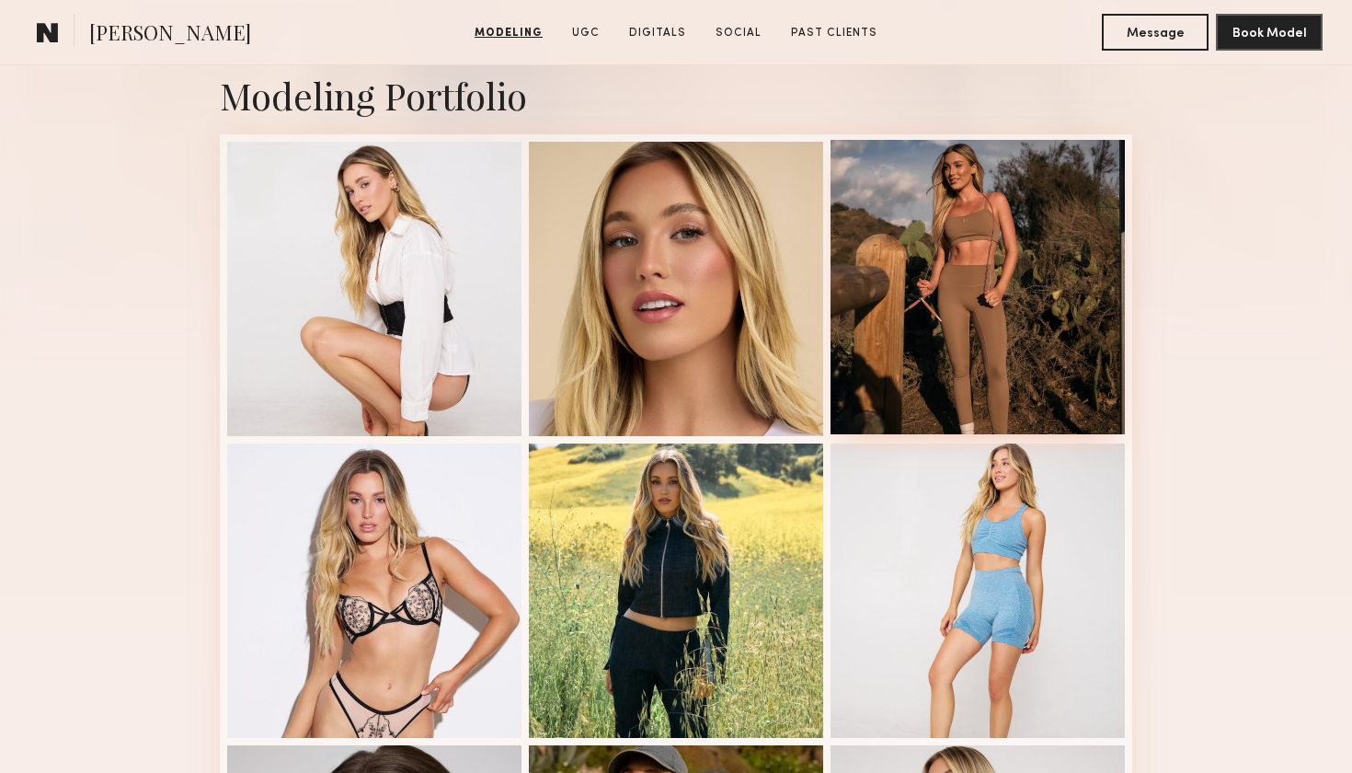
click at [1017, 320] on div at bounding box center [978, 287] width 294 height 294
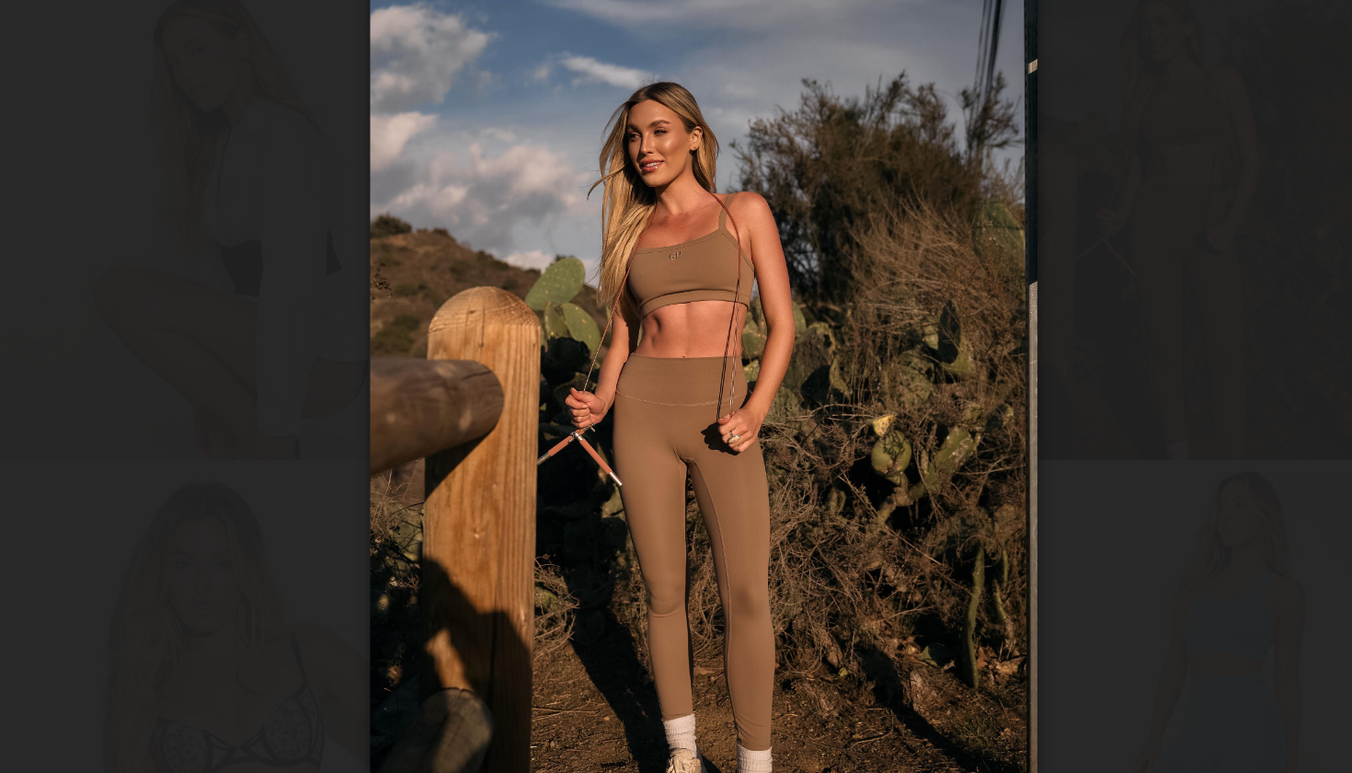
click at [116, 246] on div at bounding box center [676, 371] width 1352 height 684
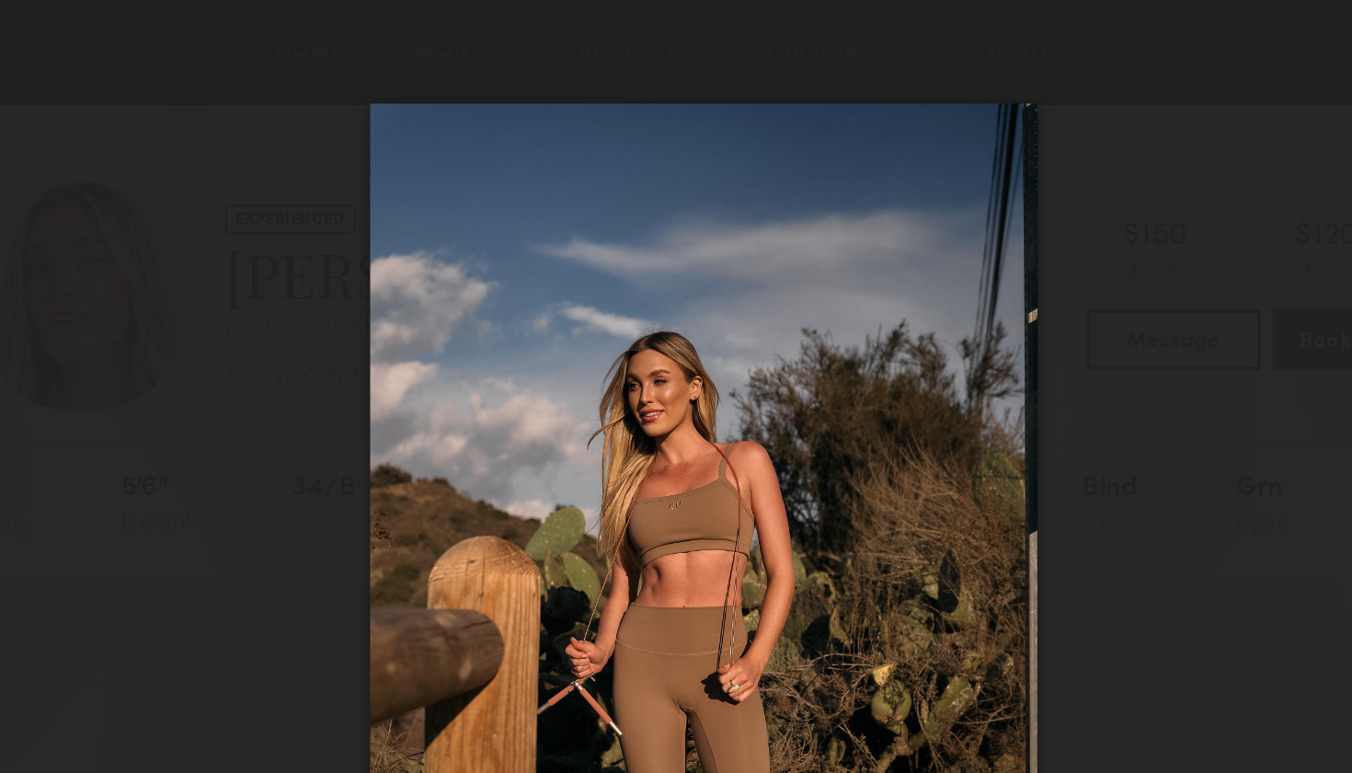
scroll to position [2, 0]
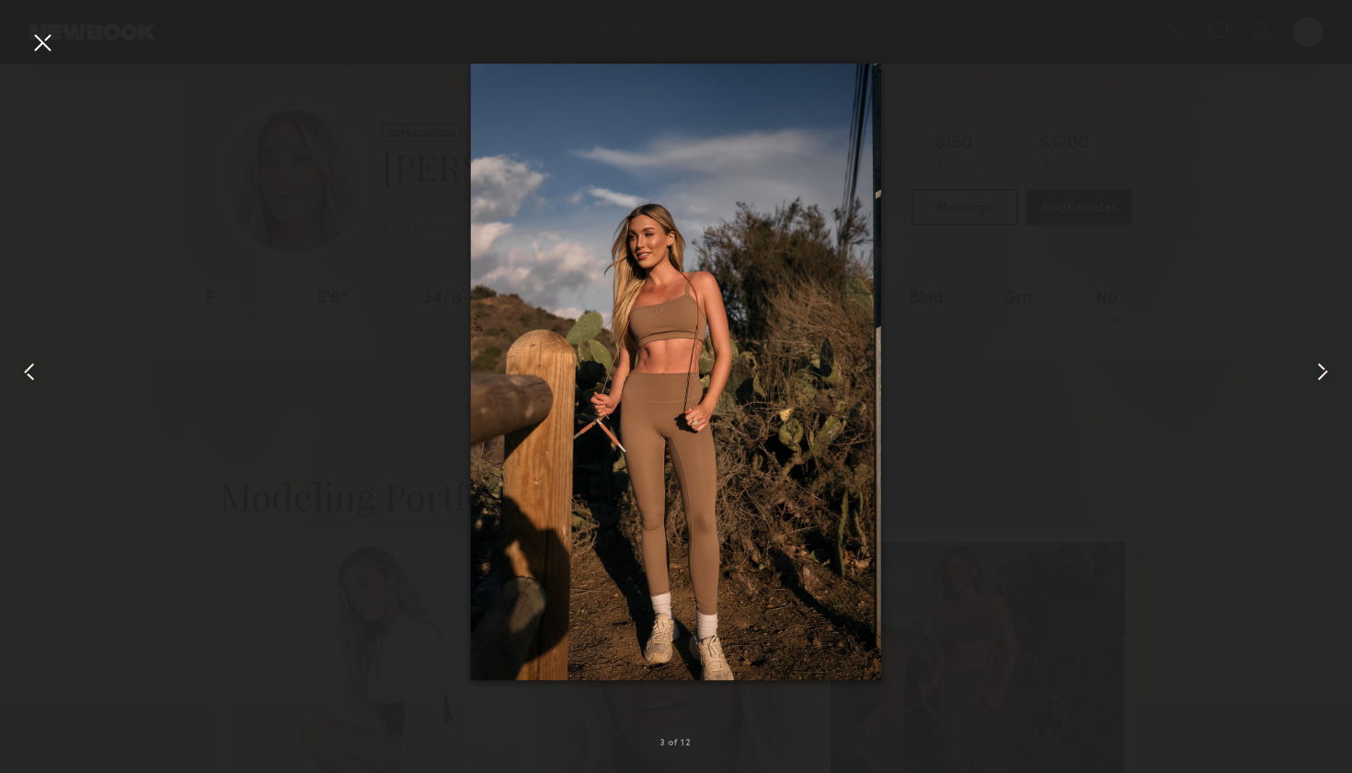
click at [38, 41] on div at bounding box center [42, 42] width 29 height 29
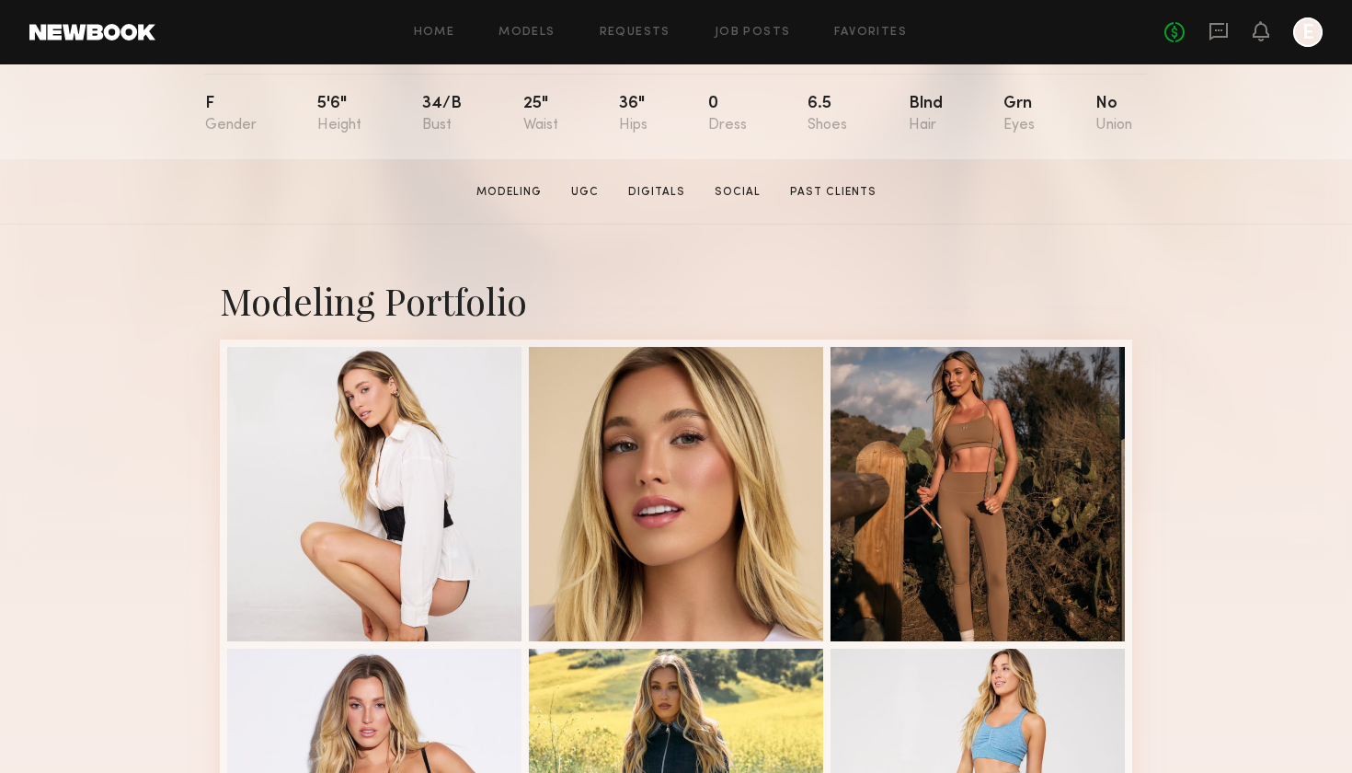
scroll to position [216, 0]
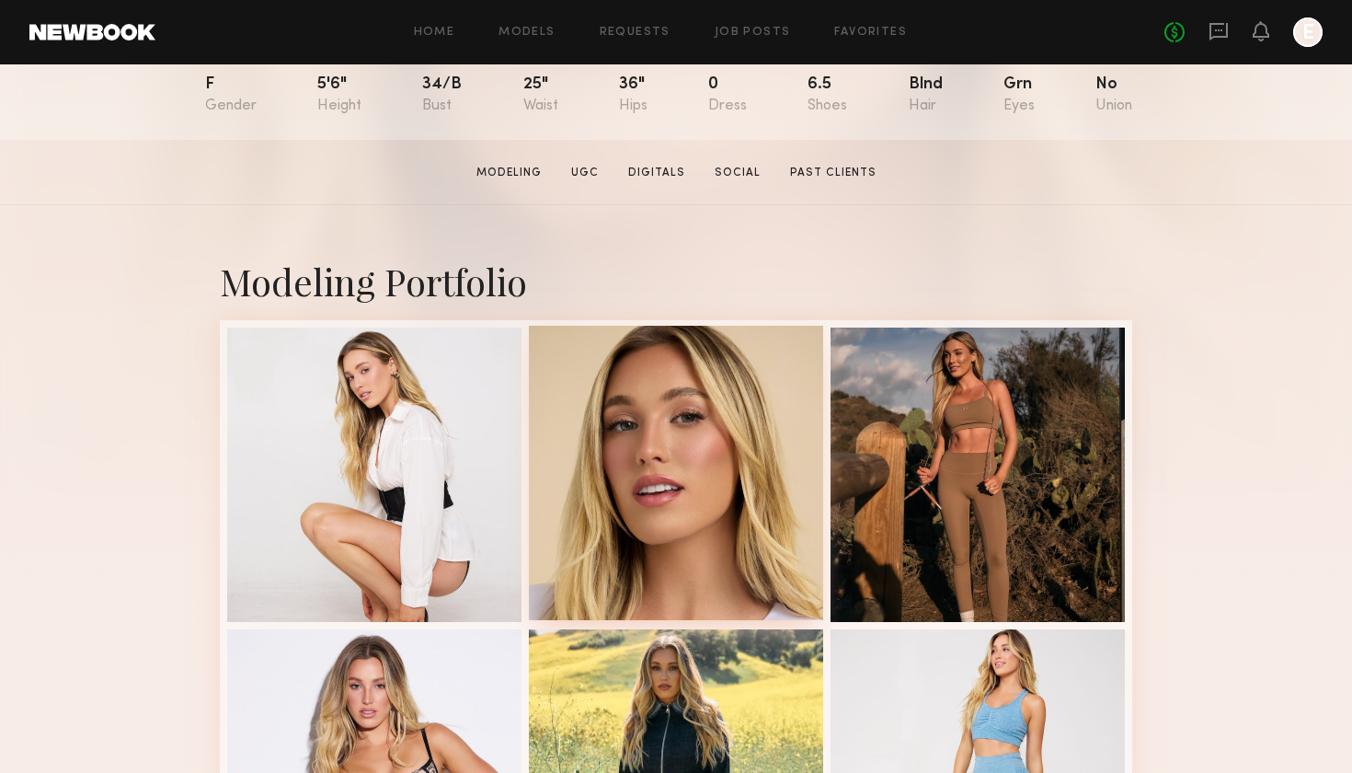
click at [724, 417] on div at bounding box center [676, 473] width 294 height 294
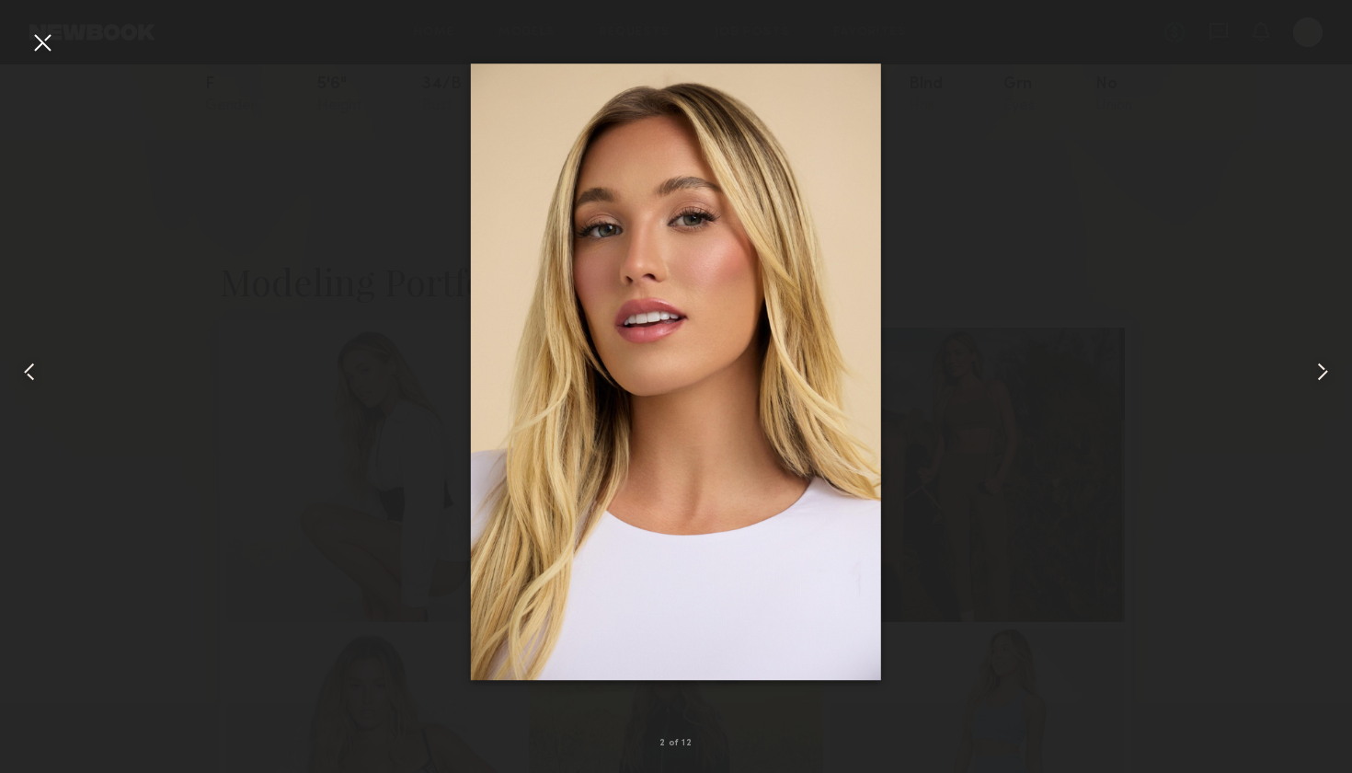
click at [44, 44] on div at bounding box center [42, 42] width 29 height 29
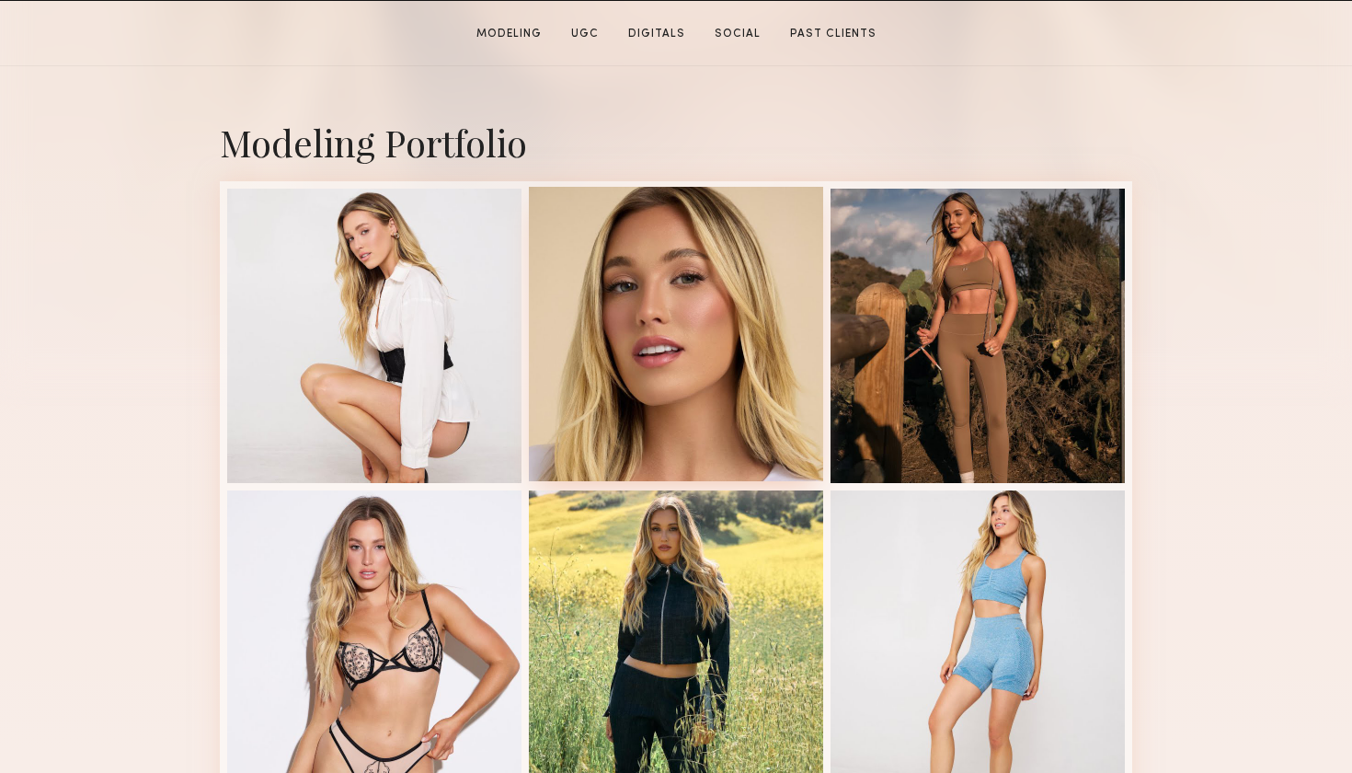
scroll to position [428, 0]
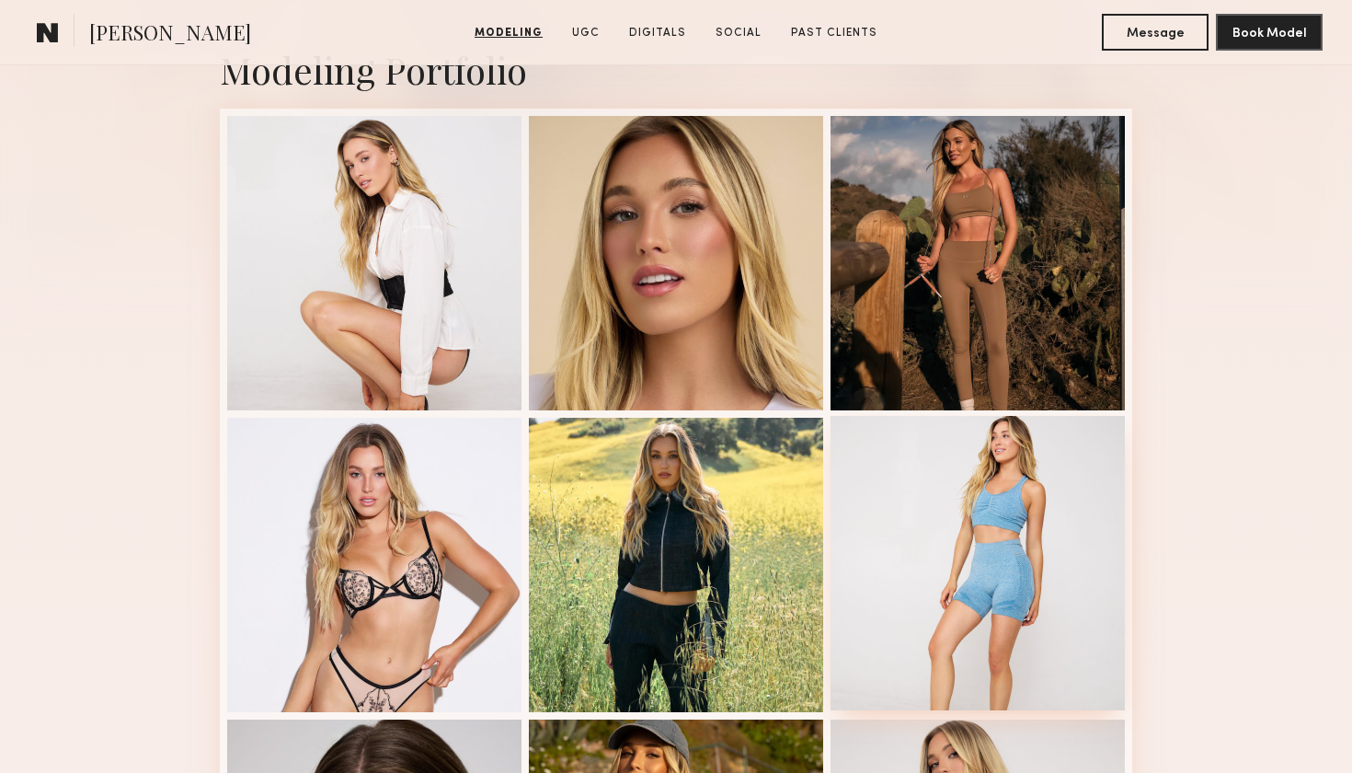
click at [1051, 568] on div at bounding box center [978, 563] width 294 height 294
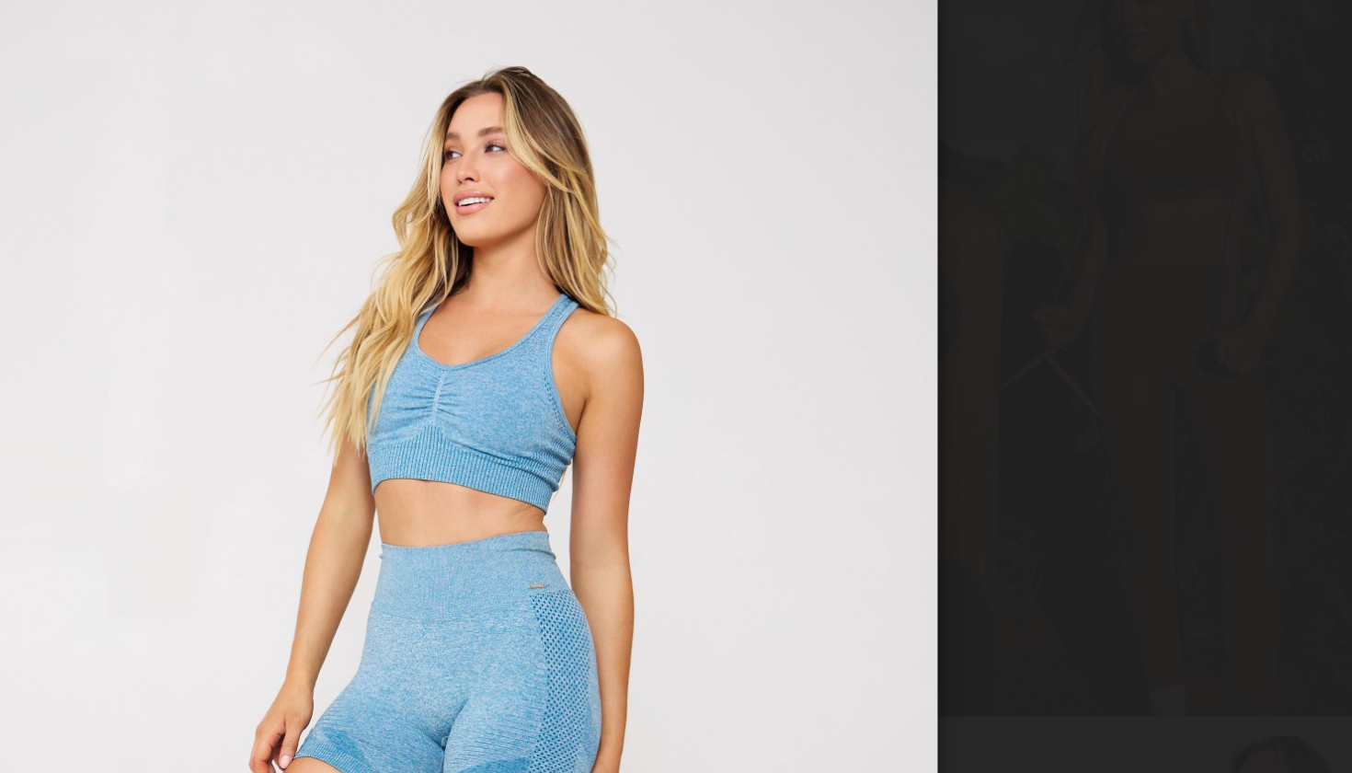
scroll to position [420, 0]
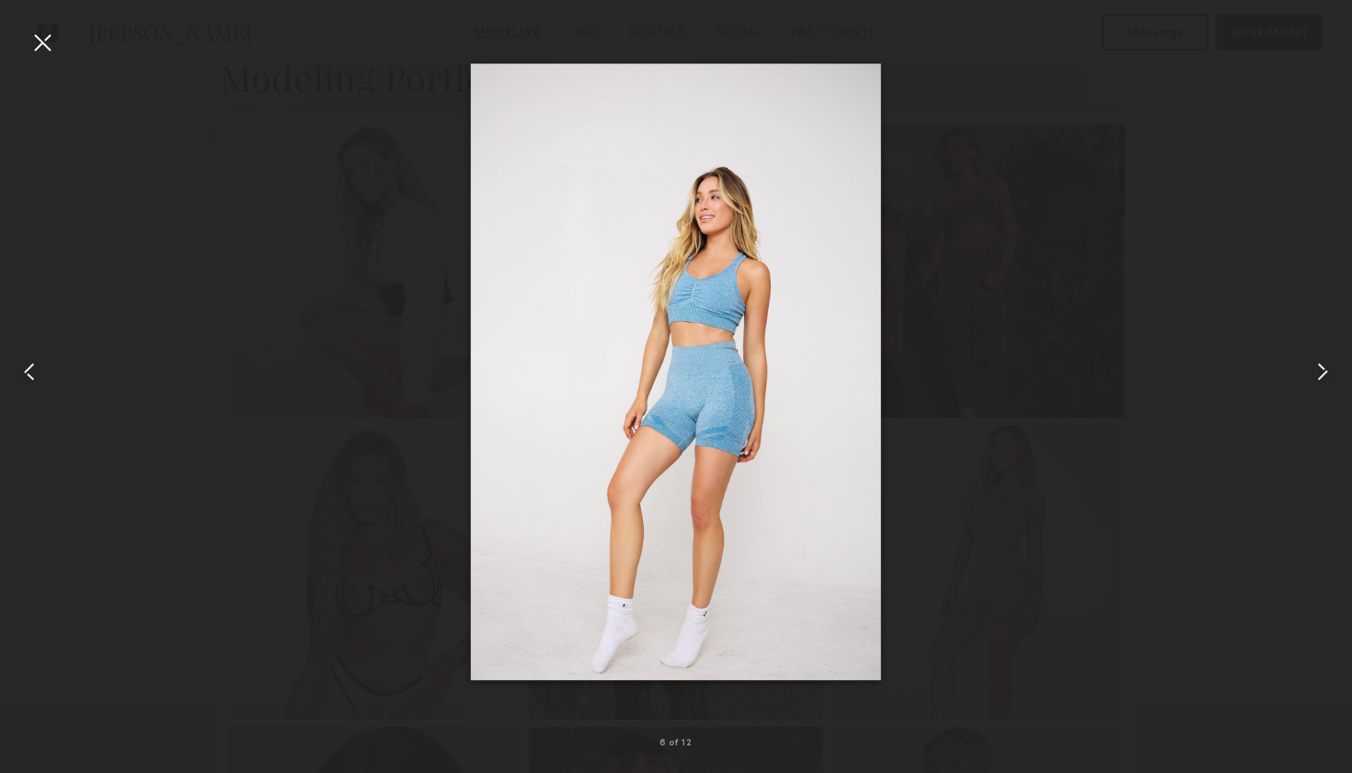
click at [45, 28] on div at bounding box center [42, 42] width 29 height 29
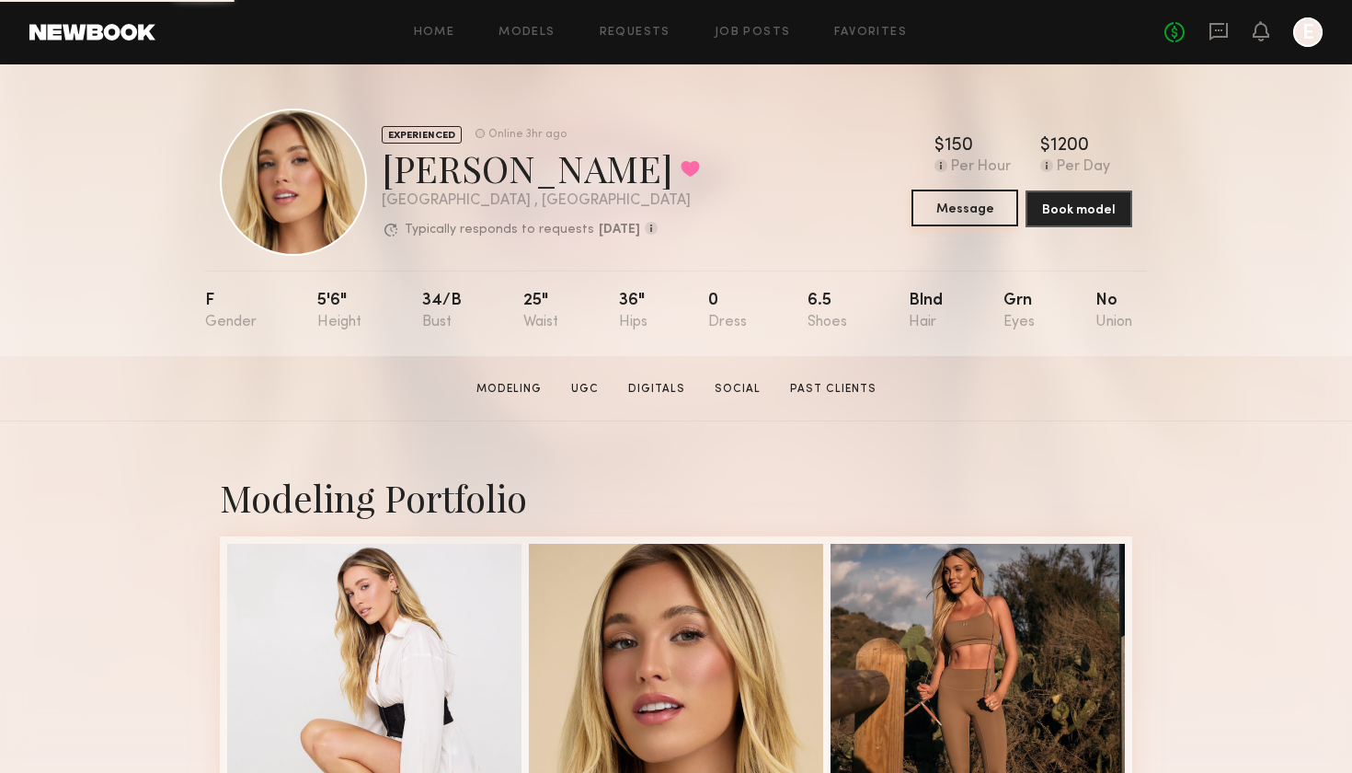
click at [975, 204] on button "Message" at bounding box center [965, 207] width 107 height 37
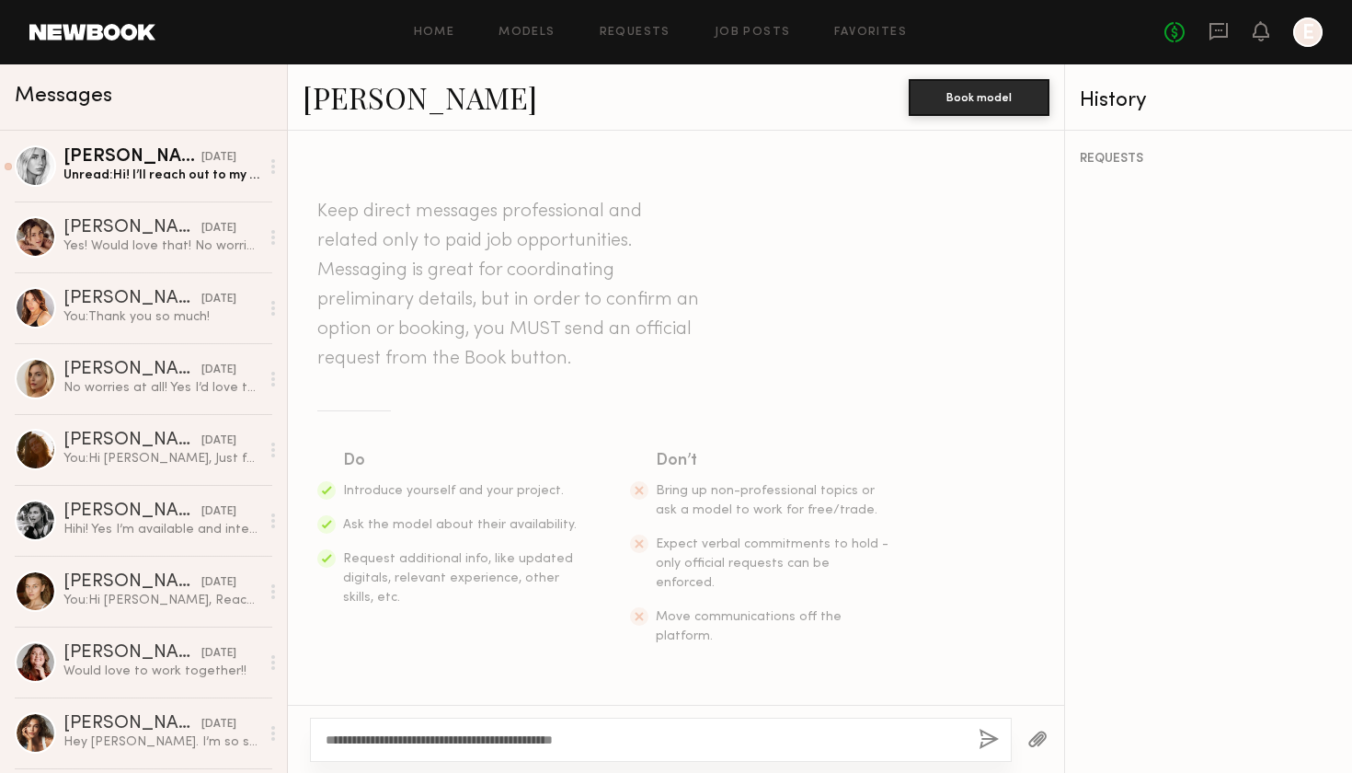
click at [578, 739] on textarea "**********" at bounding box center [645, 739] width 638 height 18
click at [774, 765] on div "**********" at bounding box center [676, 739] width 776 height 68
click at [754, 741] on textarea "**********" at bounding box center [645, 739] width 638 height 18
click at [518, 737] on textarea "**********" at bounding box center [645, 739] width 638 height 18
paste textarea "**********"
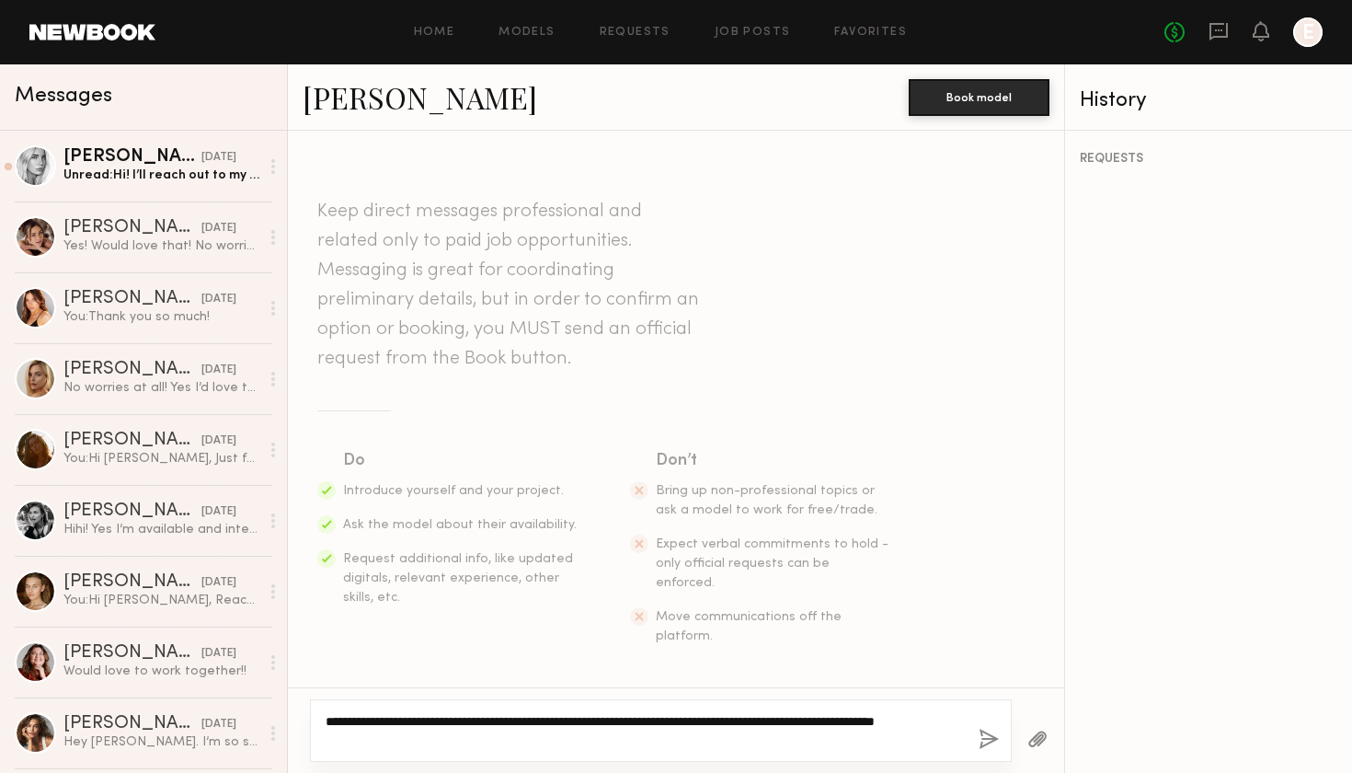
click at [473, 735] on textarea "**********" at bounding box center [645, 730] width 638 height 37
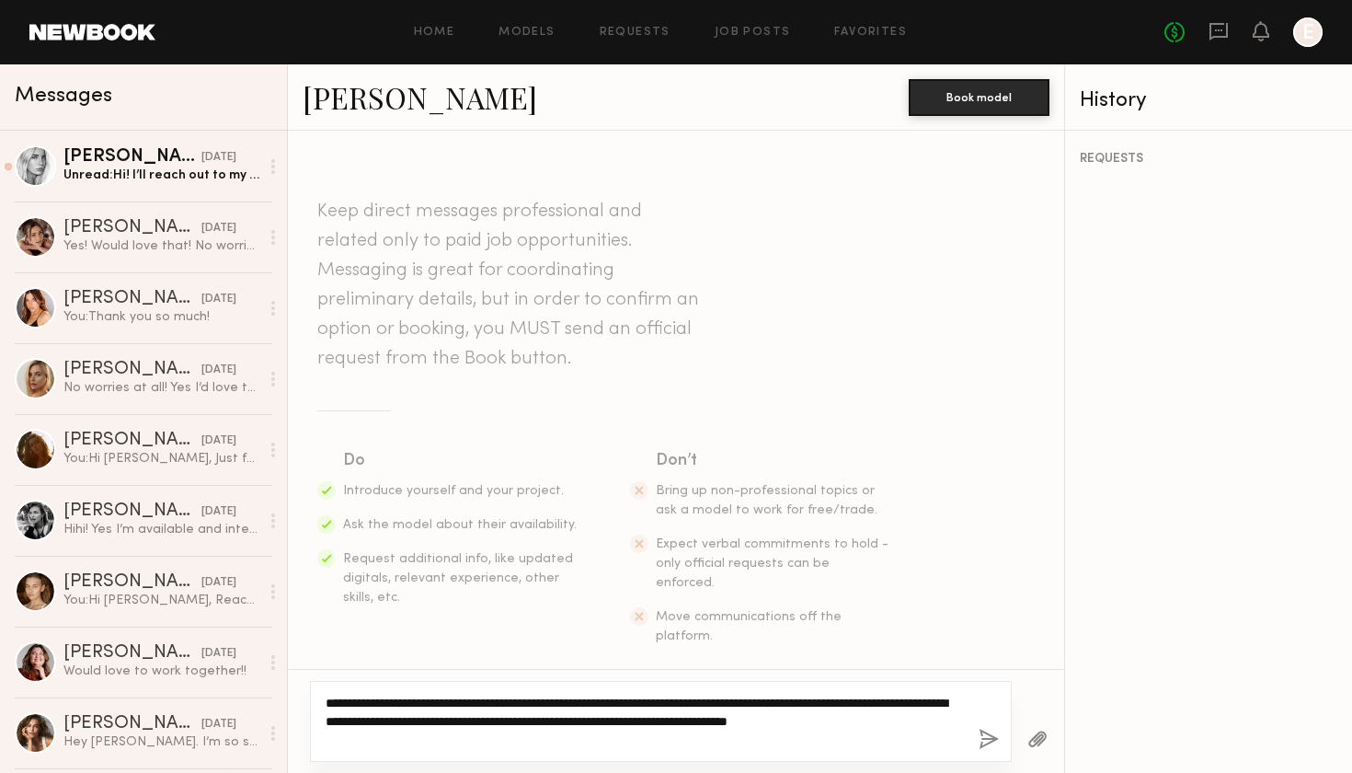
click at [900, 724] on textarea "**********" at bounding box center [645, 721] width 638 height 55
click at [504, 748] on textarea "**********" at bounding box center [645, 721] width 638 height 55
click at [418, 741] on textarea "**********" at bounding box center [645, 721] width 638 height 55
click at [388, 737] on textarea "**********" at bounding box center [645, 721] width 638 height 55
click at [818, 698] on textarea "**********" at bounding box center [645, 721] width 638 height 55
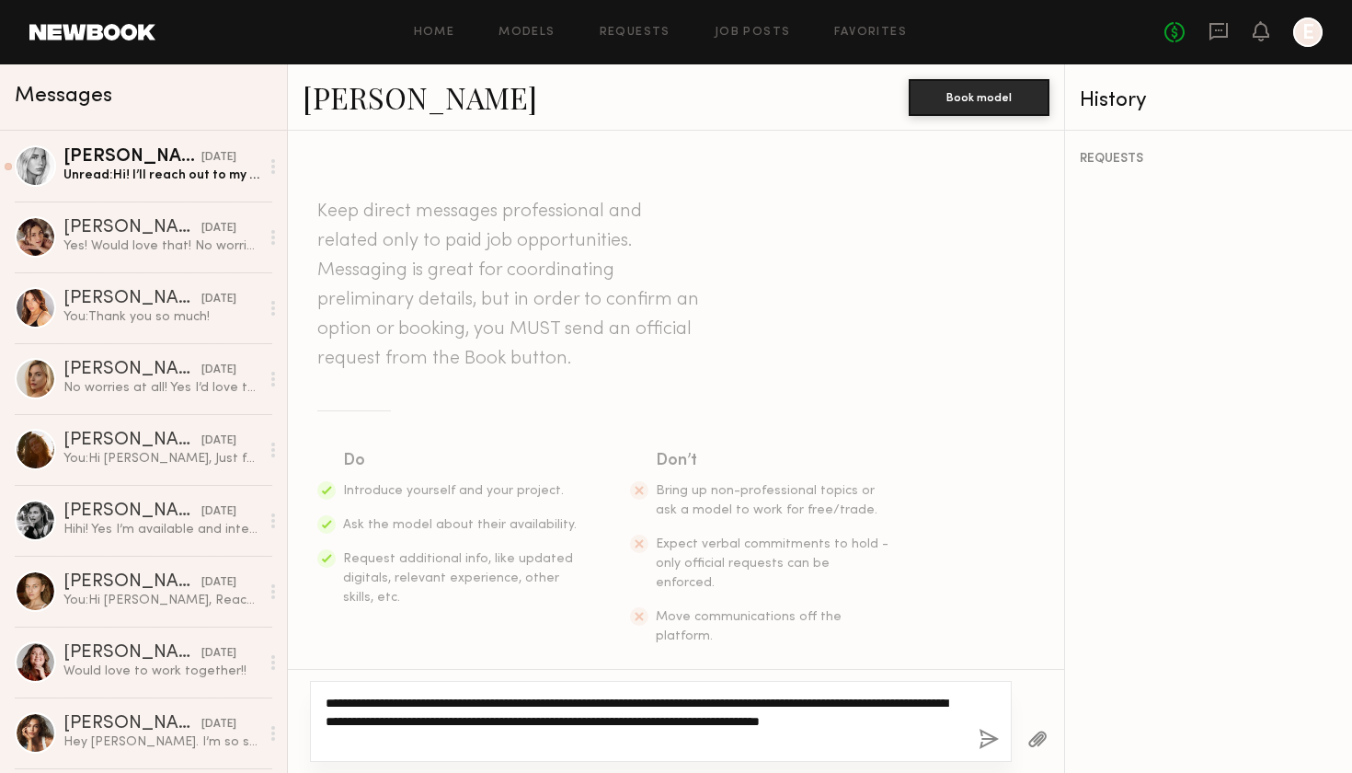
drag, startPoint x: 854, startPoint y: 699, endPoint x: 894, endPoint y: 700, distance: 40.5
click at [894, 700] on textarea "**********" at bounding box center [645, 721] width 638 height 55
drag, startPoint x: 365, startPoint y: 718, endPoint x: 431, endPoint y: 715, distance: 66.3
click at [431, 715] on textarea "**********" at bounding box center [645, 721] width 638 height 55
click at [627, 724] on textarea "**********" at bounding box center [645, 721] width 638 height 55
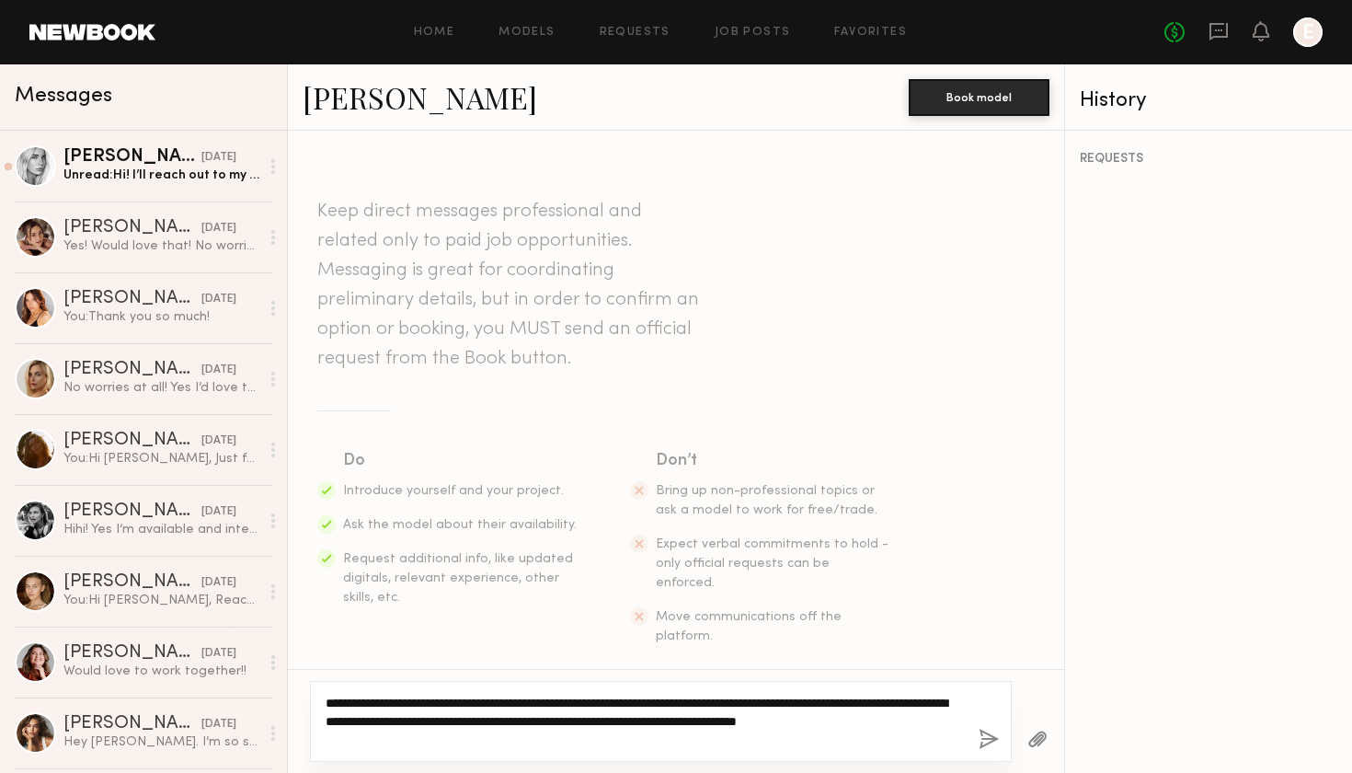
click at [714, 718] on textarea "**********" at bounding box center [645, 721] width 638 height 55
drag, startPoint x: 709, startPoint y: 720, endPoint x: 872, endPoint y: 743, distance: 164.4
click at [872, 743] on textarea "**********" at bounding box center [645, 721] width 638 height 55
click at [351, 741] on textarea "**********" at bounding box center [645, 721] width 638 height 55
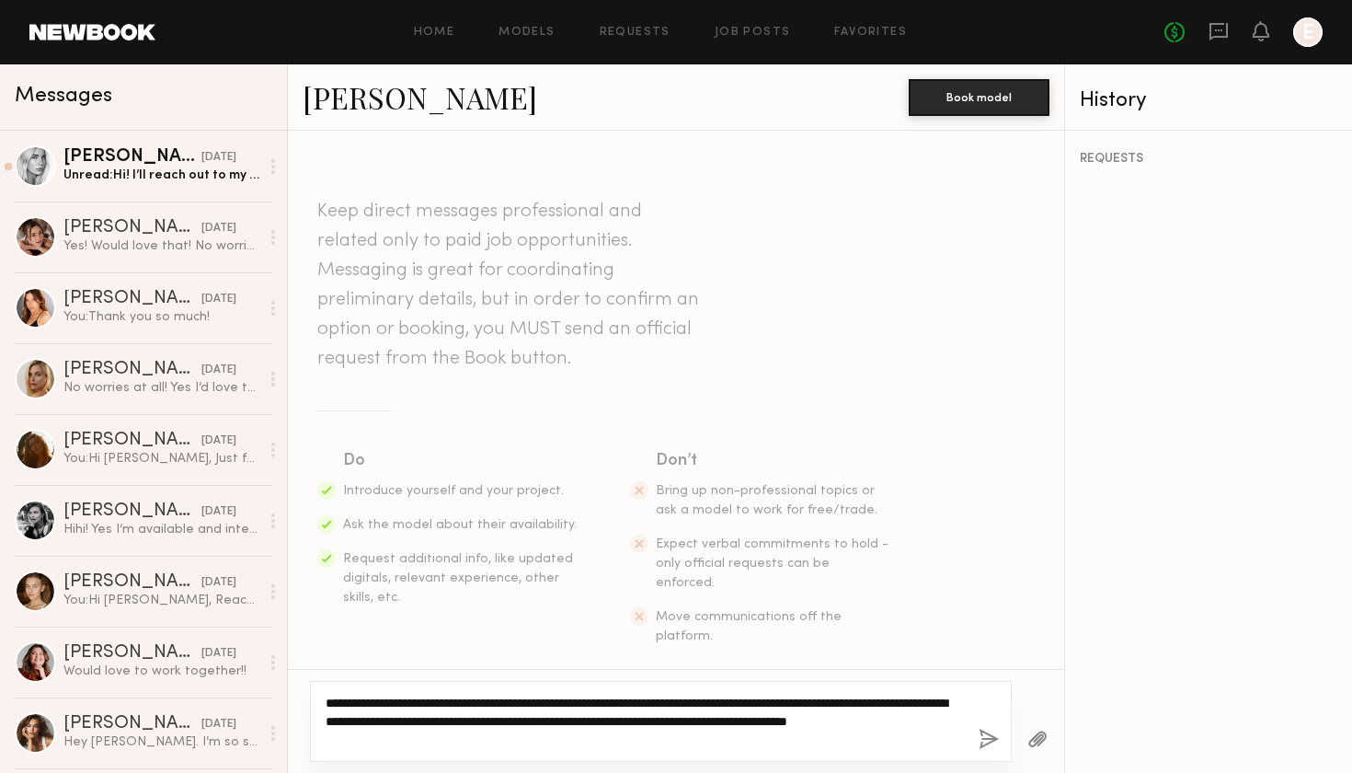
click at [478, 740] on textarea "**********" at bounding box center [645, 721] width 638 height 55
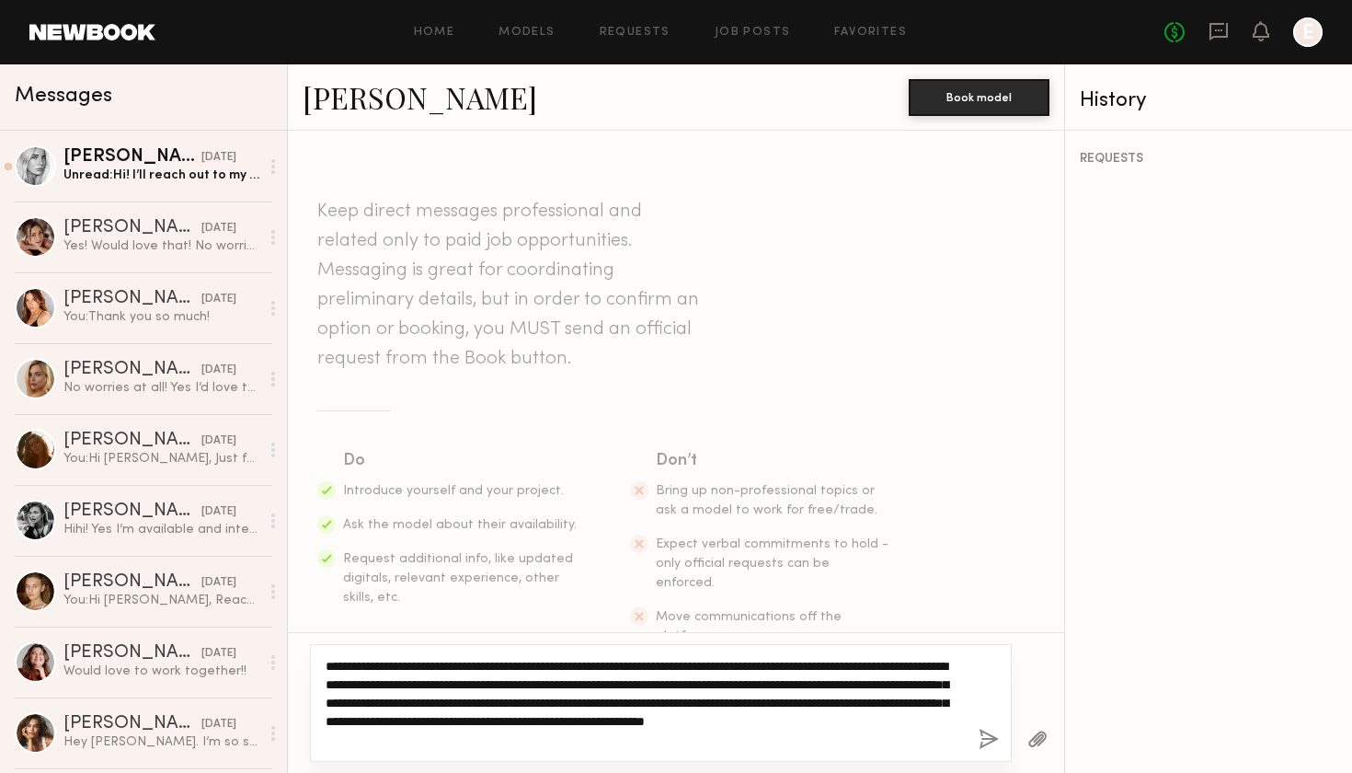
drag, startPoint x: 389, startPoint y: 682, endPoint x: 897, endPoint y: 662, distance: 508.1
click at [897, 662] on textarea "**********" at bounding box center [645, 703] width 638 height 92
click at [393, 685] on textarea "**********" at bounding box center [645, 703] width 638 height 92
drag, startPoint x: 390, startPoint y: 685, endPoint x: 369, endPoint y: 683, distance: 21.3
click at [369, 683] on textarea "**********" at bounding box center [645, 703] width 638 height 92
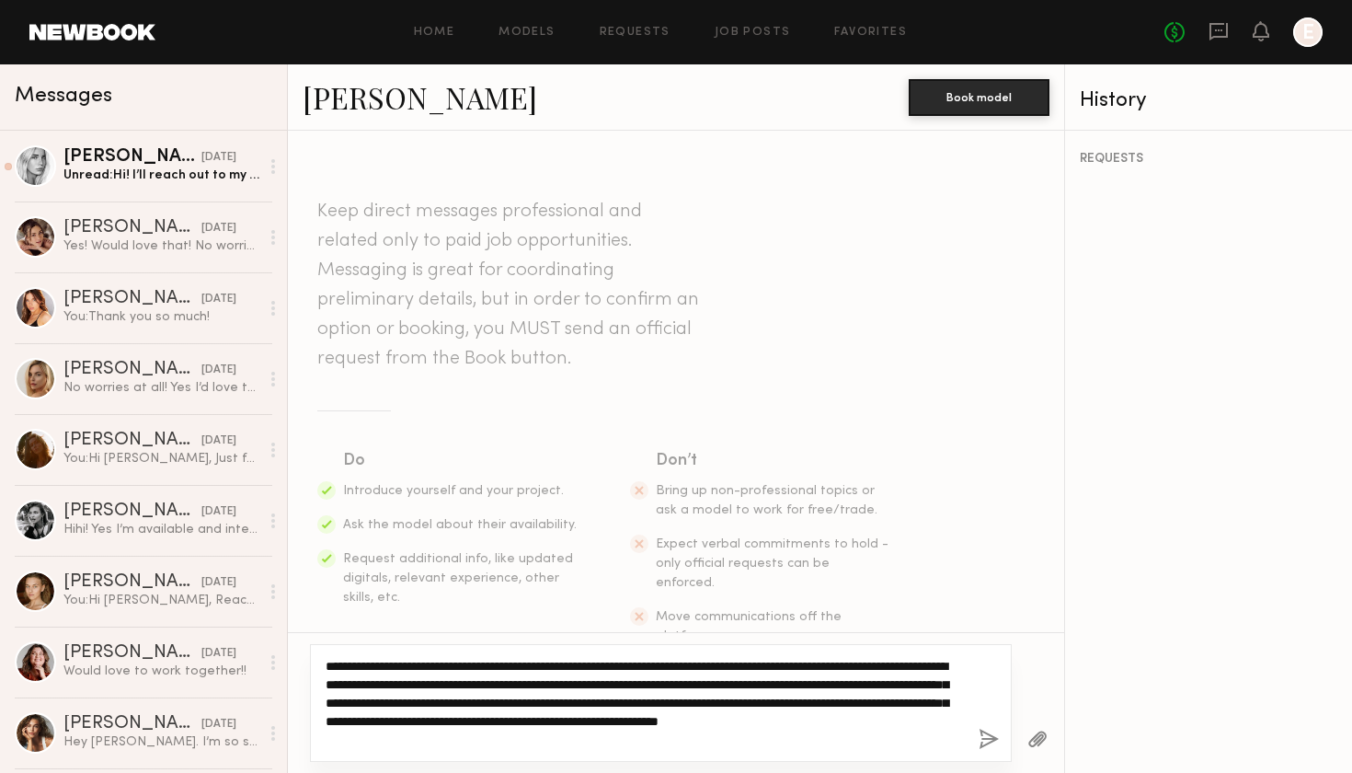
click at [928, 662] on textarea "**********" at bounding box center [645, 703] width 638 height 92
click at [518, 661] on textarea "**********" at bounding box center [645, 703] width 638 height 92
drag, startPoint x: 657, startPoint y: 677, endPoint x: 690, endPoint y: 679, distance: 33.2
click at [690, 679] on textarea "**********" at bounding box center [645, 703] width 638 height 92
click at [751, 686] on textarea "**********" at bounding box center [645, 703] width 638 height 92
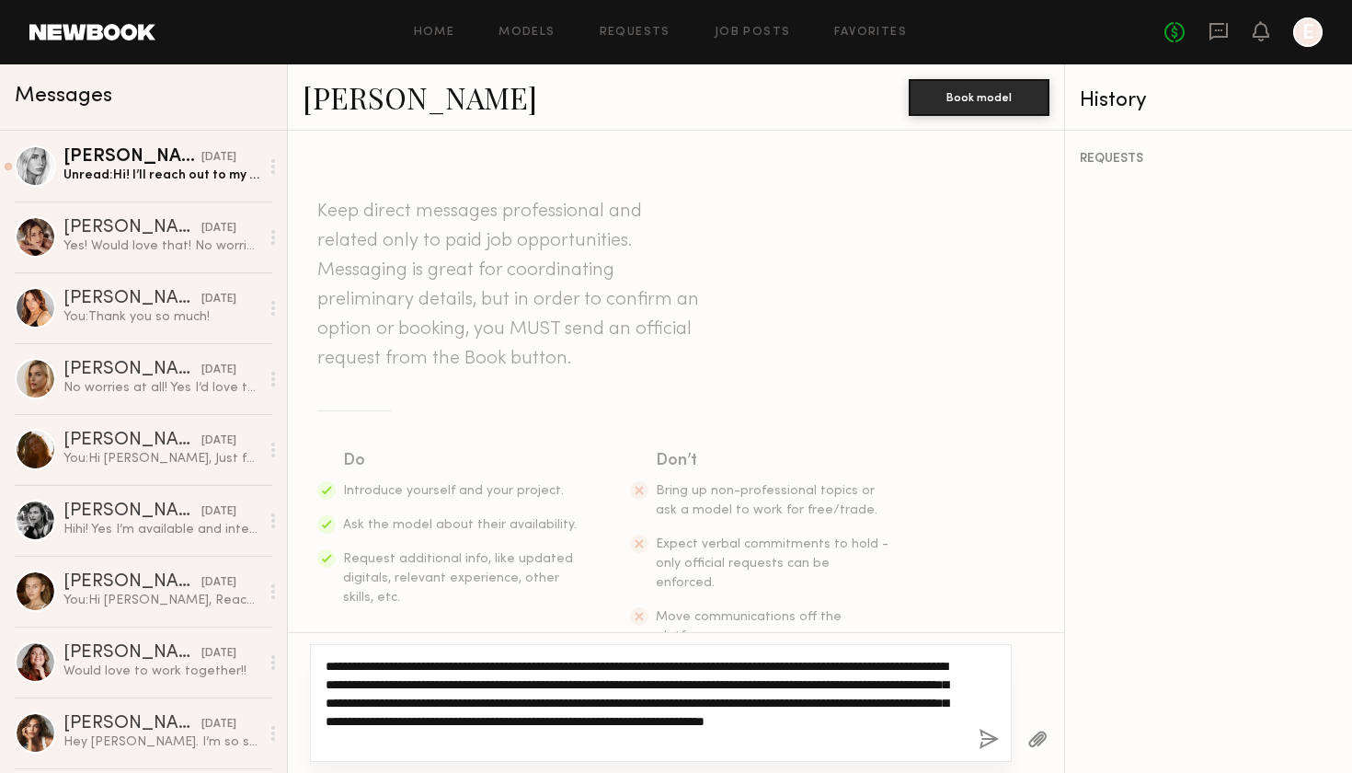
click at [751, 686] on textarea "**********" at bounding box center [645, 703] width 638 height 92
click at [786, 681] on textarea "**********" at bounding box center [645, 703] width 638 height 92
drag, startPoint x: 433, startPoint y: 700, endPoint x: 482, endPoint y: 718, distance: 51.8
click at [482, 718] on textarea "**********" at bounding box center [645, 703] width 638 height 92
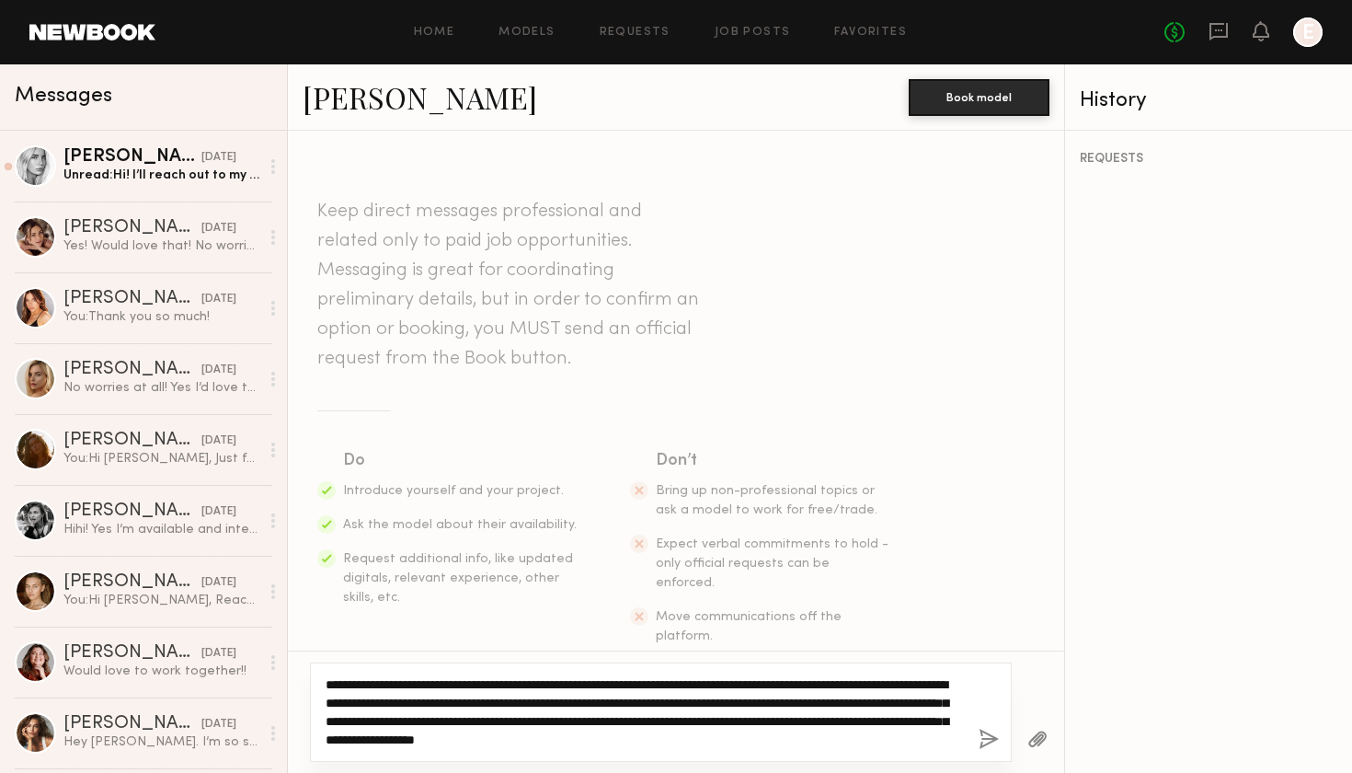
click at [868, 744] on textarea "**********" at bounding box center [645, 712] width 638 height 74
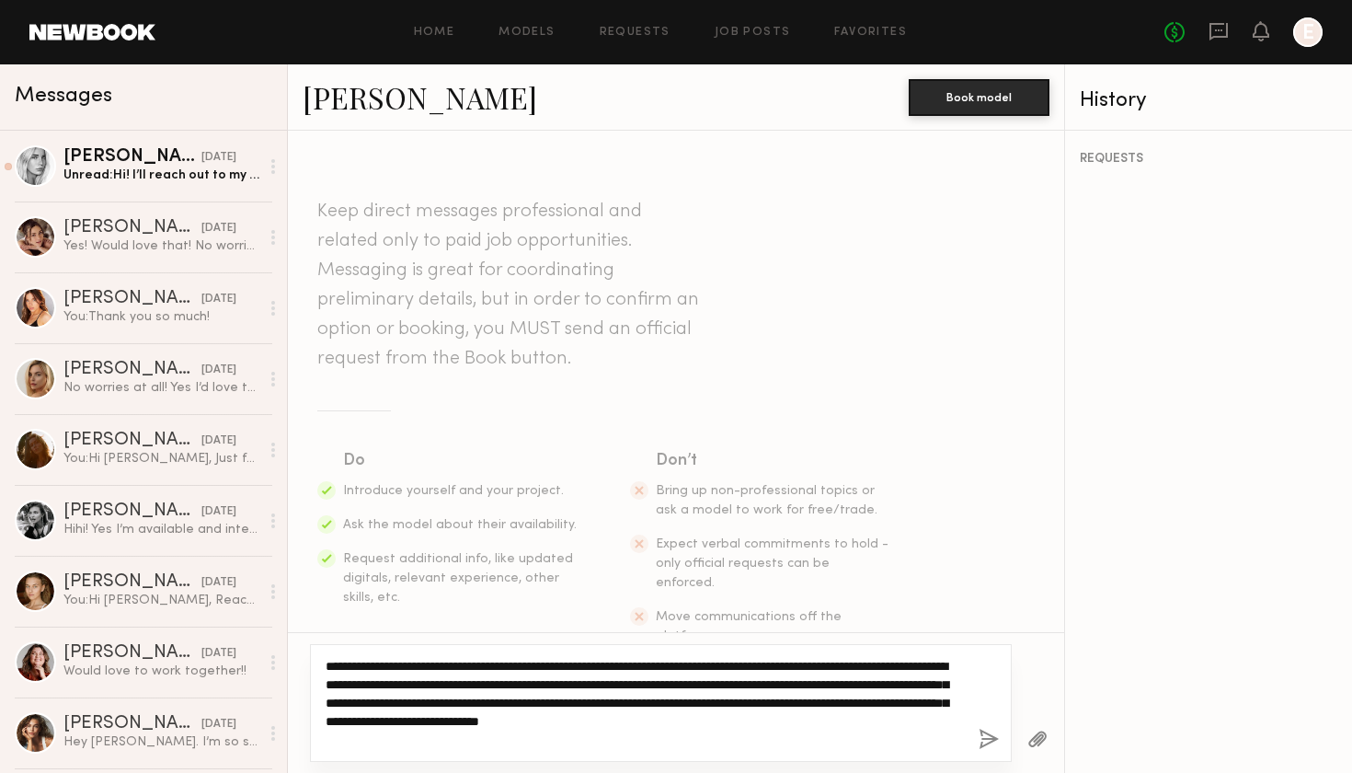
click at [901, 721] on textarea "**********" at bounding box center [645, 703] width 638 height 92
click at [496, 735] on textarea "**********" at bounding box center [645, 703] width 638 height 92
click at [552, 738] on textarea "**********" at bounding box center [645, 703] width 638 height 92
click at [553, 738] on textarea "**********" at bounding box center [645, 703] width 638 height 92
click at [556, 738] on textarea "**********" at bounding box center [645, 703] width 638 height 92
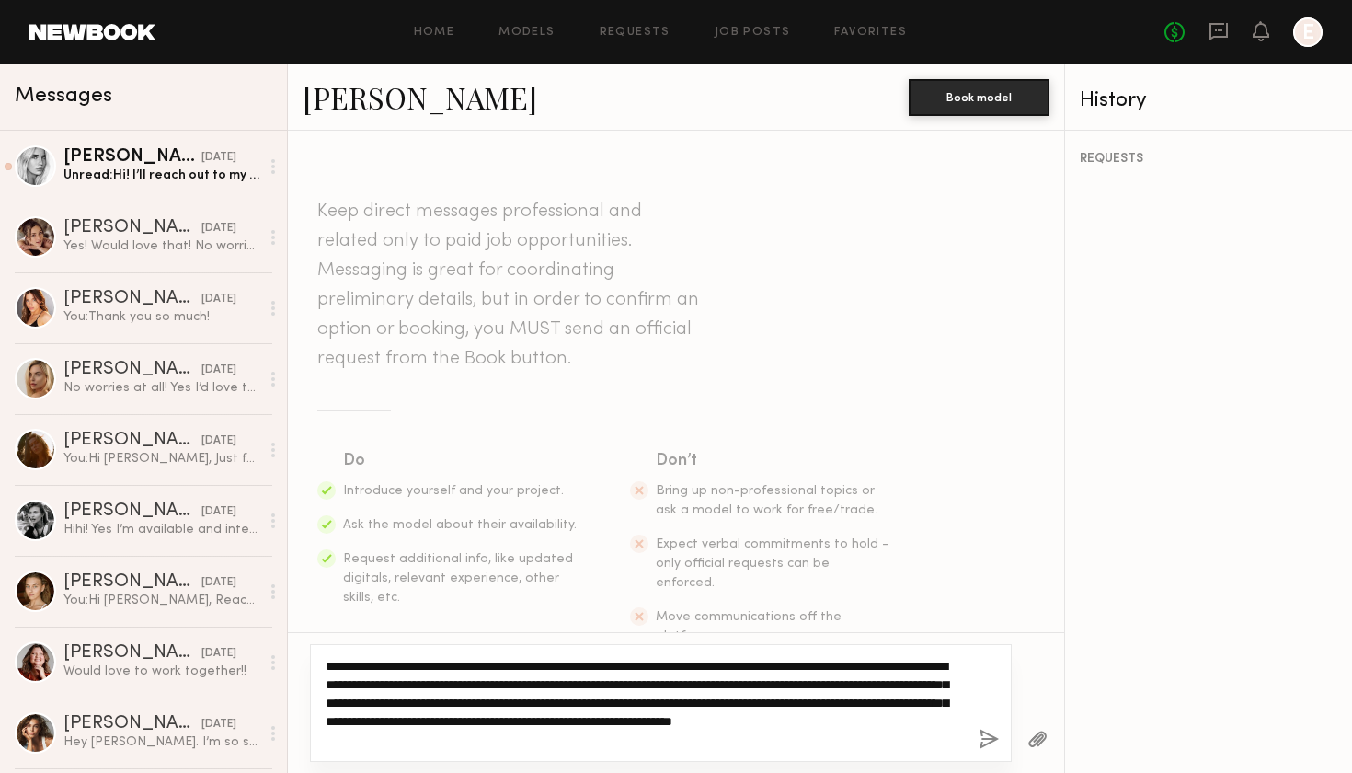
type textarea "**********"
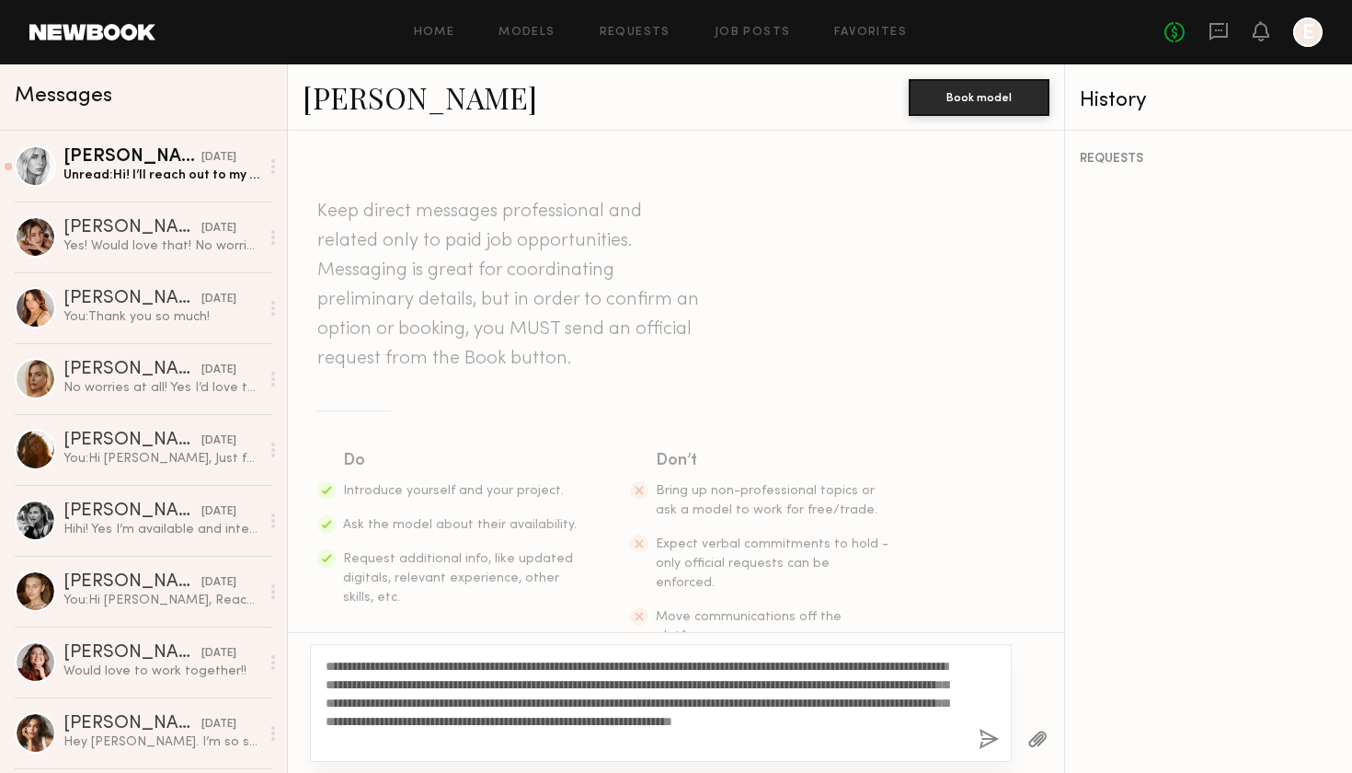
click at [986, 744] on button "button" at bounding box center [989, 740] width 20 height 23
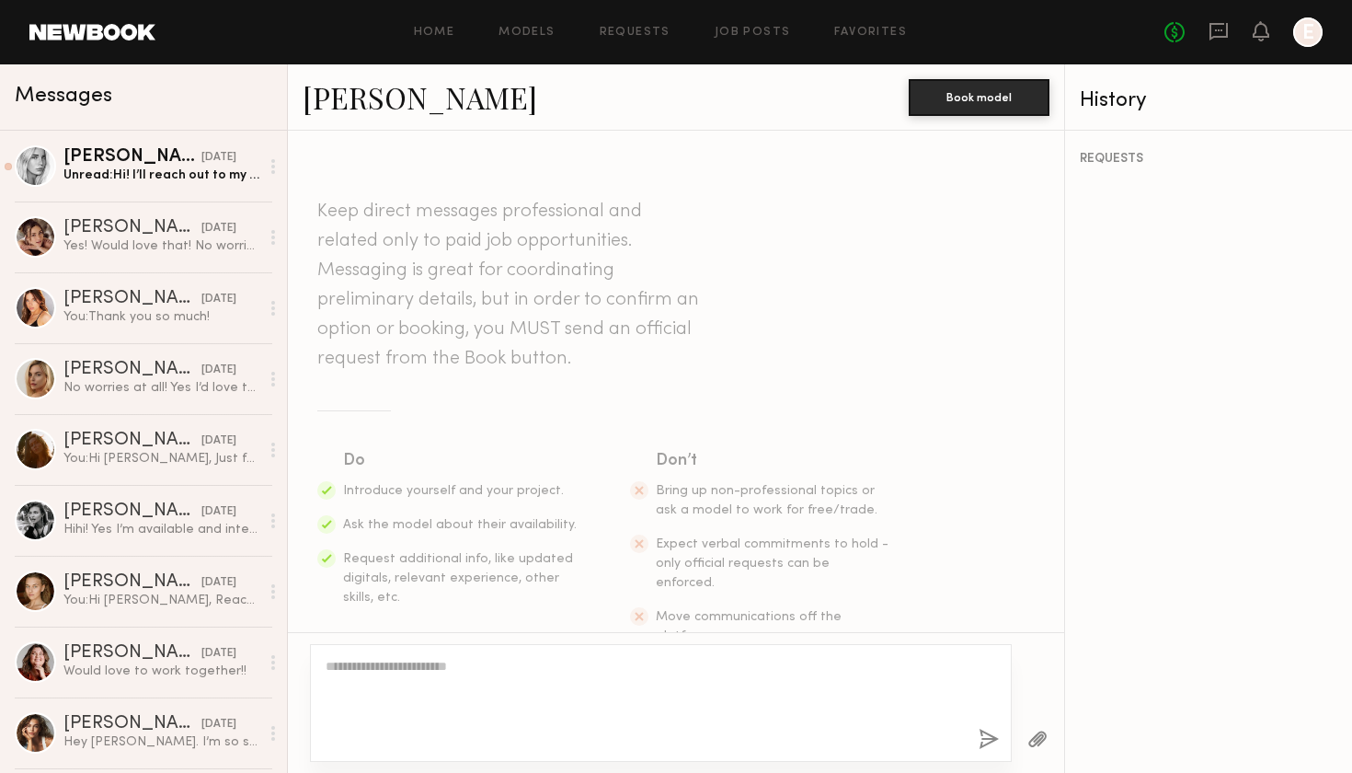
scroll to position [358, 0]
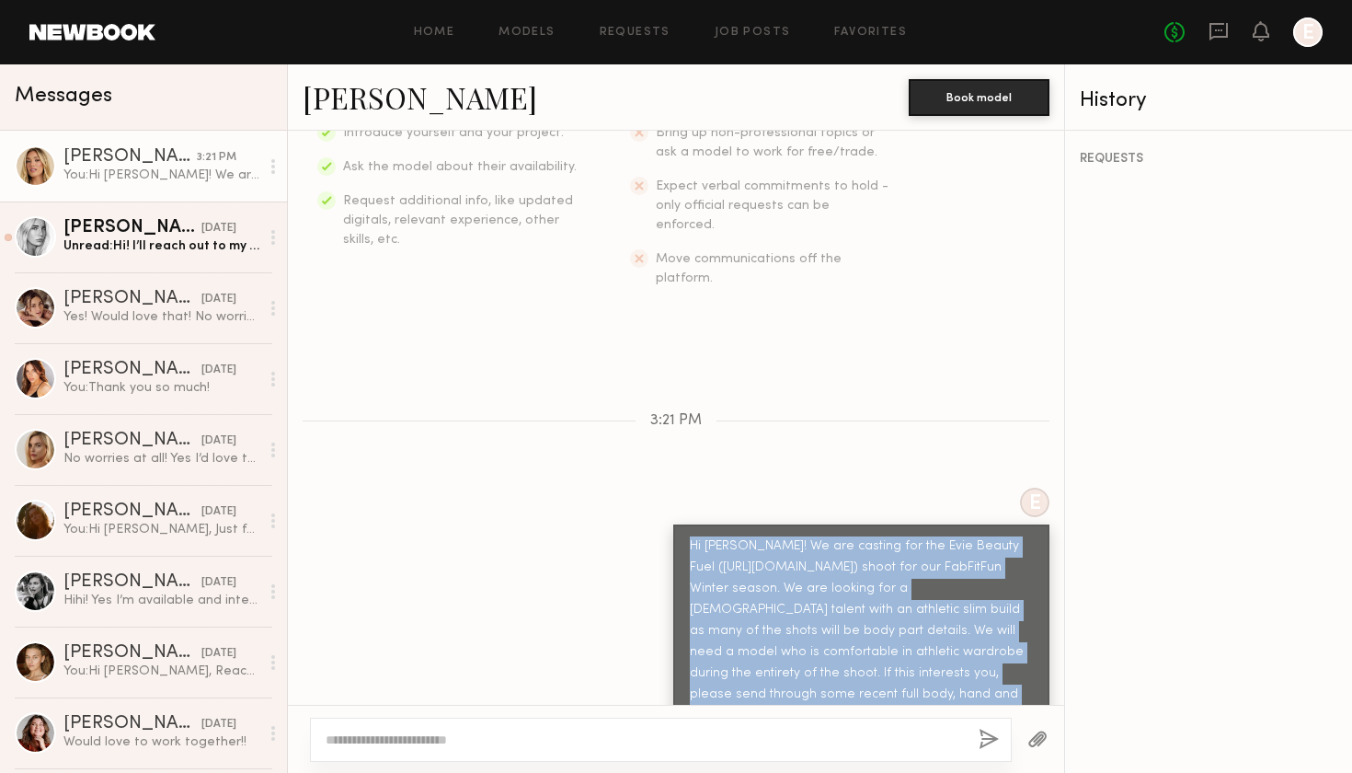
drag, startPoint x: 692, startPoint y: 503, endPoint x: 992, endPoint y: 688, distance: 352.3
click at [992, 688] on div "Hi [PERSON_NAME]! We are casting for the Evie Beauty Fuel ([URL][DOMAIN_NAME]) …" at bounding box center [861, 641] width 376 height 235
copy div "Hi [PERSON_NAME]! We are casting for the Evie Beauty Fuel ([URL][DOMAIN_NAME]) …"
click at [844, 29] on link "Favorites" at bounding box center [870, 33] width 73 height 12
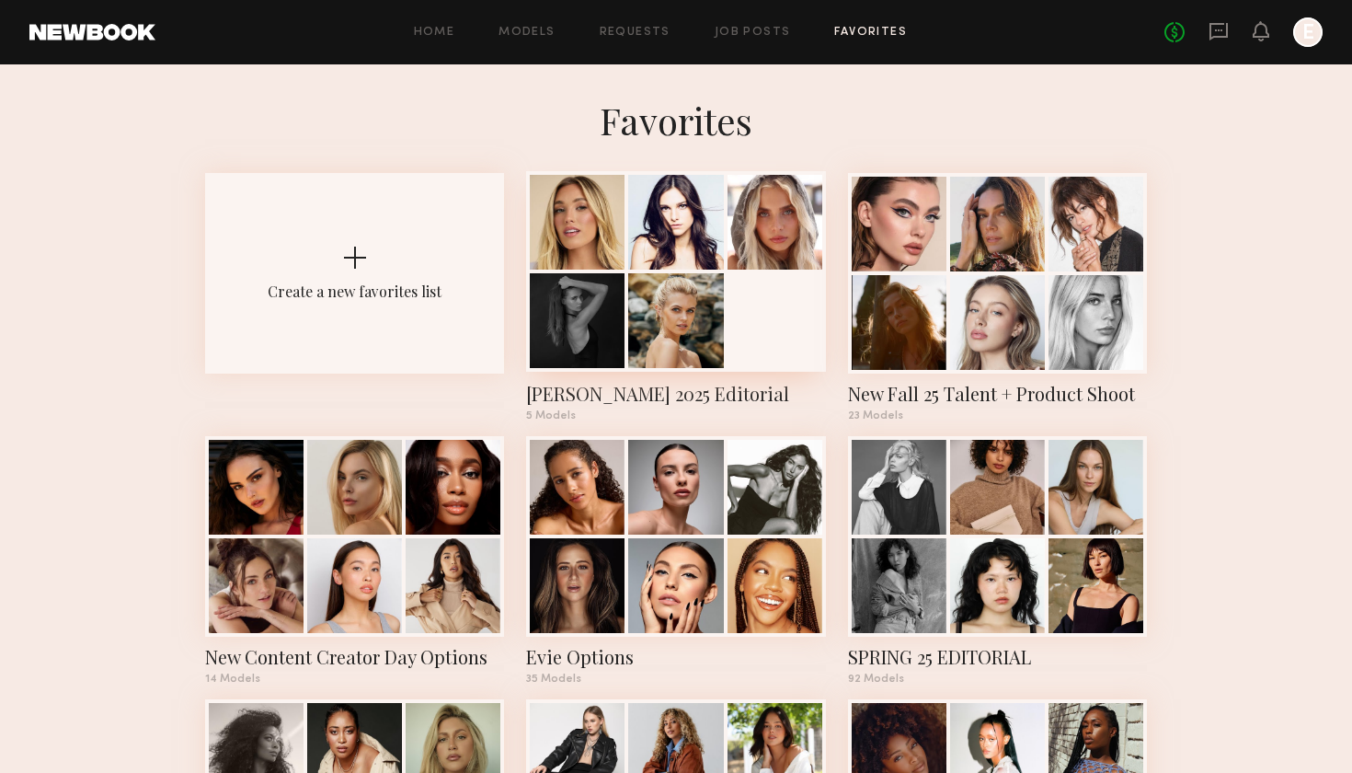
click at [747, 278] on div at bounding box center [675, 271] width 299 height 201
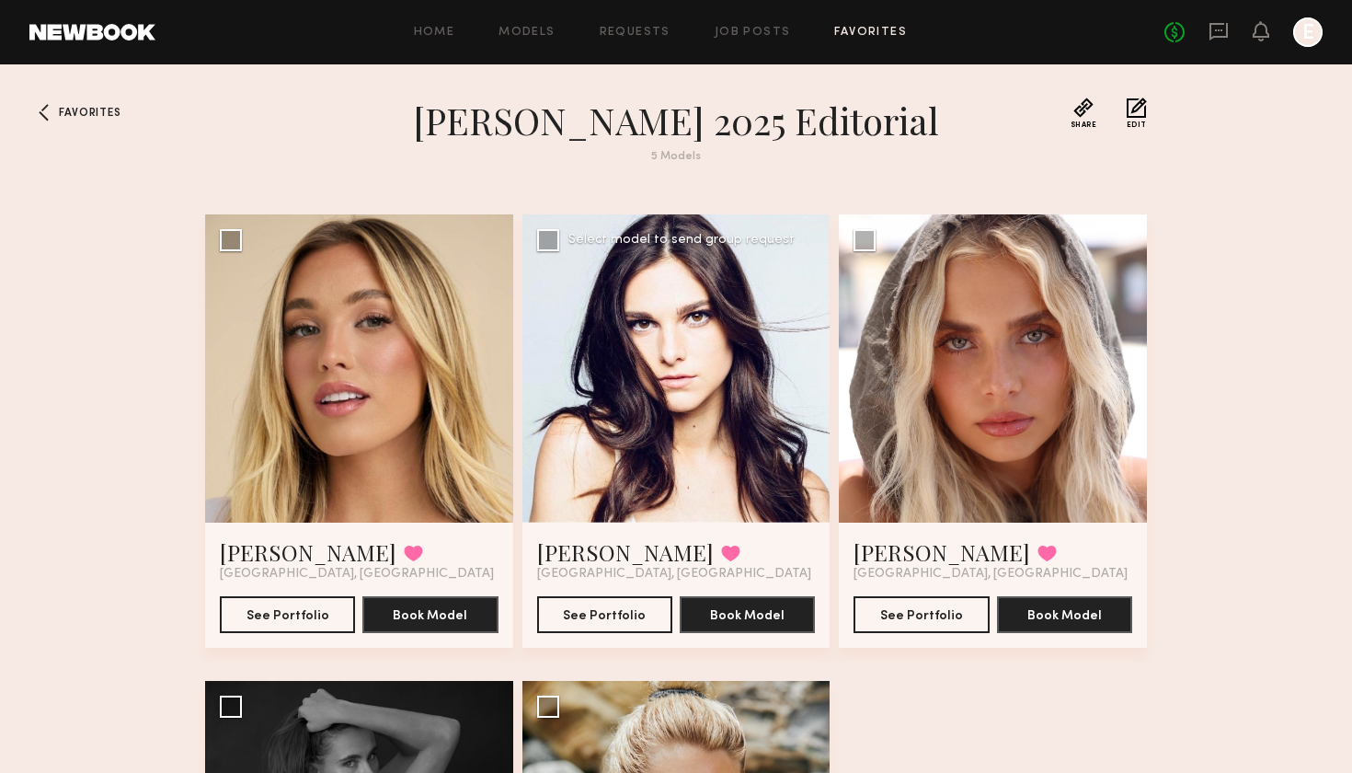
click at [709, 426] on div at bounding box center [676, 368] width 308 height 308
click at [604, 613] on button "See Portfolio" at bounding box center [604, 613] width 135 height 37
click at [721, 554] on button at bounding box center [730, 553] width 19 height 17
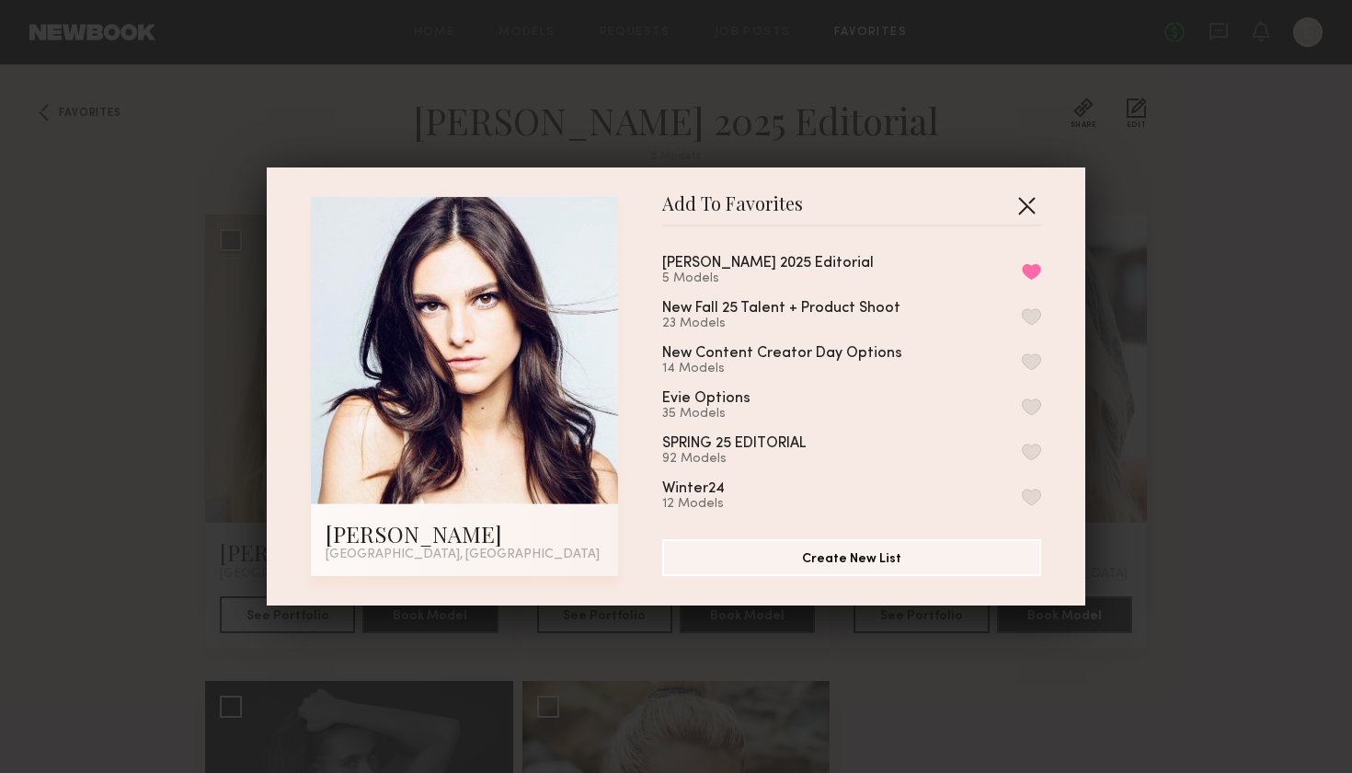
click at [1014, 204] on button "button" at bounding box center [1026, 204] width 29 height 29
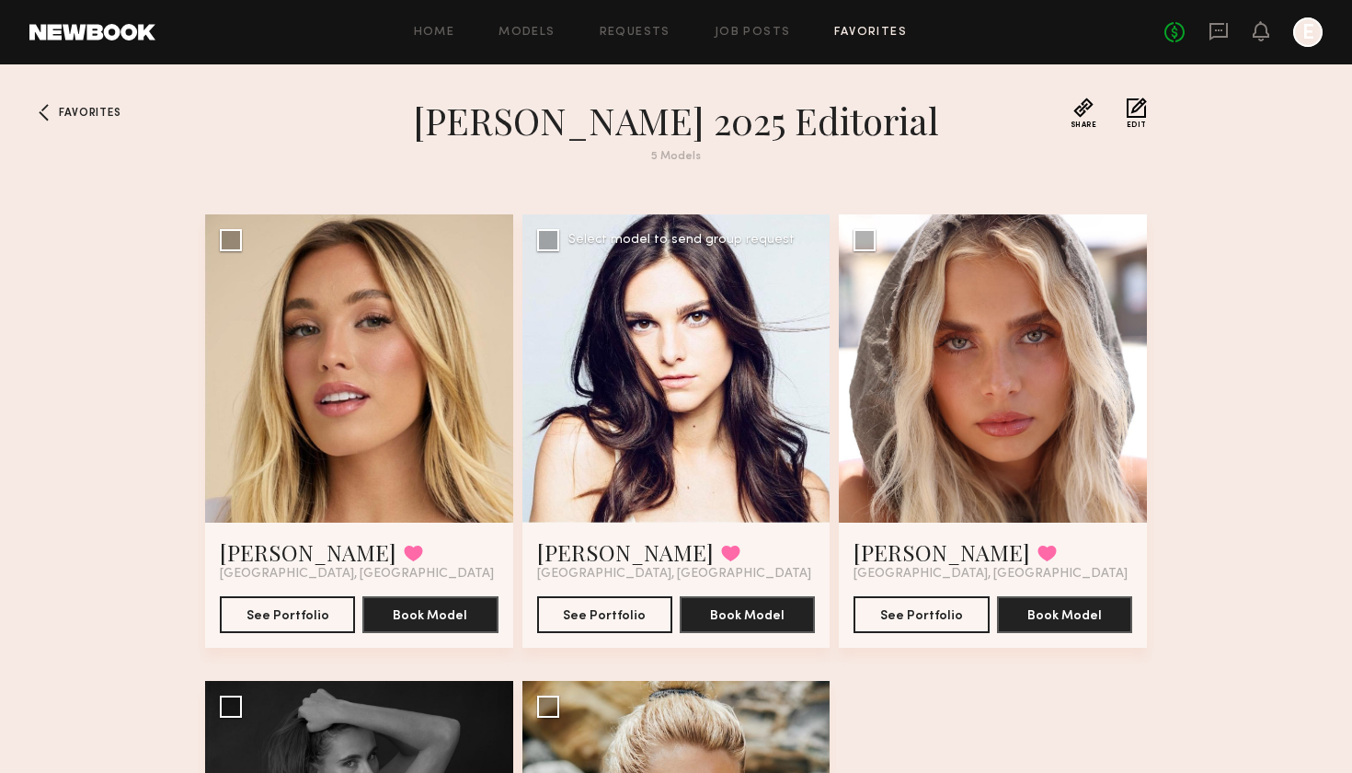
click at [704, 377] on div at bounding box center [676, 368] width 308 height 308
click at [721, 550] on button at bounding box center [730, 553] width 19 height 17
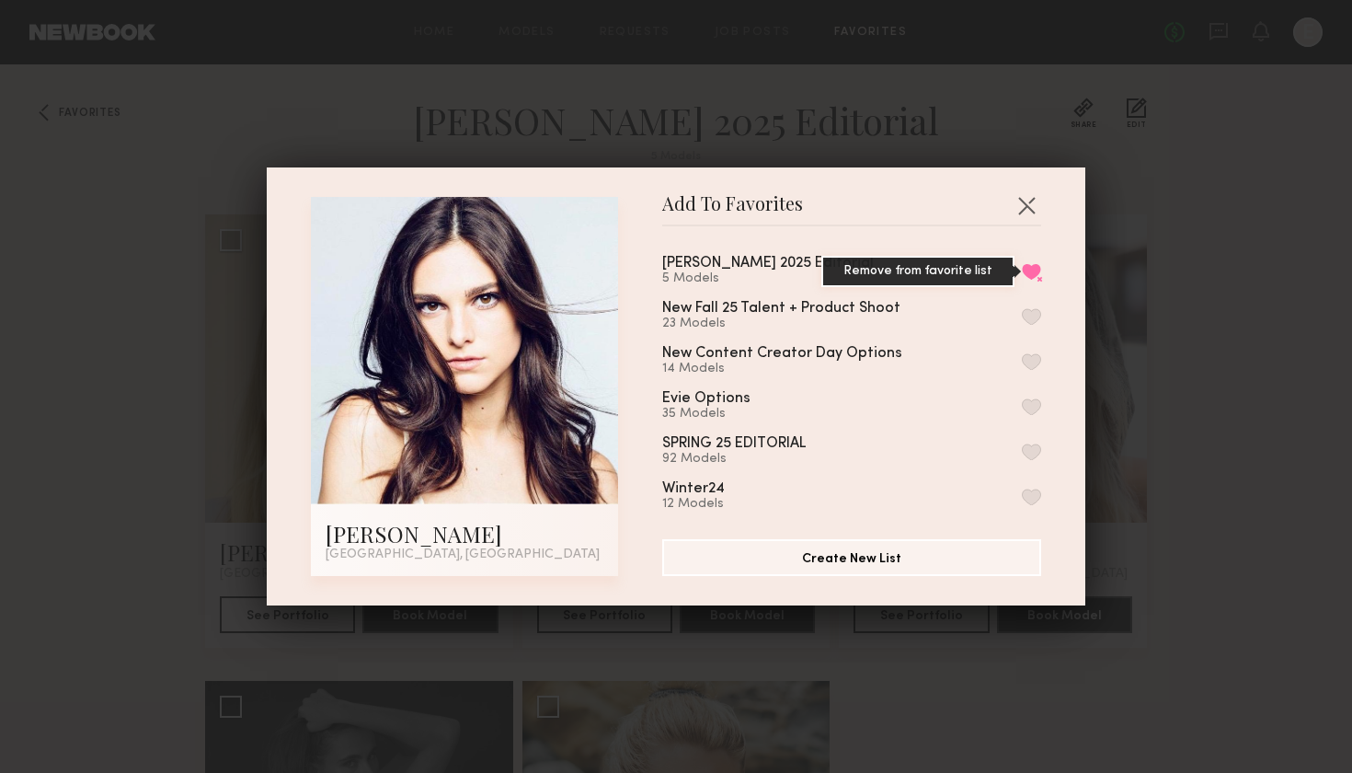
click at [1038, 273] on button "Remove from favorite list" at bounding box center [1031, 271] width 19 height 17
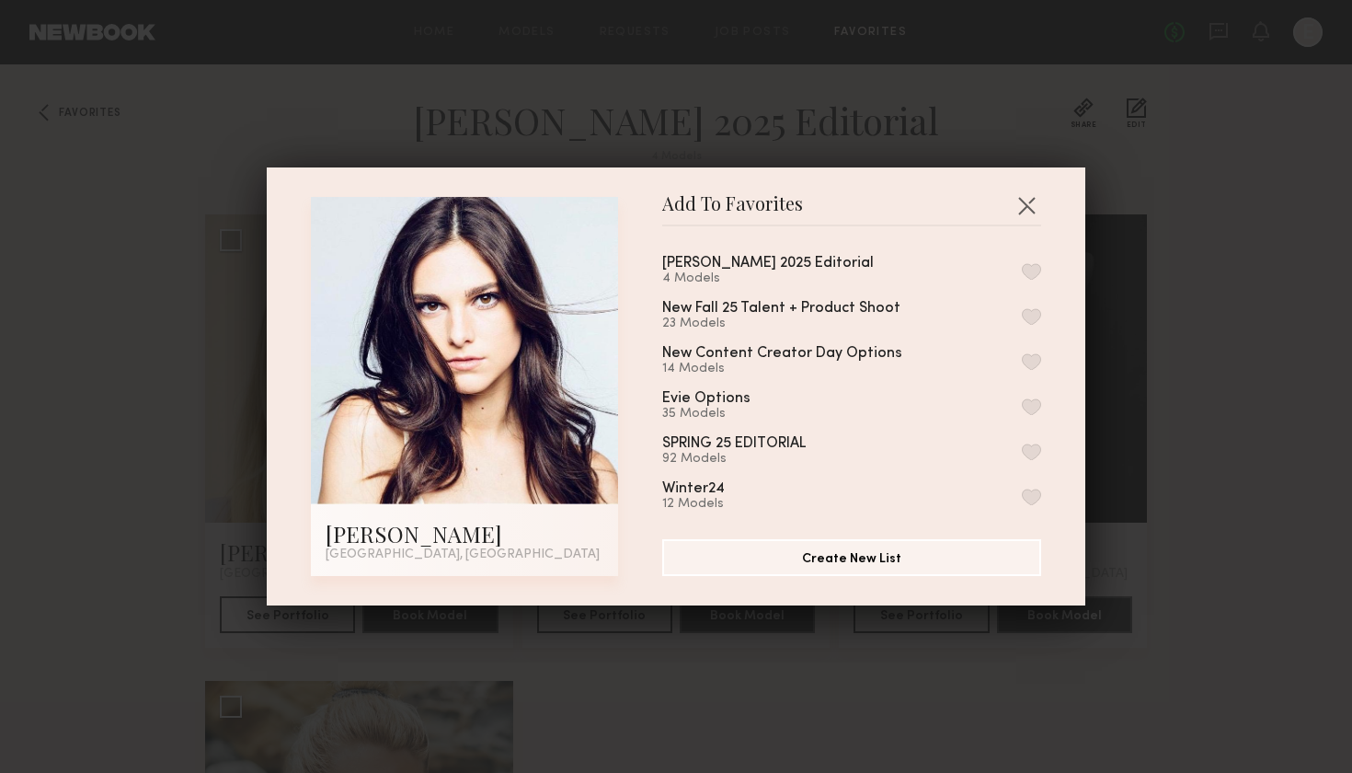
click at [1030, 270] on button "button" at bounding box center [1031, 271] width 19 height 17
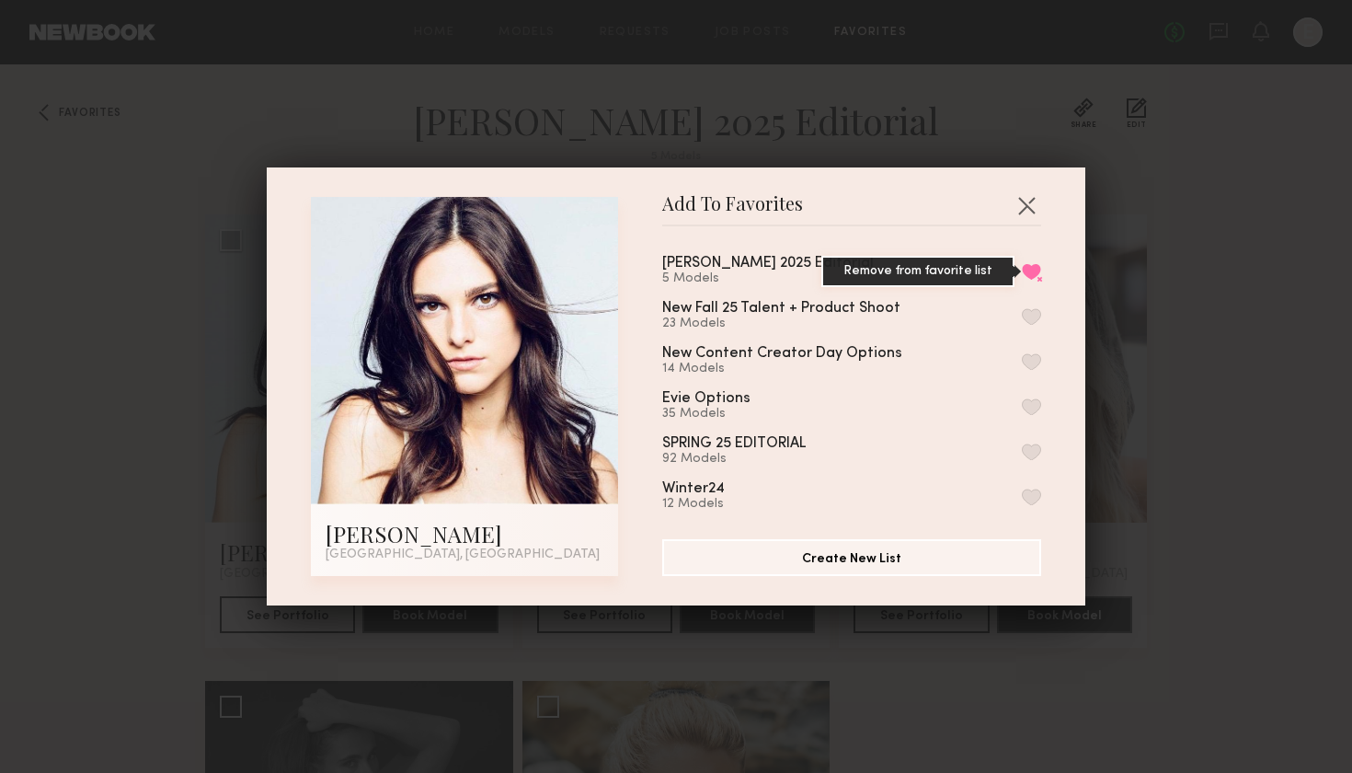
click at [1030, 270] on button "Remove from favorite list" at bounding box center [1031, 271] width 19 height 17
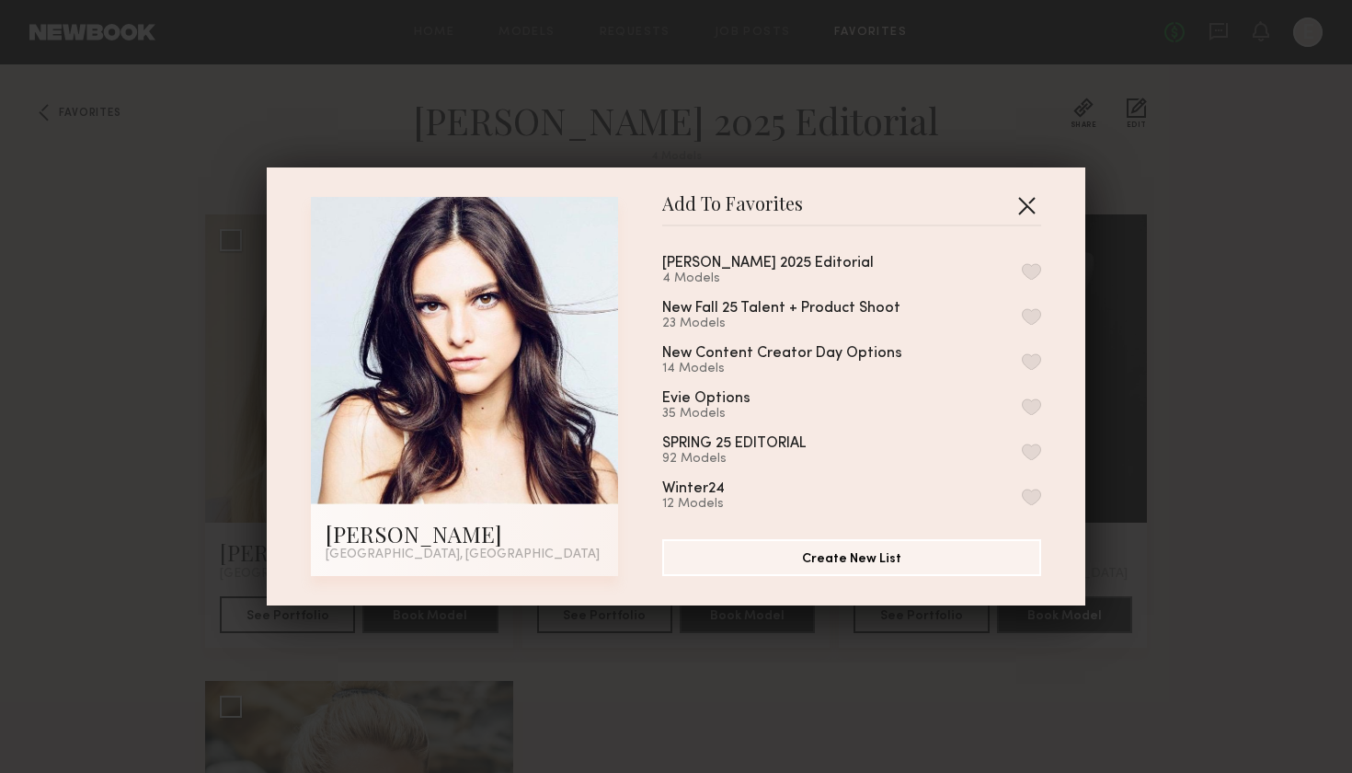
click at [1017, 191] on button "button" at bounding box center [1026, 204] width 29 height 29
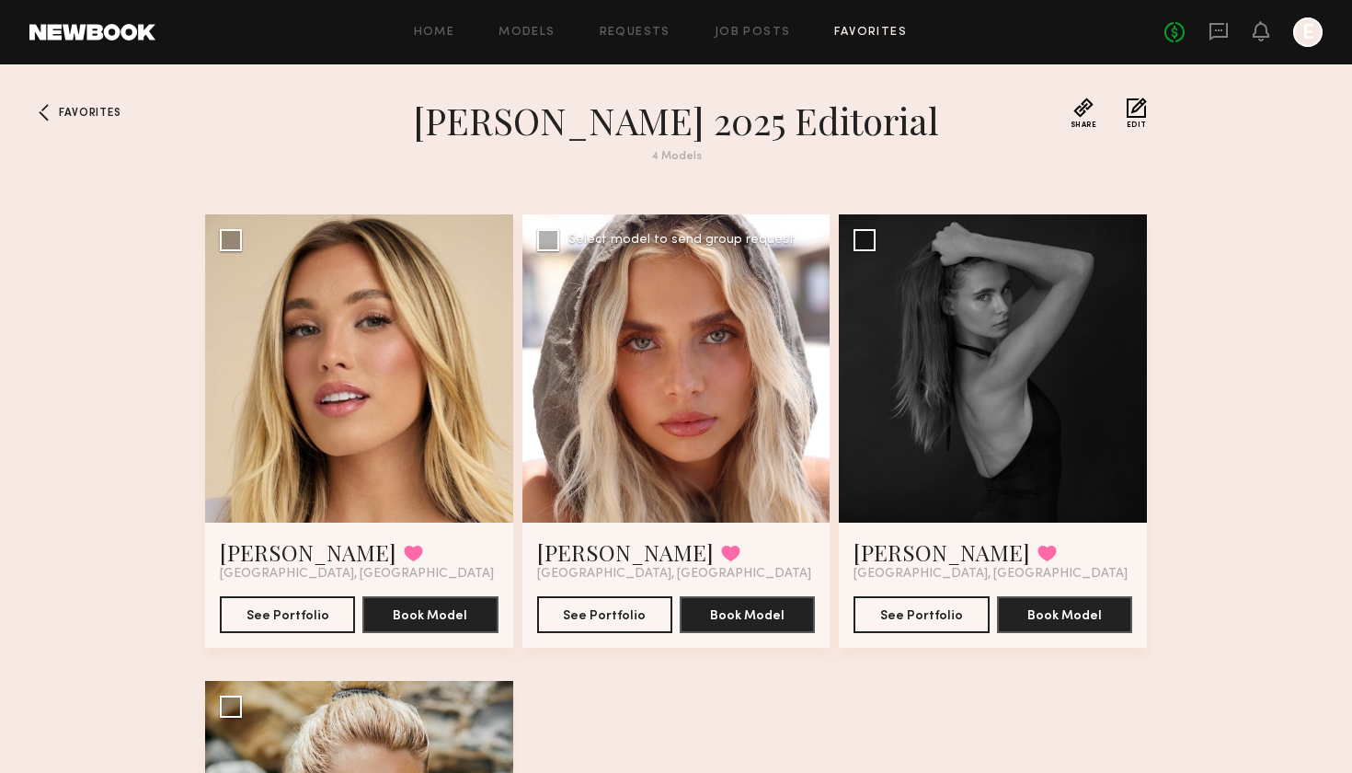
click at [726, 487] on div at bounding box center [676, 368] width 308 height 308
click at [602, 508] on div at bounding box center [676, 368] width 308 height 308
click at [603, 628] on button "See Portfolio" at bounding box center [604, 613] width 135 height 37
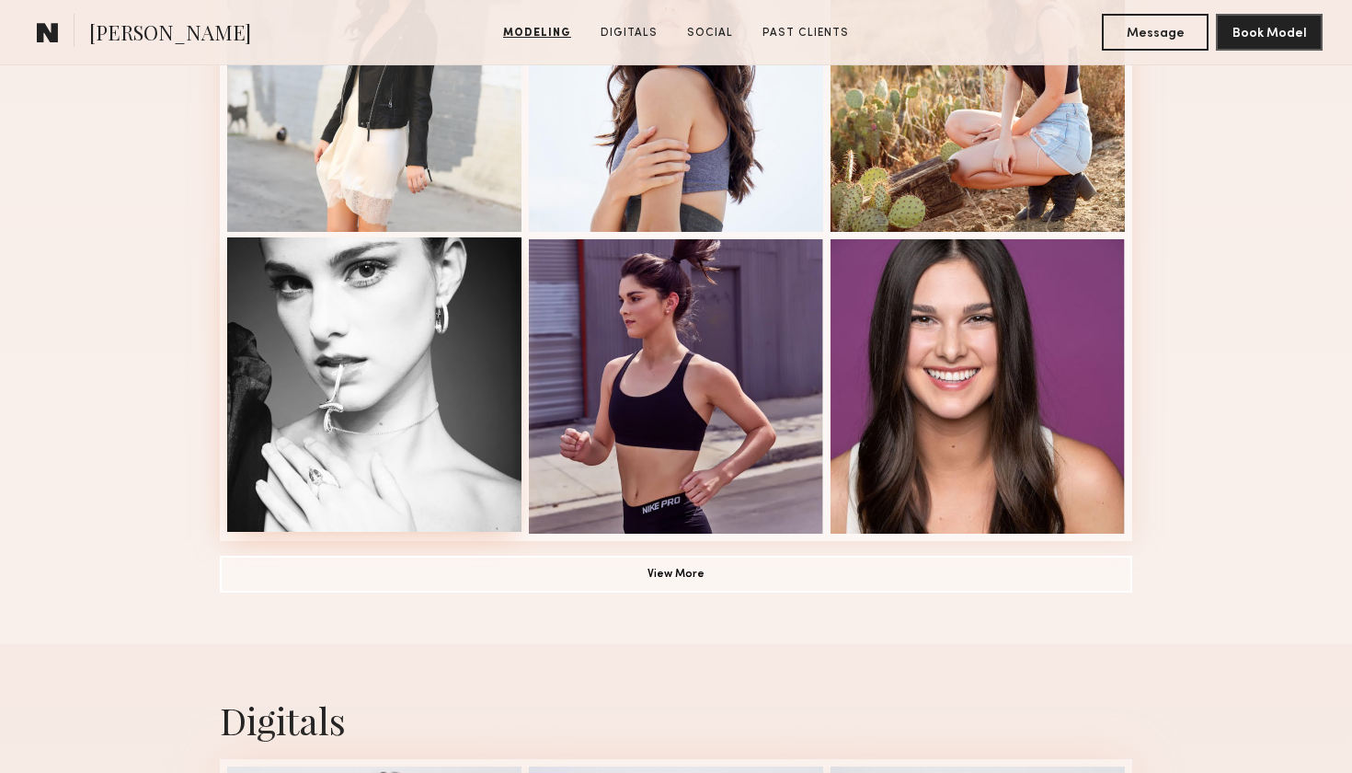
scroll to position [1228, 0]
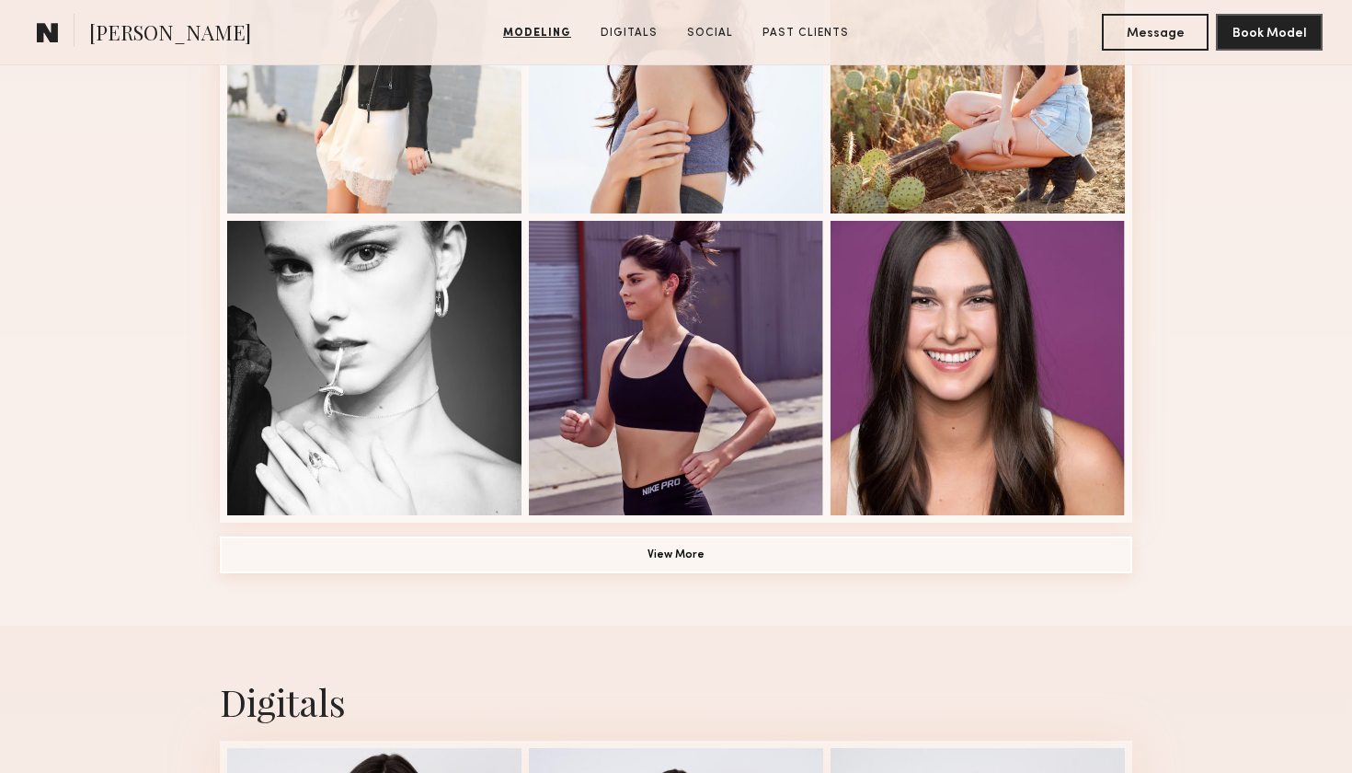
click at [616, 555] on button "View More" at bounding box center [676, 554] width 913 height 37
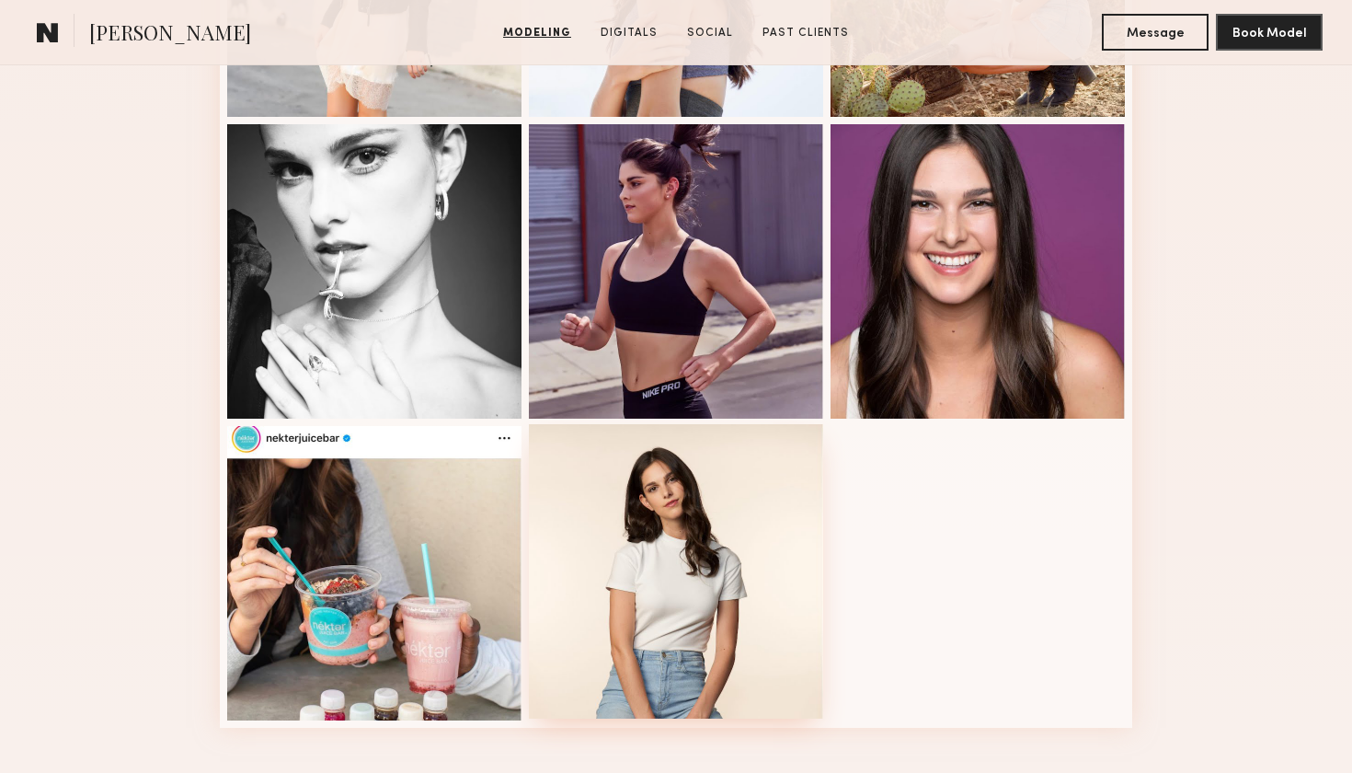
scroll to position [1319, 0]
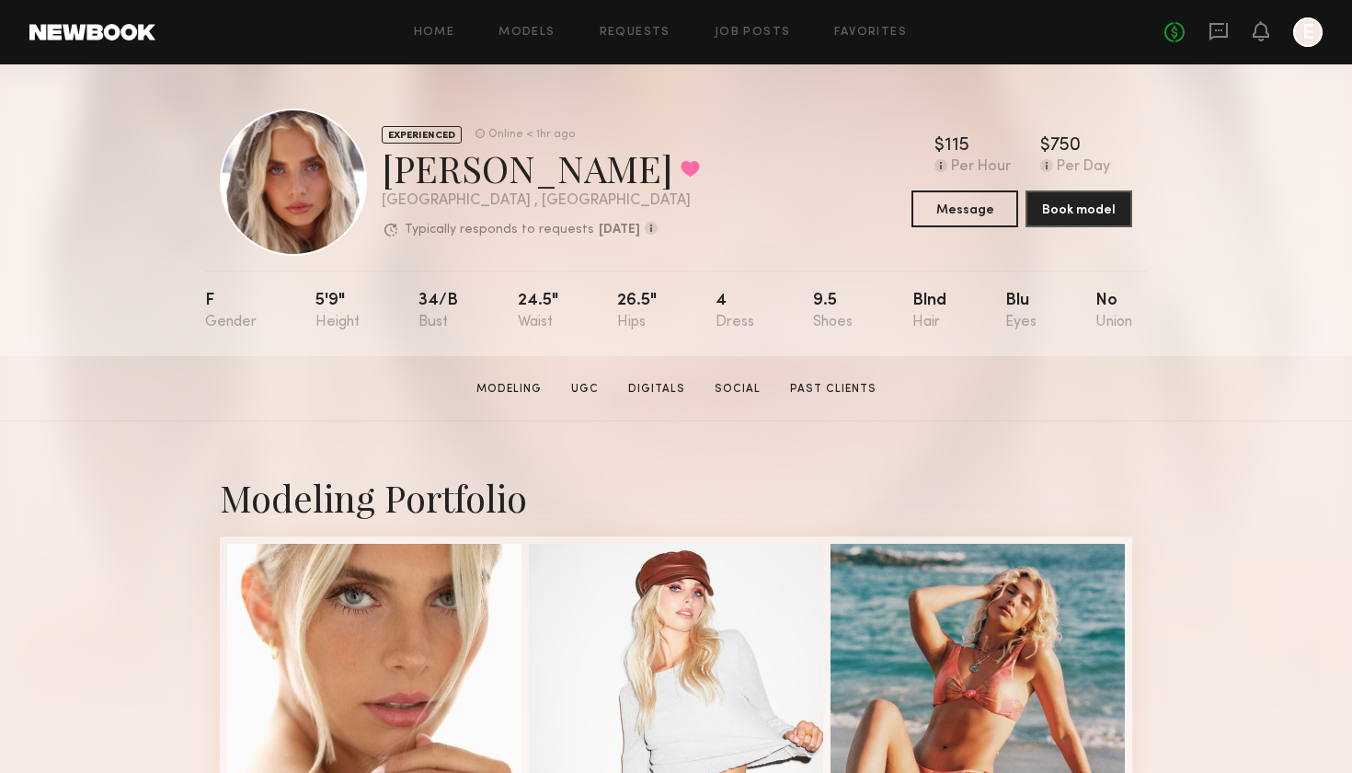
click at [956, 189] on div "$ Typical rate set by model. Can vary by project & usage. 115 Per Hour $ Typica…" at bounding box center [1022, 182] width 221 height 90
click at [956, 203] on button "Message" at bounding box center [965, 207] width 107 height 37
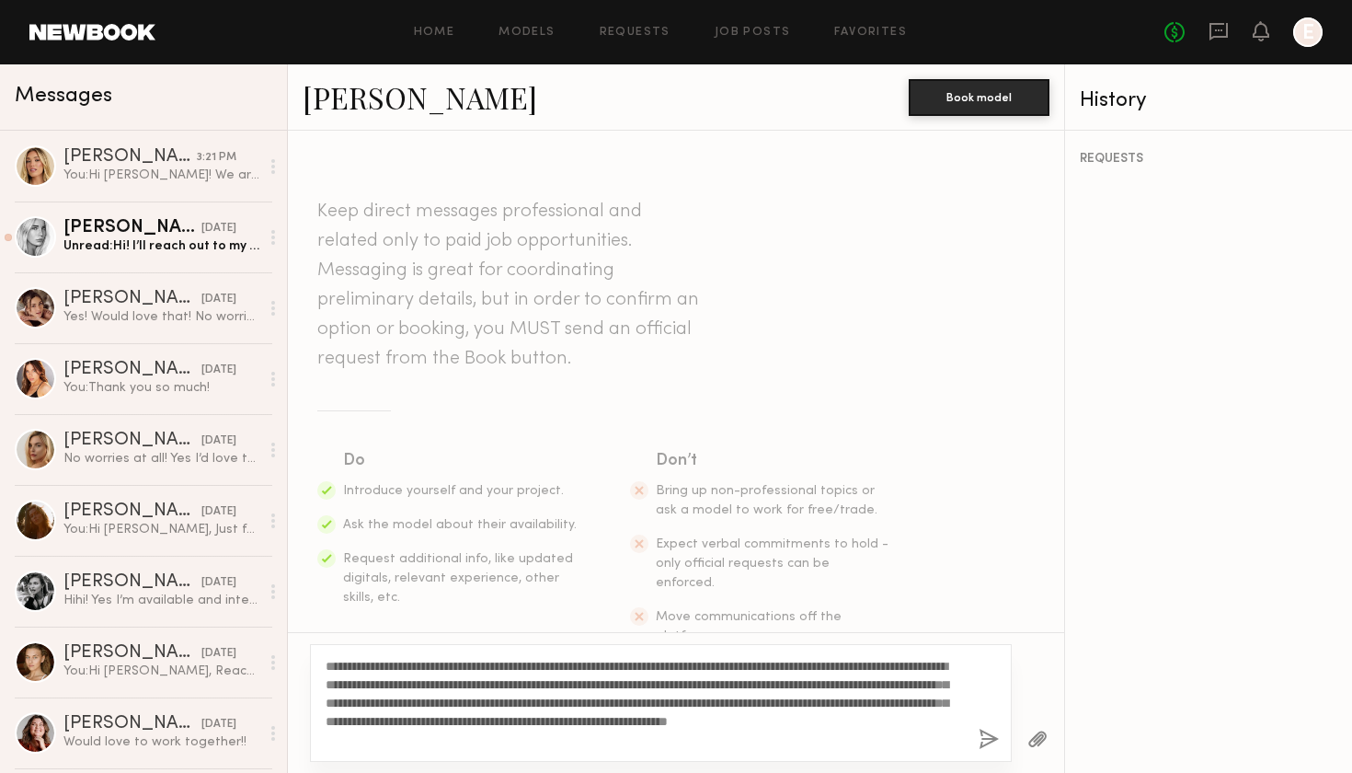
click at [364, 667] on textarea "**********" at bounding box center [645, 703] width 638 height 92
drag, startPoint x: 390, startPoint y: 689, endPoint x: 412, endPoint y: 713, distance: 32.5
click at [412, 713] on textarea "**********" at bounding box center [645, 703] width 638 height 92
click at [490, 718] on textarea "**********" at bounding box center [645, 703] width 638 height 92
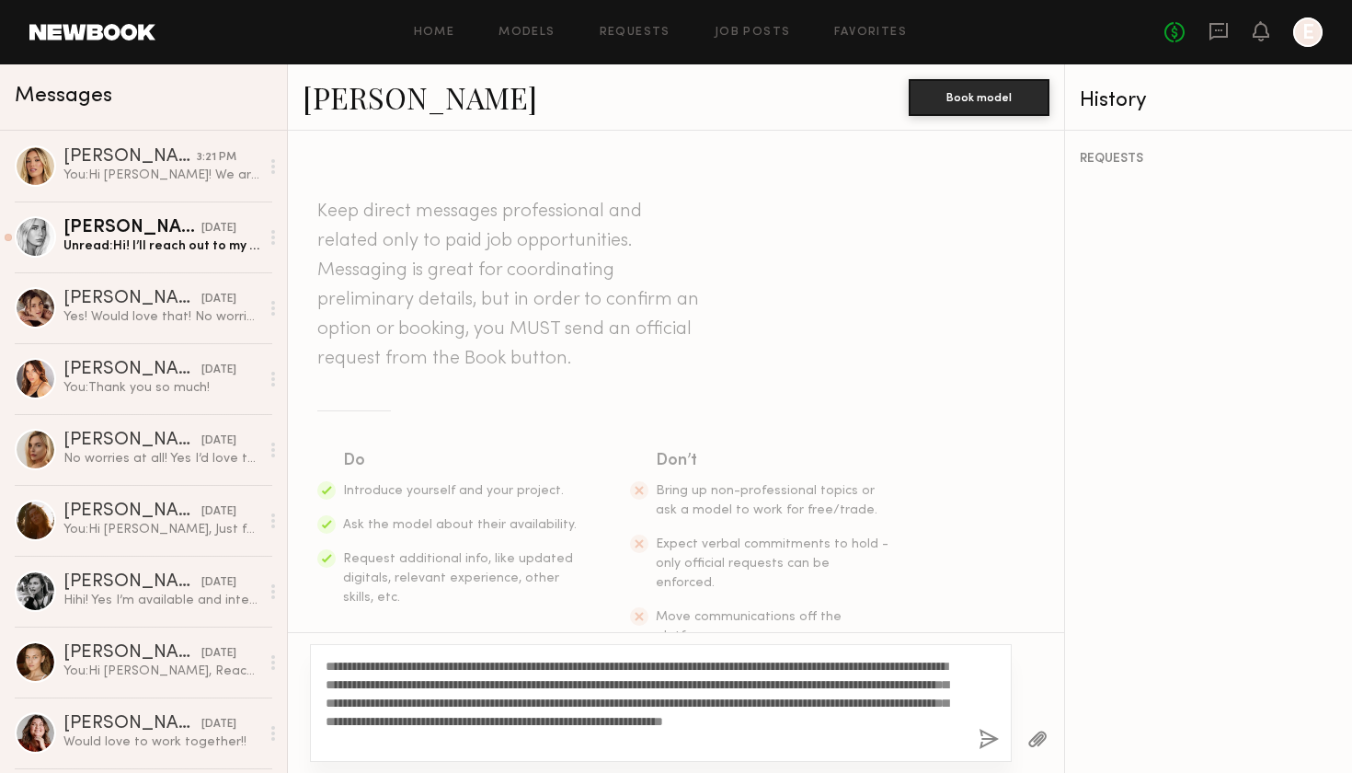
click at [362, 670] on textarea "**********" at bounding box center [645, 703] width 638 height 92
click at [586, 735] on textarea "**********" at bounding box center [645, 703] width 638 height 92
type textarea "**********"
click at [984, 742] on button "button" at bounding box center [989, 740] width 20 height 23
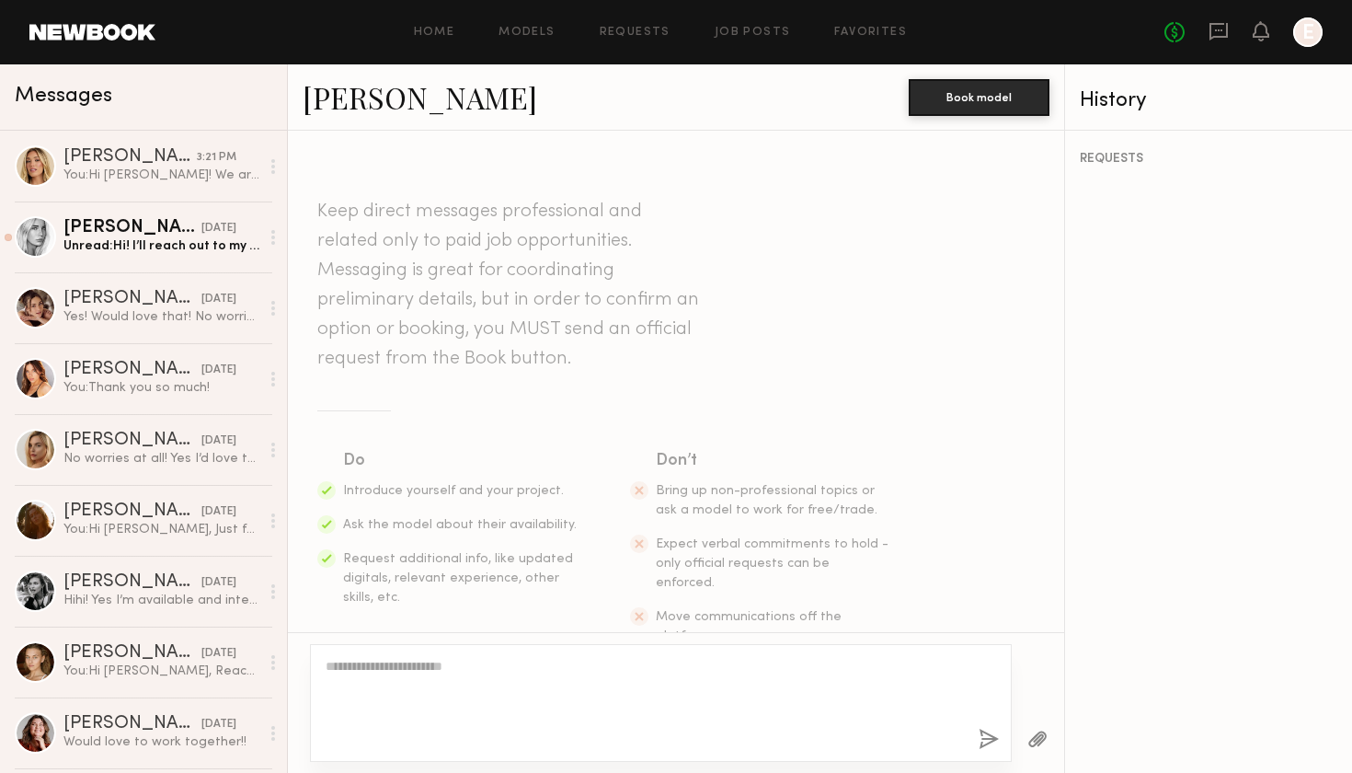
scroll to position [358, 0]
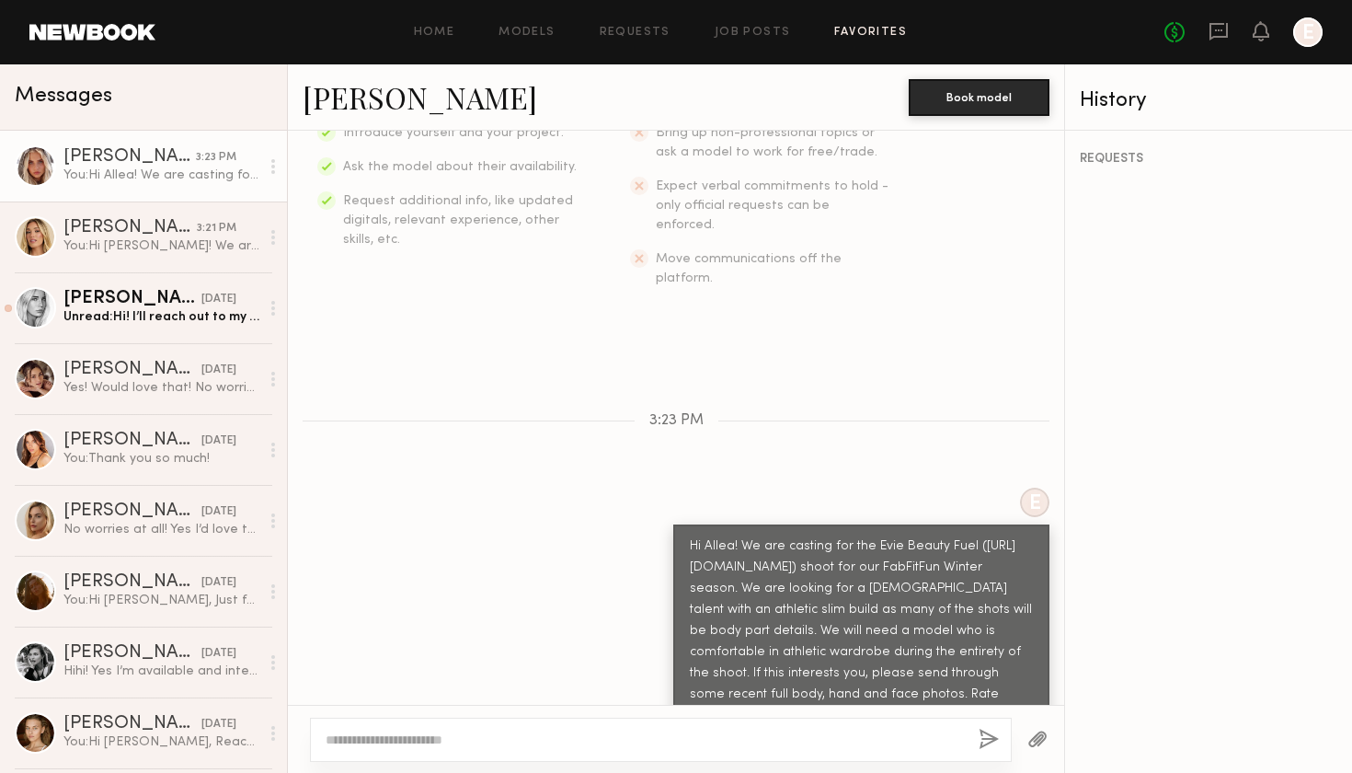
click at [873, 31] on link "Favorites" at bounding box center [870, 33] width 73 height 12
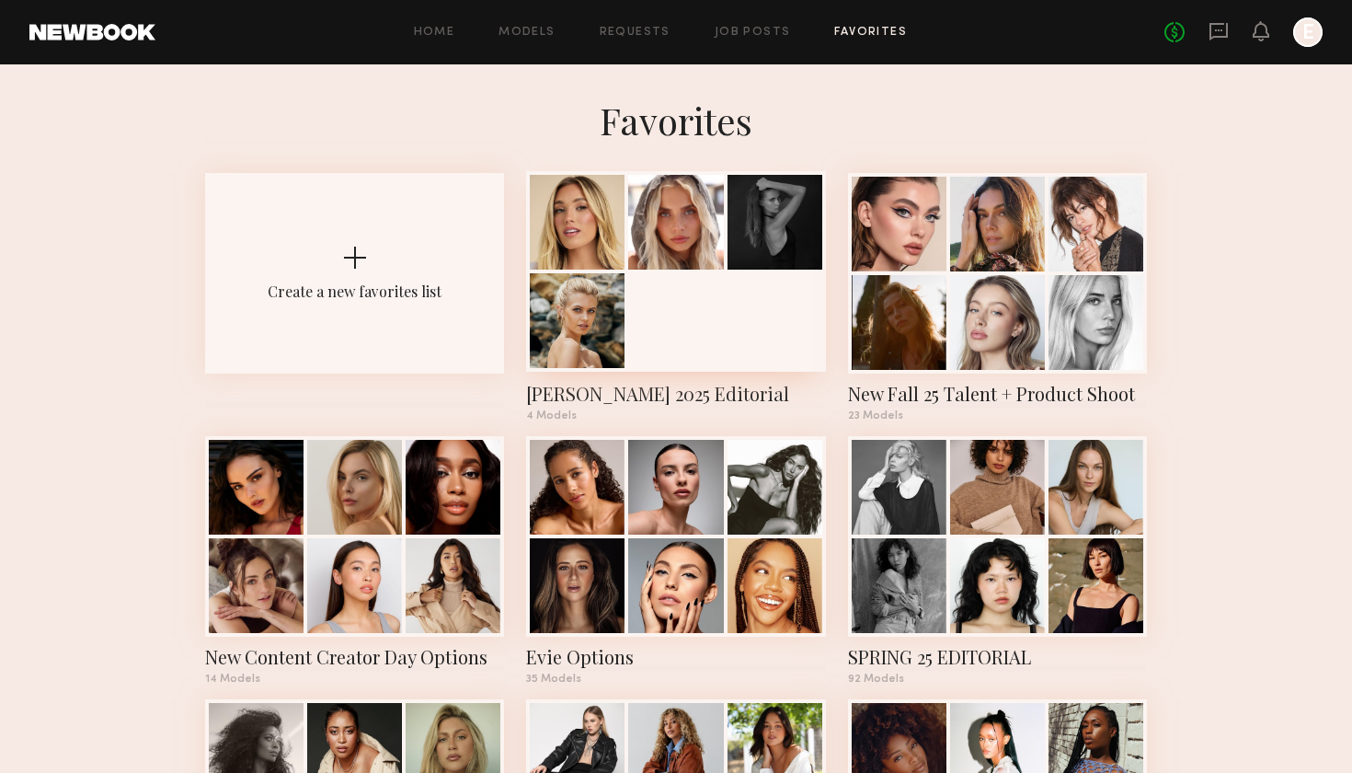
click at [664, 347] on div at bounding box center [675, 271] width 299 height 201
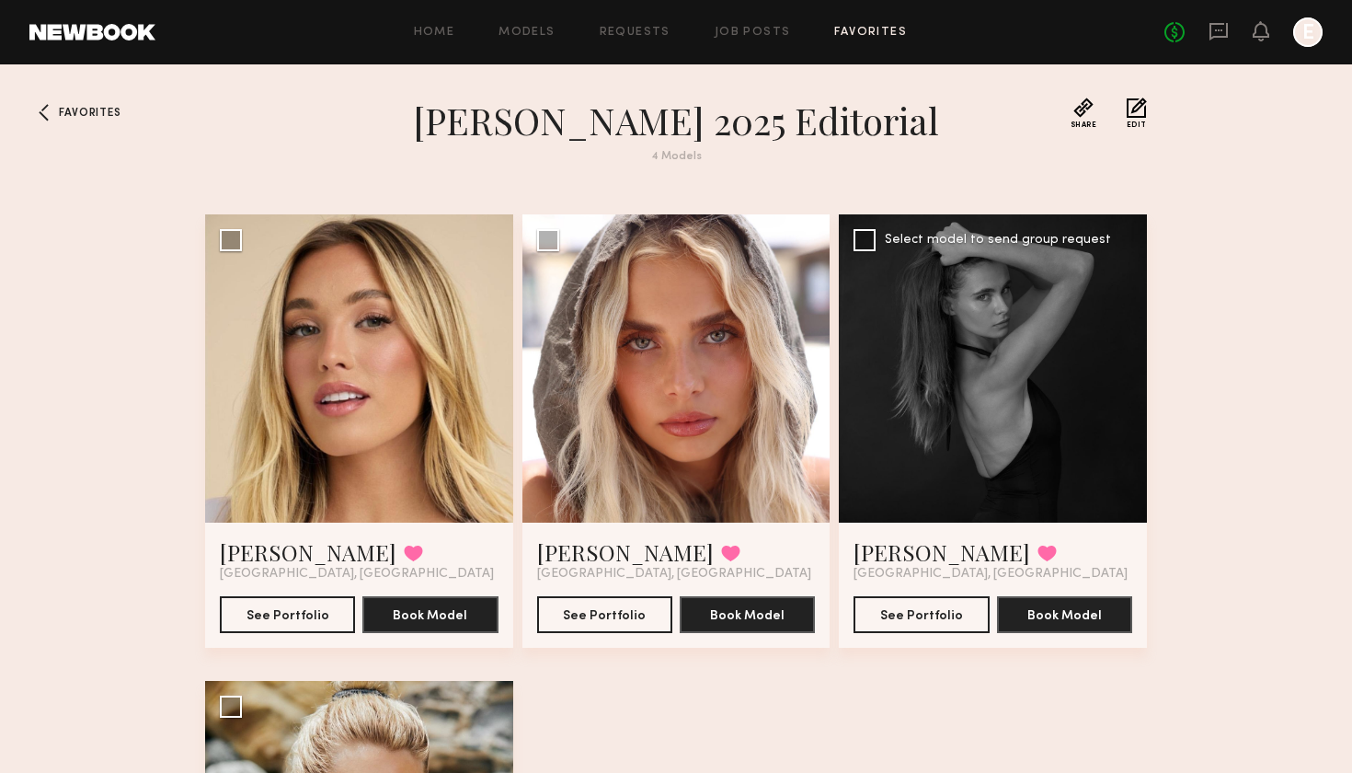
click at [1051, 372] on div at bounding box center [993, 368] width 308 height 308
click at [925, 612] on button "See Portfolio" at bounding box center [921, 613] width 135 height 37
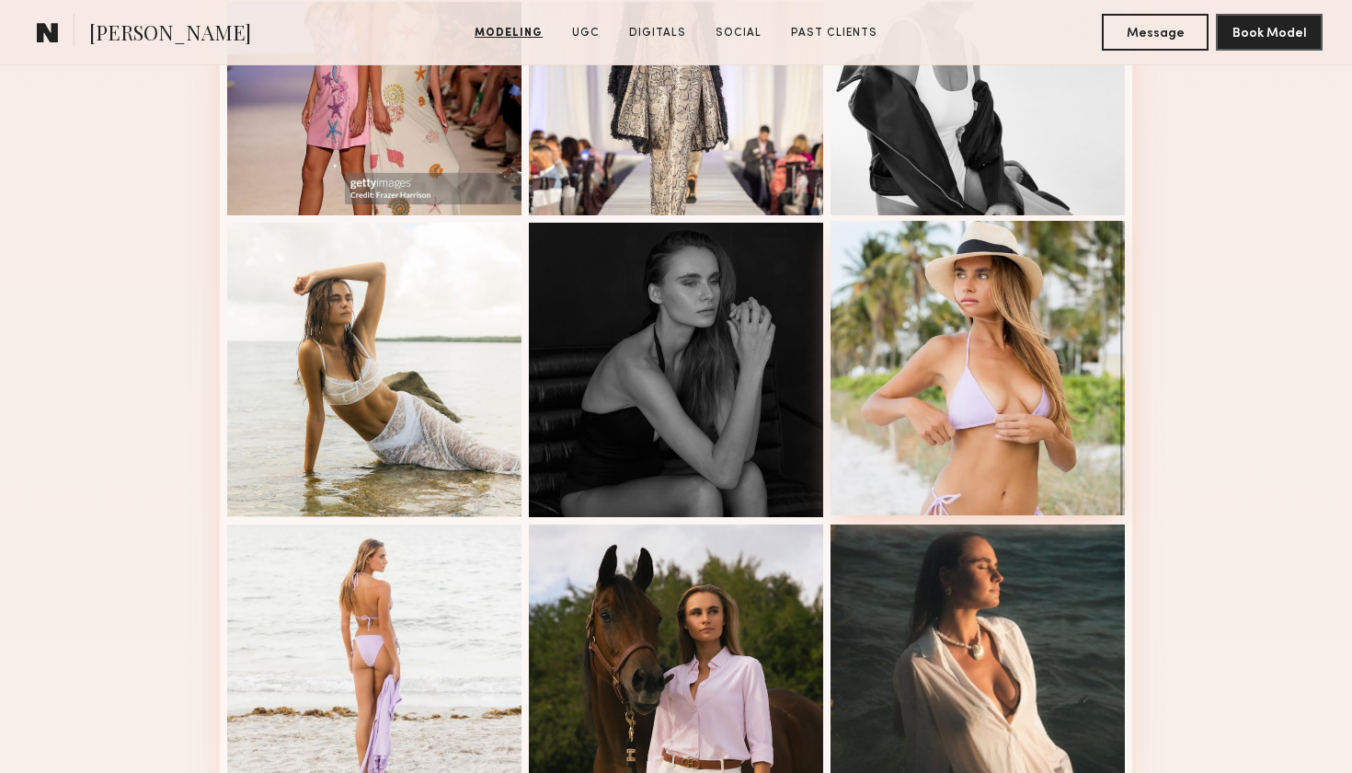
scroll to position [956, 0]
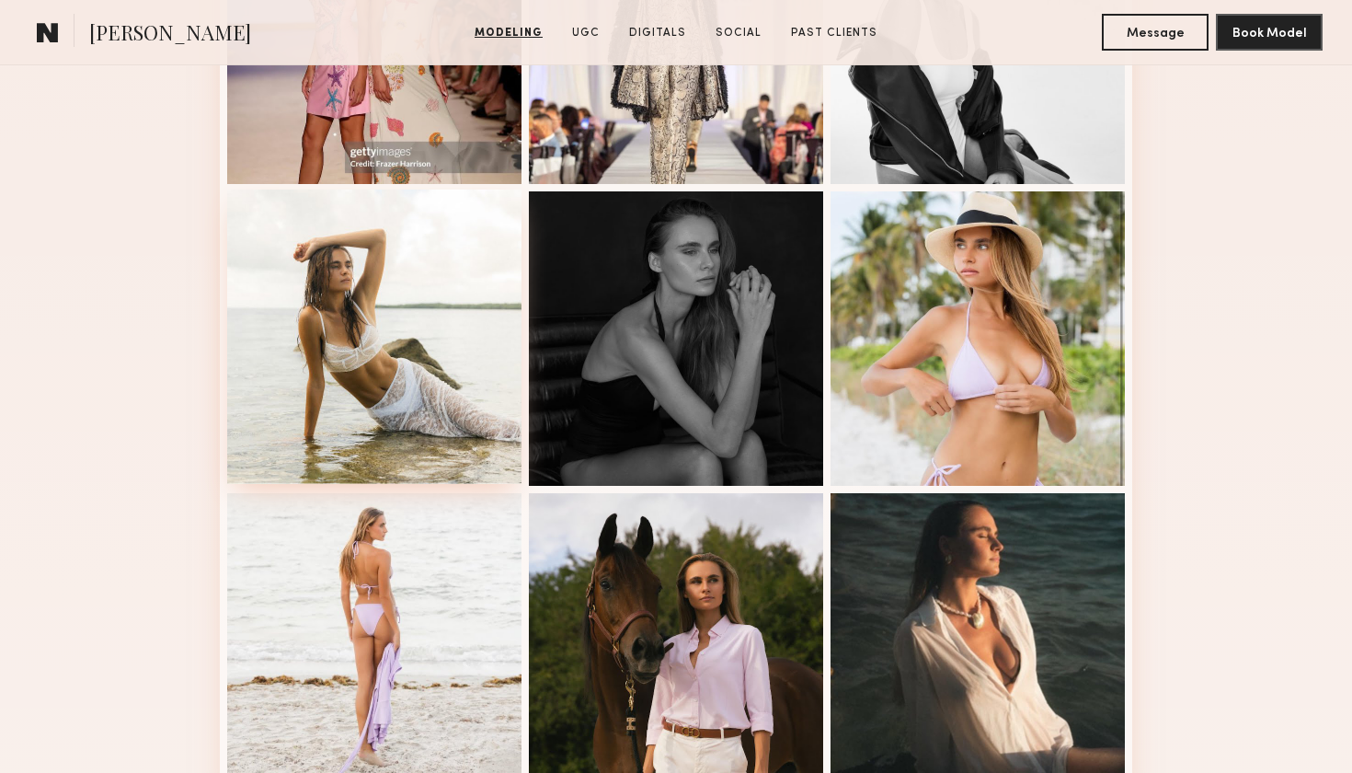
click at [419, 407] on div at bounding box center [374, 336] width 294 height 294
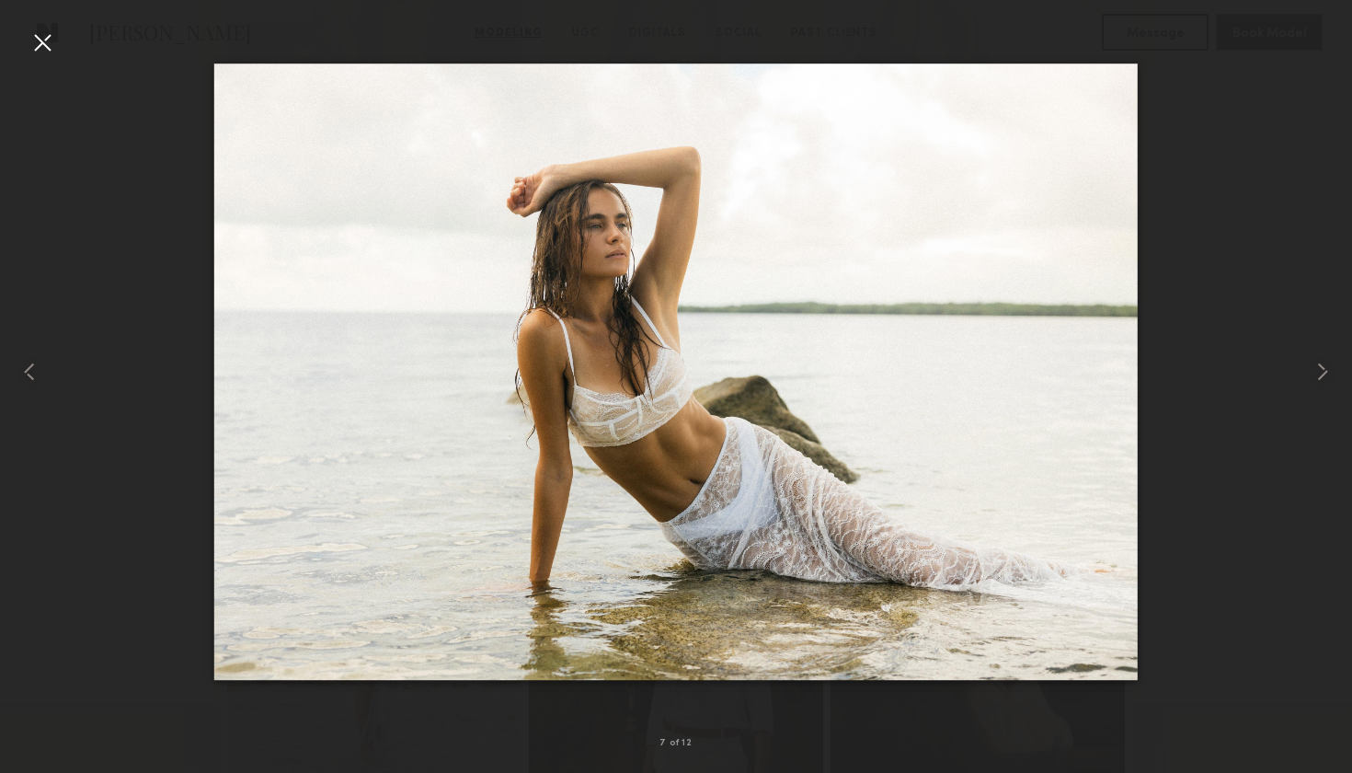
click at [43, 46] on div at bounding box center [42, 42] width 29 height 29
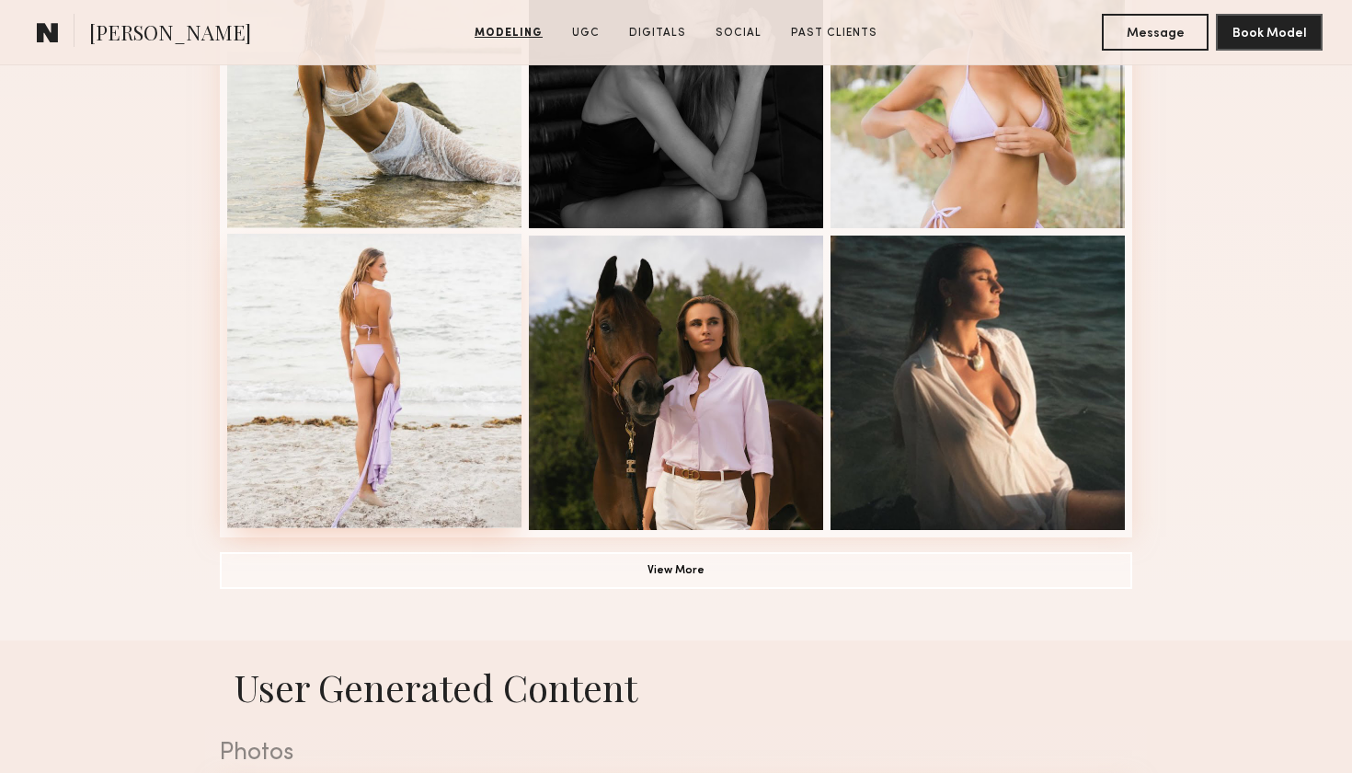
scroll to position [1262, 0]
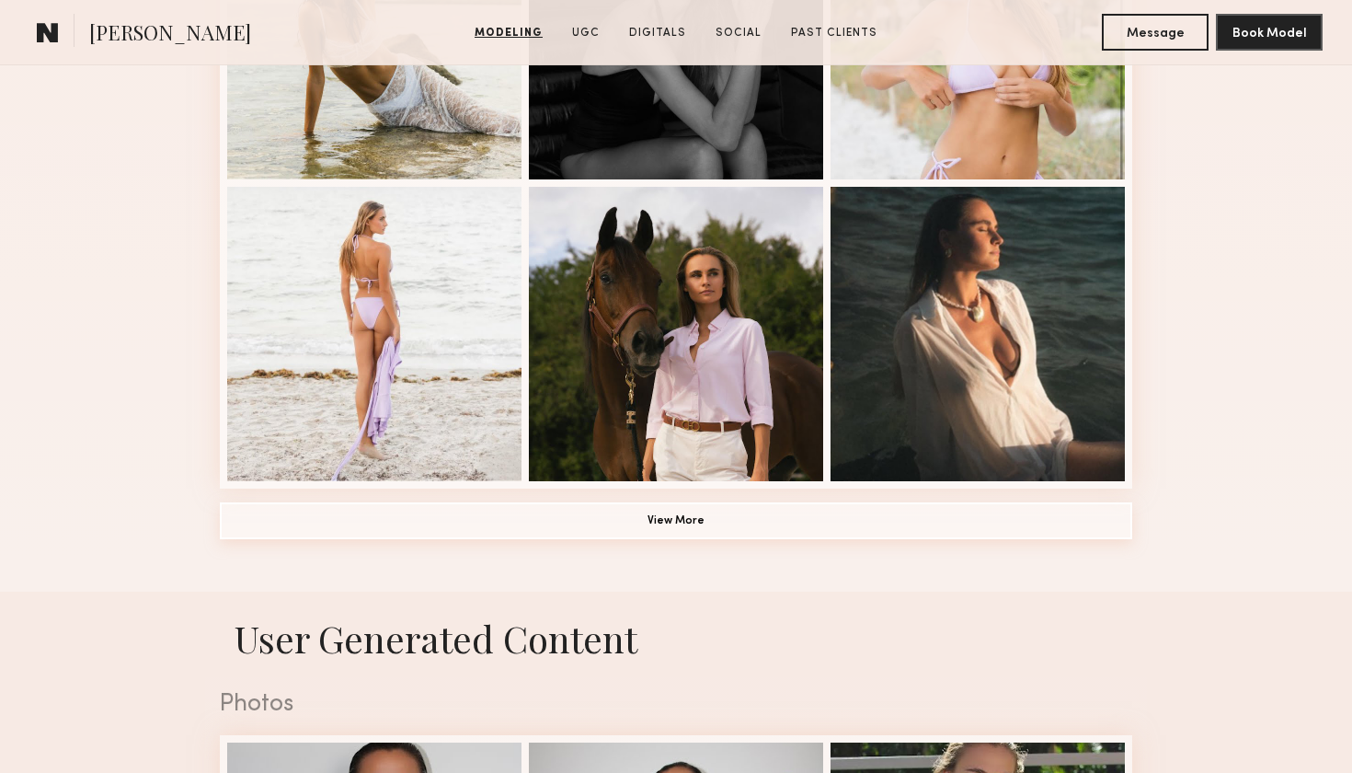
click at [645, 531] on button "View More" at bounding box center [676, 520] width 913 height 37
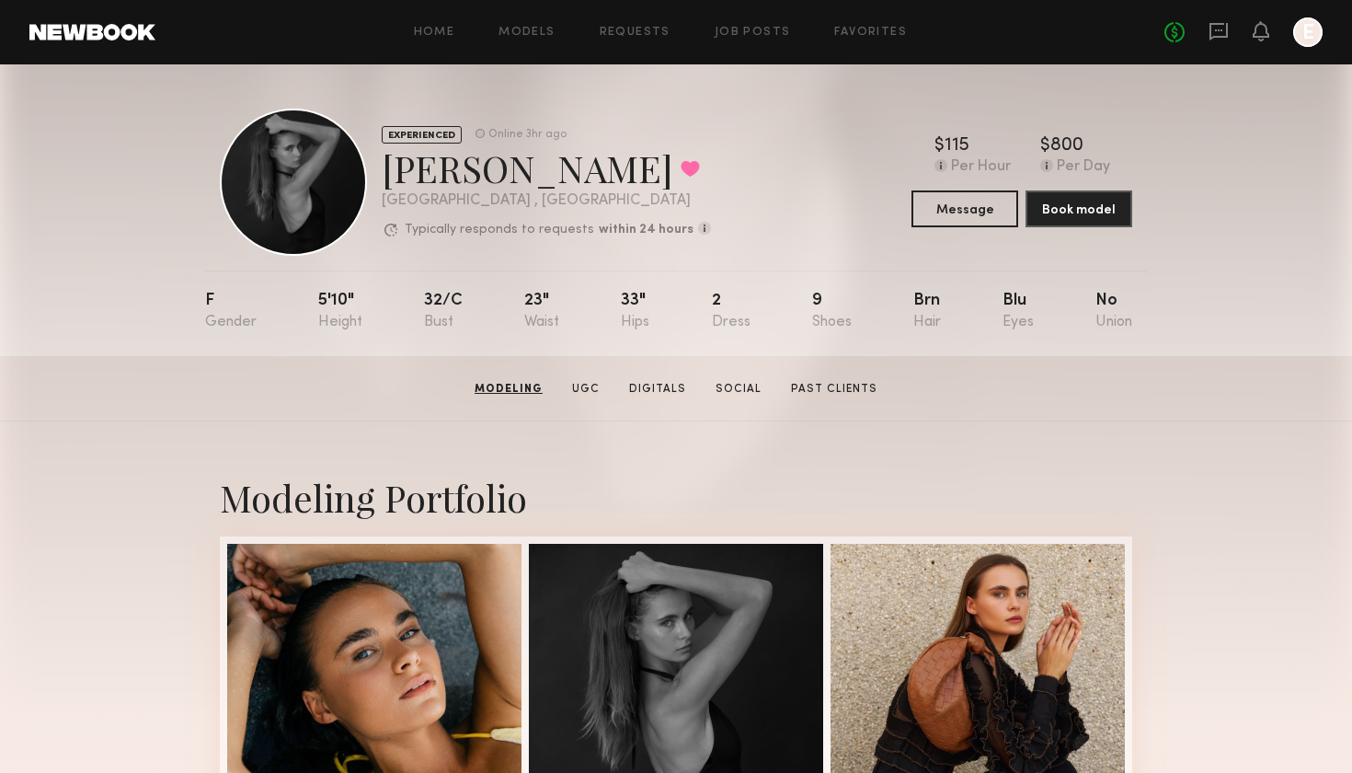
scroll to position [0, 0]
click at [970, 204] on button "Message" at bounding box center [965, 207] width 107 height 37
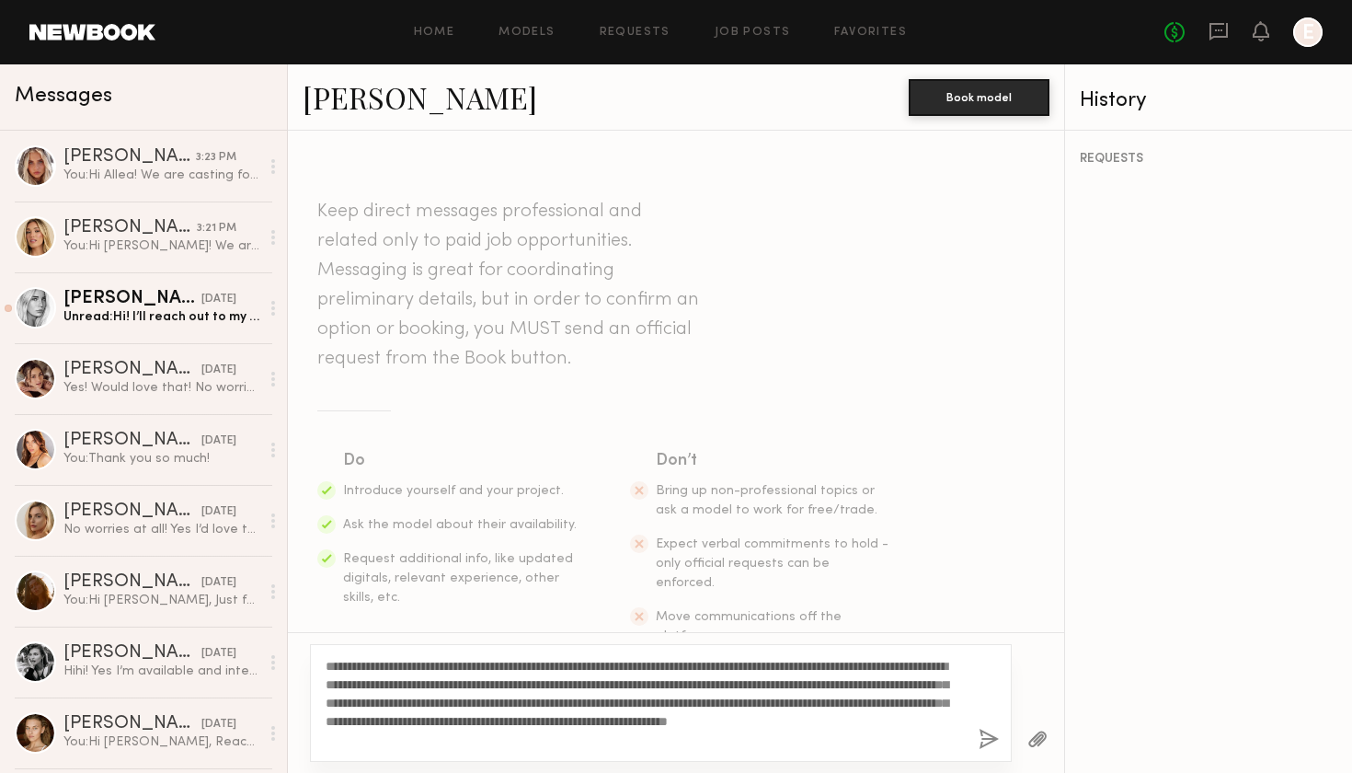
click at [358, 668] on textarea "**********" at bounding box center [645, 703] width 638 height 92
type textarea "**********"
click at [985, 739] on button "button" at bounding box center [989, 740] width 20 height 23
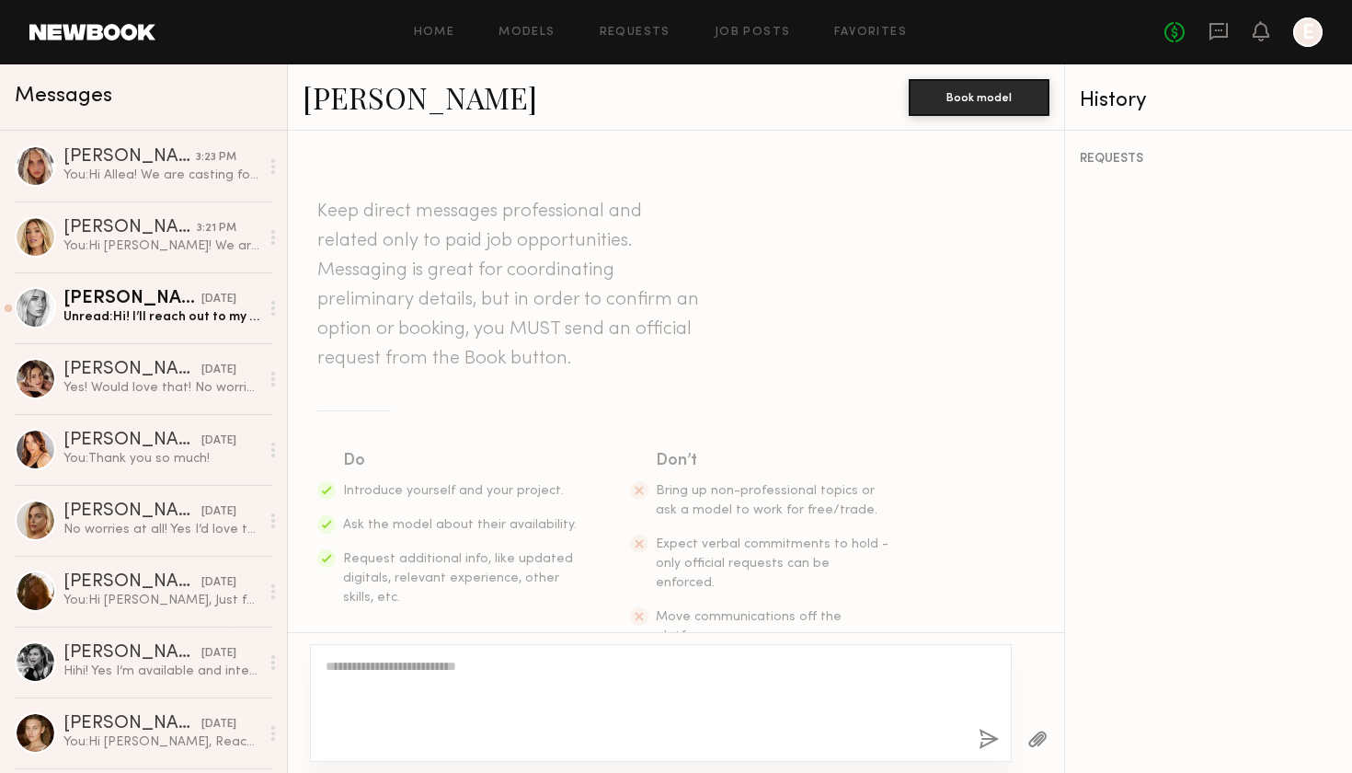
scroll to position [358, 0]
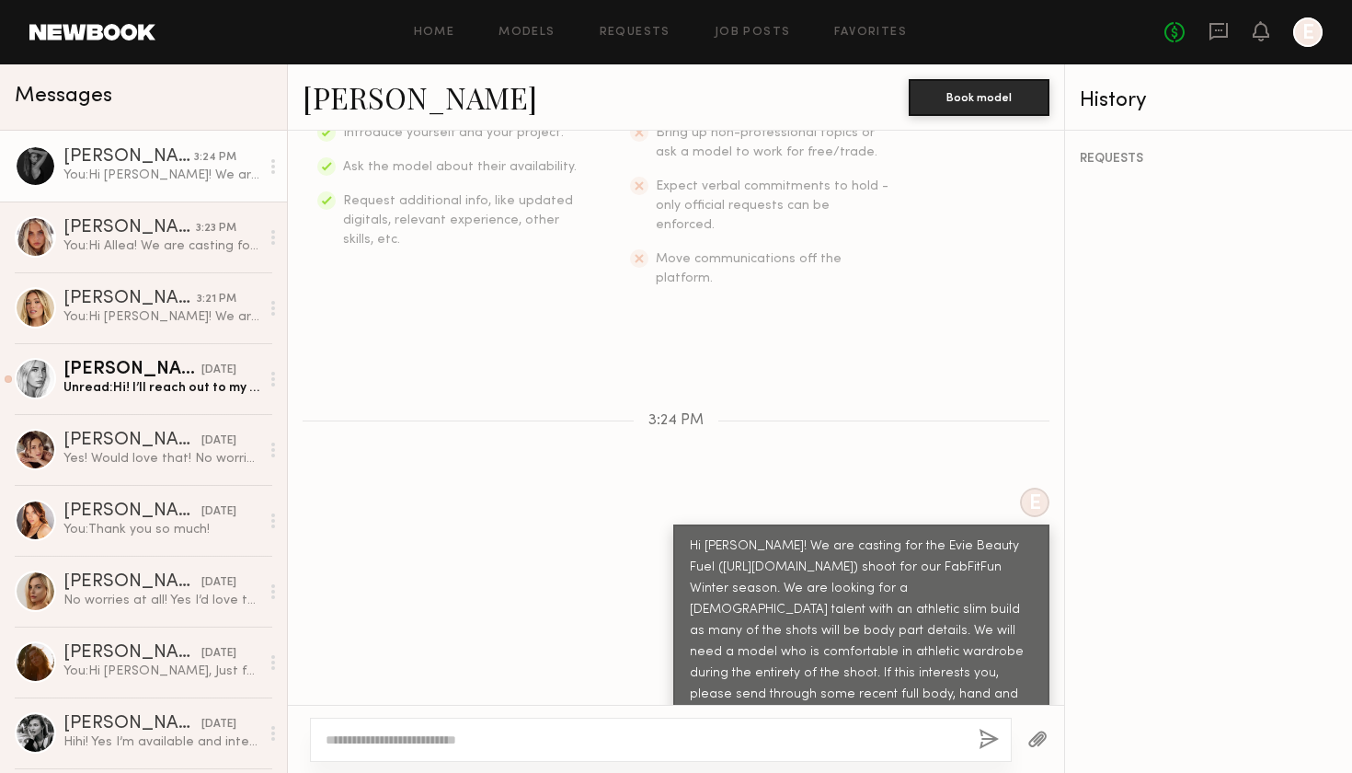
click at [932, 42] on div "Home Models Requests Job Posts Favorites Sign Out No fees up to $5,000 E" at bounding box center [738, 31] width 1167 height 29
click at [879, 38] on link "Favorites" at bounding box center [870, 33] width 73 height 12
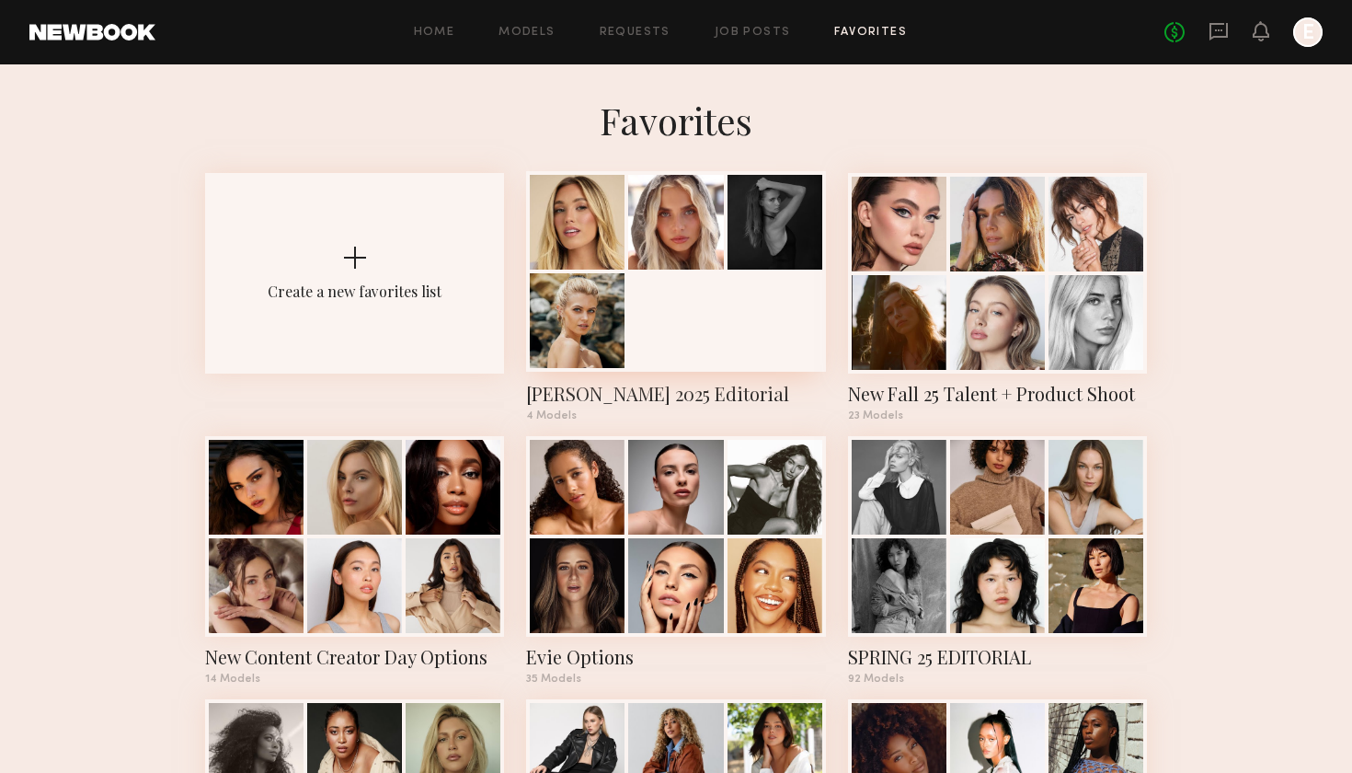
click at [608, 280] on div at bounding box center [577, 320] width 95 height 95
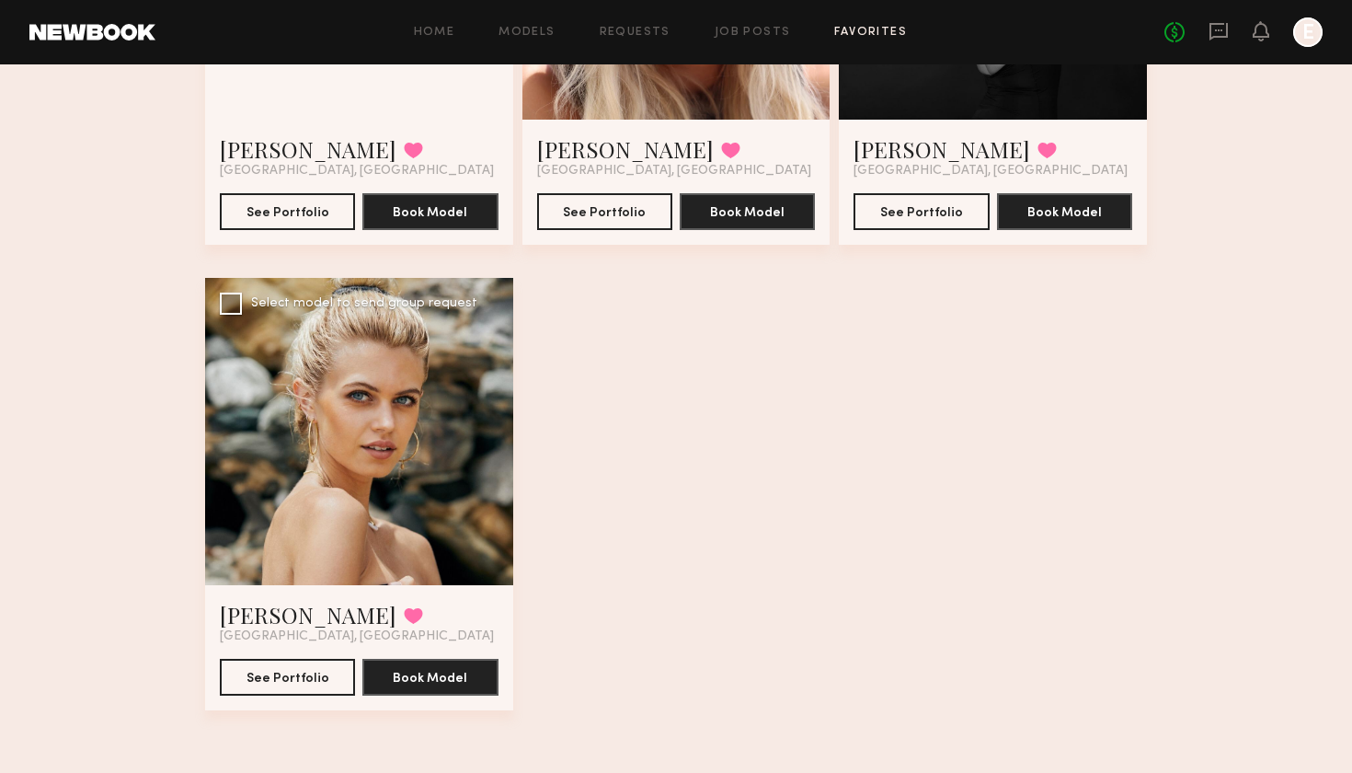
scroll to position [403, 0]
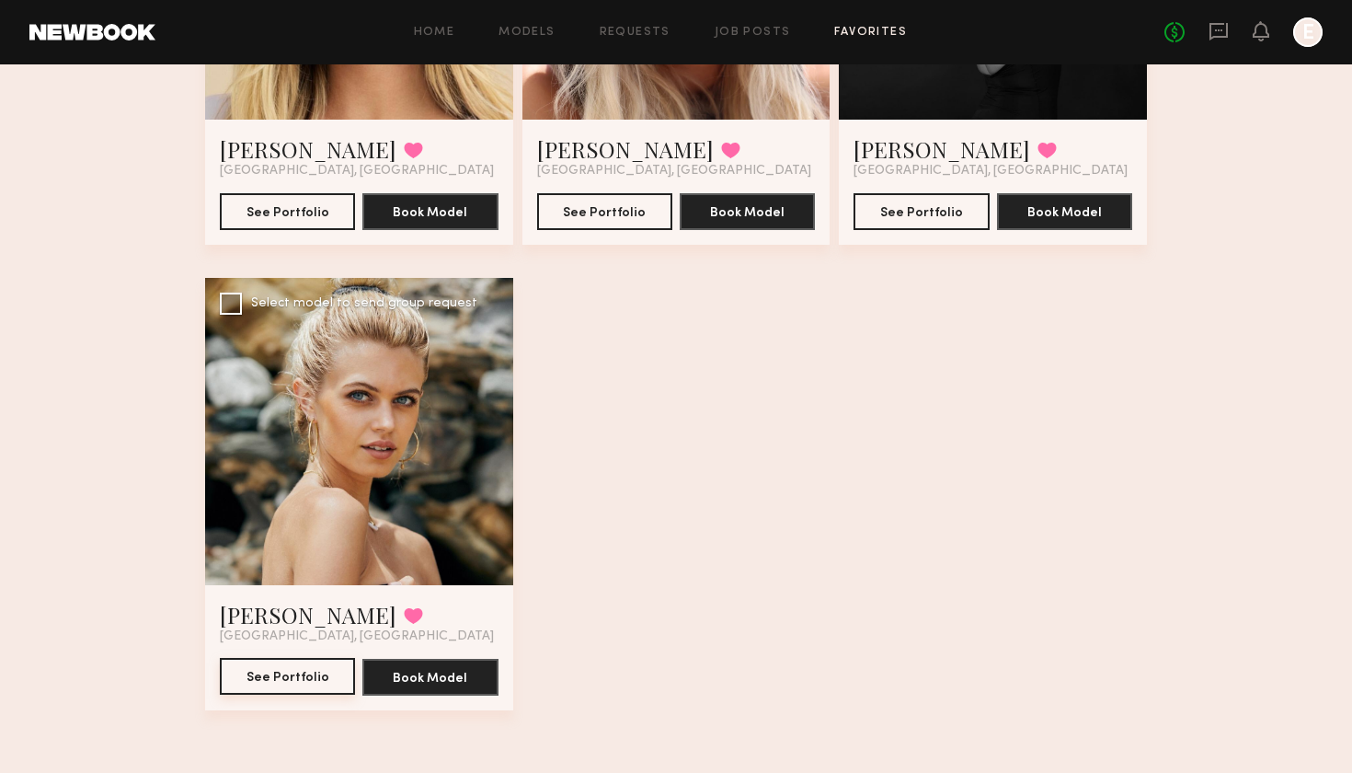
click at [297, 672] on button "See Portfolio" at bounding box center [287, 676] width 135 height 37
click at [298, 678] on button "See Portfolio" at bounding box center [287, 676] width 135 height 37
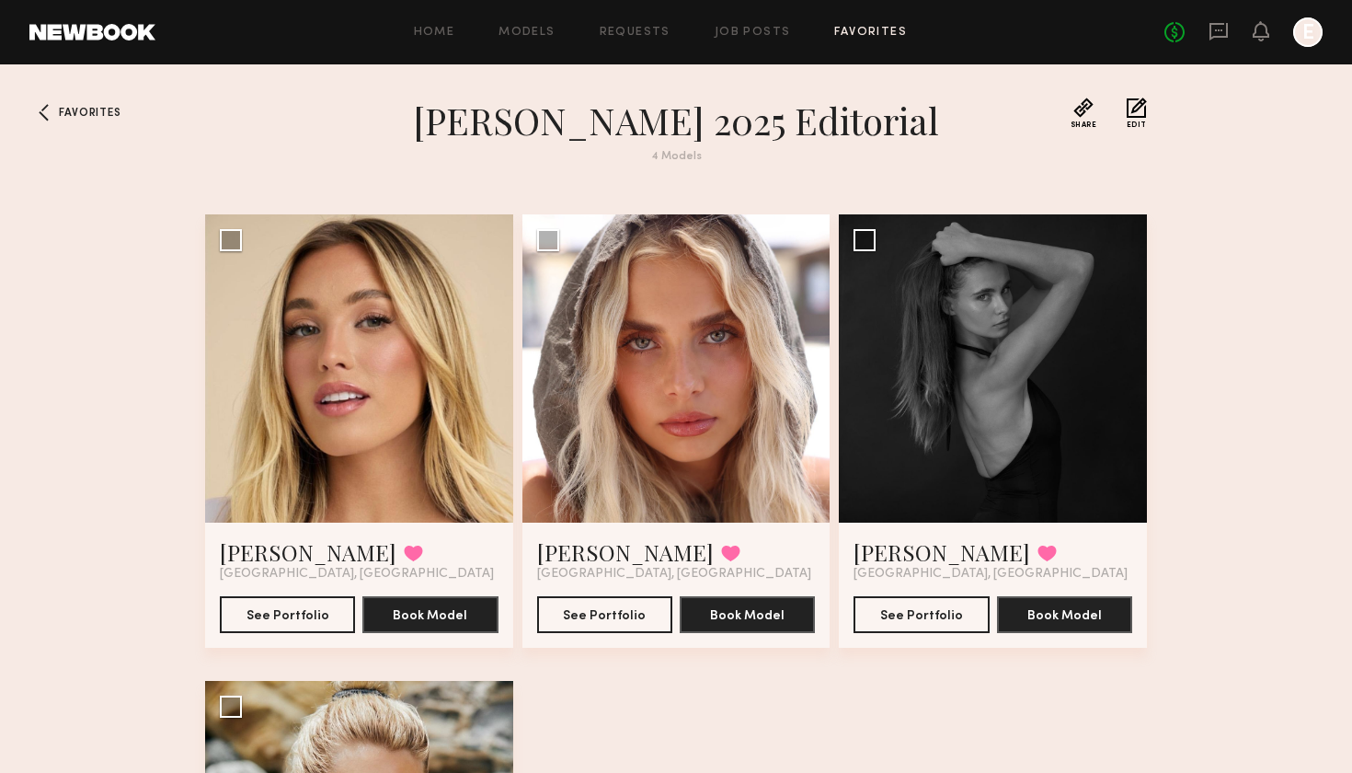
scroll to position [0, 0]
click at [860, 31] on link "Favorites" at bounding box center [870, 33] width 73 height 12
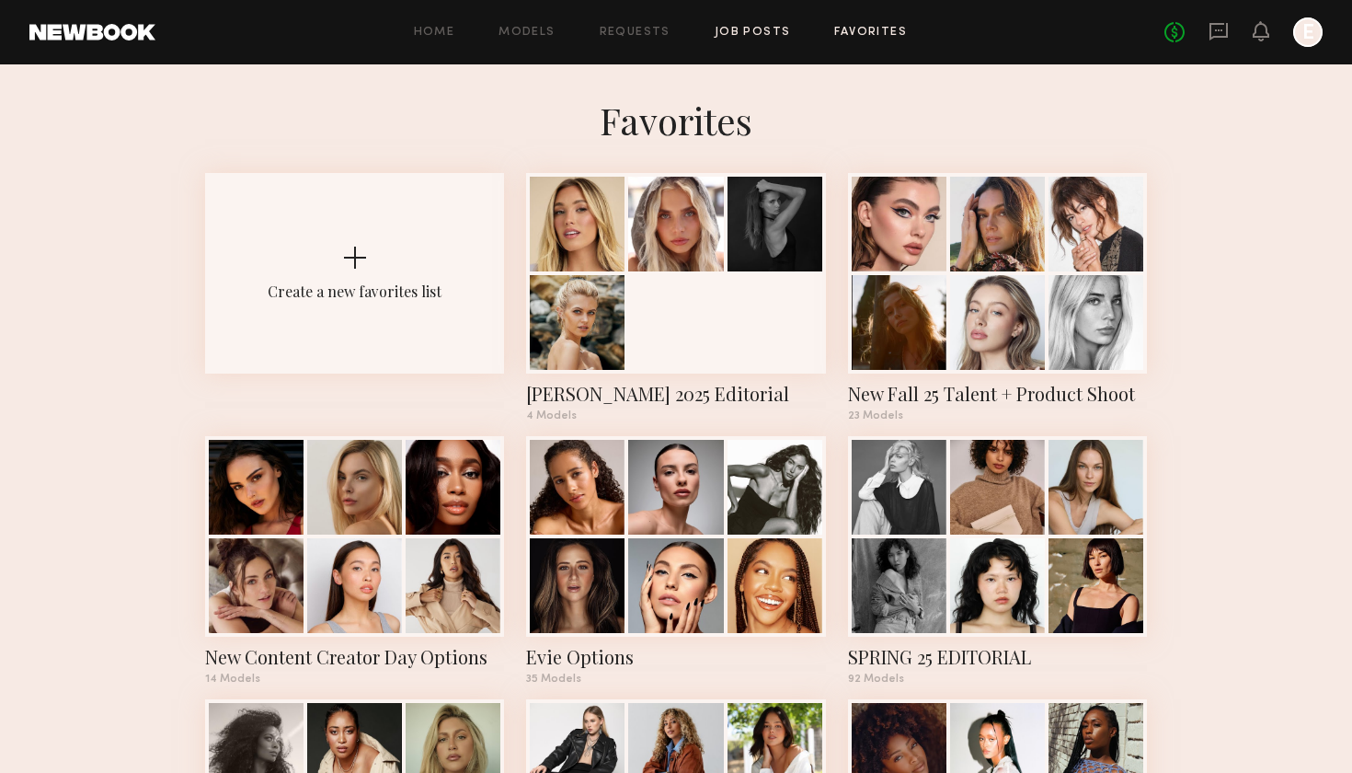
click at [761, 32] on link "Job Posts" at bounding box center [753, 33] width 76 height 12
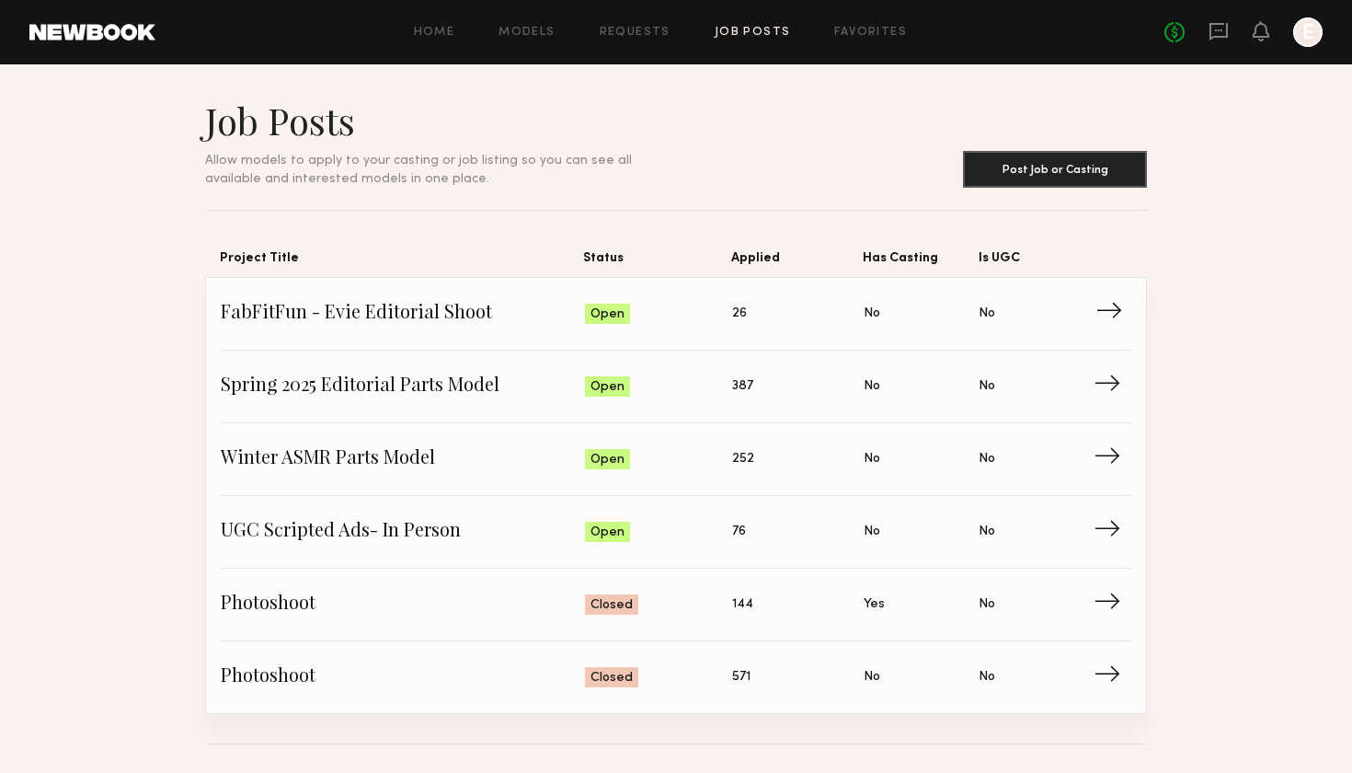
click at [379, 312] on span "FabFitFun - Evie Editorial Shoot" at bounding box center [403, 314] width 364 height 28
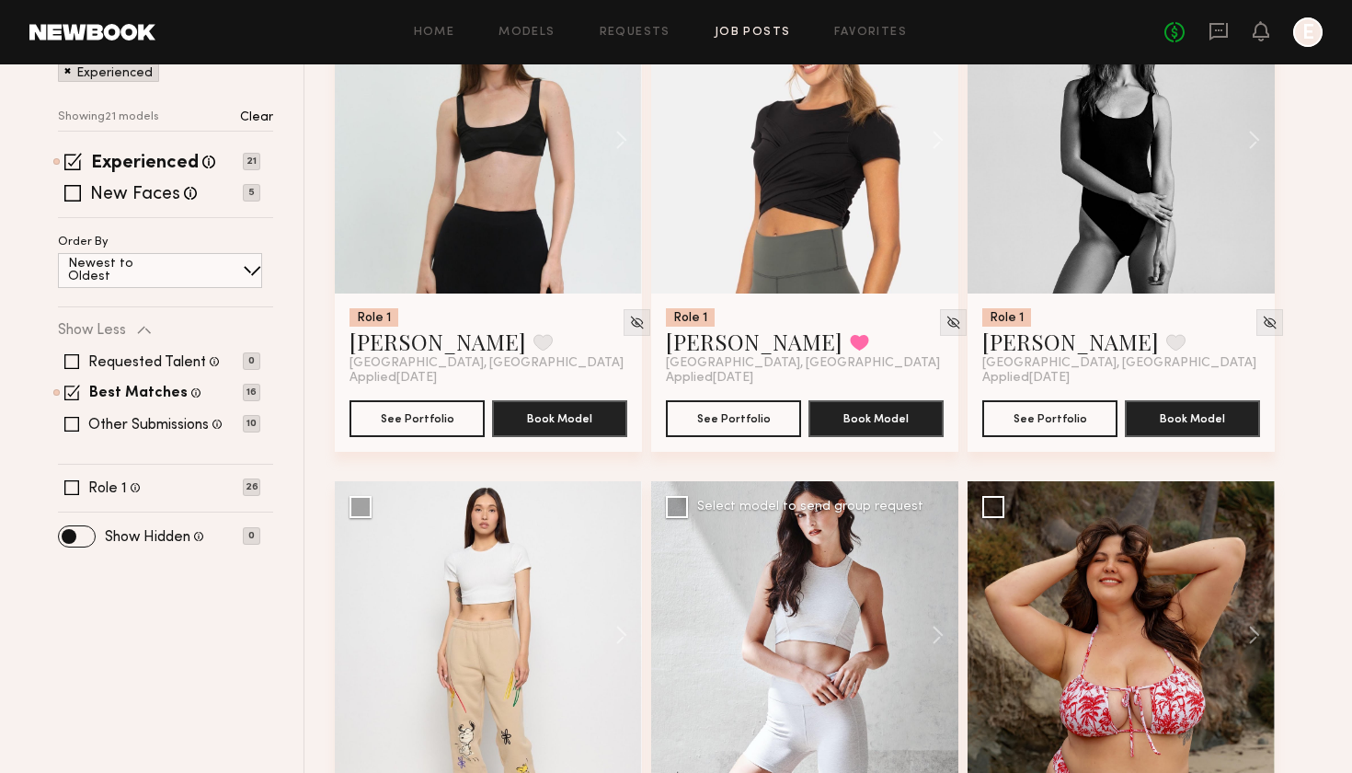
scroll to position [388, 0]
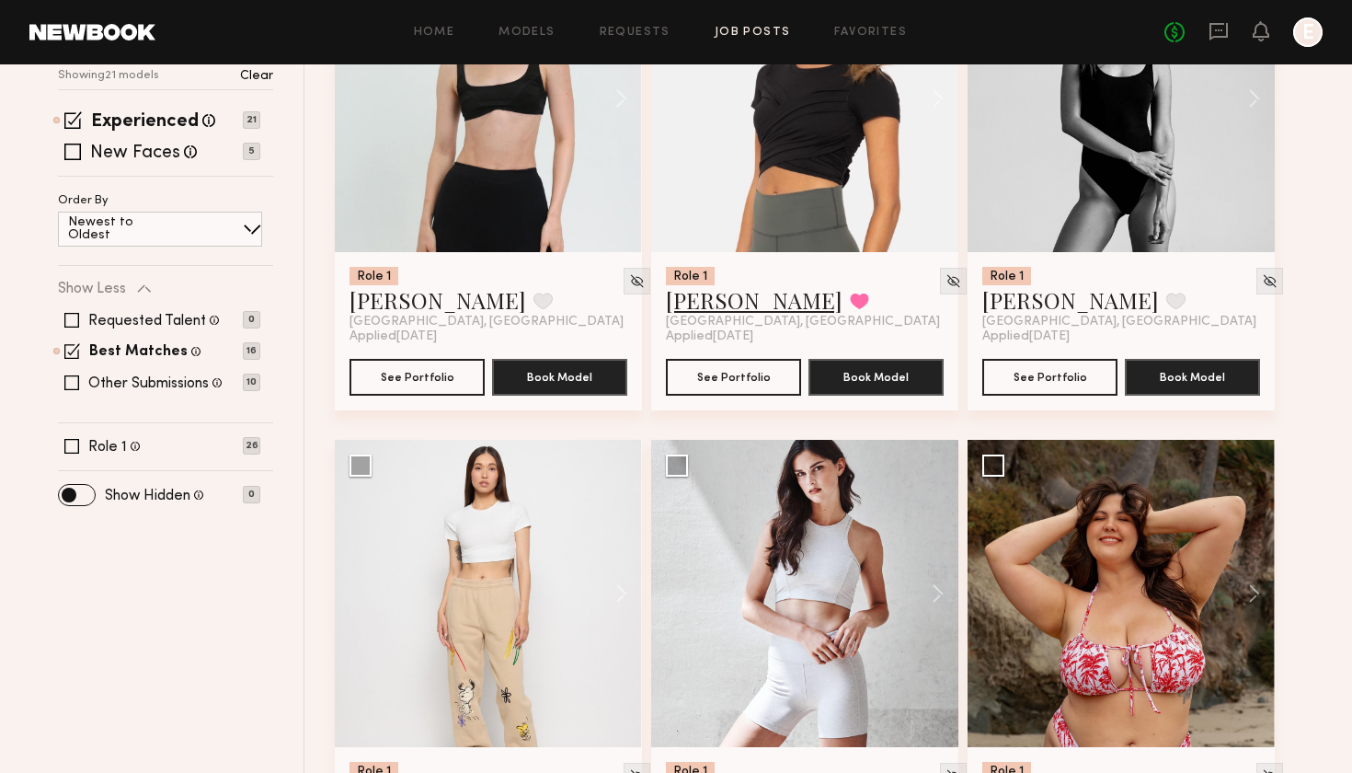
click at [724, 307] on link "[PERSON_NAME]" at bounding box center [754, 299] width 177 height 29
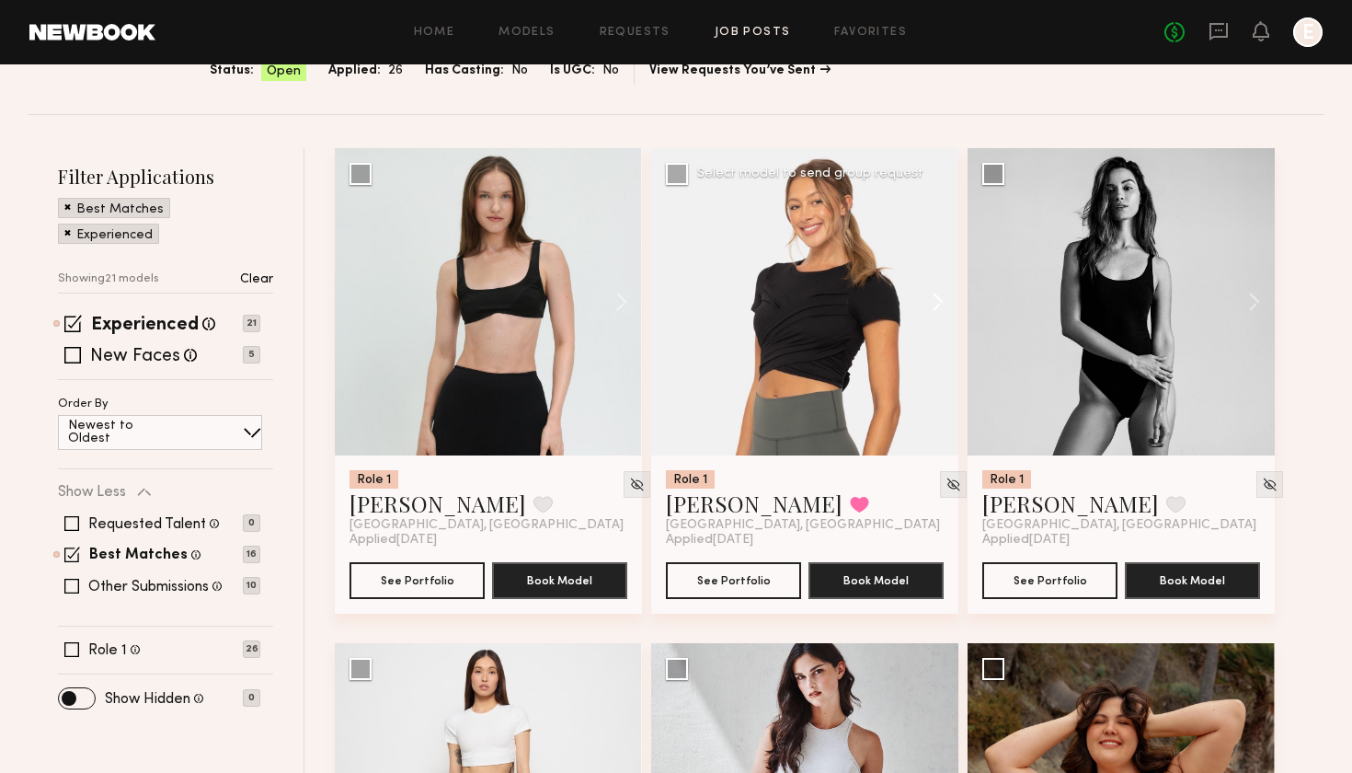
scroll to position [235, 0]
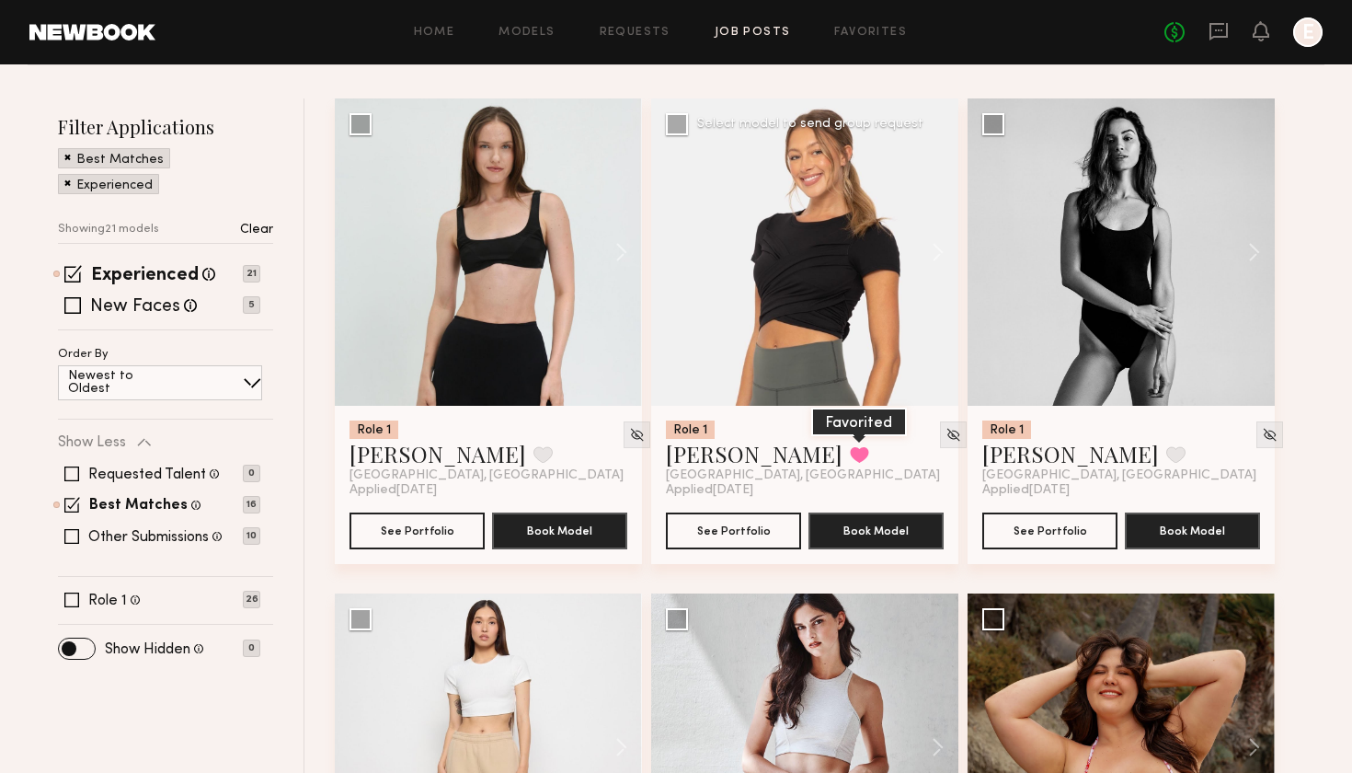
click at [850, 461] on button at bounding box center [859, 454] width 19 height 17
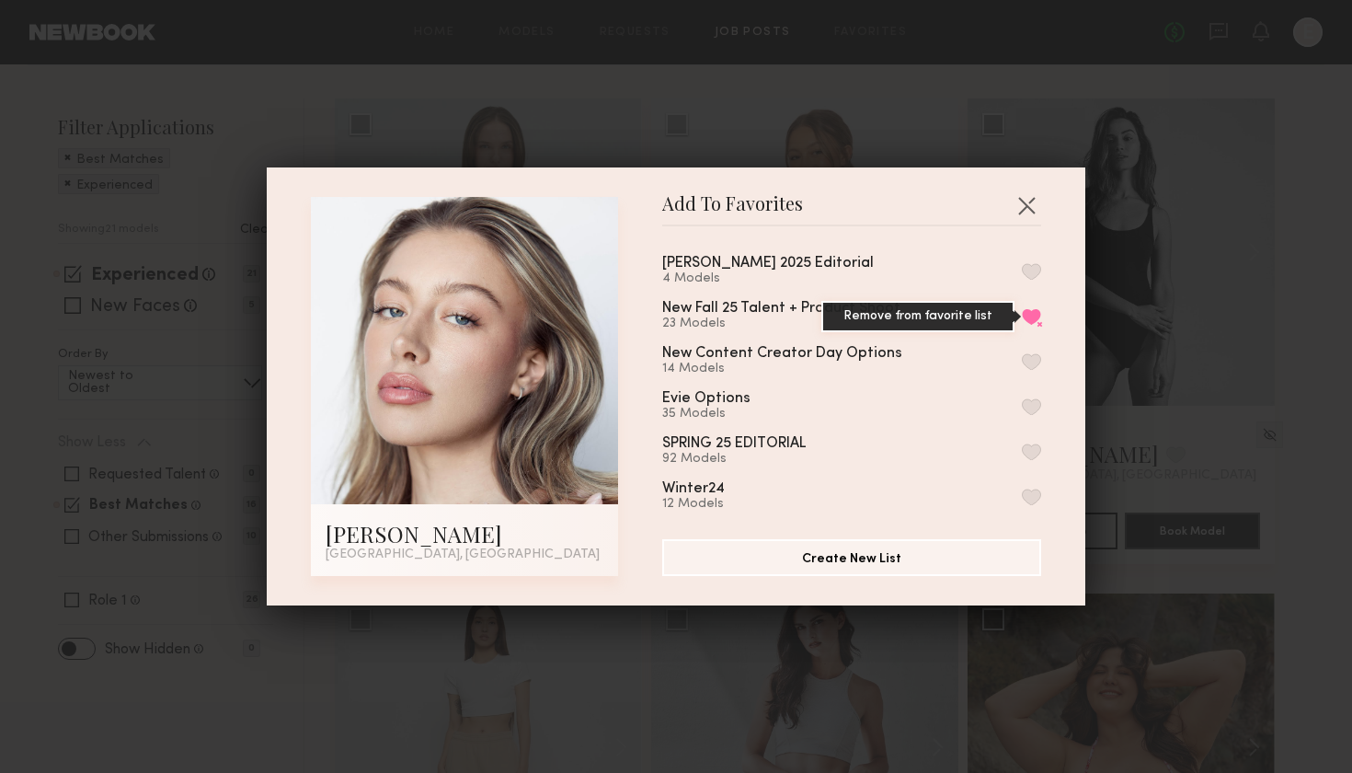
click at [1033, 314] on button "Remove from favorite list" at bounding box center [1031, 316] width 19 height 17
click at [1034, 270] on button "button" at bounding box center [1031, 271] width 19 height 17
click at [1039, 207] on button "button" at bounding box center [1026, 204] width 29 height 29
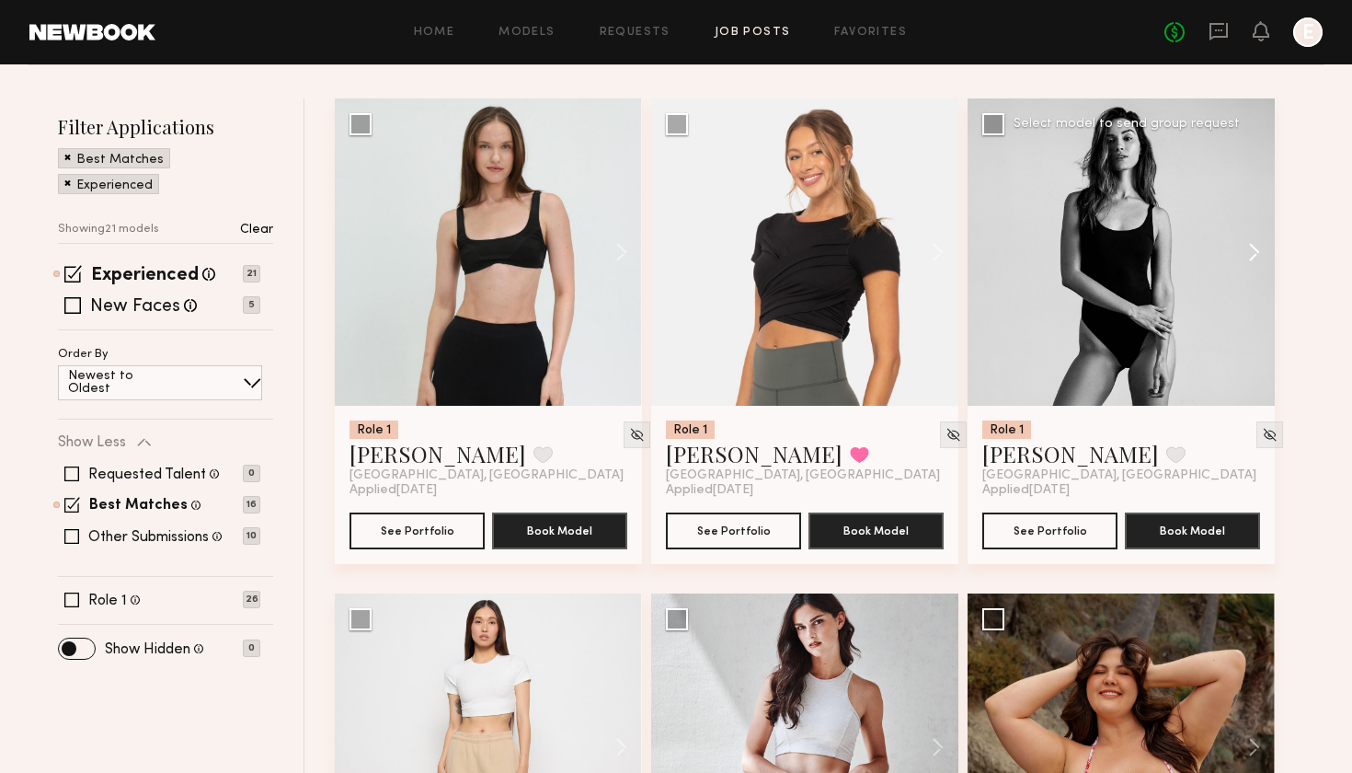
click at [1253, 246] on button at bounding box center [1245, 251] width 59 height 307
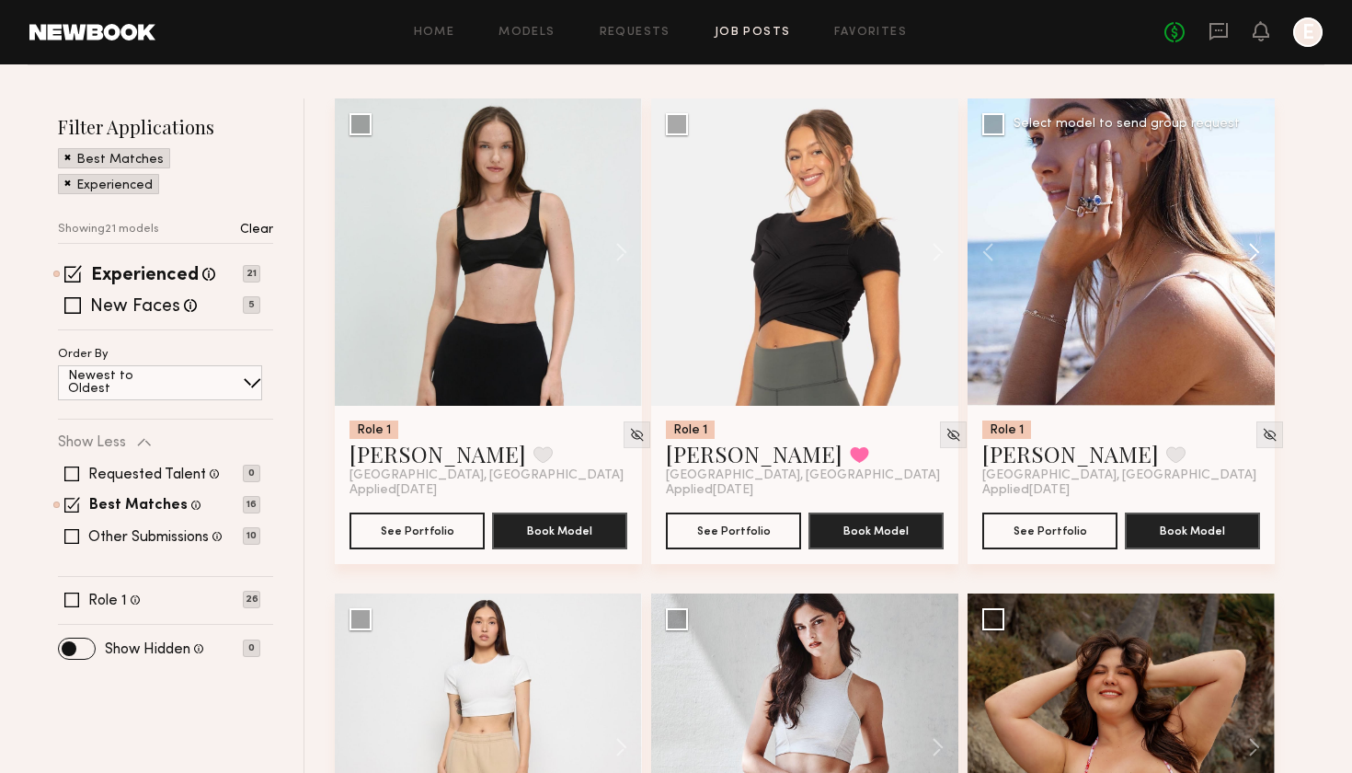
click at [1253, 246] on button at bounding box center [1245, 251] width 59 height 307
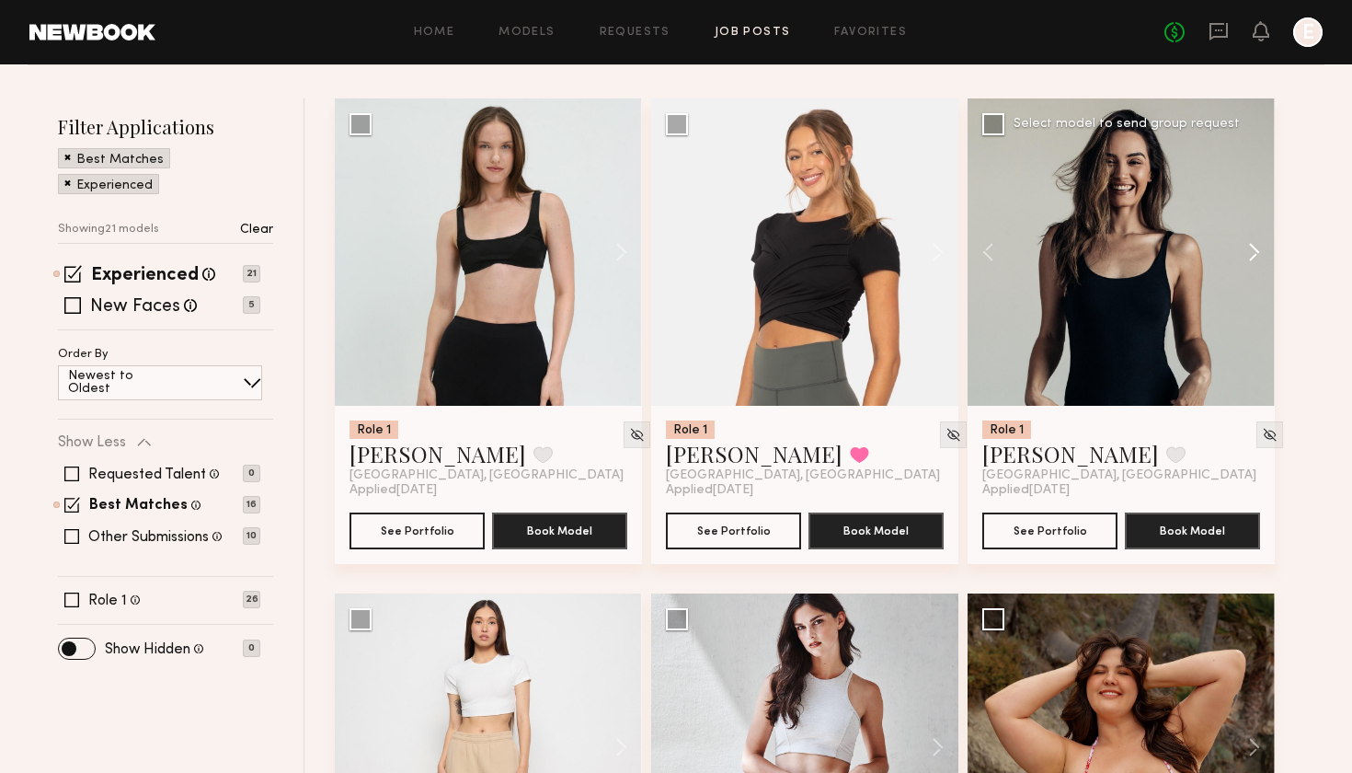
click at [1253, 246] on button at bounding box center [1245, 251] width 59 height 307
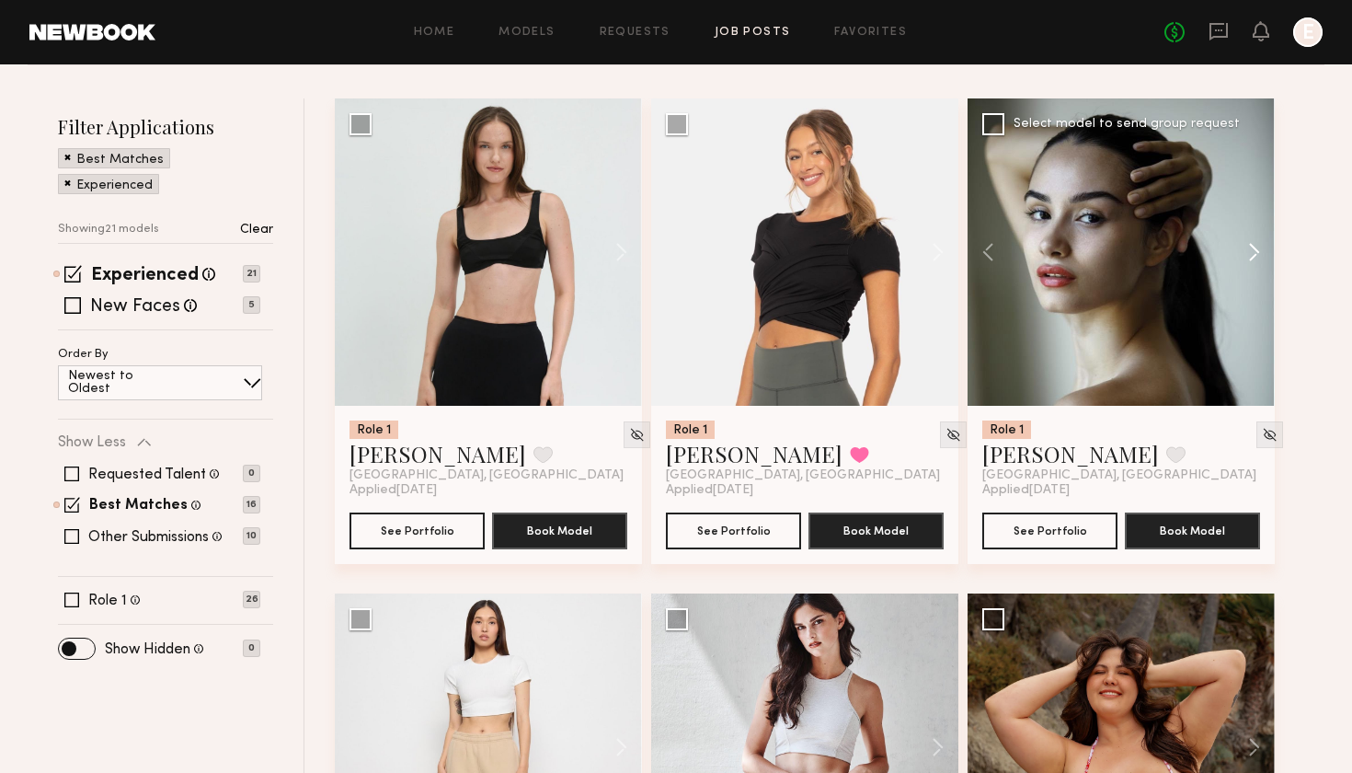
click at [1253, 246] on button at bounding box center [1245, 251] width 59 height 307
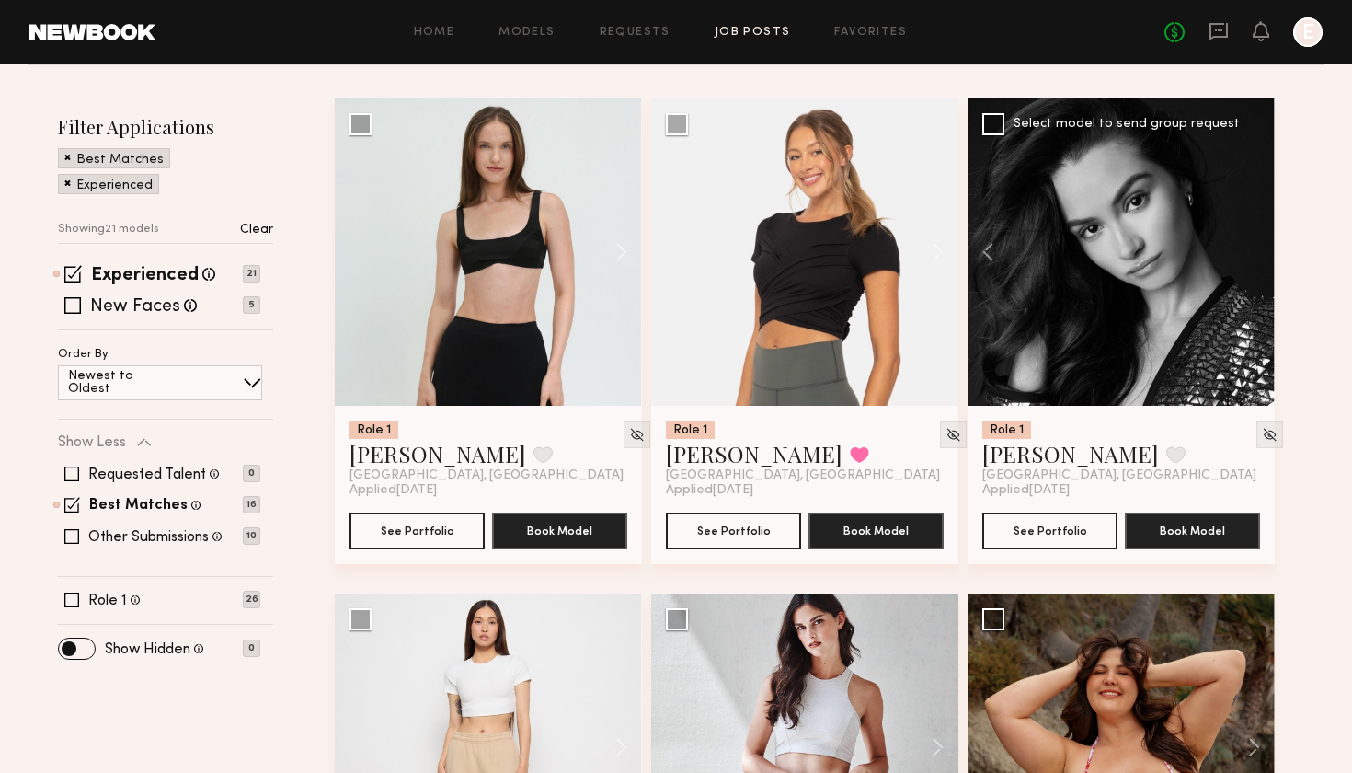
click at [1253, 246] on div at bounding box center [1121, 251] width 307 height 307
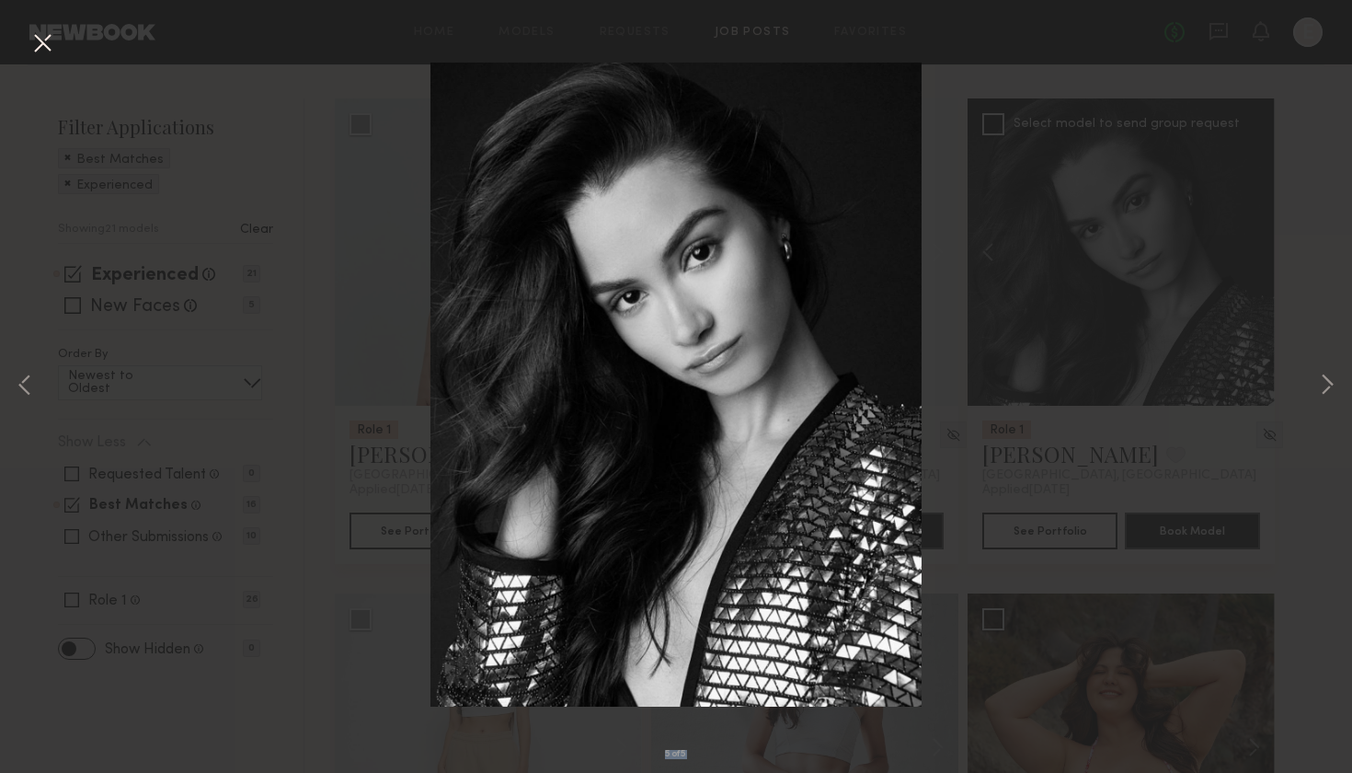
click at [1253, 246] on div "5 of 5" at bounding box center [676, 386] width 1352 height 773
click at [39, 48] on button at bounding box center [42, 44] width 29 height 33
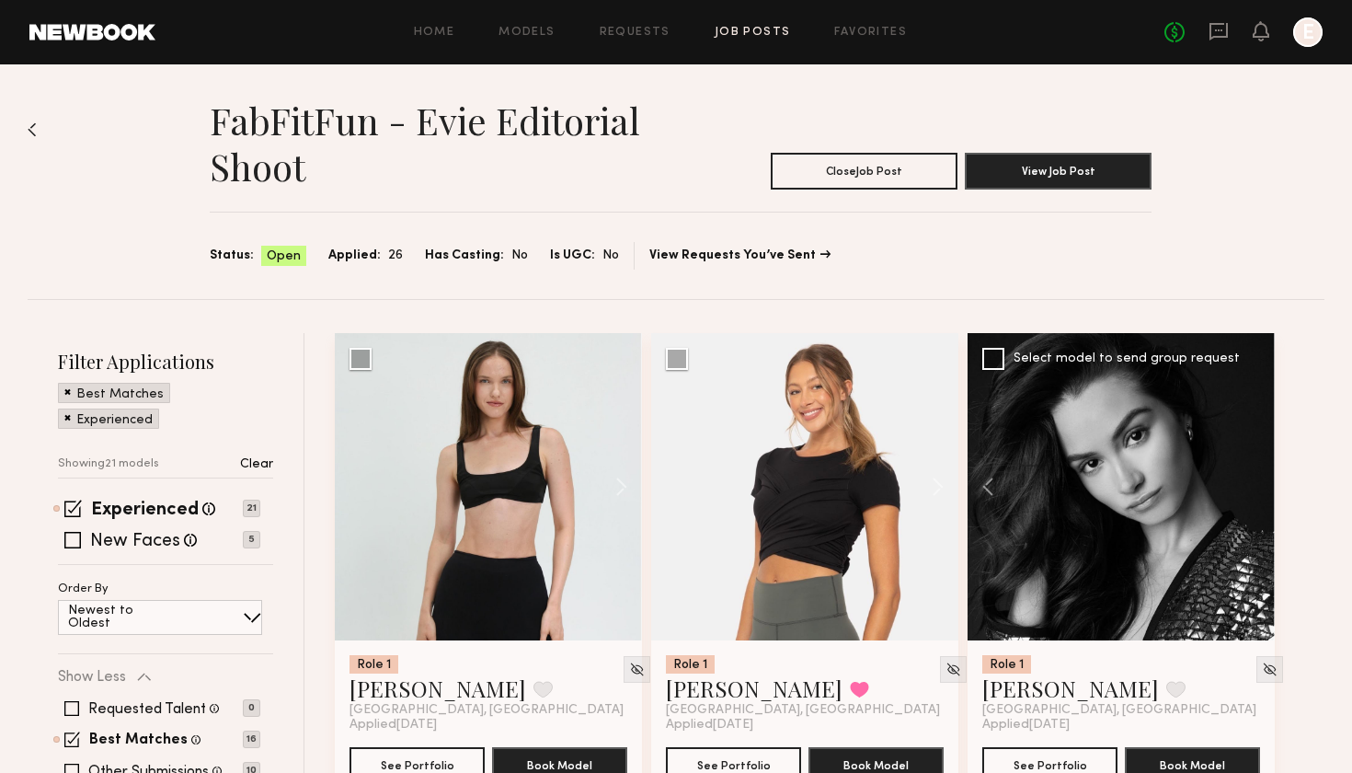
scroll to position [0, 0]
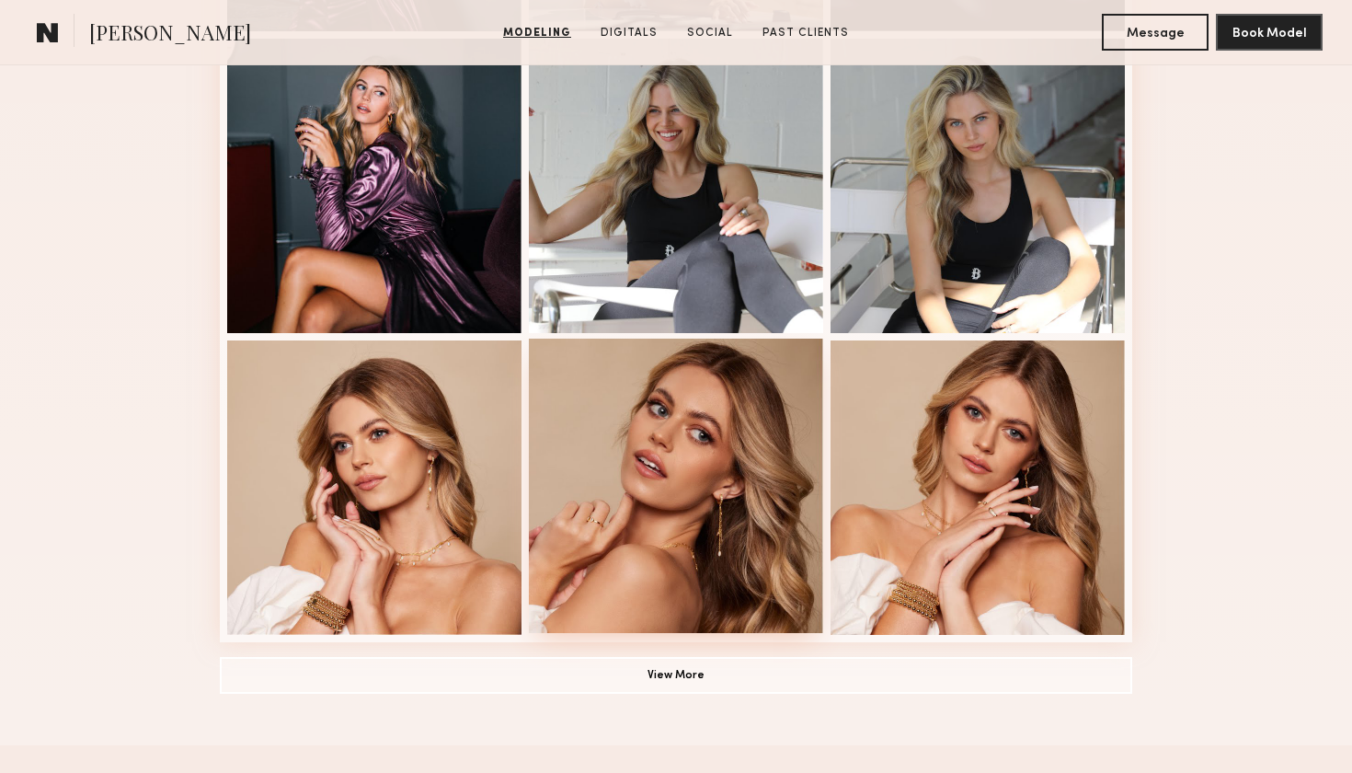
scroll to position [1109, 0]
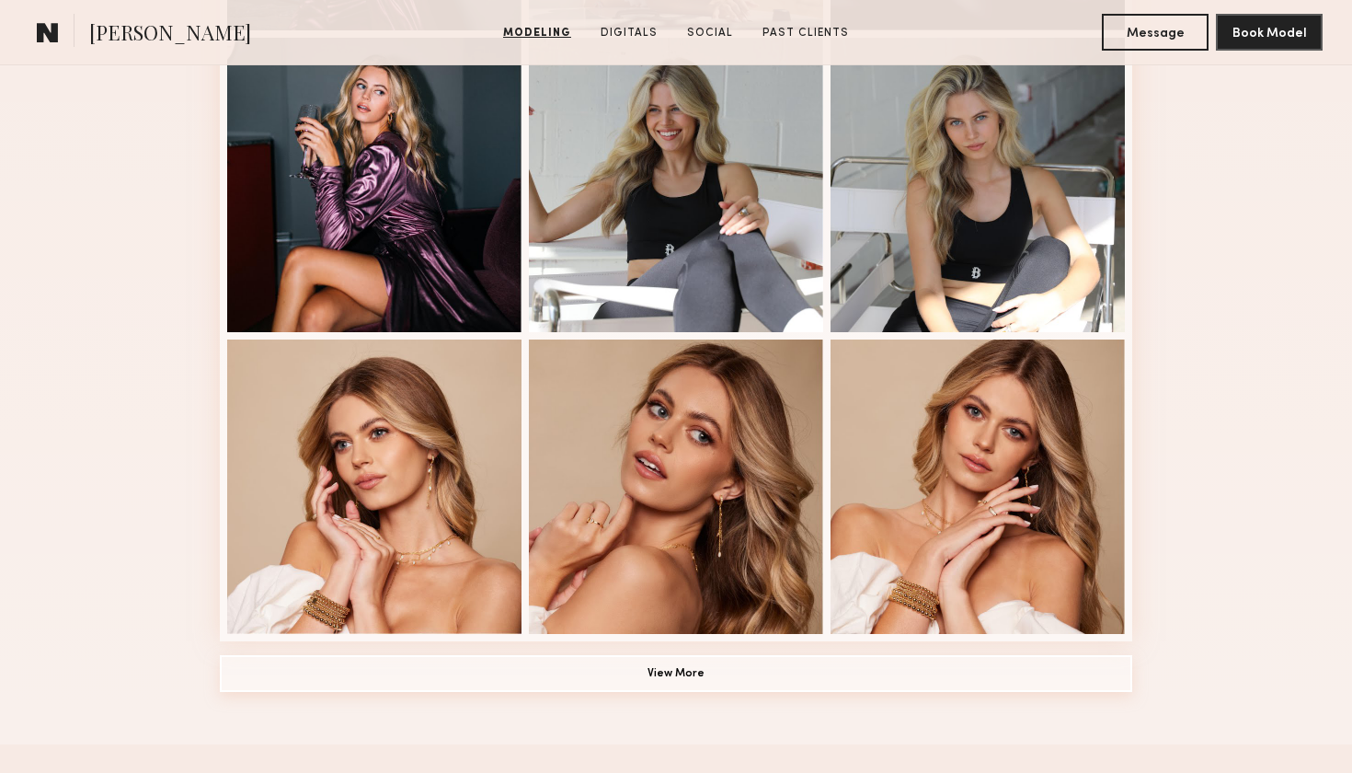
click at [783, 677] on button "View More" at bounding box center [676, 673] width 913 height 37
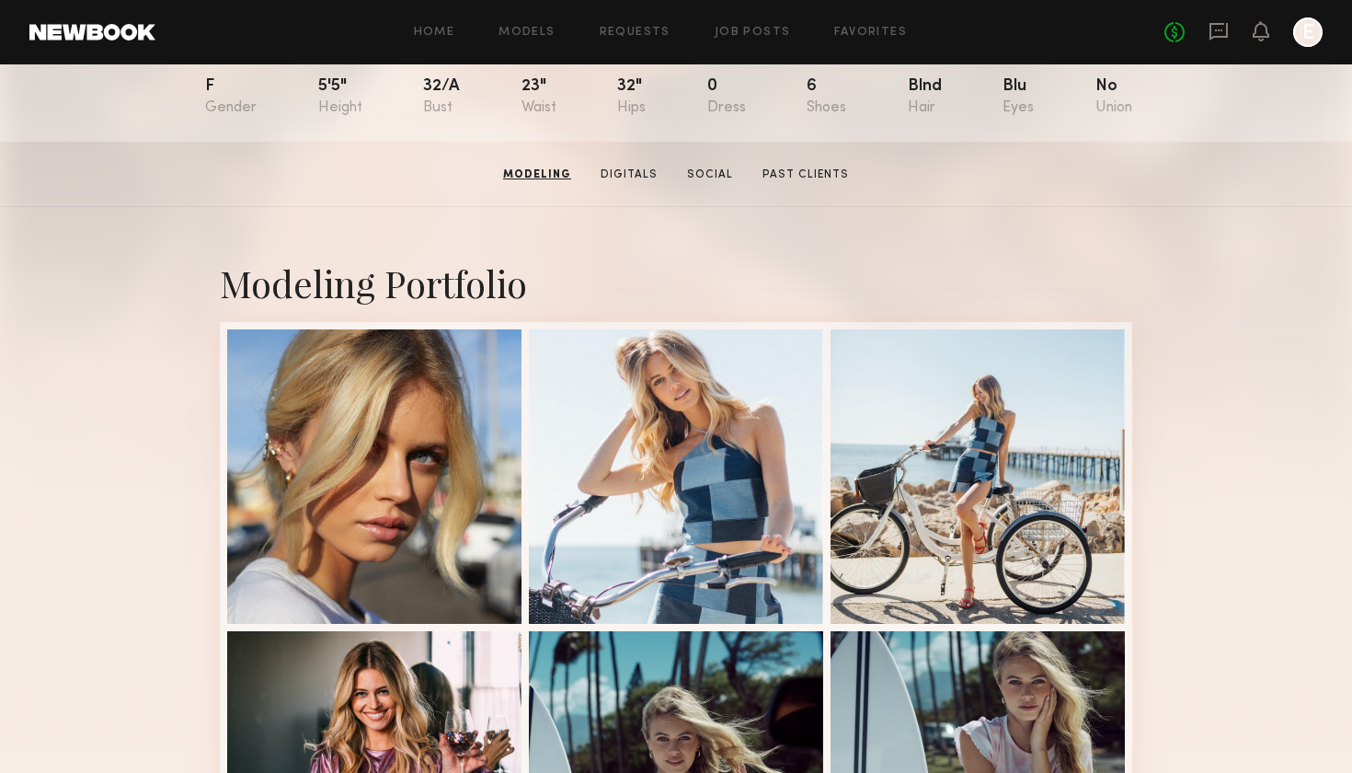
scroll to position [272, 0]
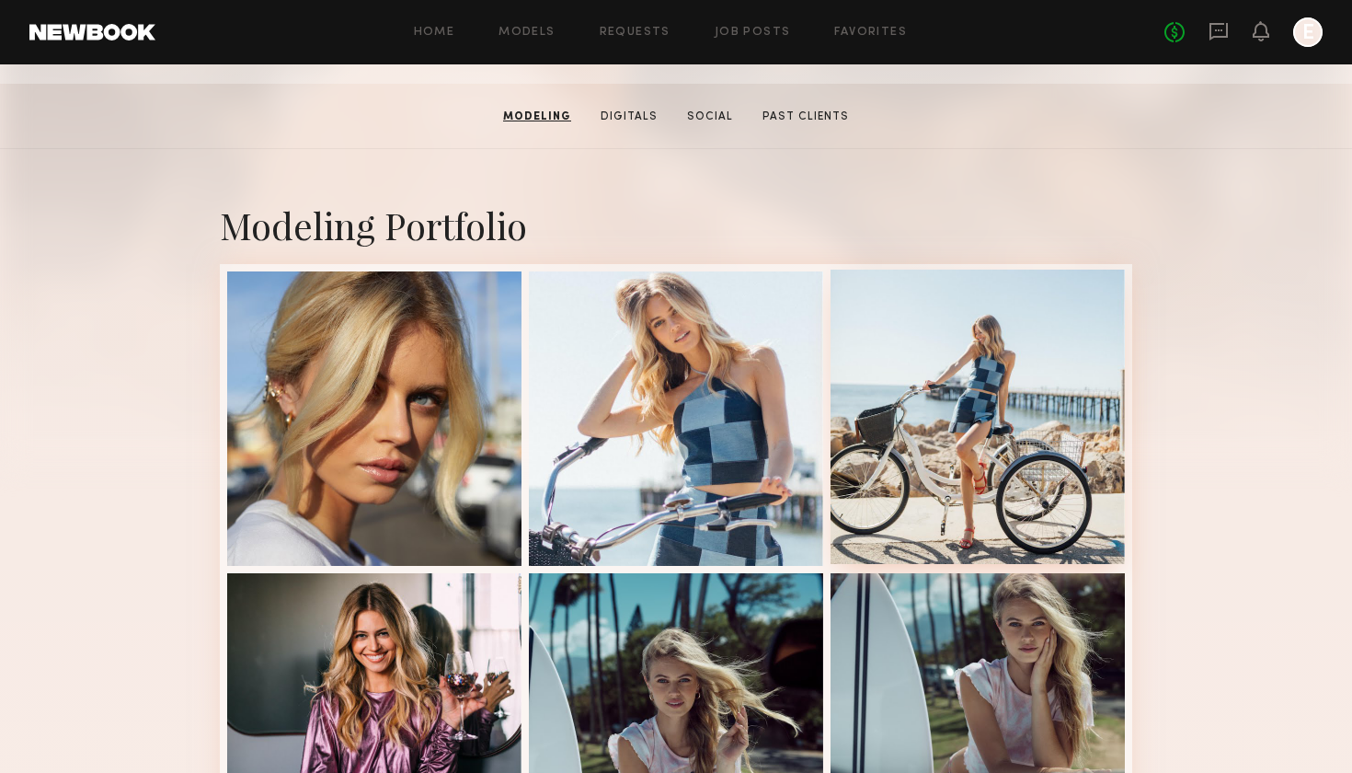
click at [1015, 446] on div at bounding box center [978, 417] width 294 height 294
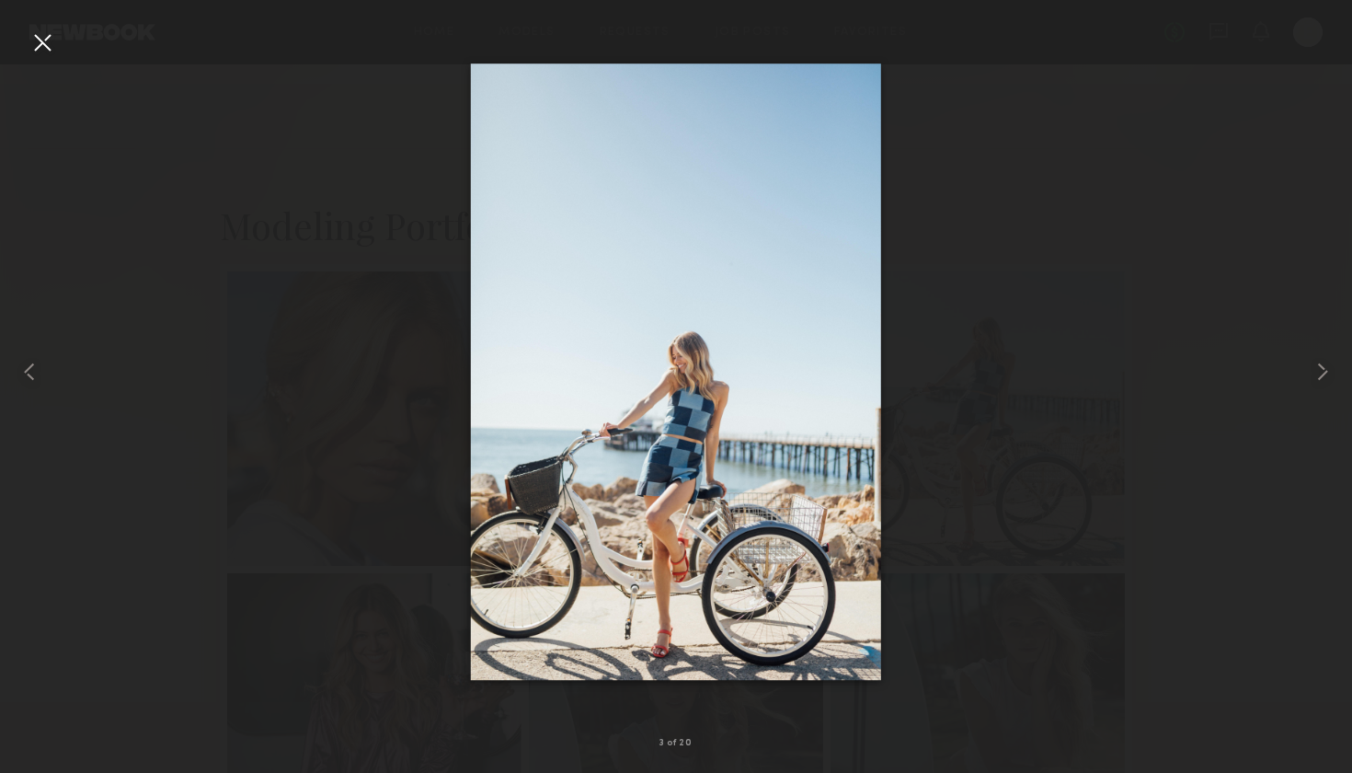
scroll to position [172, 0]
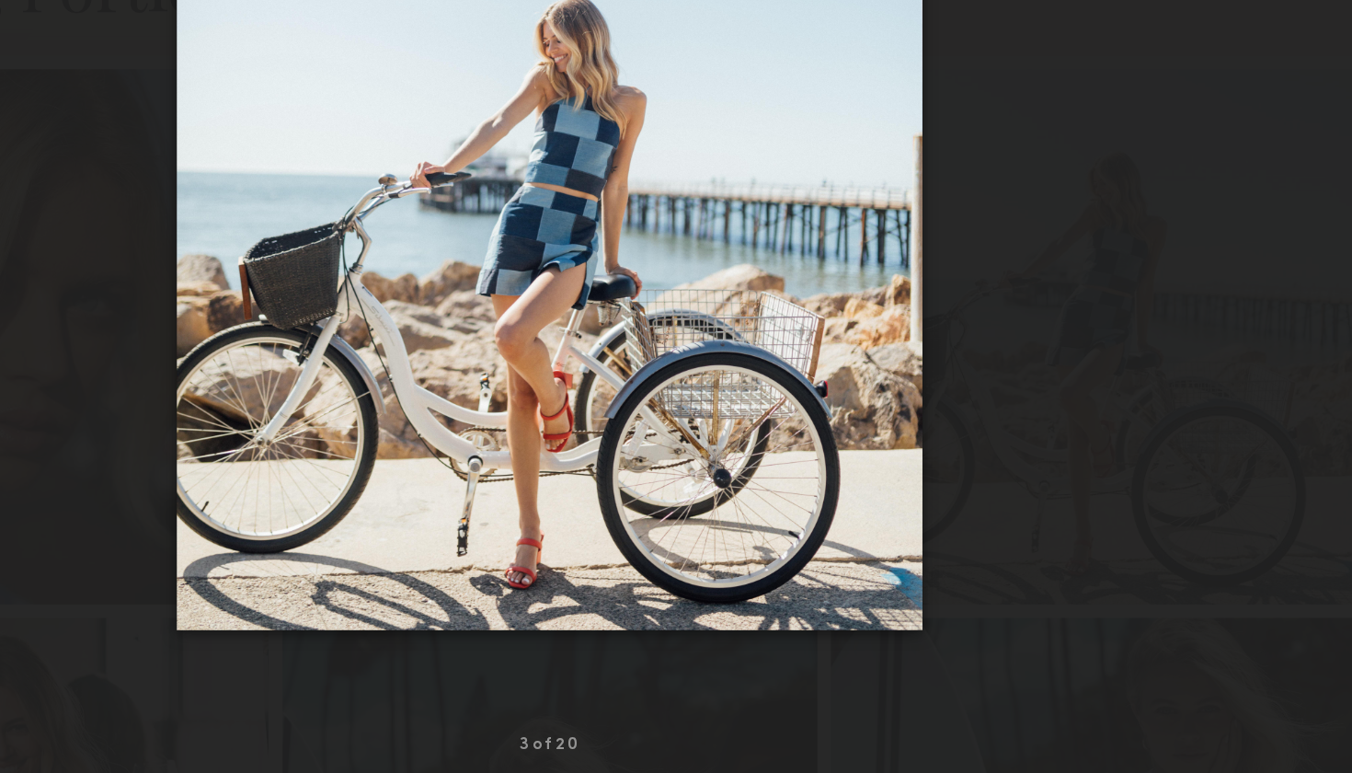
click at [67, 189] on div at bounding box center [676, 371] width 1352 height 684
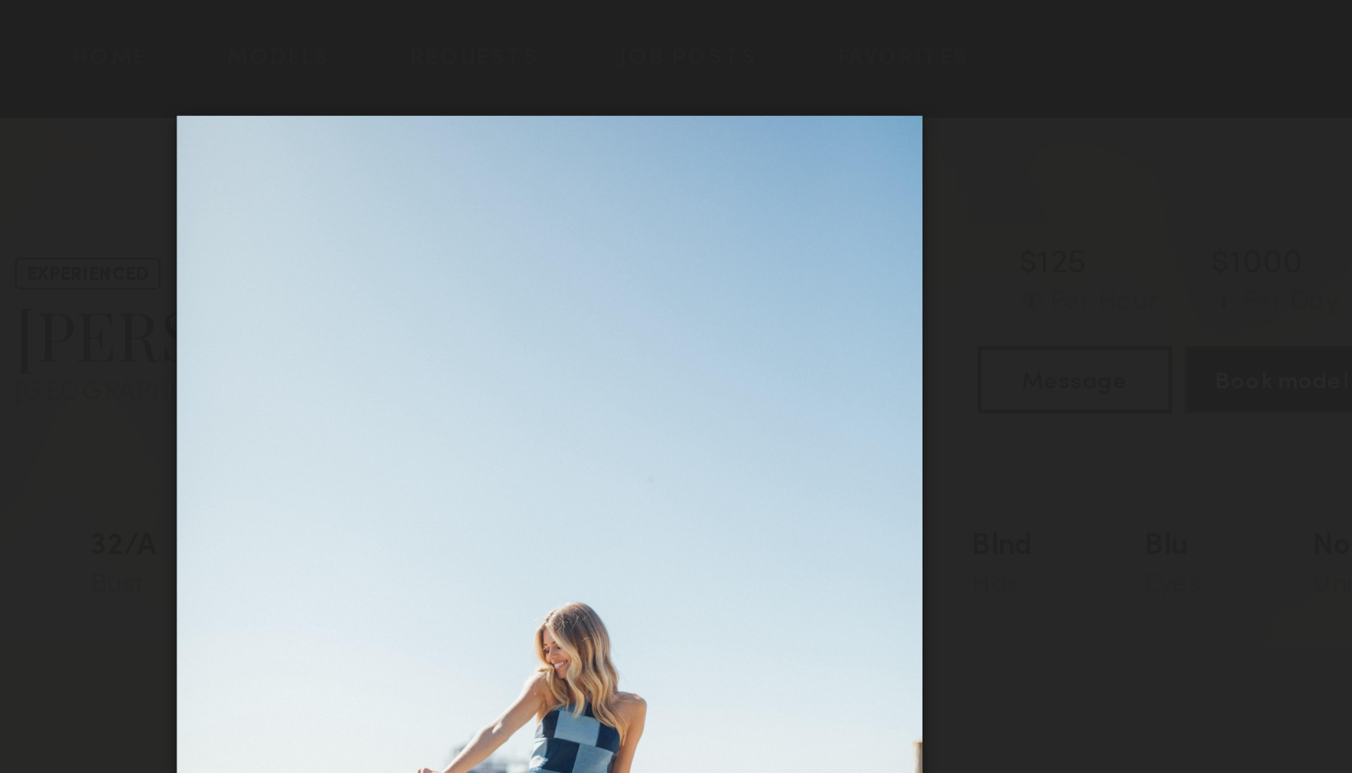
scroll to position [0, 0]
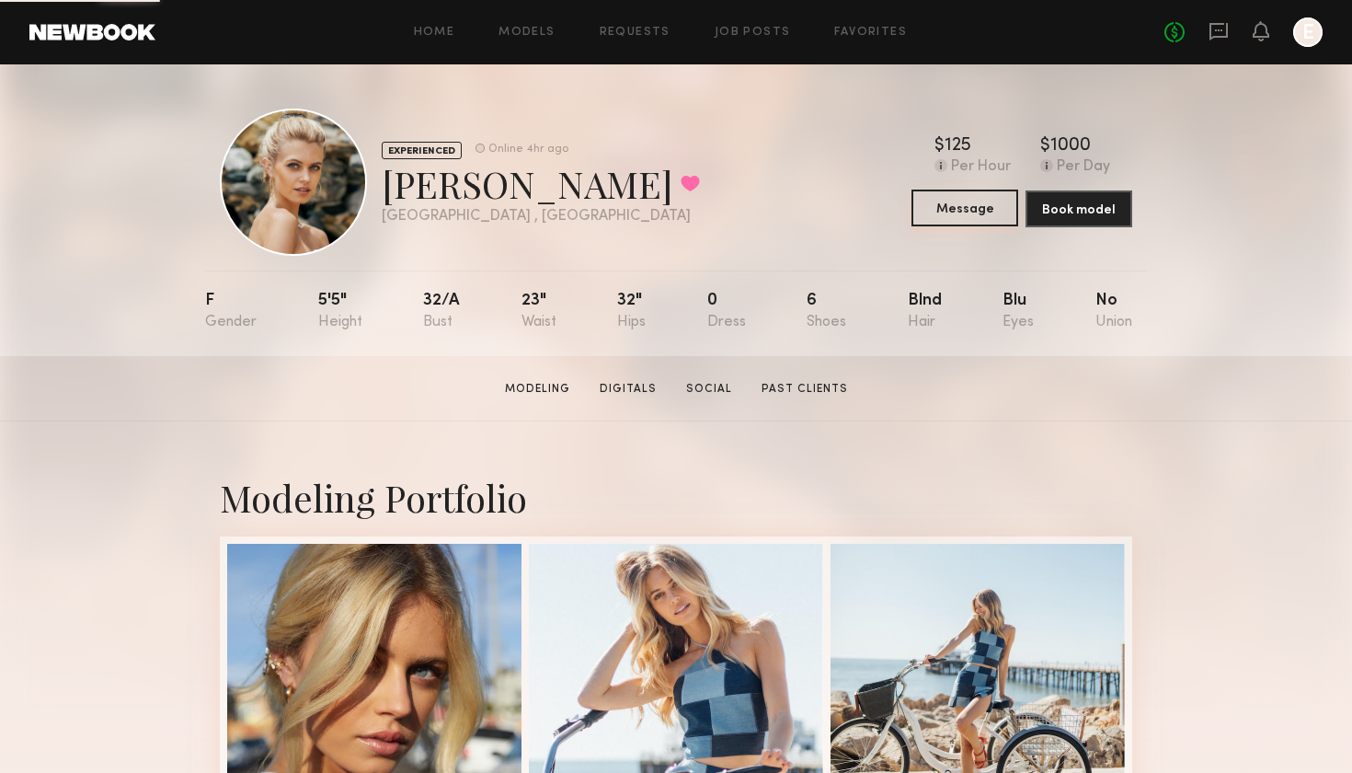
click at [976, 221] on button "Message" at bounding box center [965, 207] width 107 height 37
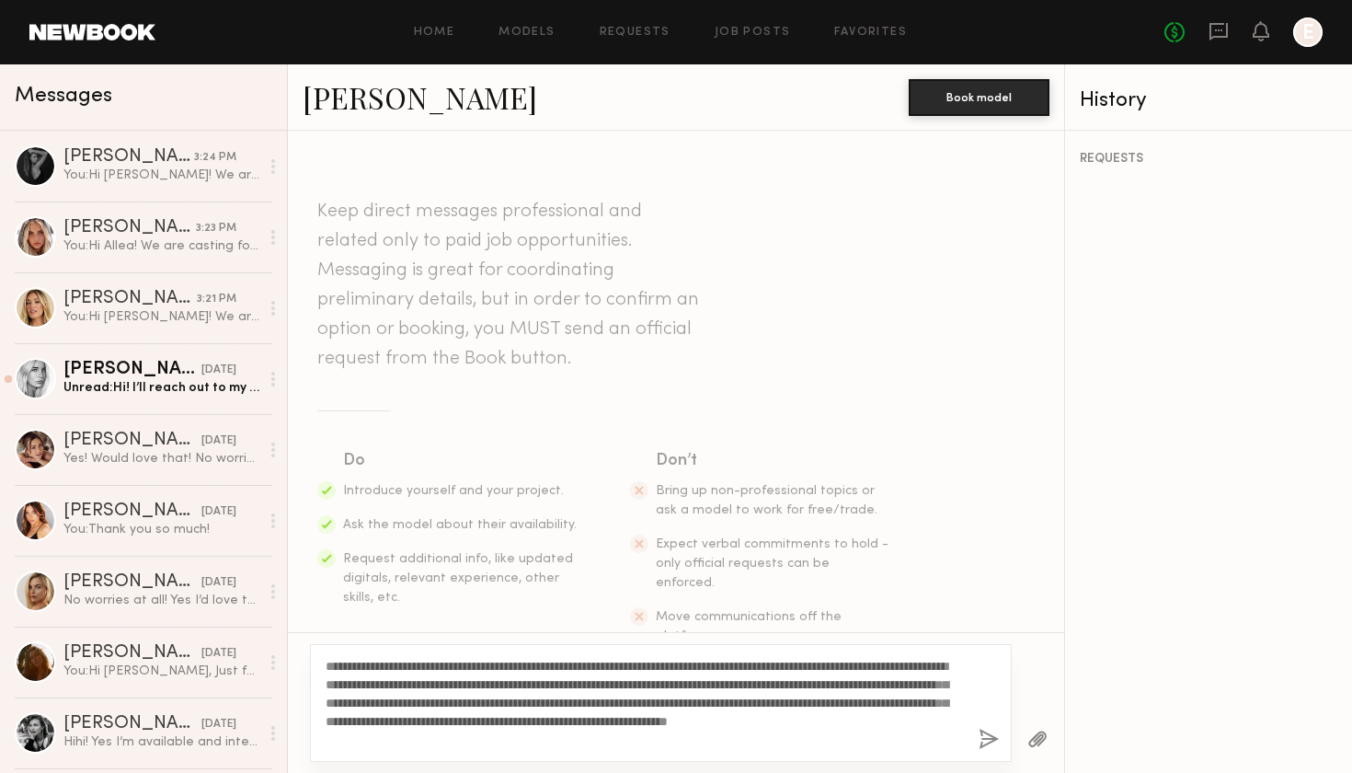
click at [368, 669] on textarea "**********" at bounding box center [645, 703] width 638 height 92
type textarea "**********"
click at [989, 745] on button "button" at bounding box center [989, 740] width 20 height 23
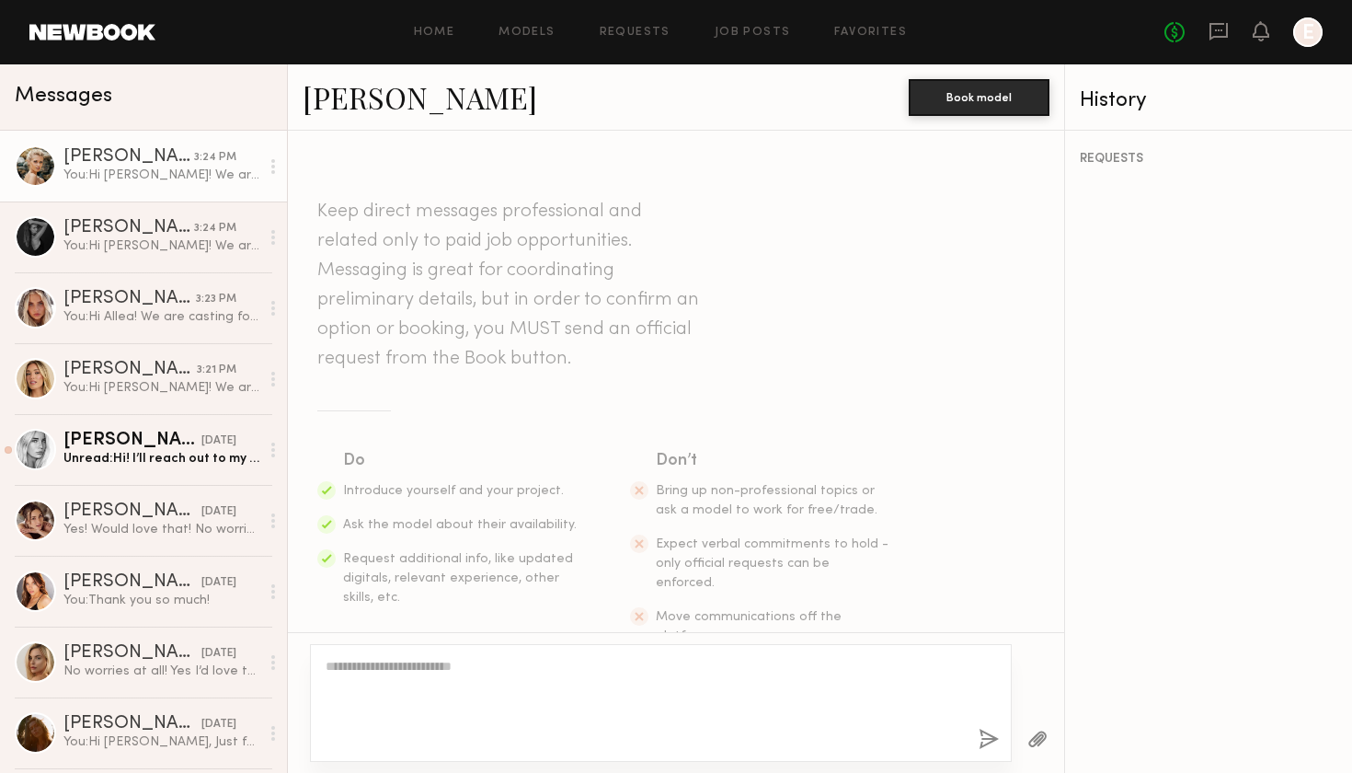
scroll to position [358, 0]
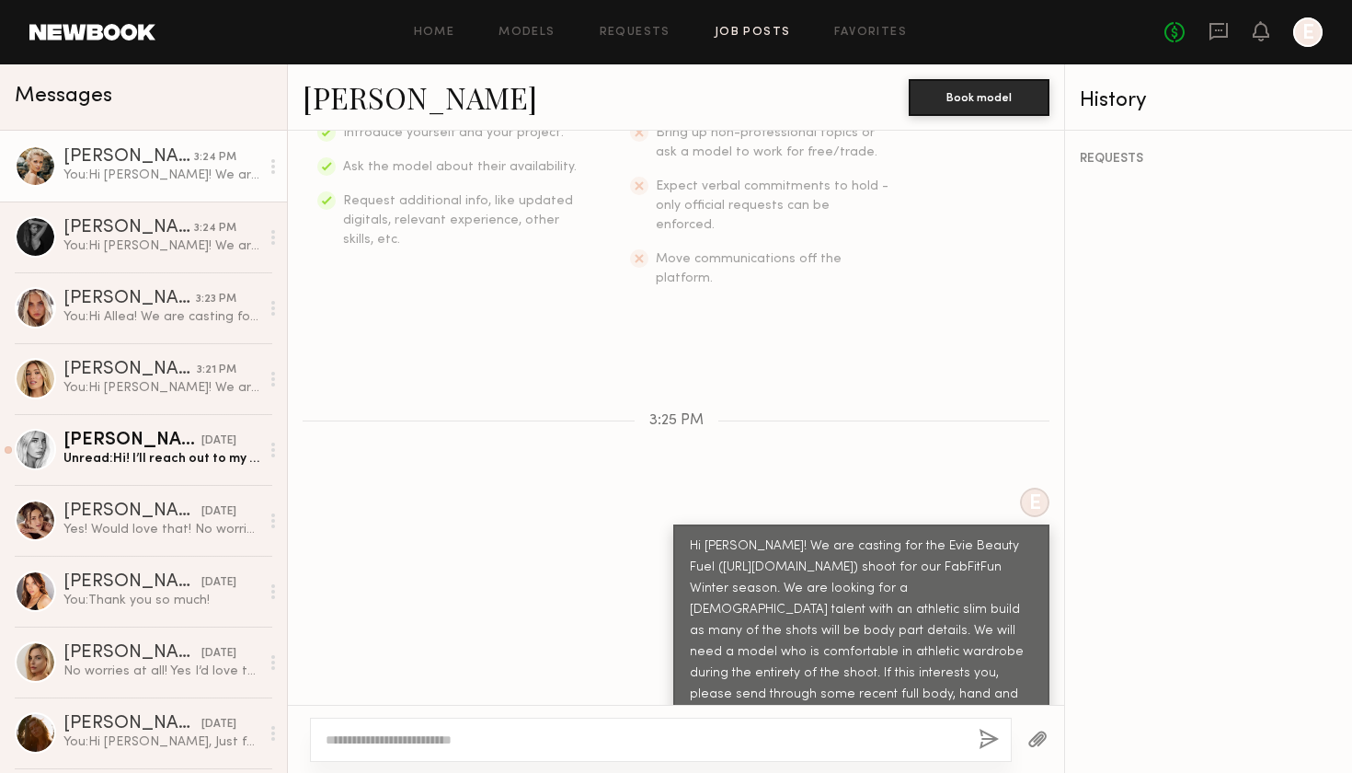
click at [741, 29] on link "Job Posts" at bounding box center [753, 33] width 76 height 12
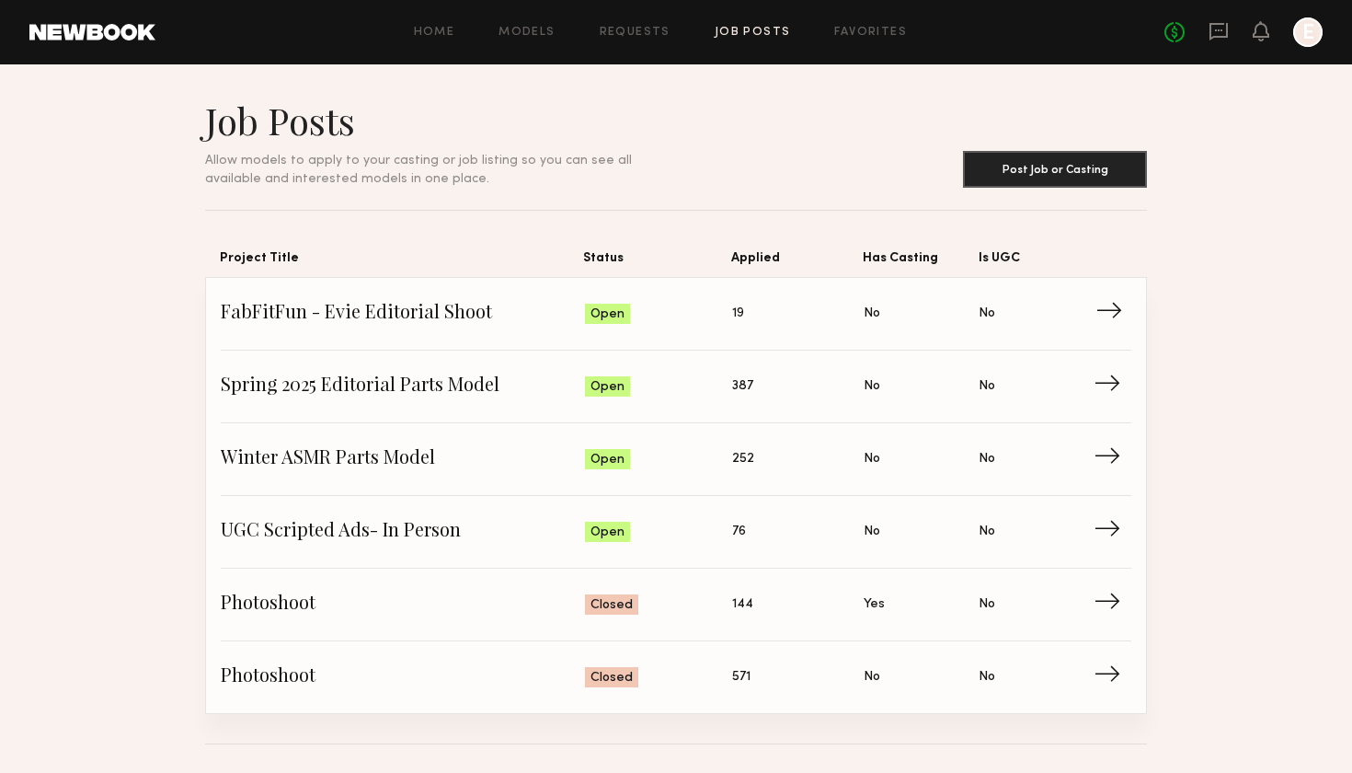
click at [337, 317] on span "FabFitFun - Evie Editorial Shoot" at bounding box center [403, 314] width 364 height 28
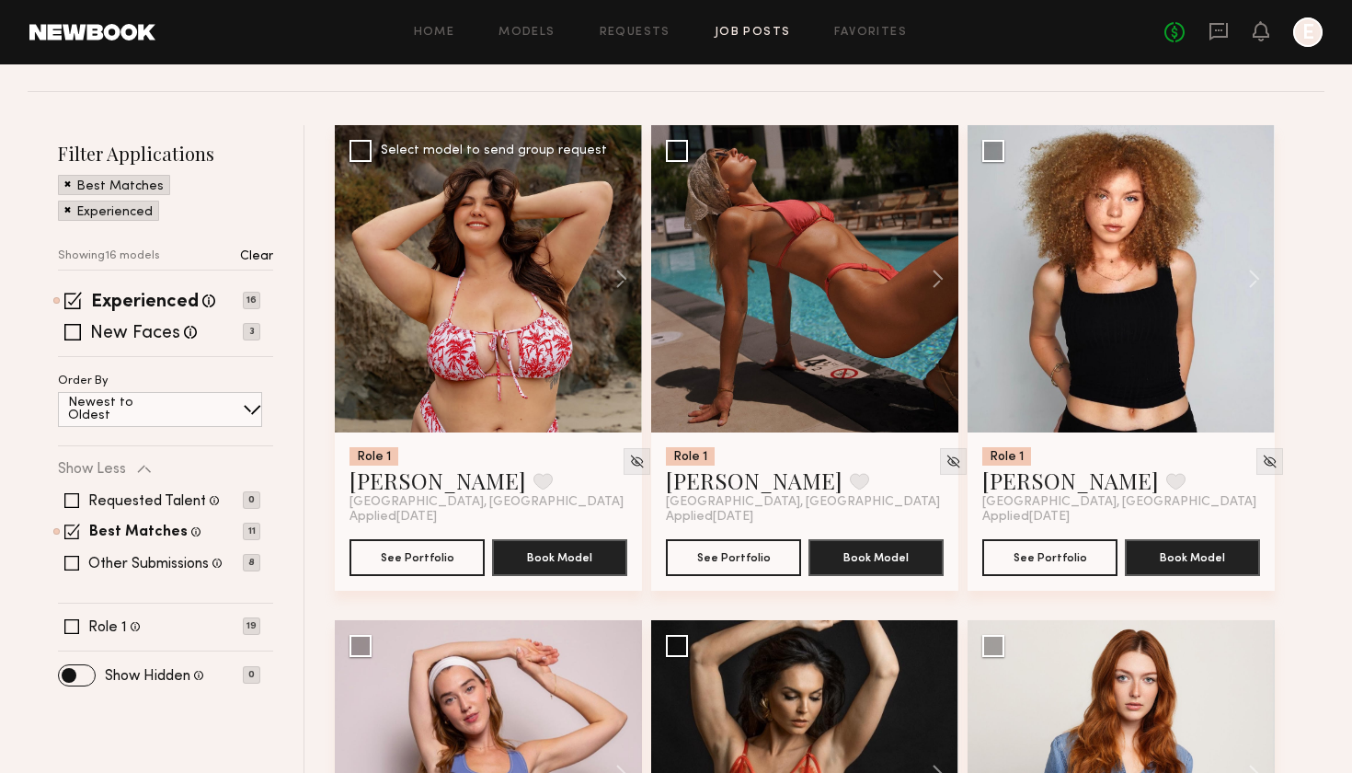
scroll to position [201, 0]
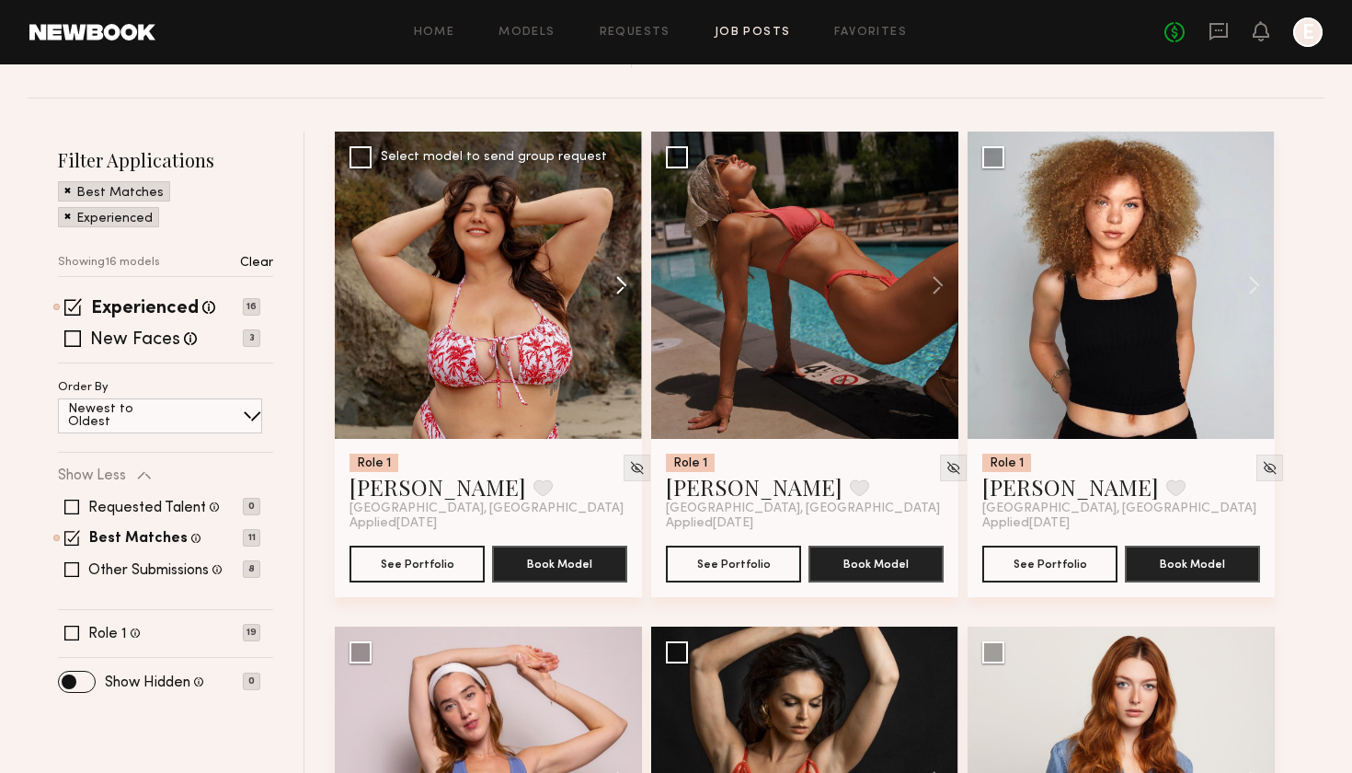
click at [600, 291] on button at bounding box center [612, 285] width 59 height 307
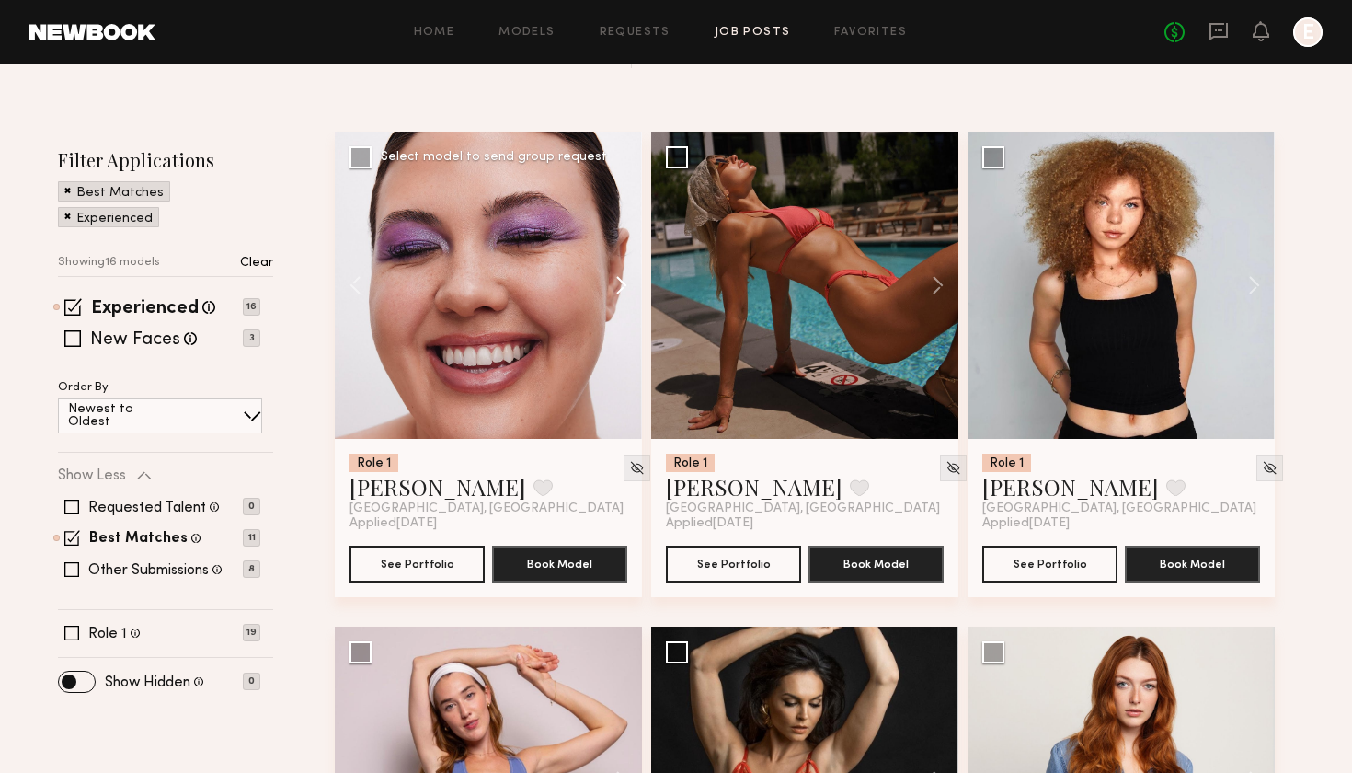
click at [600, 291] on button at bounding box center [612, 285] width 59 height 307
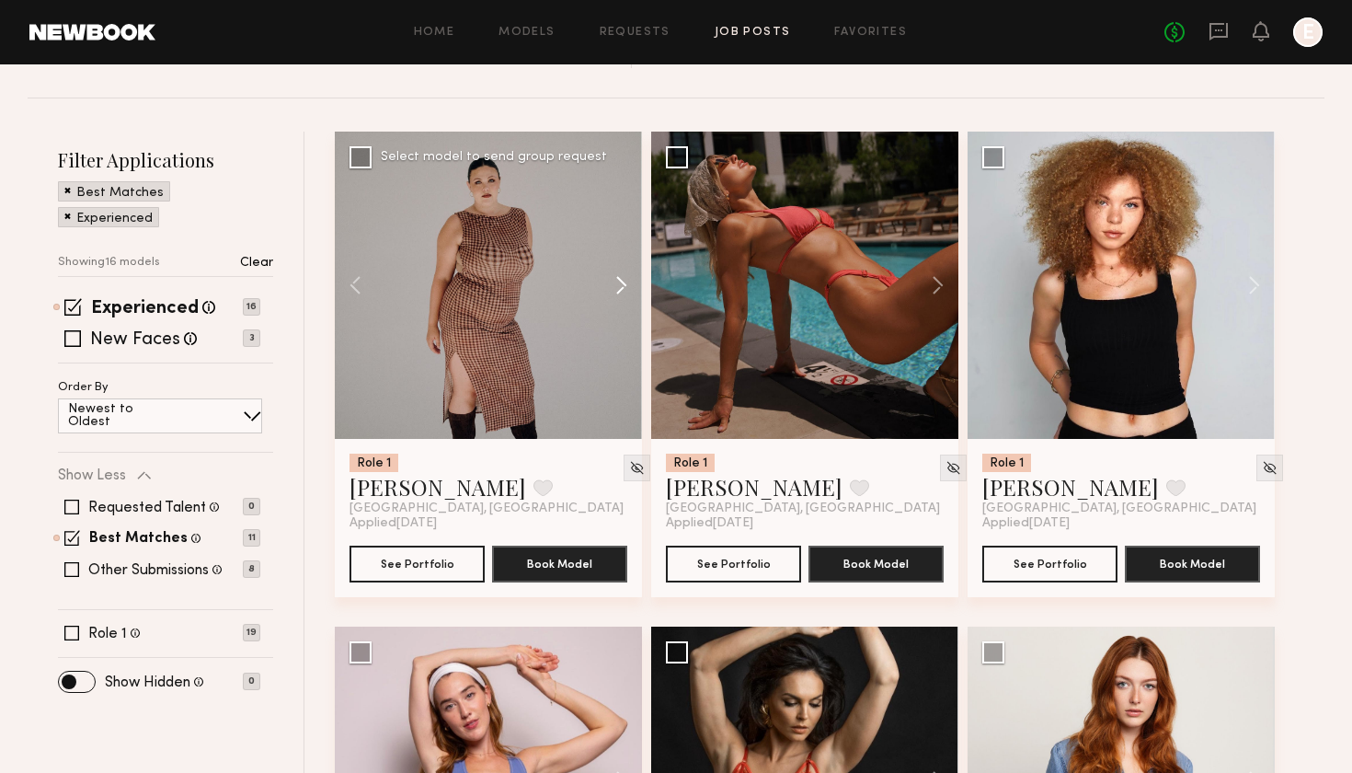
click at [600, 291] on button at bounding box center [612, 285] width 59 height 307
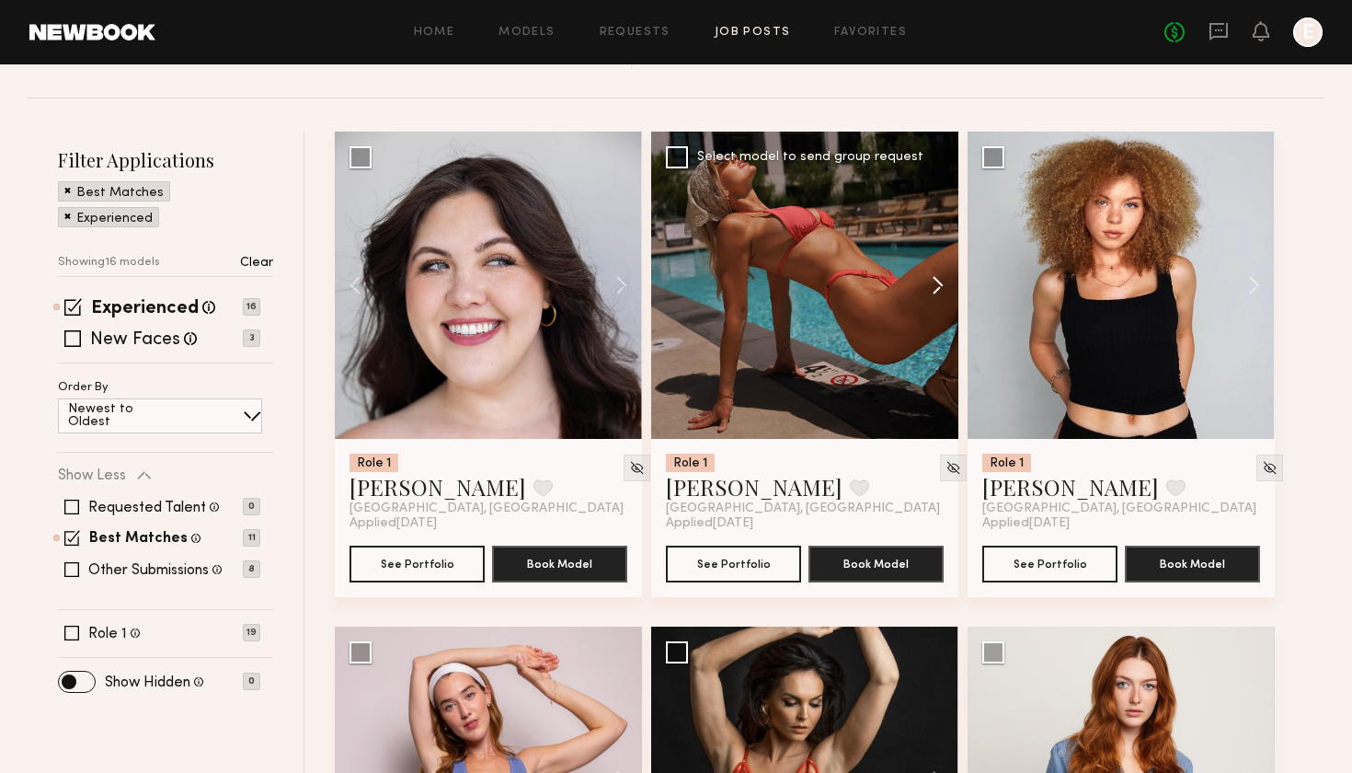
click at [927, 277] on button at bounding box center [929, 285] width 59 height 307
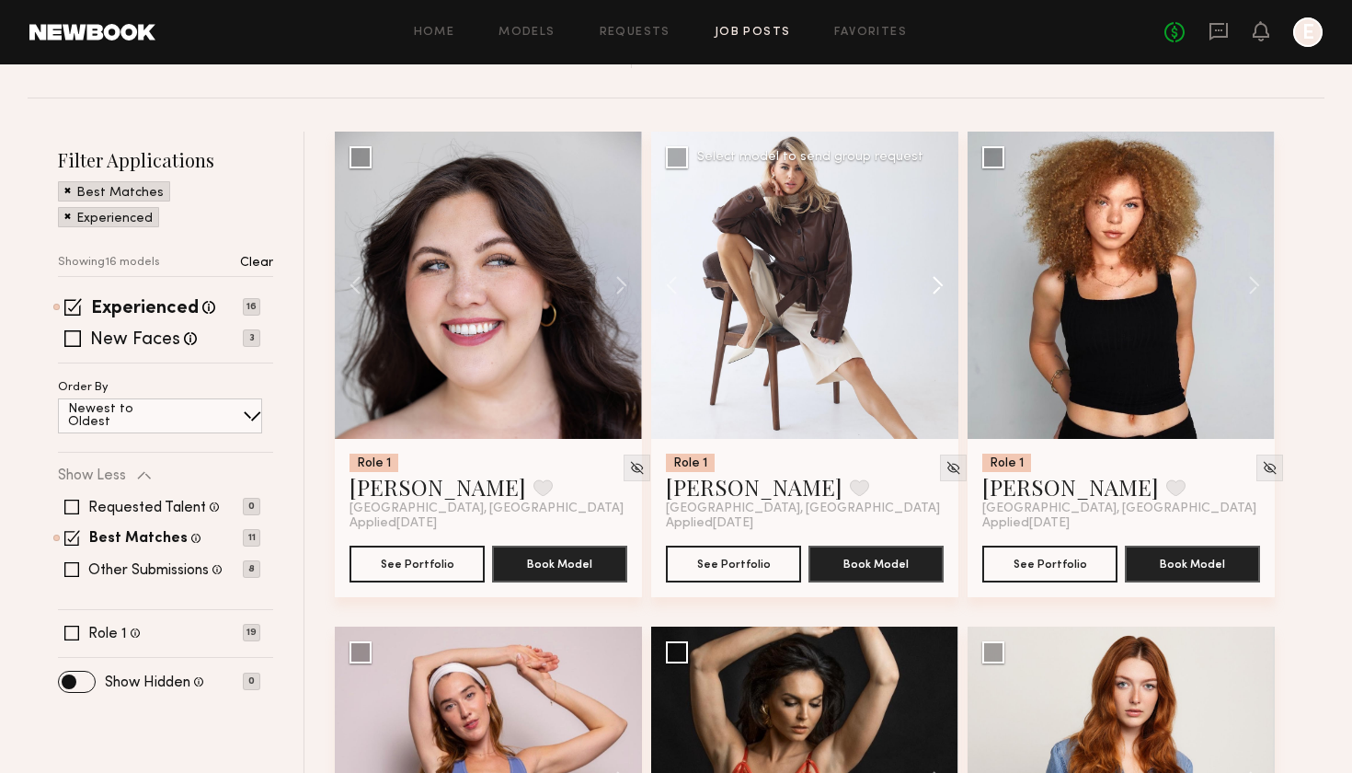
click at [927, 277] on button at bounding box center [929, 285] width 59 height 307
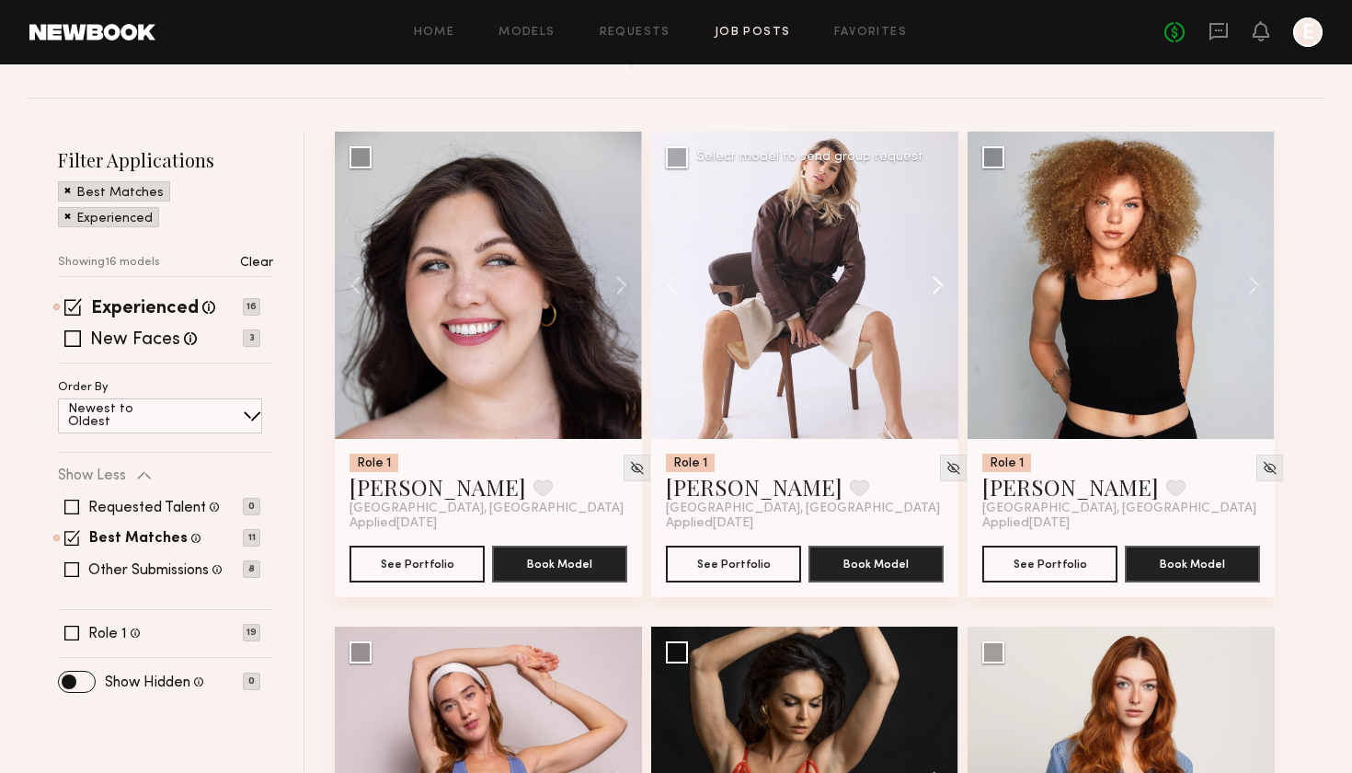
click at [927, 277] on button at bounding box center [929, 285] width 59 height 307
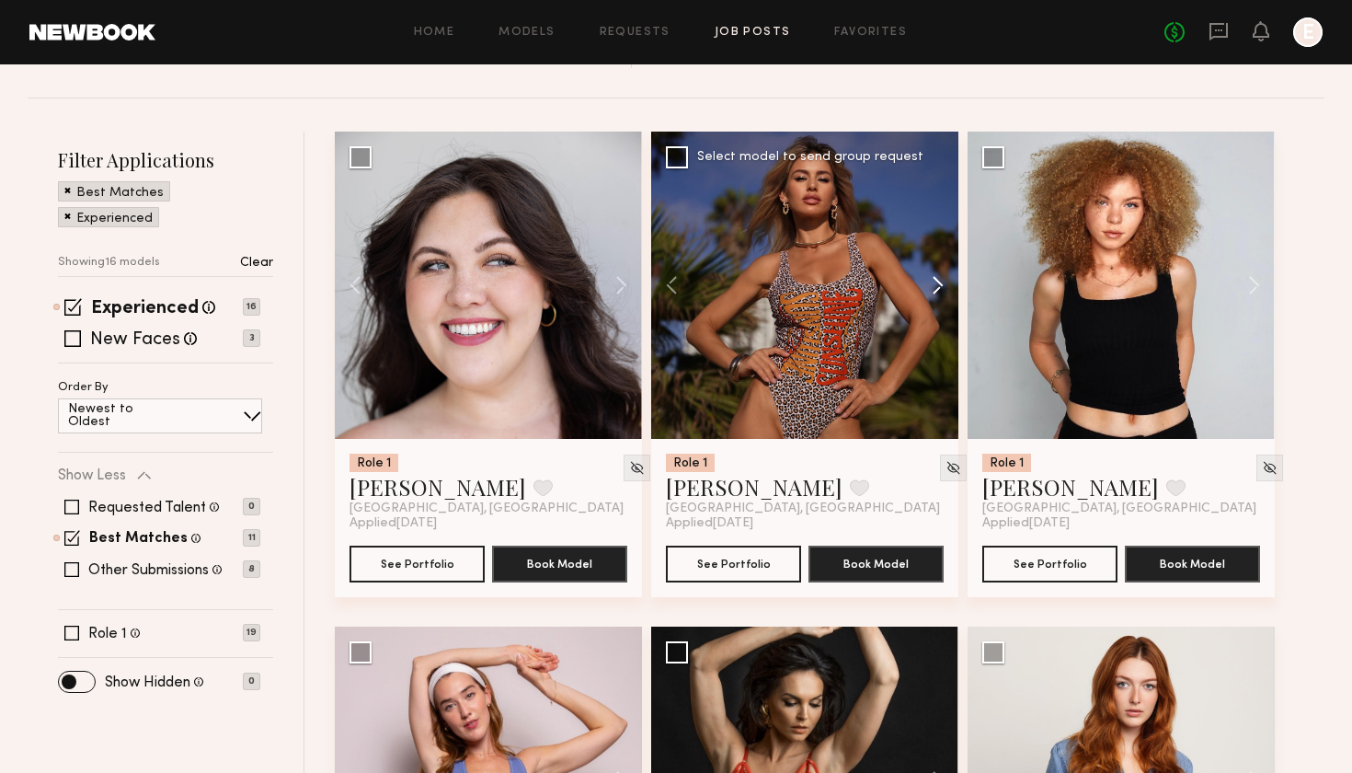
click at [927, 277] on button at bounding box center [929, 285] width 59 height 307
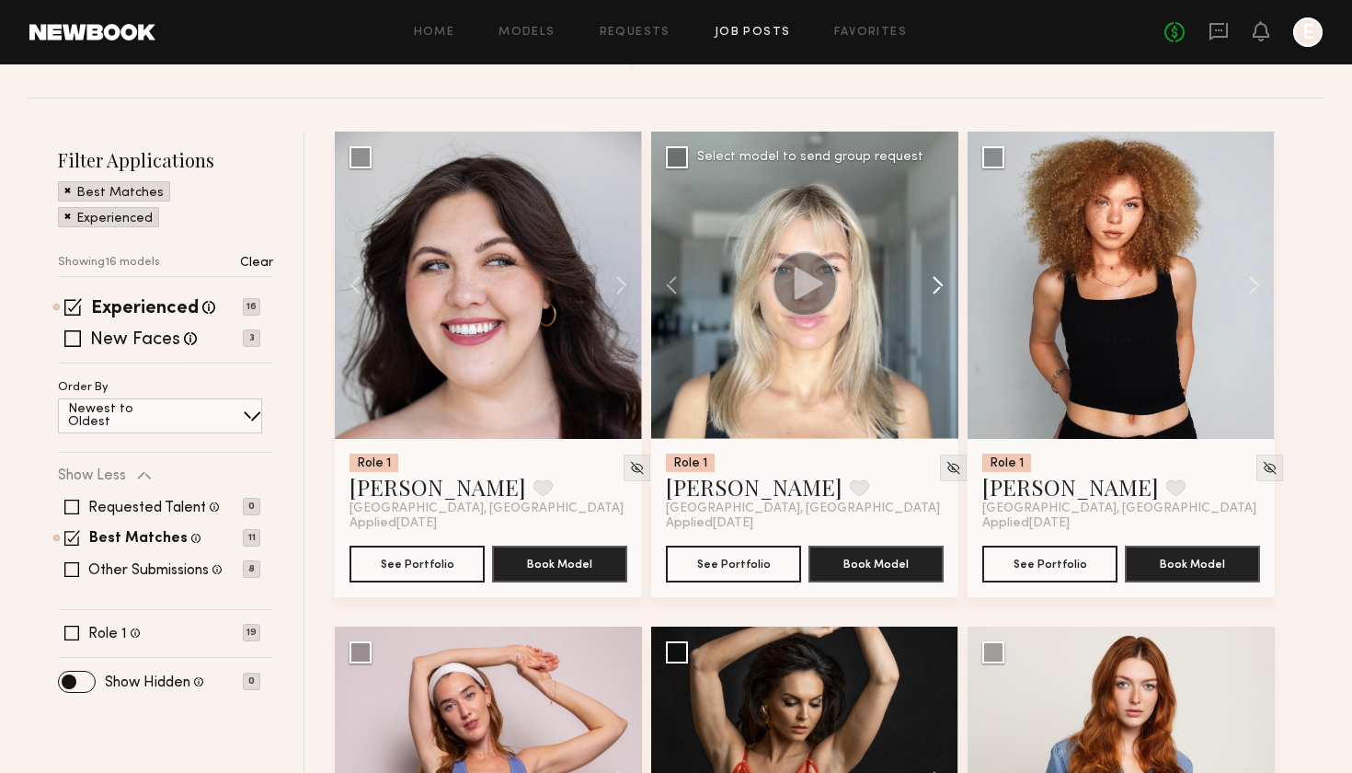
click at [927, 277] on button at bounding box center [929, 285] width 59 height 307
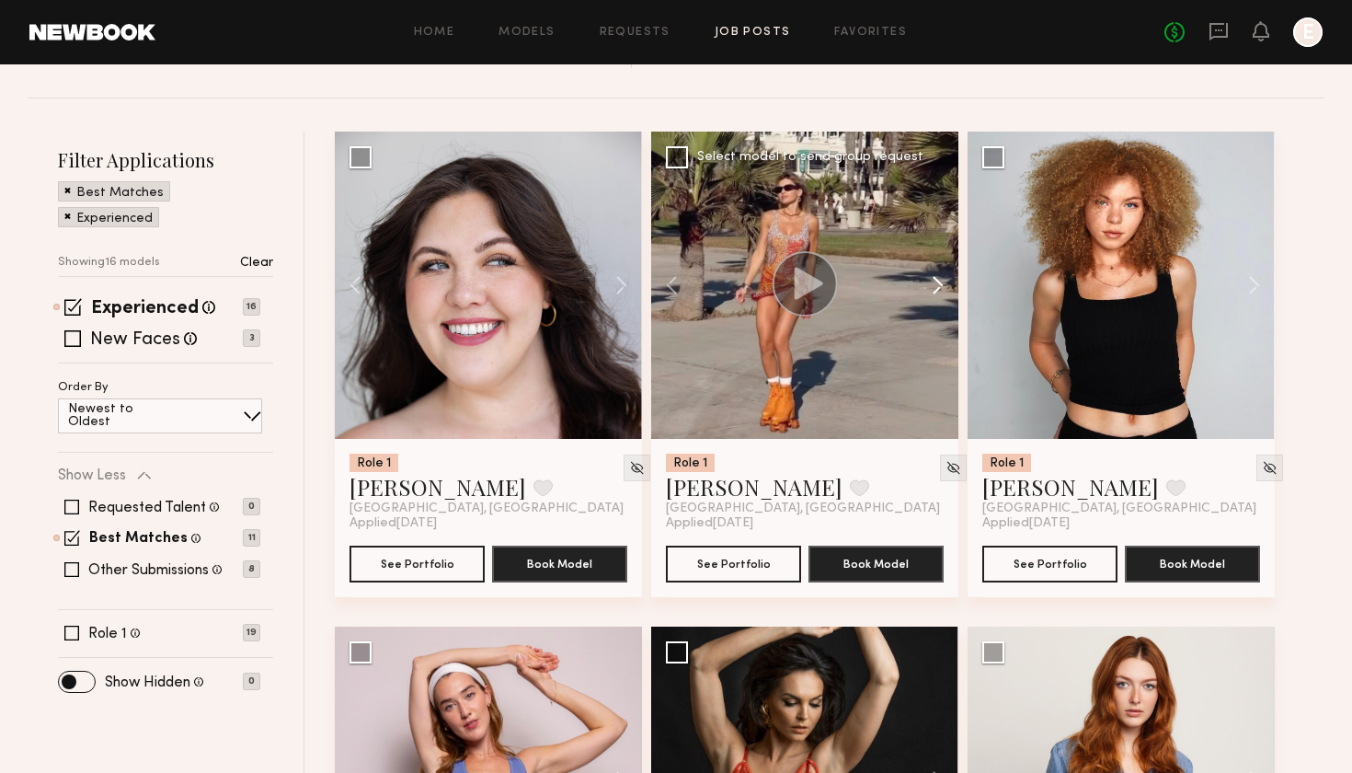
click at [927, 277] on button at bounding box center [929, 285] width 59 height 307
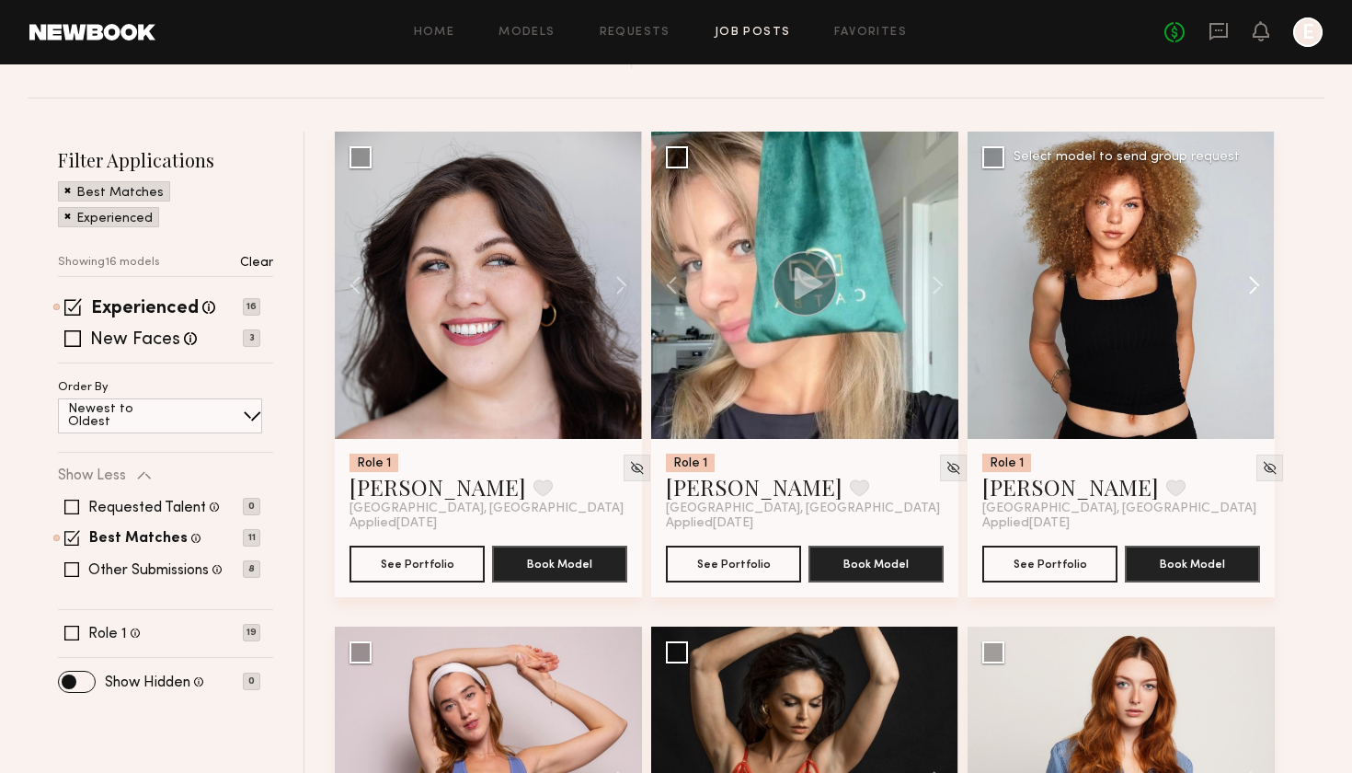
click at [1248, 272] on button at bounding box center [1245, 285] width 59 height 307
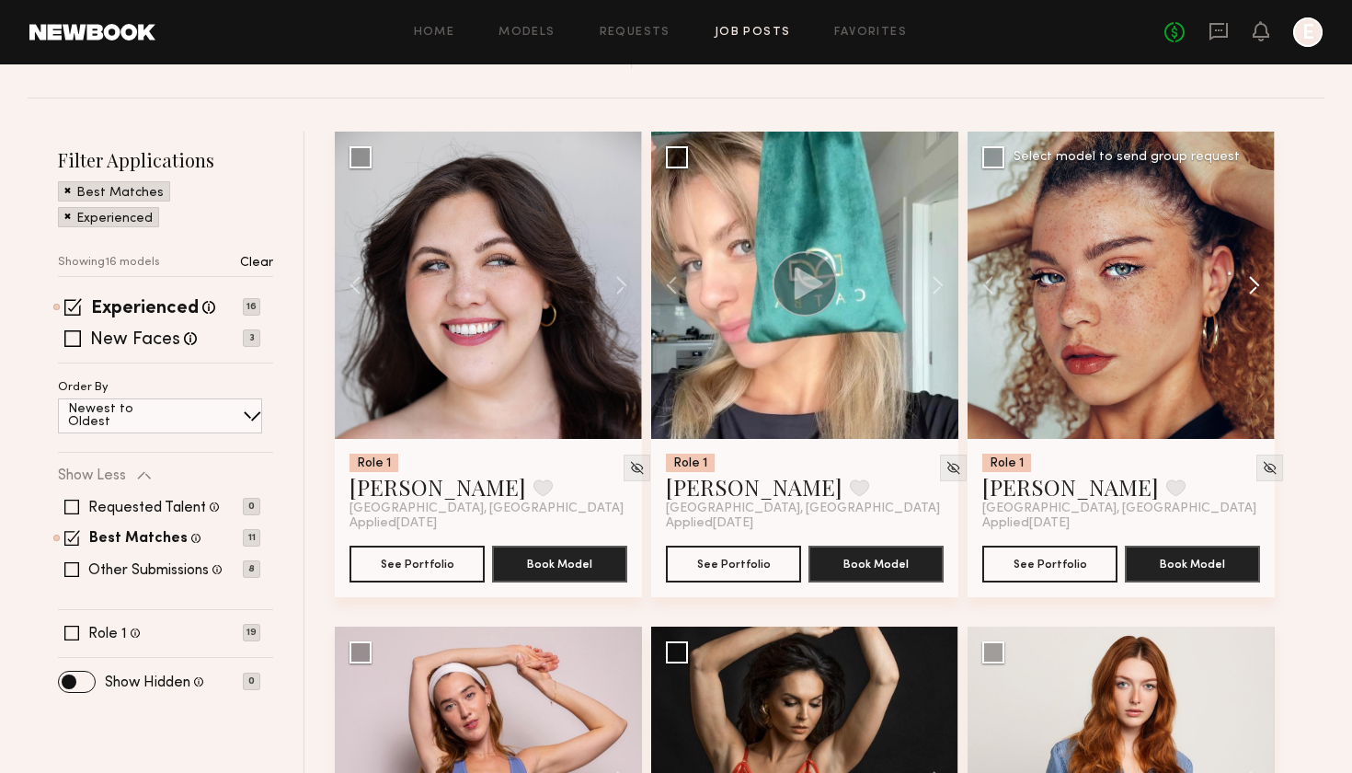
click at [1248, 272] on button at bounding box center [1245, 285] width 59 height 307
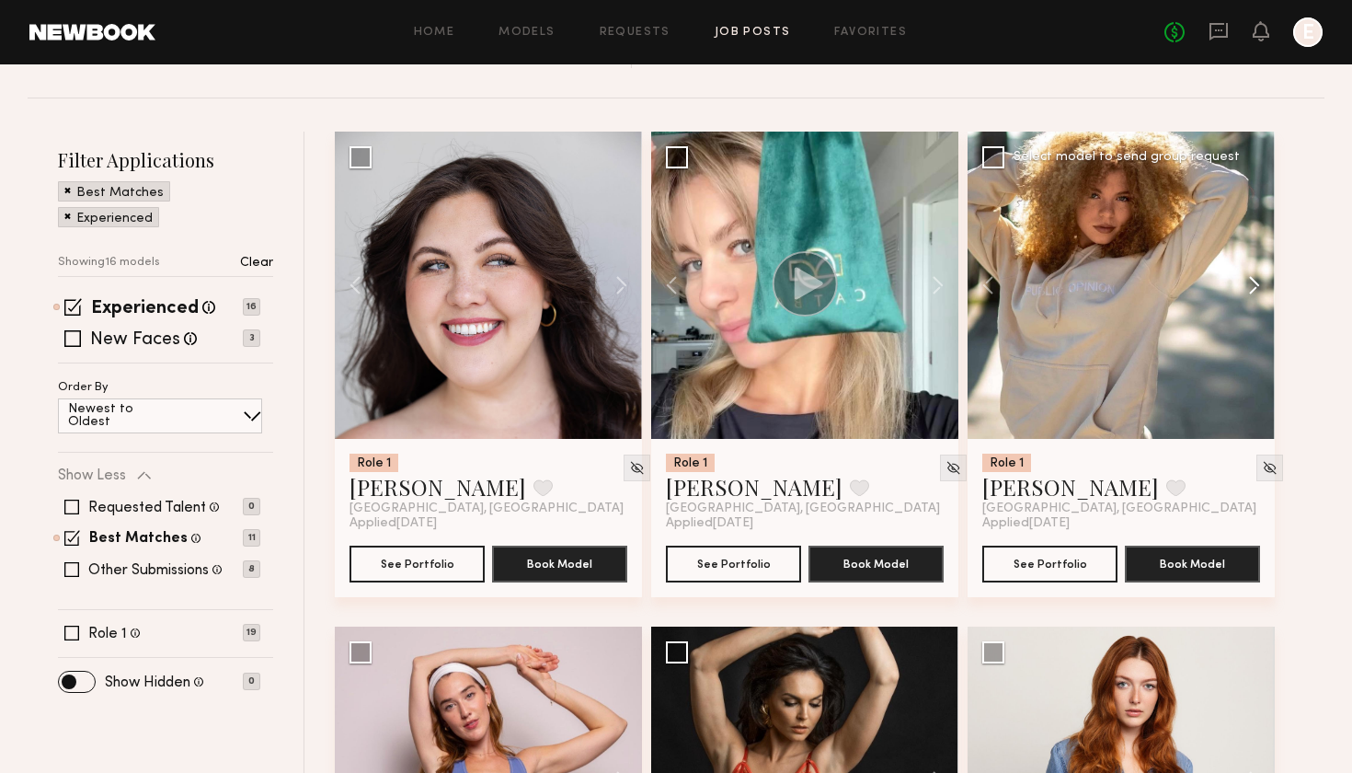
click at [1248, 272] on button at bounding box center [1245, 285] width 59 height 307
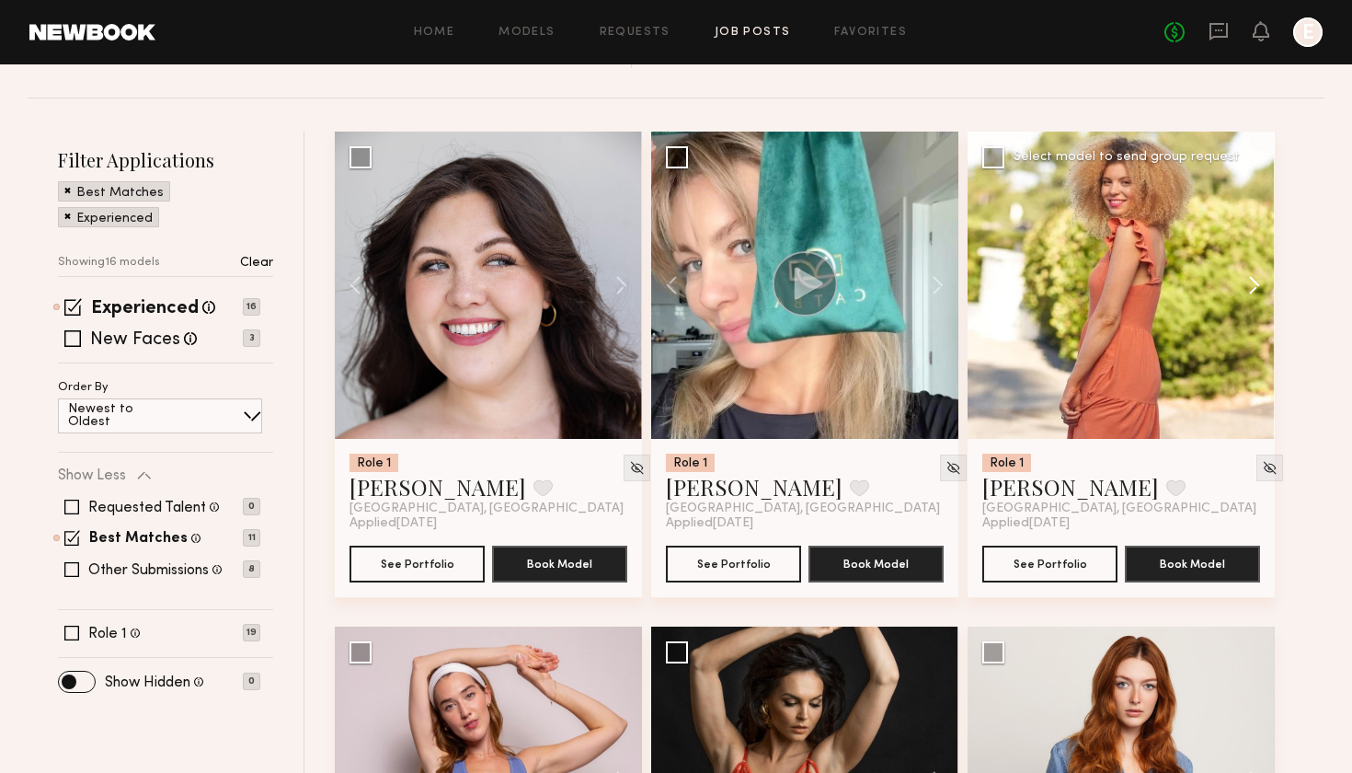
click at [1248, 272] on button at bounding box center [1245, 285] width 59 height 307
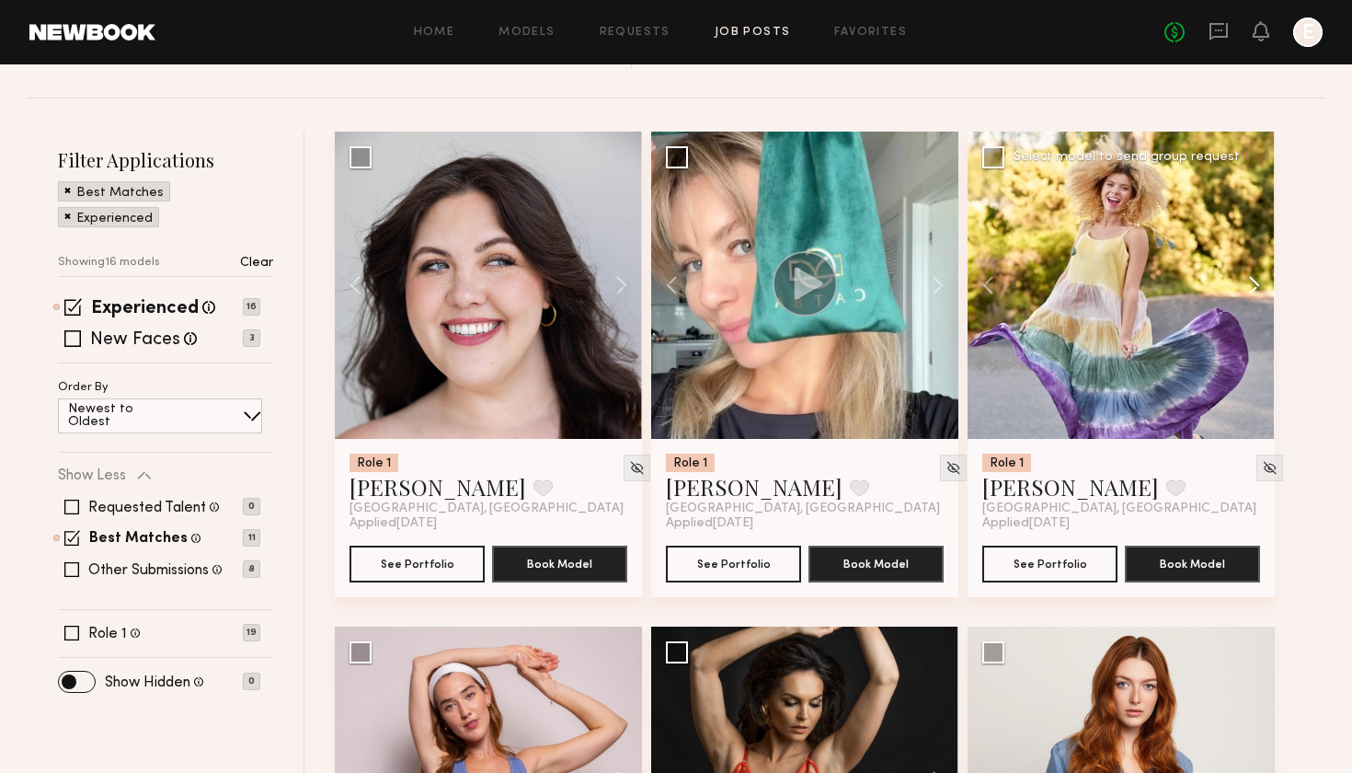
click at [1248, 272] on button at bounding box center [1245, 285] width 59 height 307
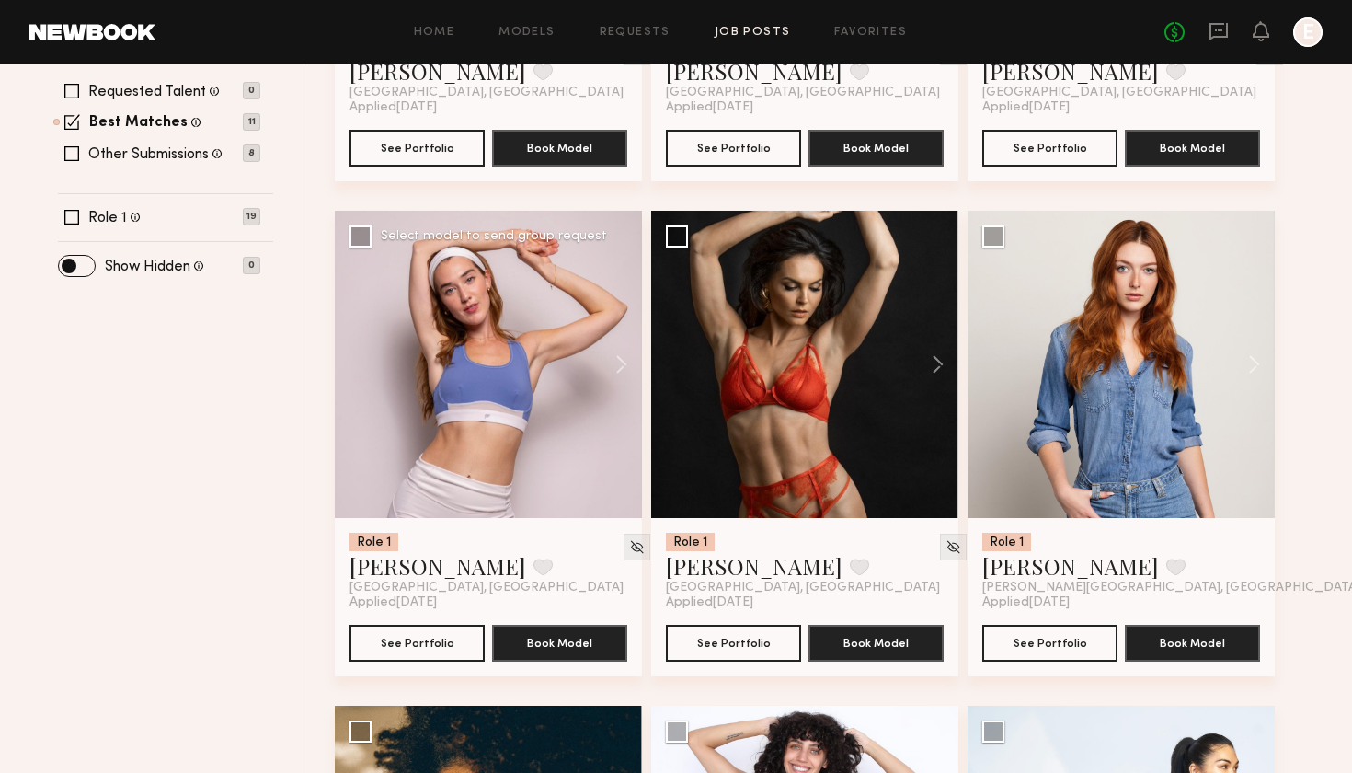
scroll to position [620, 0]
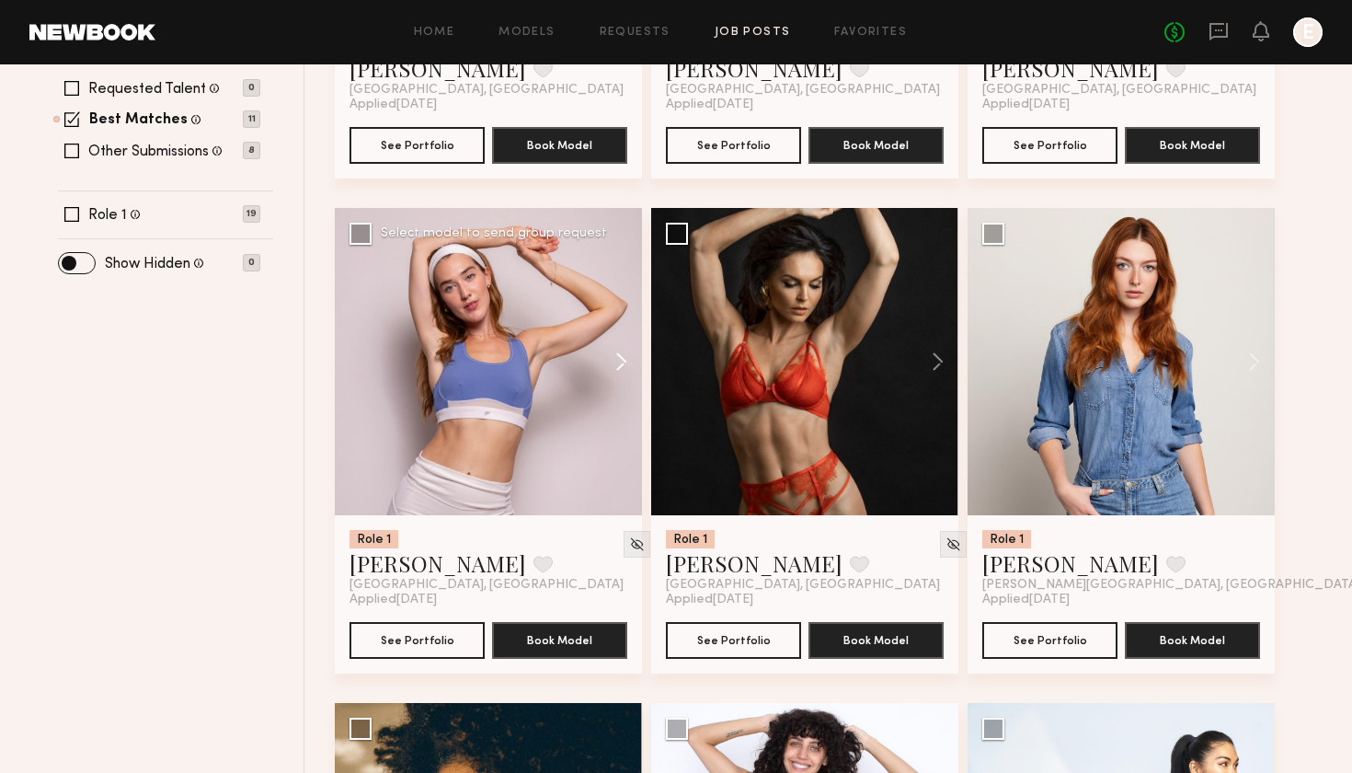
click at [610, 359] on button at bounding box center [612, 361] width 59 height 307
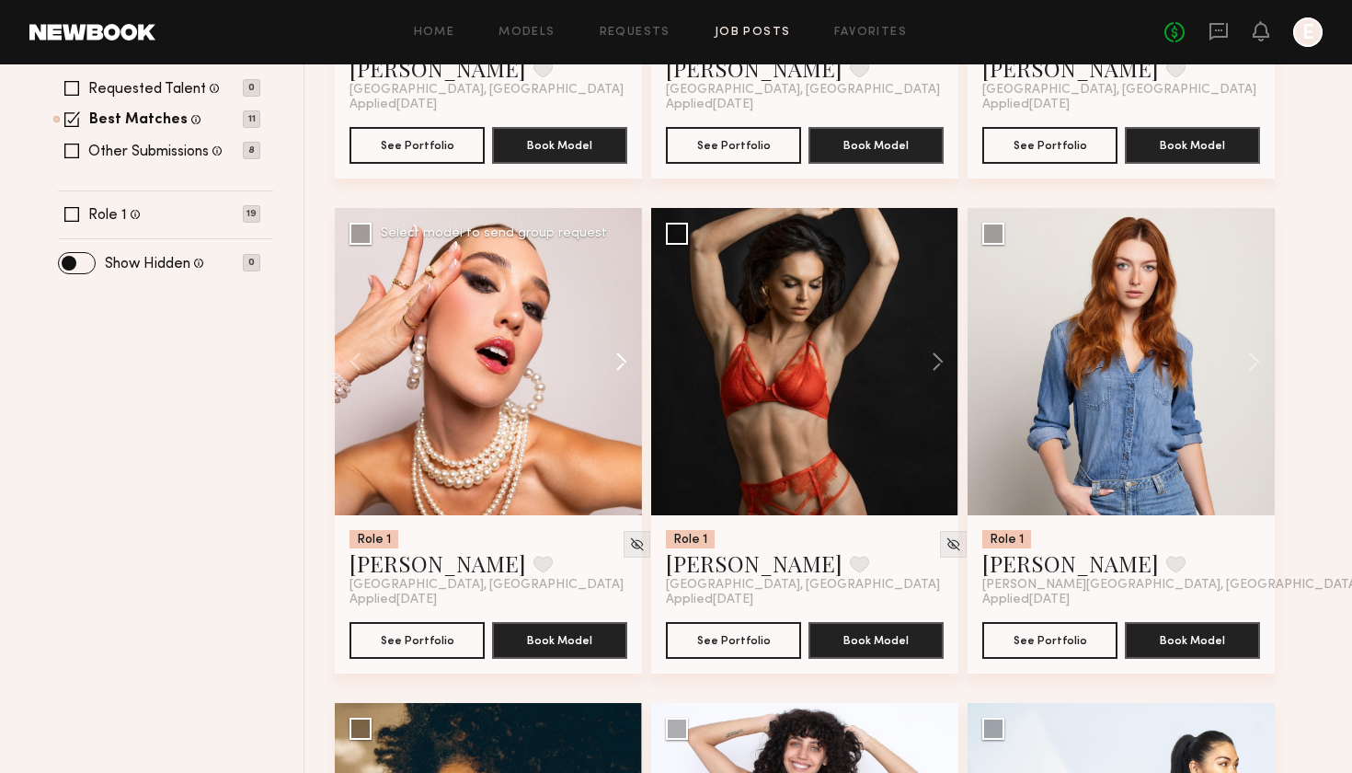
click at [610, 359] on button at bounding box center [612, 361] width 59 height 307
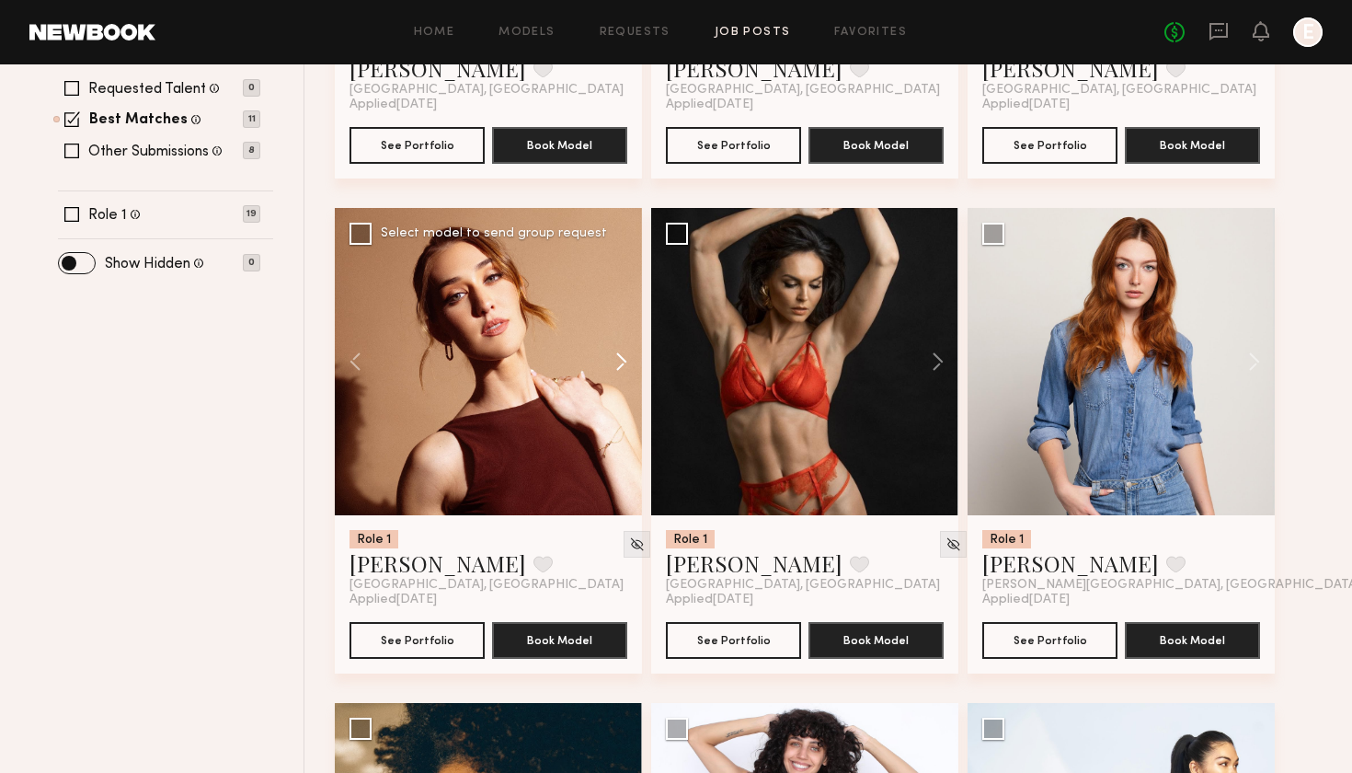
click at [610, 359] on button at bounding box center [612, 361] width 59 height 307
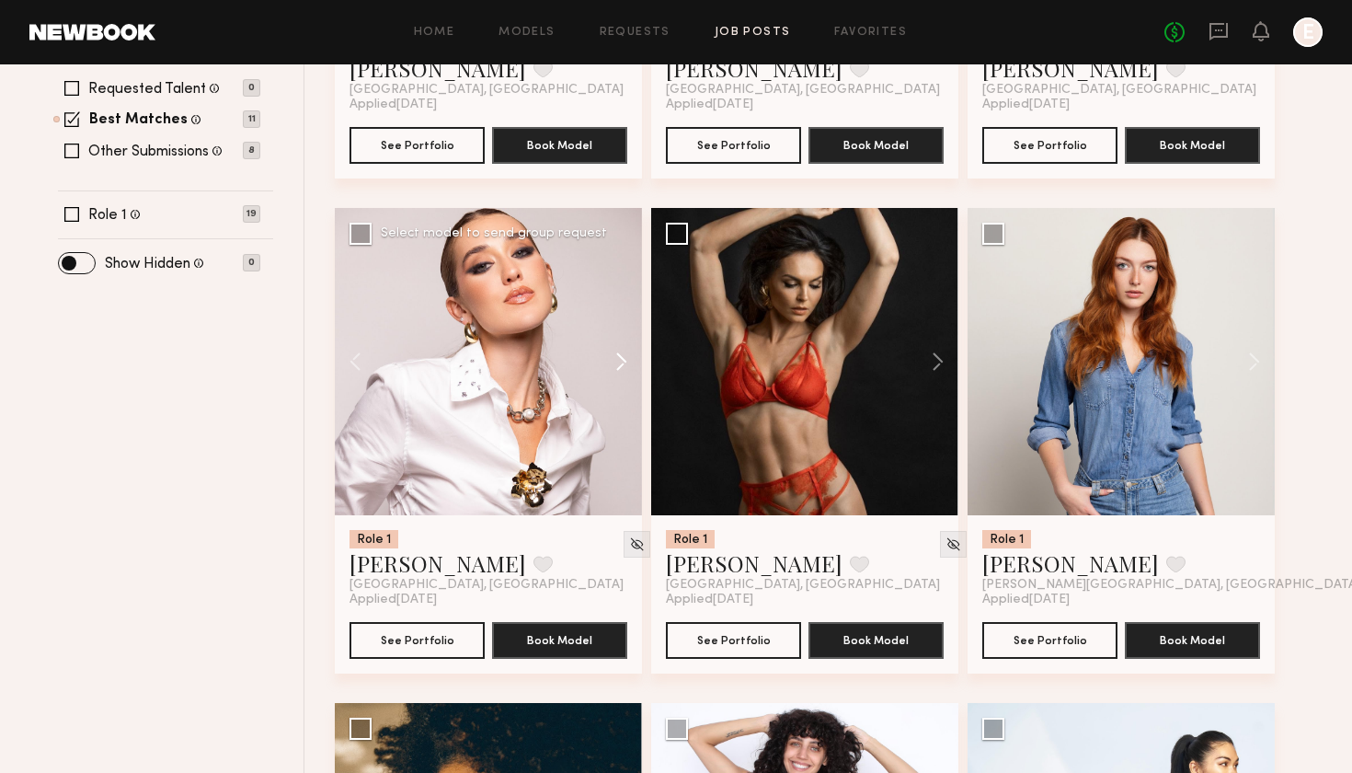
click at [610, 359] on button at bounding box center [612, 361] width 59 height 307
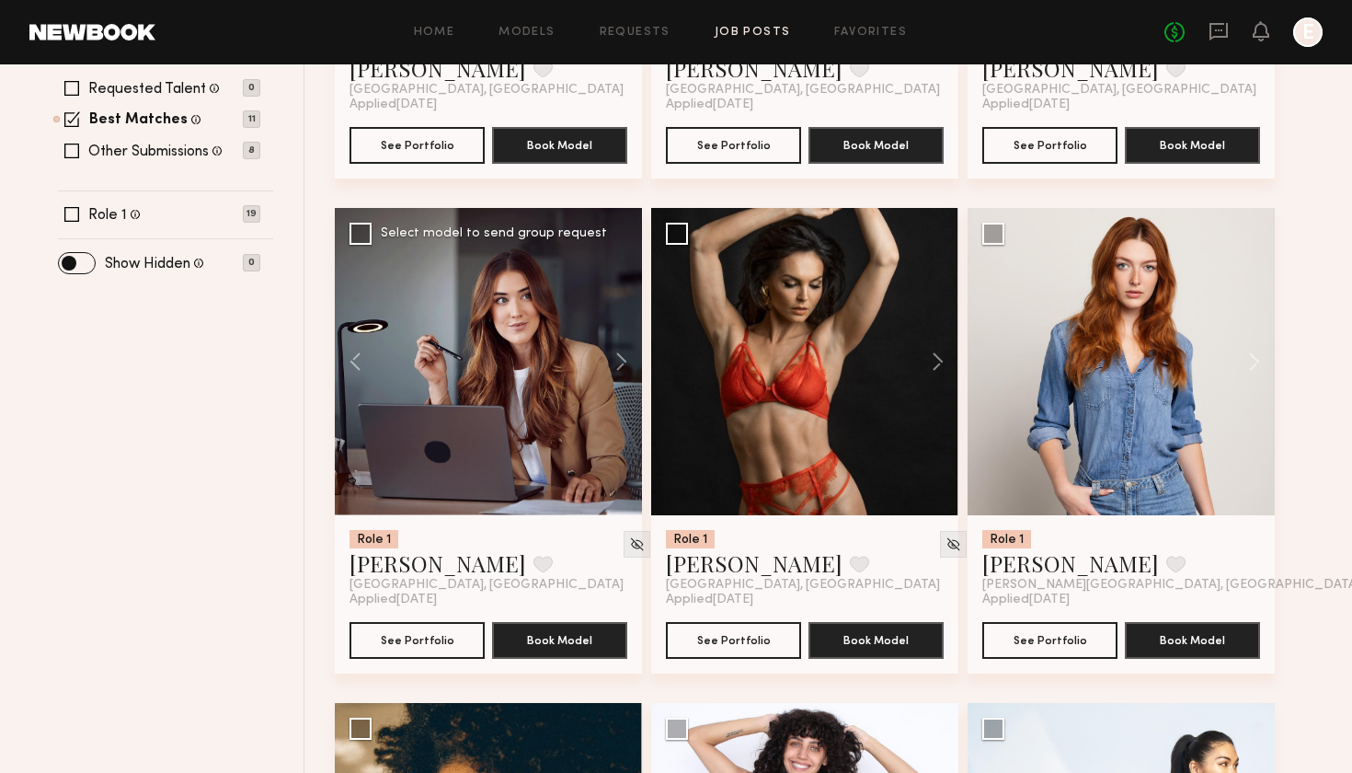
click at [465, 431] on div at bounding box center [488, 361] width 307 height 307
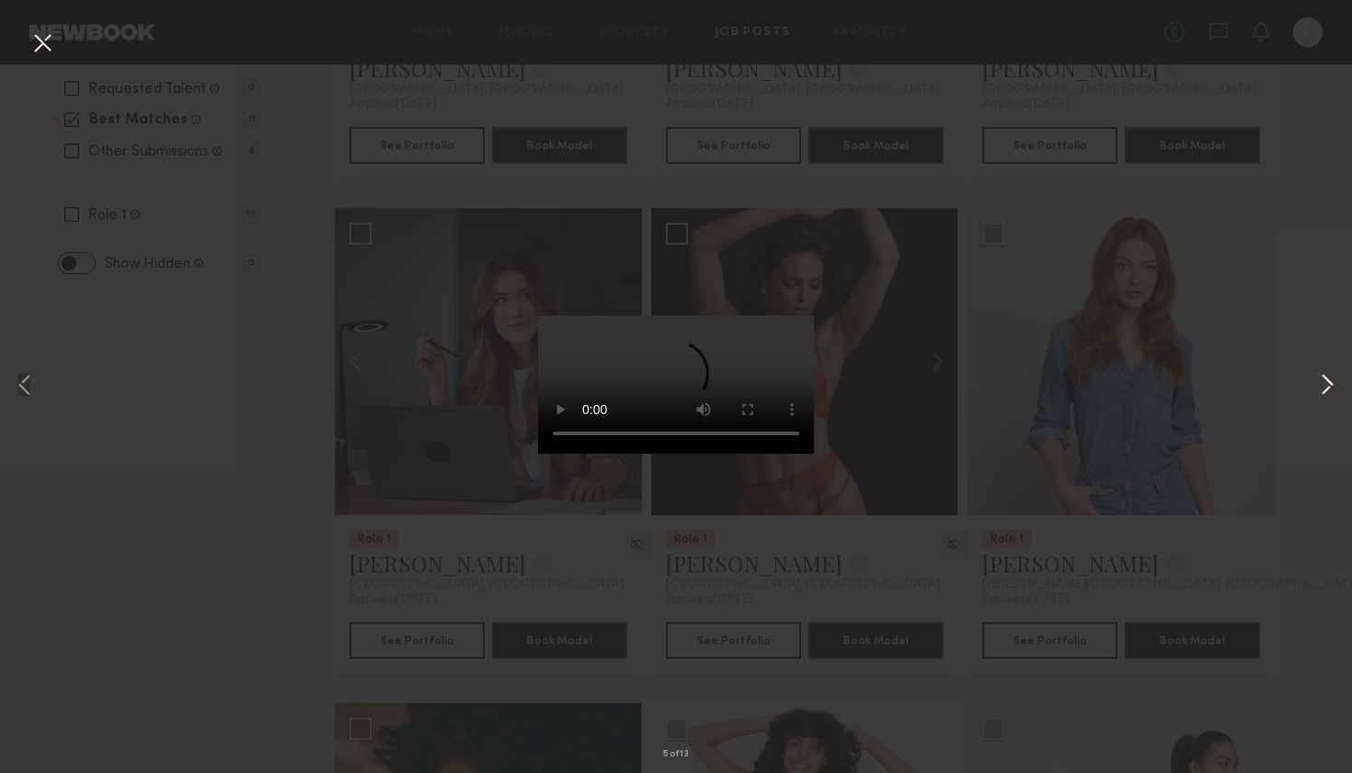
click at [1317, 376] on button at bounding box center [1327, 386] width 22 height 618
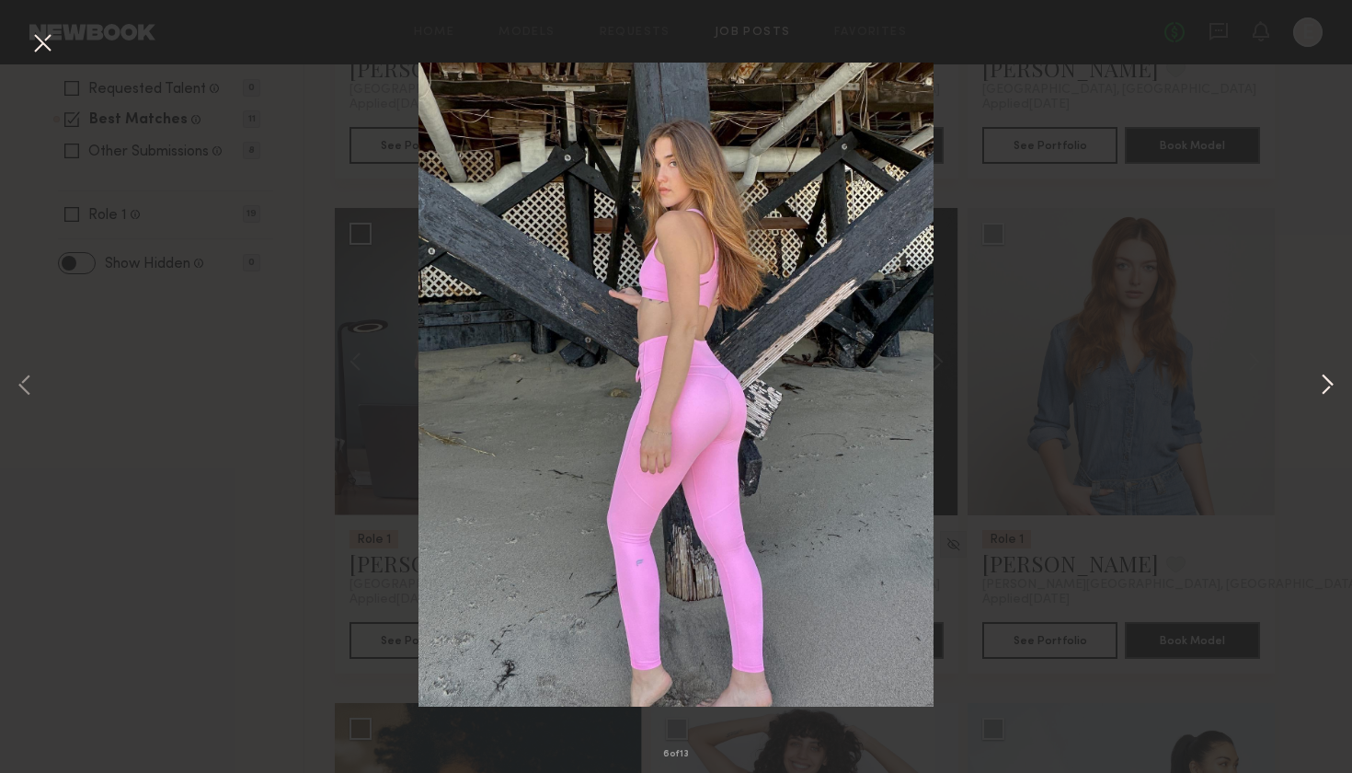
click at [1317, 376] on button at bounding box center [1327, 386] width 22 height 618
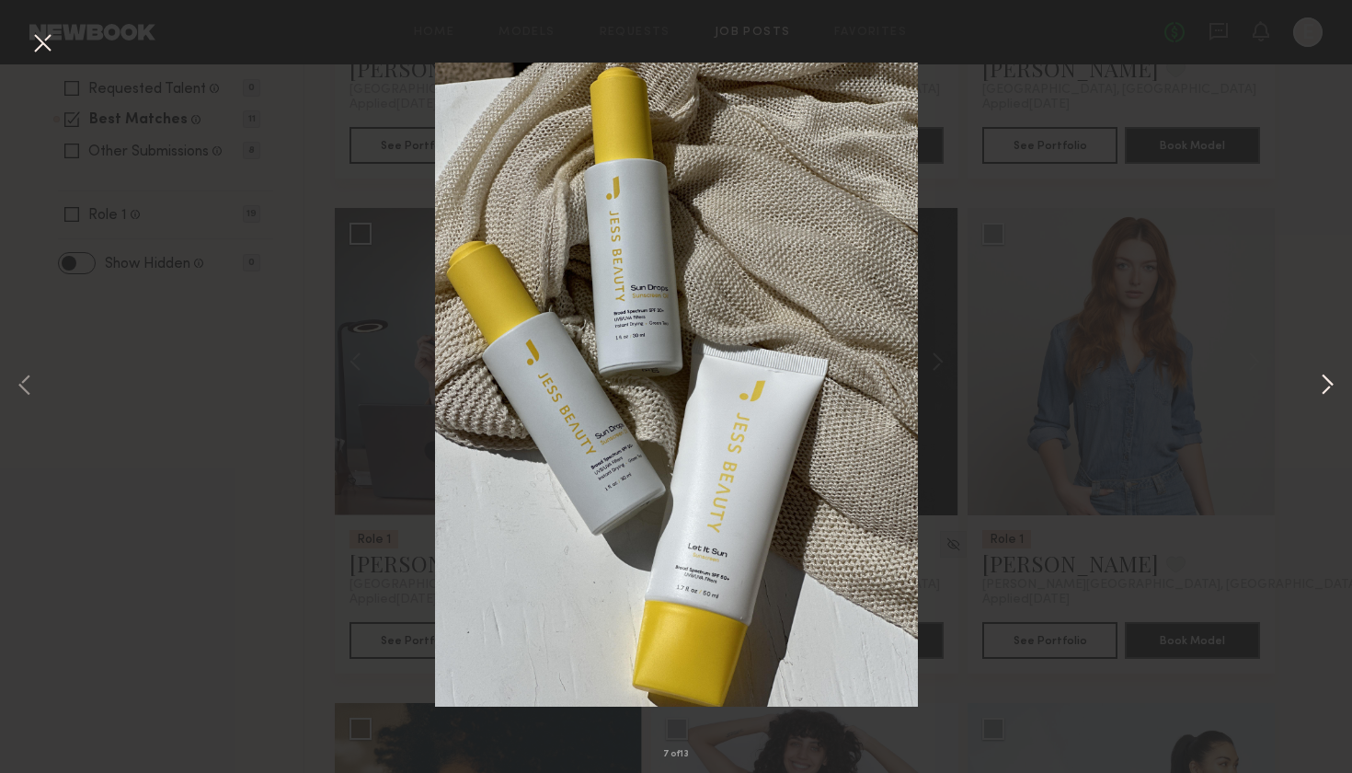
click at [1317, 376] on button at bounding box center [1327, 386] width 22 height 618
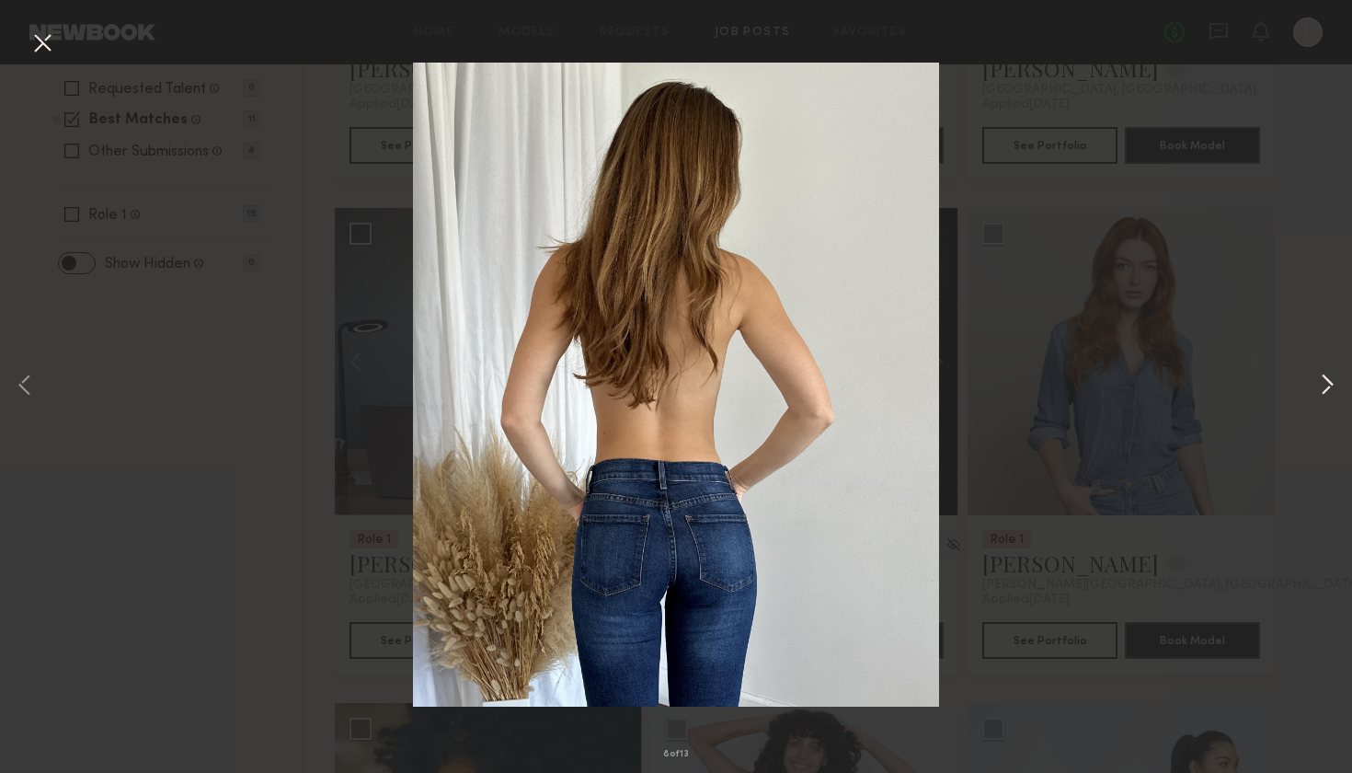
click at [1317, 376] on button at bounding box center [1327, 386] width 22 height 618
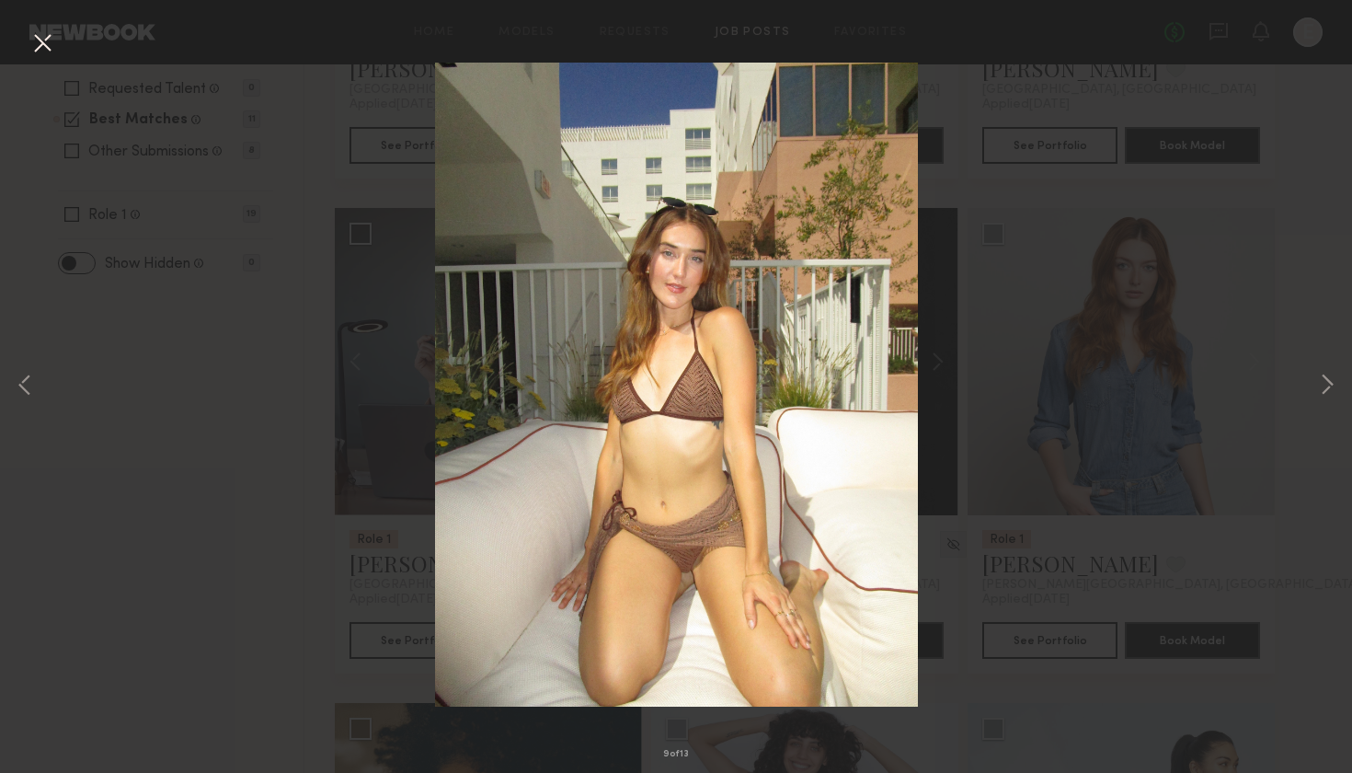
click at [270, 396] on div "9 of 13" at bounding box center [676, 386] width 1352 height 773
click at [14, 51] on div "9 of 13" at bounding box center [676, 386] width 1352 height 773
click at [33, 46] on button at bounding box center [42, 44] width 29 height 33
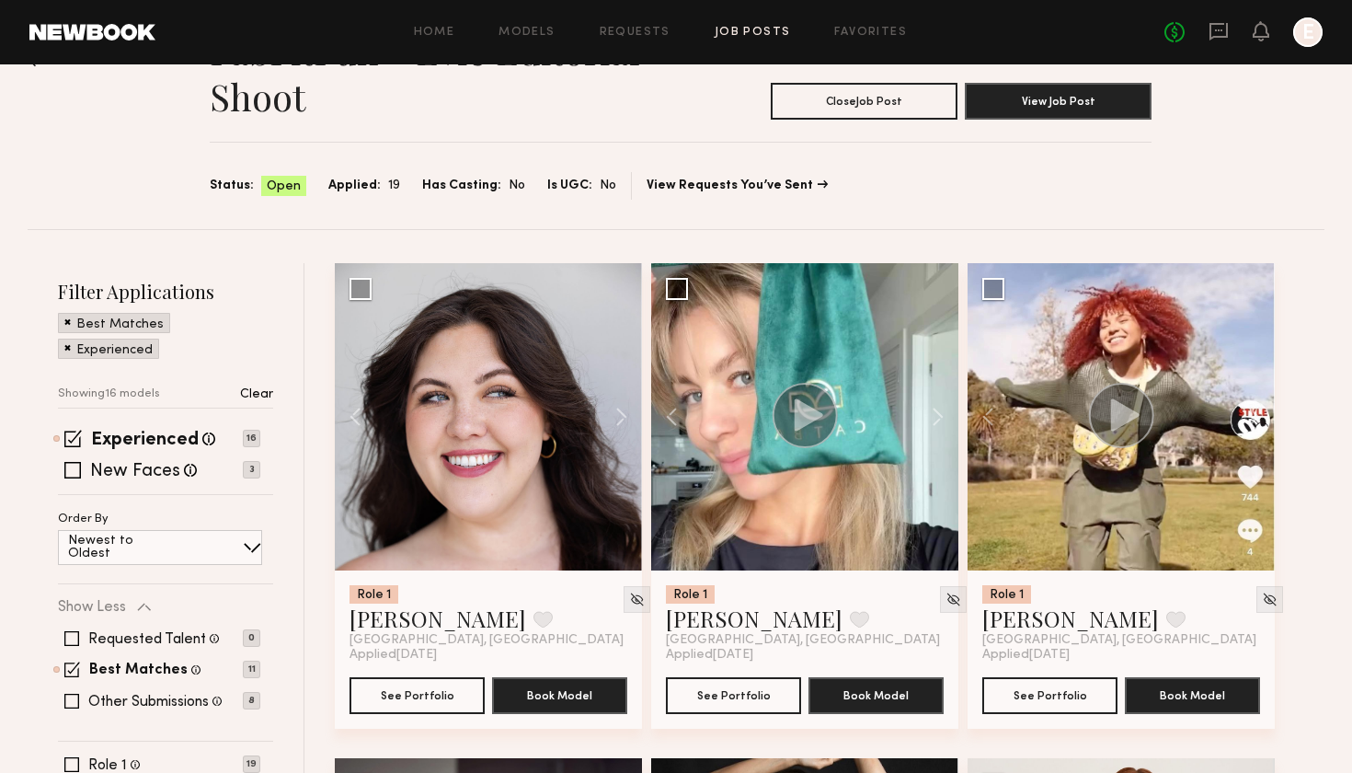
scroll to position [69, 0]
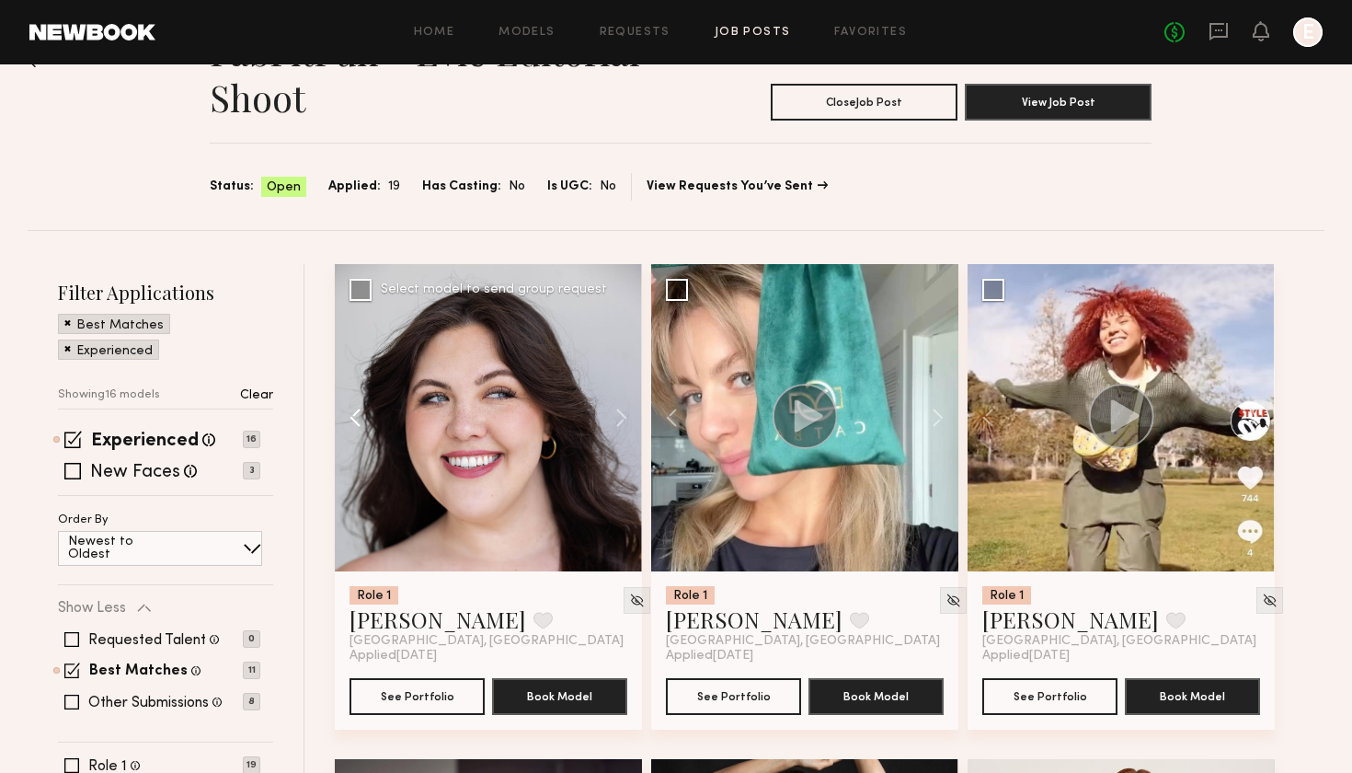
click at [362, 418] on button at bounding box center [364, 417] width 59 height 307
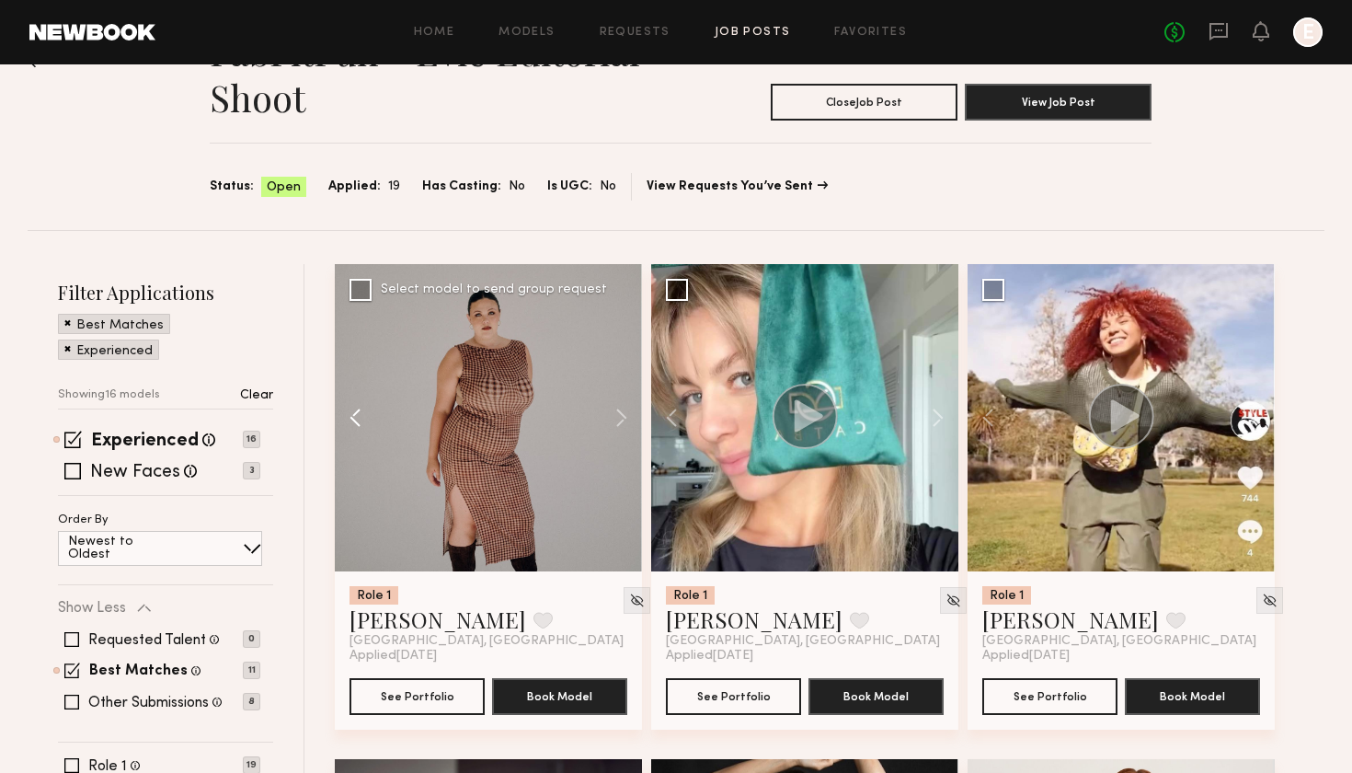
click at [362, 418] on button at bounding box center [364, 417] width 59 height 307
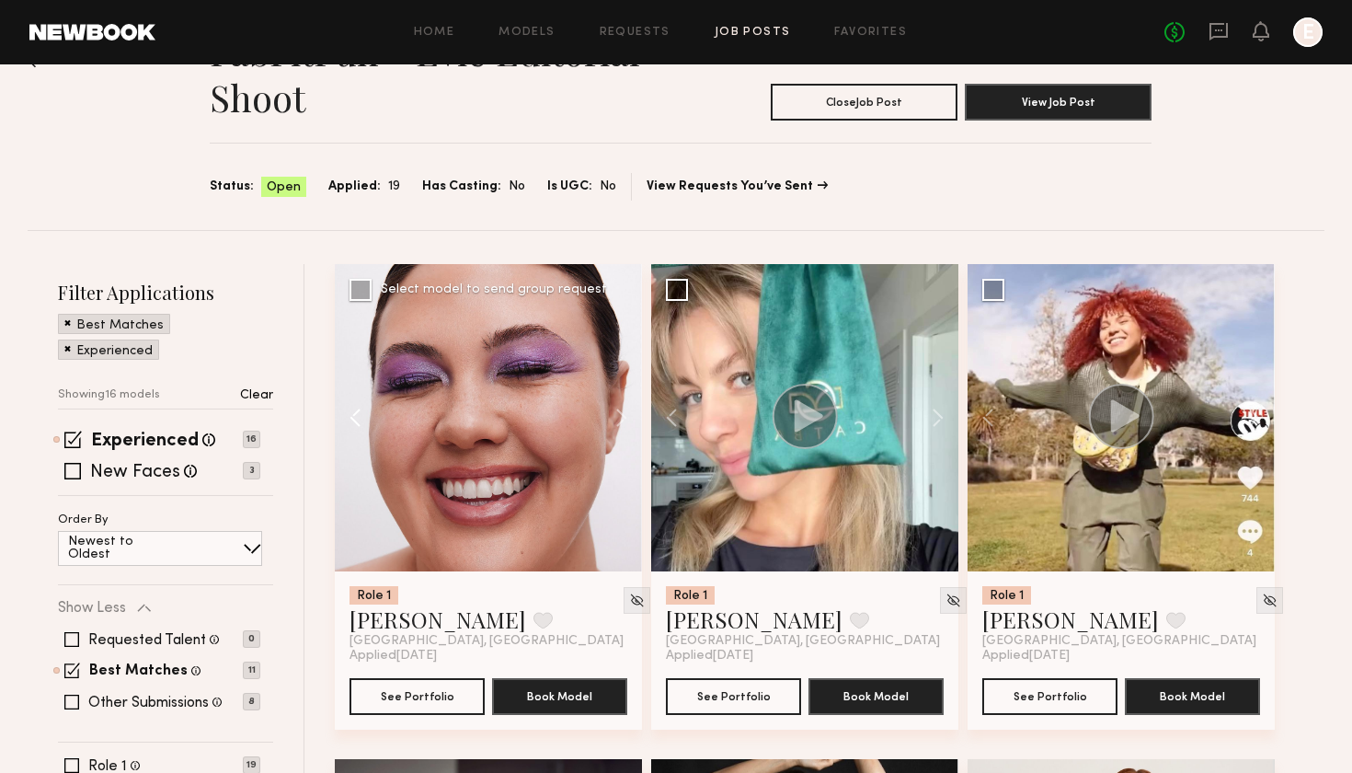
click at [362, 418] on button at bounding box center [364, 417] width 59 height 307
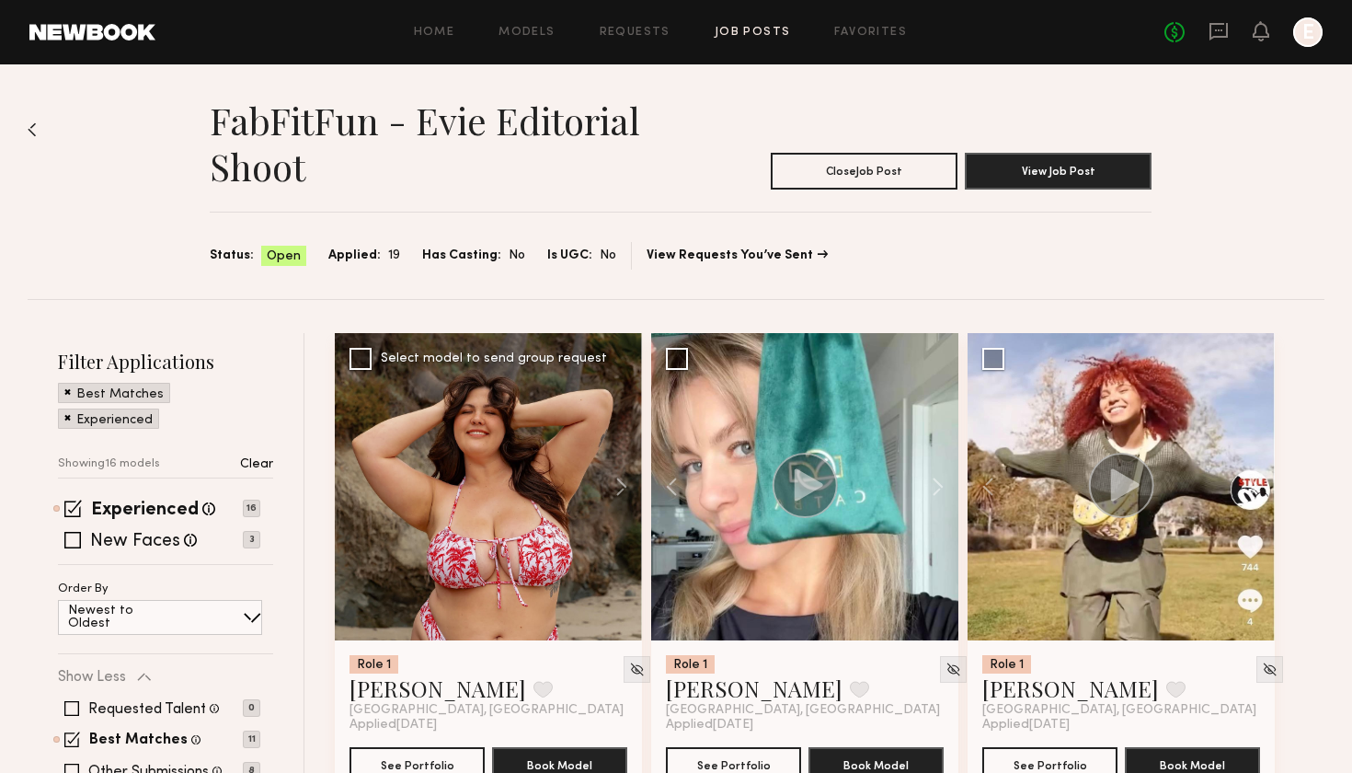
scroll to position [0, 0]
click at [1044, 182] on button "View Job Post" at bounding box center [1058, 170] width 187 height 37
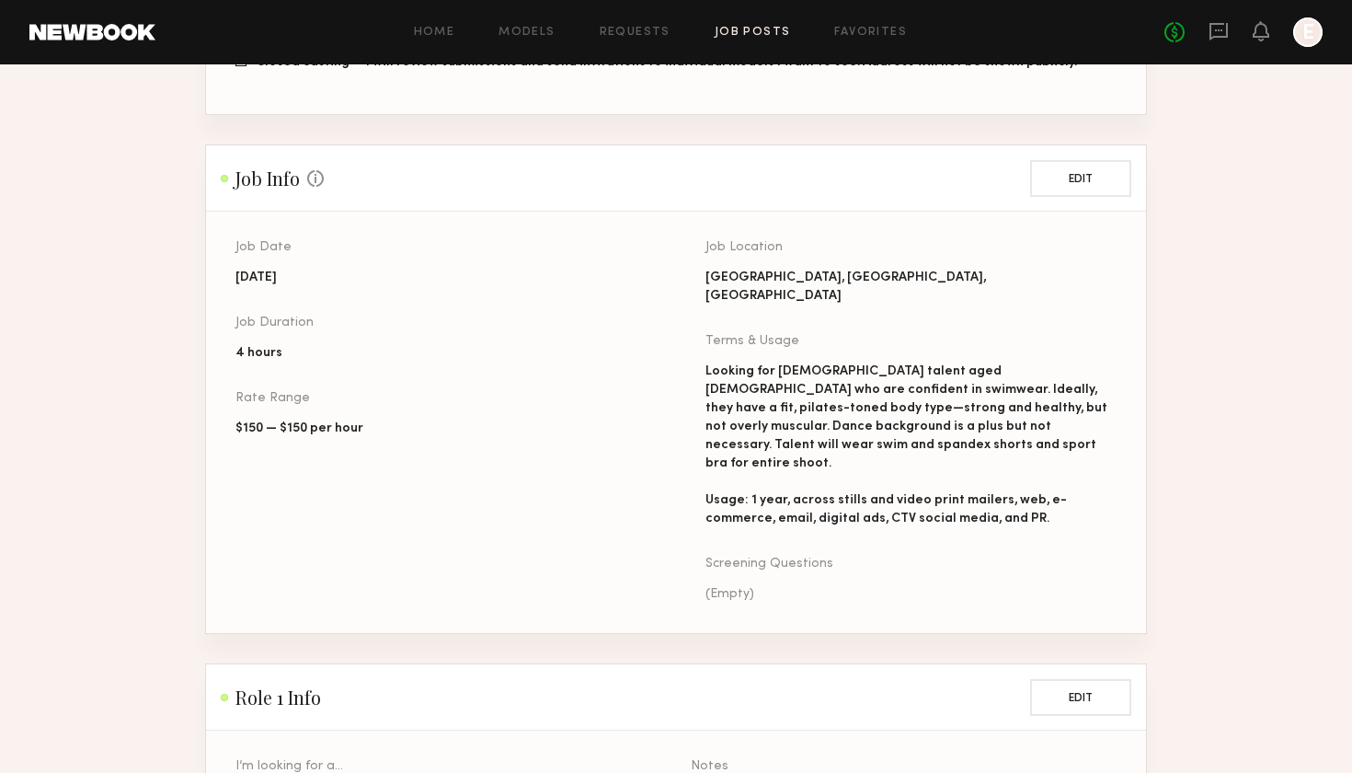
scroll to position [624, 0]
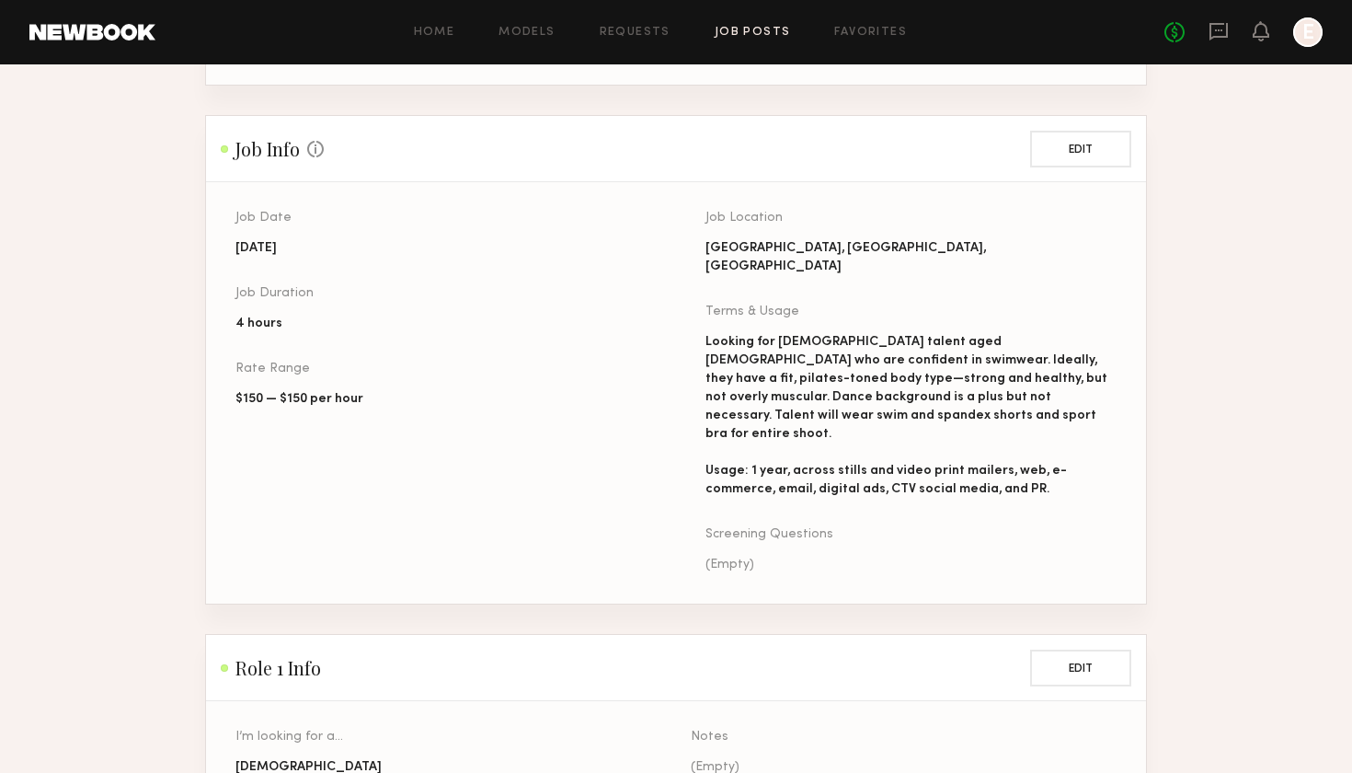
click at [752, 39] on div "Home Models Requests Job Posts Favorites Sign Out No fees up to $5,000 E" at bounding box center [738, 31] width 1167 height 29
click at [743, 33] on link "Job Posts" at bounding box center [753, 33] width 76 height 12
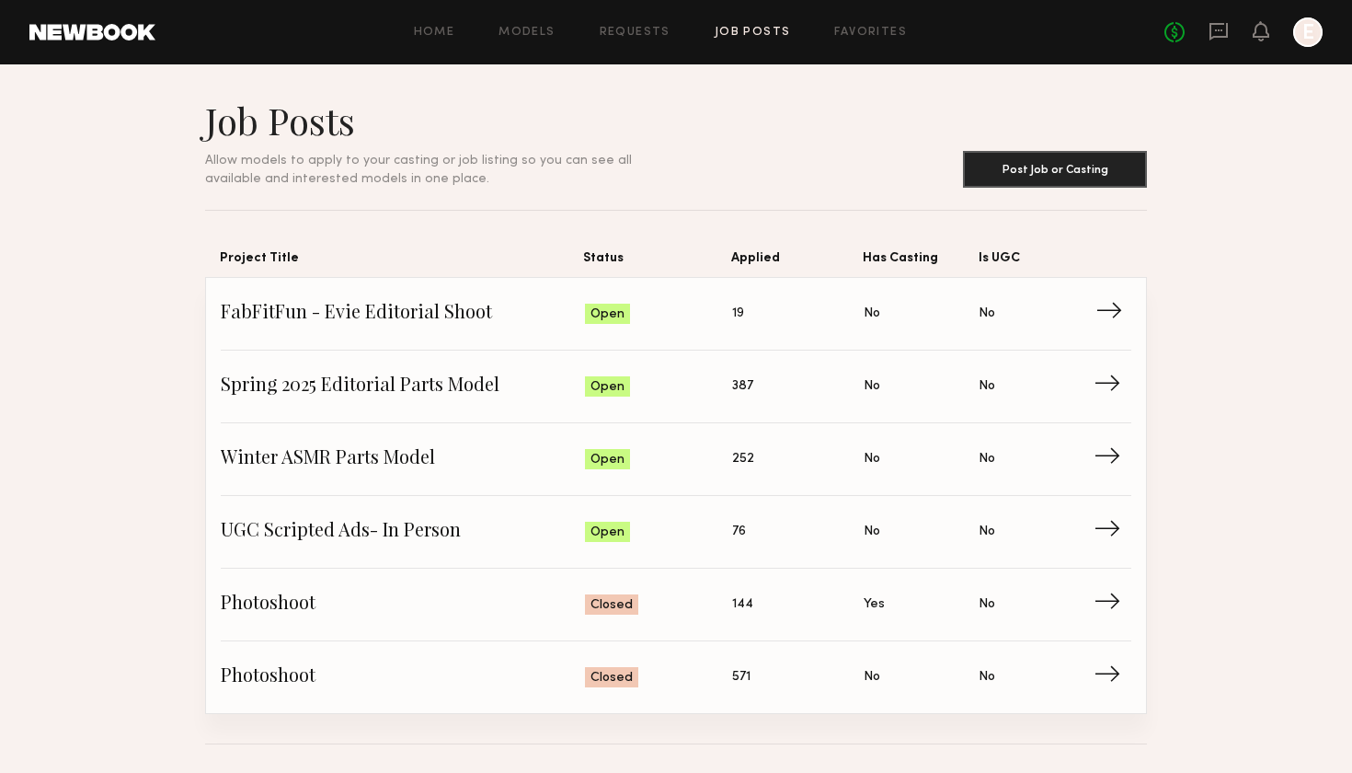
click at [314, 323] on span "FabFitFun - Evie Editorial Shoot" at bounding box center [403, 314] width 364 height 28
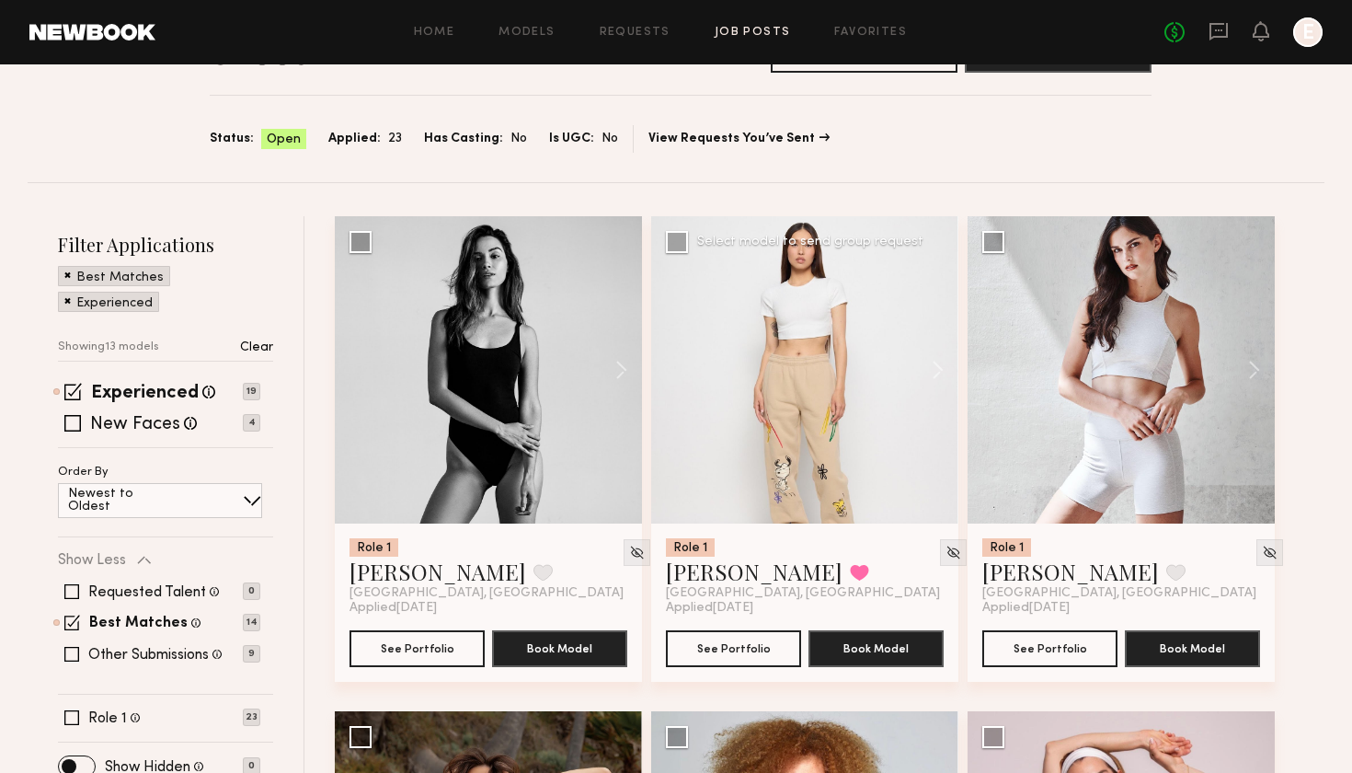
scroll to position [116, 0]
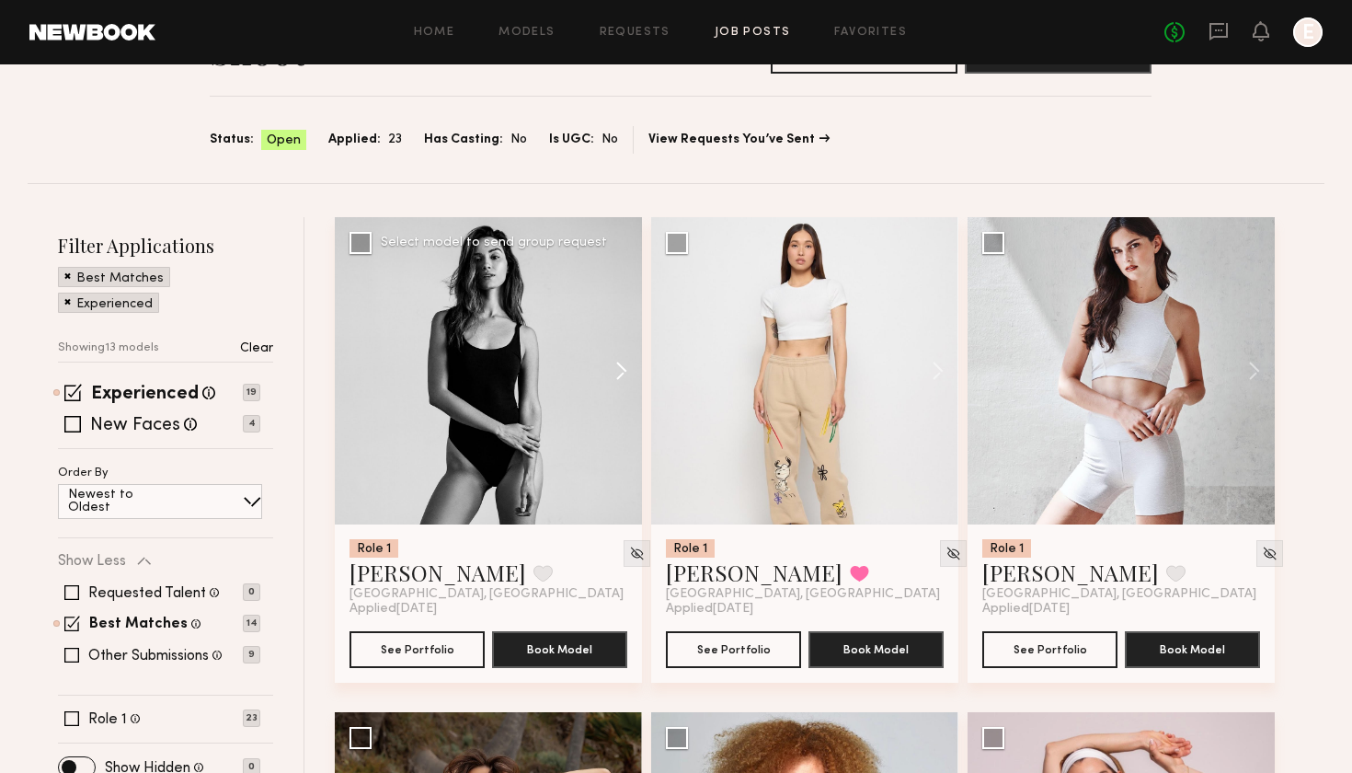
click at [614, 376] on button at bounding box center [612, 370] width 59 height 307
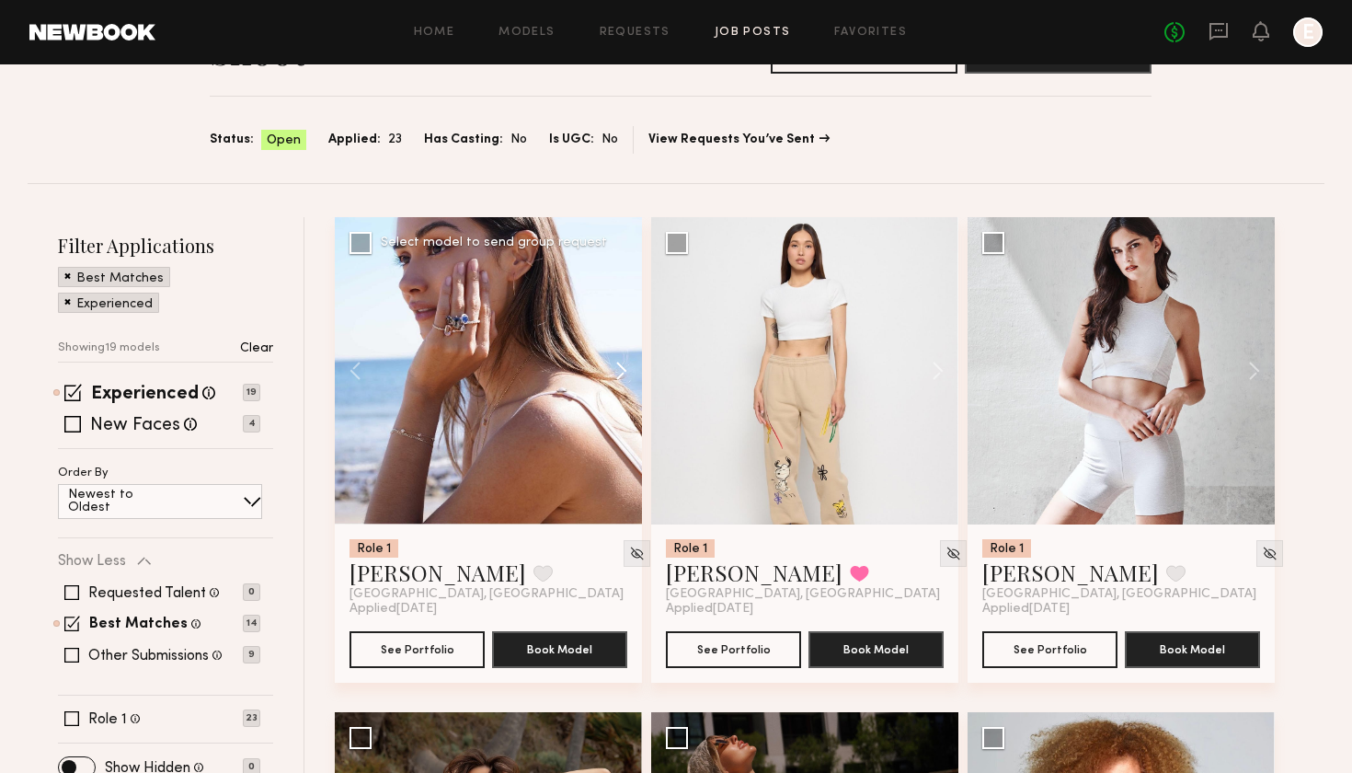
click at [614, 383] on button at bounding box center [612, 370] width 59 height 307
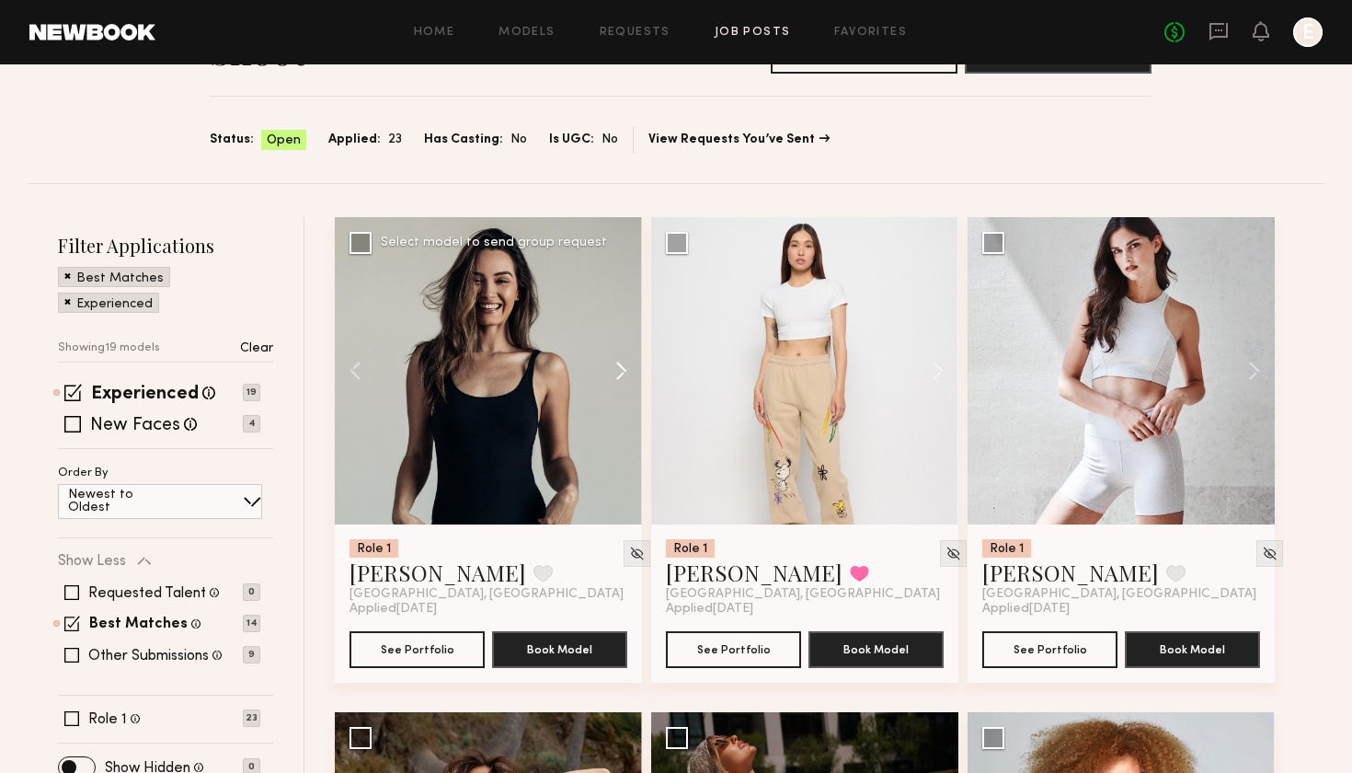
click at [614, 383] on button at bounding box center [612, 370] width 59 height 307
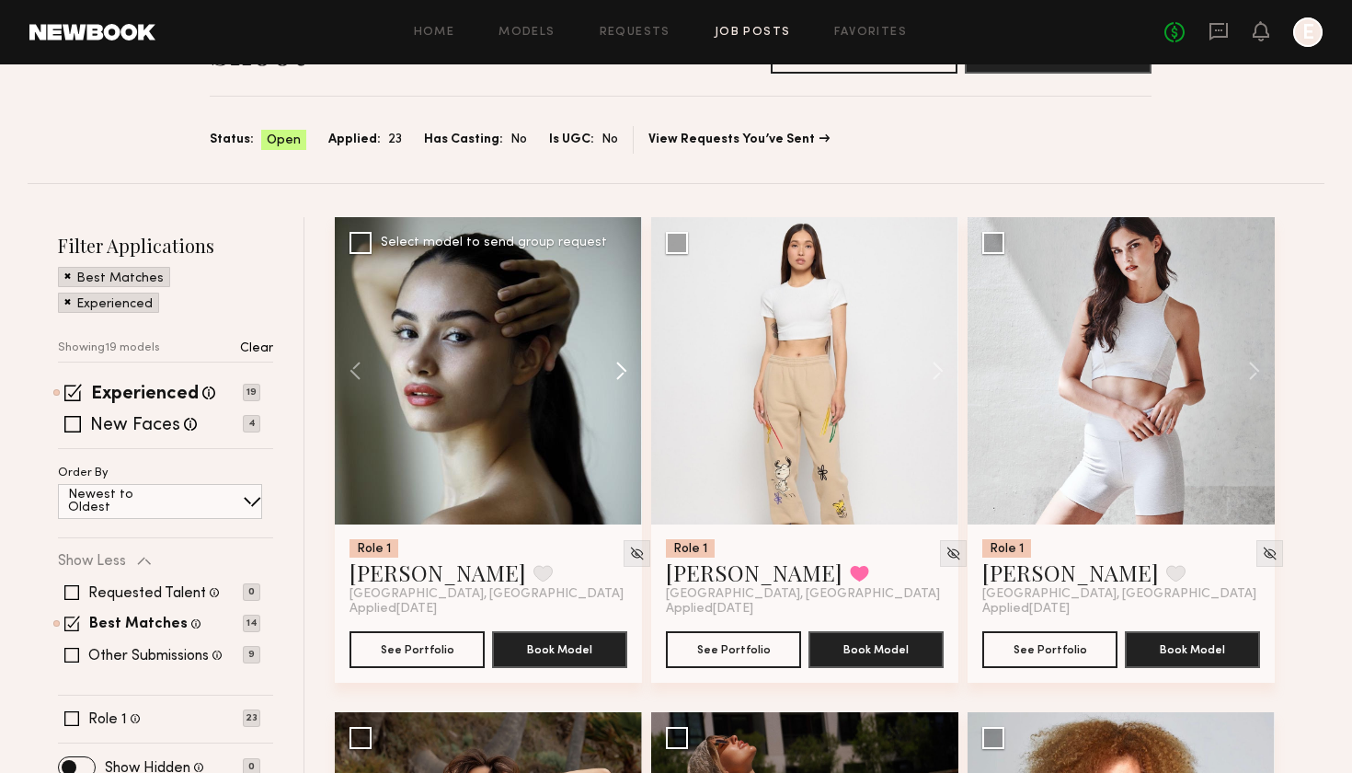
click at [614, 384] on button at bounding box center [612, 370] width 59 height 307
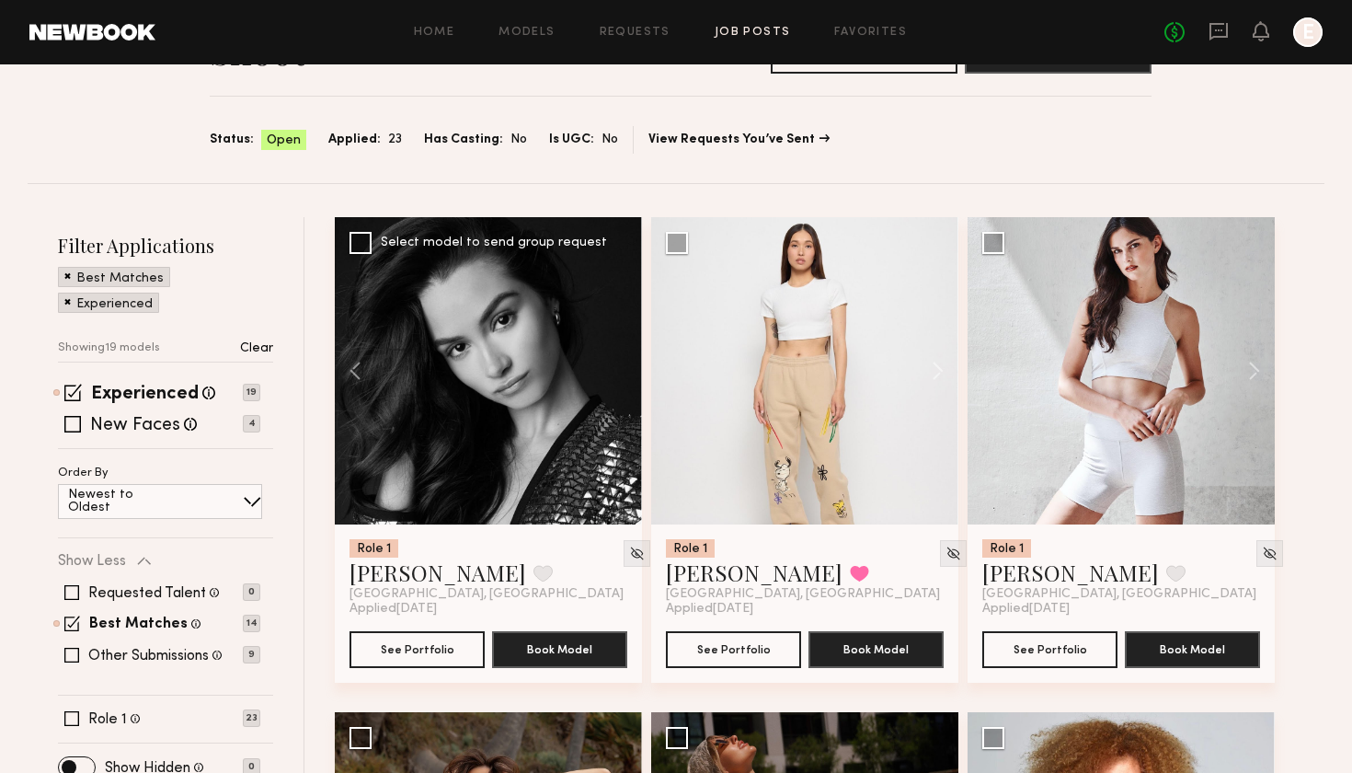
click at [614, 384] on div at bounding box center [488, 370] width 307 height 307
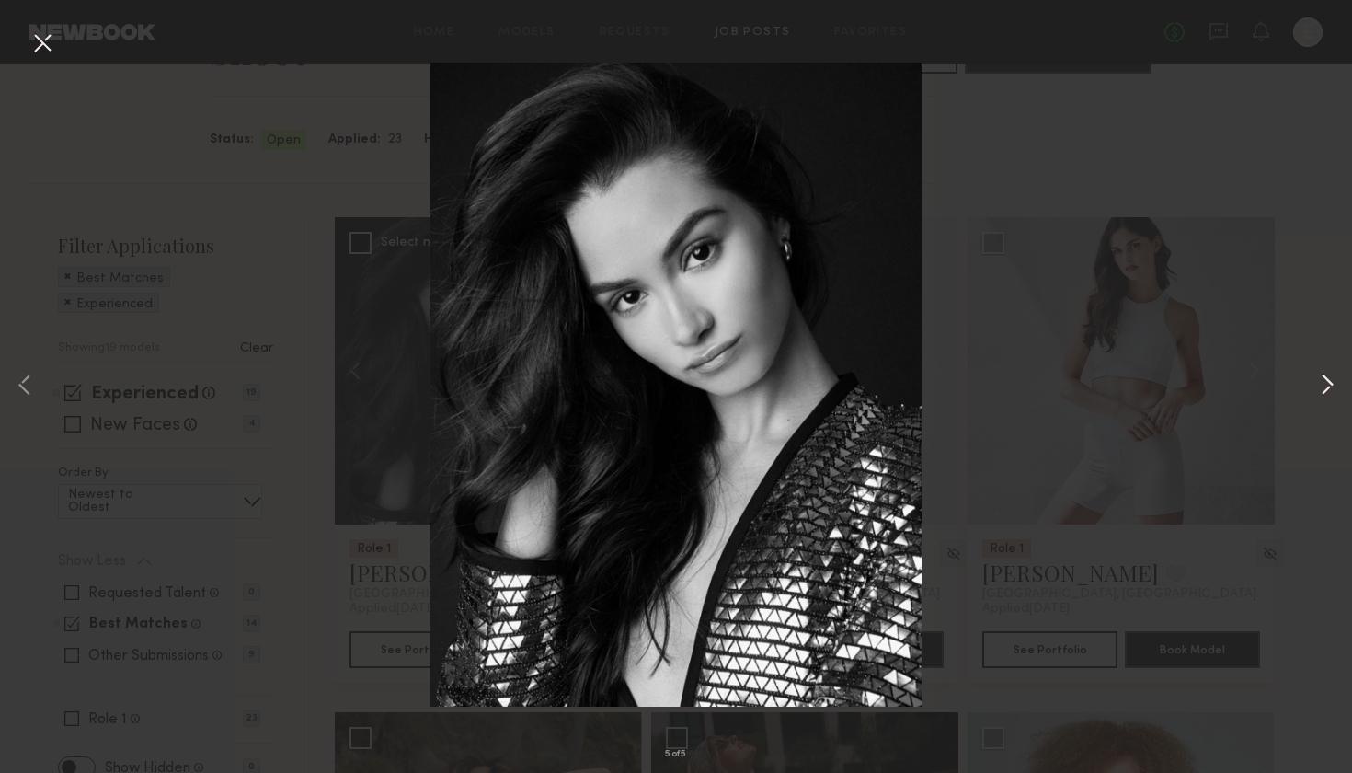
click at [1336, 397] on button at bounding box center [1327, 386] width 22 height 618
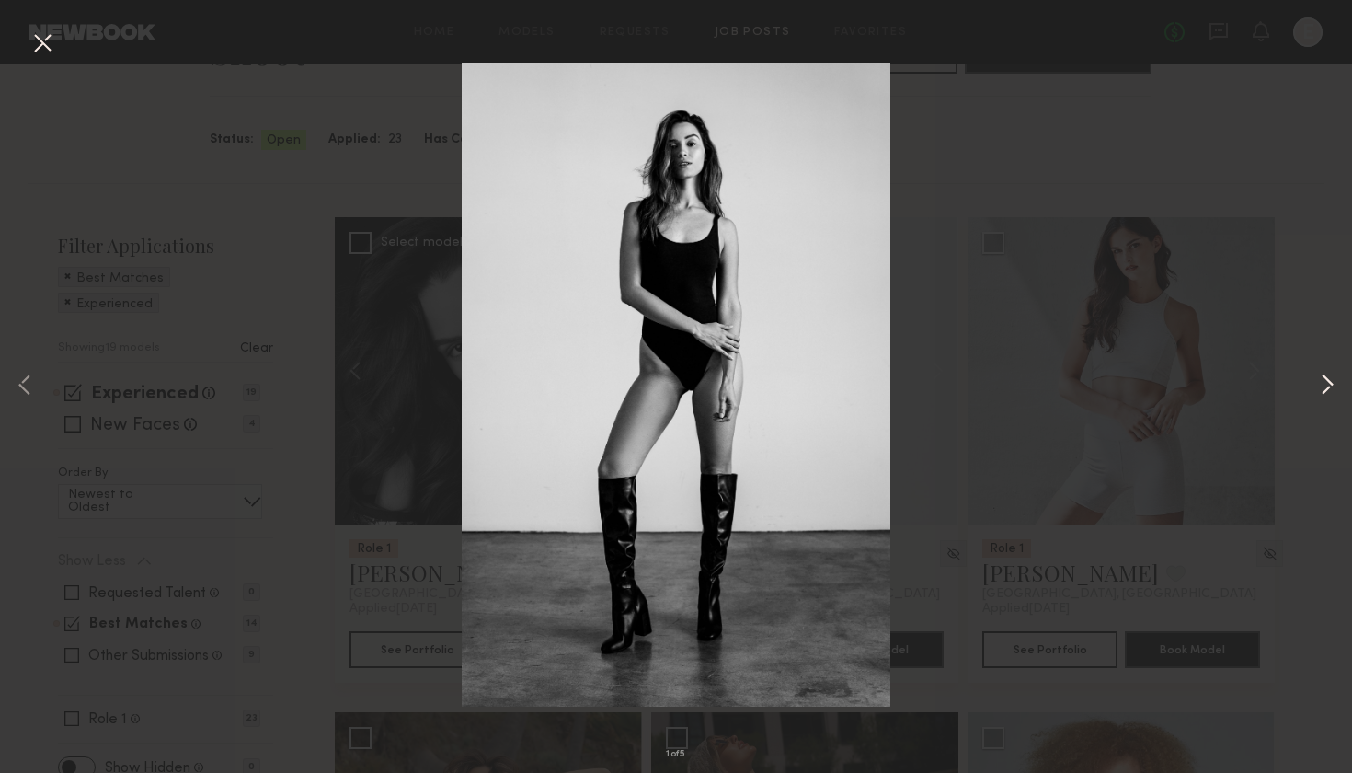
click at [1336, 397] on button at bounding box center [1327, 386] width 22 height 618
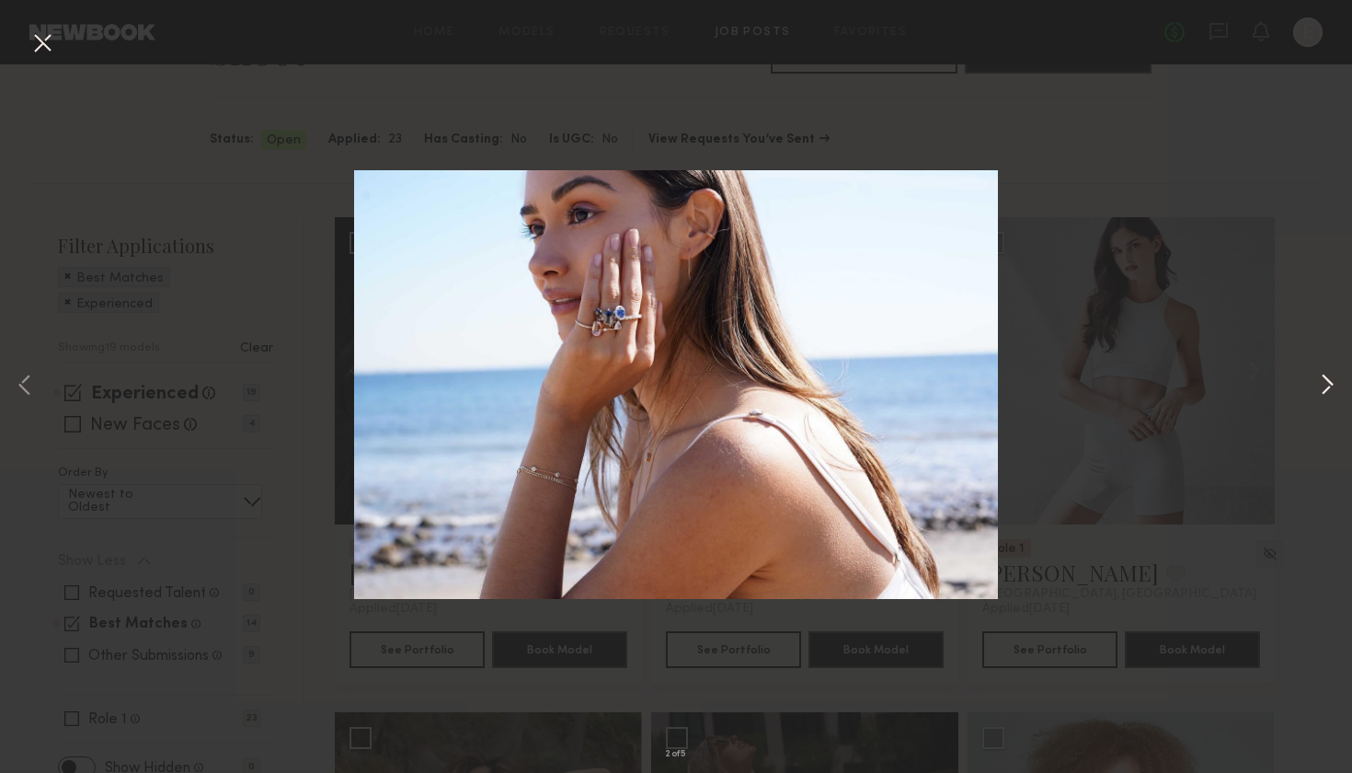
click at [1337, 395] on button at bounding box center [1327, 386] width 22 height 618
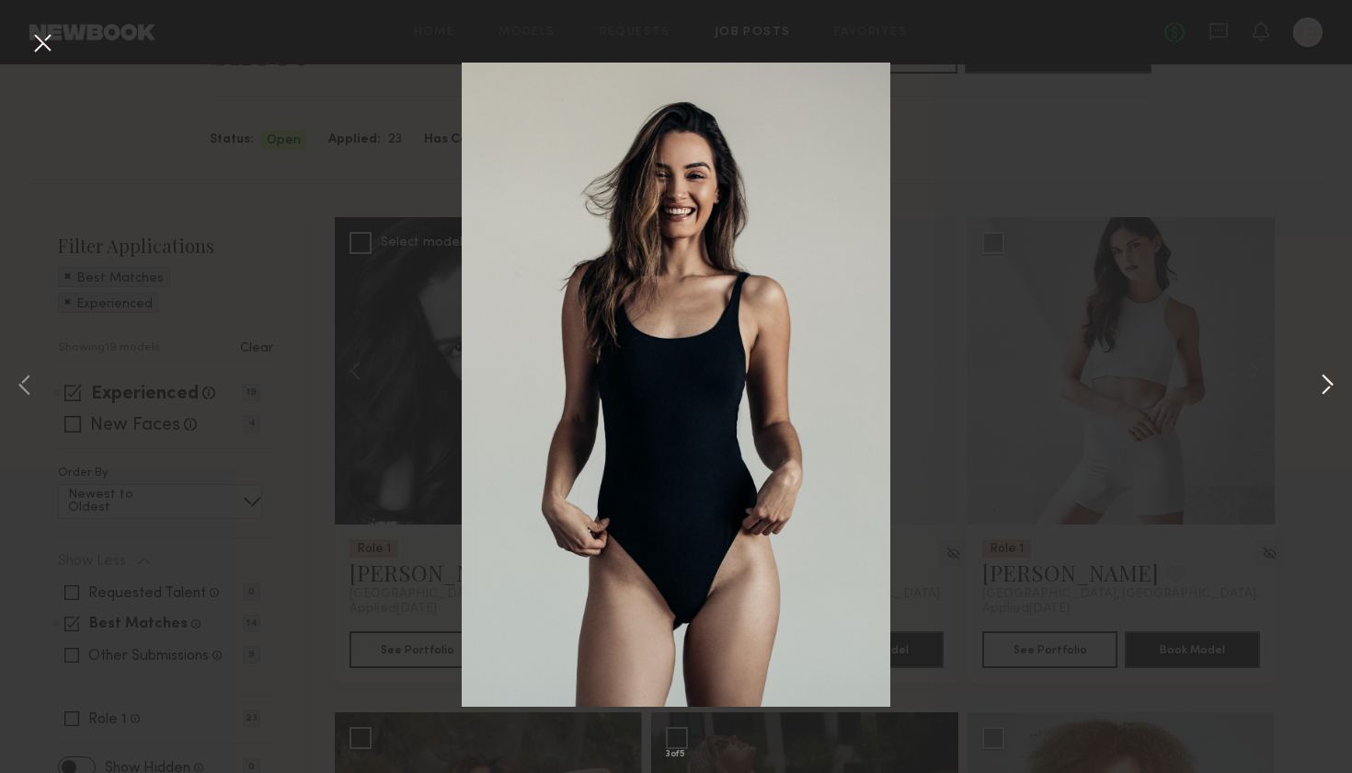
click at [1337, 395] on button at bounding box center [1327, 386] width 22 height 618
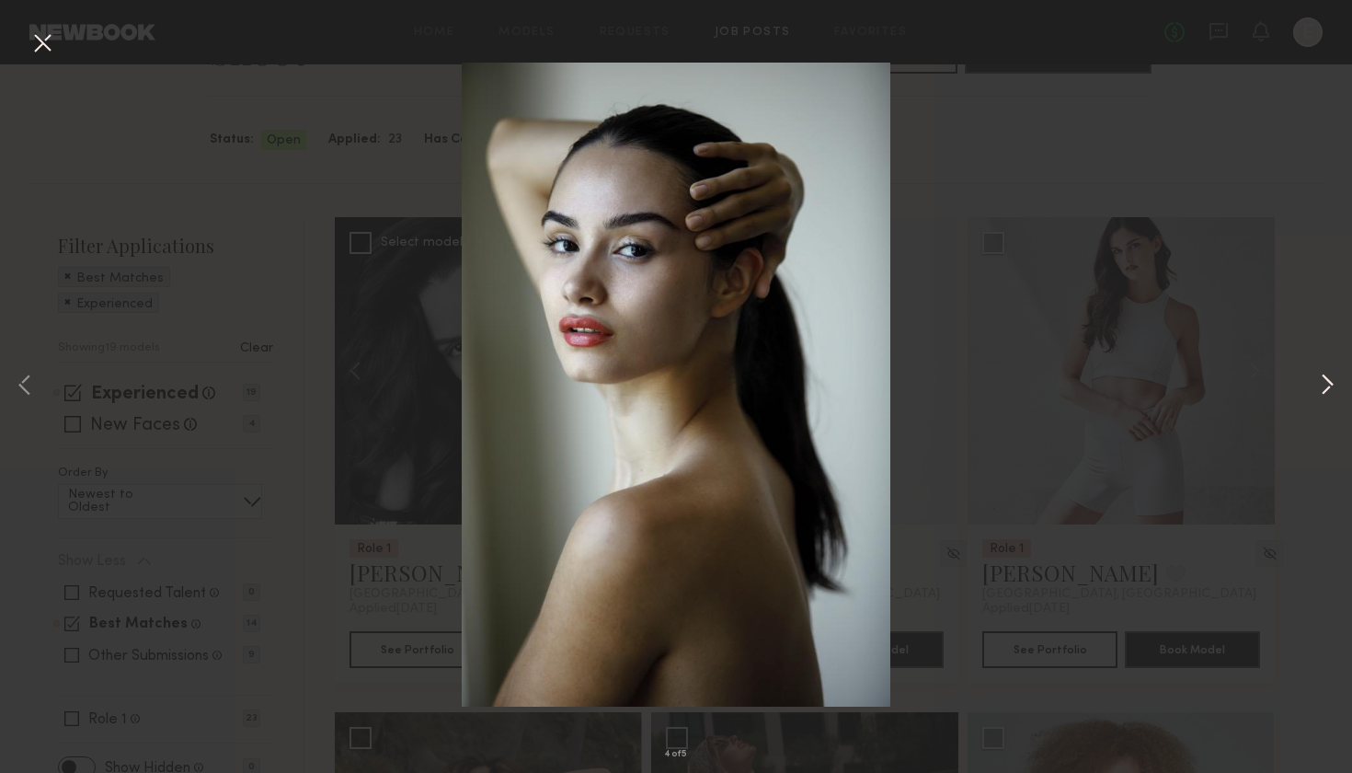
click at [1326, 385] on button at bounding box center [1327, 386] width 22 height 618
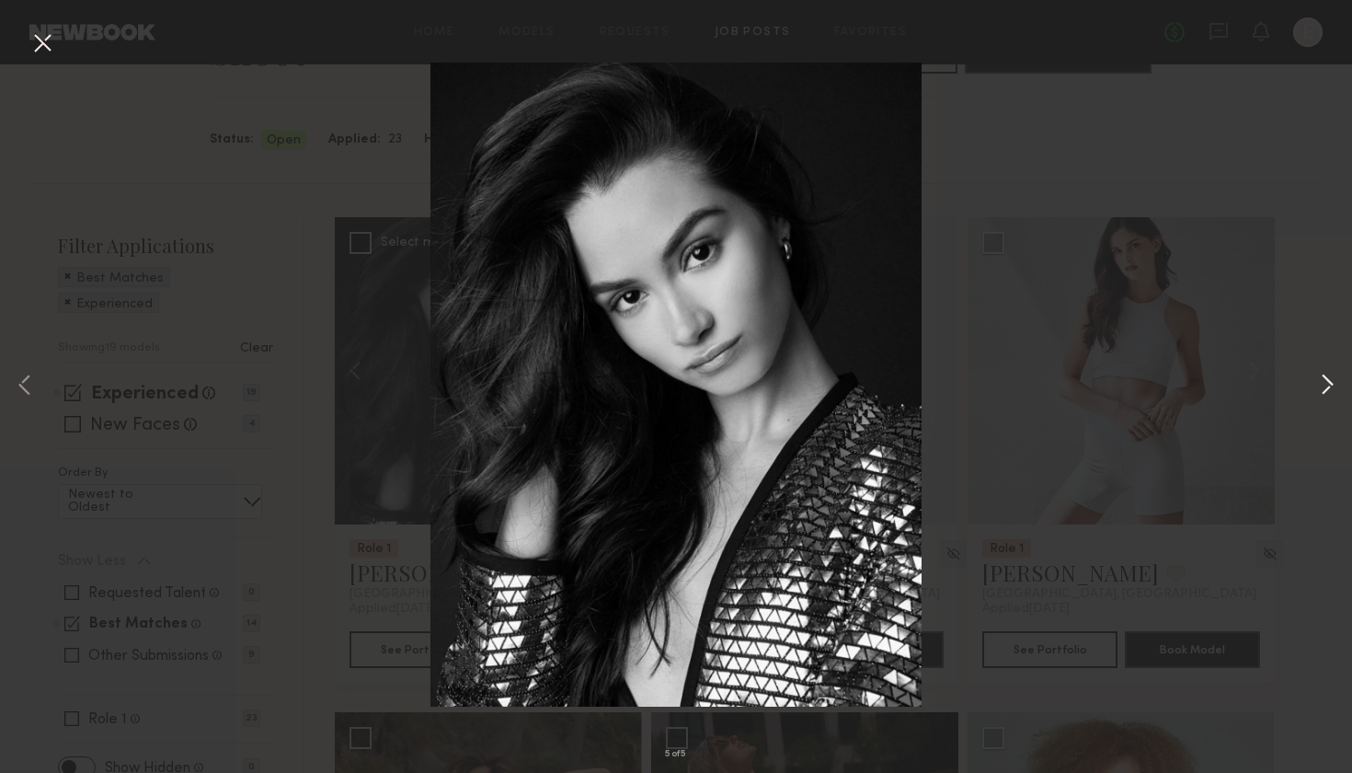
click at [1326, 385] on button at bounding box center [1327, 386] width 22 height 618
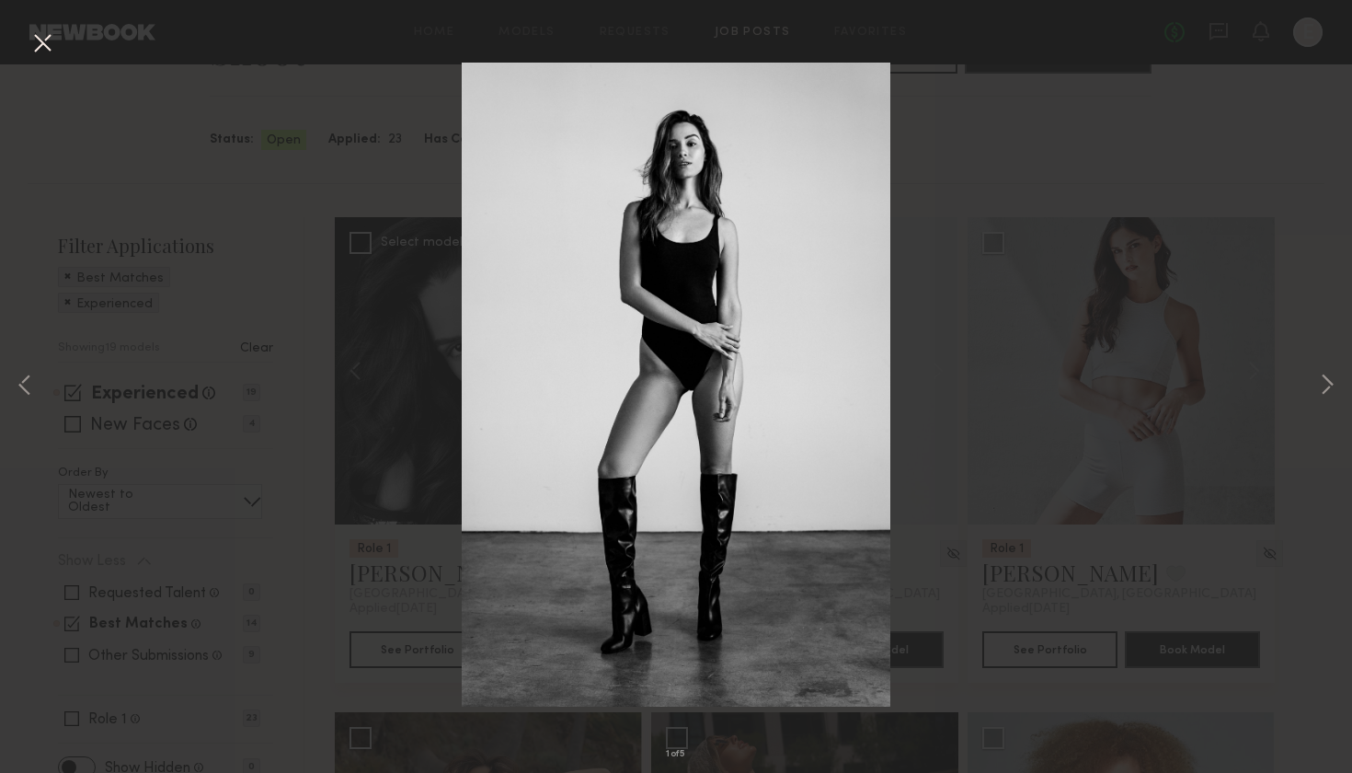
click at [435, 317] on div "1 of 5" at bounding box center [676, 386] width 1352 height 773
click at [29, 51] on button at bounding box center [42, 44] width 29 height 33
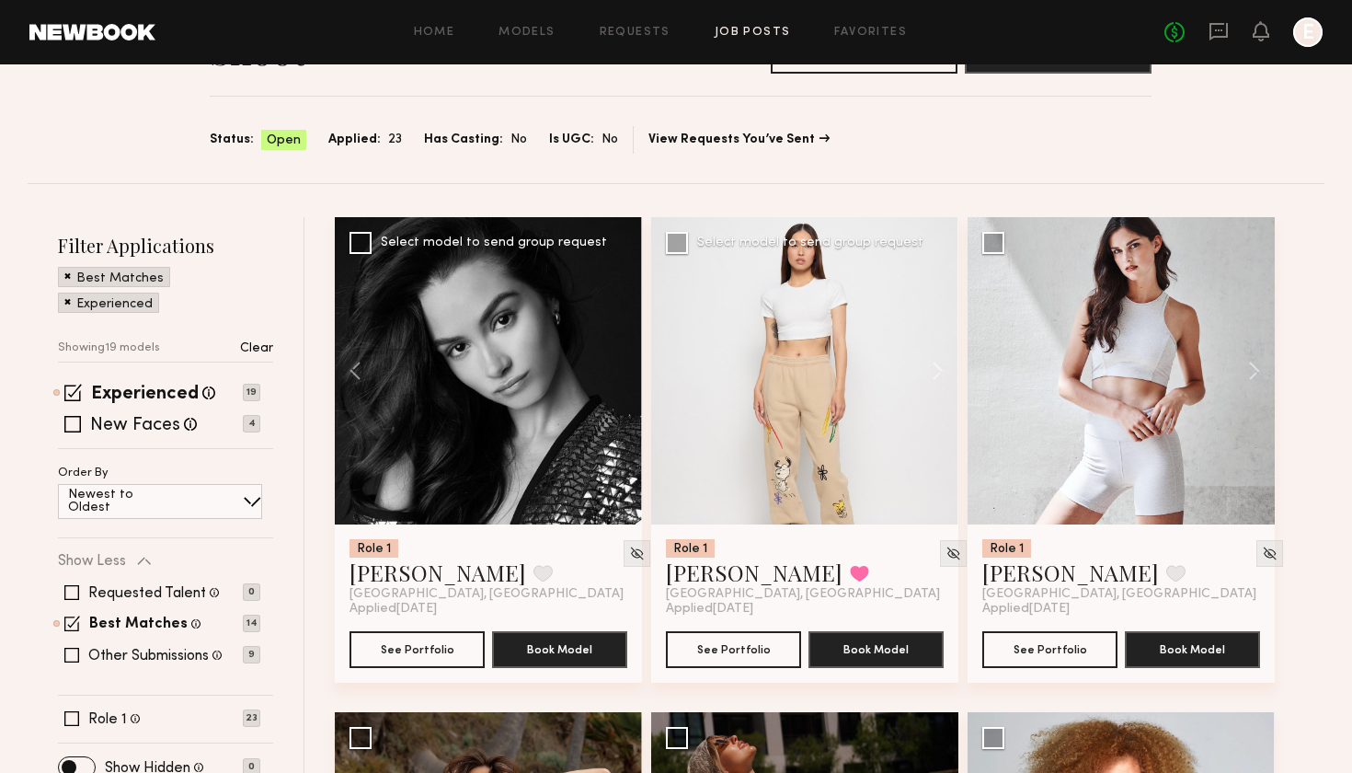
click at [830, 387] on div at bounding box center [804, 370] width 307 height 307
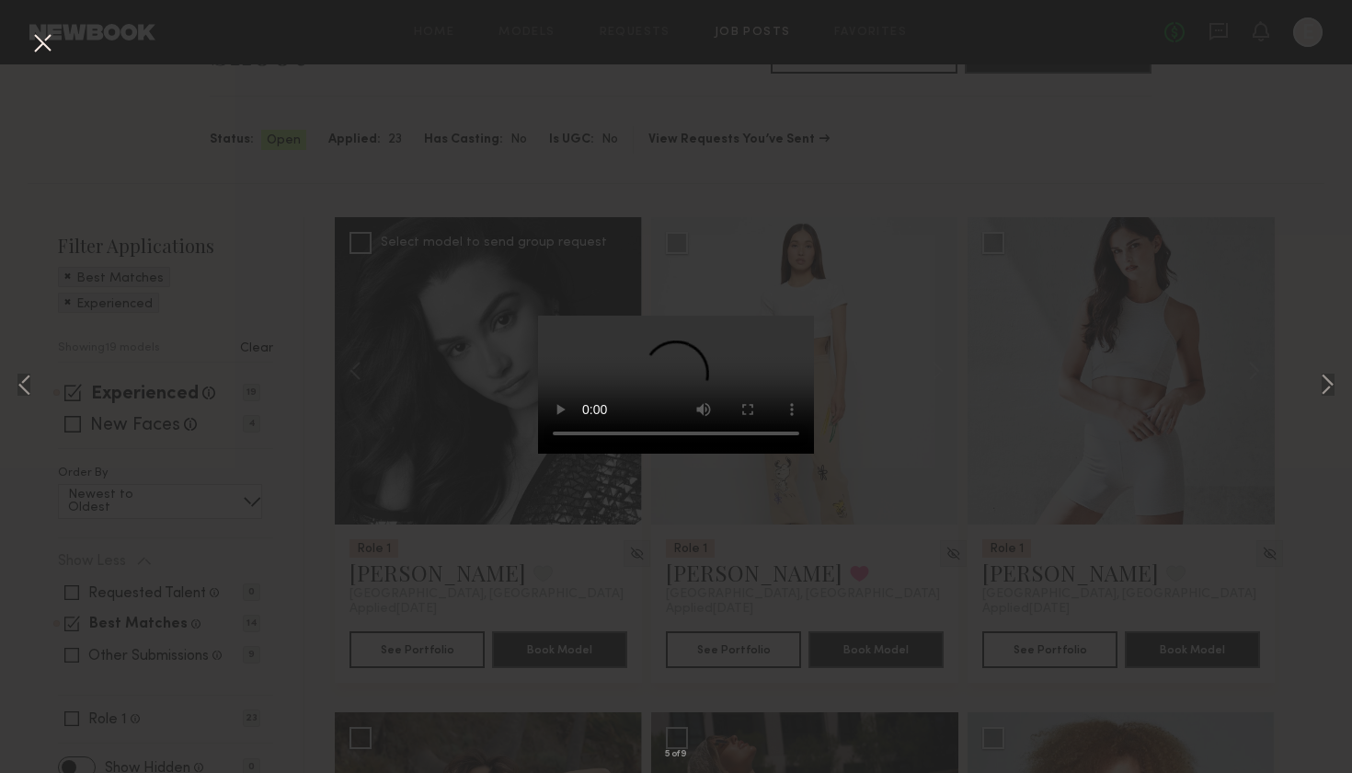
click at [1292, 373] on div "5 of 9" at bounding box center [676, 386] width 1352 height 773
click at [1307, 376] on div "5 of 9" at bounding box center [676, 386] width 1352 height 773
click at [1324, 397] on button at bounding box center [1327, 386] width 22 height 618
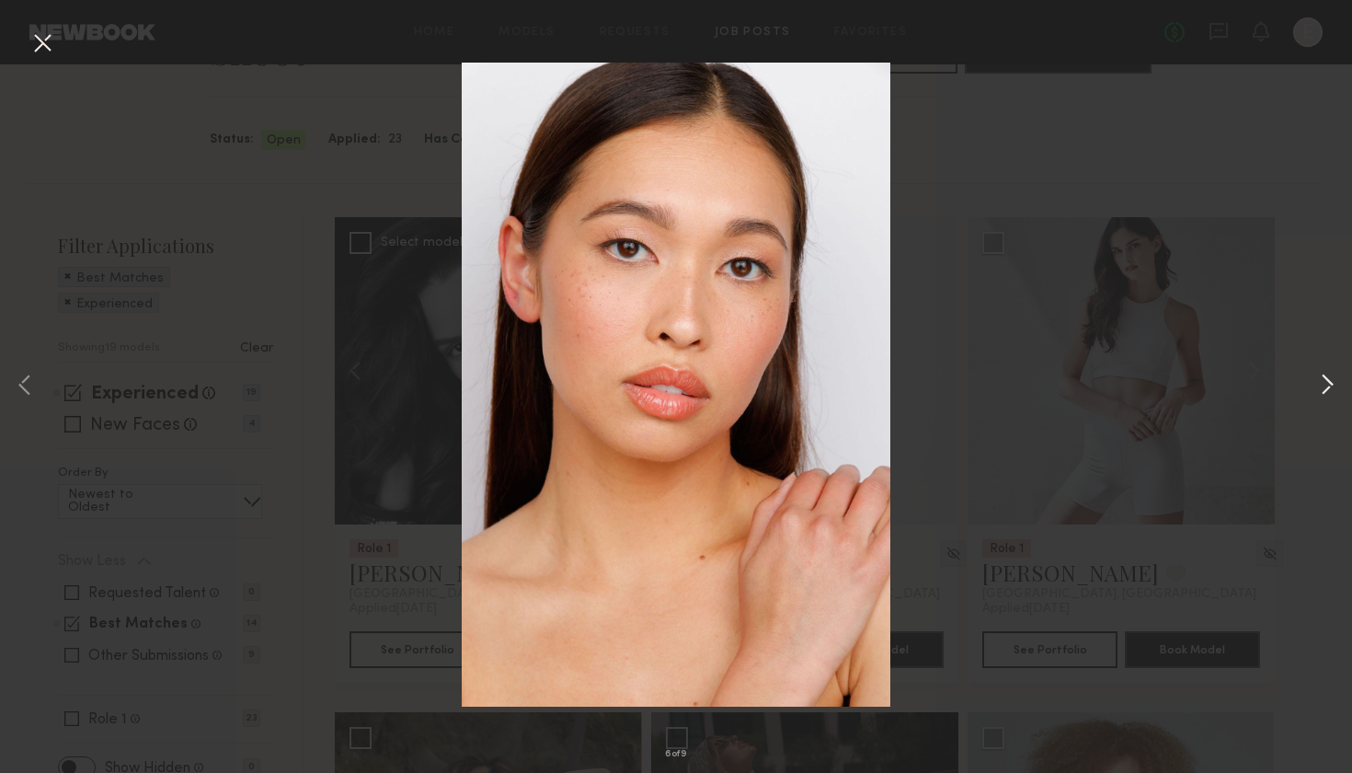
click at [1324, 397] on button at bounding box center [1327, 386] width 22 height 618
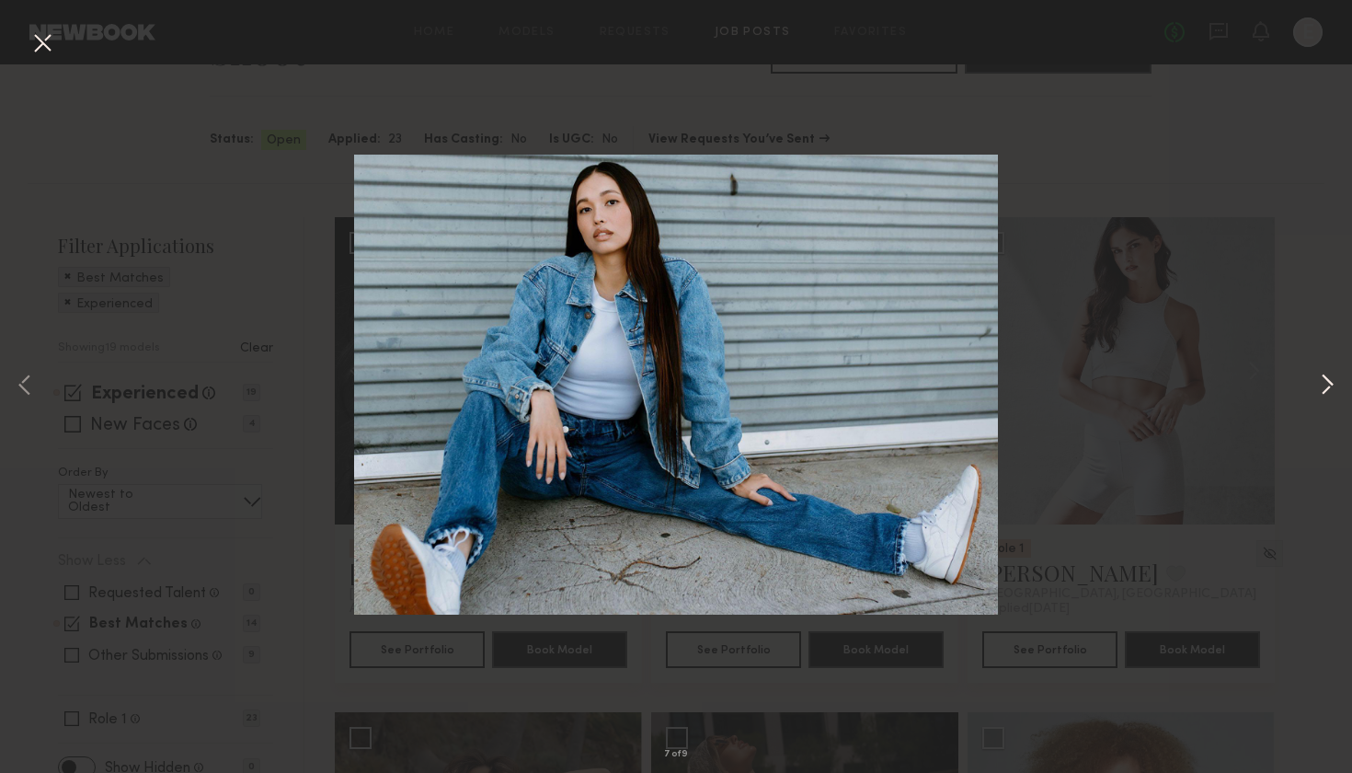
click at [1324, 397] on button at bounding box center [1327, 386] width 22 height 618
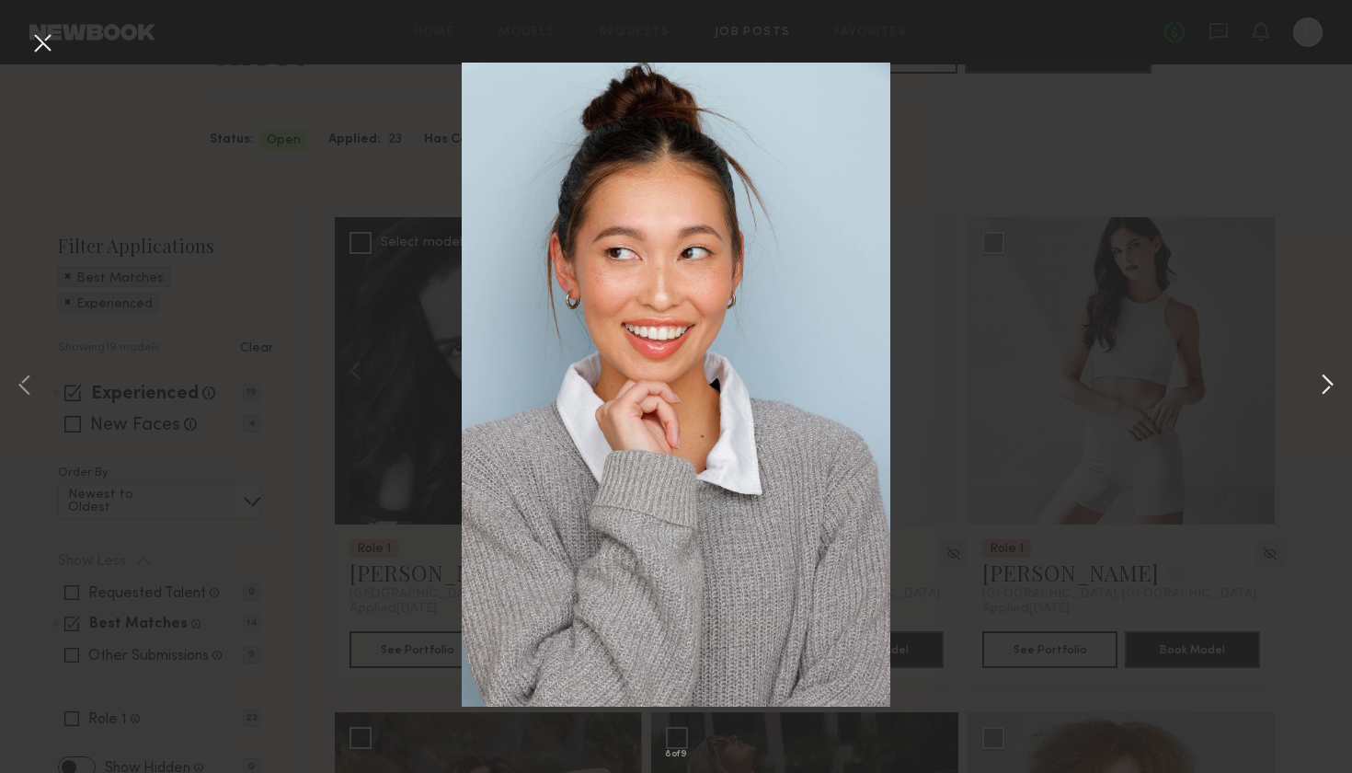
click at [1324, 397] on button at bounding box center [1327, 386] width 22 height 618
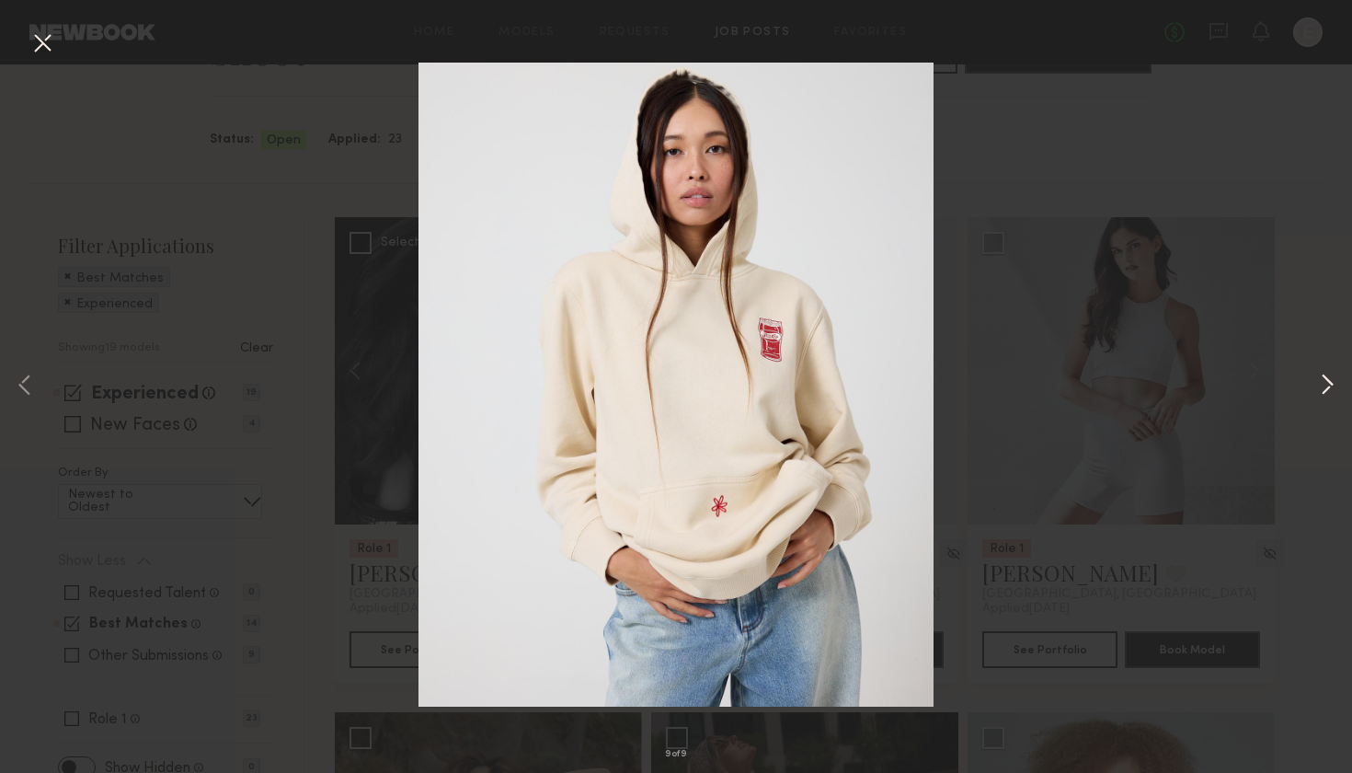
click at [1324, 397] on button at bounding box center [1327, 386] width 22 height 618
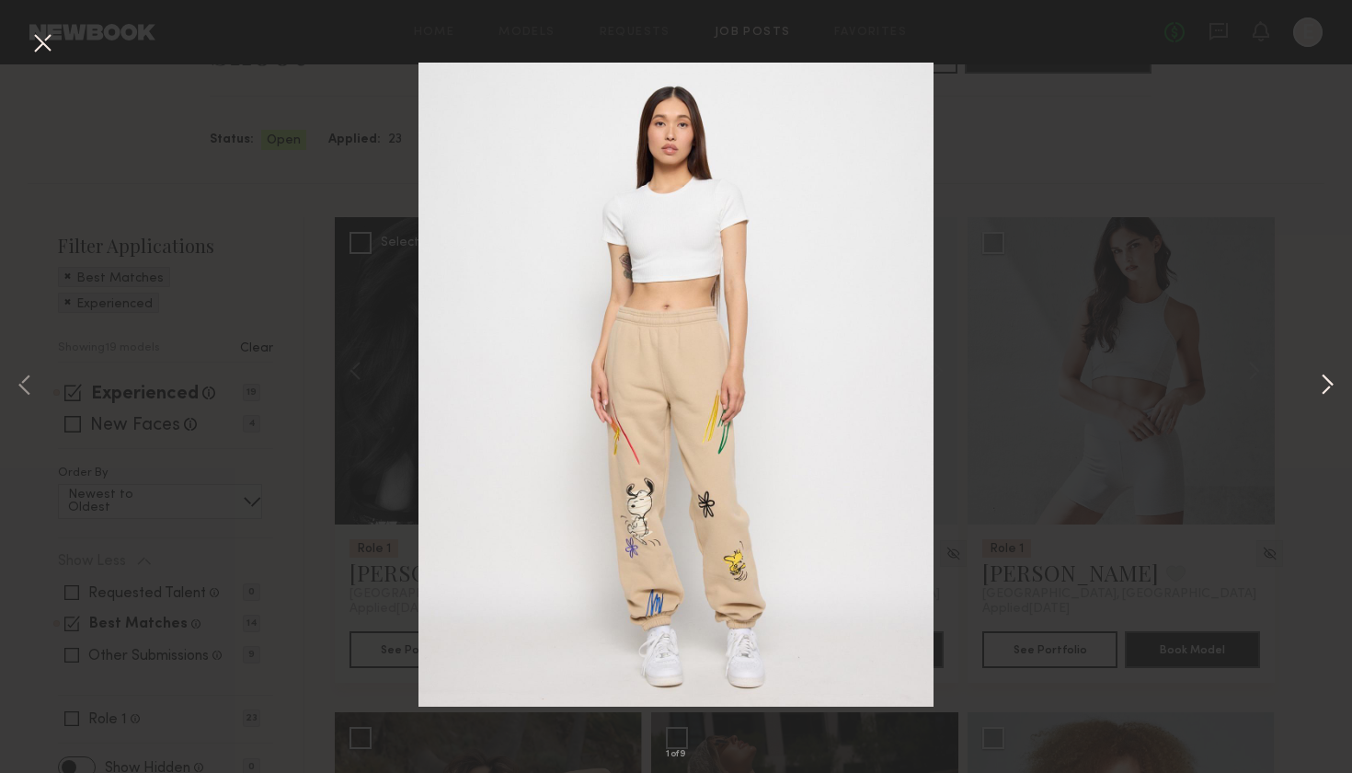
click at [1324, 397] on button at bounding box center [1327, 386] width 22 height 618
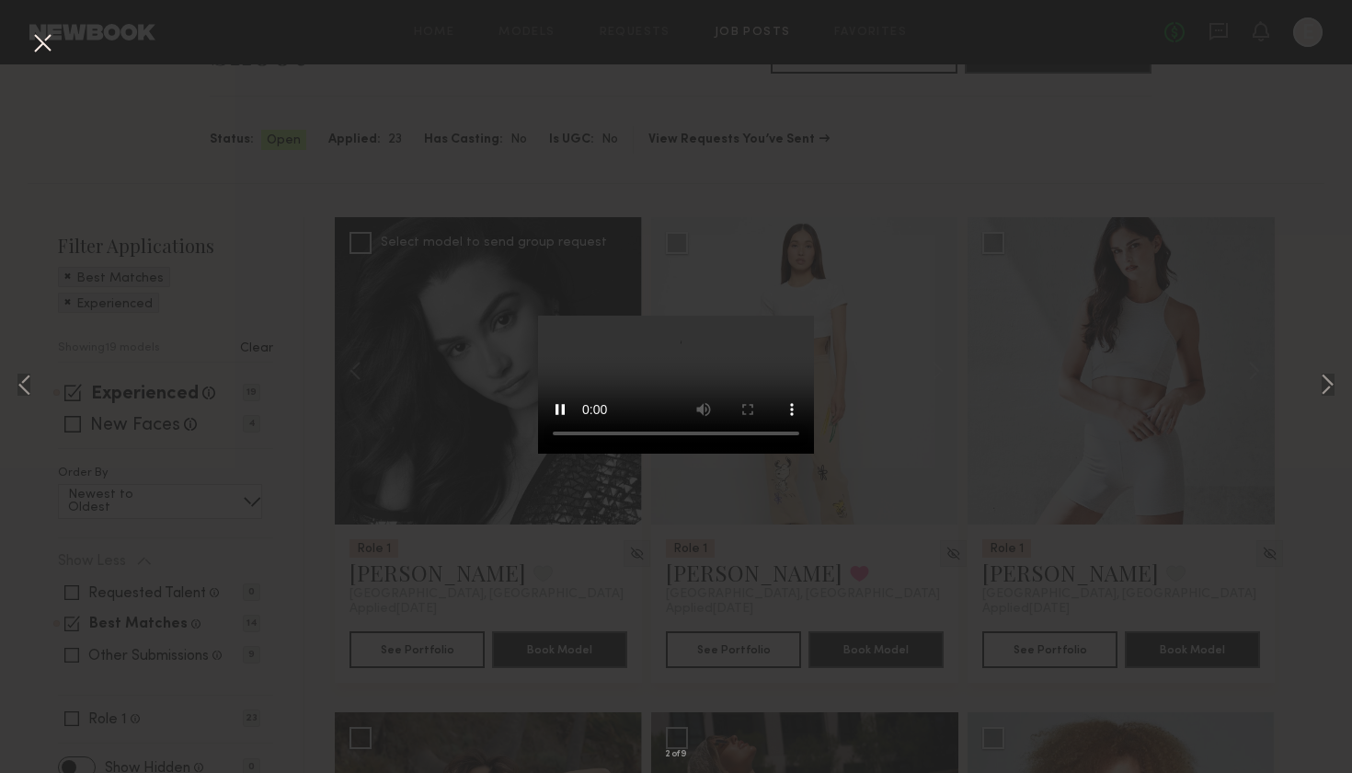
click at [814, 316] on video at bounding box center [676, 385] width 276 height 138
click at [1085, 187] on div "2 of 9" at bounding box center [676, 386] width 1352 height 773
click at [1298, 382] on div "2 of 9" at bounding box center [676, 386] width 1352 height 773
click at [38, 47] on button at bounding box center [42, 44] width 29 height 33
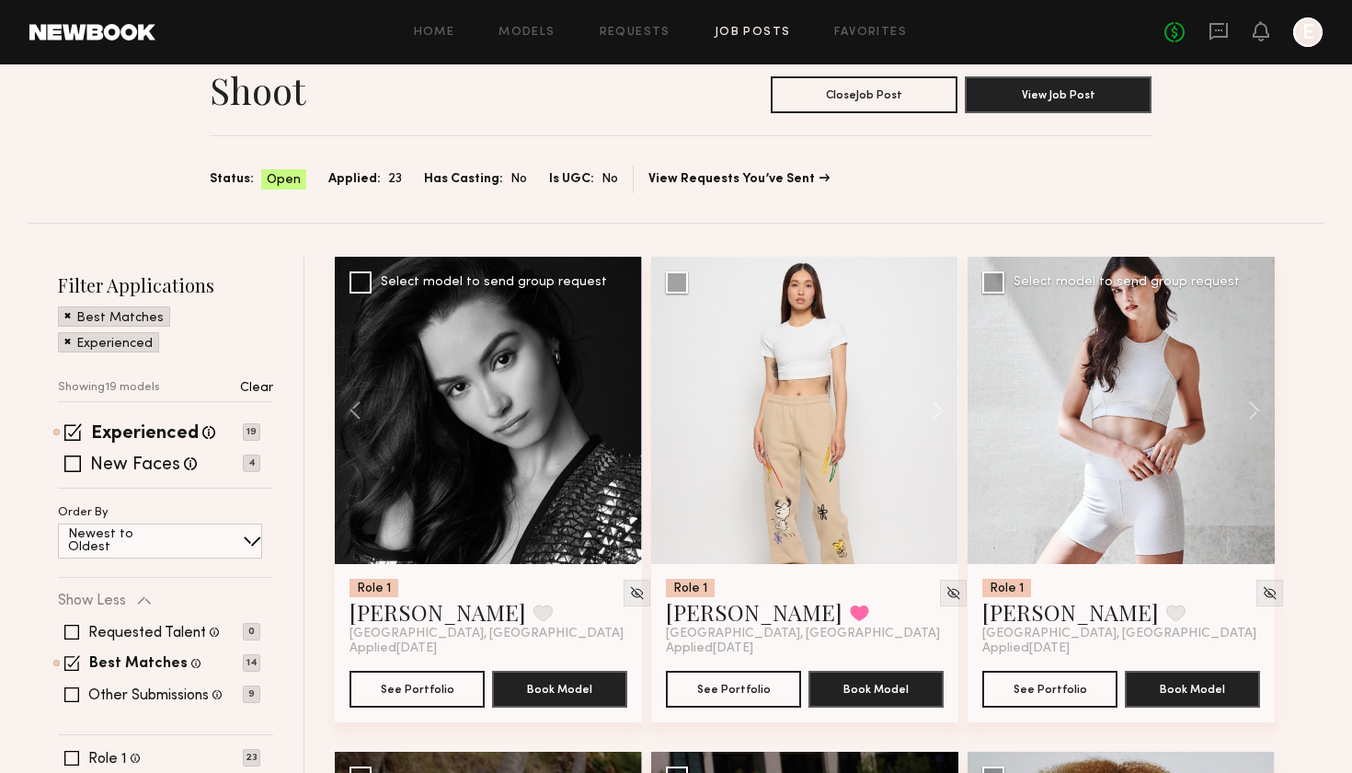
scroll to position [75, 0]
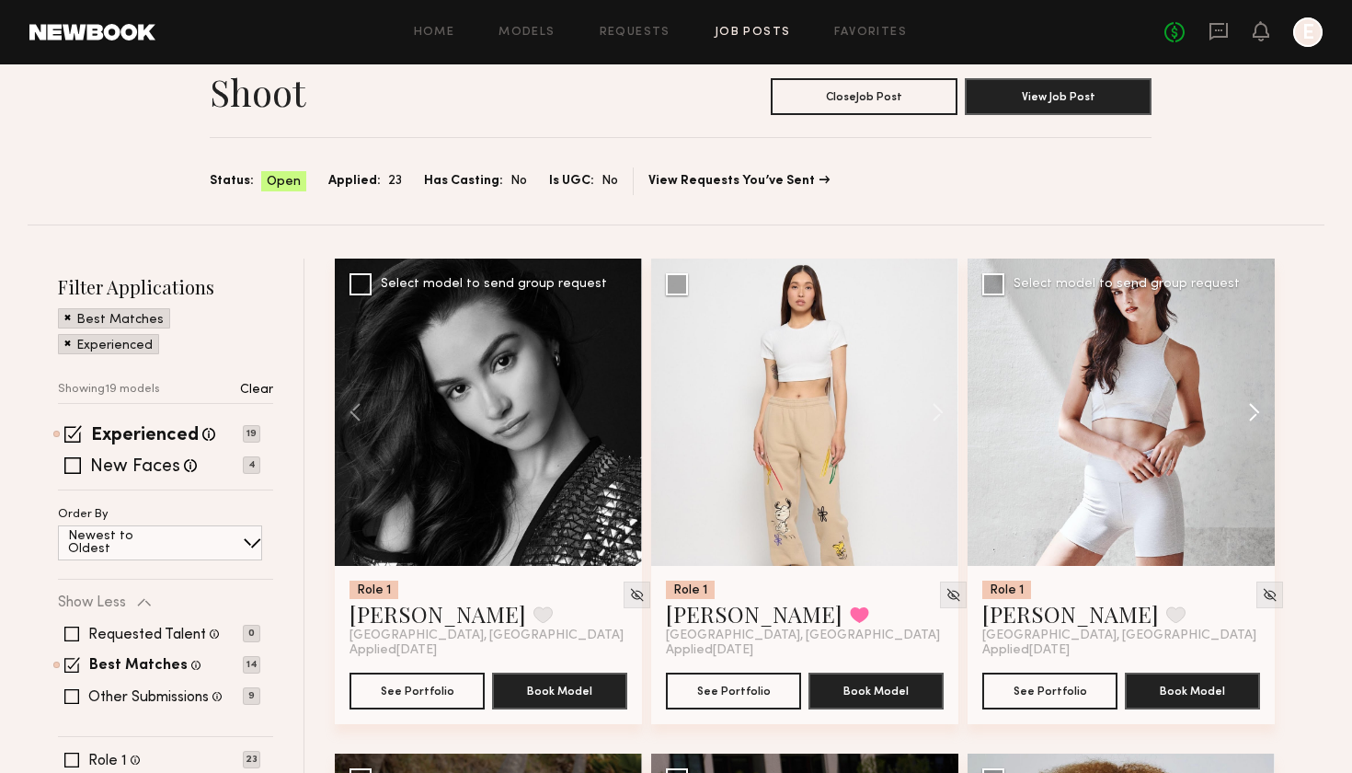
click at [1258, 411] on button at bounding box center [1245, 411] width 59 height 307
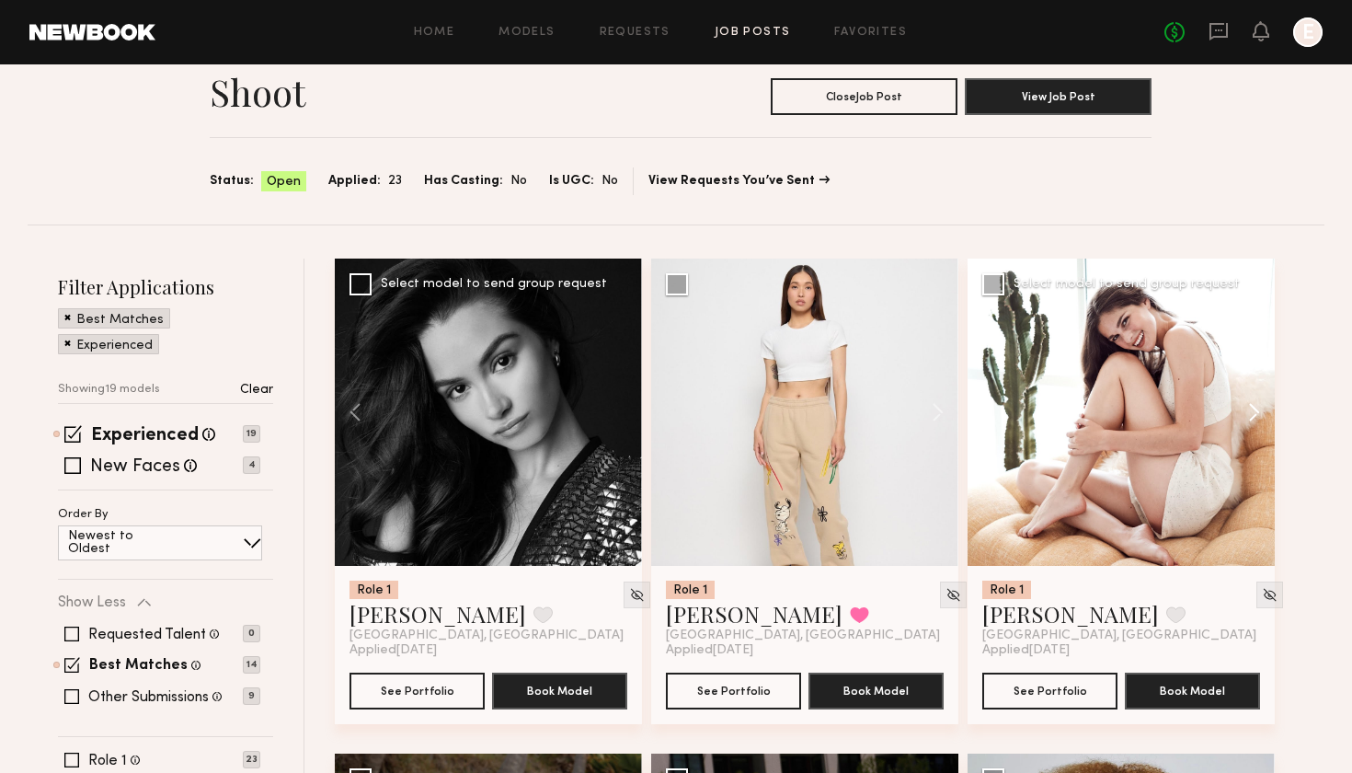
click at [1258, 411] on button at bounding box center [1245, 411] width 59 height 307
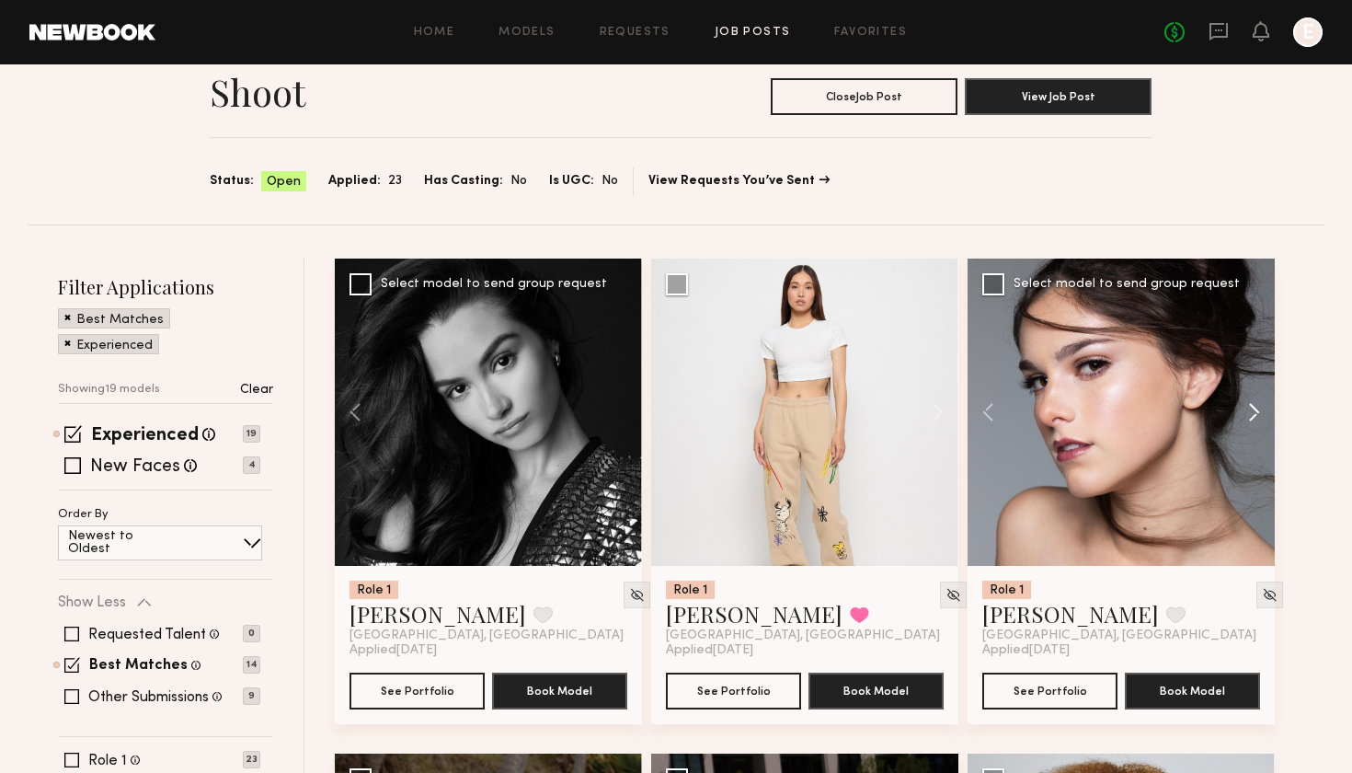
click at [1258, 411] on button at bounding box center [1245, 411] width 59 height 307
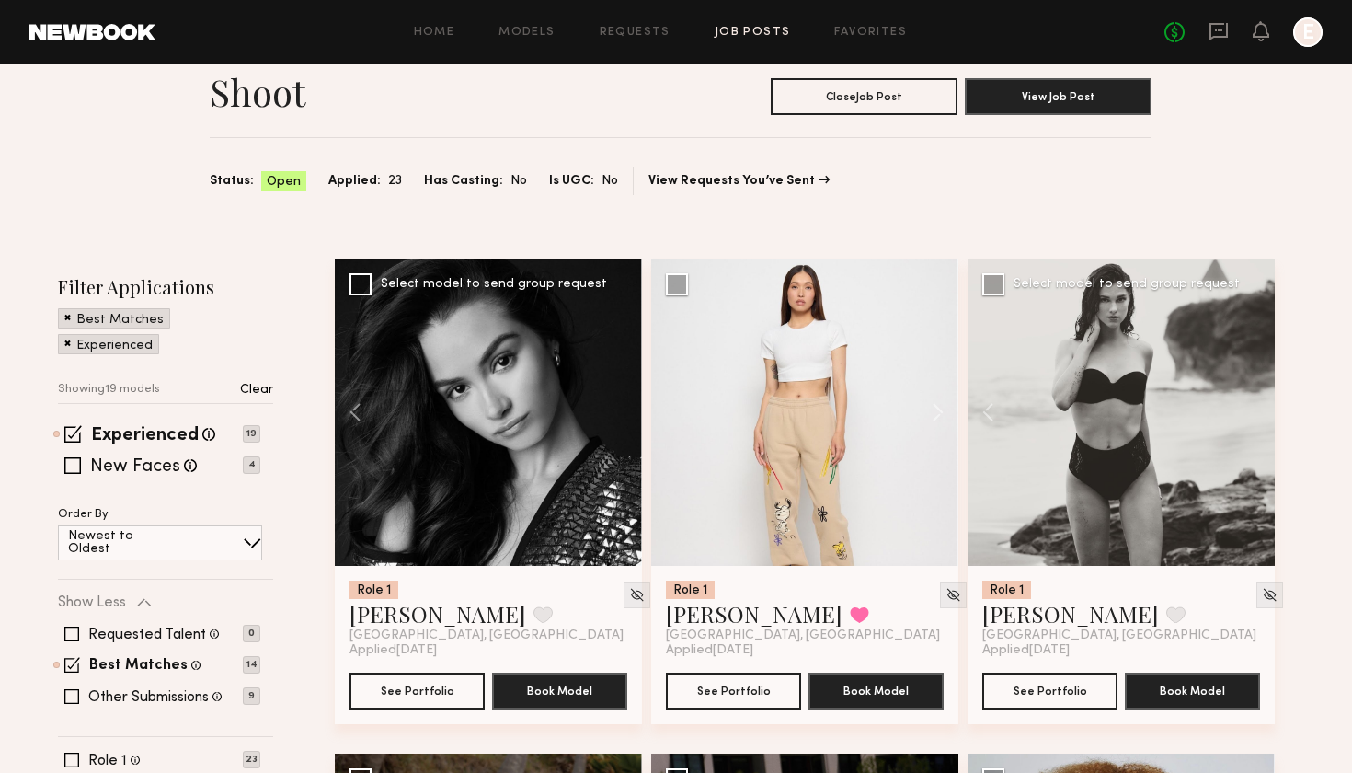
click at [1258, 411] on div at bounding box center [1121, 411] width 307 height 307
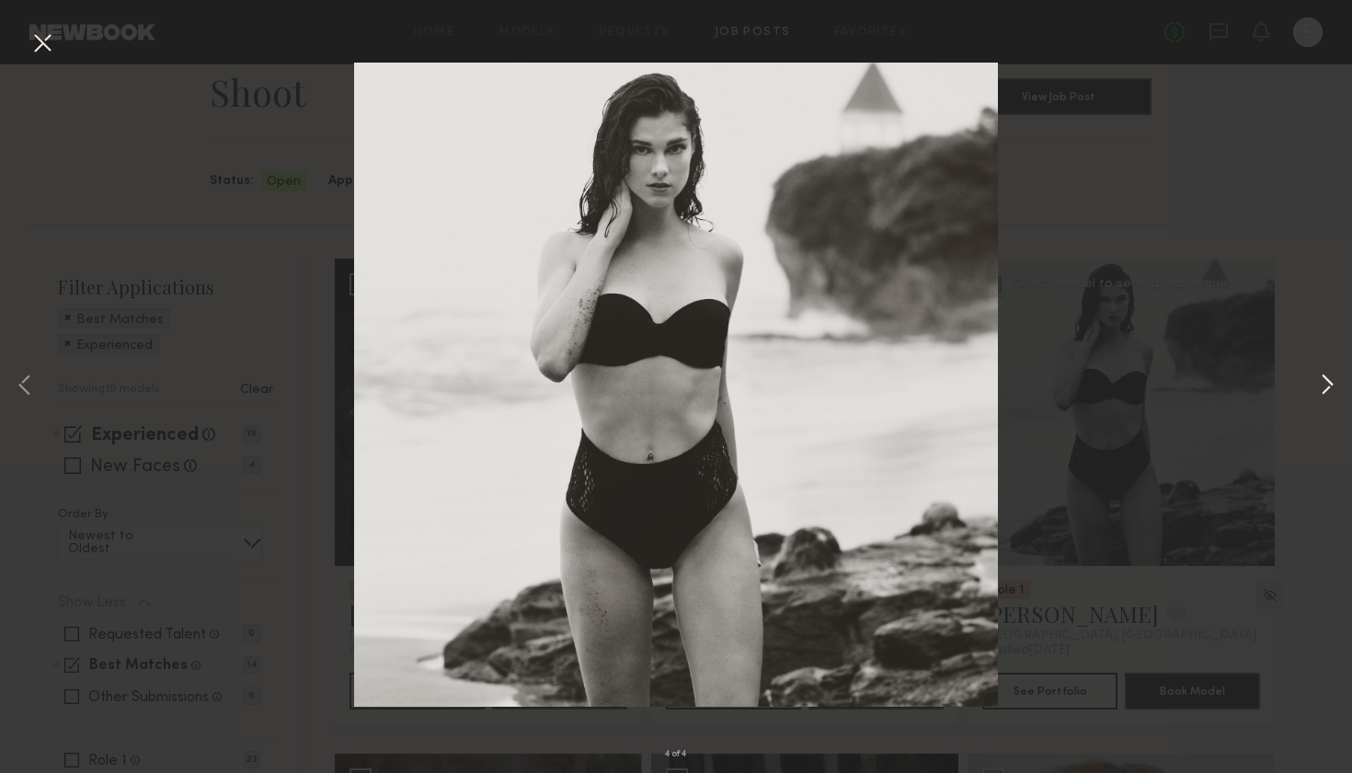
click at [1334, 383] on button at bounding box center [1327, 386] width 22 height 618
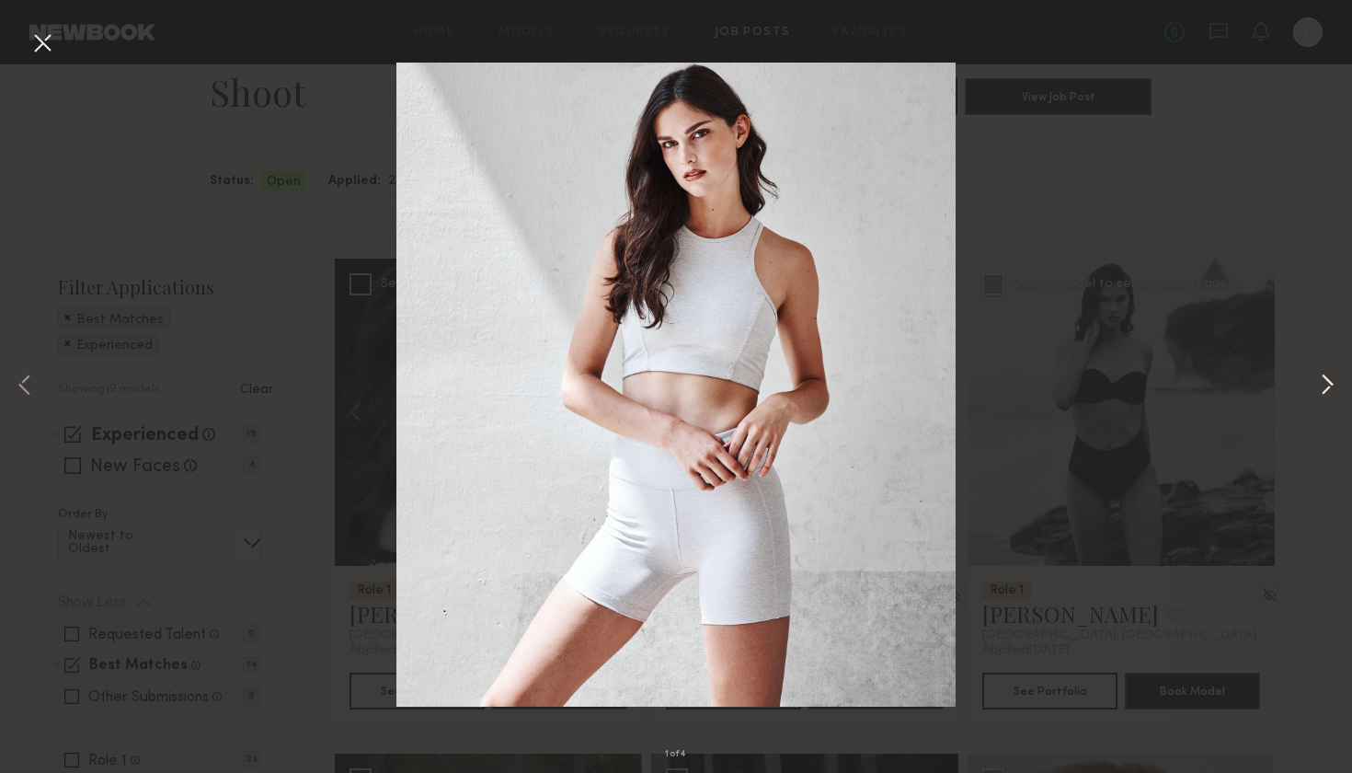
click at [1334, 383] on button at bounding box center [1327, 386] width 22 height 618
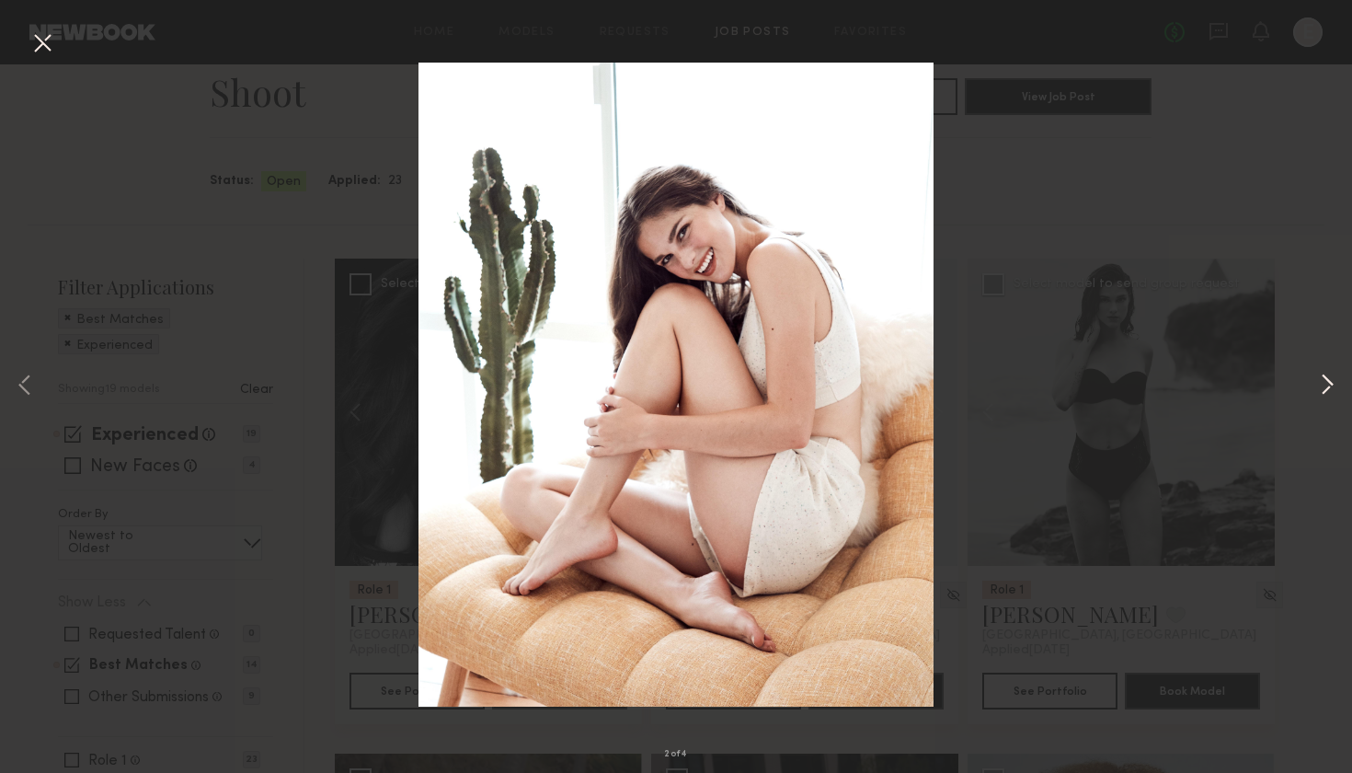
click at [1334, 383] on button at bounding box center [1327, 386] width 22 height 618
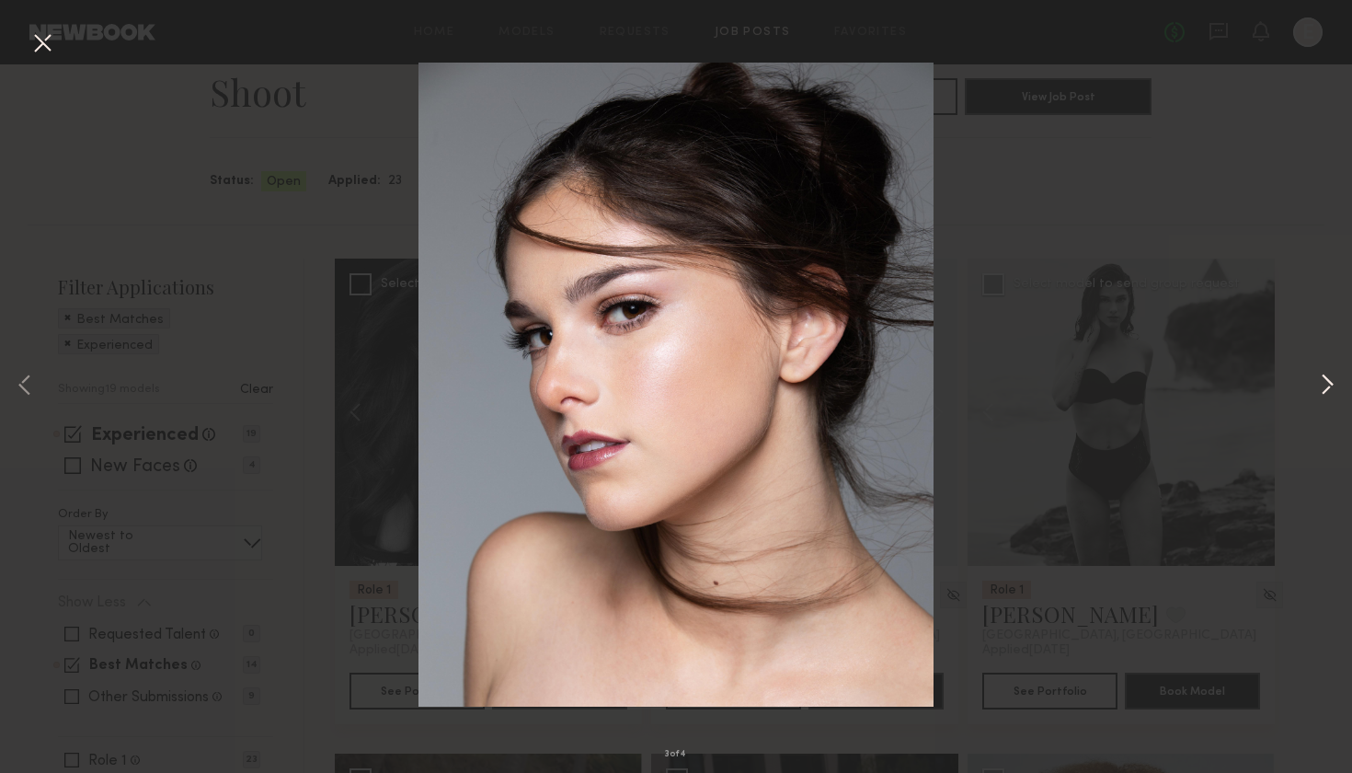
click at [1334, 383] on button at bounding box center [1327, 386] width 22 height 618
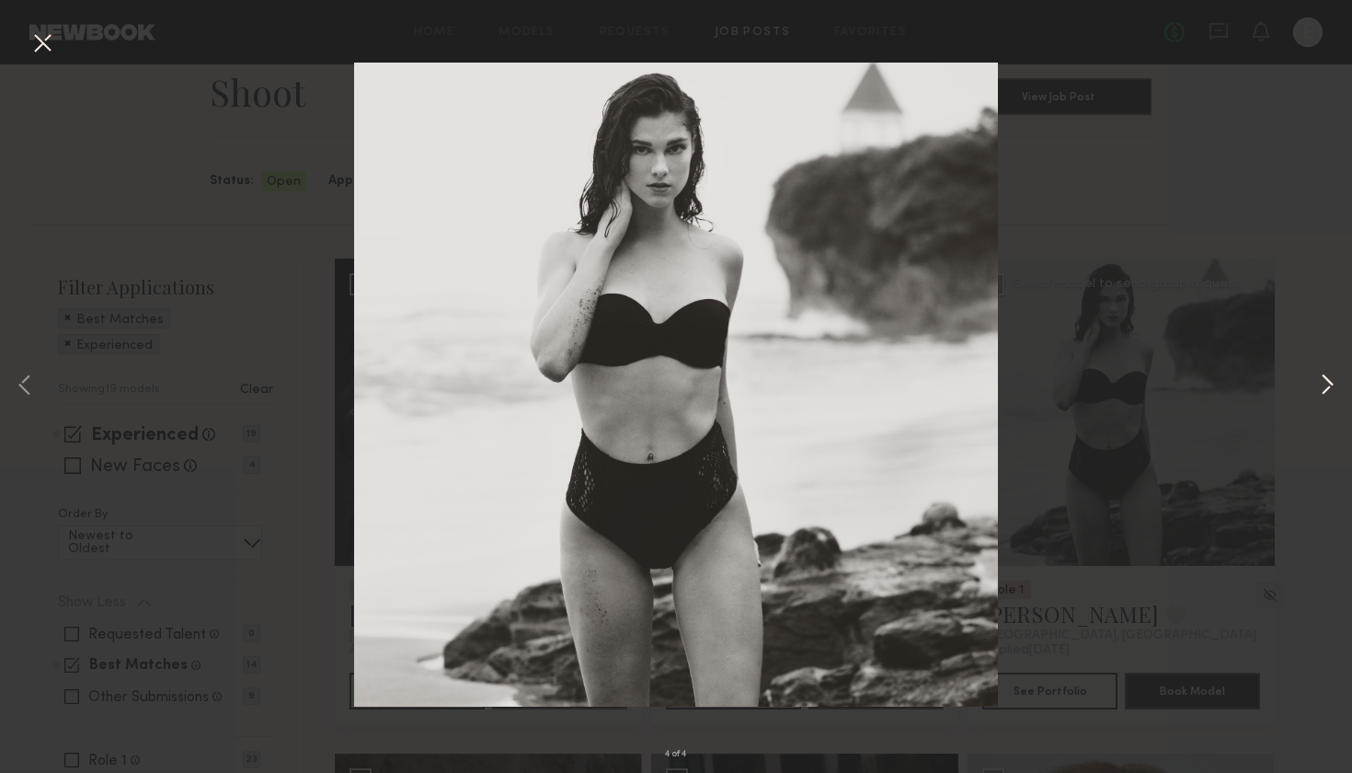
click at [1334, 383] on button at bounding box center [1327, 386] width 22 height 618
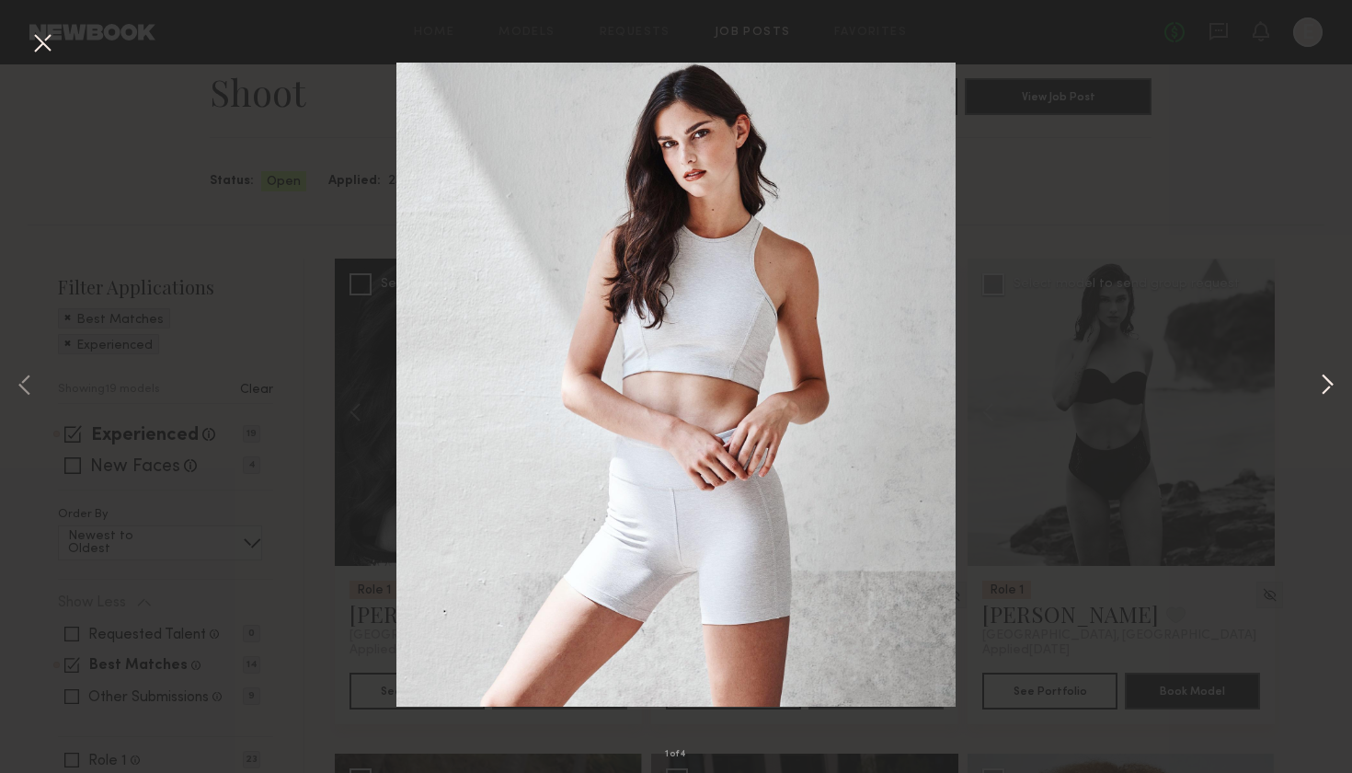
click at [1334, 383] on button at bounding box center [1327, 386] width 22 height 618
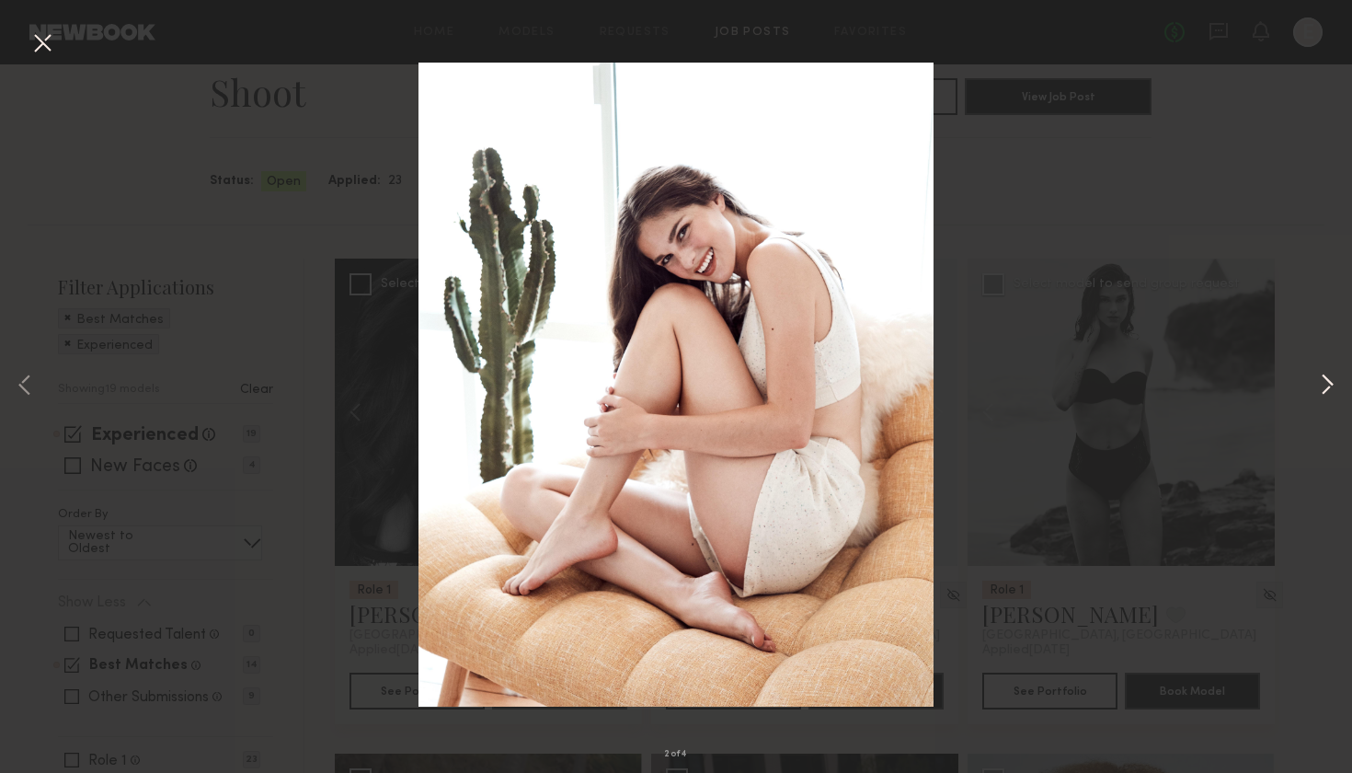
click at [1334, 383] on button at bounding box center [1327, 386] width 22 height 618
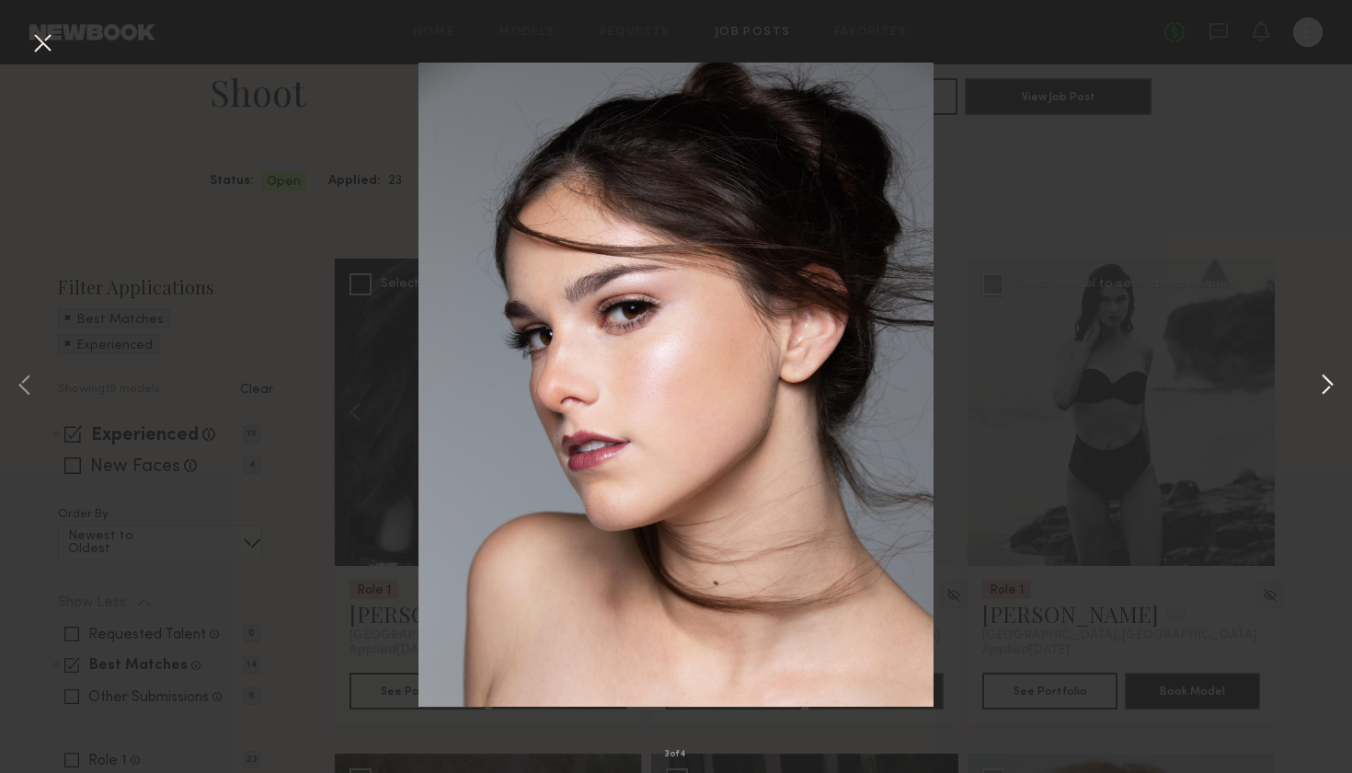
click at [1334, 383] on button at bounding box center [1327, 386] width 22 height 618
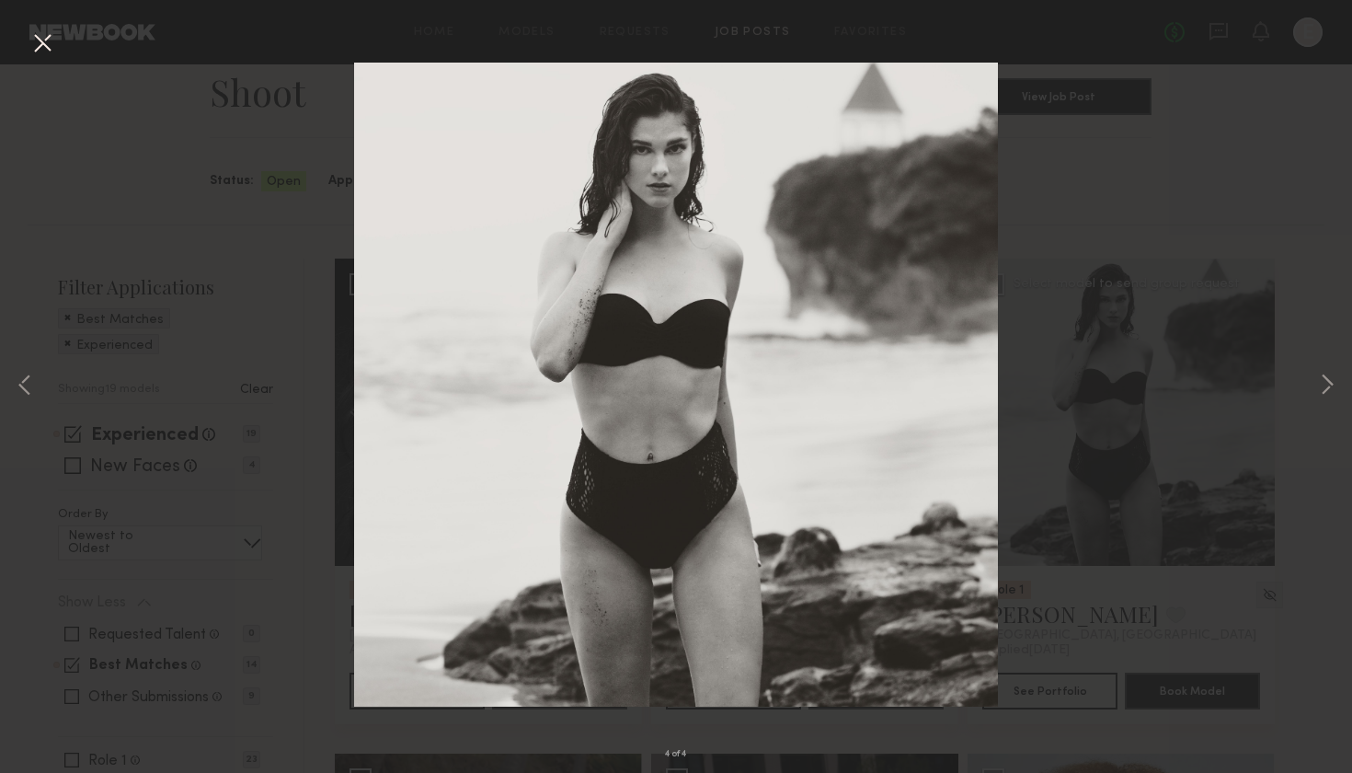
click at [1232, 155] on div "4 of 4" at bounding box center [676, 386] width 1352 height 773
click at [46, 35] on button at bounding box center [42, 44] width 29 height 33
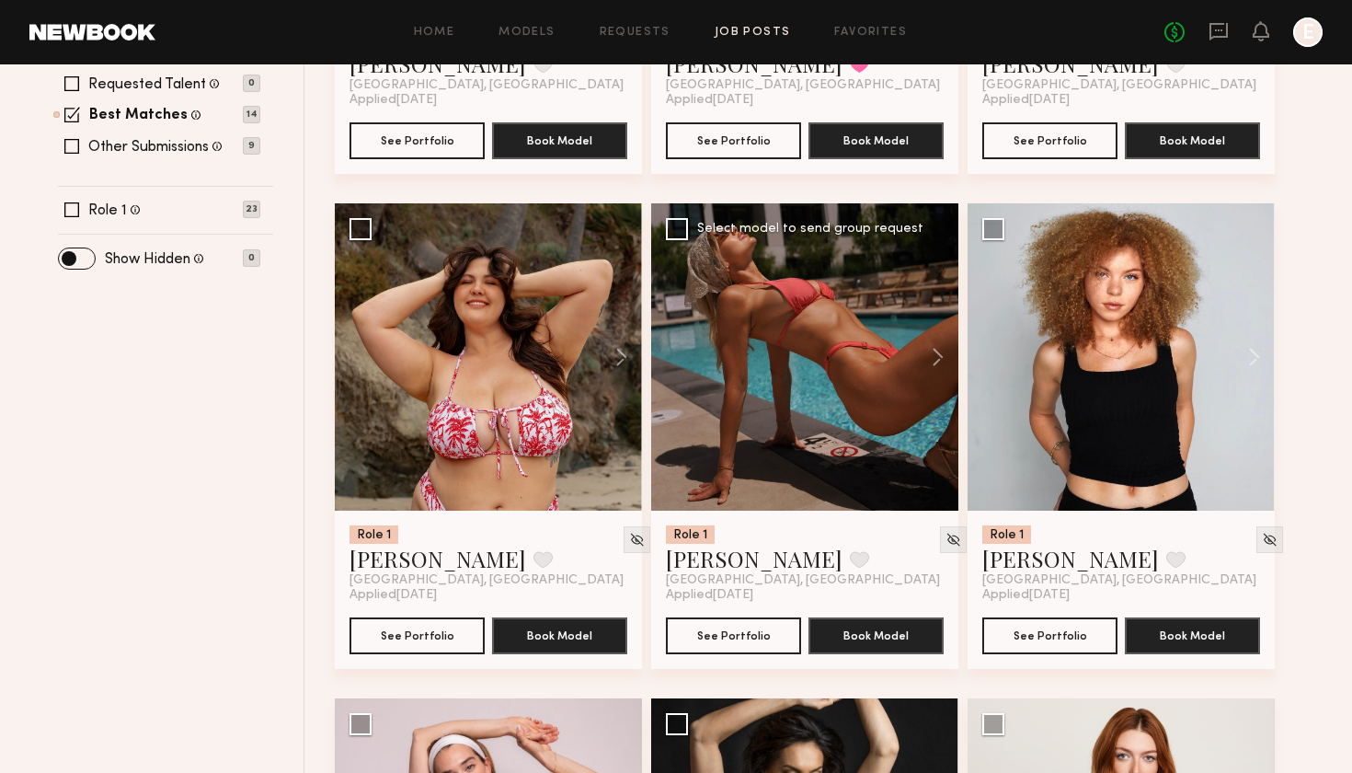
scroll to position [639, 0]
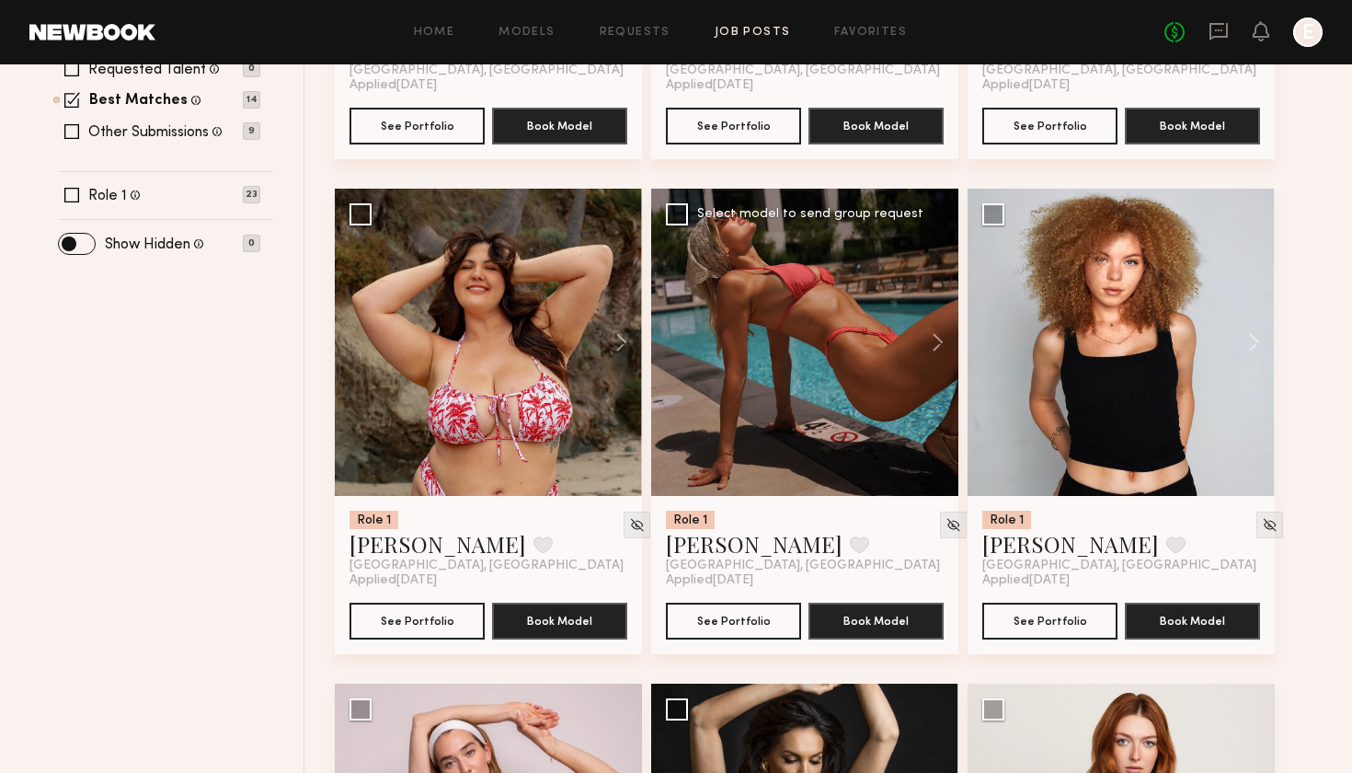
click at [887, 354] on div at bounding box center [804, 342] width 307 height 307
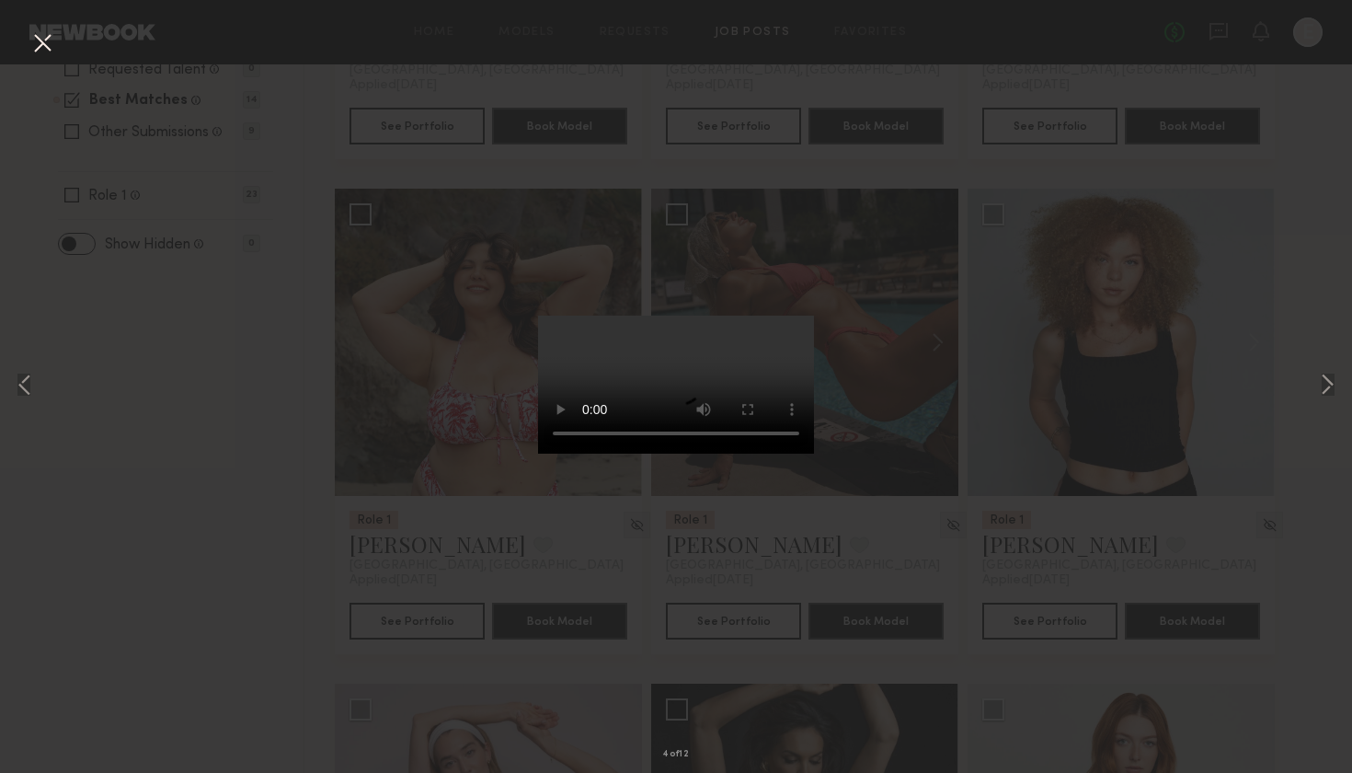
click at [1147, 224] on div "4 of 12" at bounding box center [676, 386] width 1352 height 773
click at [48, 43] on button at bounding box center [42, 44] width 29 height 33
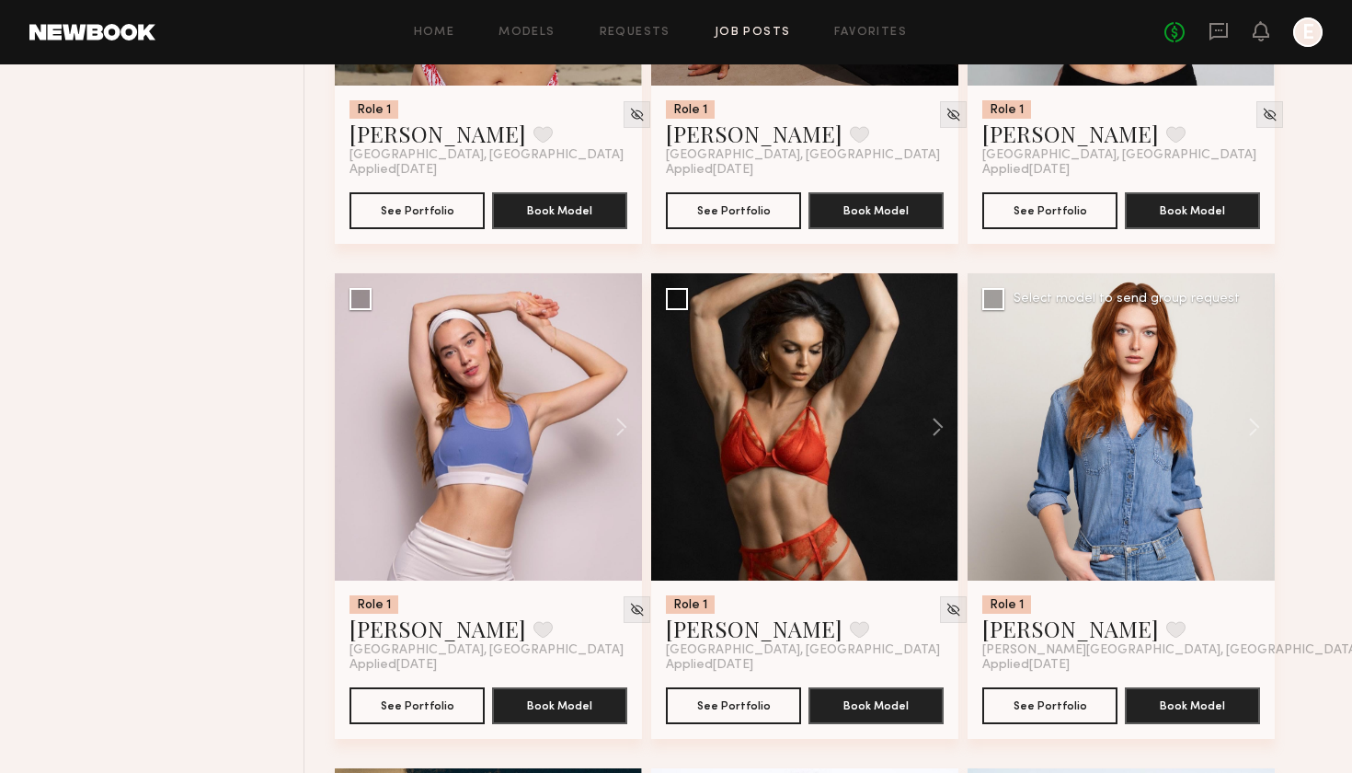
scroll to position [1042, 0]
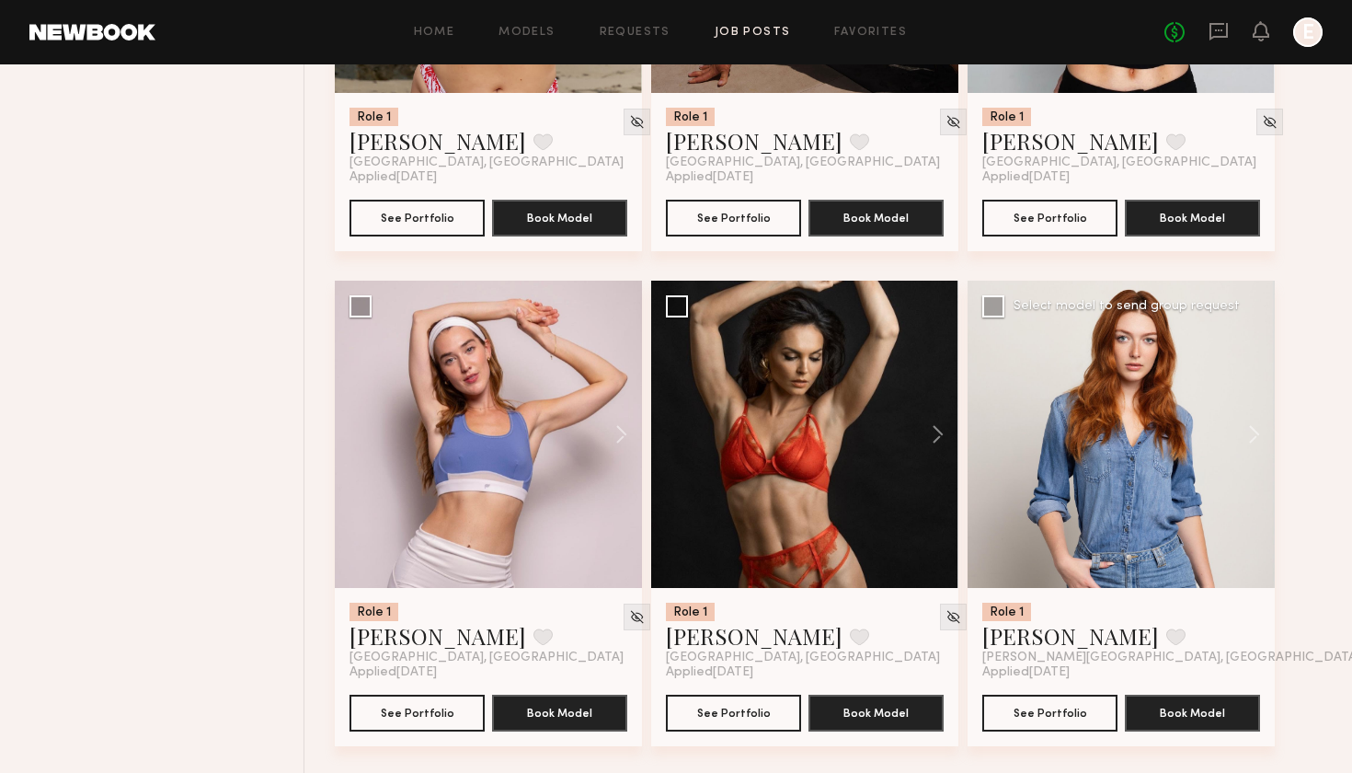
click at [1120, 453] on div at bounding box center [1121, 434] width 307 height 307
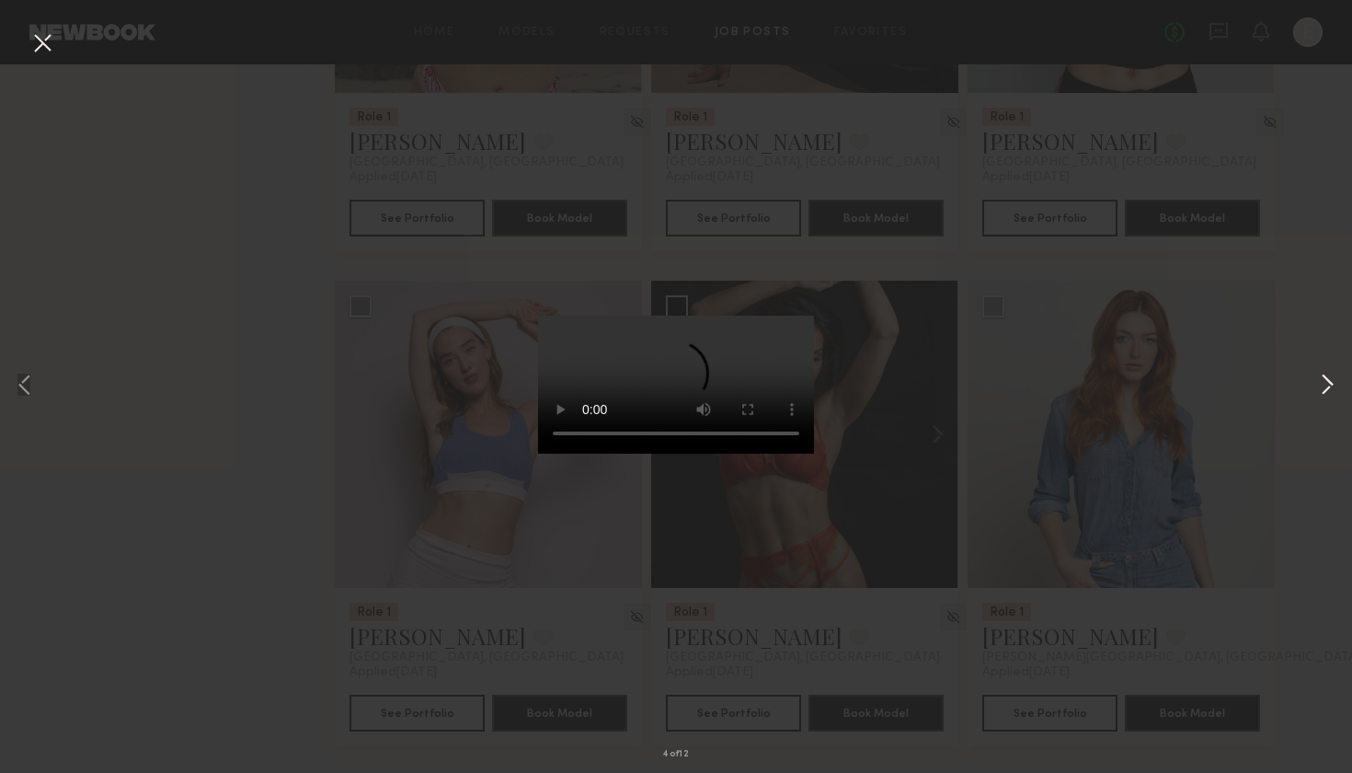
click at [1327, 383] on button at bounding box center [1327, 386] width 22 height 618
click at [1328, 383] on button at bounding box center [1327, 386] width 22 height 618
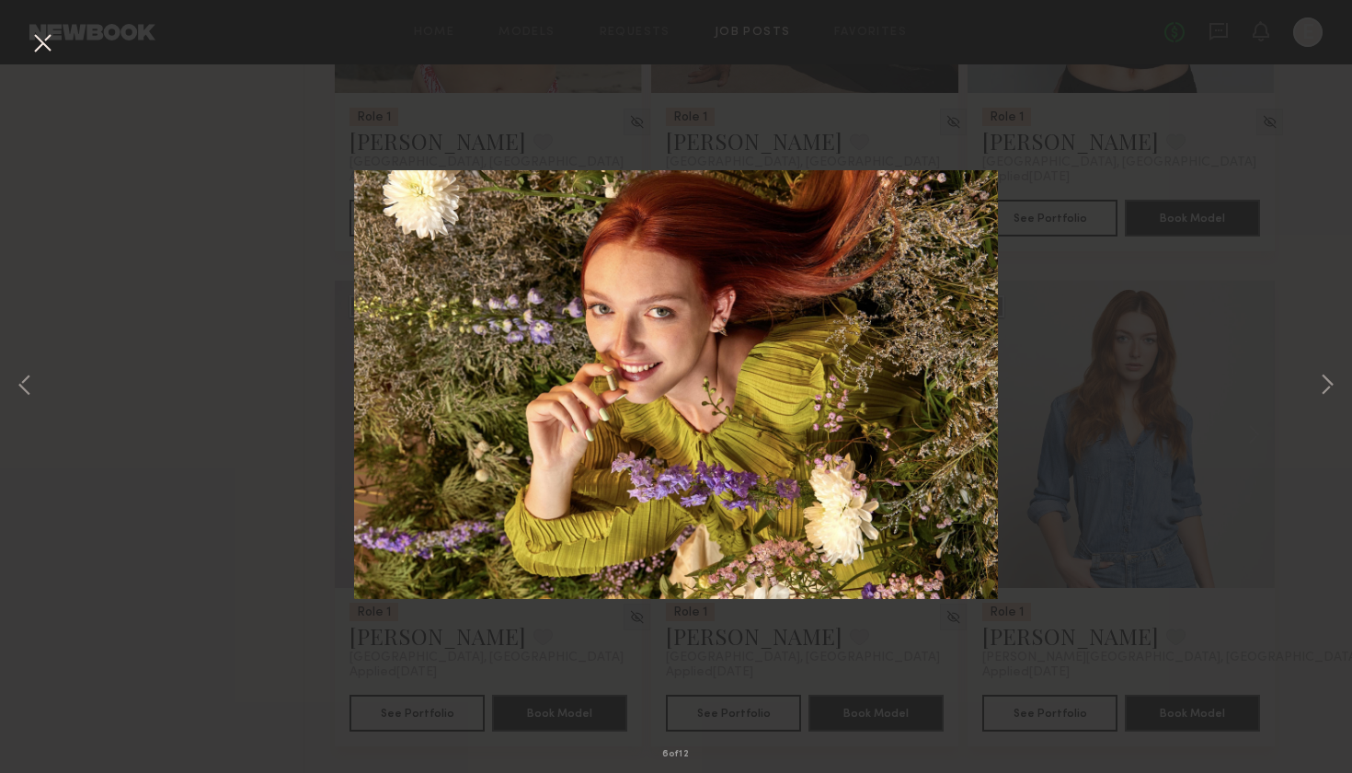
click at [1206, 437] on div "6 of 12" at bounding box center [676, 386] width 1352 height 773
click at [40, 46] on button at bounding box center [42, 44] width 29 height 33
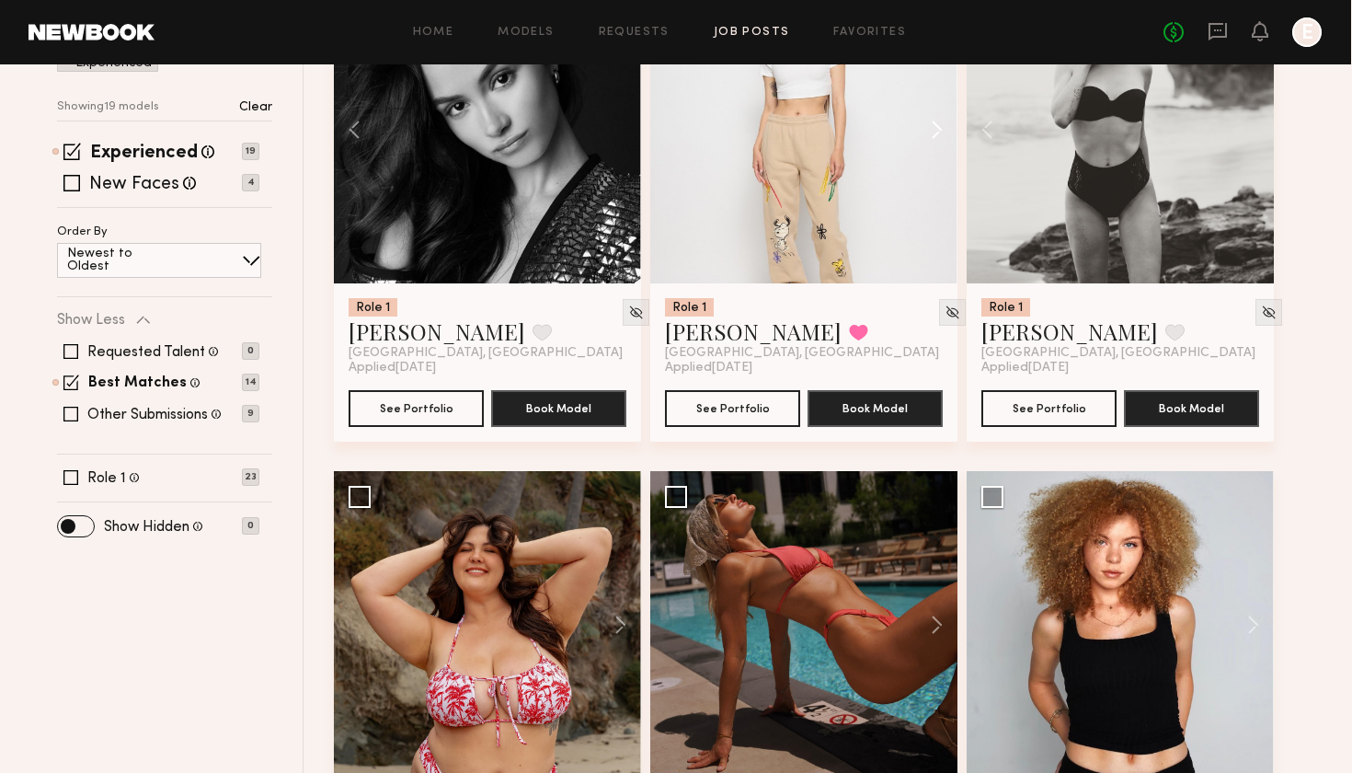
scroll to position [357, 0]
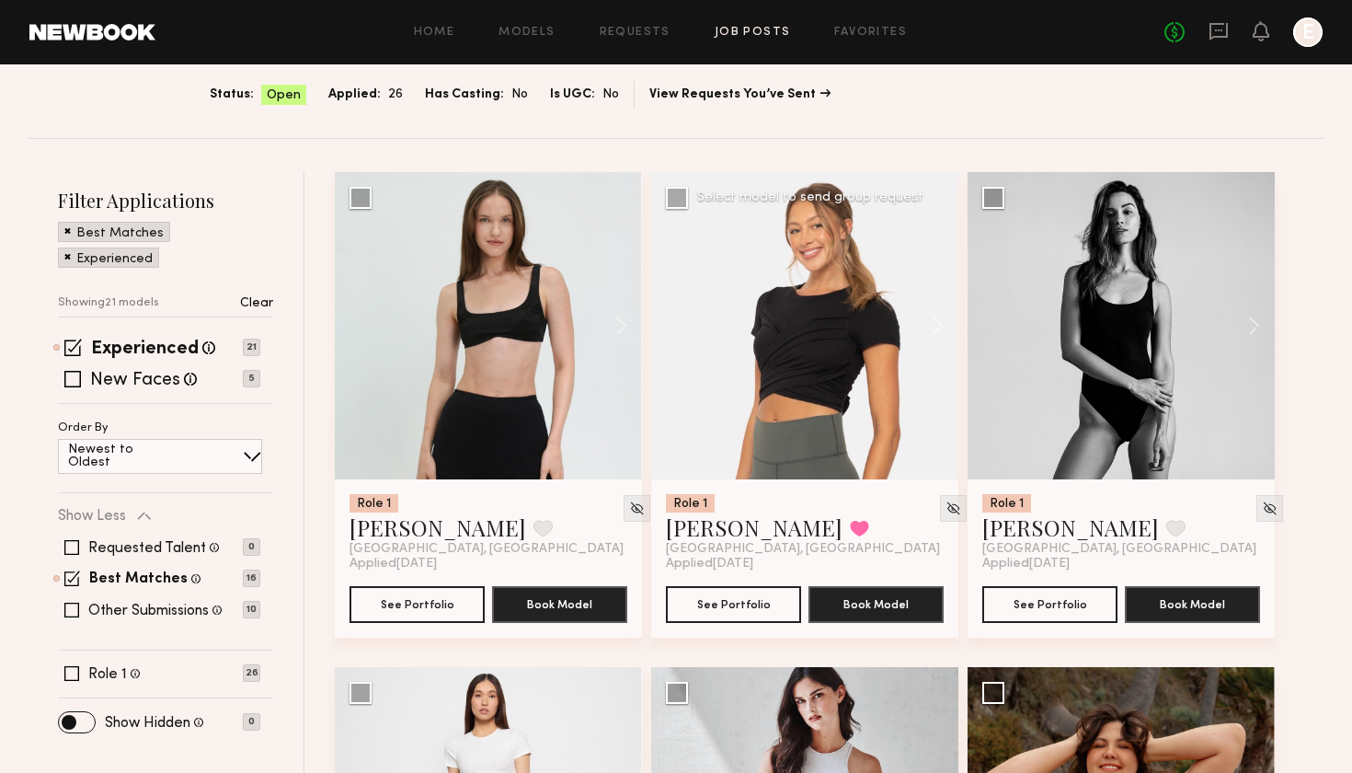
scroll to position [164, 0]
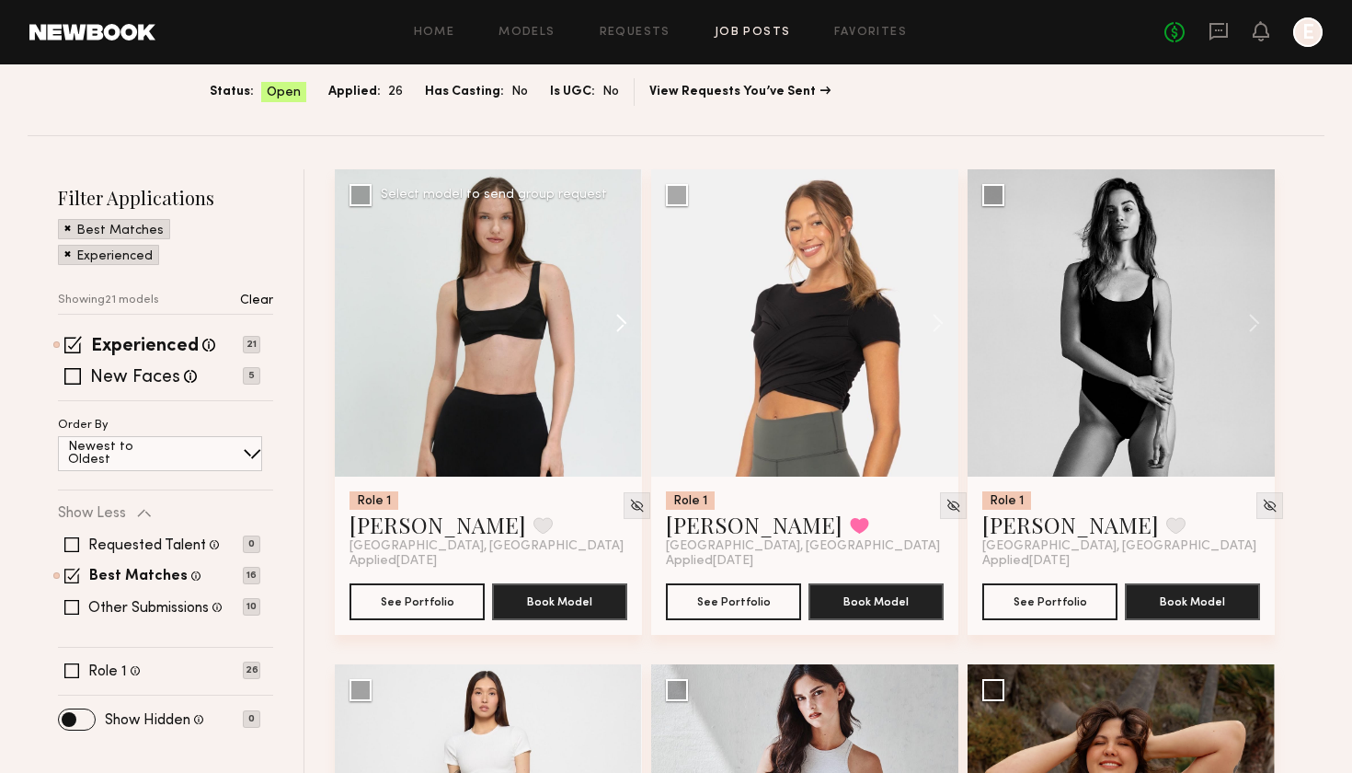
click at [617, 333] on button at bounding box center [612, 322] width 59 height 307
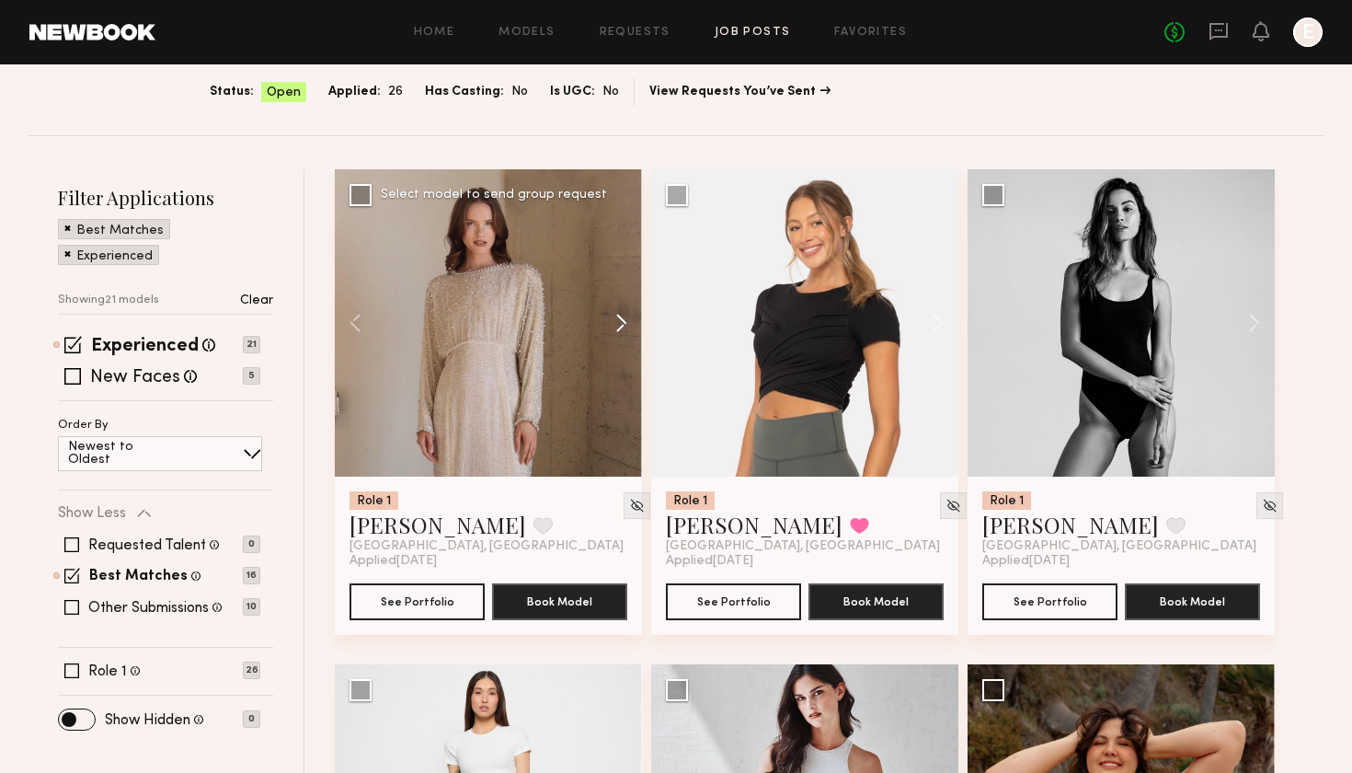
click at [617, 333] on button at bounding box center [612, 322] width 59 height 307
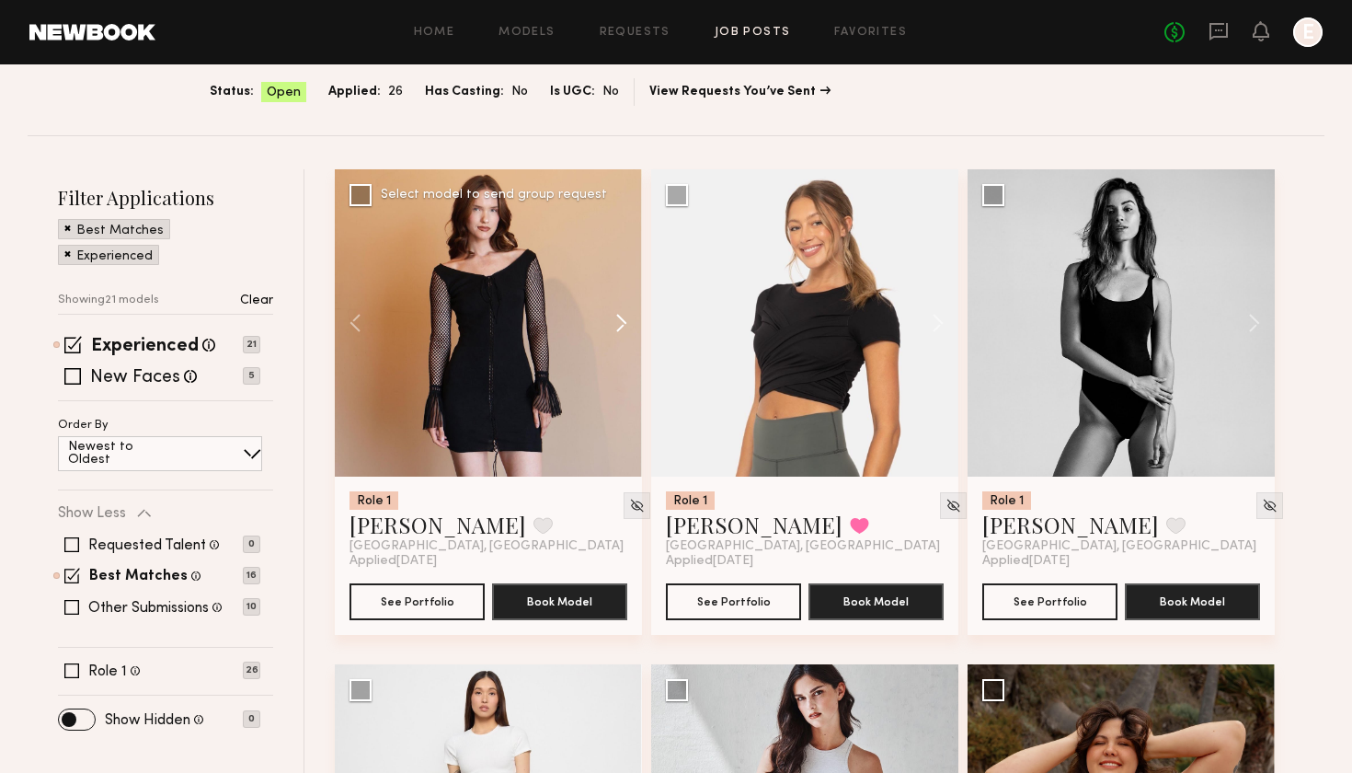
click at [617, 333] on button at bounding box center [612, 322] width 59 height 307
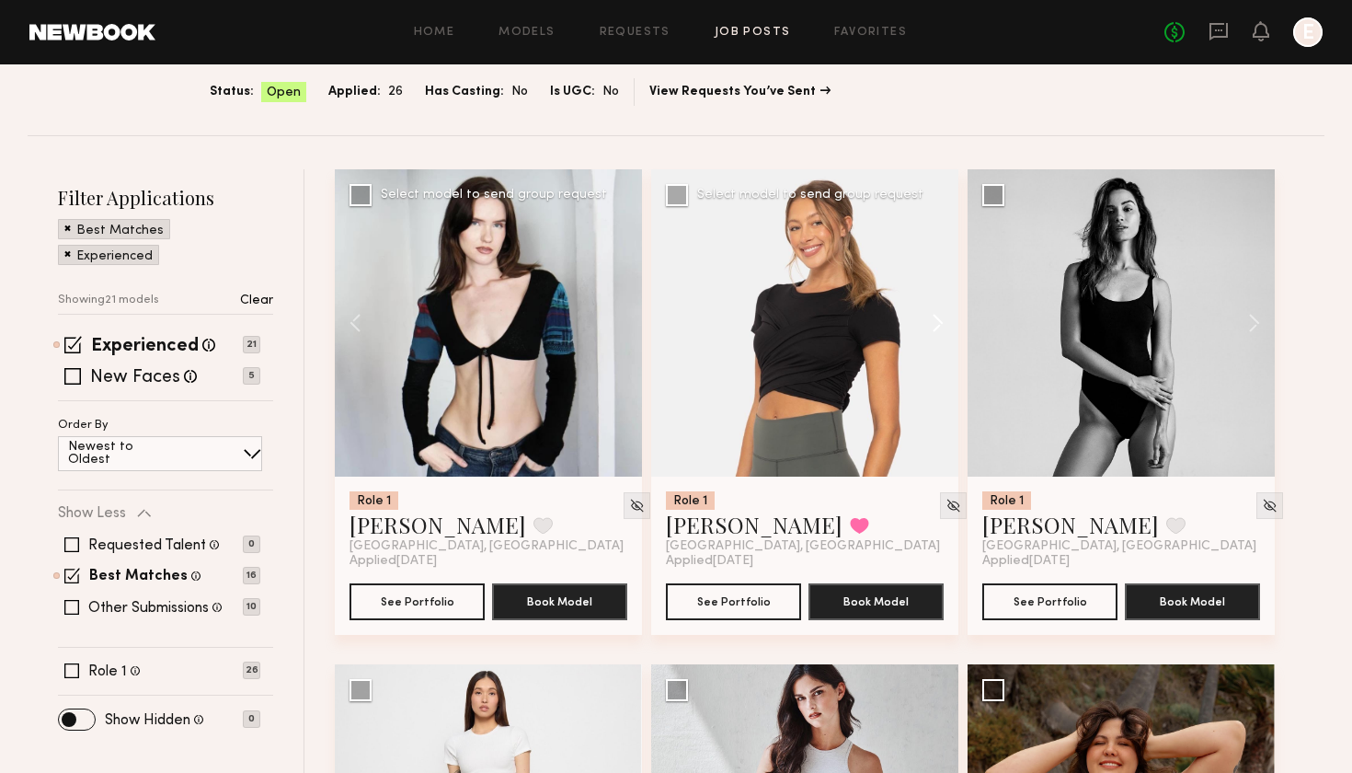
click at [935, 333] on button at bounding box center [929, 322] width 59 height 307
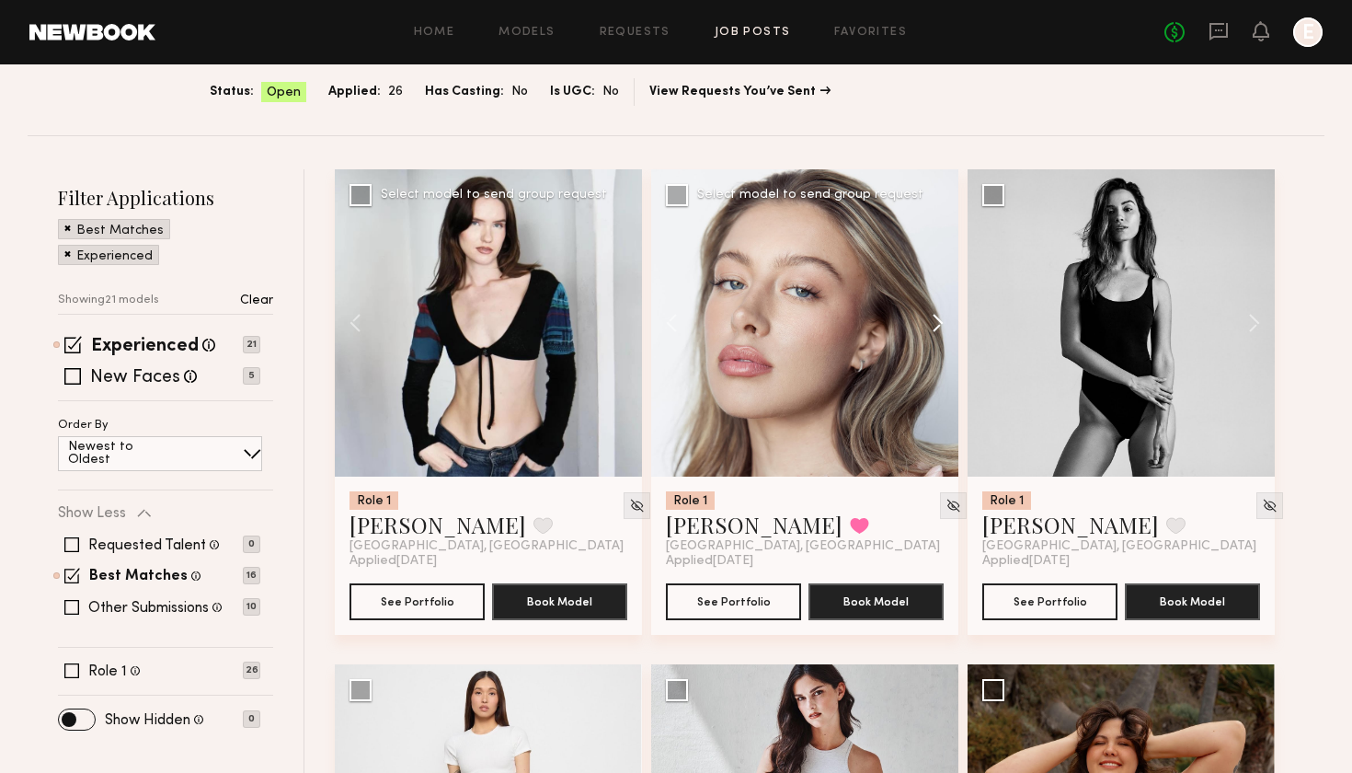
click at [935, 333] on button at bounding box center [929, 322] width 59 height 307
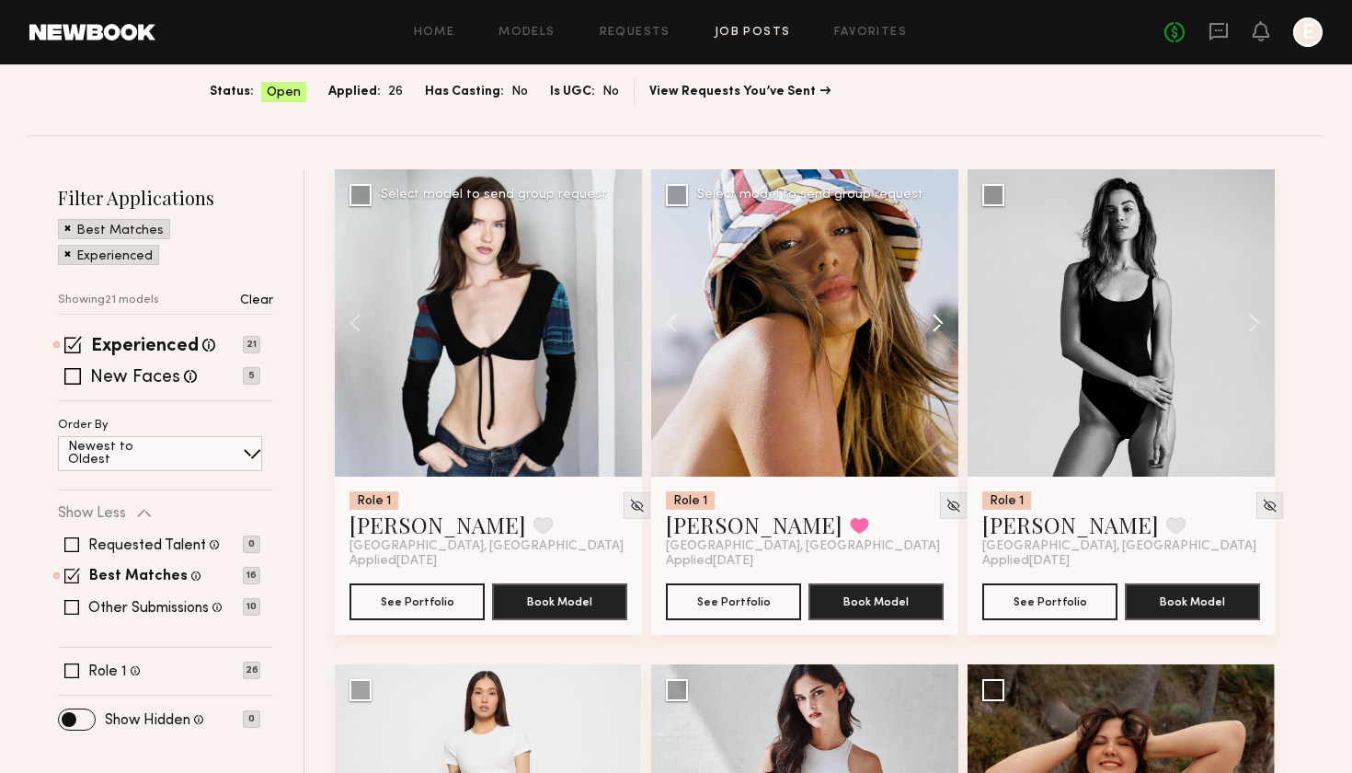
click at [935, 333] on button at bounding box center [929, 322] width 59 height 307
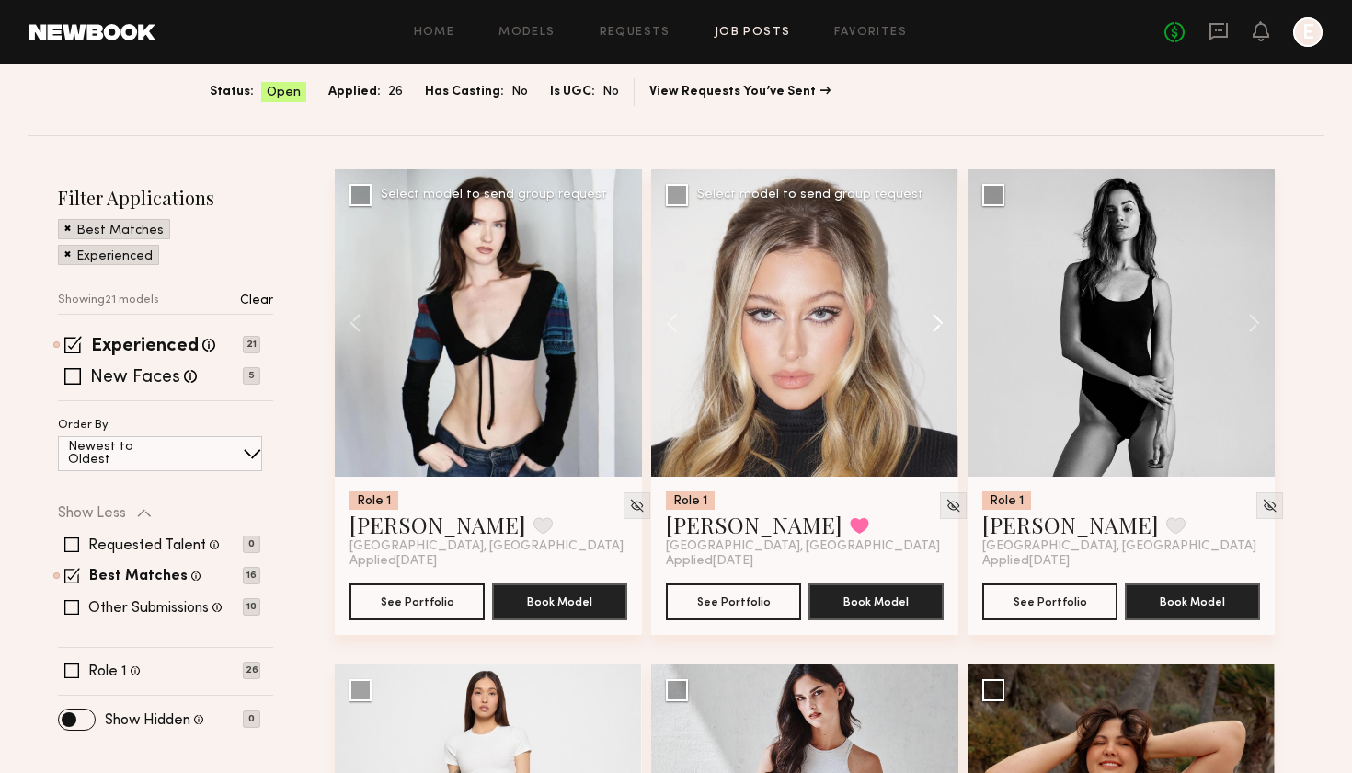
click at [935, 333] on button at bounding box center [929, 322] width 59 height 307
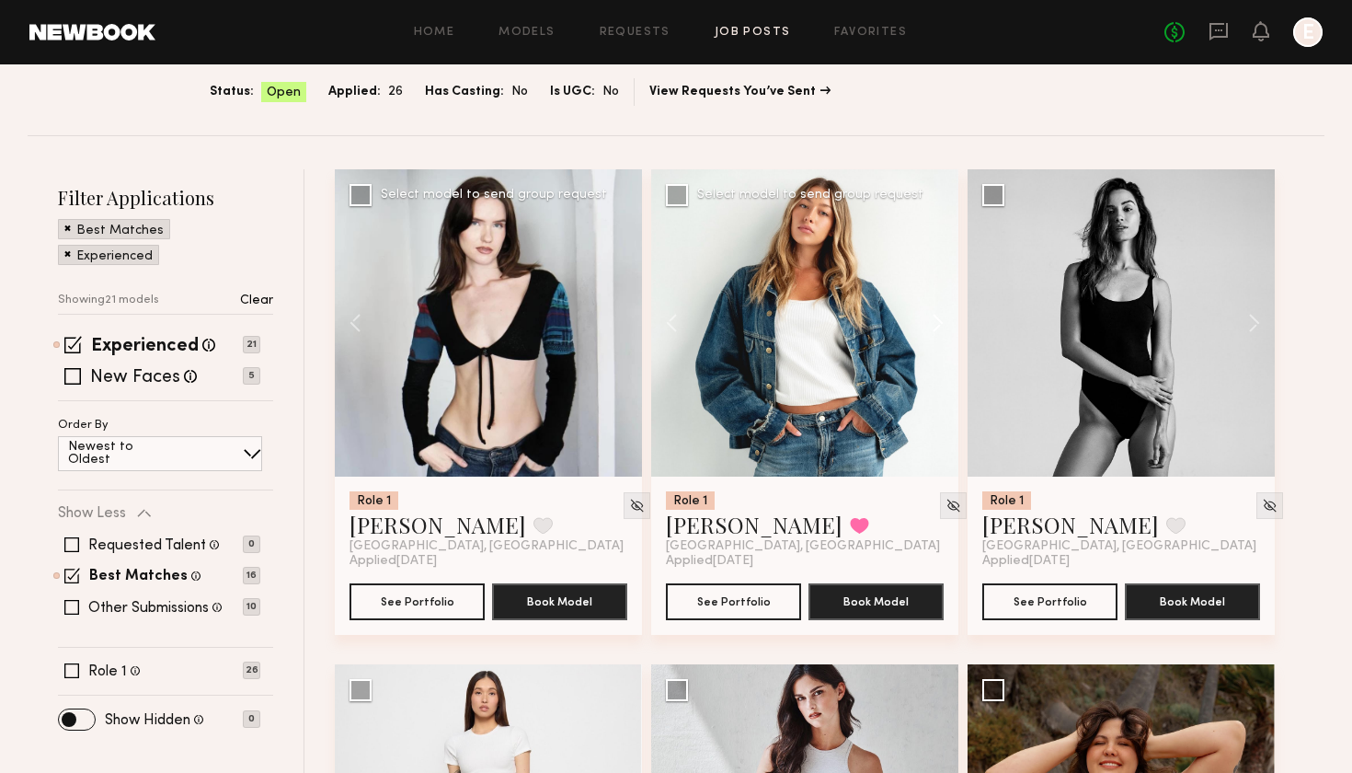
click at [935, 333] on button at bounding box center [929, 322] width 59 height 307
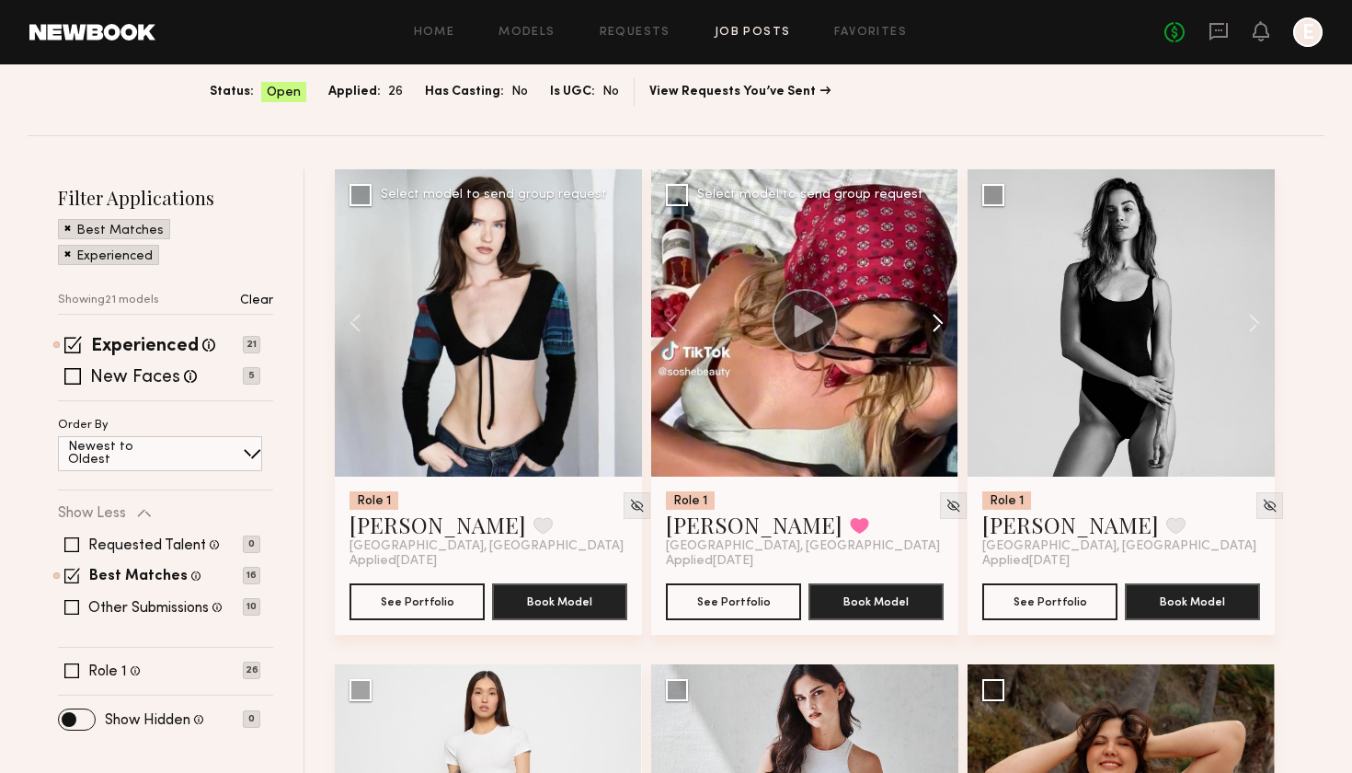
click at [935, 333] on button at bounding box center [929, 322] width 59 height 307
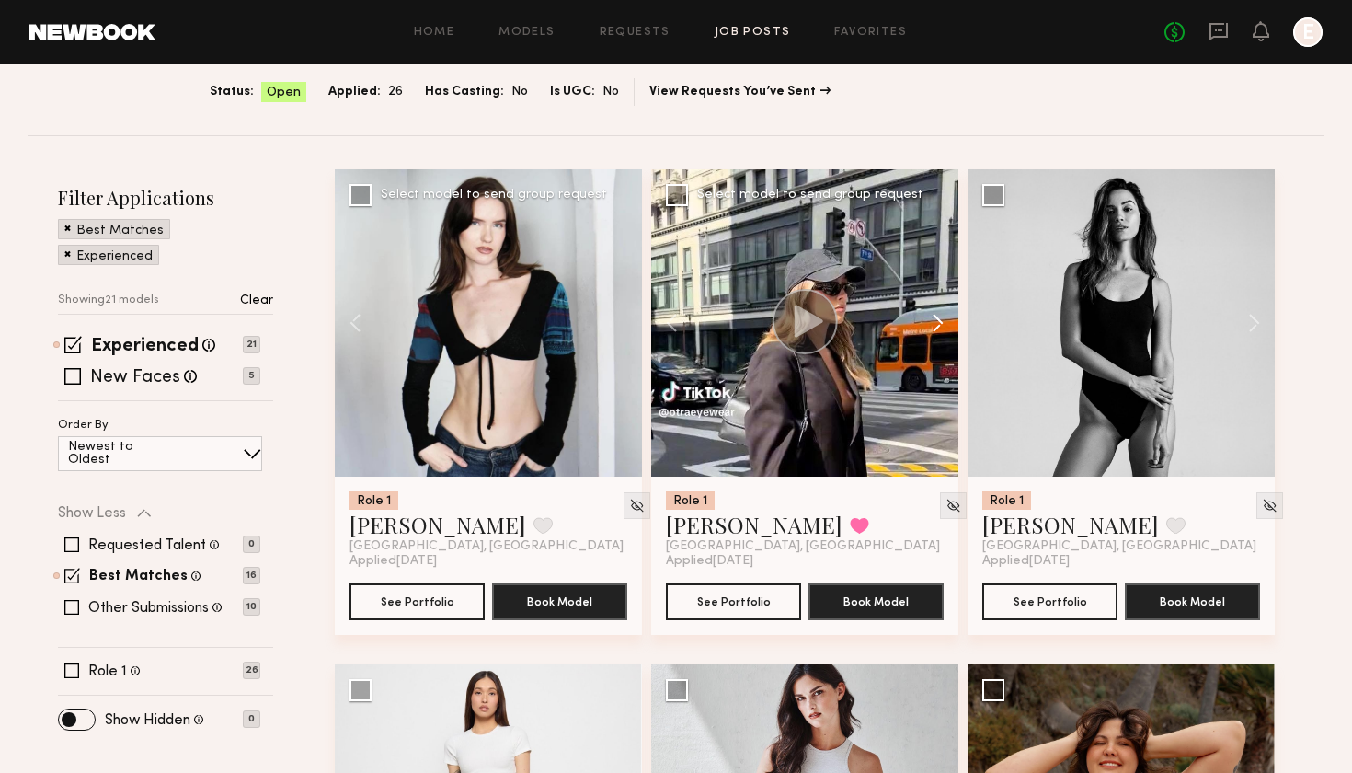
click at [935, 333] on button at bounding box center [929, 322] width 59 height 307
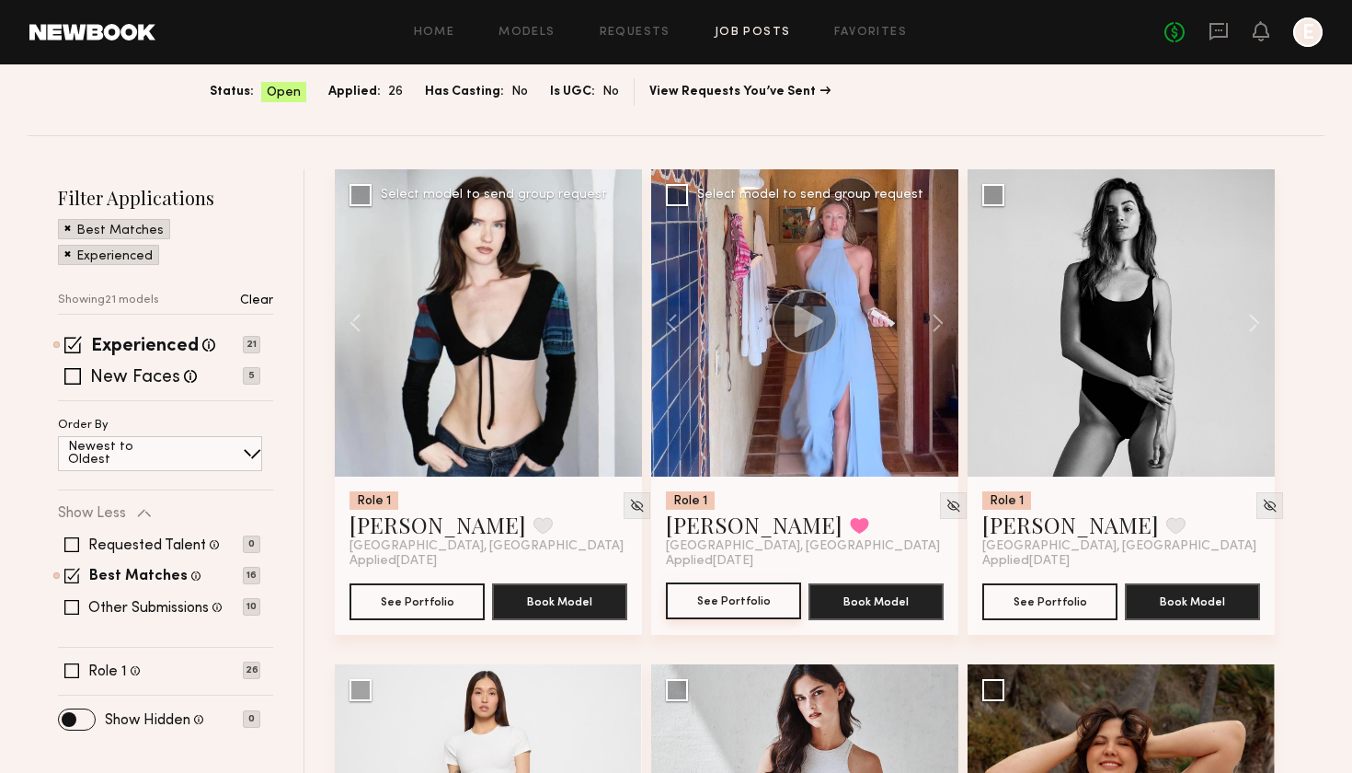
scroll to position [171, 0]
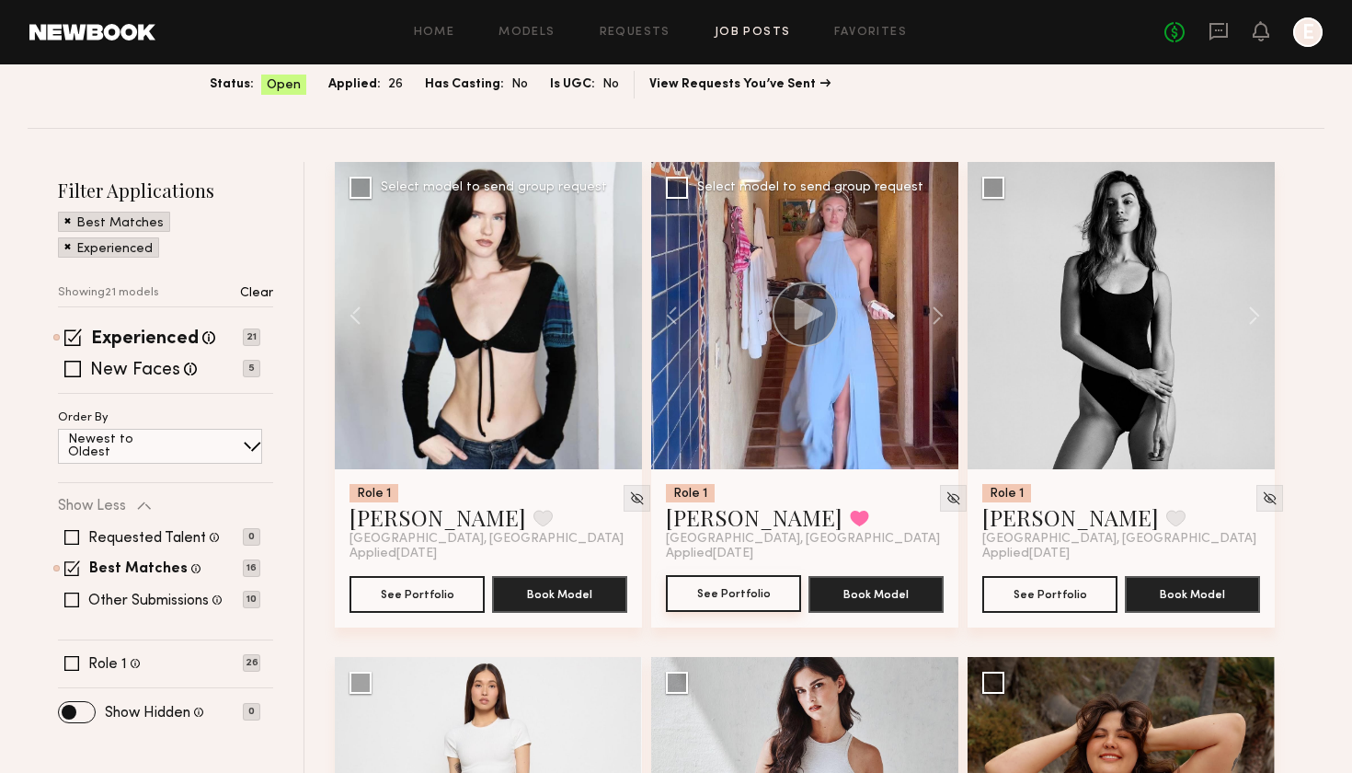
click at [750, 598] on button "See Portfolio" at bounding box center [733, 593] width 135 height 37
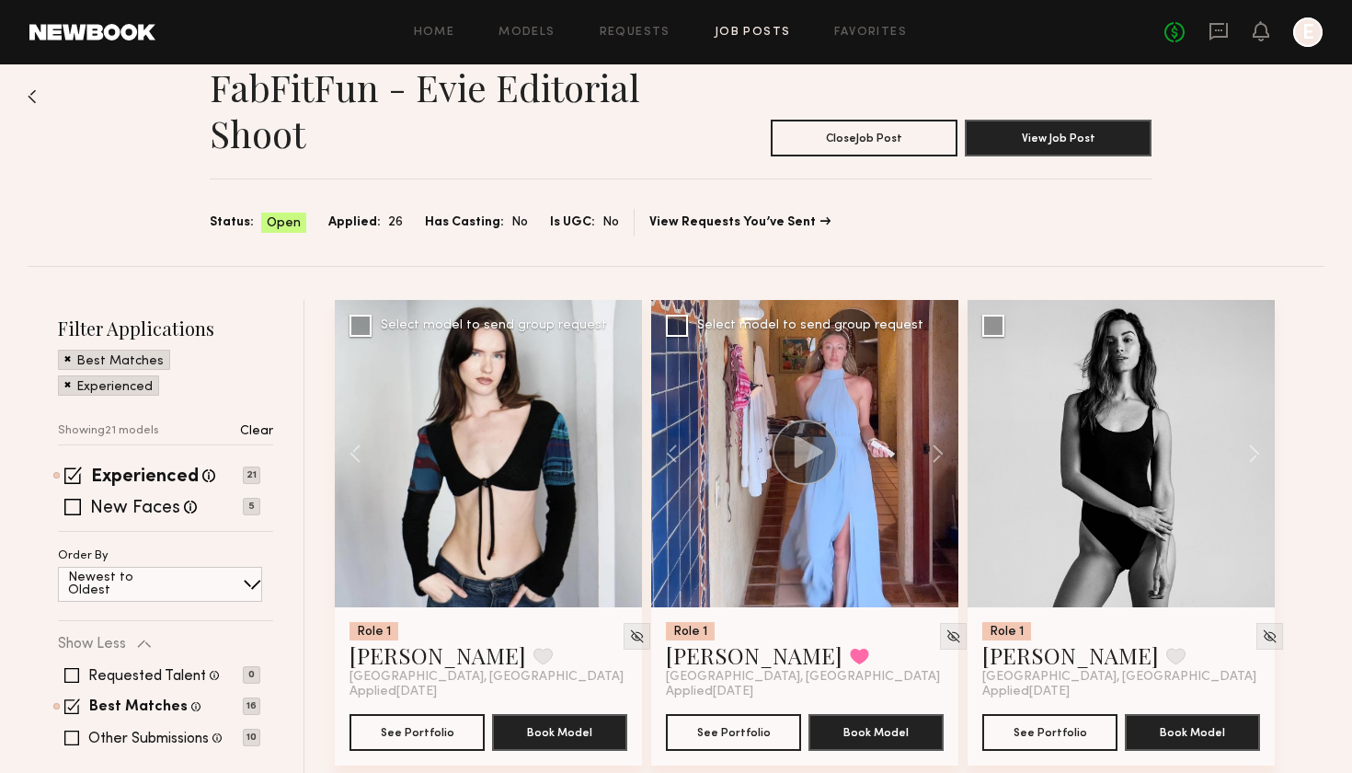
scroll to position [30, 0]
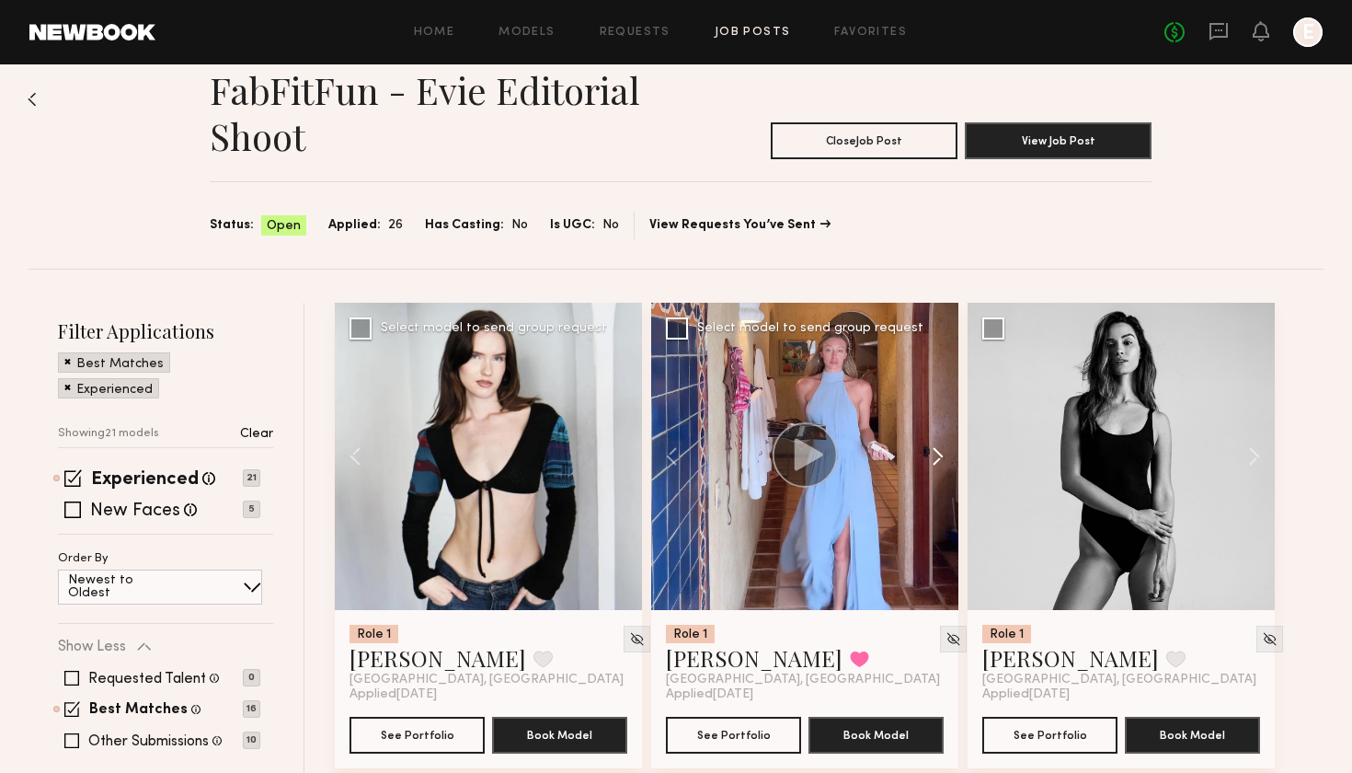
click at [935, 443] on button at bounding box center [929, 456] width 59 height 307
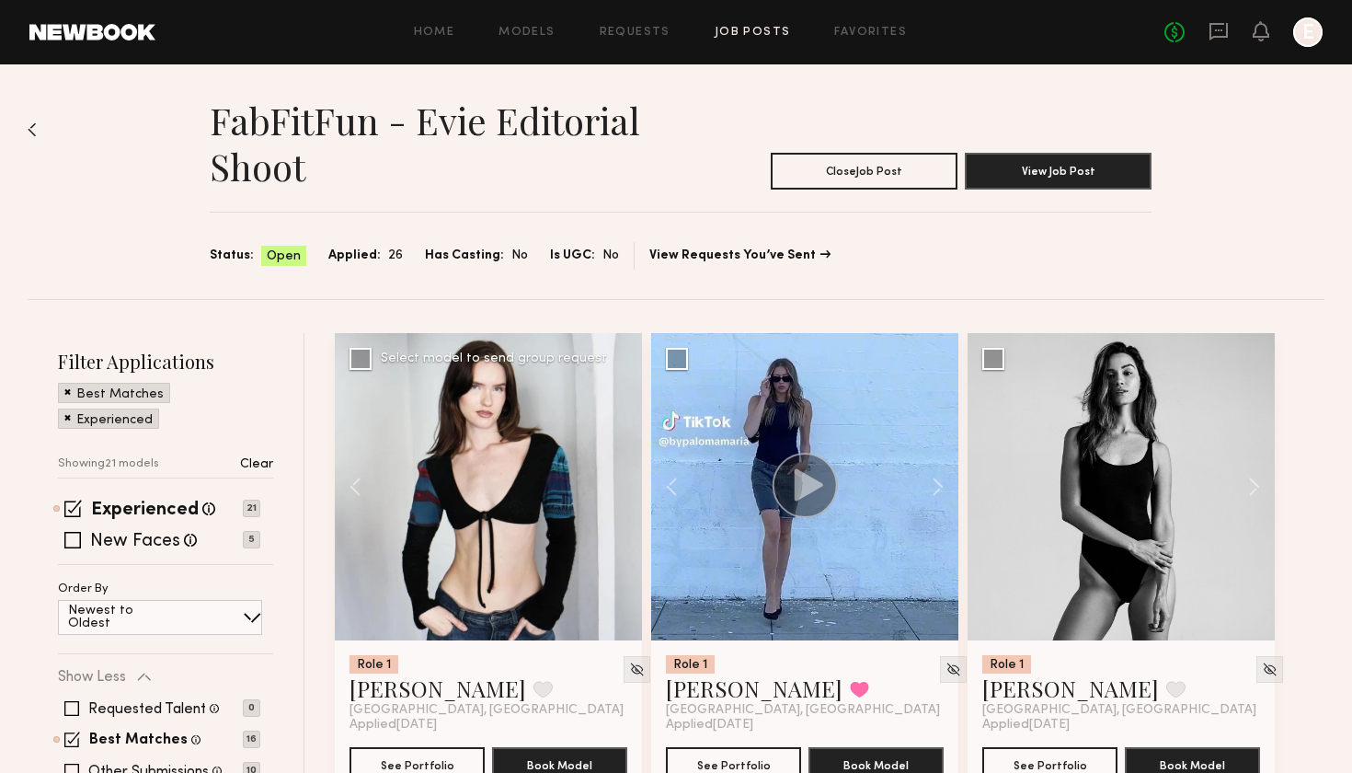
scroll to position [0, 0]
click at [943, 476] on button at bounding box center [929, 486] width 59 height 307
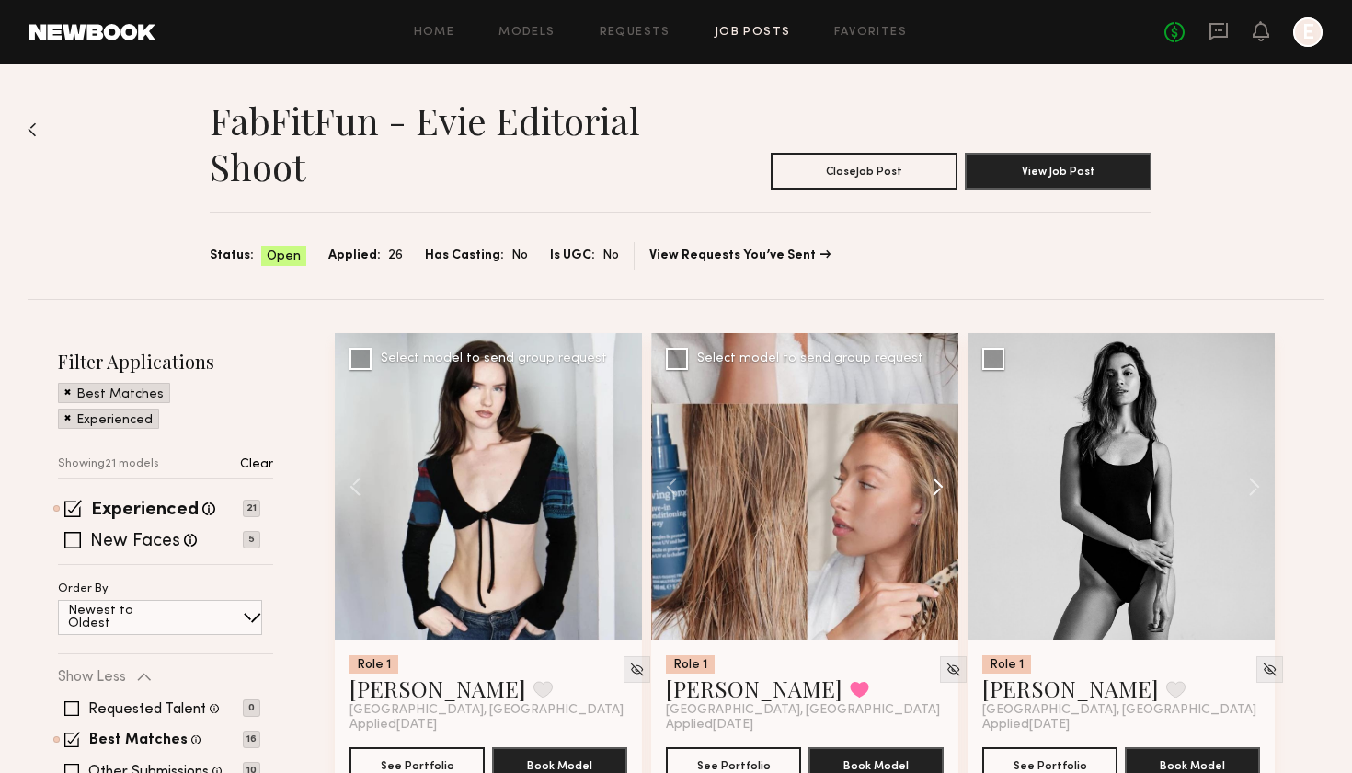
click at [943, 476] on button at bounding box center [929, 486] width 59 height 307
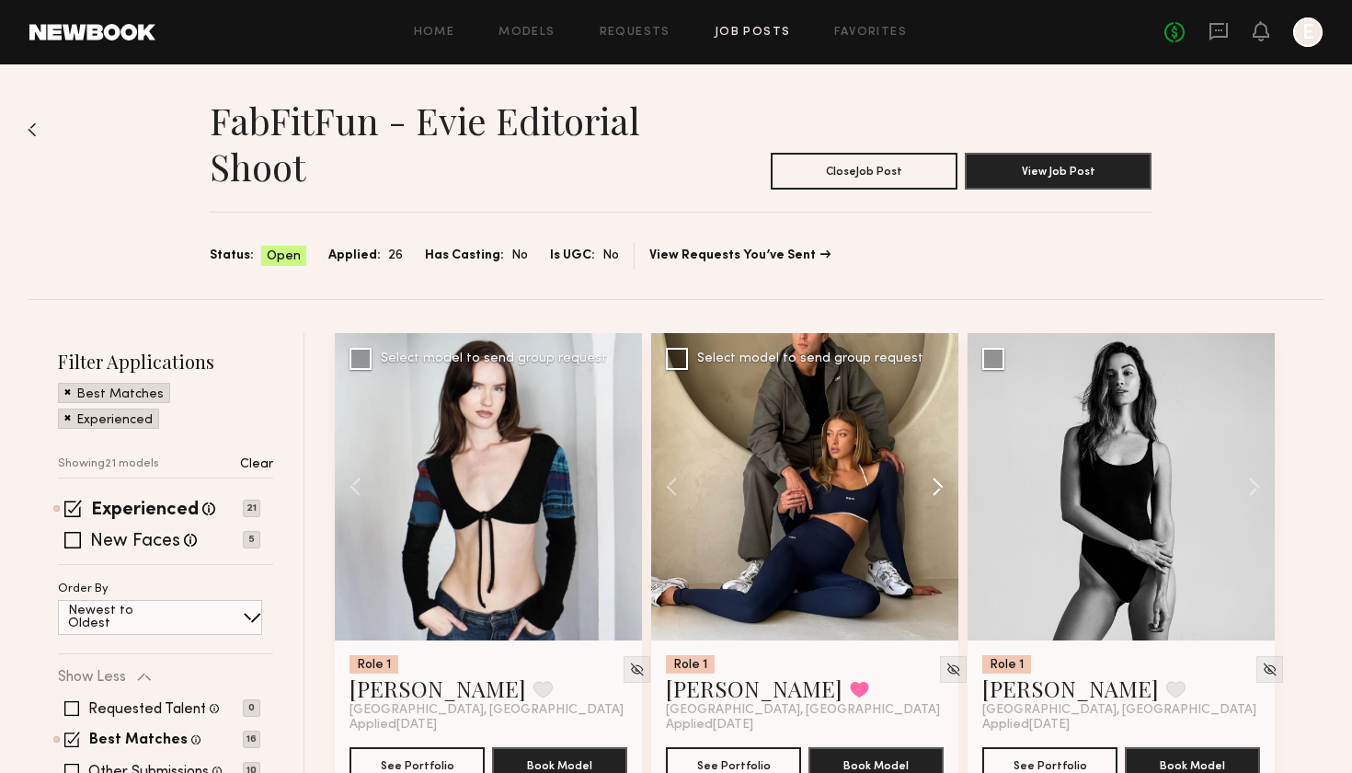
click at [943, 476] on button at bounding box center [929, 486] width 59 height 307
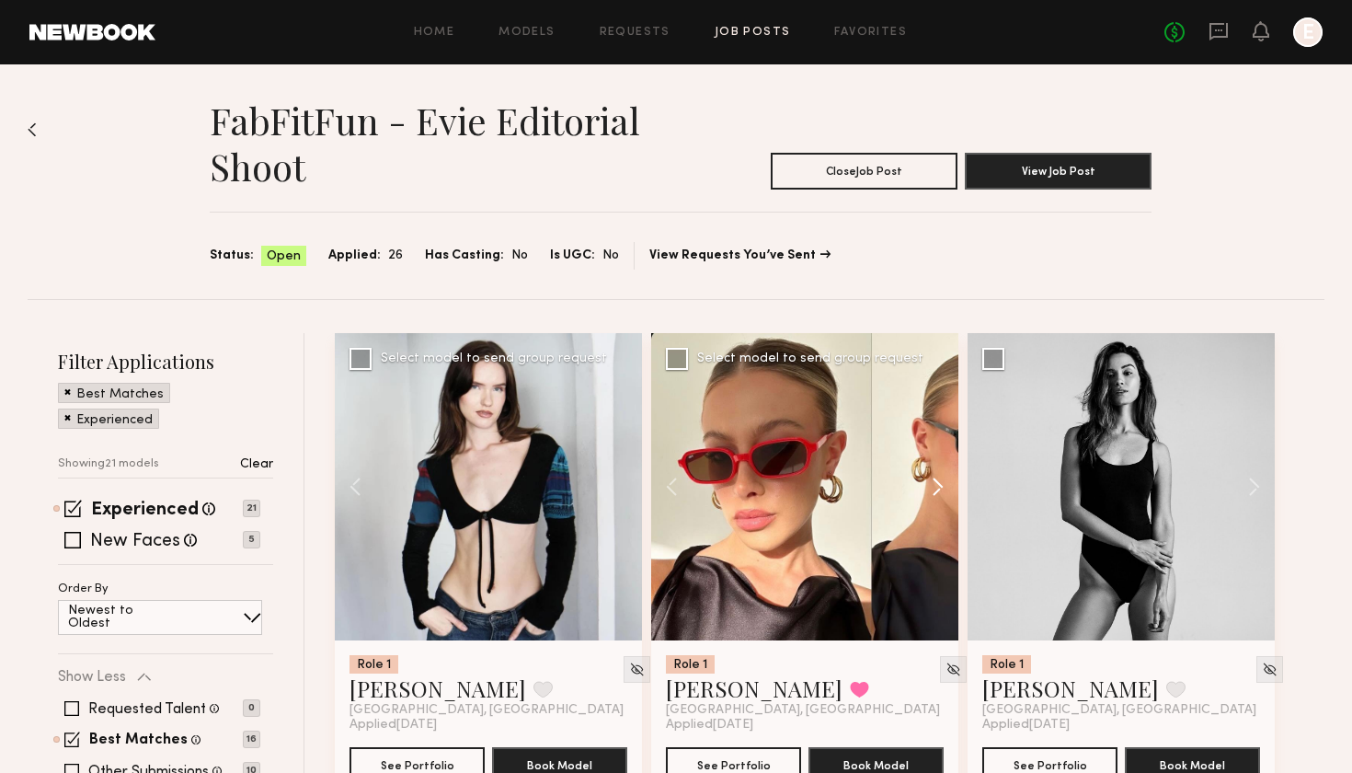
click at [943, 476] on button at bounding box center [929, 486] width 59 height 307
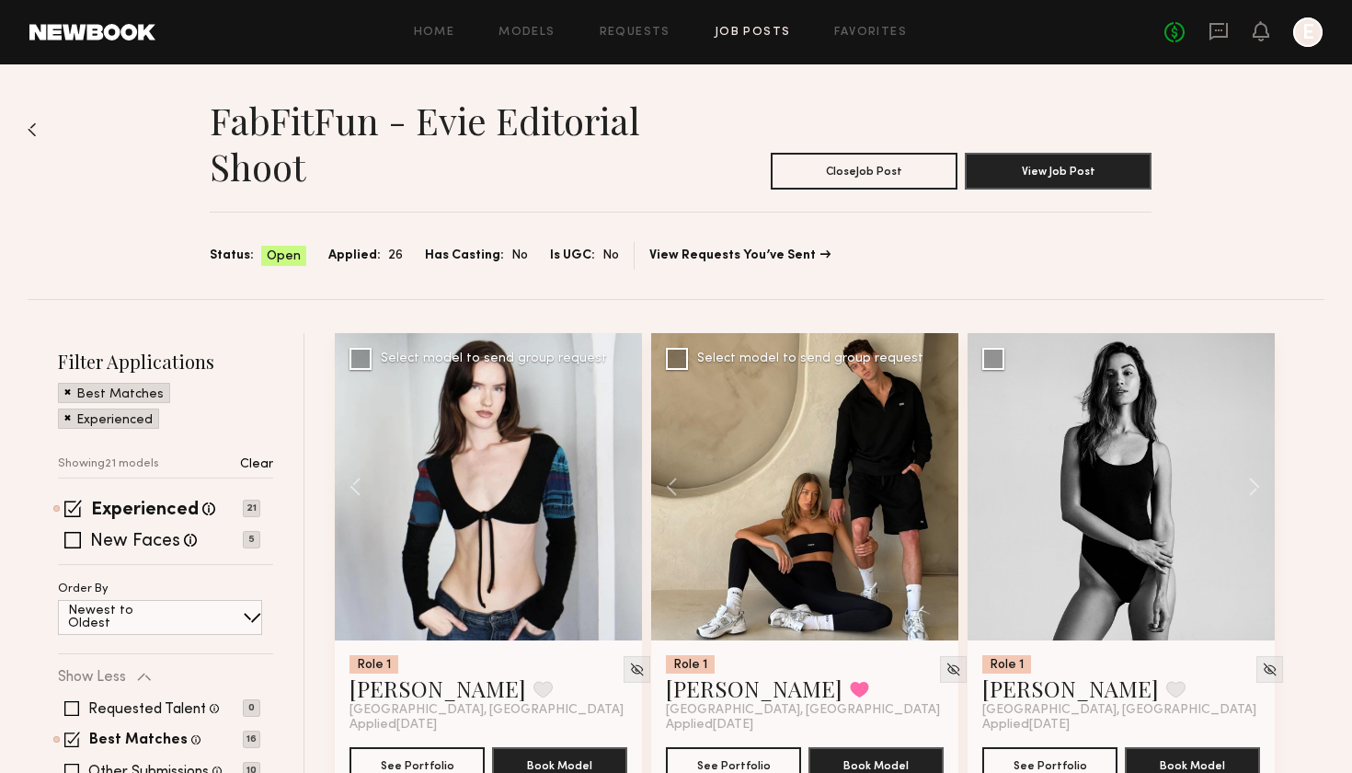
click at [943, 476] on div at bounding box center [804, 486] width 307 height 307
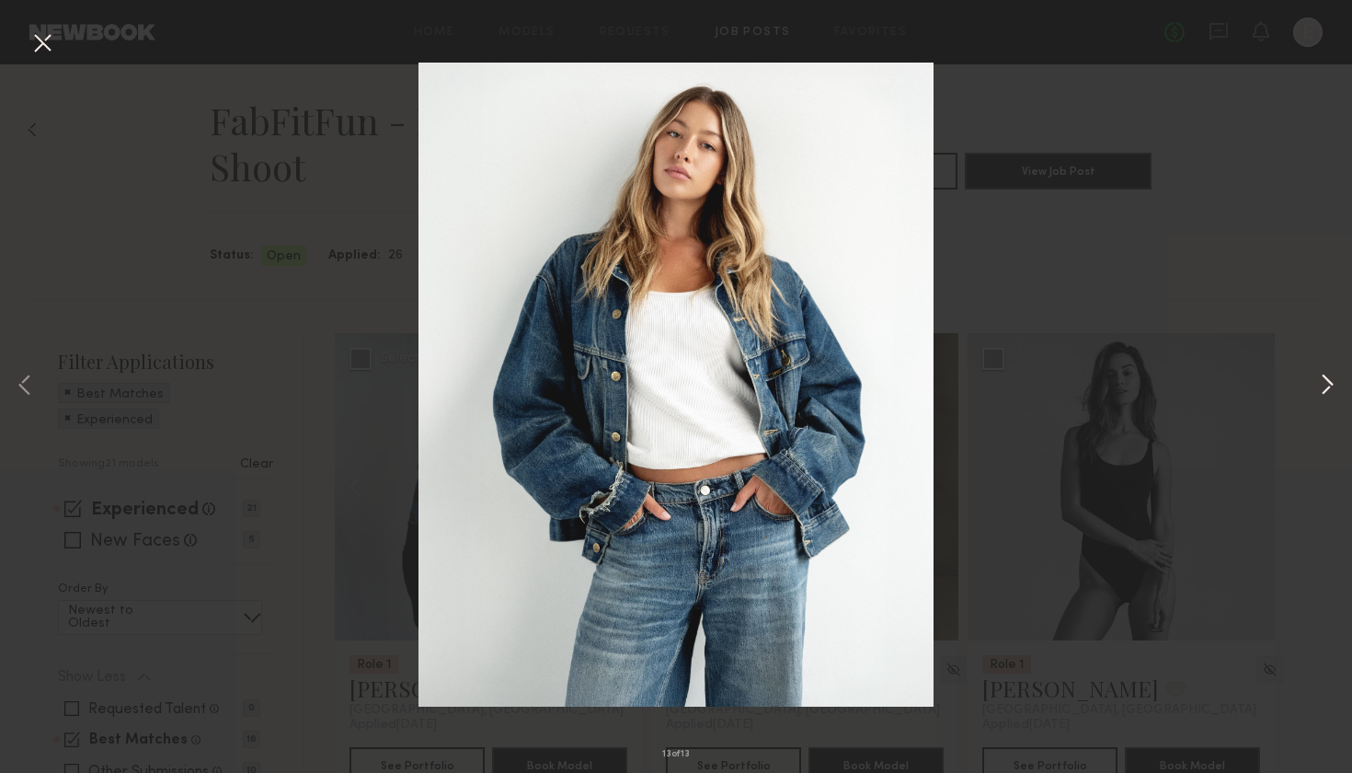
click at [1322, 382] on button at bounding box center [1327, 386] width 22 height 618
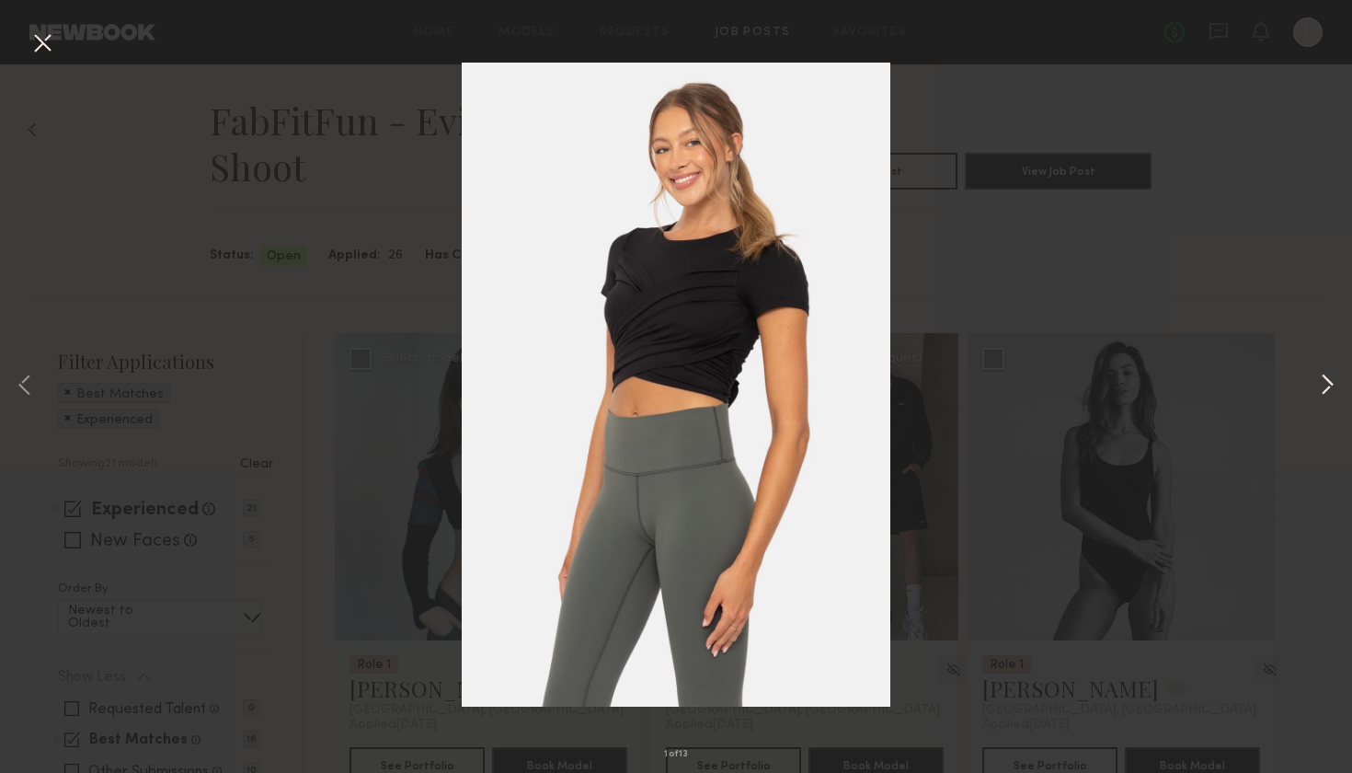
click at [1322, 382] on button at bounding box center [1327, 386] width 22 height 618
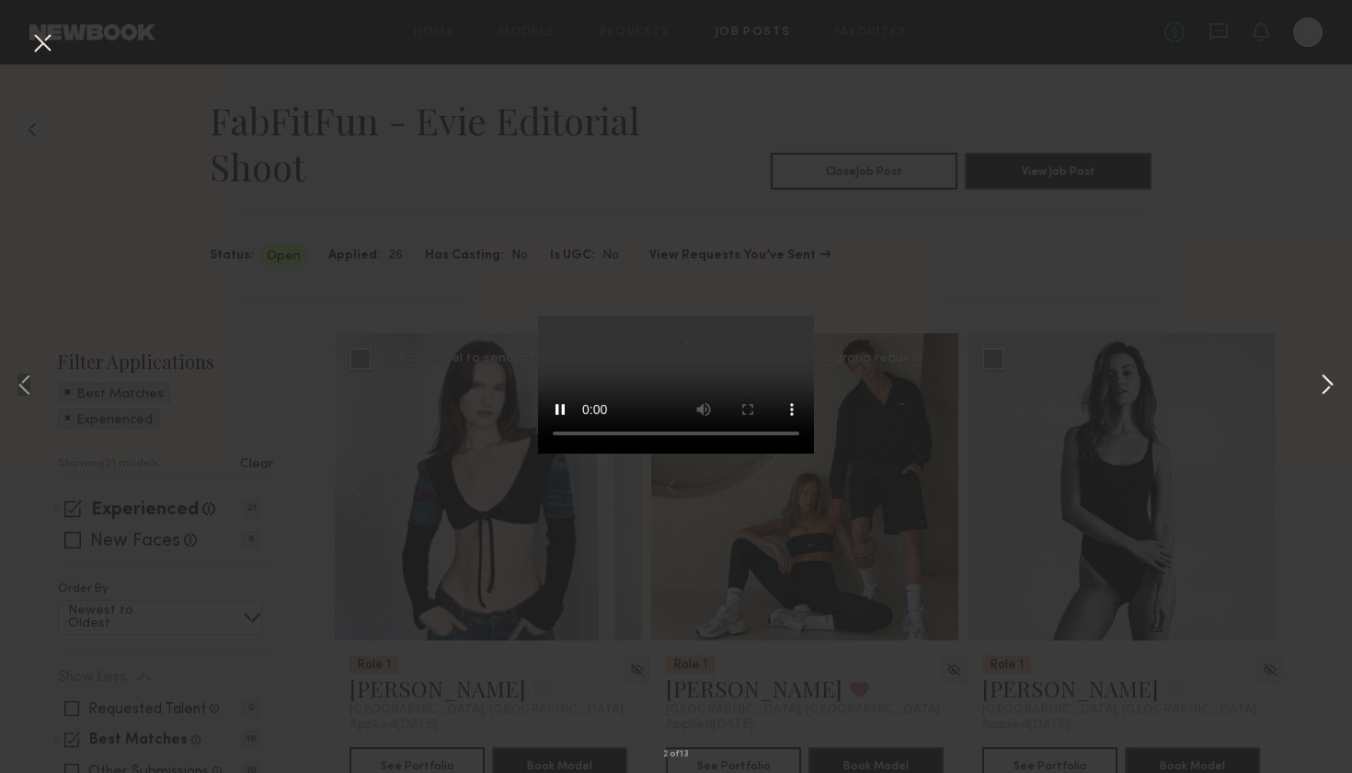
click at [1322, 382] on button at bounding box center [1327, 386] width 22 height 618
click at [1098, 282] on div "4 of 13" at bounding box center [676, 386] width 1352 height 773
click at [19, 41] on div "4 of 13" at bounding box center [676, 386] width 1352 height 773
click at [32, 40] on button at bounding box center [42, 44] width 29 height 33
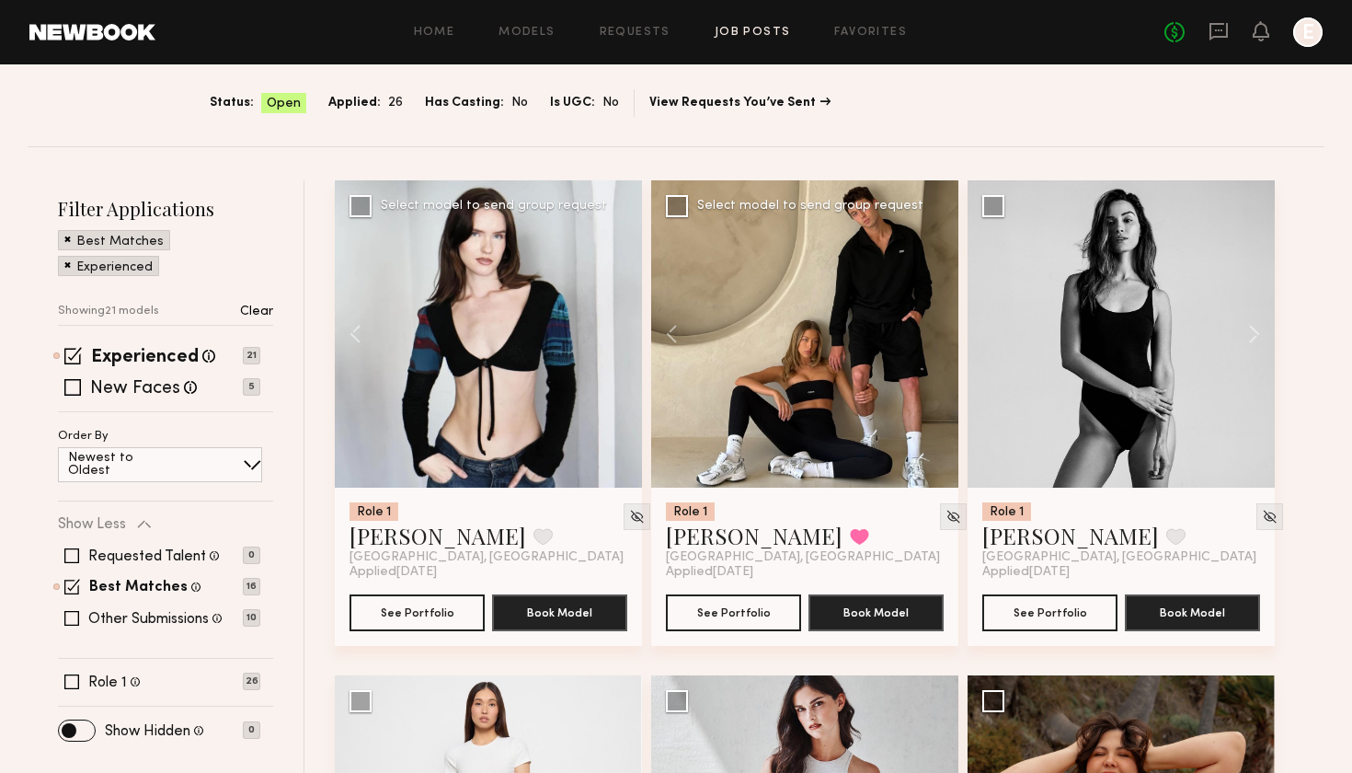
scroll to position [152, 0]
click at [750, 618] on button "See Portfolio" at bounding box center [733, 612] width 135 height 37
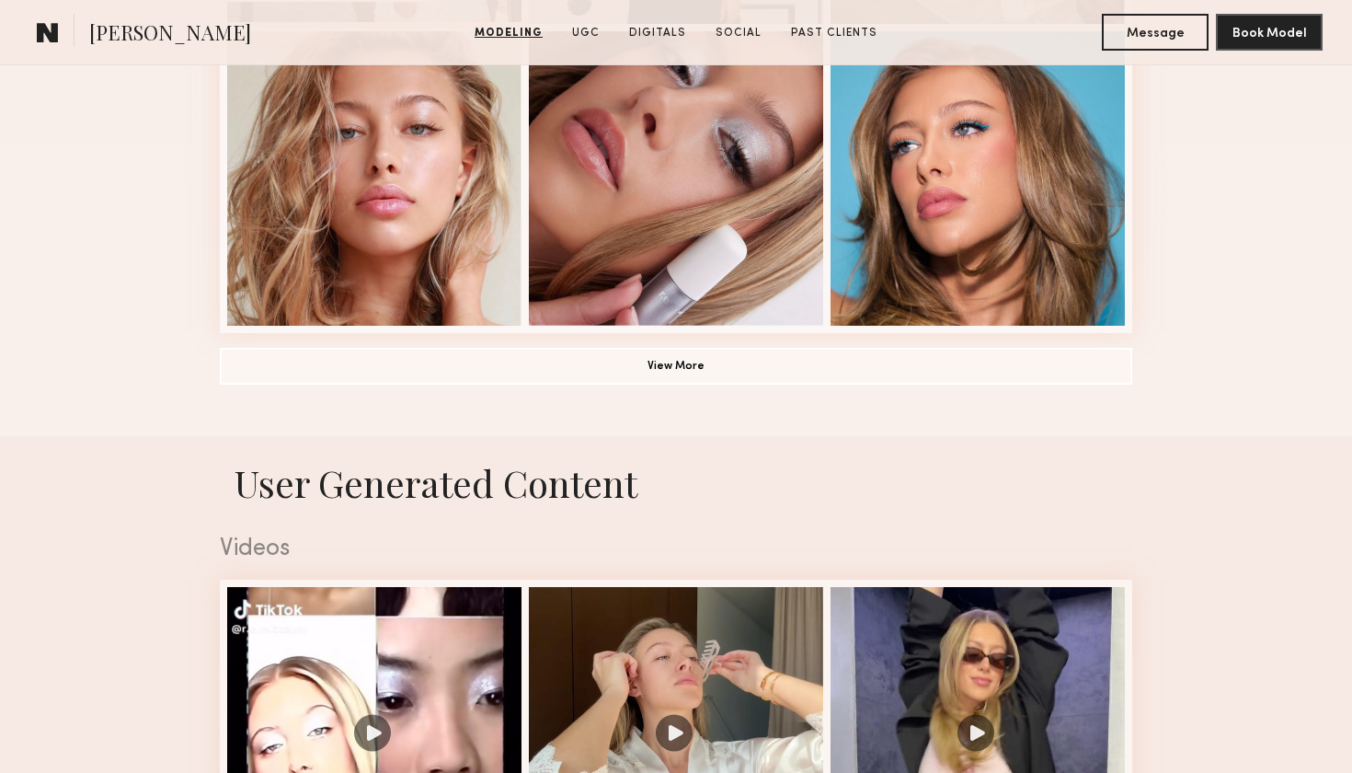
scroll to position [1460, 0]
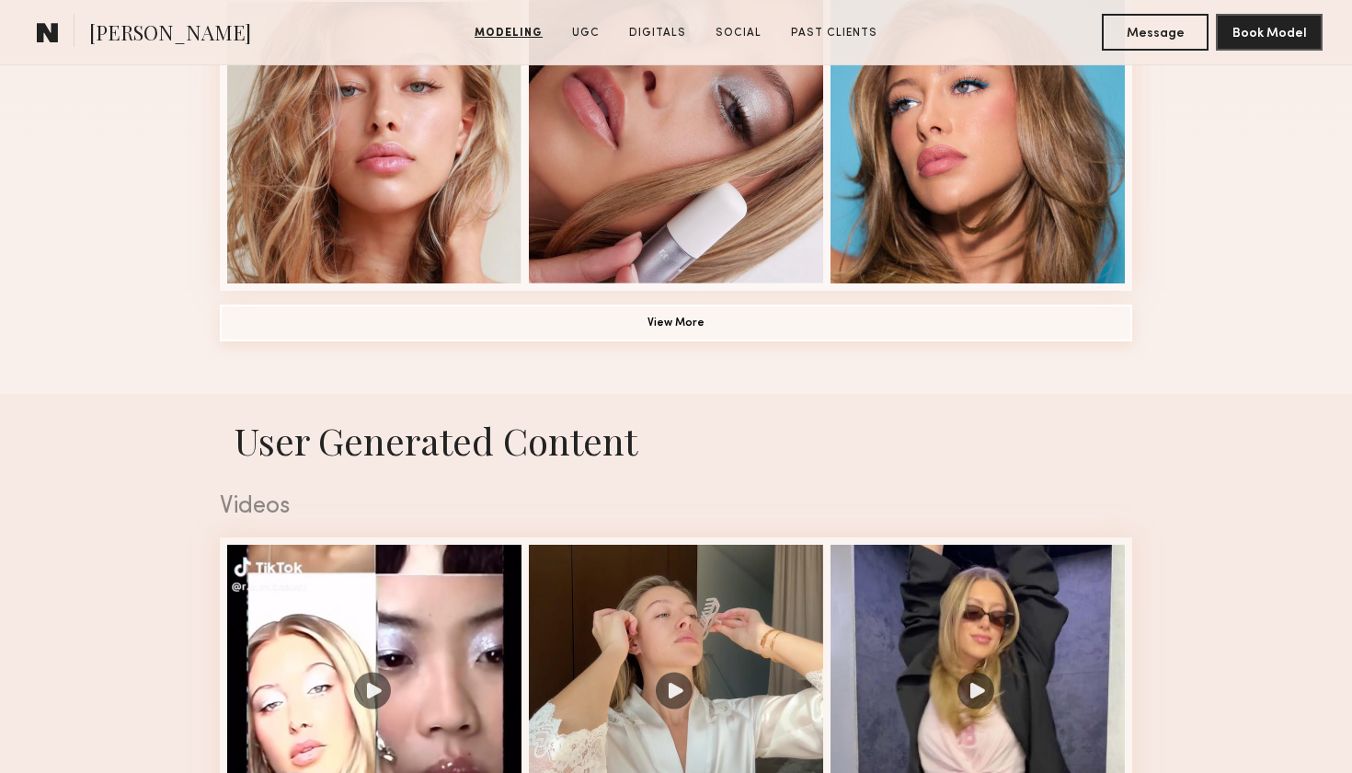
click at [643, 327] on button "View More" at bounding box center [676, 322] width 913 height 37
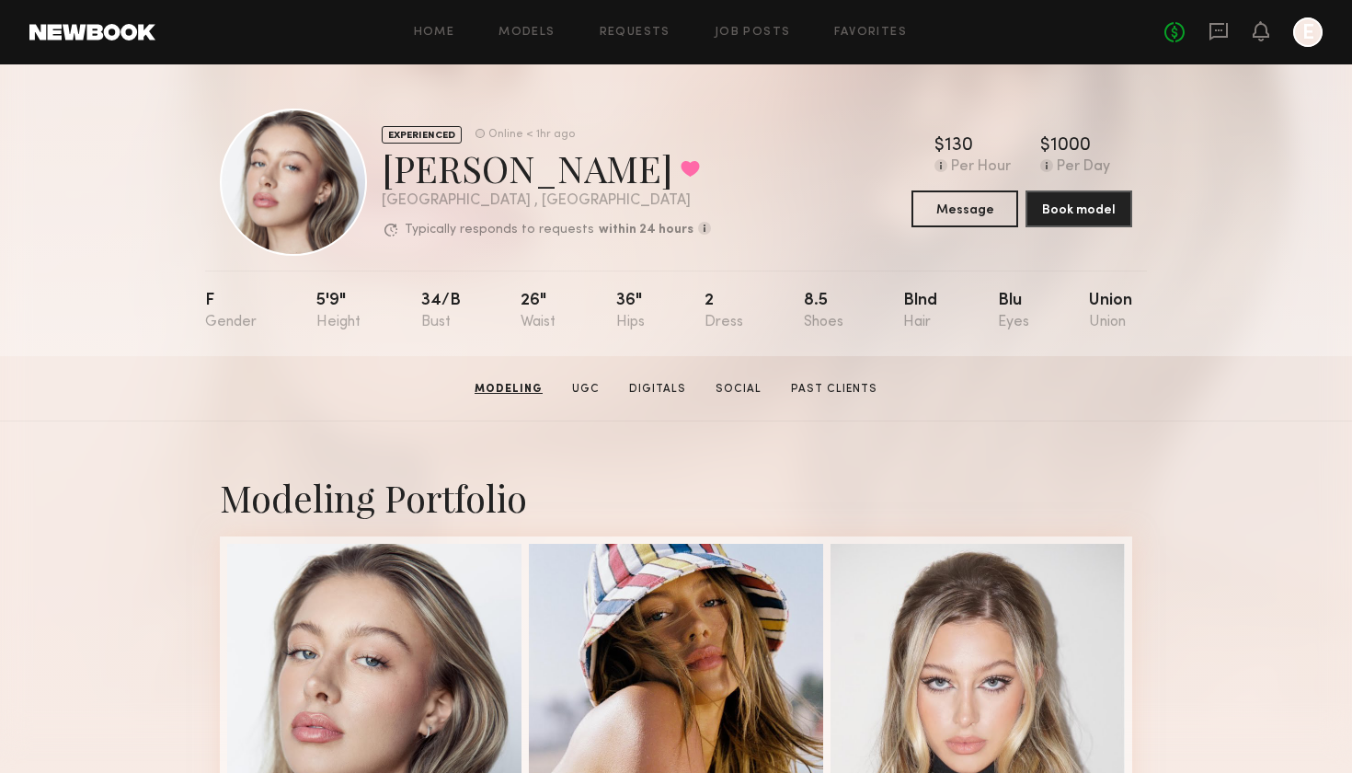
scroll to position [0, 0]
click at [985, 209] on button "Message" at bounding box center [965, 207] width 107 height 37
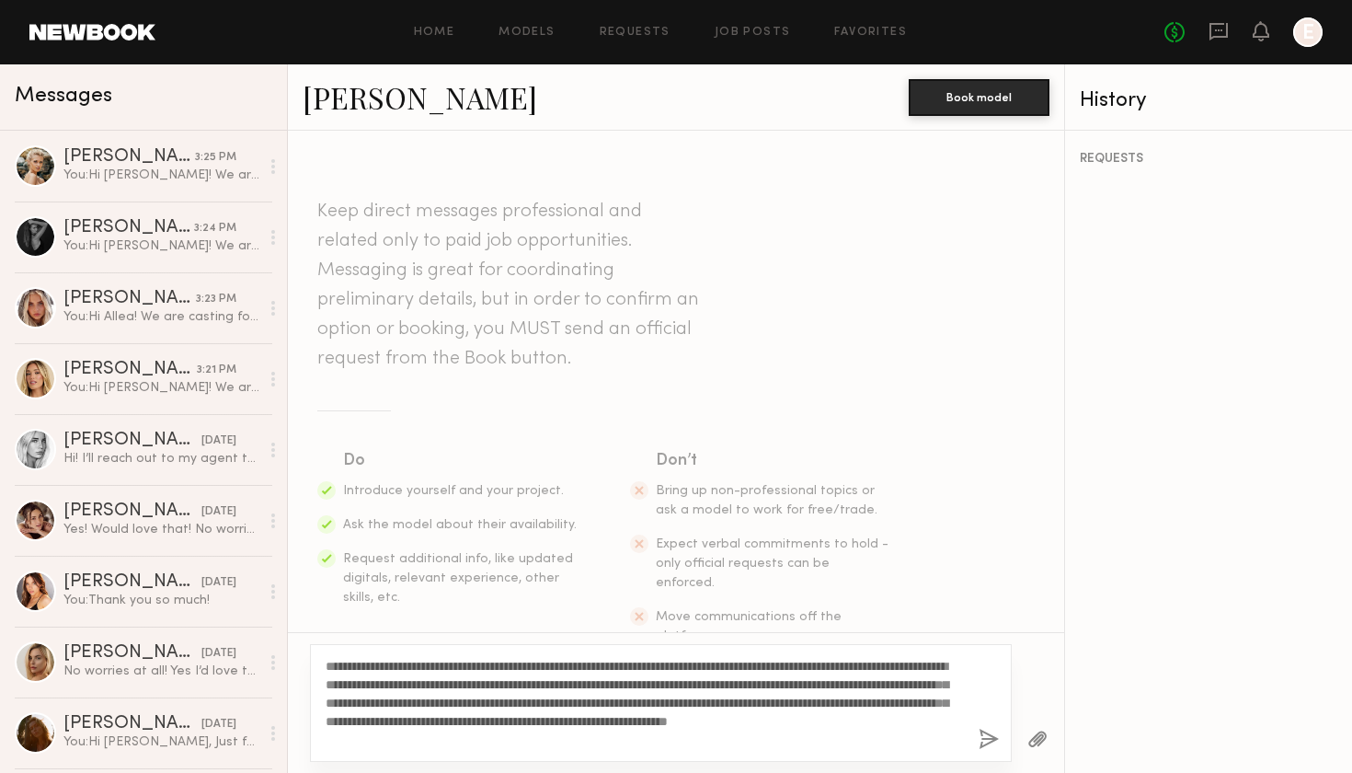
click at [354, 665] on textarea "**********" at bounding box center [645, 703] width 638 height 92
click at [388, 661] on textarea "**********" at bounding box center [645, 703] width 638 height 92
type textarea "**********"
click at [992, 738] on button "button" at bounding box center [989, 740] width 20 height 23
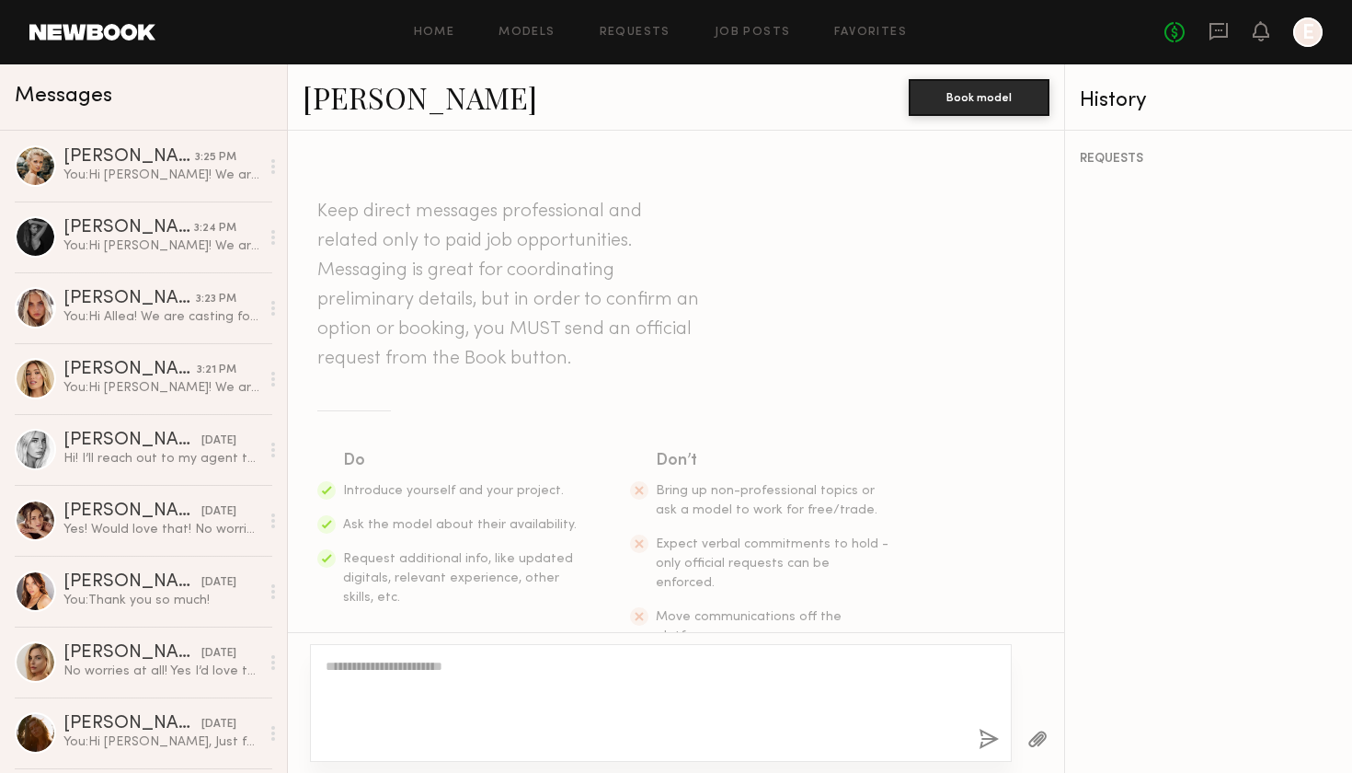
scroll to position [358, 0]
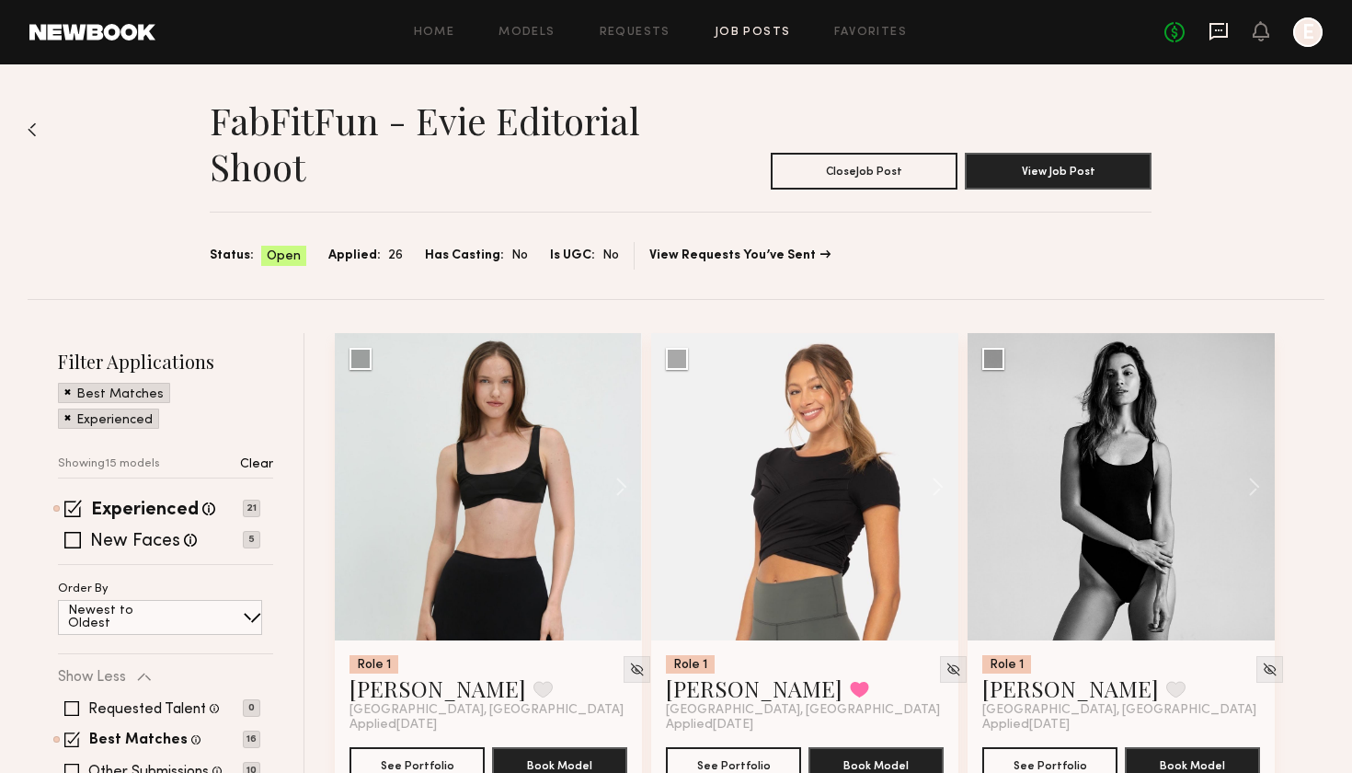
click at [1222, 39] on icon at bounding box center [1219, 31] width 20 height 20
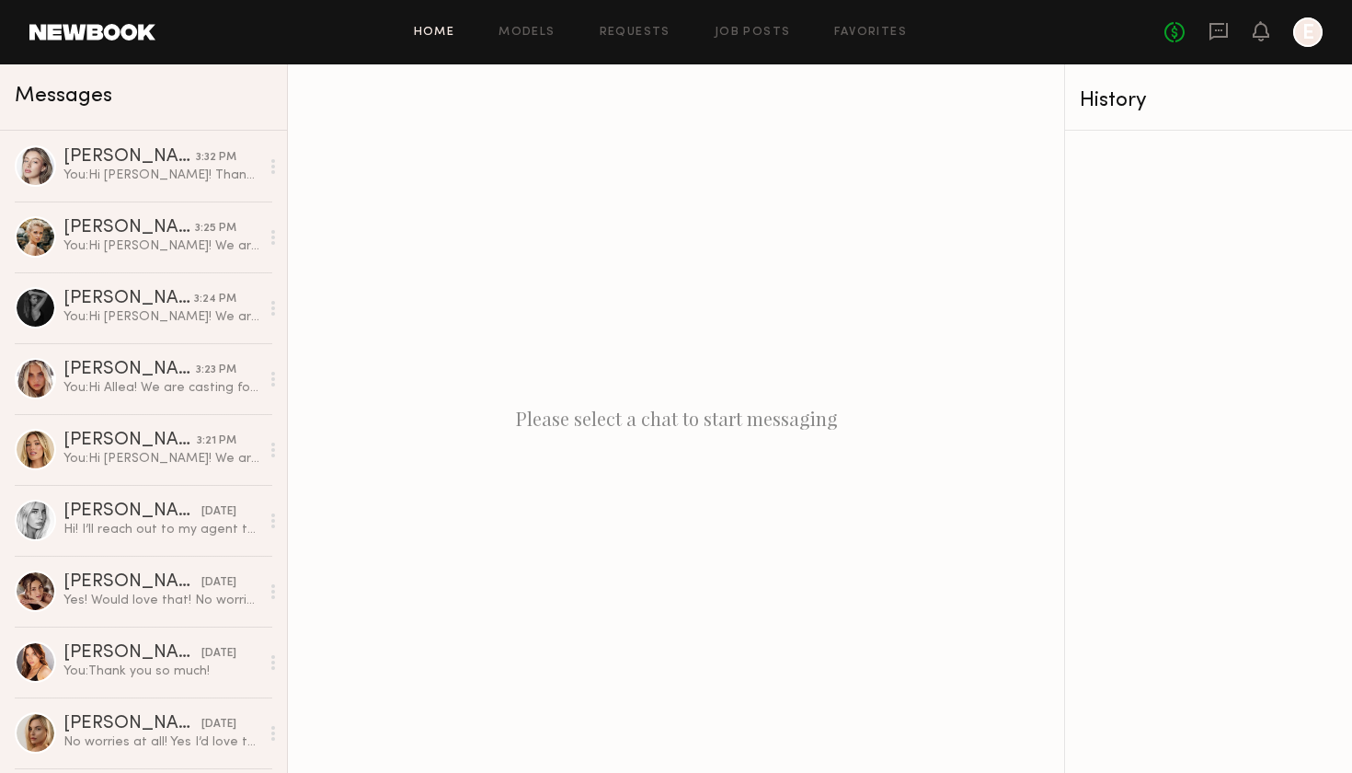
click at [450, 31] on link "Home" at bounding box center [434, 33] width 41 height 12
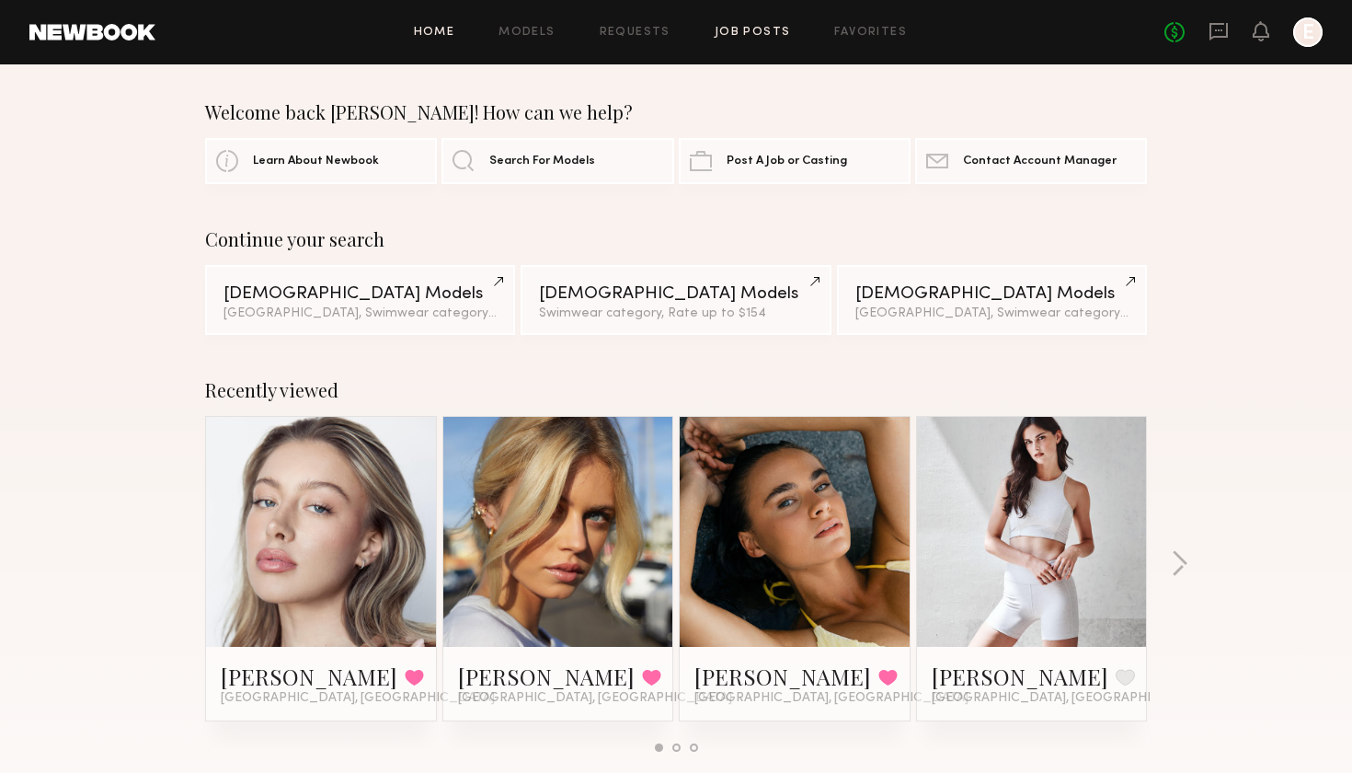
click at [762, 32] on link "Job Posts" at bounding box center [753, 33] width 76 height 12
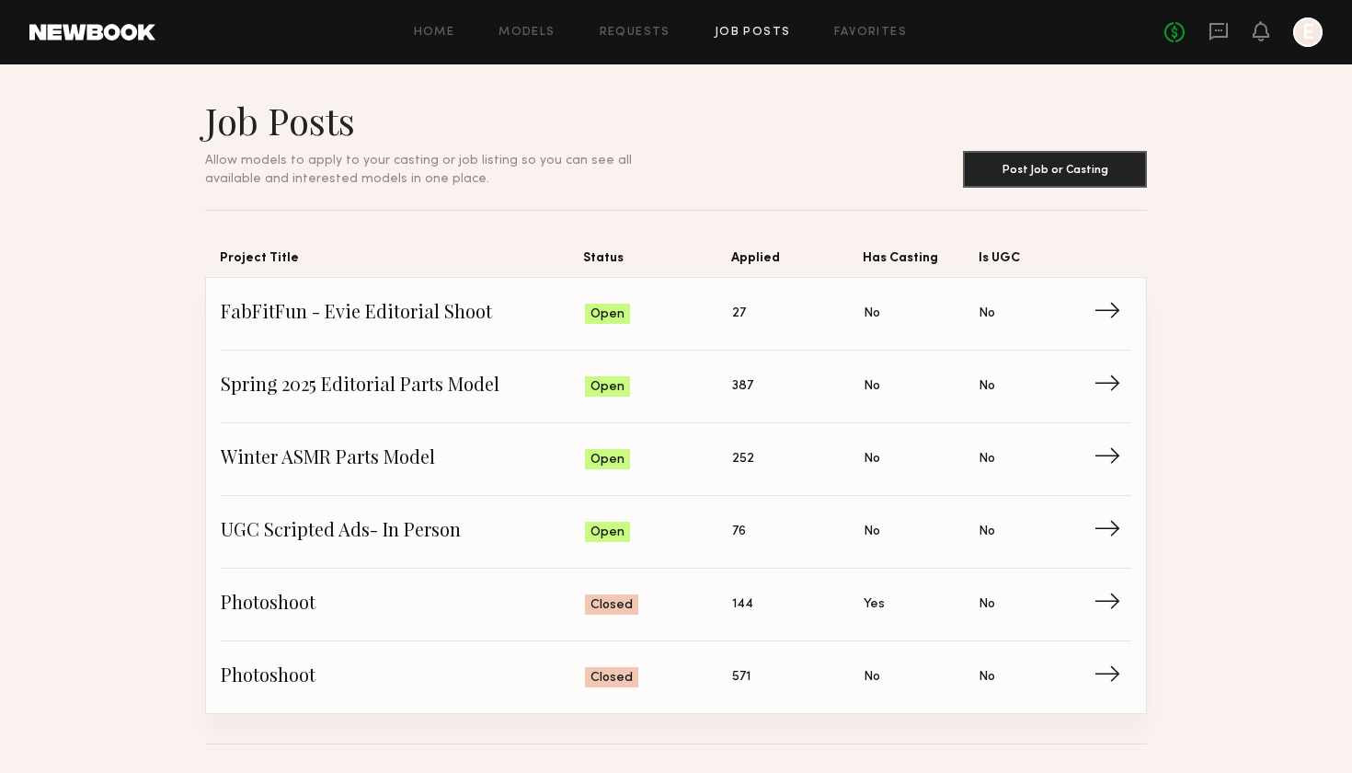
click at [678, 29] on div "Home Models Requests Job Posts Favorites Sign Out" at bounding box center [659, 33] width 1009 height 12
click at [495, 315] on span "FabFitFun - Evie Editorial Shoot" at bounding box center [403, 314] width 364 height 28
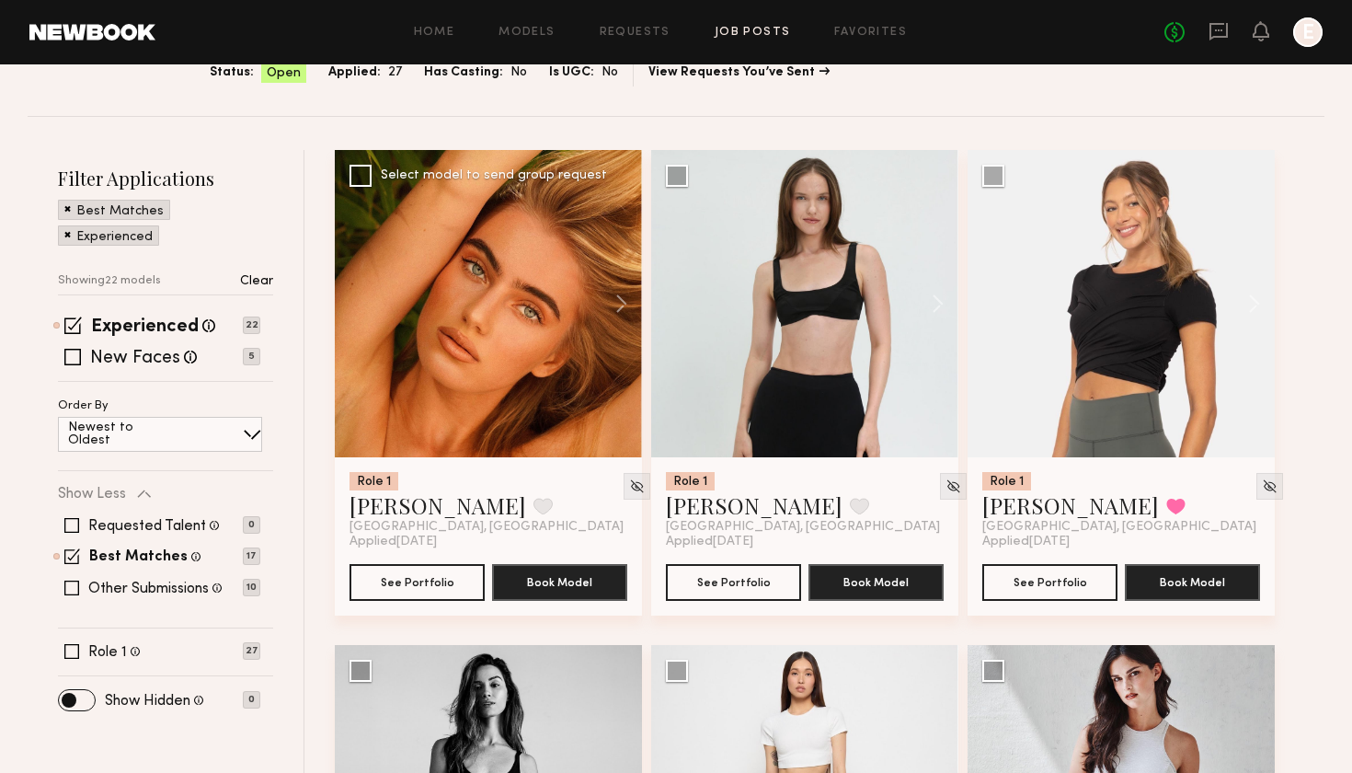
scroll to position [195, 0]
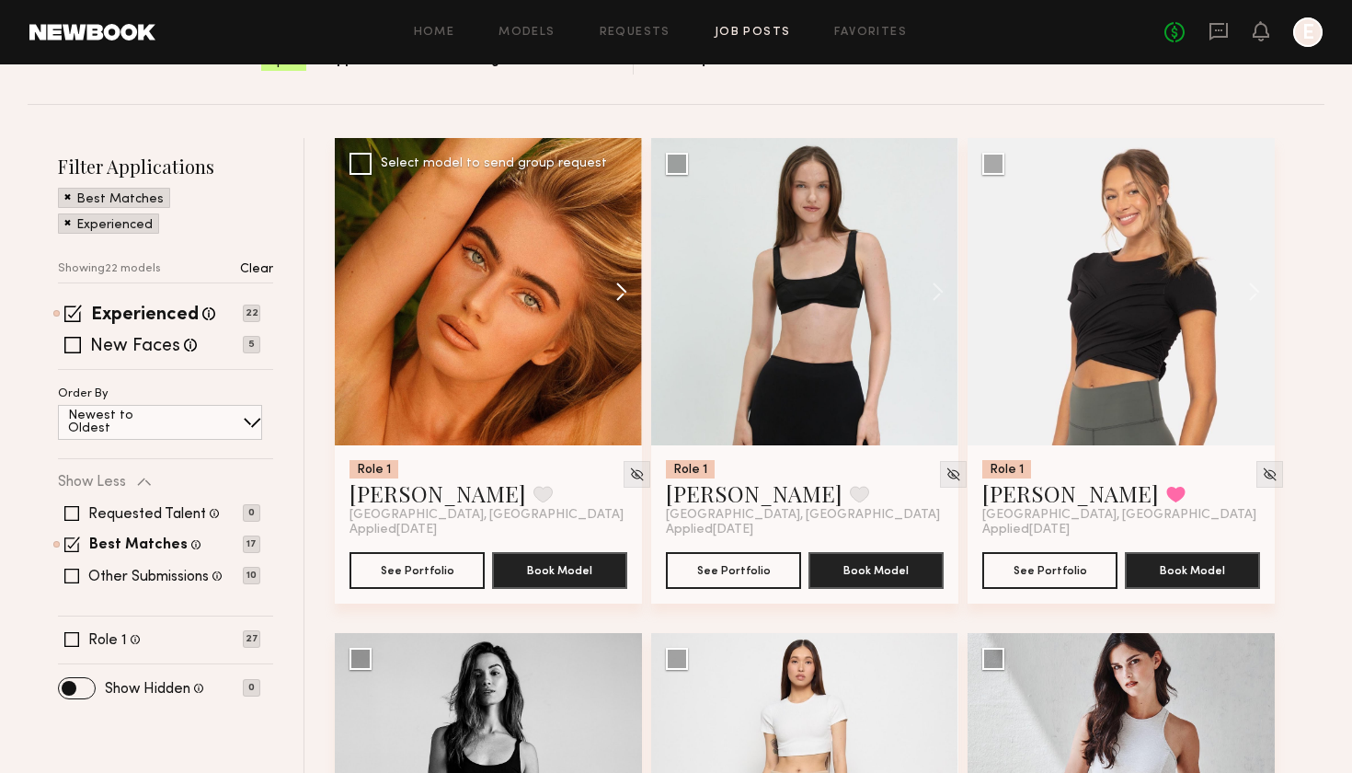
click at [622, 299] on button at bounding box center [612, 291] width 59 height 307
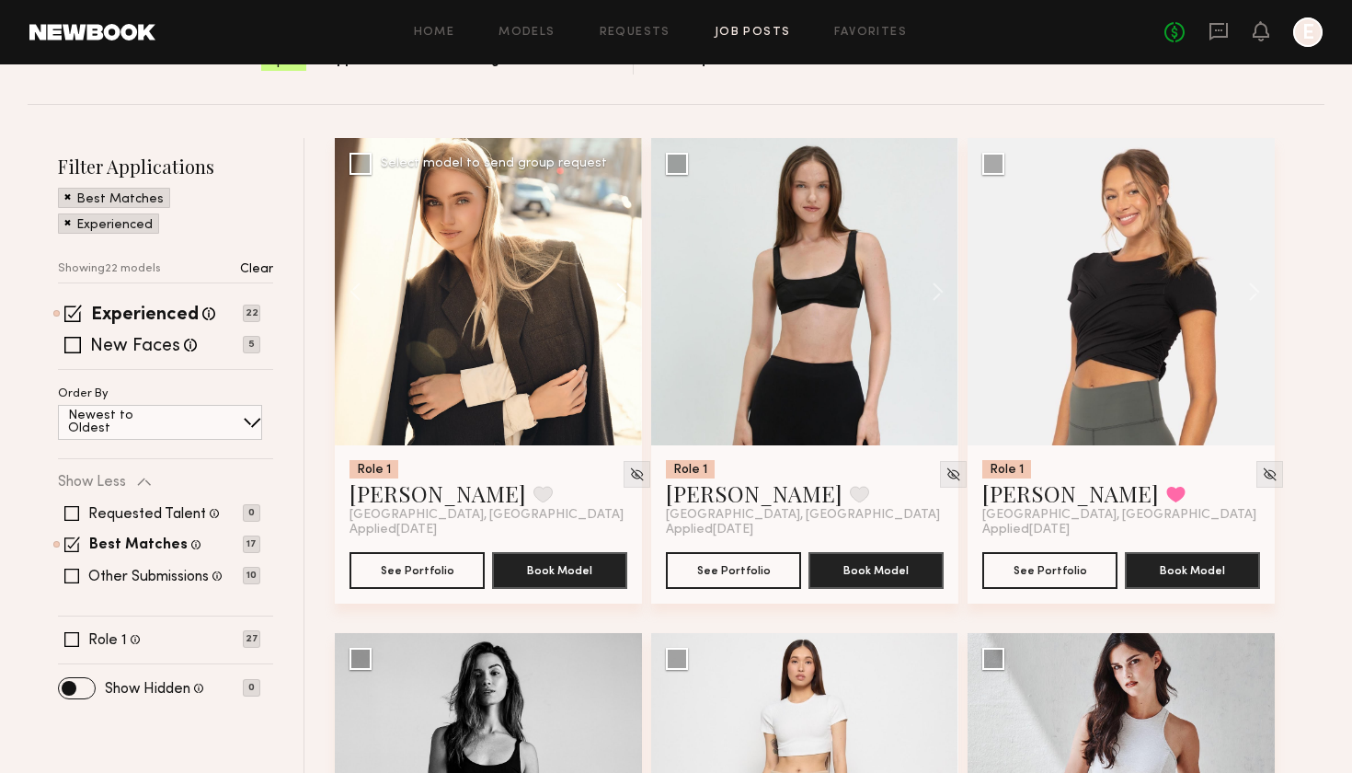
click at [622, 299] on button at bounding box center [612, 291] width 59 height 307
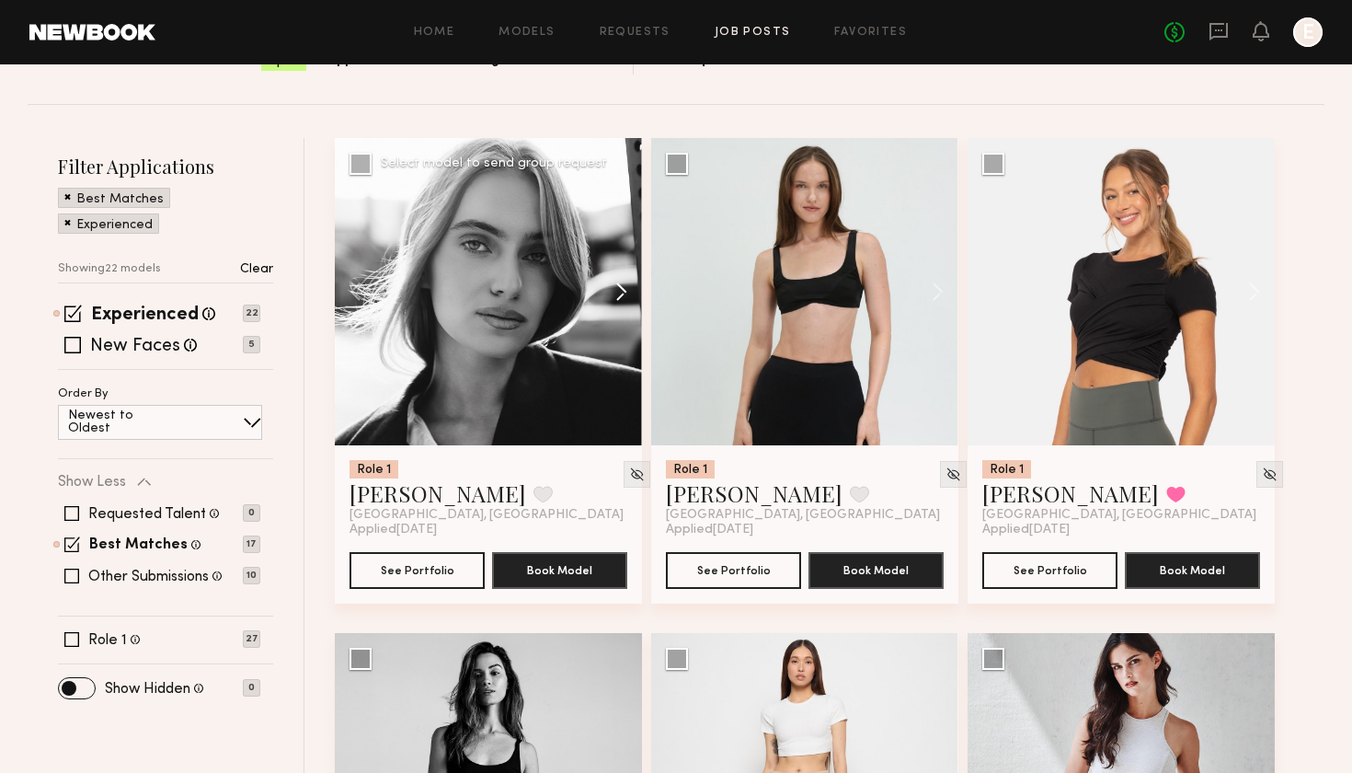
click at [622, 299] on button at bounding box center [612, 291] width 59 height 307
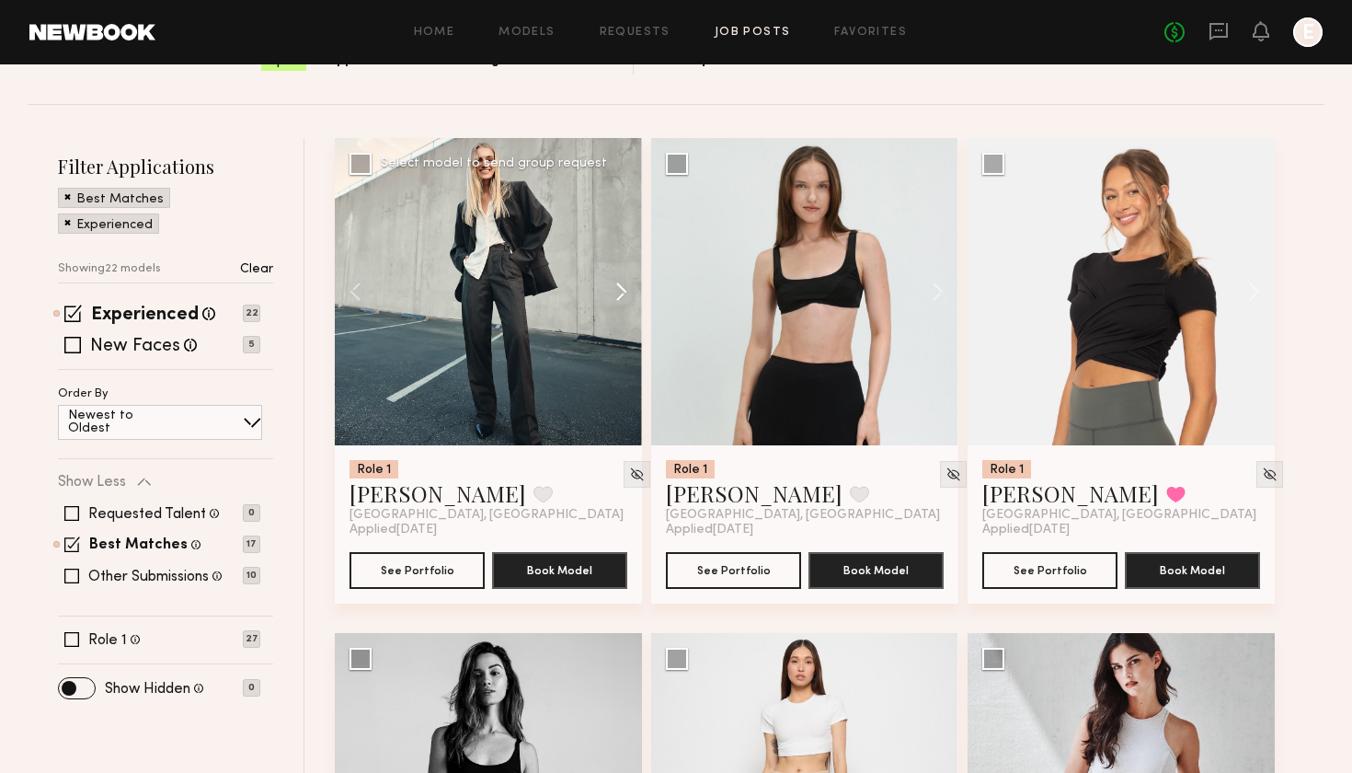
click at [622, 299] on button at bounding box center [612, 291] width 59 height 307
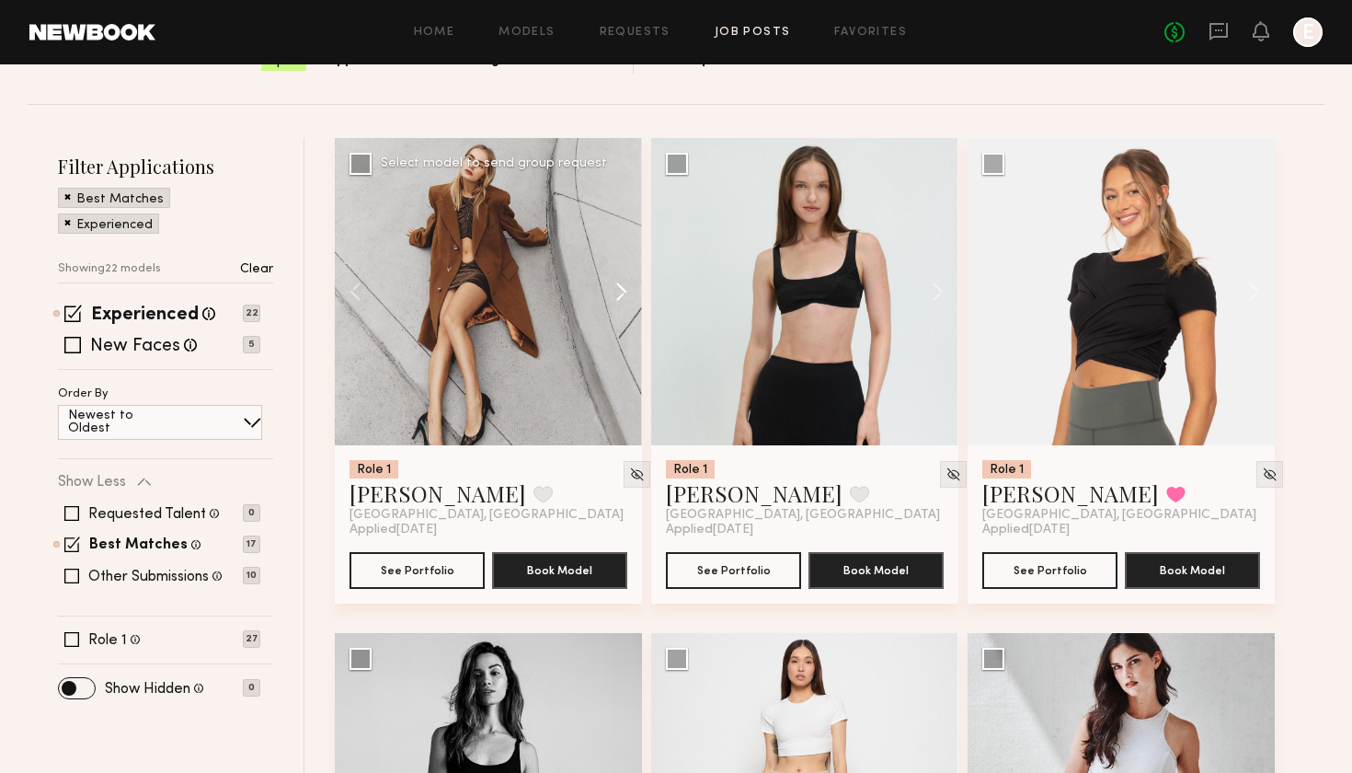
click at [622, 299] on button at bounding box center [612, 291] width 59 height 307
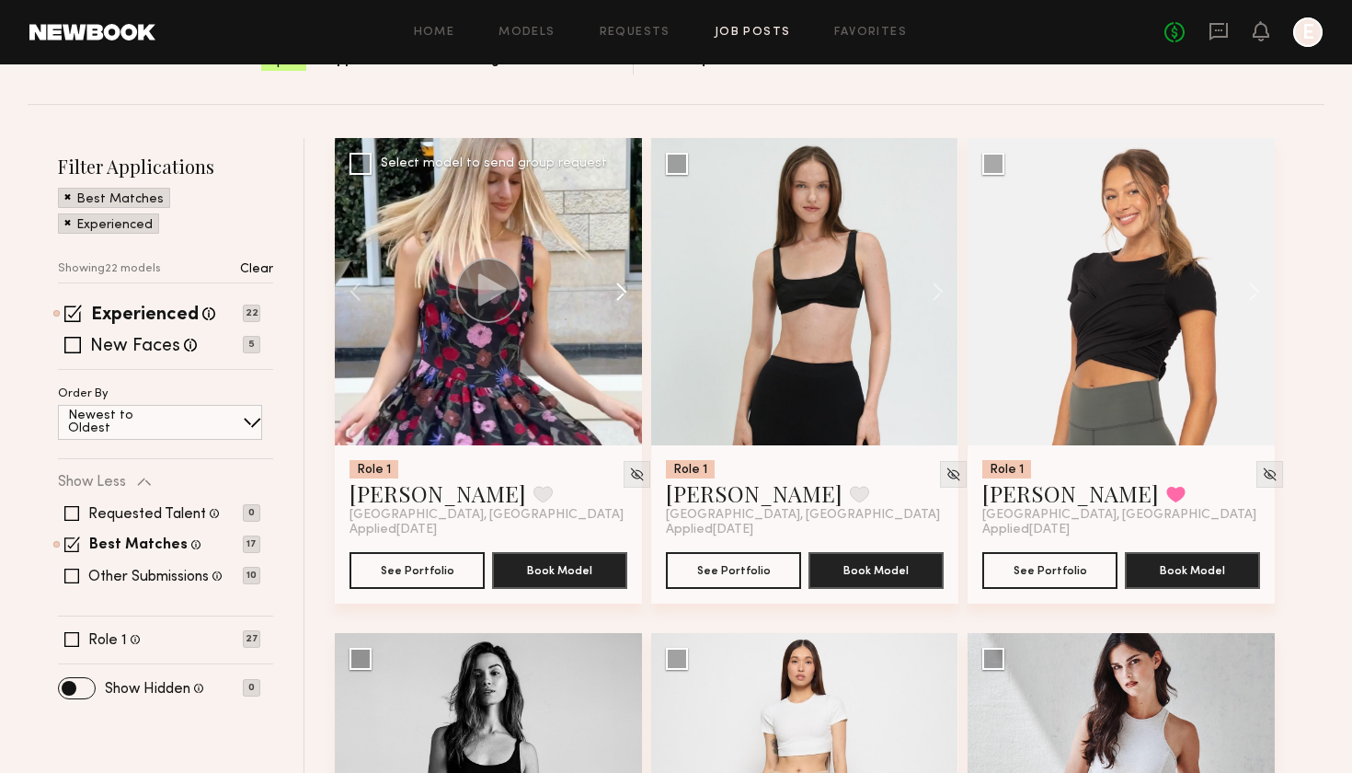
click at [622, 299] on button at bounding box center [612, 291] width 59 height 307
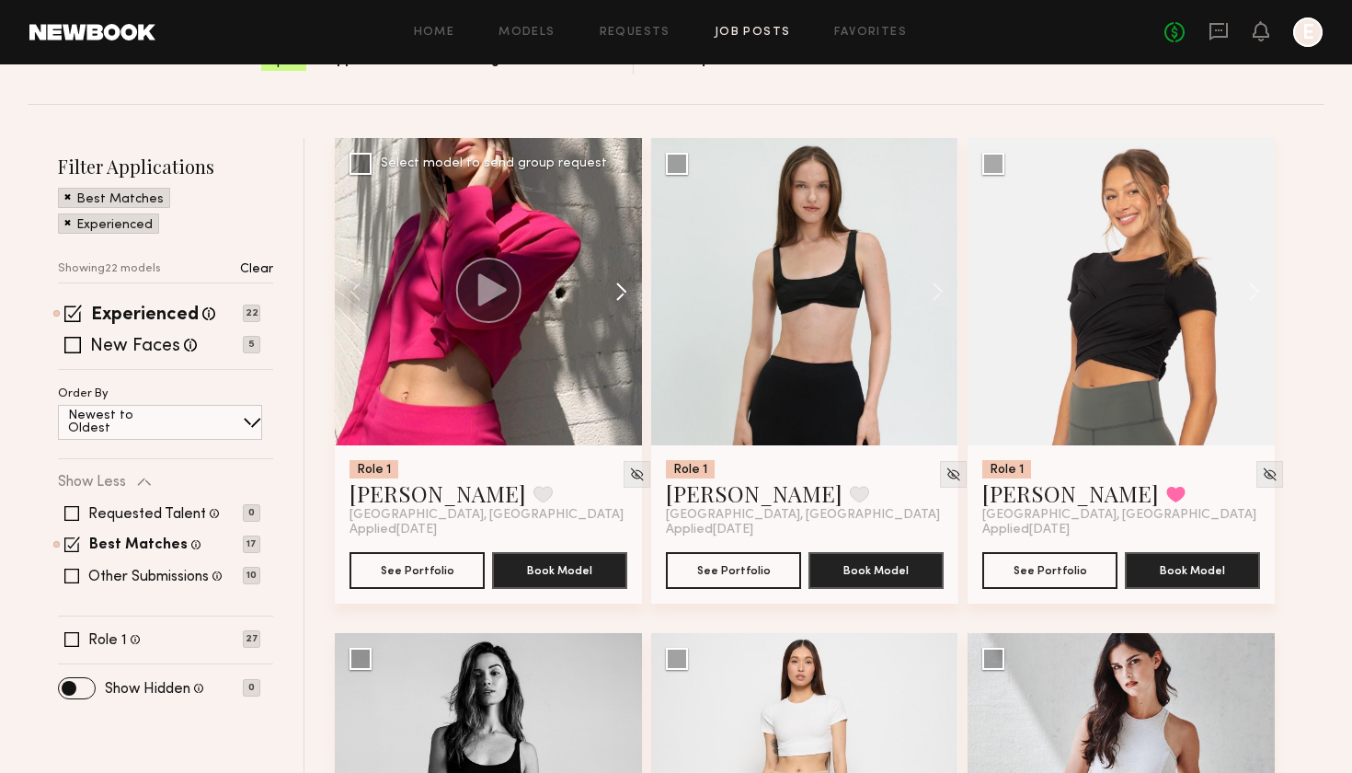
click at [622, 299] on button at bounding box center [612, 291] width 59 height 307
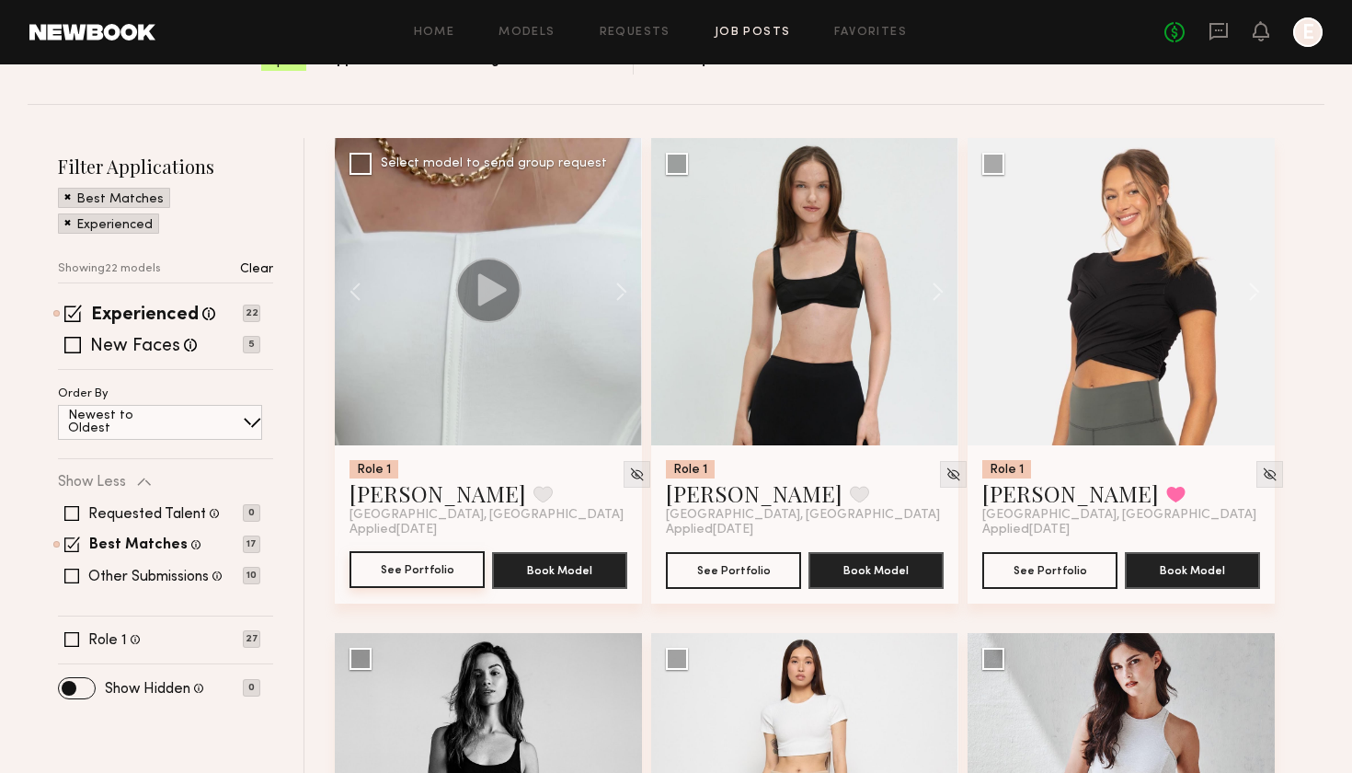
click at [406, 572] on button "See Portfolio" at bounding box center [417, 569] width 135 height 37
